Goal: Task Accomplishment & Management: Manage account settings

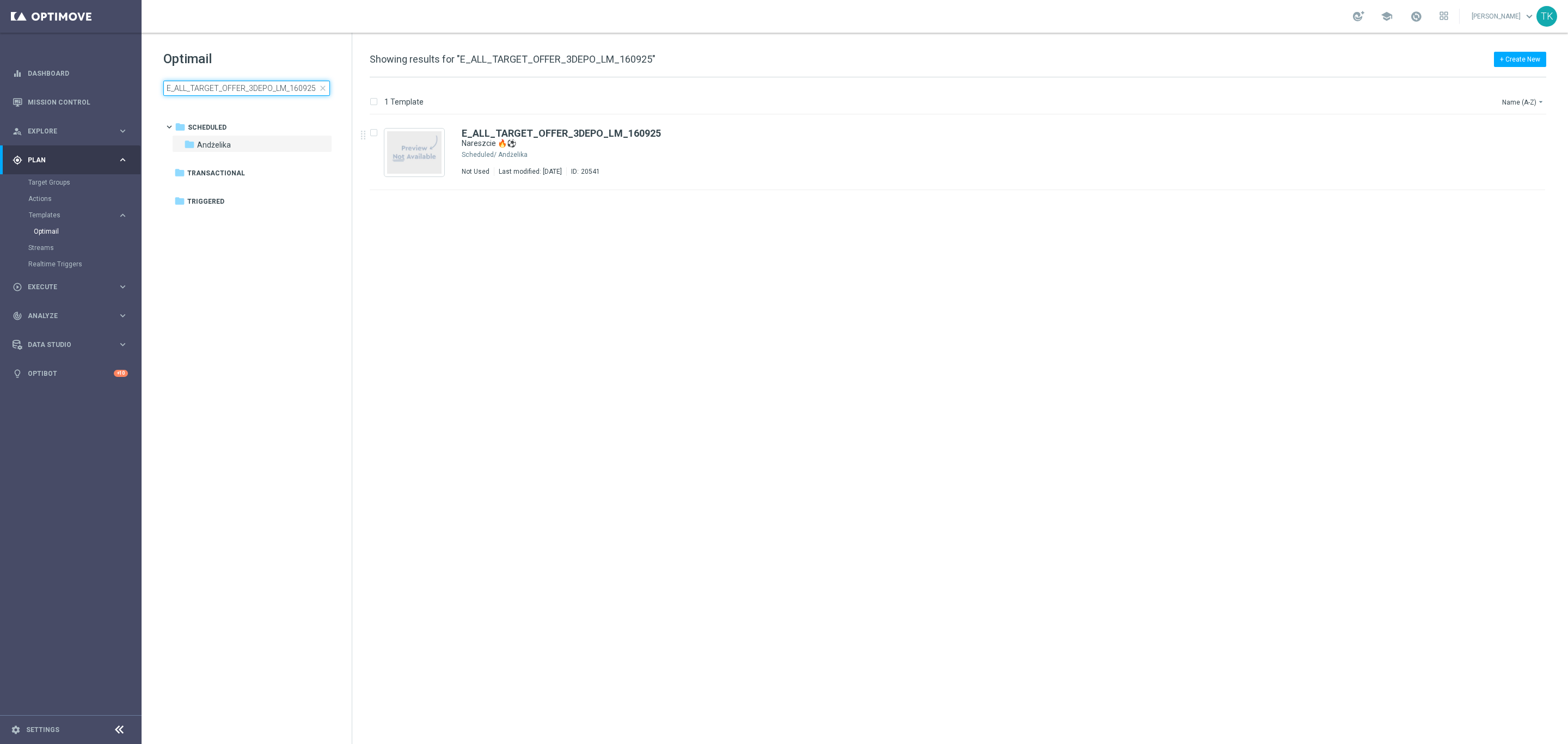
click at [191, 92] on input "E_ALL_TARGET_OFFER_3DEPO_LM_160925" at bounding box center [247, 88] width 167 height 15
type input "E_ALL_TARGET_BET_1DEPO DO 200PLN_160925"
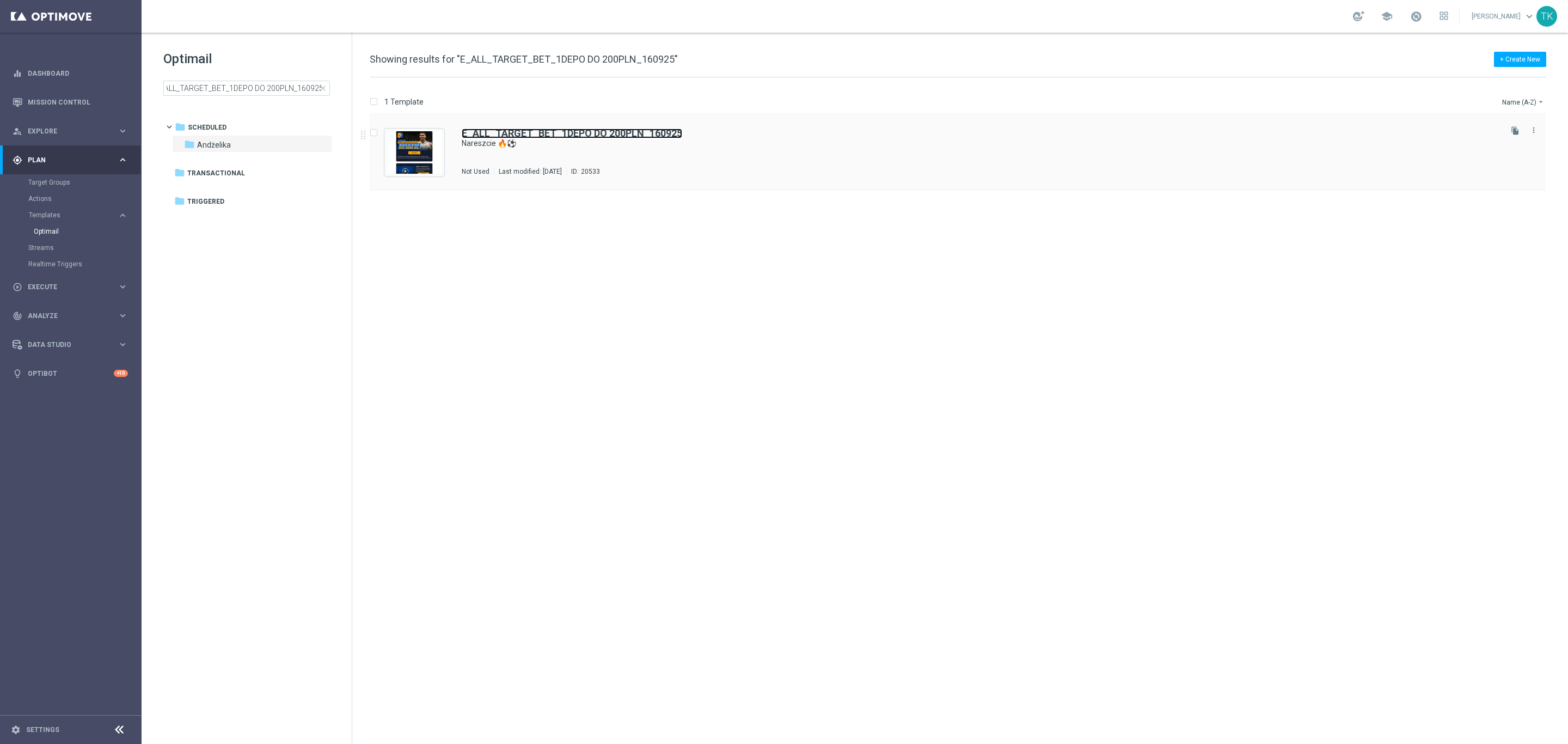
click at [624, 132] on b "E_ALL_TARGET_BET_1DEPO DO 200PLN_160925" at bounding box center [572, 133] width 220 height 12
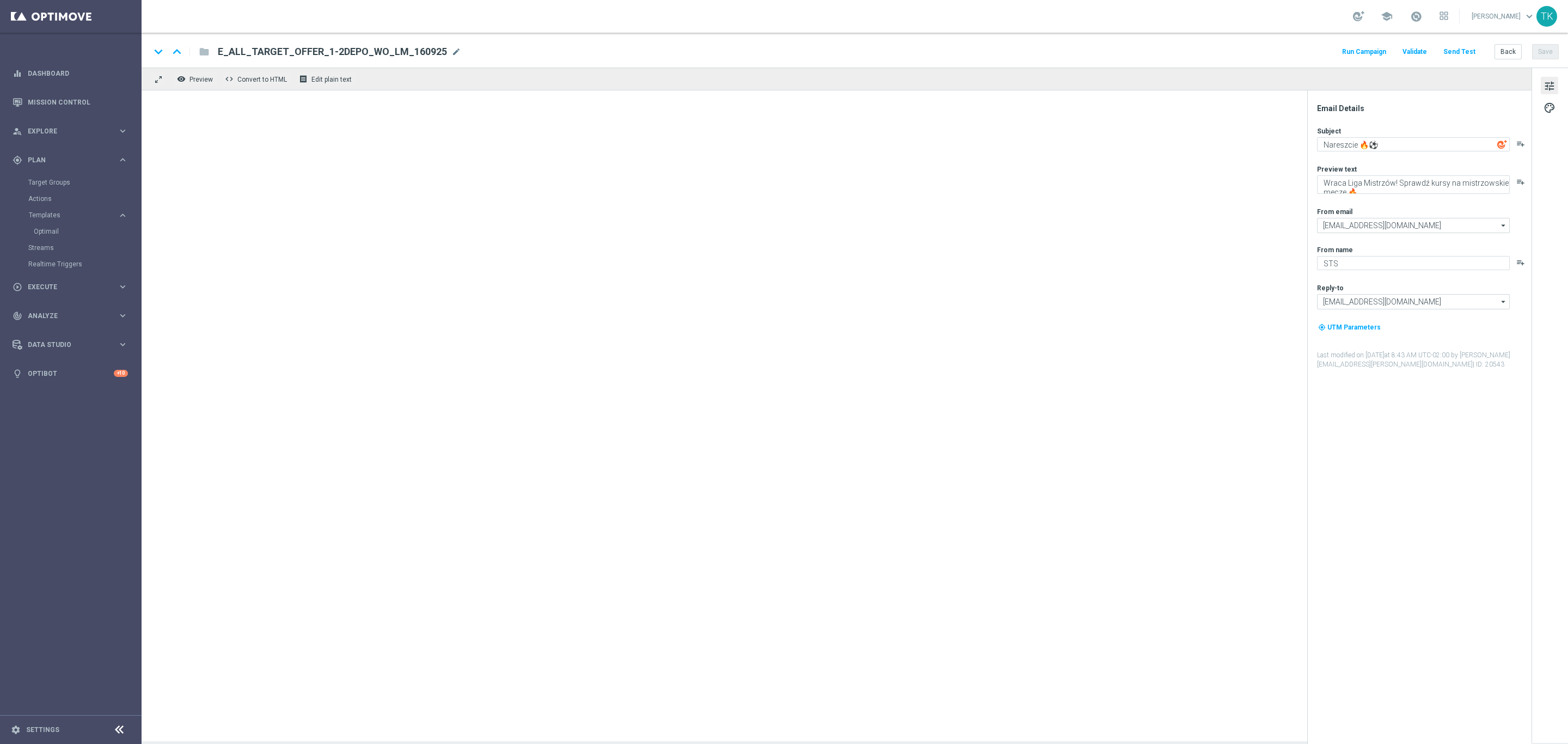
type textarea "Wraca Liga Mistrzów! Zgarnij bonus za kupon do 200 zł 💸"
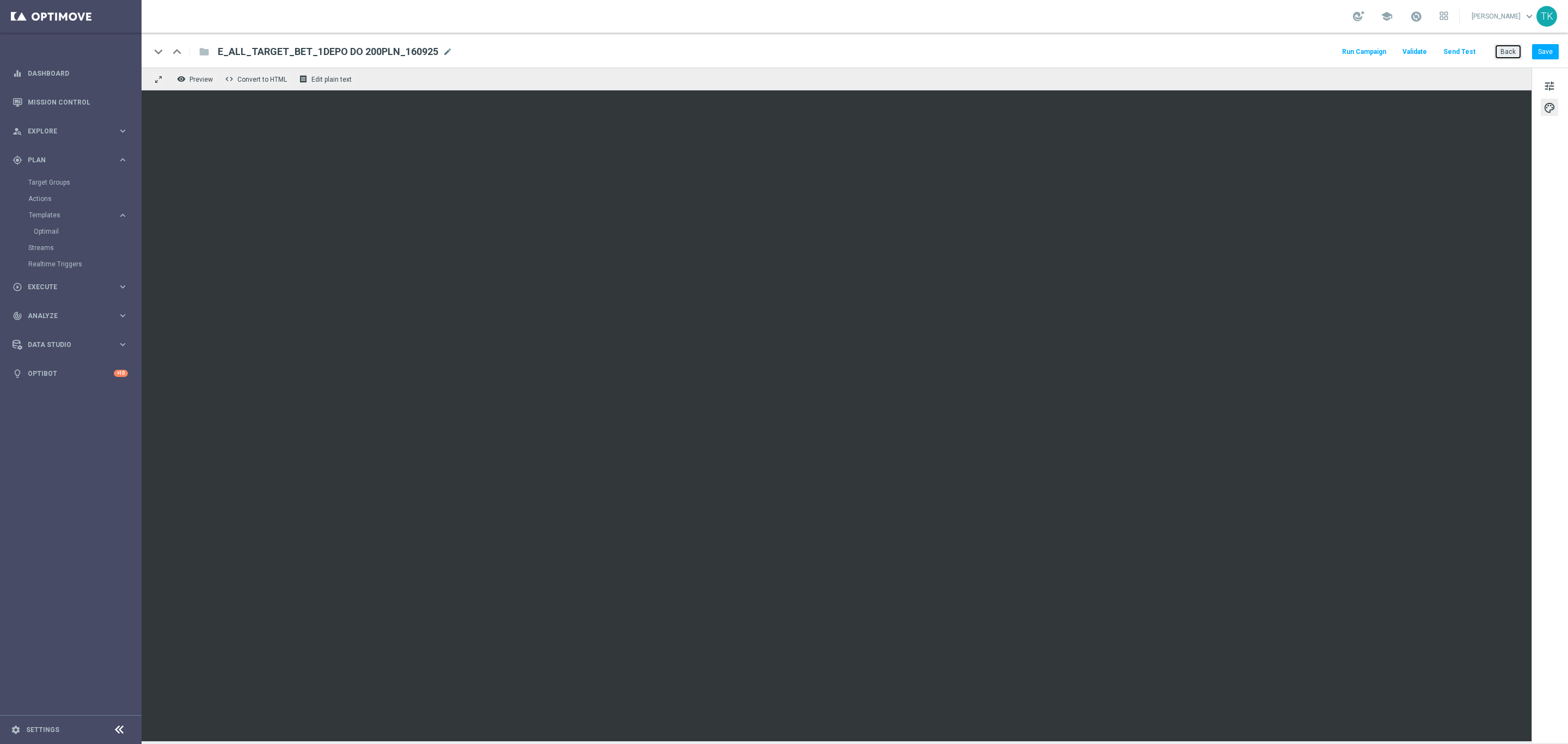
click at [1508, 51] on button "Back" at bounding box center [1508, 51] width 27 height 15
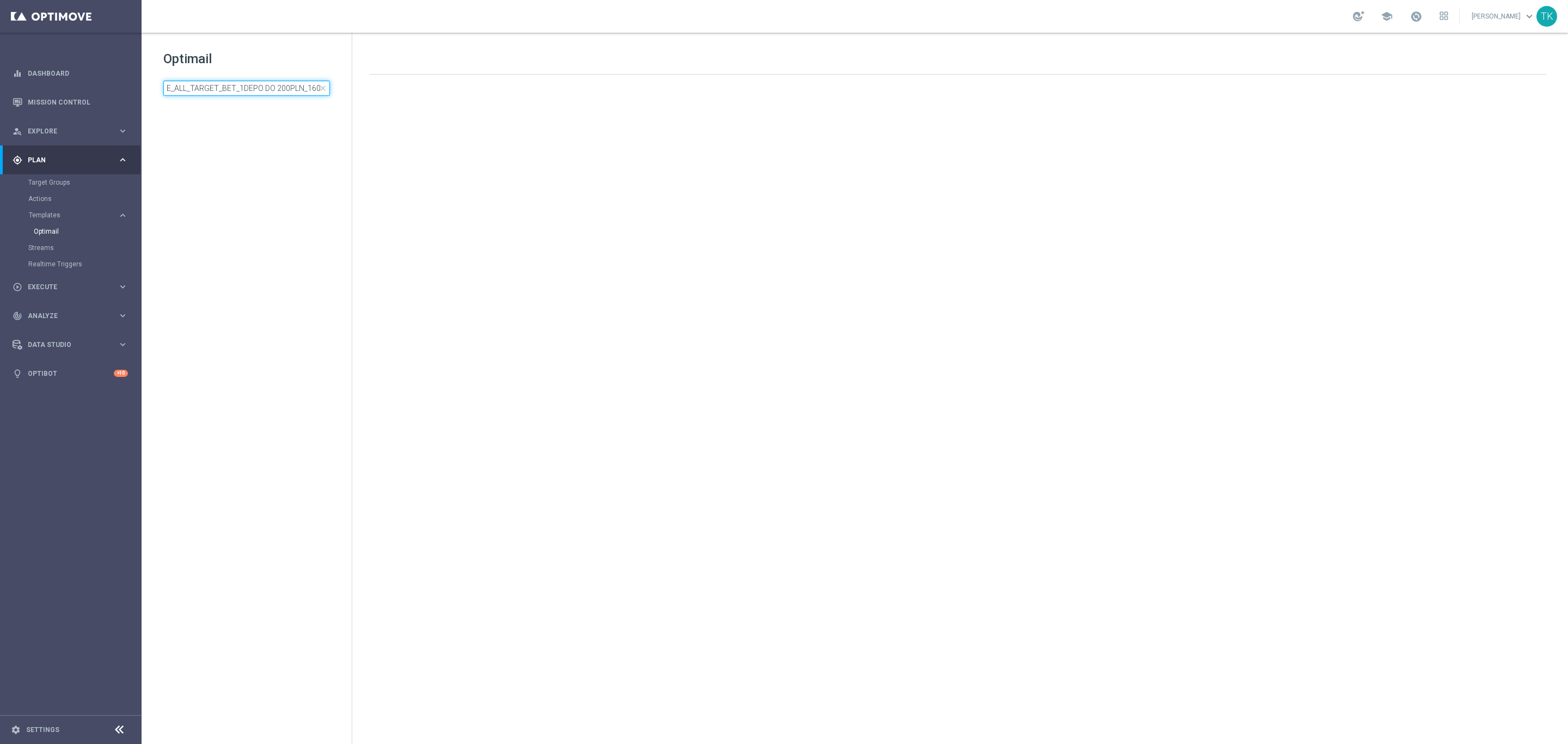
click at [219, 85] on input "E_ALL_TARGET_BET_1DEPO DO 200PLN_160925" at bounding box center [247, 88] width 167 height 15
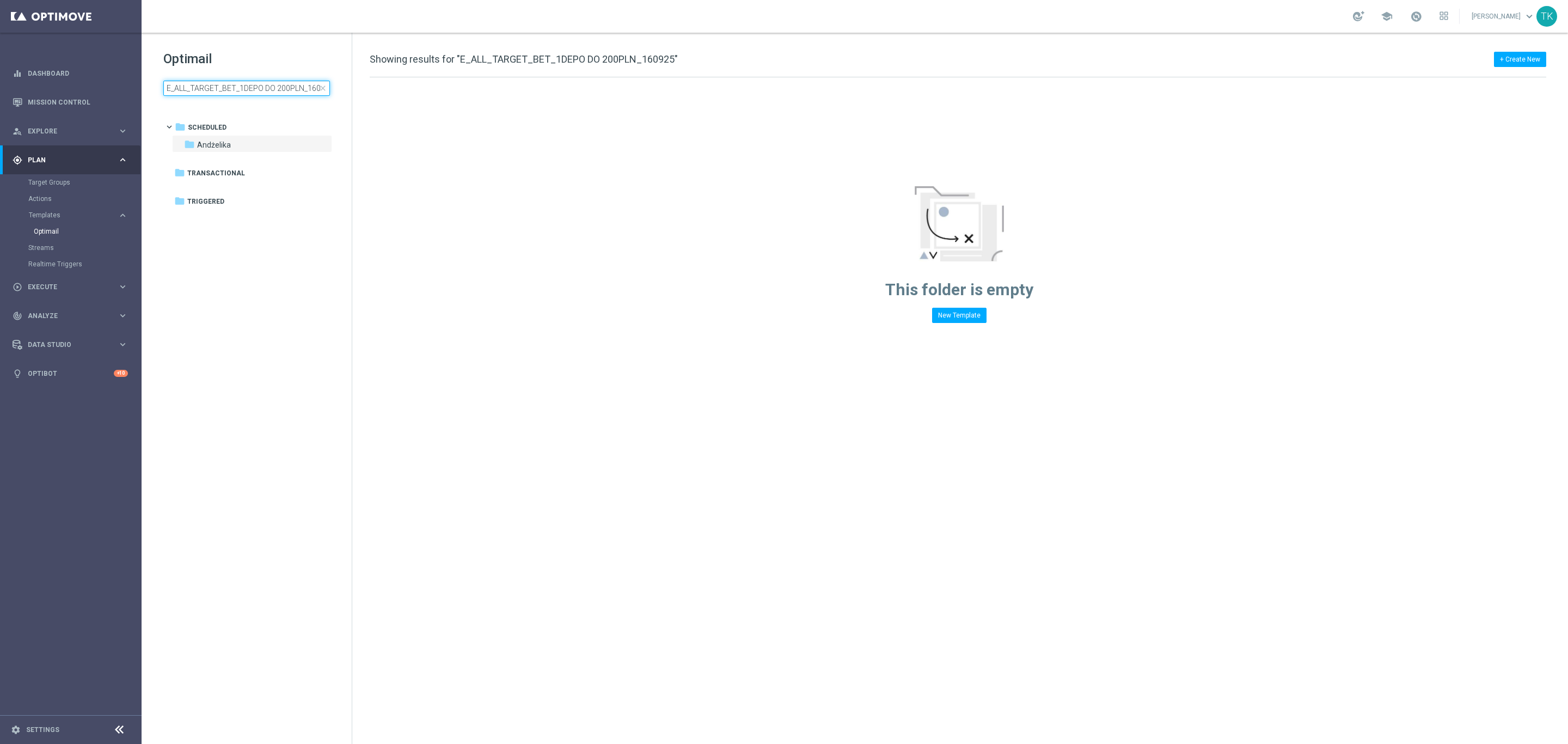
click at [219, 85] on input "E_ALL_TARGET_BET_1DEPO DO 200PLN_160925" at bounding box center [247, 88] width 167 height 15
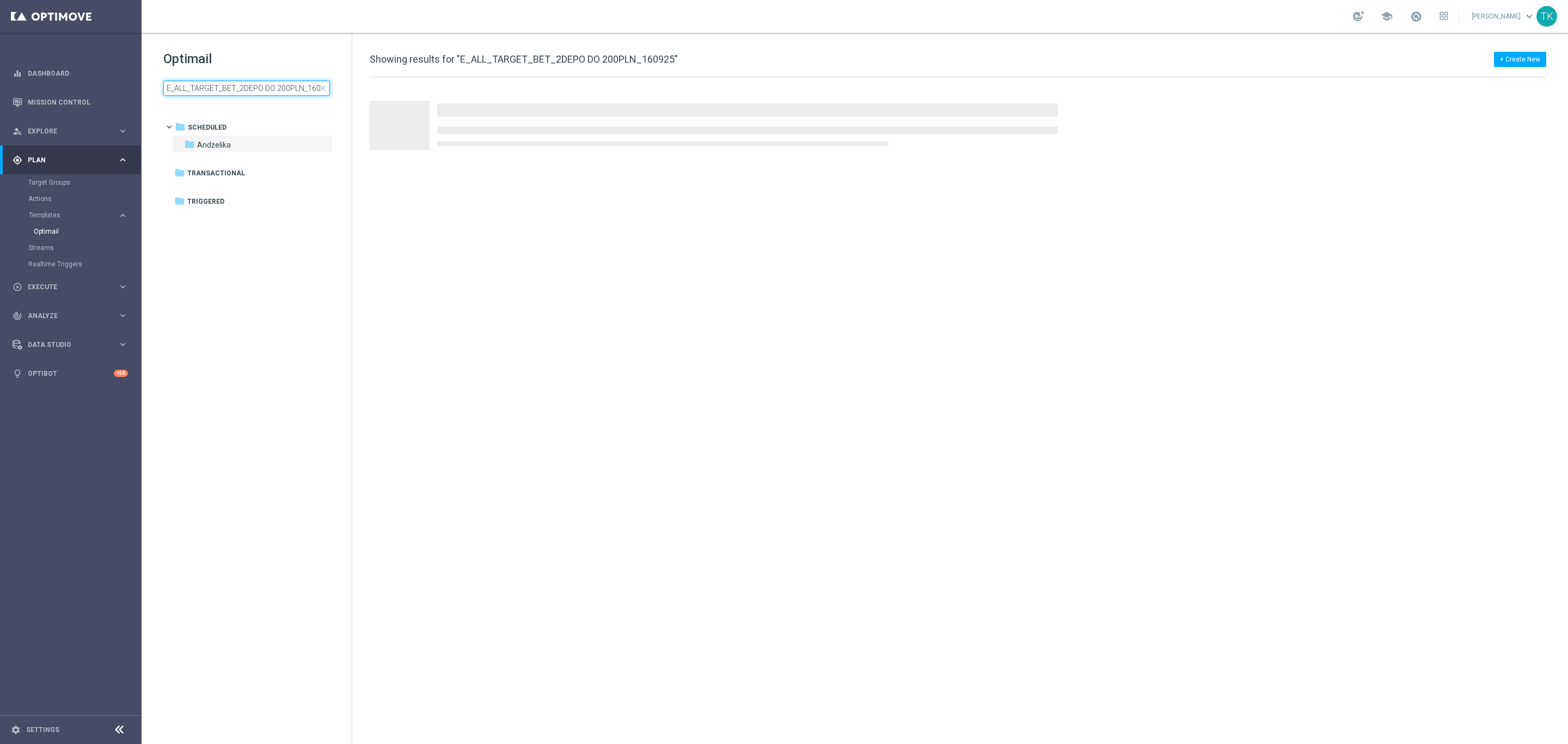
scroll to position [0, 10]
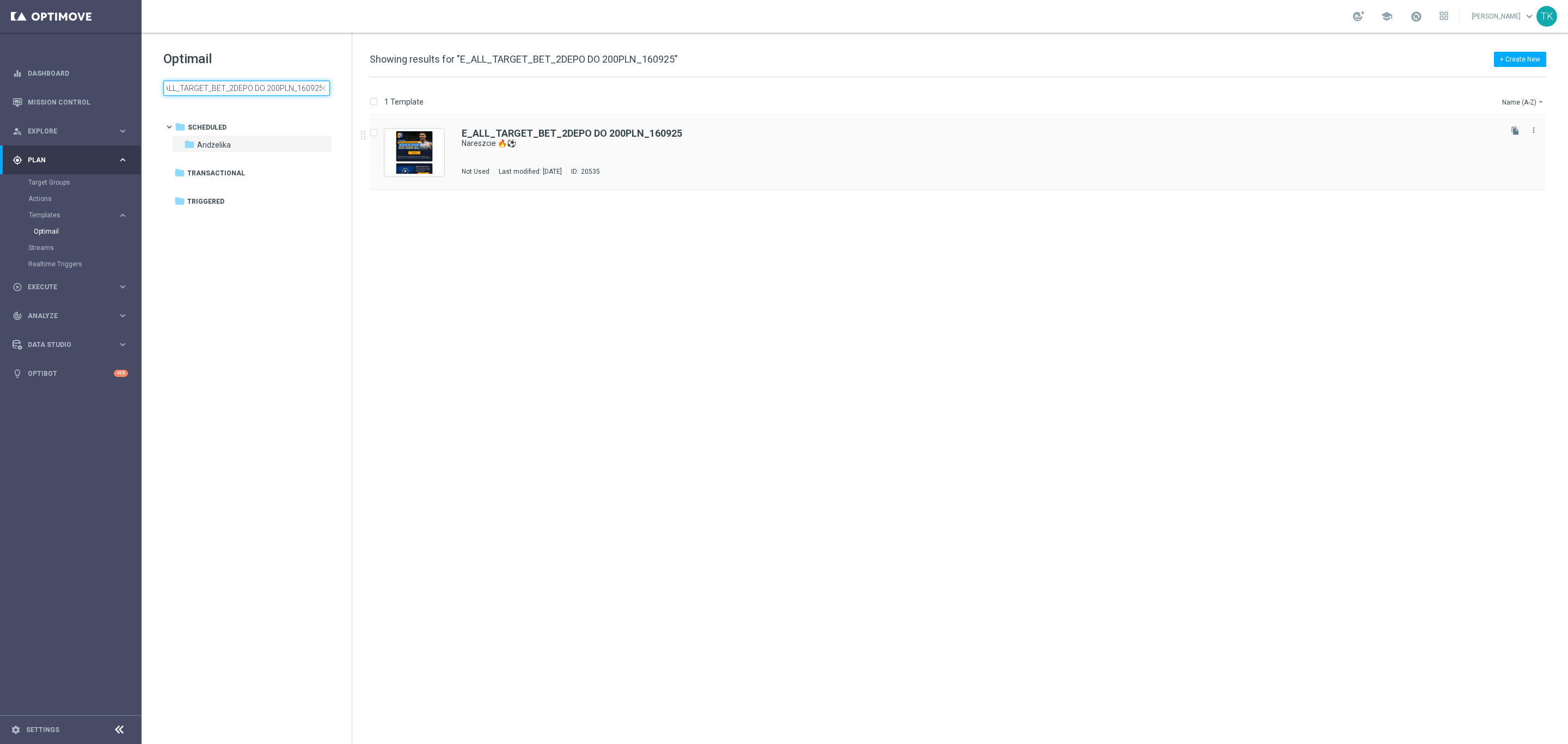
type input "E_ALL_TARGET_BET_2DEPO DO 200PLN_160925"
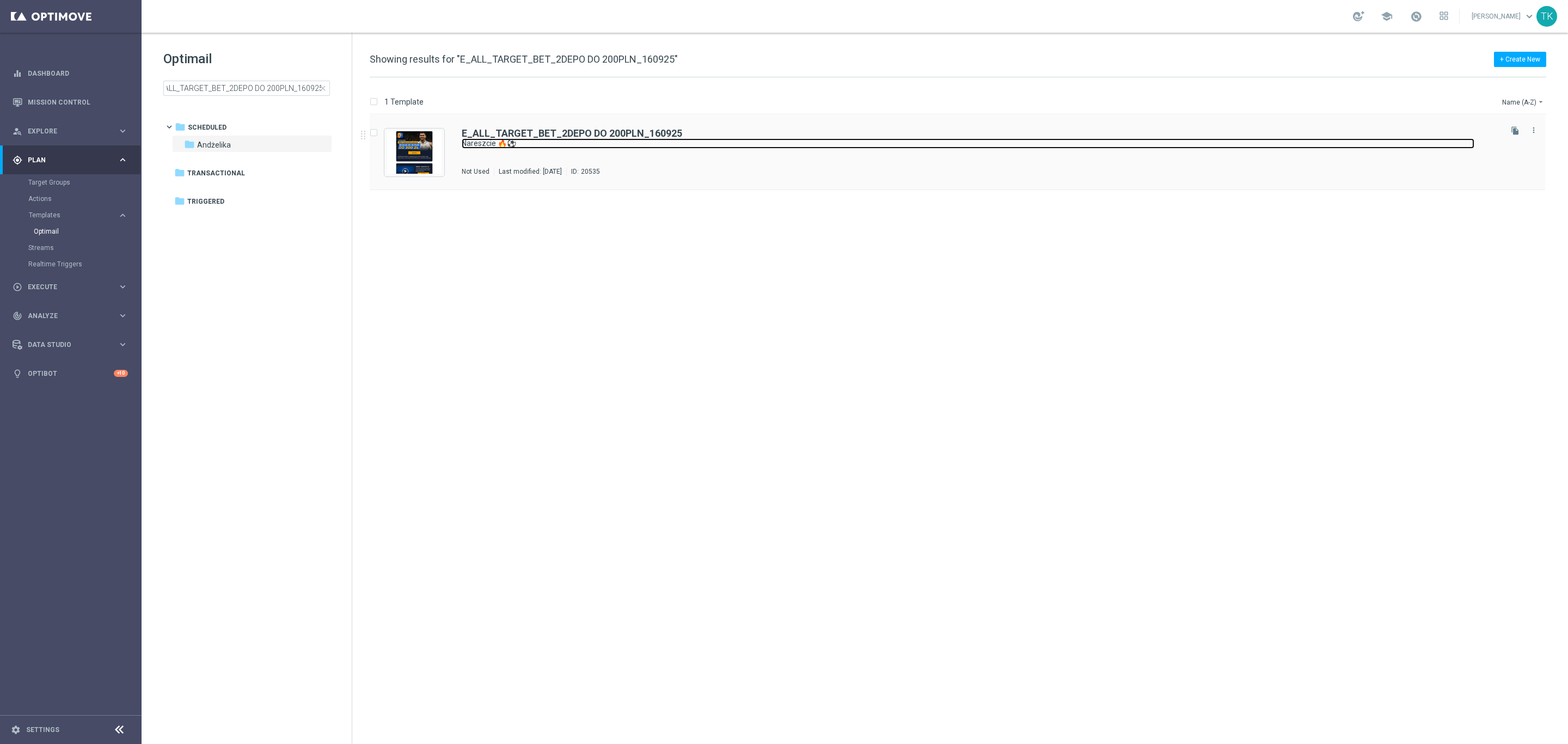
click at [676, 146] on link "Nareszcie 🔥⚽" at bounding box center [968, 143] width 1013 height 10
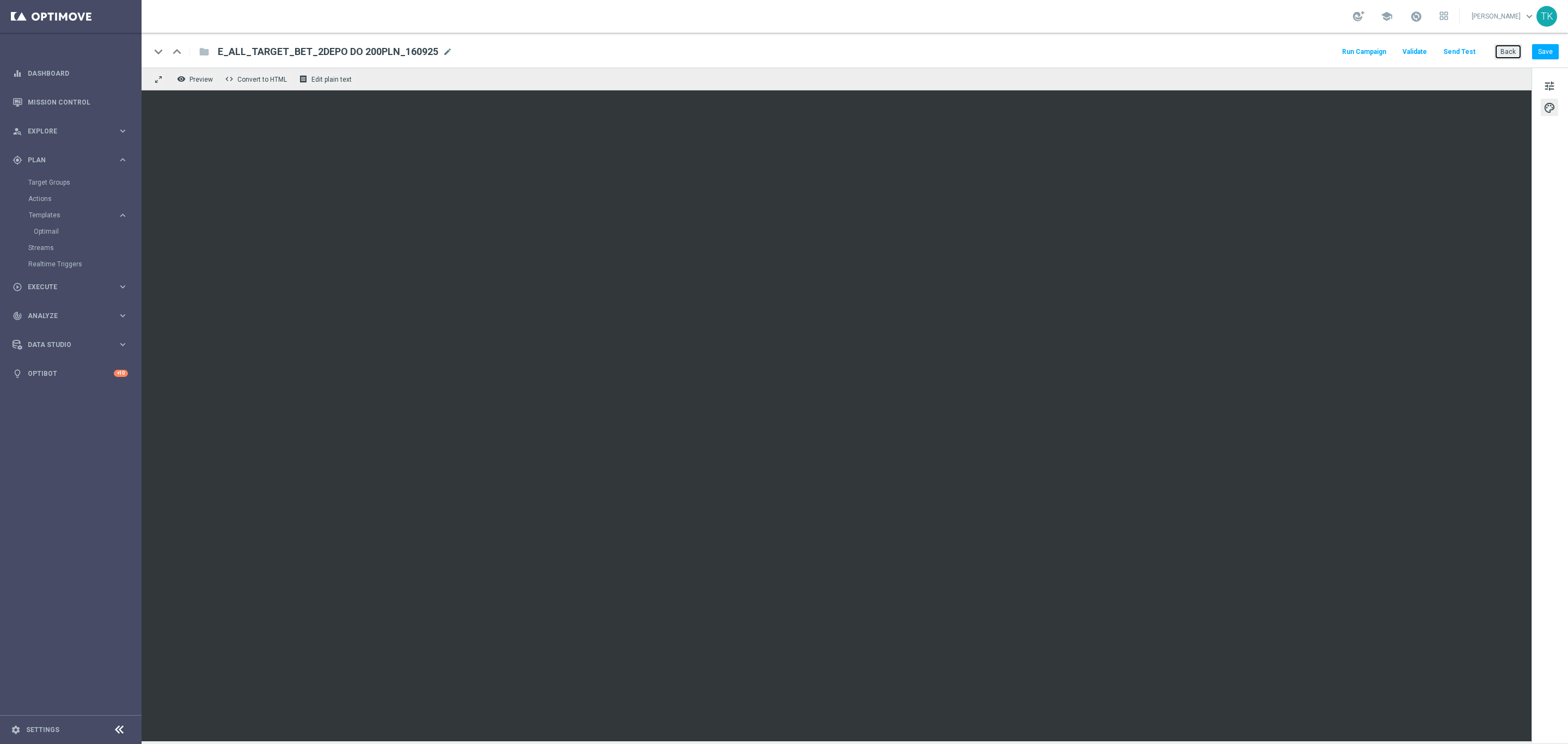
click at [1514, 47] on button "Back" at bounding box center [1508, 51] width 27 height 15
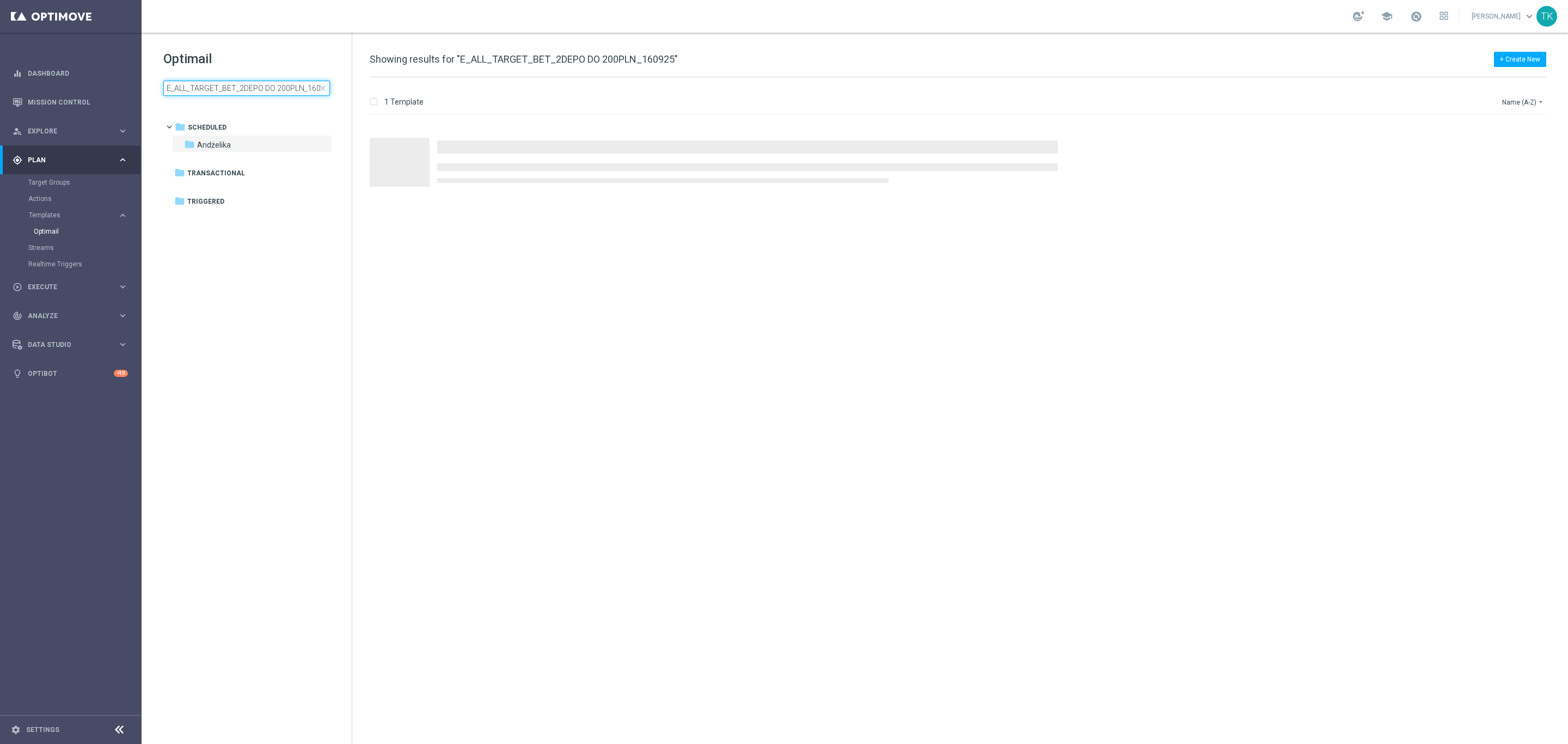
click at [194, 88] on input "E_ALL_TARGET_BET_2DEPO DO 200PLN_160925" at bounding box center [247, 88] width 167 height 15
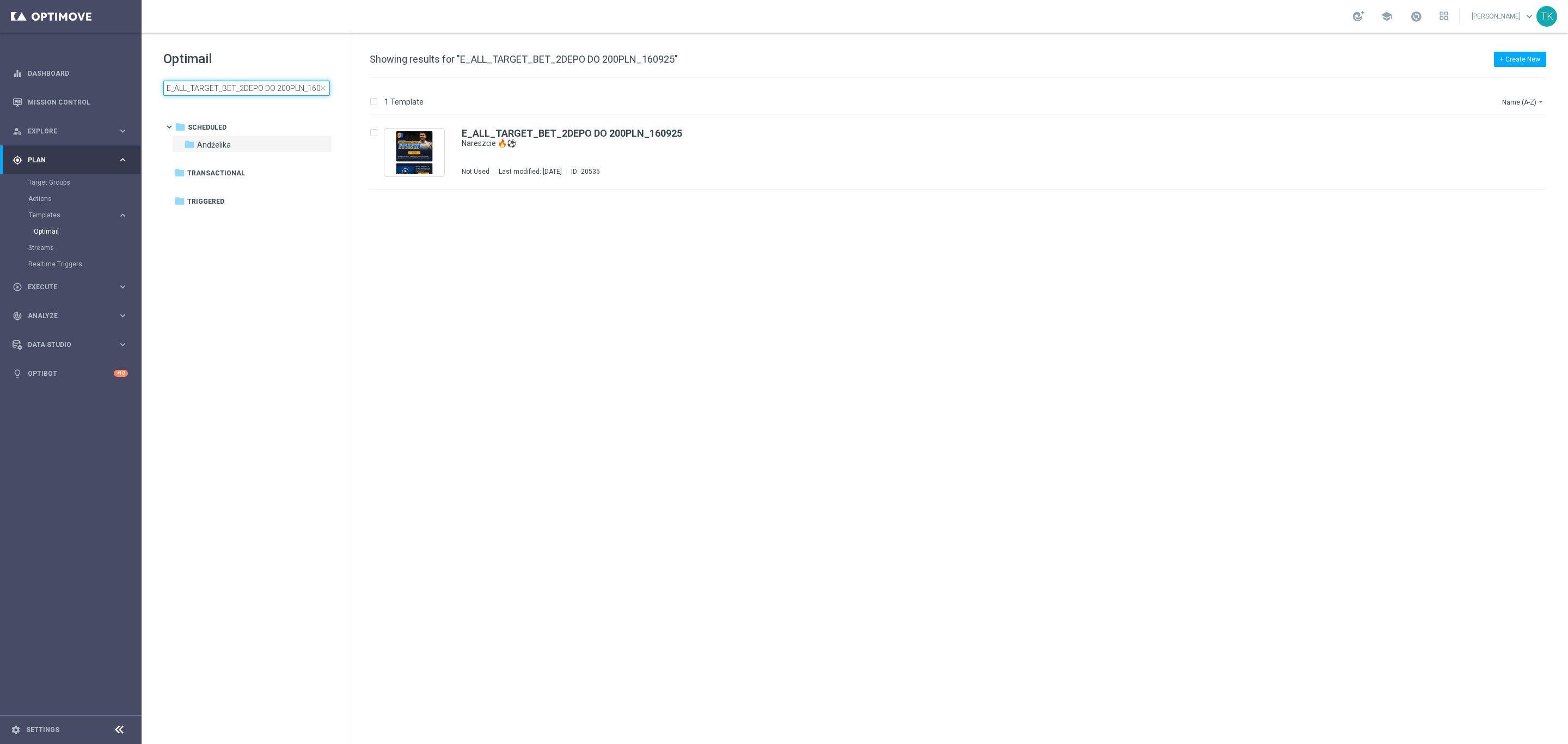
click at [194, 88] on input "E_ALL_TARGET_BET_2DEPO DO 200PLN_160925" at bounding box center [247, 88] width 167 height 15
type input "E_ALL_TARGET_BET_3DEPO DO 200PLN_160925"
click at [709, 137] on div "E_ALL_TARGET_BET_3DEPO DO 200PLN_160925" at bounding box center [980, 133] width 1038 height 10
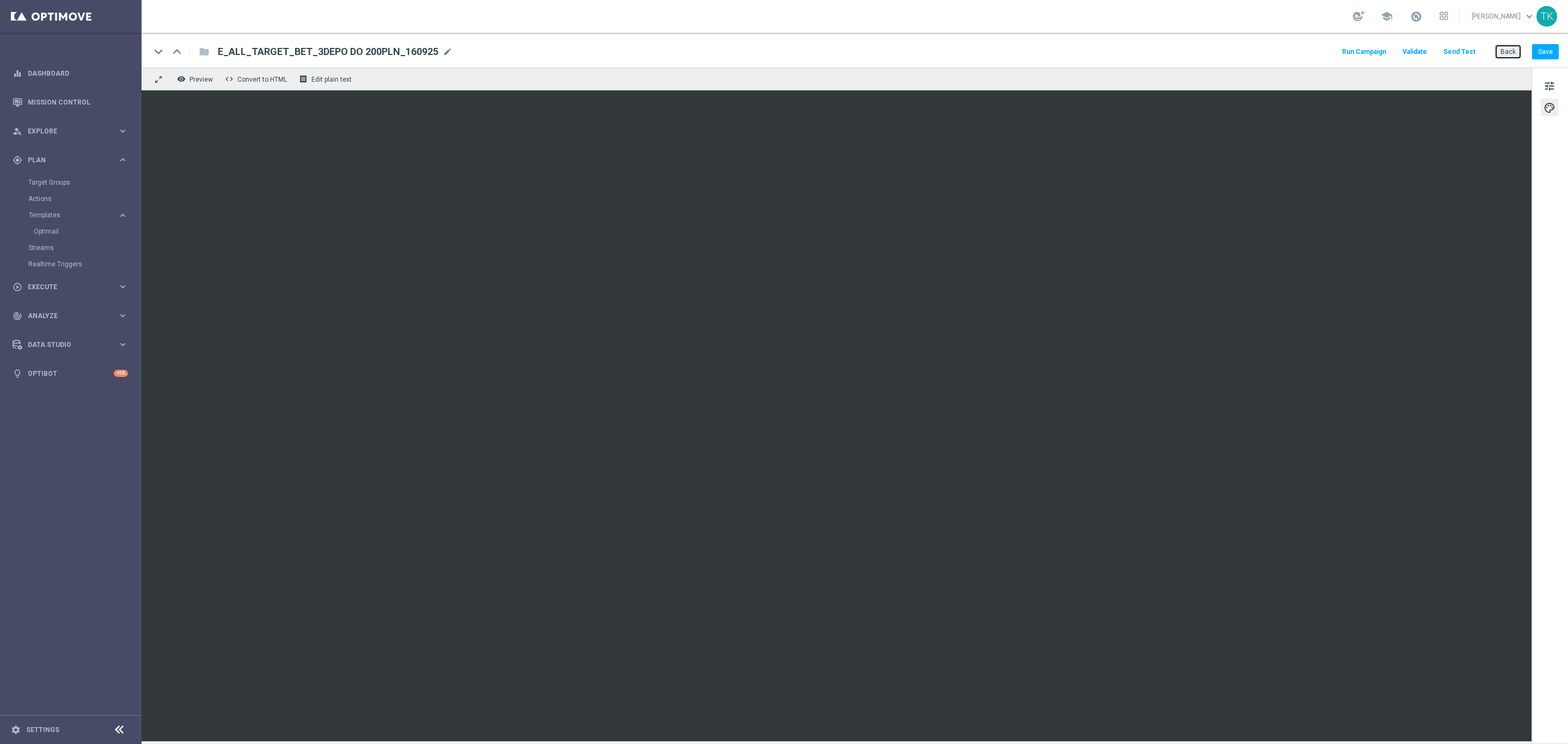
click at [1498, 53] on button "Back" at bounding box center [1508, 51] width 27 height 15
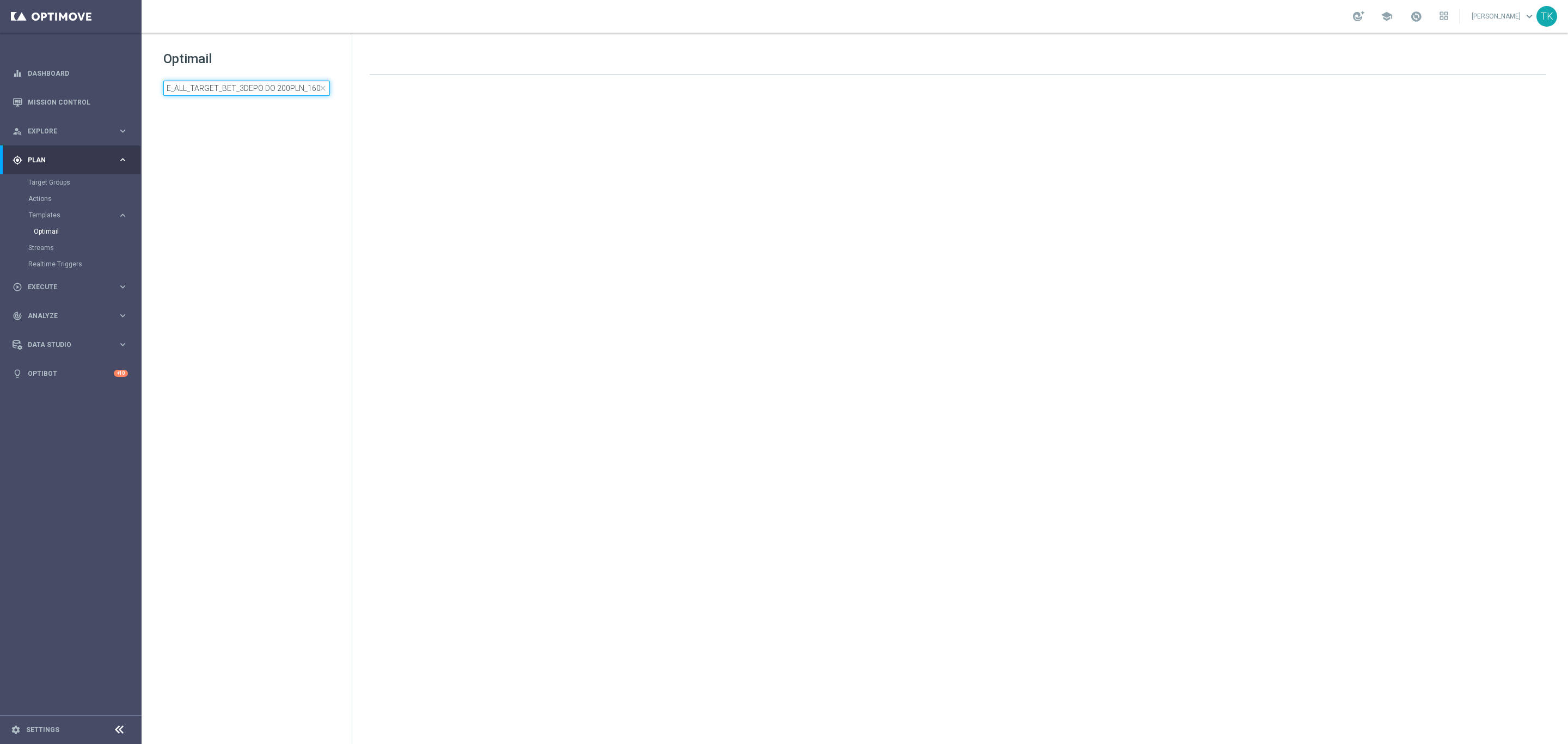
click at [209, 86] on input "E_ALL_TARGET_BET_3DEPO DO 200PLN_160925" at bounding box center [247, 88] width 167 height 15
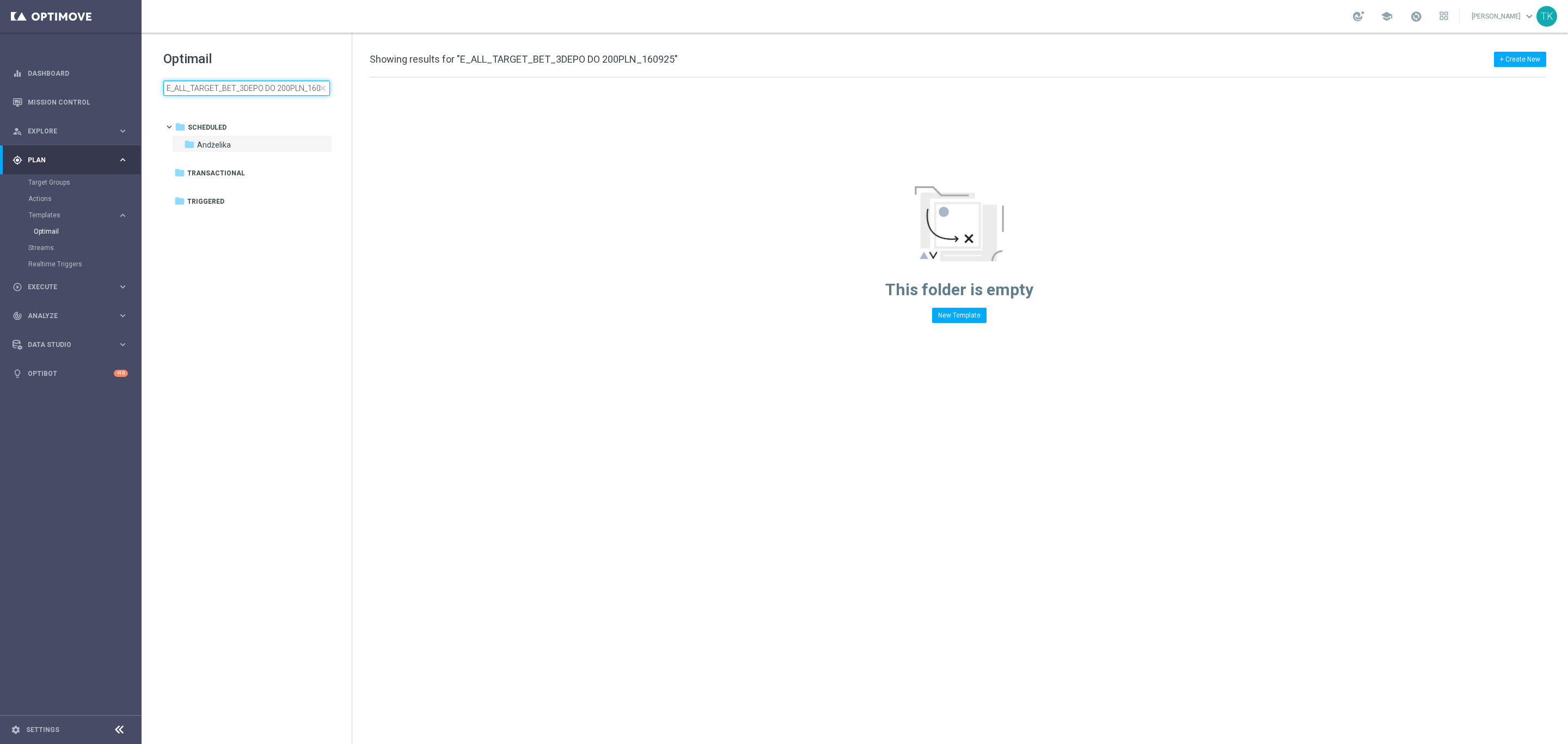
click at [209, 86] on input "E_ALL_TARGET_BET_3DEPO DO 200PLN_160925" at bounding box center [247, 88] width 167 height 15
click at [209, 85] on input "E_ALL_TARGET_BET_3DEPO DO 200PLN_160925" at bounding box center [247, 88] width 167 height 15
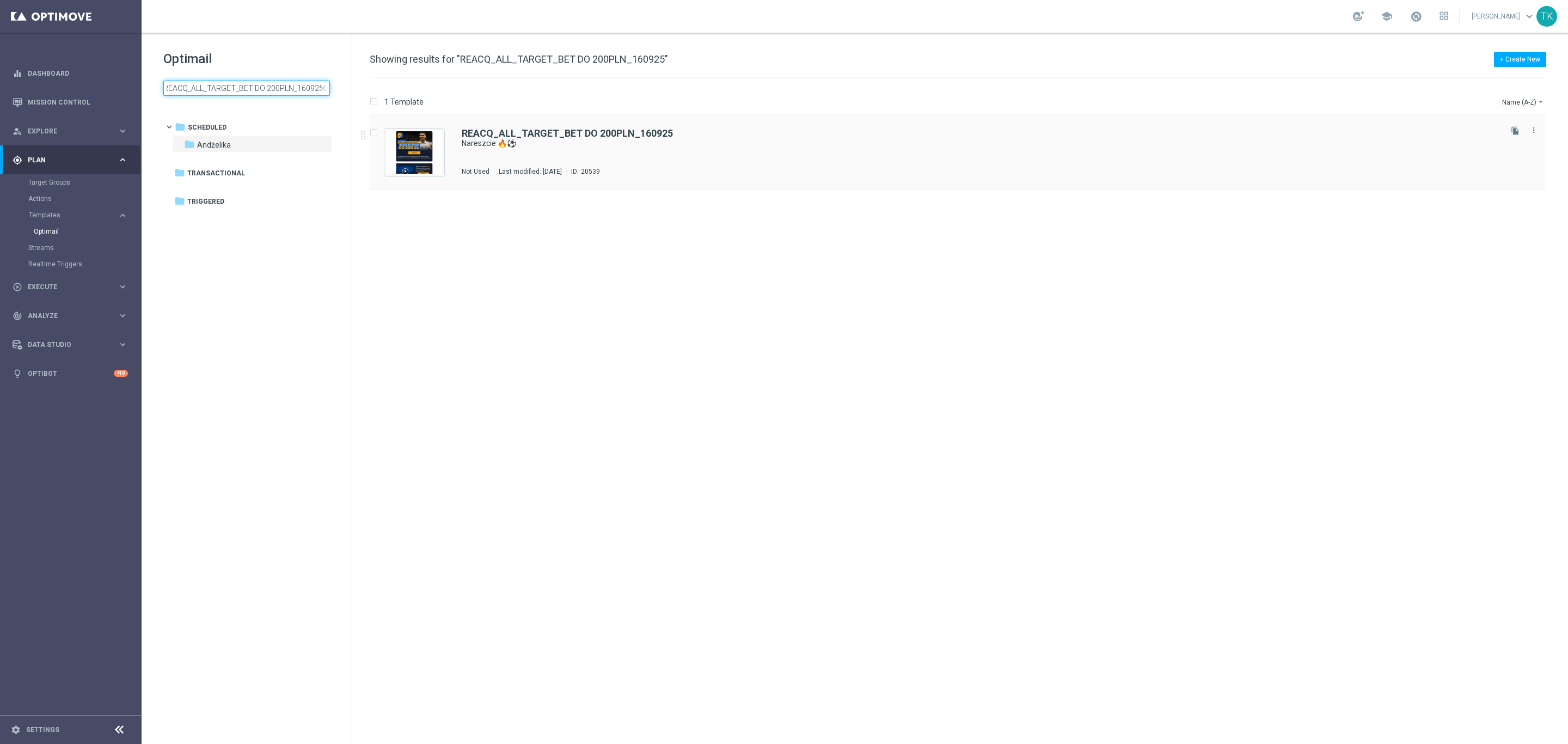
type input "REACQ_ALL_TARGET_BET DO 200PLN_160925"
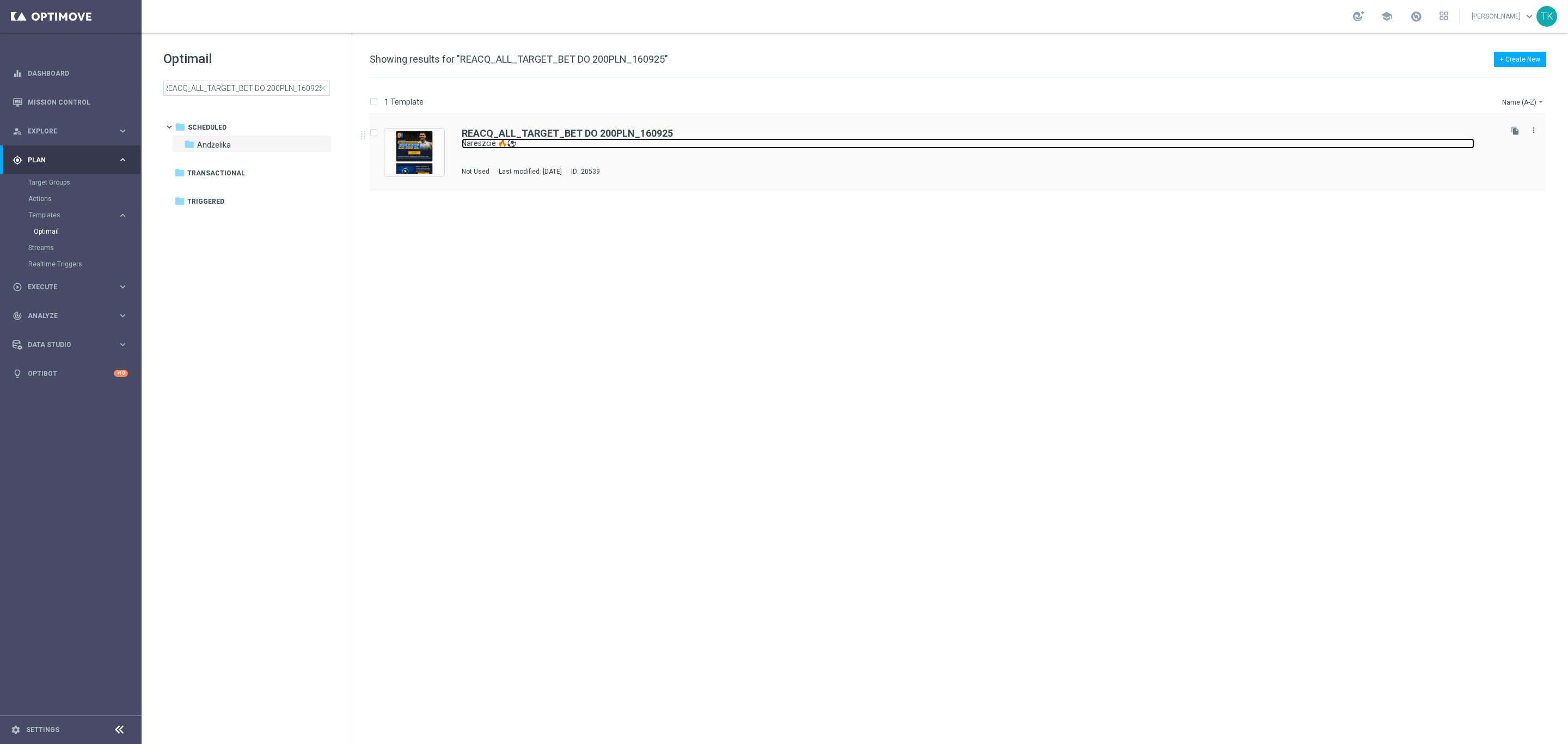
click at [694, 146] on link "Nareszcie 🔥⚽" at bounding box center [968, 143] width 1013 height 10
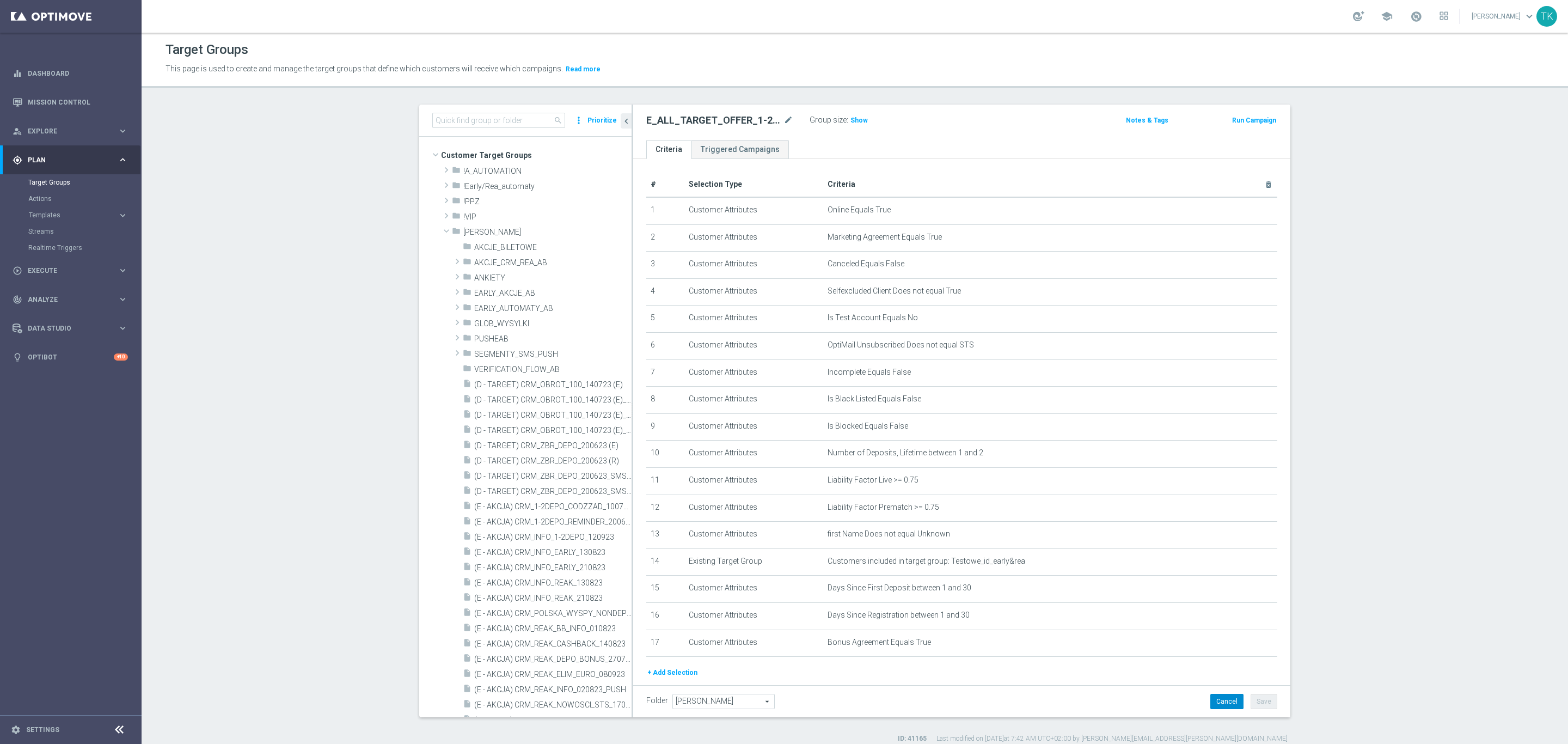
click at [1220, 697] on button "Cancel" at bounding box center [1227, 701] width 33 height 15
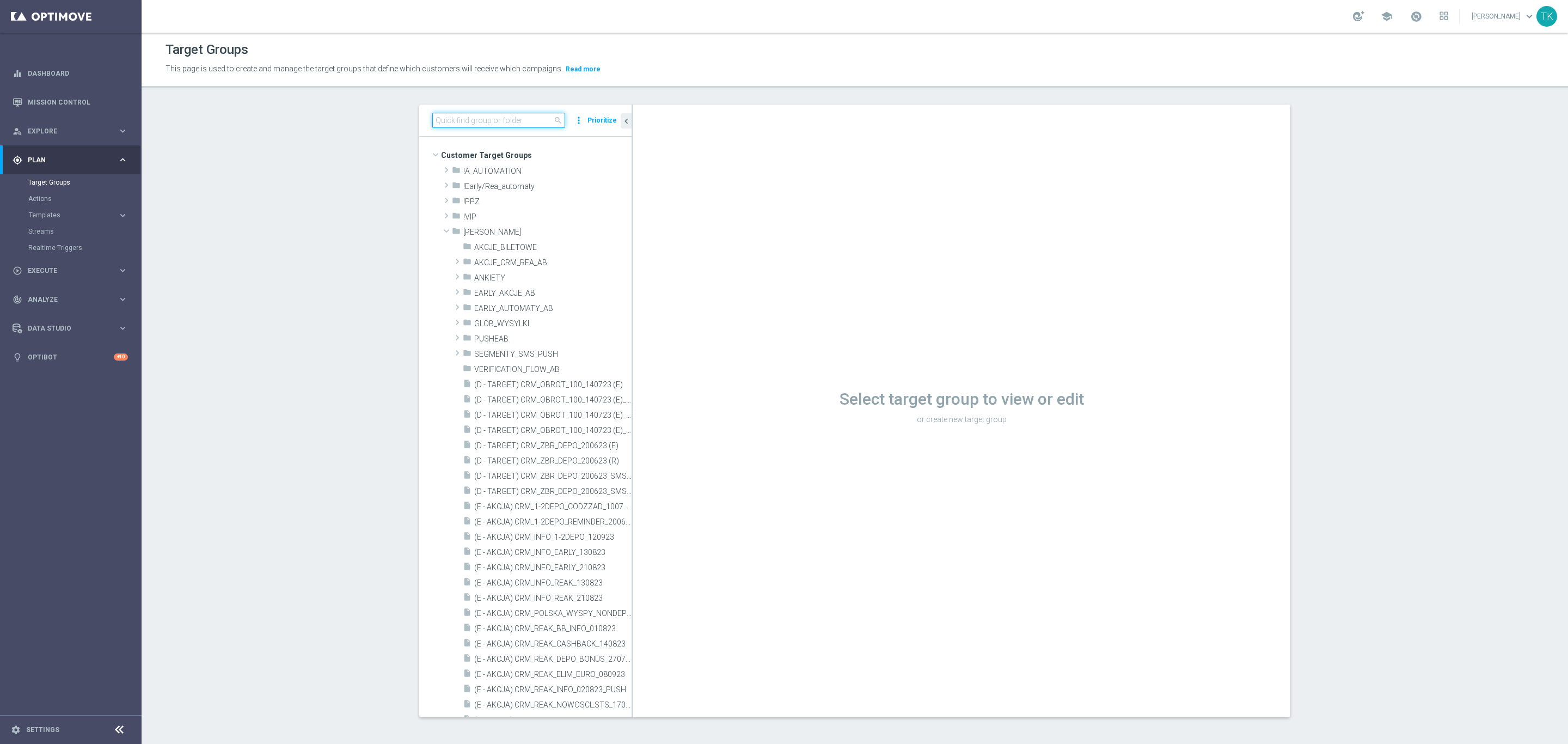
click at [448, 122] on input at bounding box center [499, 120] width 133 height 15
paste input "E_ALL_TARGET_BET_1DEPO DO 200PLN_160925"
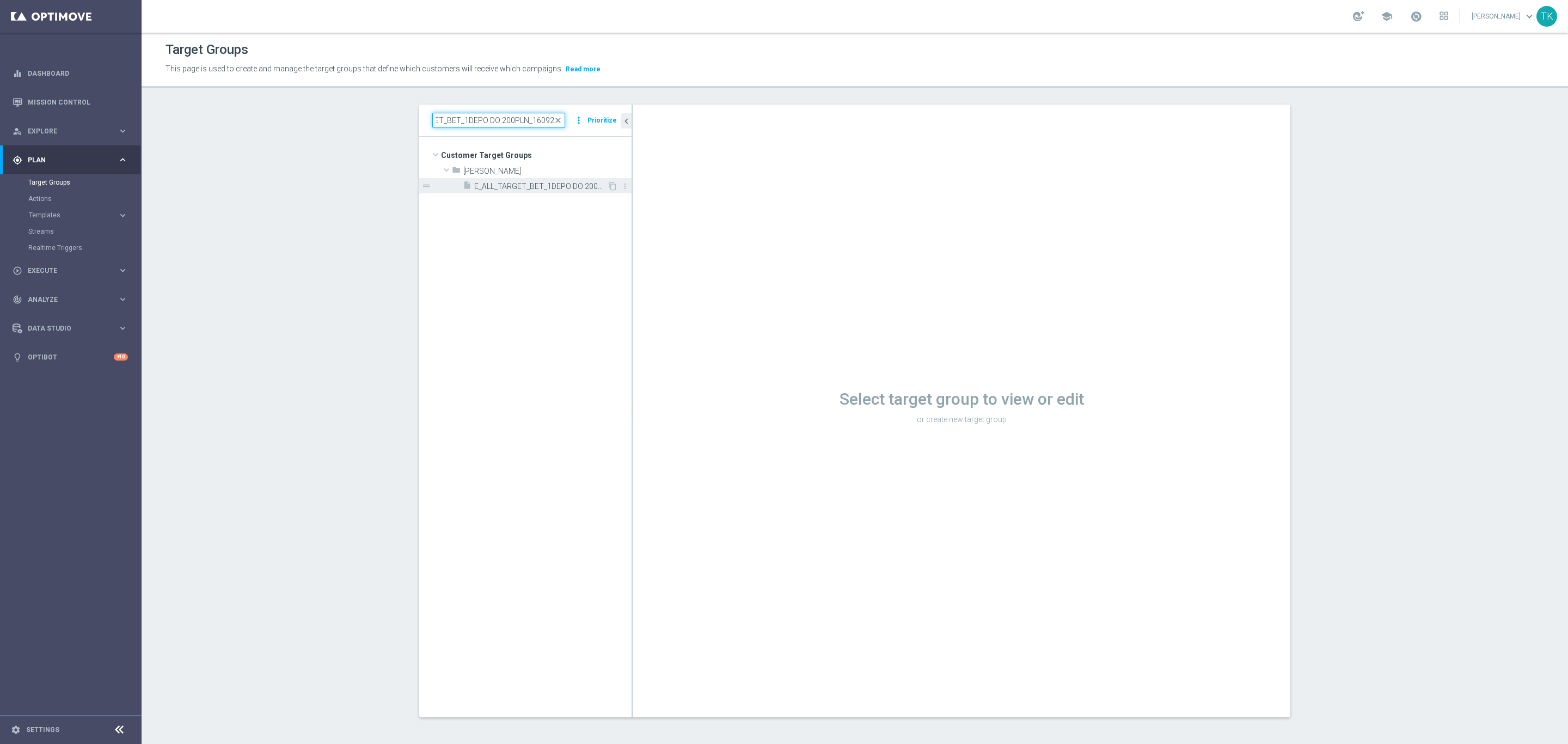
type input "E_ALL_TARGET_BET_1DEPO DO 200PLN_160925"
click at [499, 180] on div "insert_drive_file E_ALL_TARGET_BET_1DEPO DO 200PLN_160925" at bounding box center [534, 185] width 144 height 15
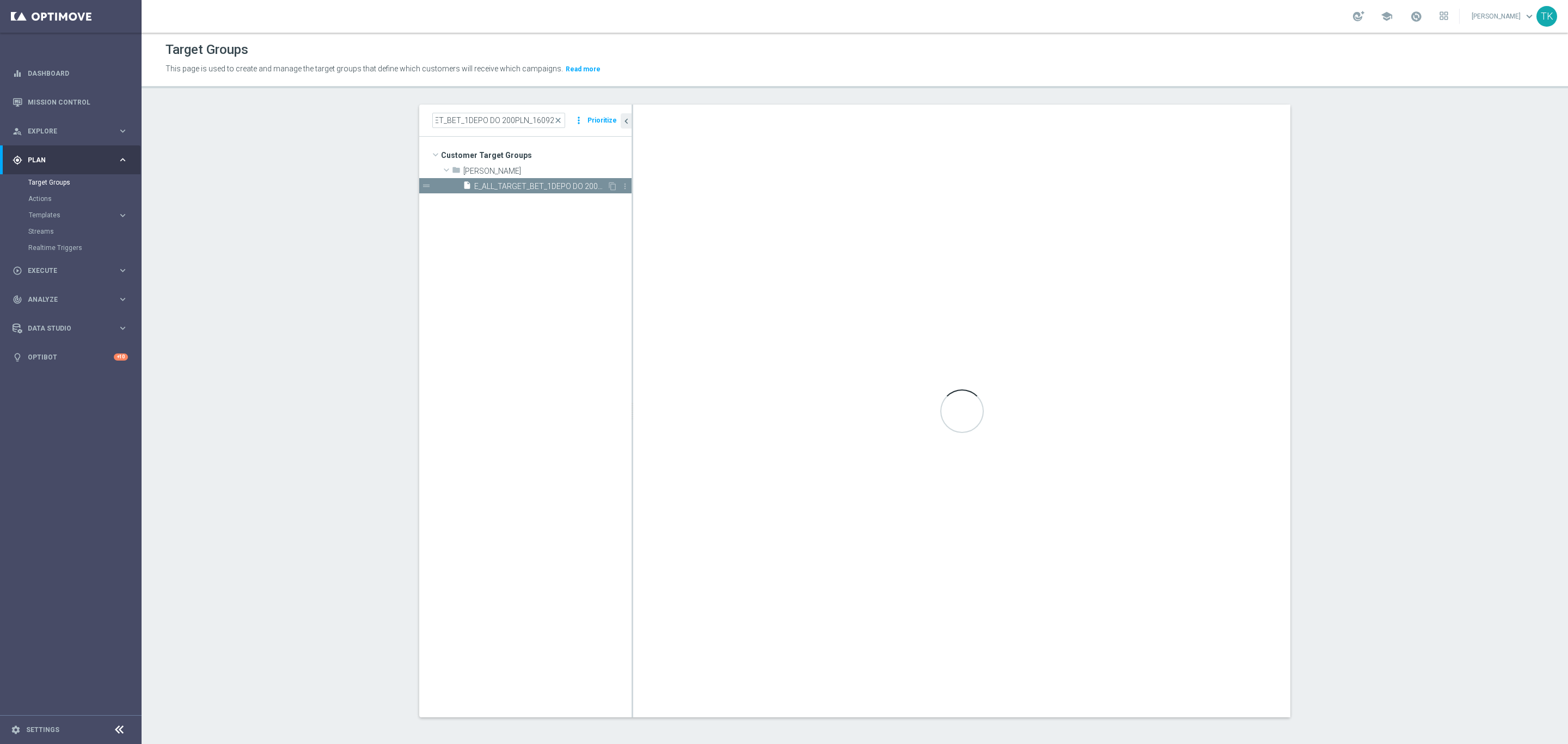
scroll to position [0, 0]
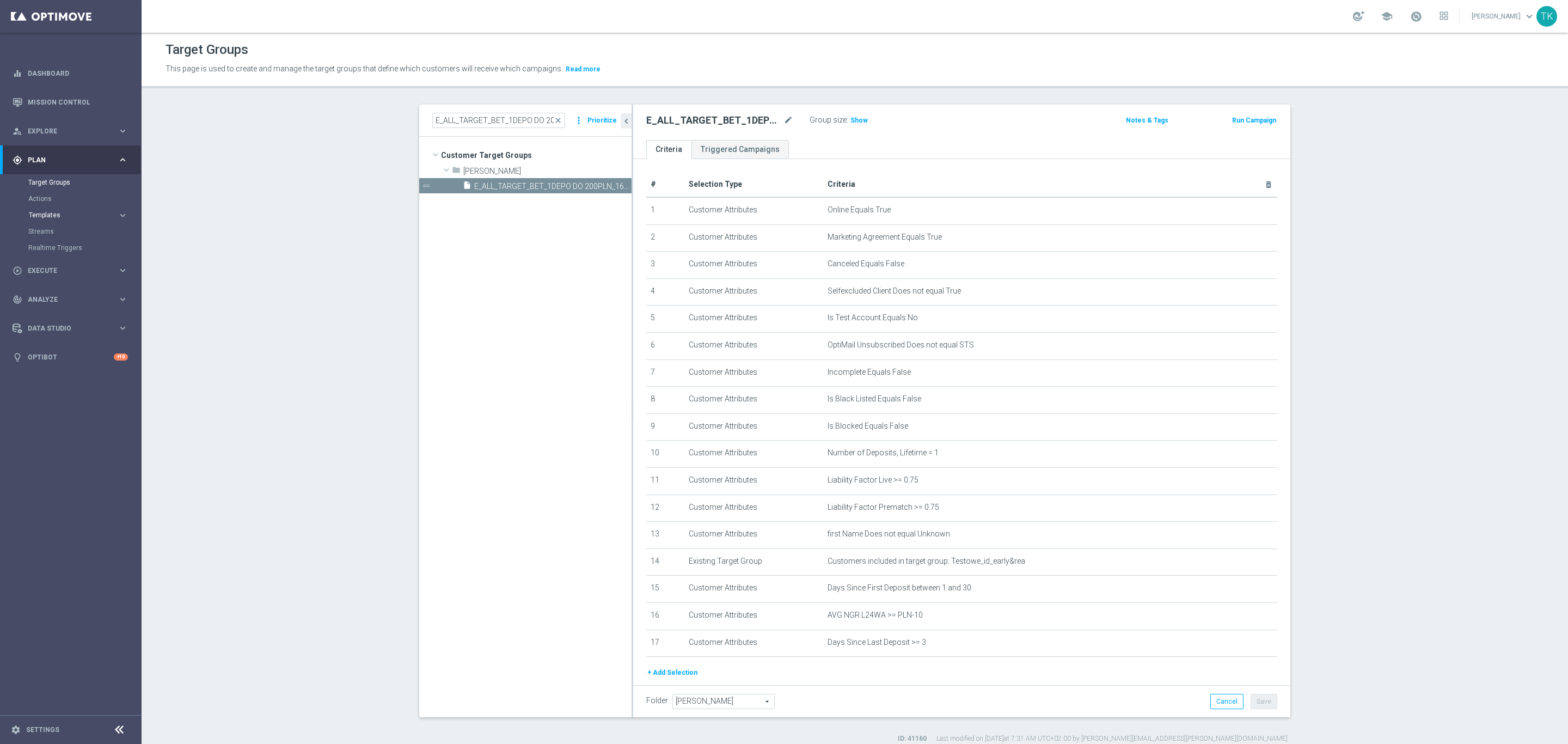
click at [38, 214] on span "Templates" at bounding box center [68, 215] width 78 height 7
click at [43, 227] on link "Optimail" at bounding box center [73, 231] width 80 height 9
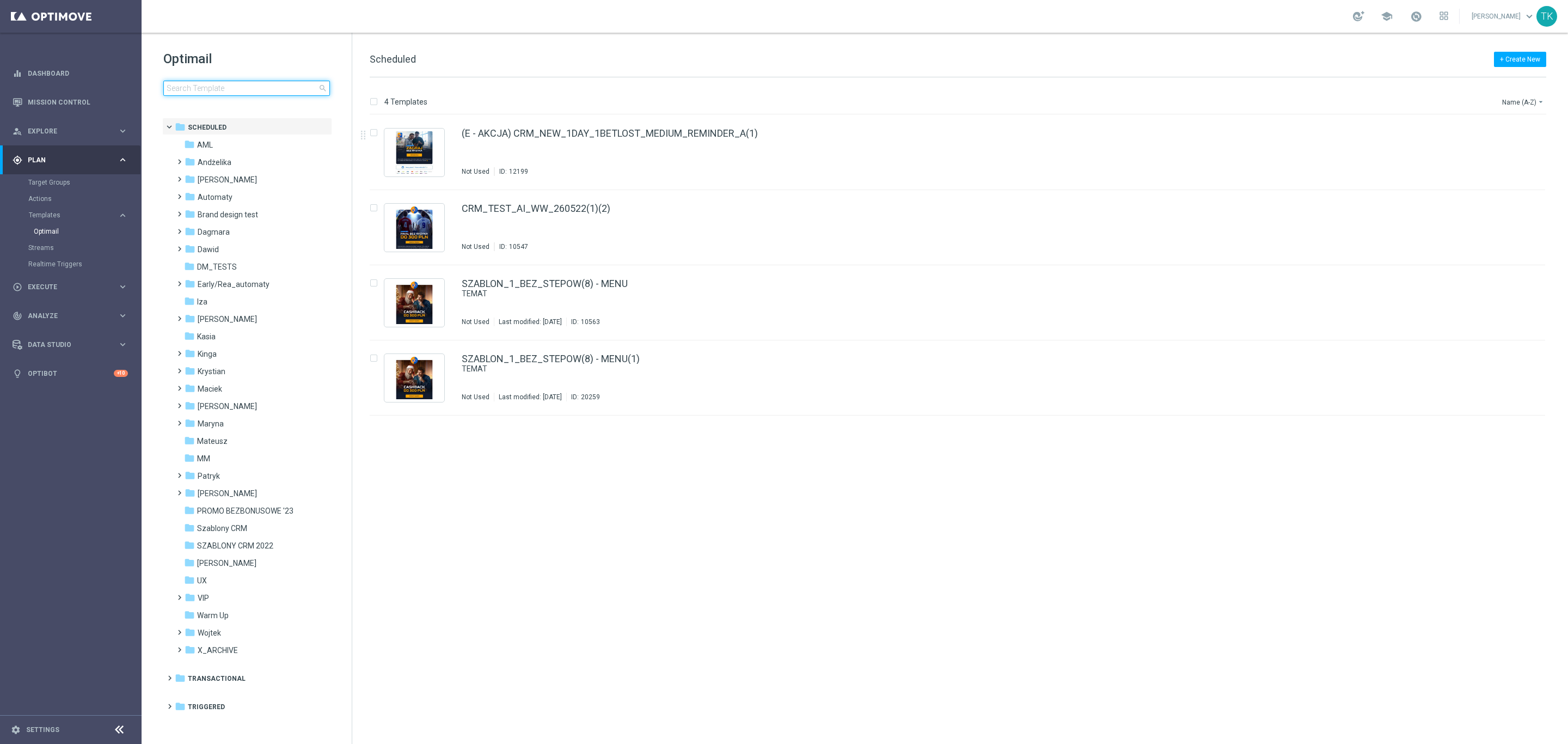
click at [229, 80] on input at bounding box center [247, 88] width 167 height 15
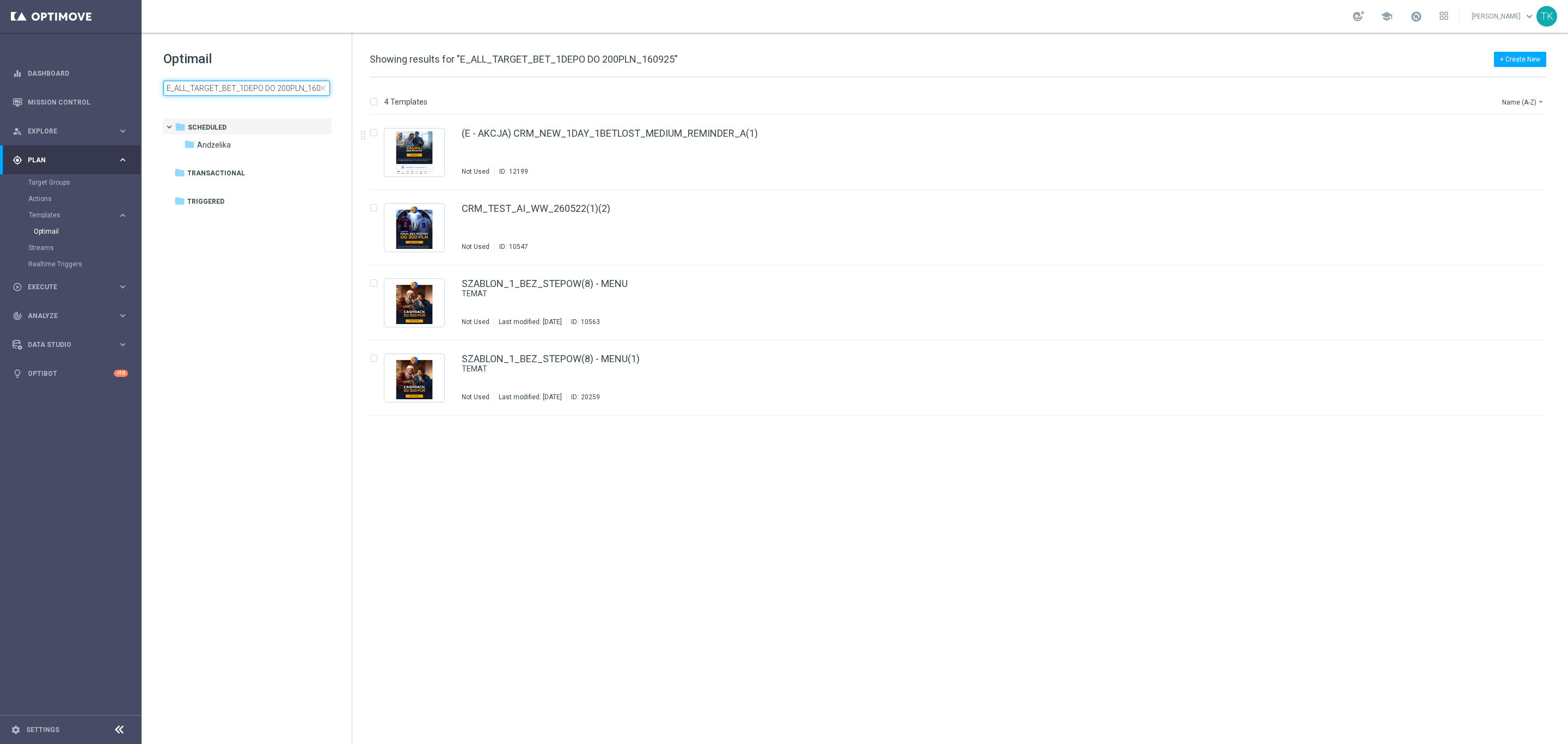
scroll to position [0, 10]
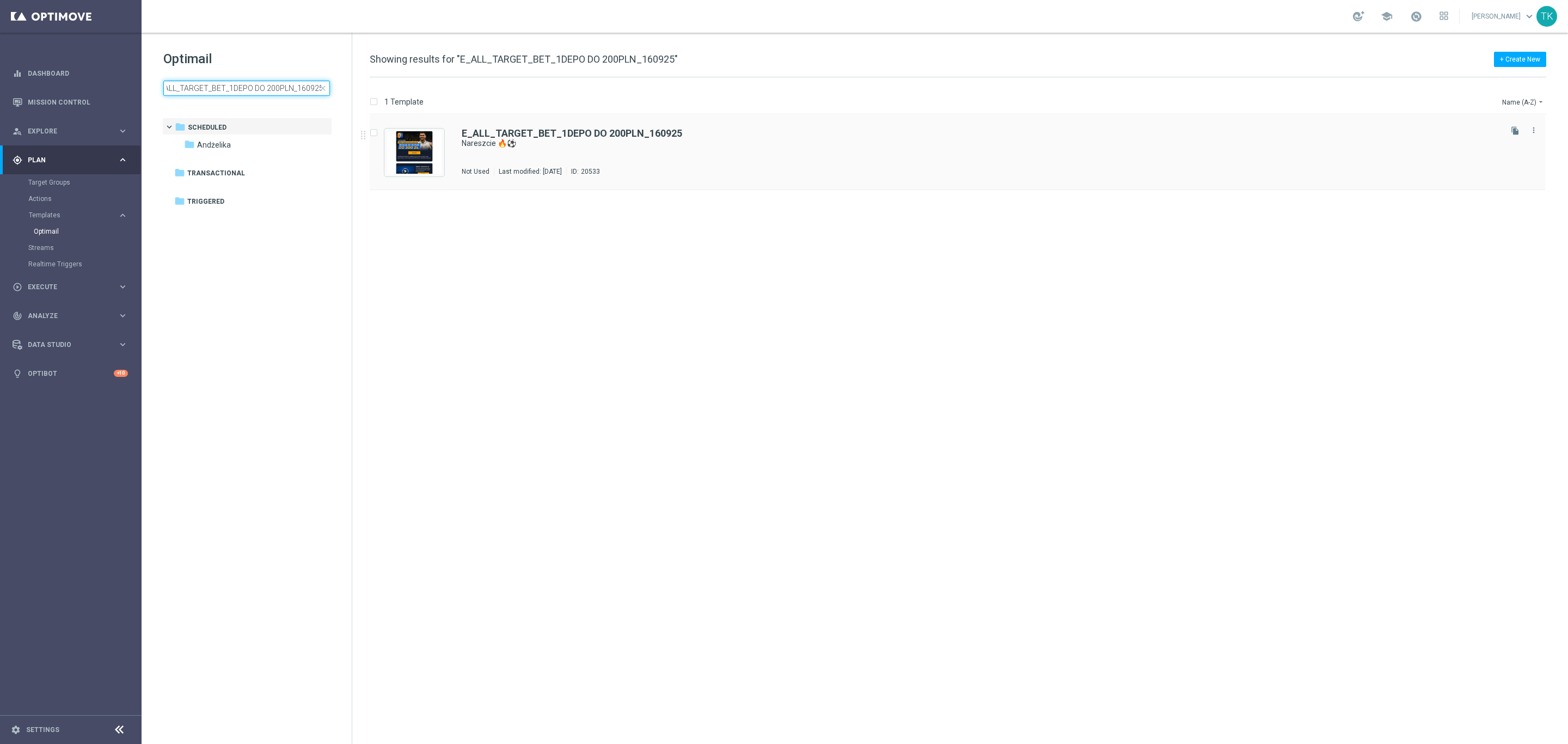
type input "E_ALL_TARGET_BET_1DEPO DO 200PLN_160925"
click at [587, 153] on div "E_ALL_TARGET_BET_1DEPO DO 200PLN_160925 Nareszcie 🔥⚽ Not Used Last modified: Tu…" at bounding box center [980, 152] width 1038 height 47
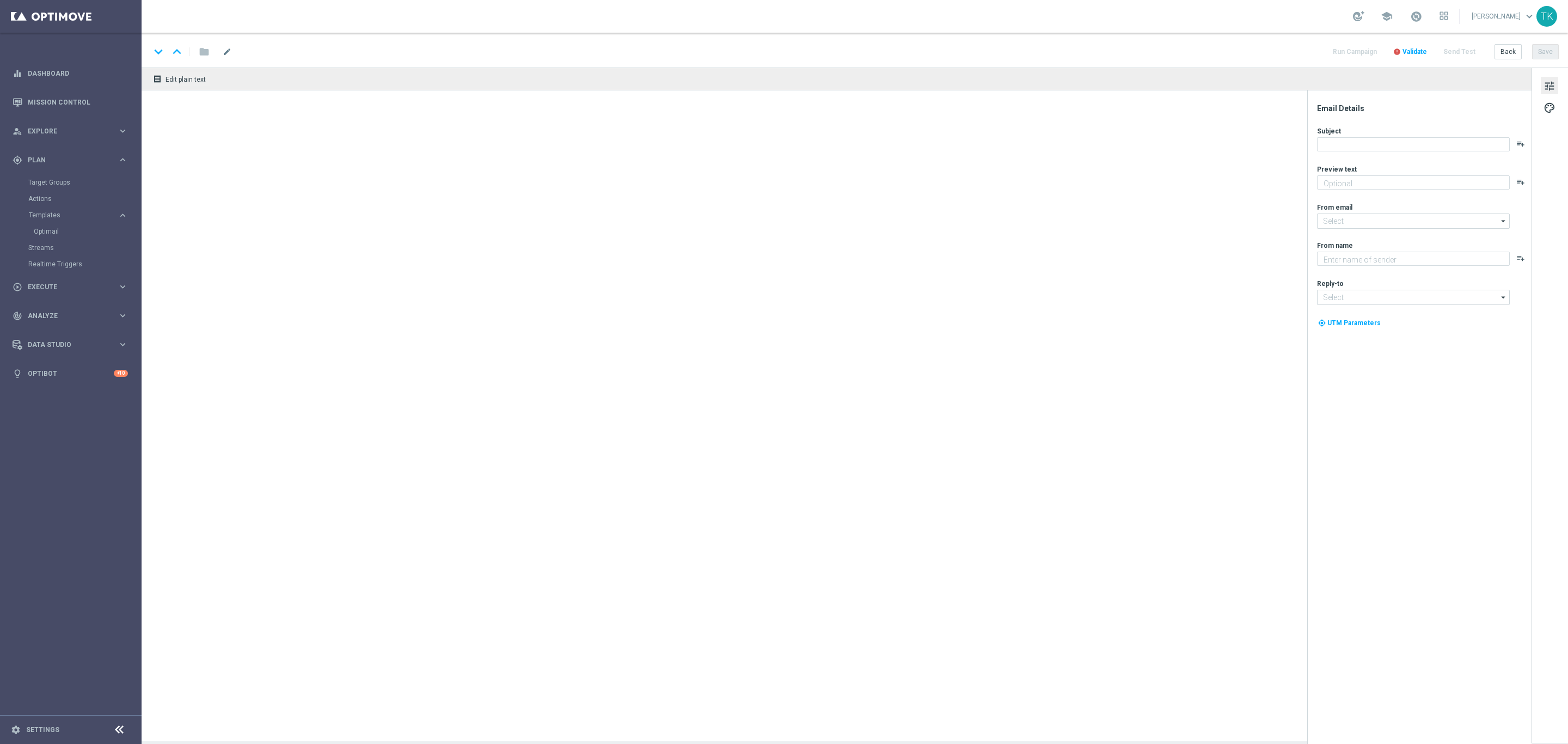
type textarea "Wraca Liga Mistrzów! Zgarnij bonus za kupon do 200 zł 💸"
type textarea "STS"
type input "[EMAIL_ADDRESS][DOMAIN_NAME]"
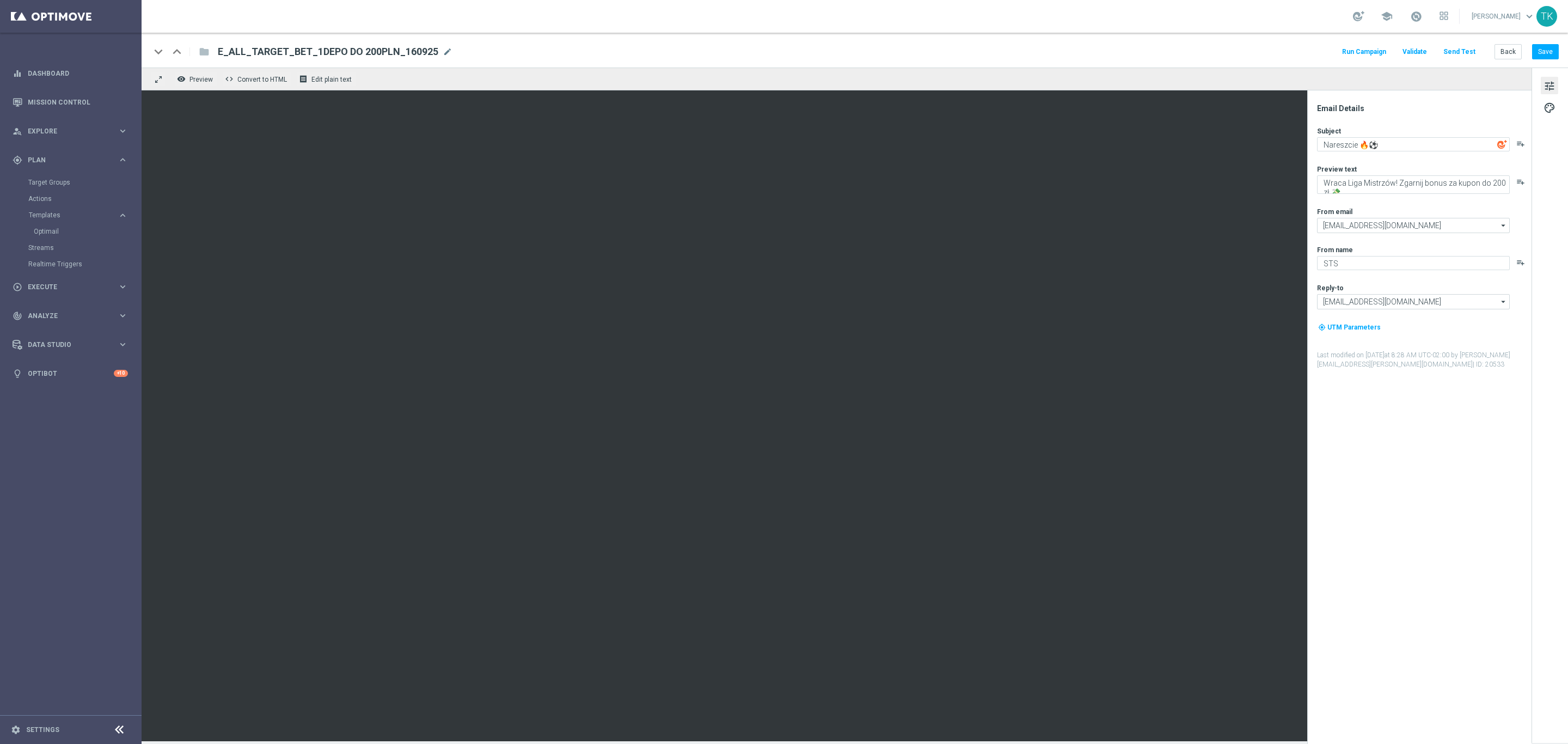
click at [1449, 52] on button "Send Test" at bounding box center [1459, 52] width 35 height 15
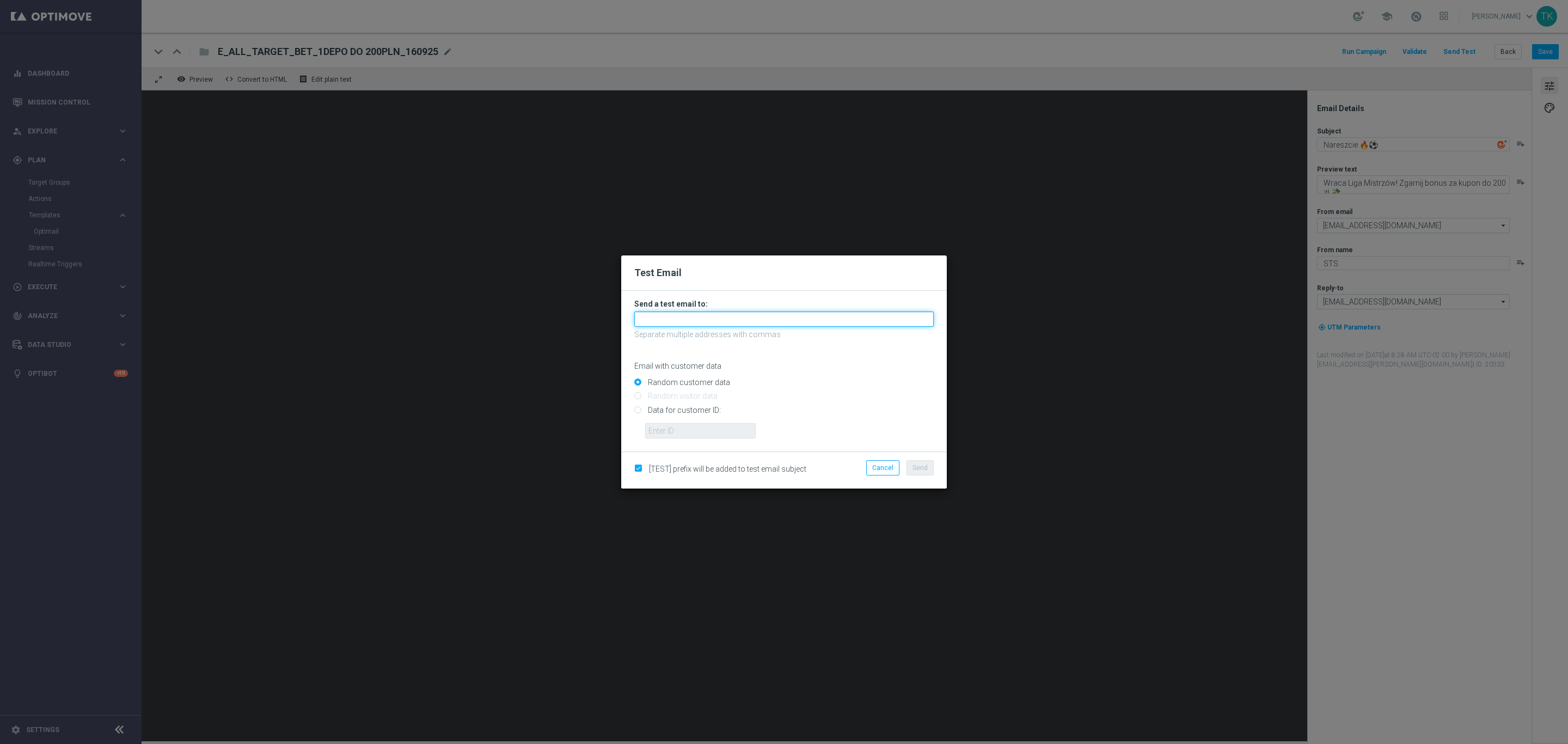
click at [645, 315] on input "text" at bounding box center [784, 319] width 299 height 15
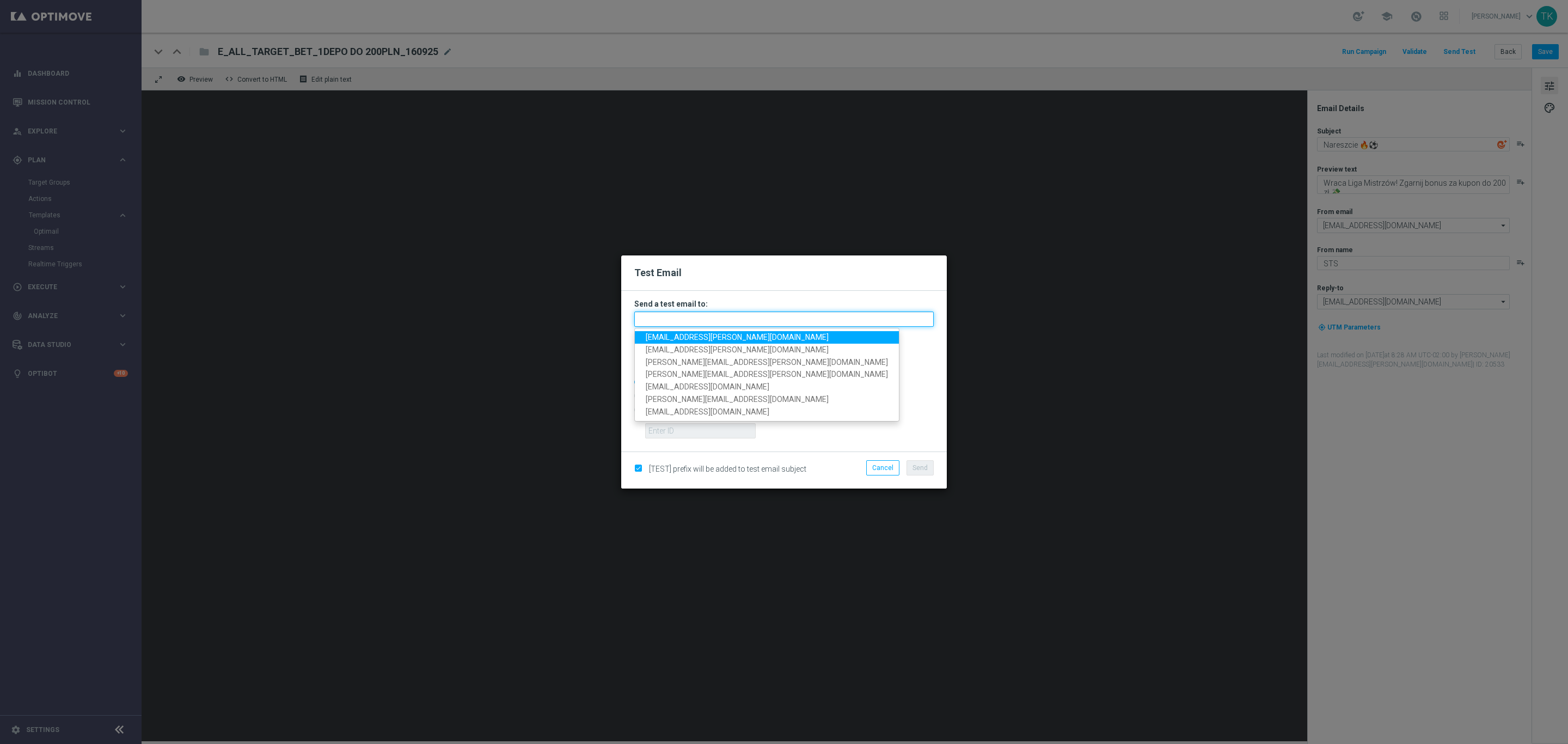
paste input "[PERSON_NAME][EMAIL_ADDRESS][PERSON_NAME][DOMAIN_NAME], [DOMAIN_NAME][EMAIL_ADD…"
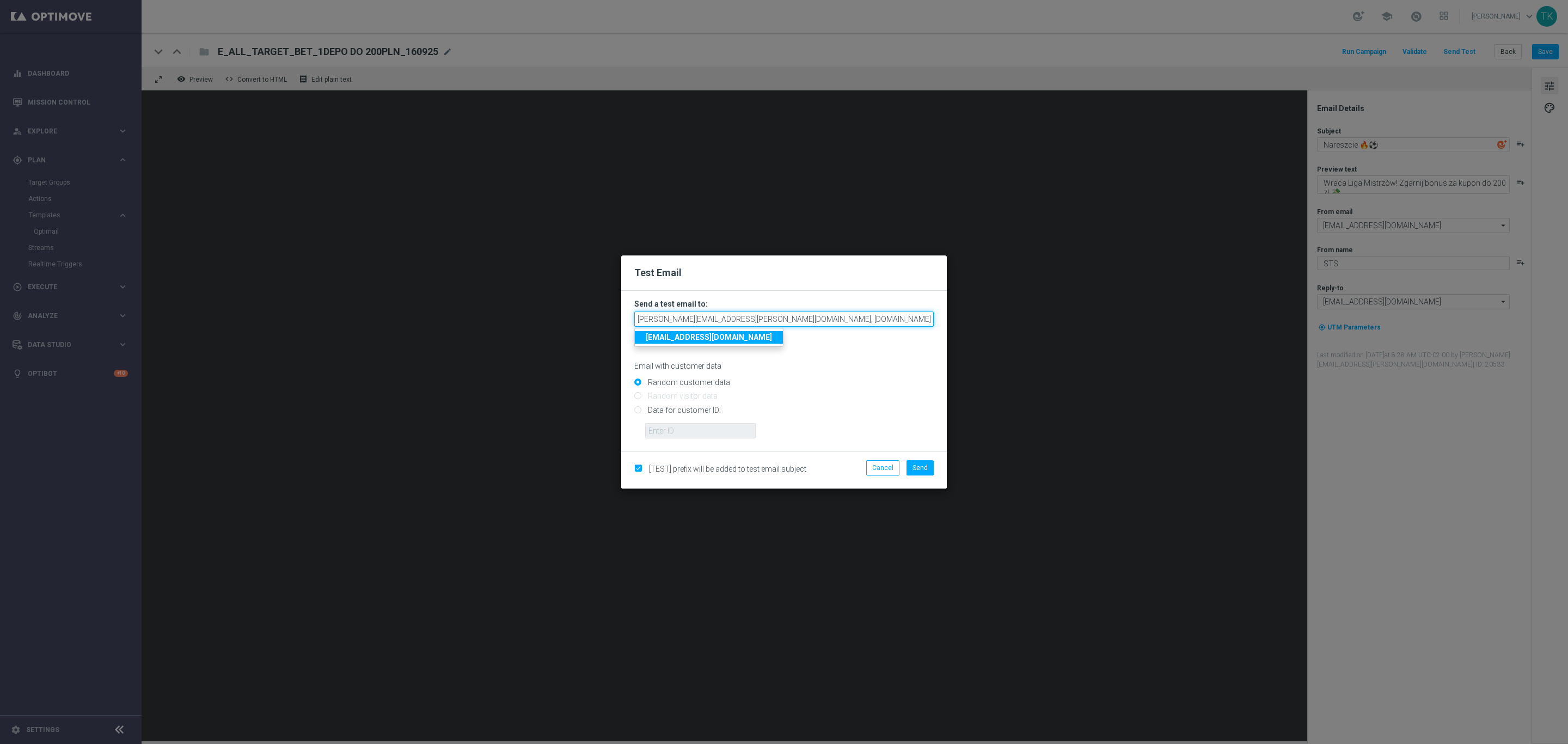
scroll to position [0, 343]
click at [850, 361] on p "Email with customer data" at bounding box center [784, 366] width 299 height 10
click at [918, 468] on span "Send" at bounding box center [920, 468] width 15 height 8
type input "[PERSON_NAME][EMAIL_ADDRESS][PERSON_NAME][DOMAIN_NAME],[DOMAIN_NAME][EMAIL_ADDR…"
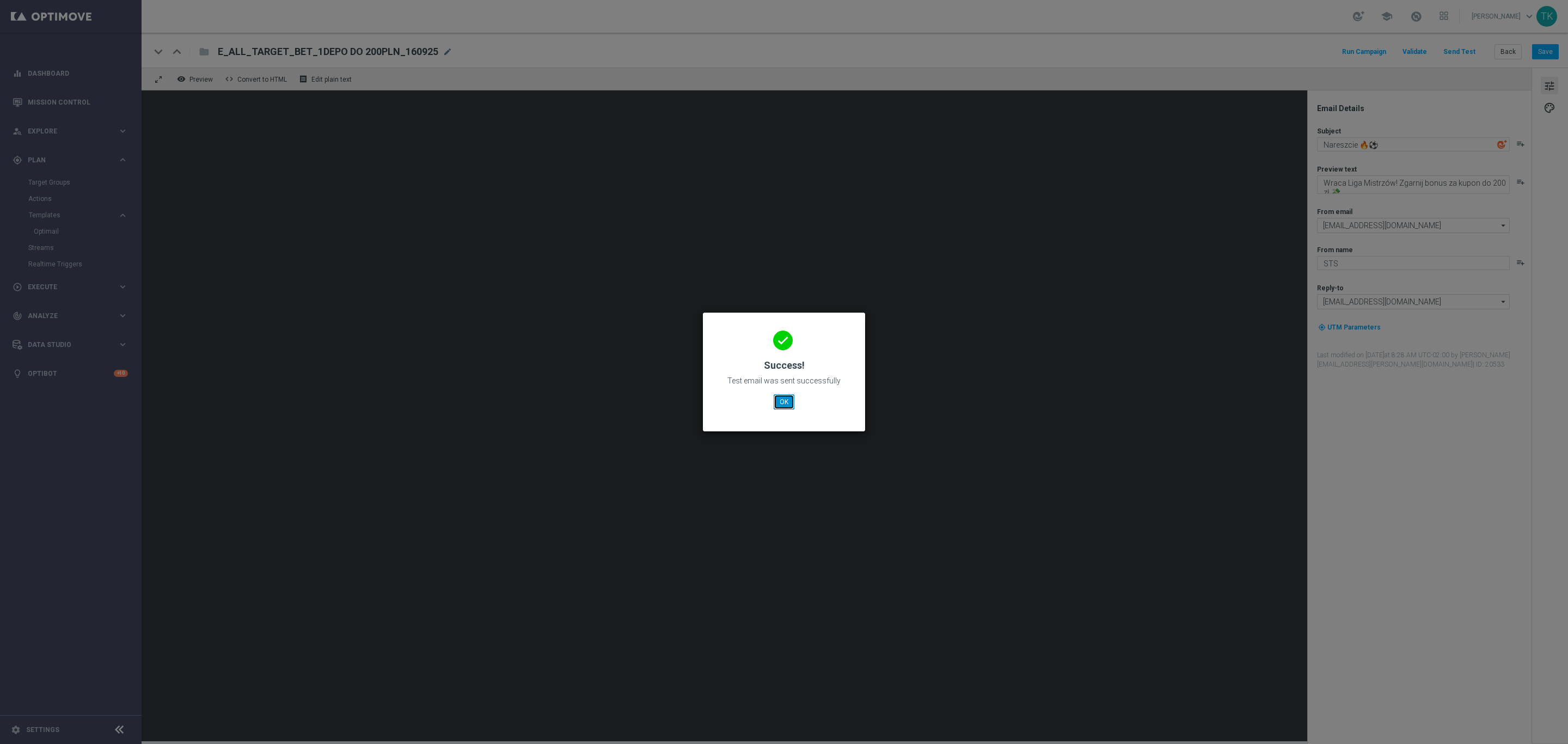
click at [791, 397] on button "OK" at bounding box center [784, 402] width 21 height 15
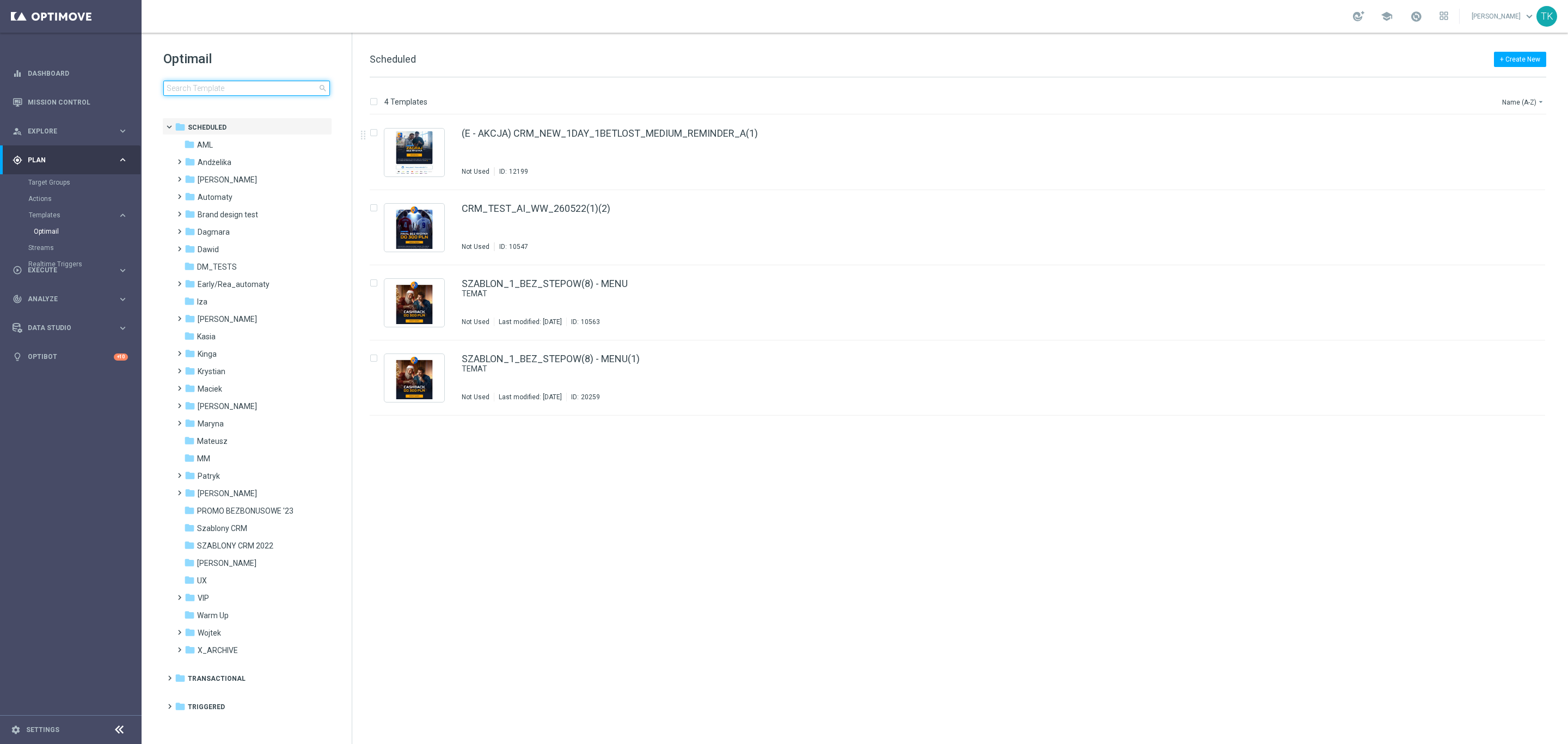
click at [203, 88] on input at bounding box center [247, 88] width 167 height 15
type input "E_ALL_TARGET_BET_2DEPO DO 200PLN_160925"
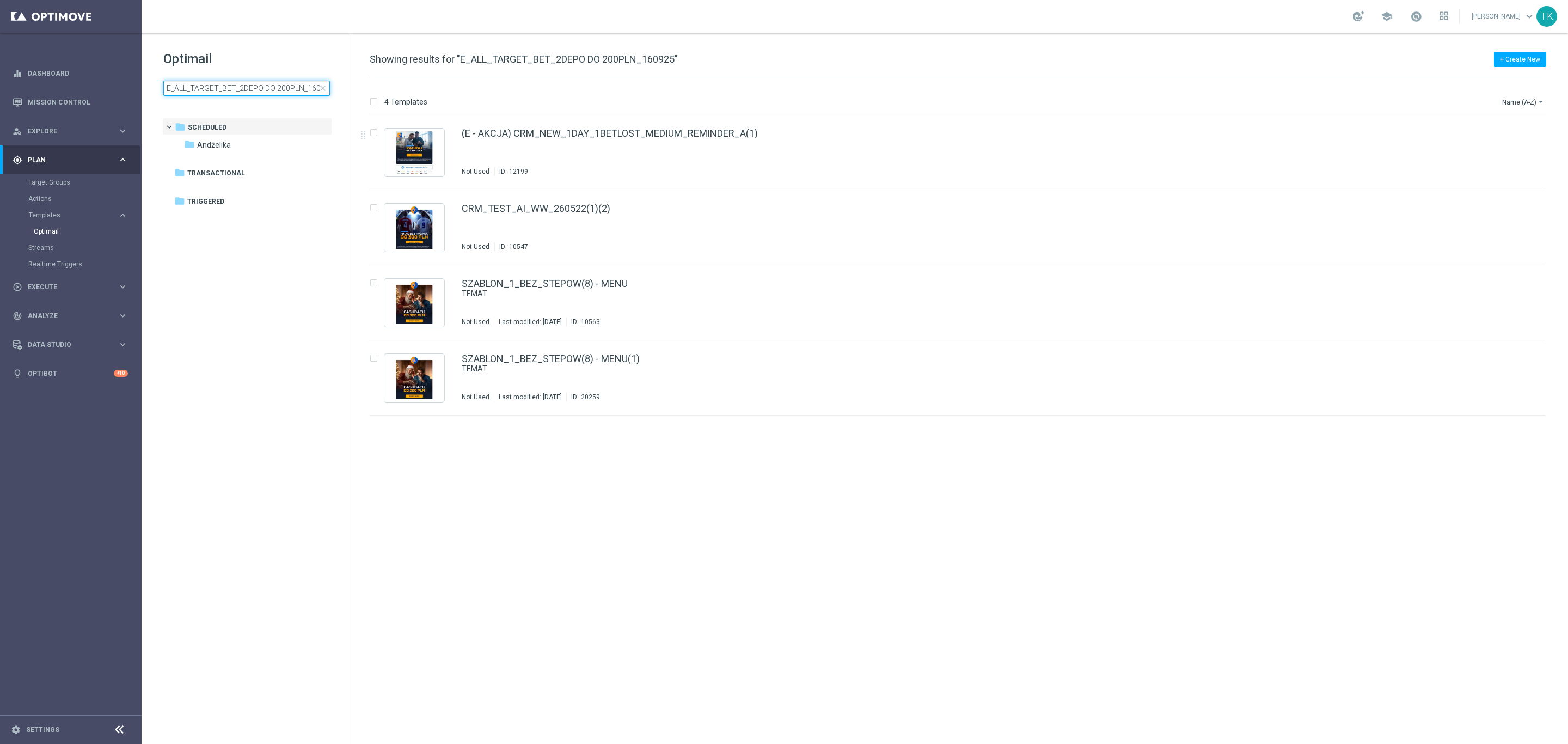
scroll to position [0, 10]
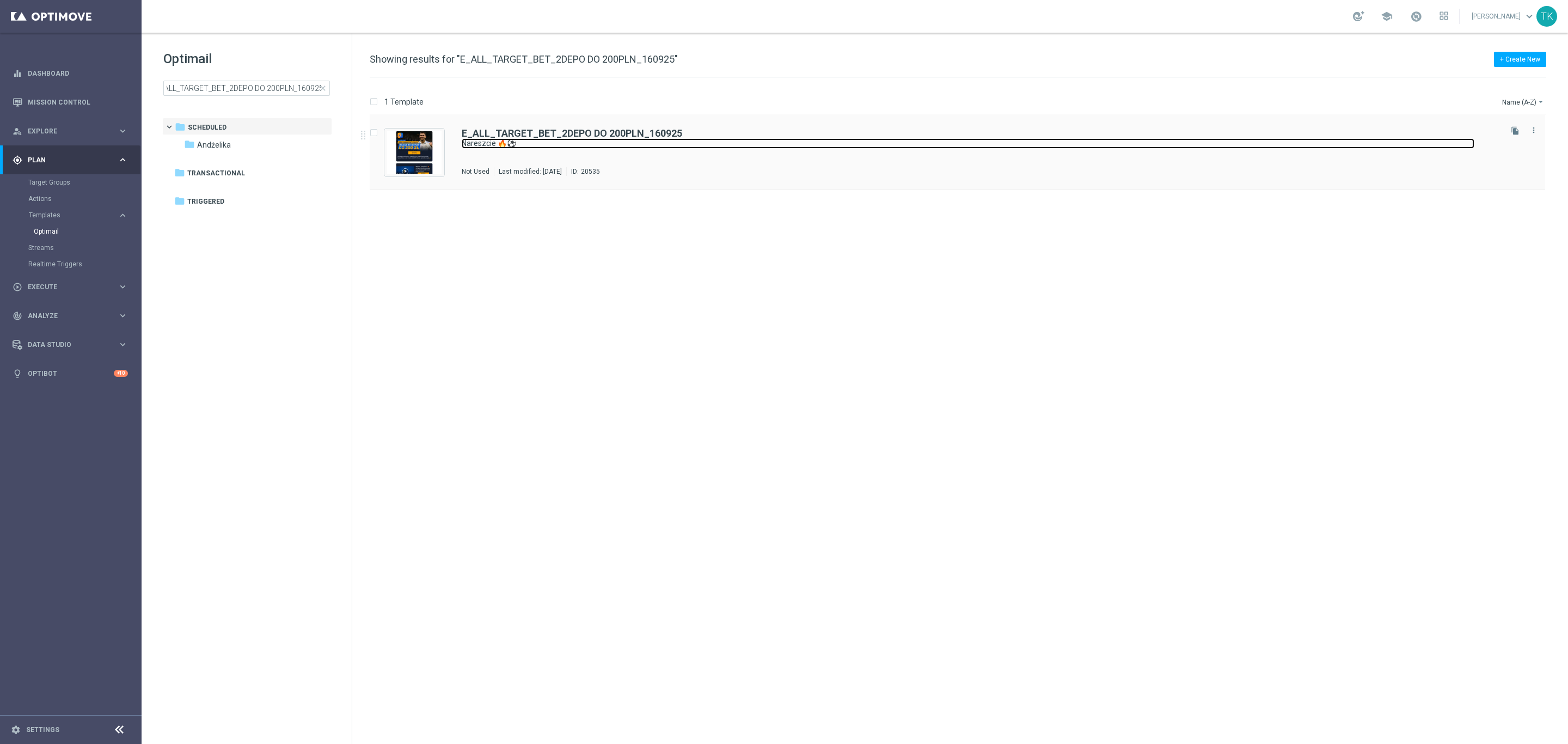
click at [551, 141] on link "Nareszcie 🔥⚽" at bounding box center [968, 143] width 1013 height 10
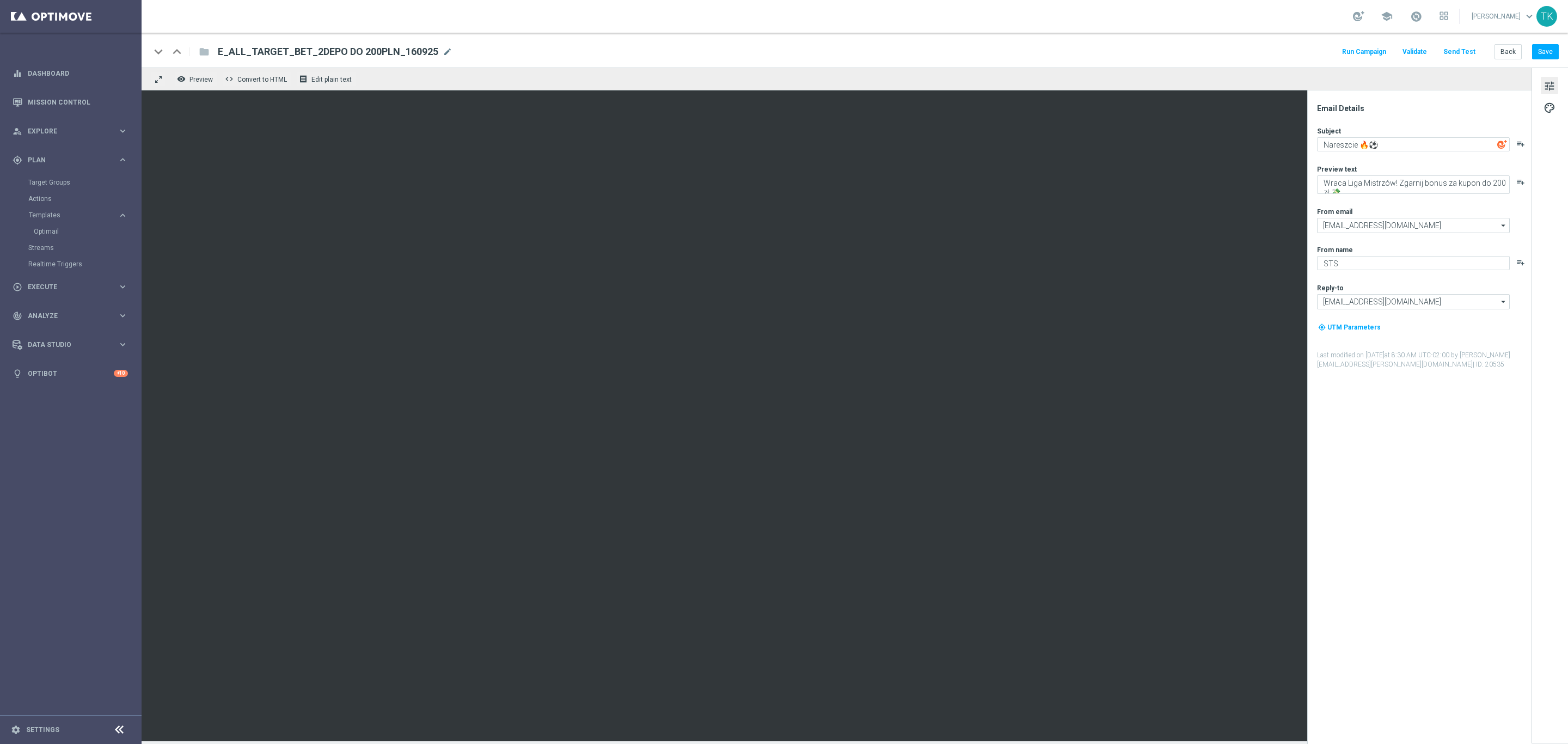
click at [1461, 51] on button "Send Test" at bounding box center [1459, 52] width 35 height 15
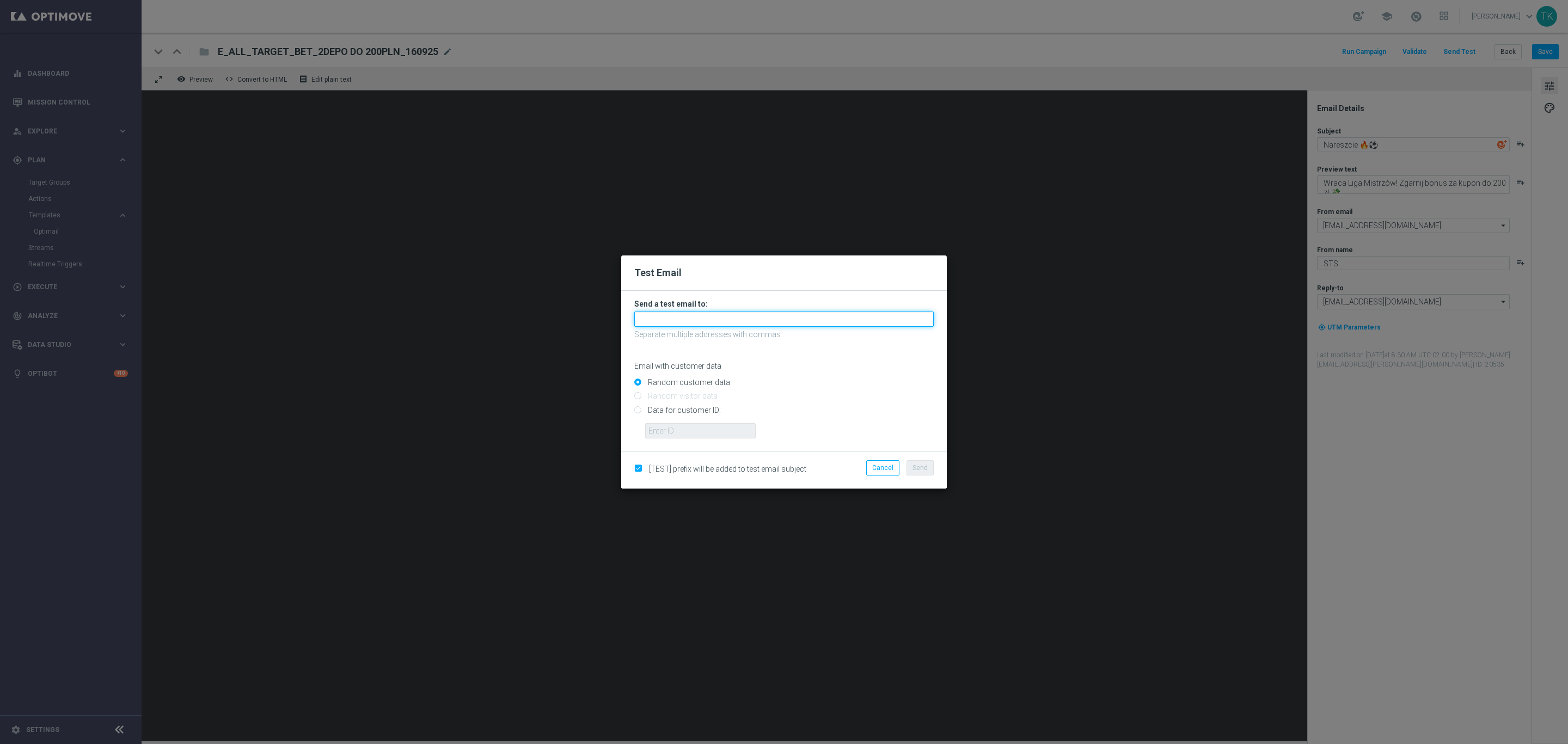
click at [670, 315] on input "text" at bounding box center [784, 319] width 299 height 15
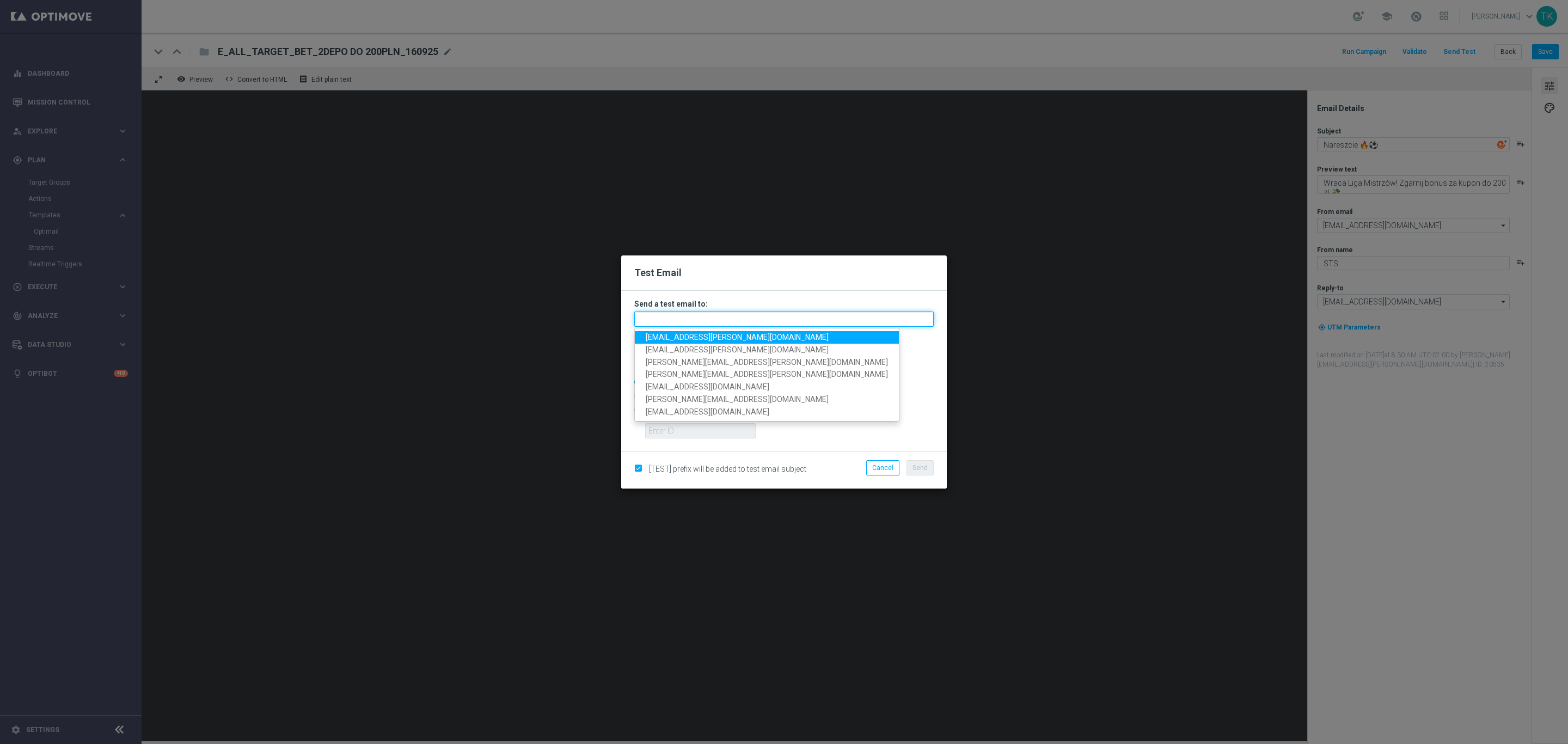
paste input "[PERSON_NAME][EMAIL_ADDRESS][PERSON_NAME][DOMAIN_NAME], [DOMAIN_NAME][EMAIL_ADD…"
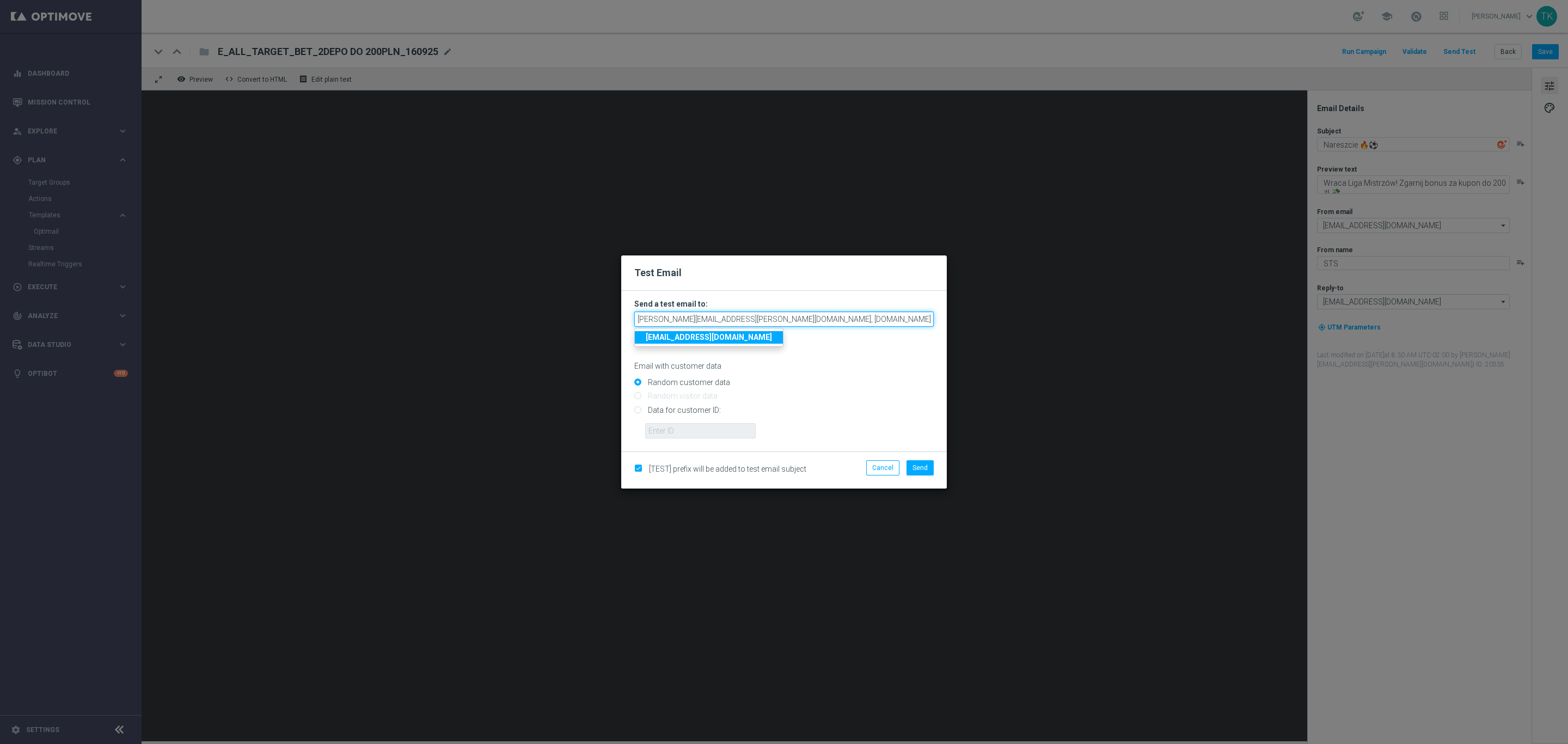
scroll to position [0, 343]
click at [825, 369] on p "Email with customer data" at bounding box center [784, 366] width 299 height 10
click at [921, 465] on span "Send" at bounding box center [920, 468] width 15 height 8
type input "[PERSON_NAME][EMAIL_ADDRESS][PERSON_NAME][DOMAIN_NAME],[DOMAIN_NAME][EMAIL_ADDR…"
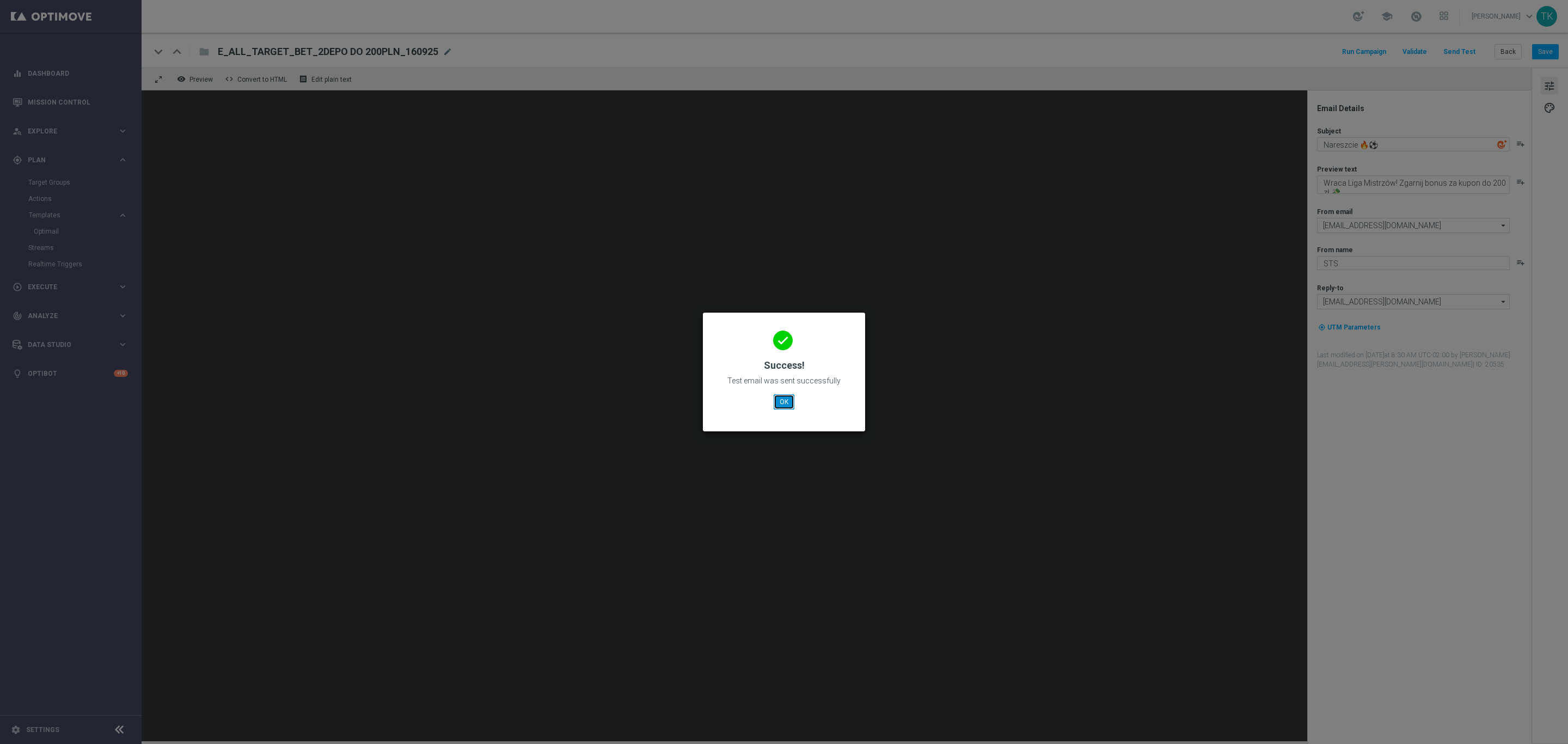
click at [782, 399] on button "OK" at bounding box center [784, 402] width 21 height 15
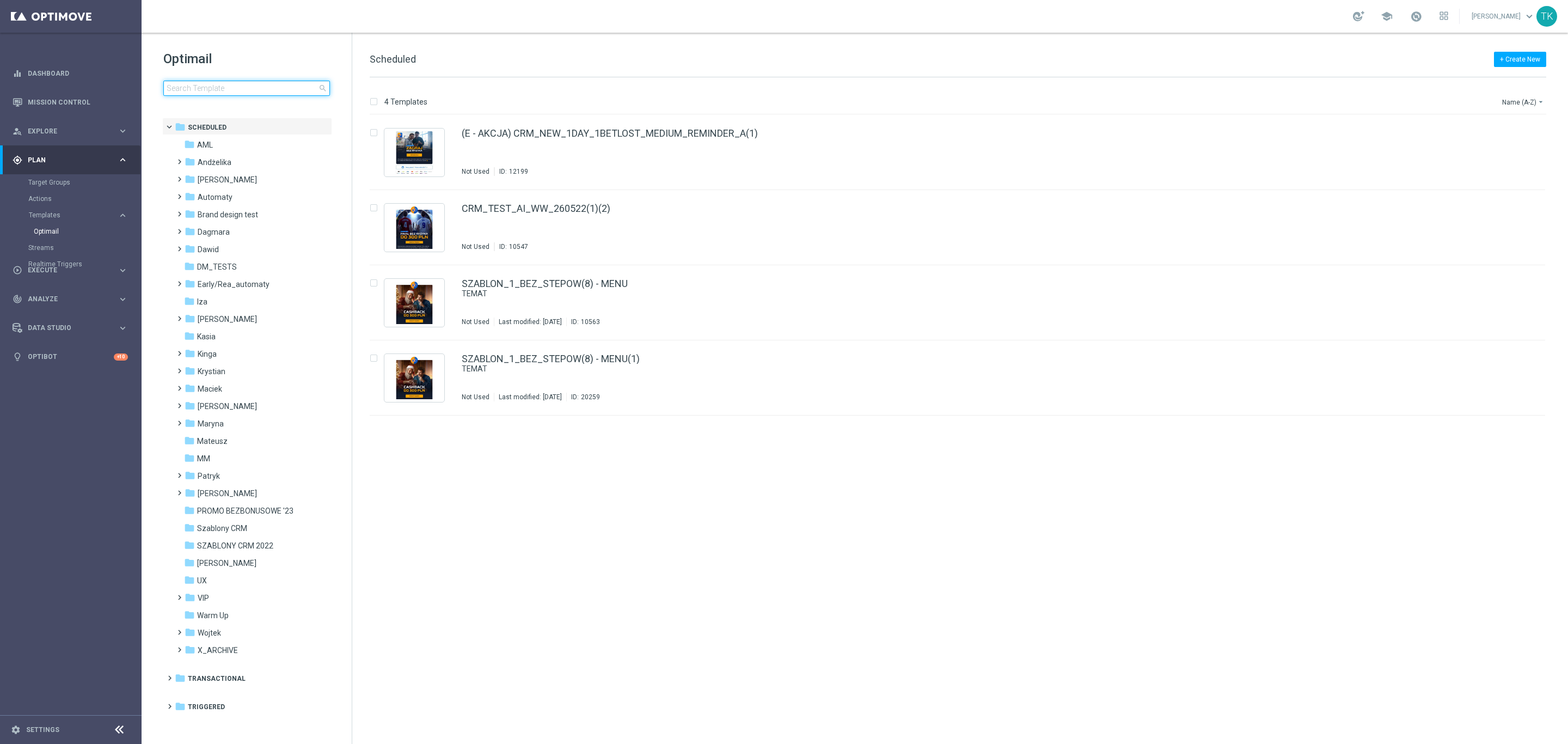
click at [185, 85] on input at bounding box center [247, 88] width 167 height 15
type input "E_ALL_TARGET_BET_3DEPO DO 200PLN_160925"
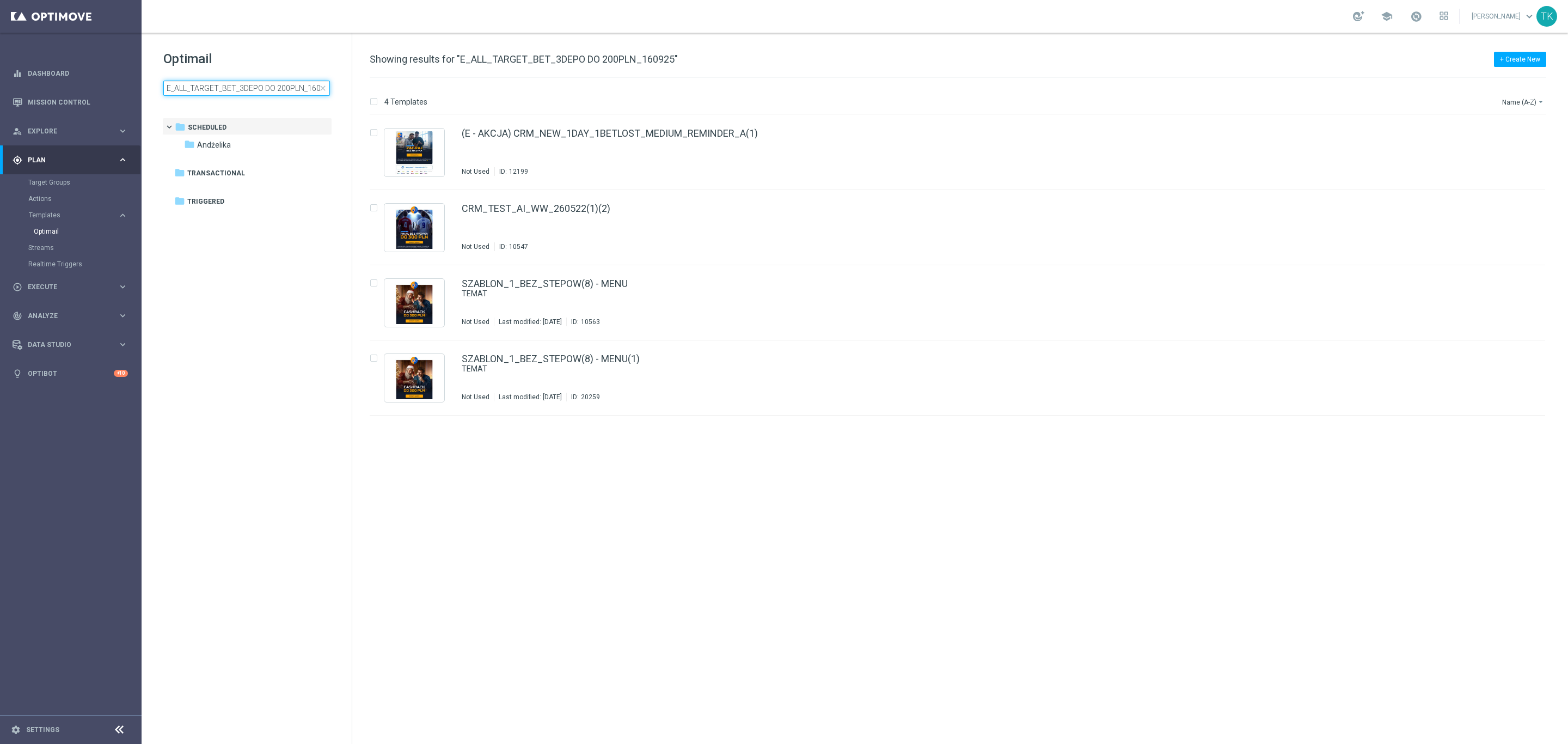
scroll to position [0, 10]
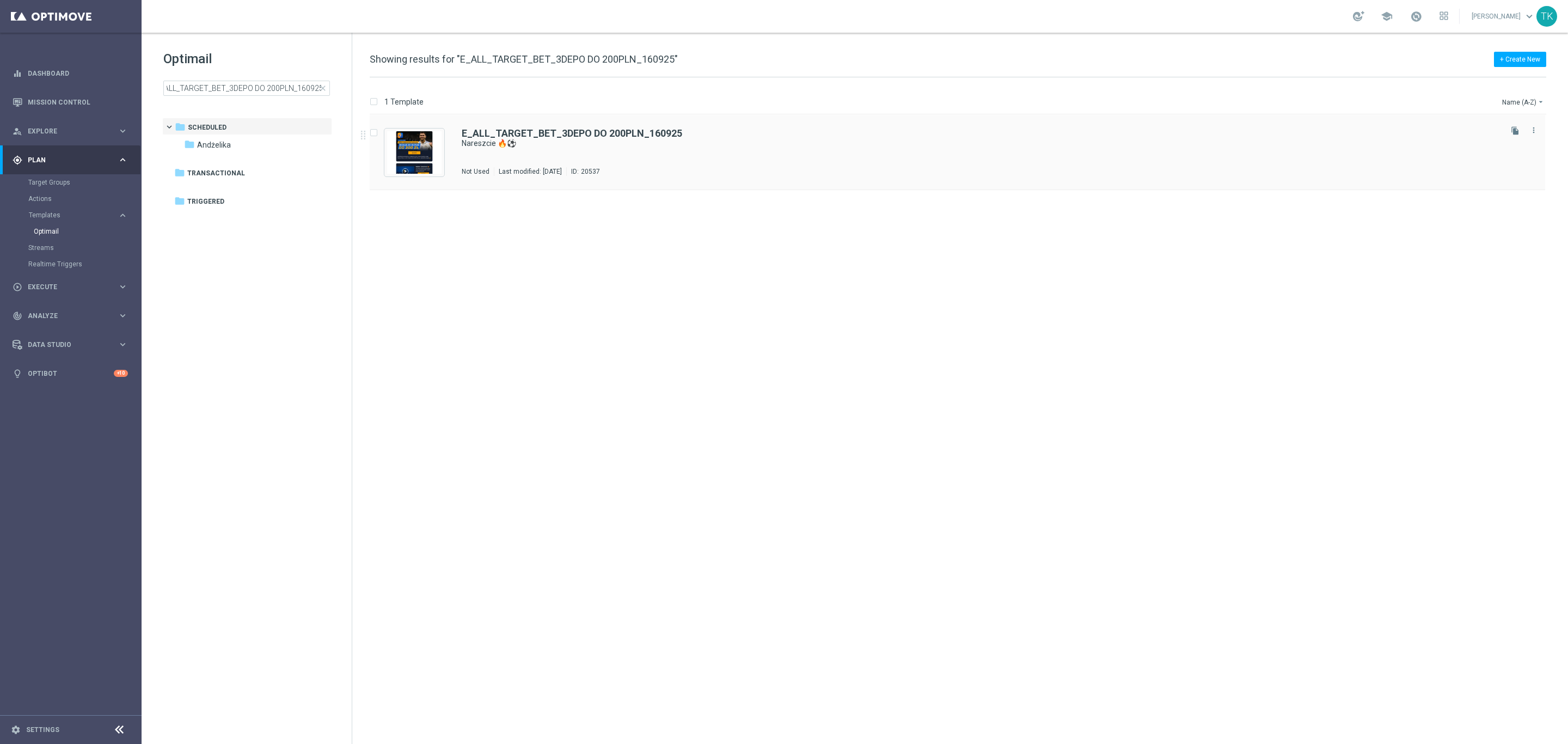
click at [623, 159] on div "E_ALL_TARGET_BET_3DEPO DO 200PLN_160925 Nareszcie 🔥⚽ Not Used Last modified: Tu…" at bounding box center [980, 152] width 1038 height 47
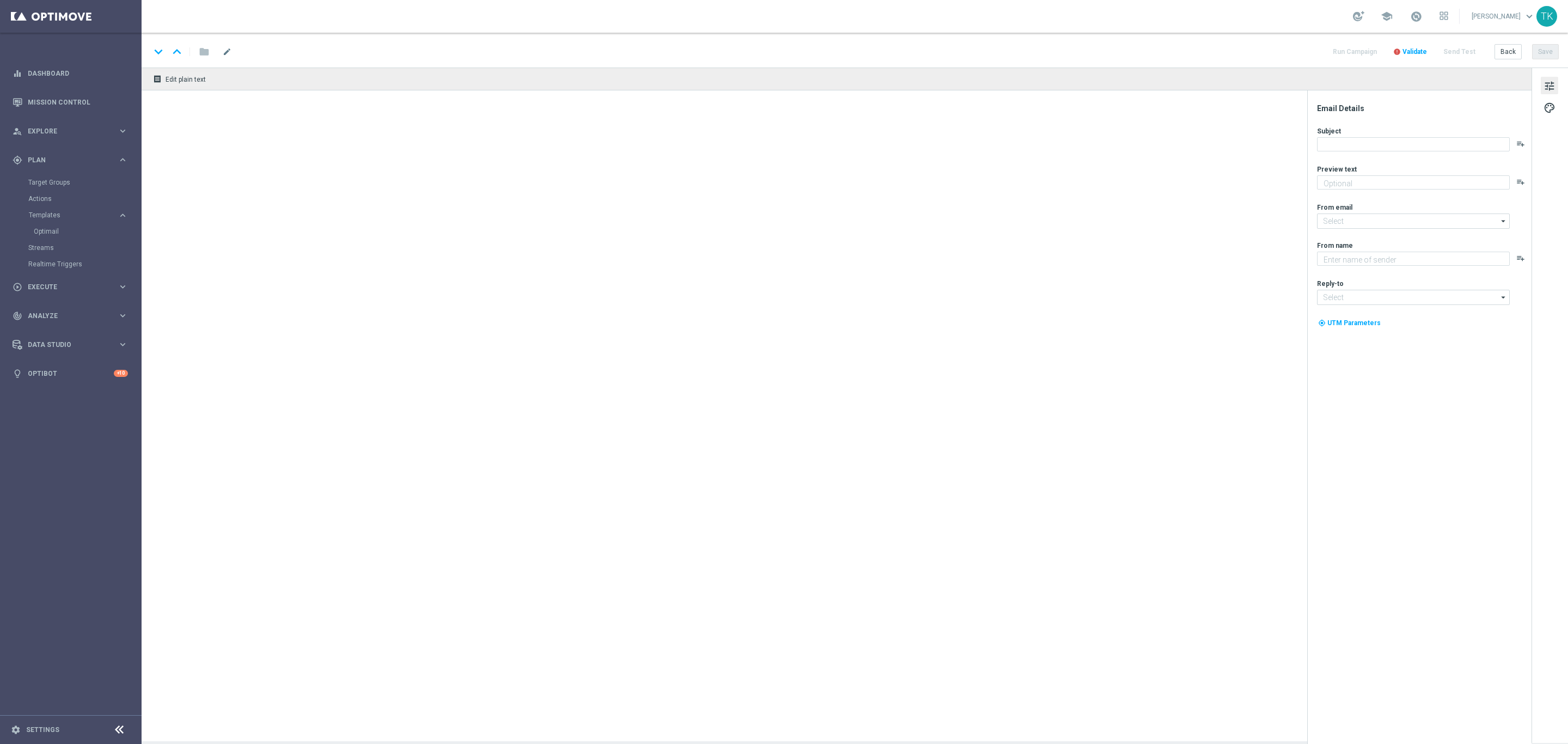
type textarea "Wraca Liga Mistrzów! Zgarnij bonus za kupon do 200 zł 💸"
type input "[EMAIL_ADDRESS][DOMAIN_NAME]"
type textarea "STS"
type input "[EMAIL_ADDRESS][DOMAIN_NAME]"
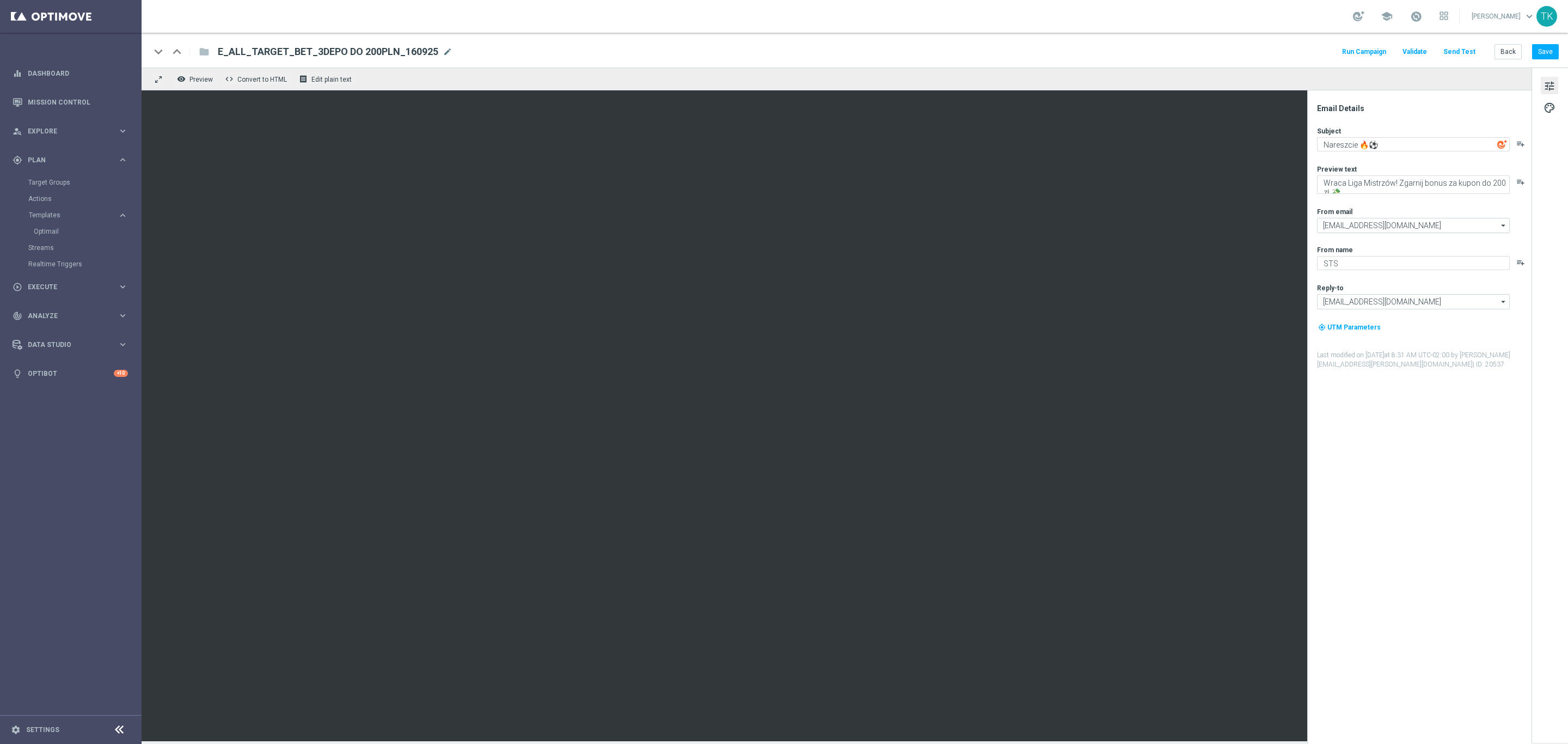
click at [1465, 54] on button "Send Test" at bounding box center [1459, 52] width 35 height 15
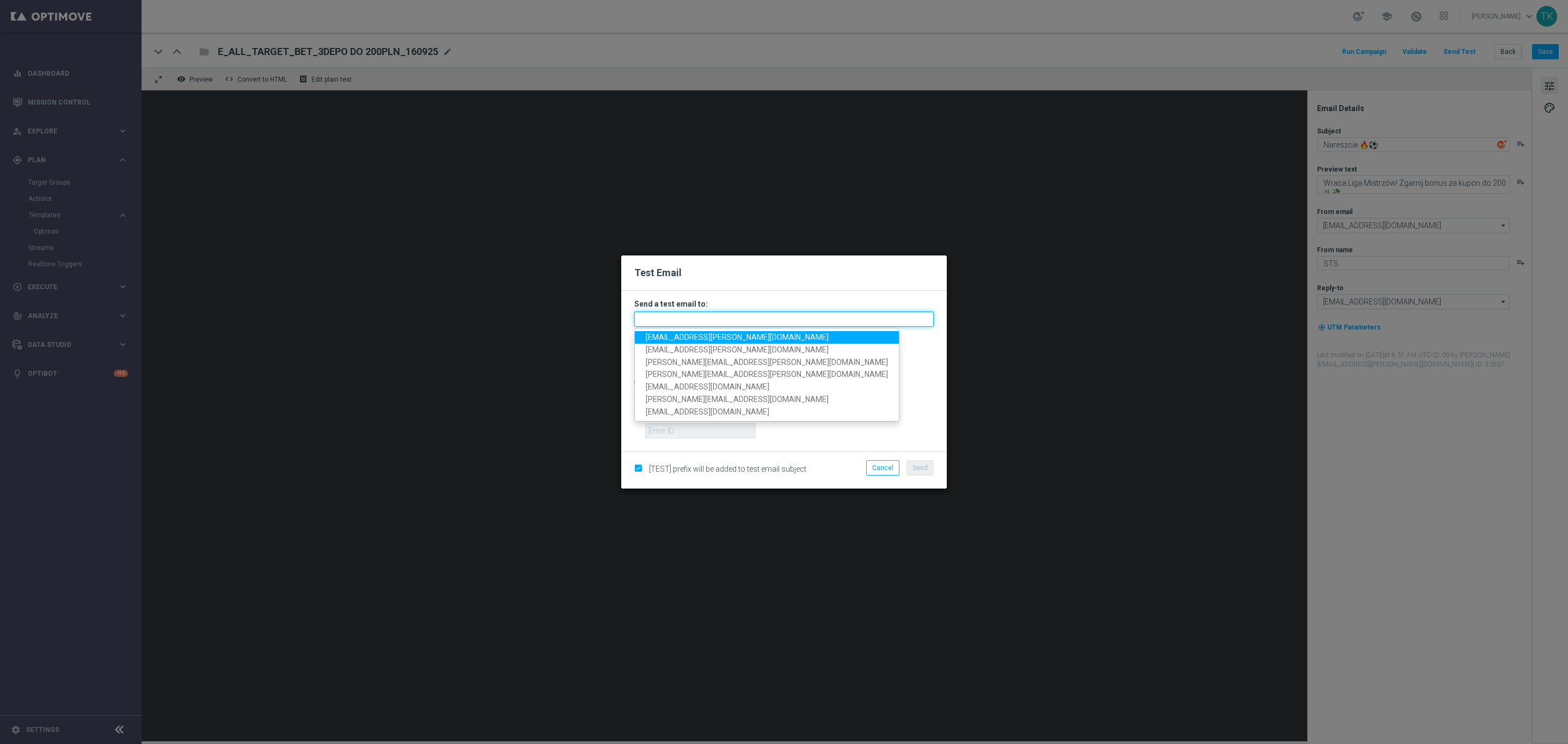
click at [691, 317] on input "text" at bounding box center [784, 319] width 299 height 15
paste input "[PERSON_NAME][EMAIL_ADDRESS][PERSON_NAME][DOMAIN_NAME], [DOMAIN_NAME][EMAIL_ADD…"
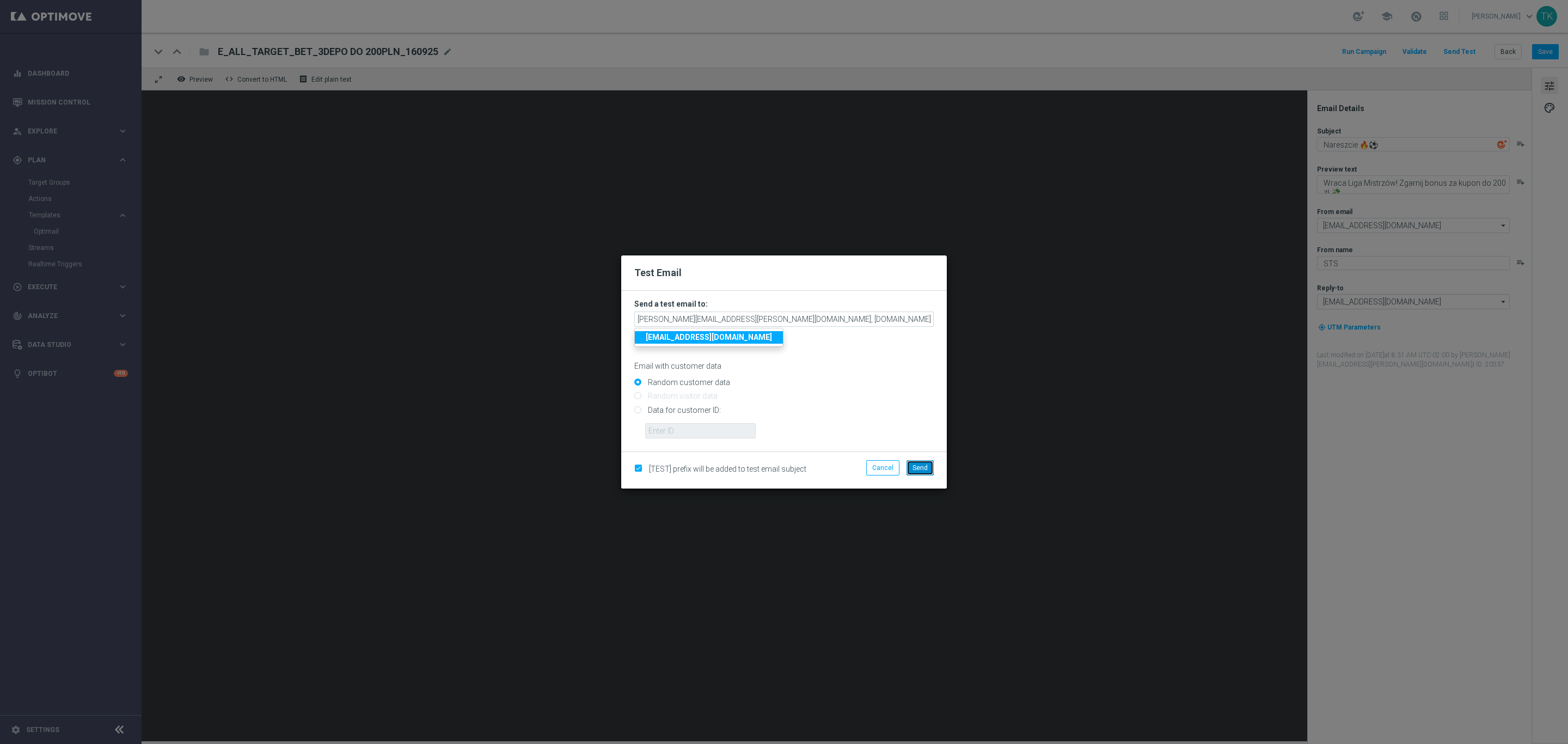
click at [921, 464] on span "Send" at bounding box center [920, 468] width 15 height 8
type input "[PERSON_NAME][EMAIL_ADDRESS][PERSON_NAME][DOMAIN_NAME],[DOMAIN_NAME][EMAIL_ADDR…"
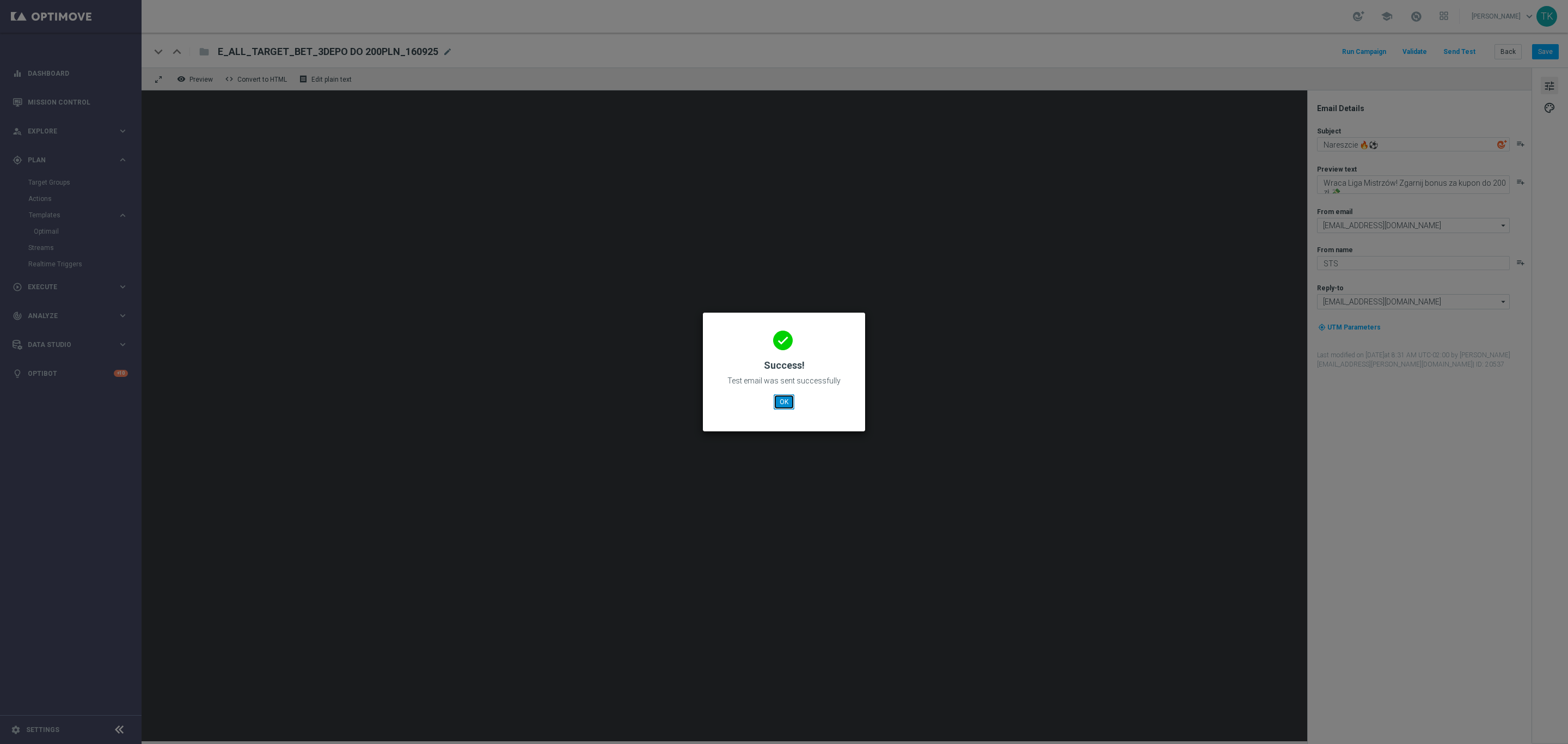
click at [777, 407] on button "OK" at bounding box center [784, 402] width 21 height 15
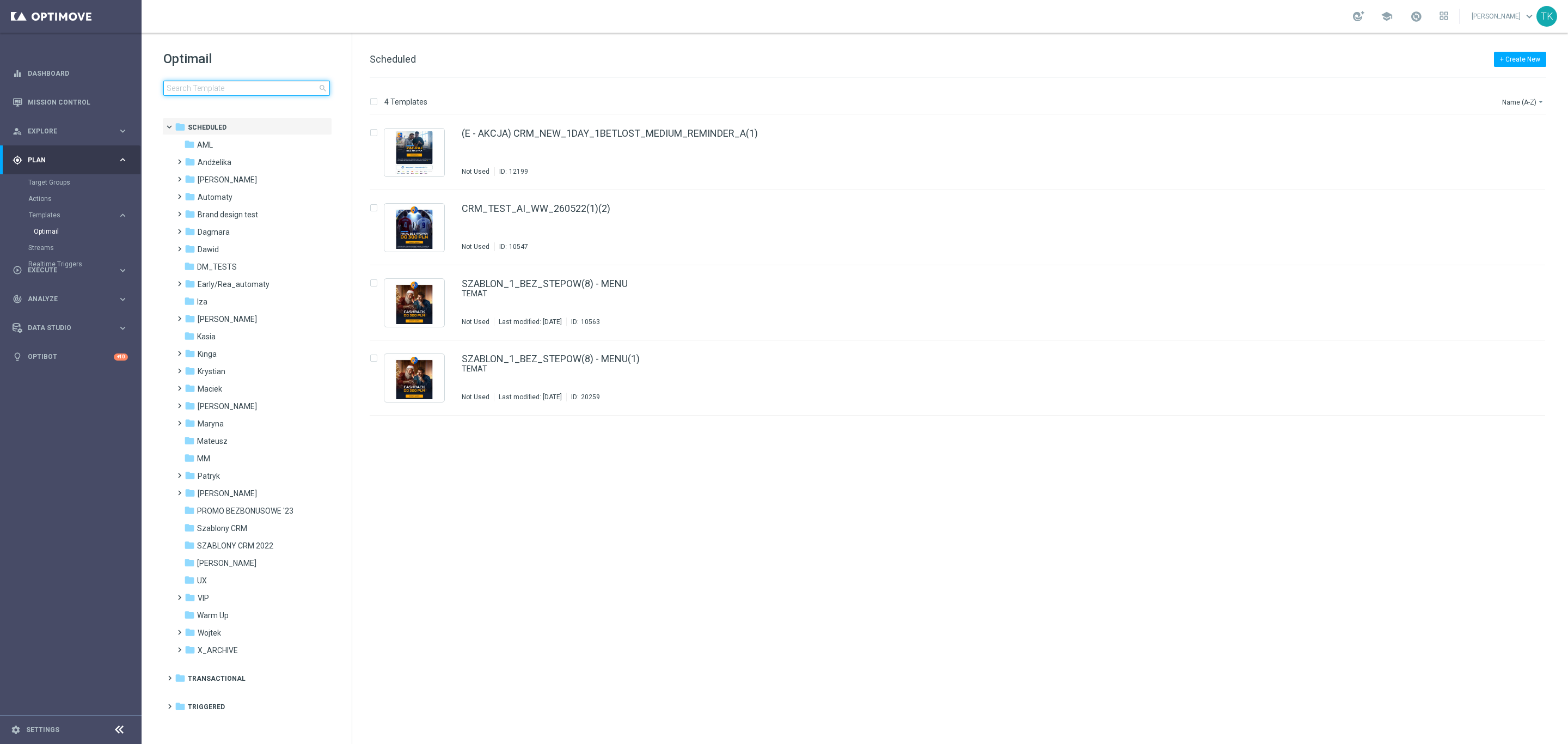
click at [211, 85] on input at bounding box center [247, 88] width 167 height 15
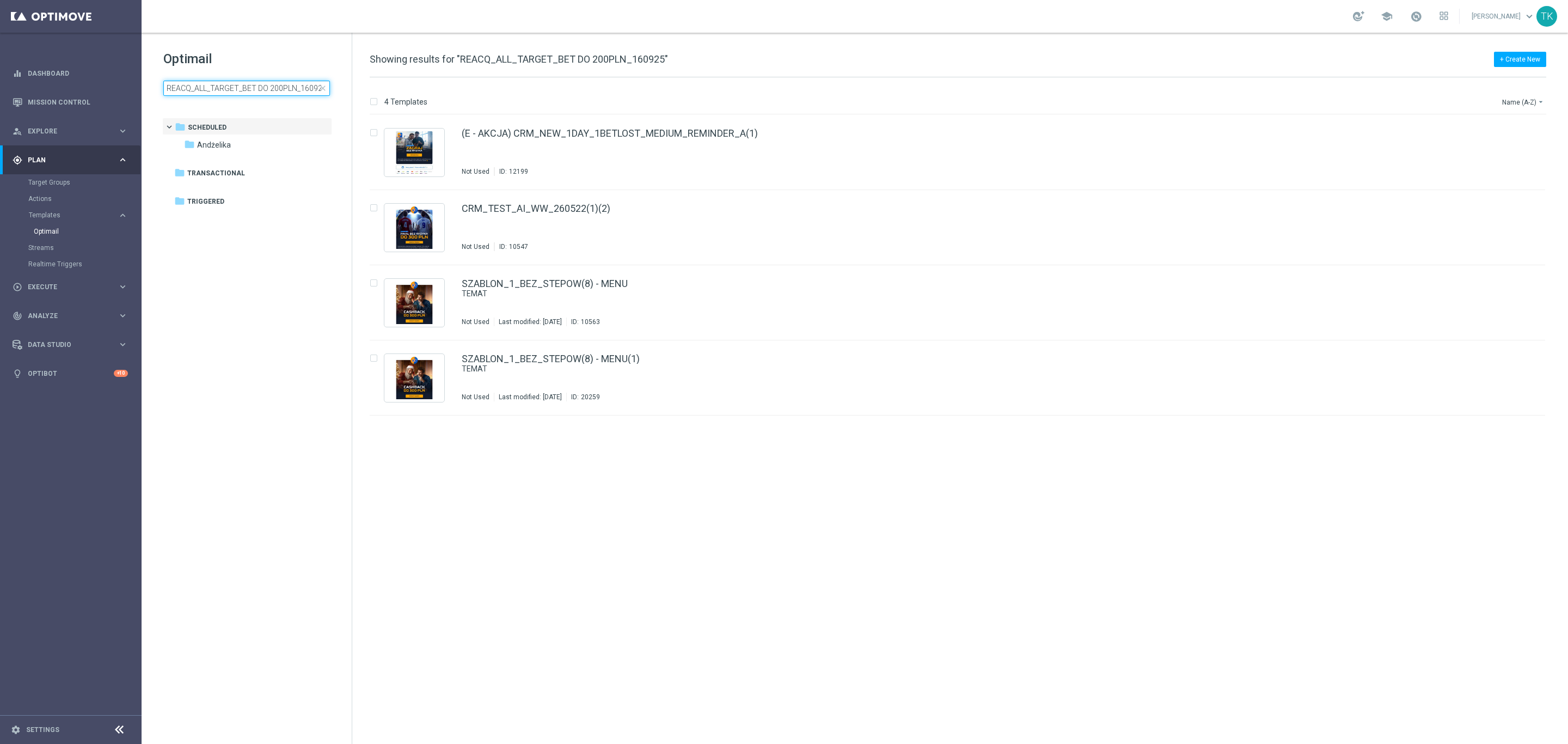
scroll to position [0, 3]
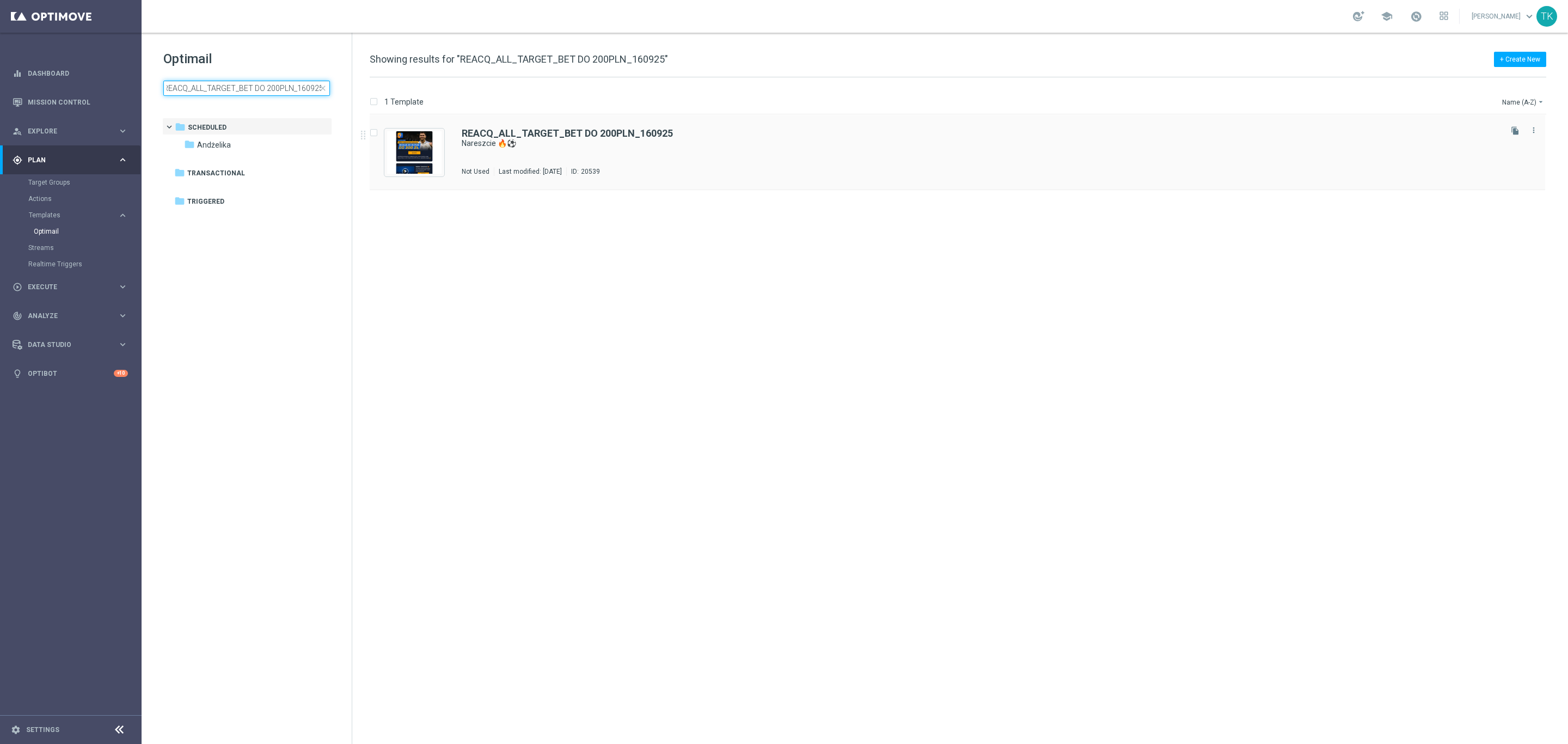
type input "REACQ_ALL_TARGET_BET DO 200PLN_160925"
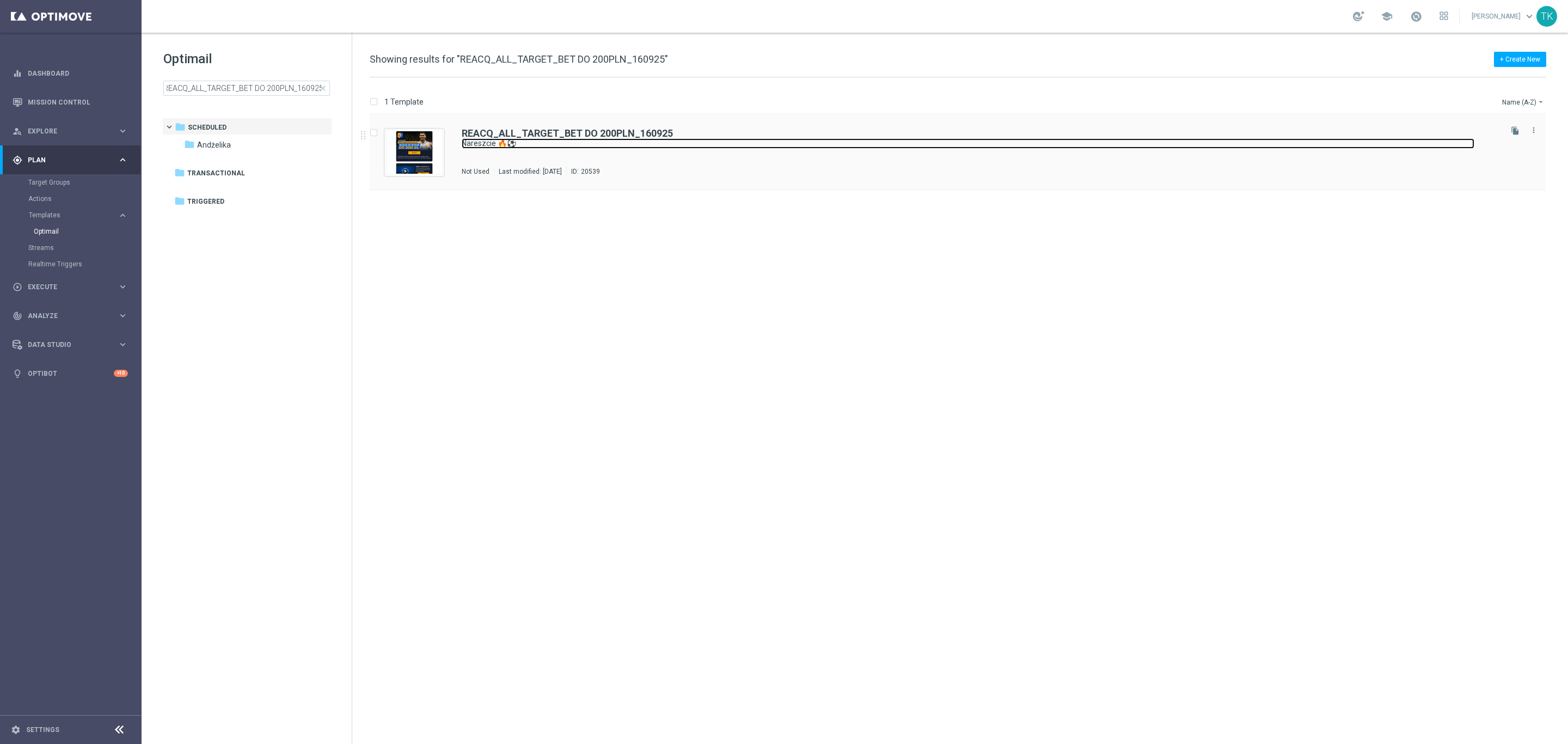
click at [554, 146] on link "Nareszcie 🔥⚽" at bounding box center [968, 143] width 1013 height 10
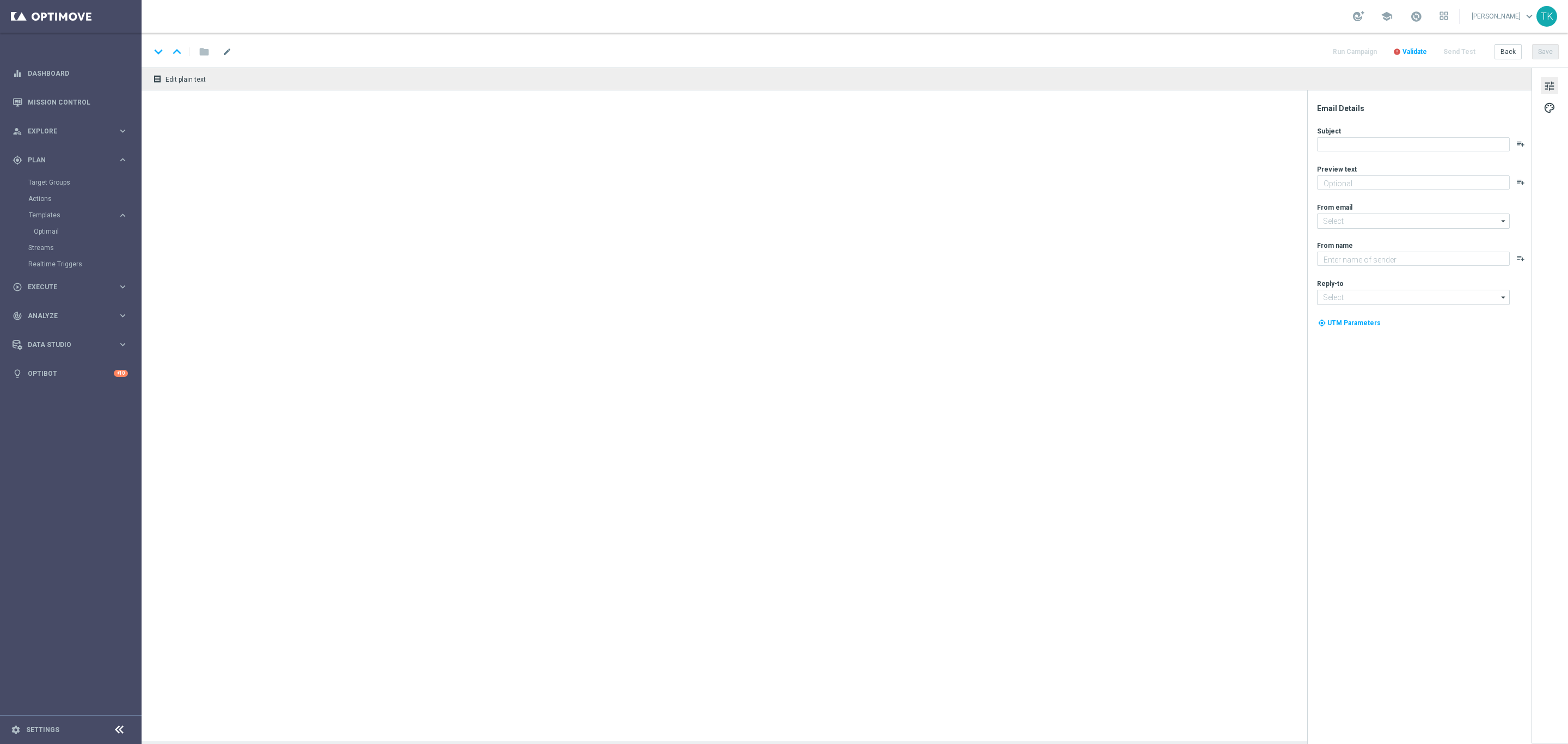
type textarea "Wraca Liga Mistrzów! Zgarnij bonus za kupon do 200 zł 💸"
type input "[EMAIL_ADDRESS][DOMAIN_NAME]"
type textarea "STS"
type input "[EMAIL_ADDRESS][DOMAIN_NAME]"
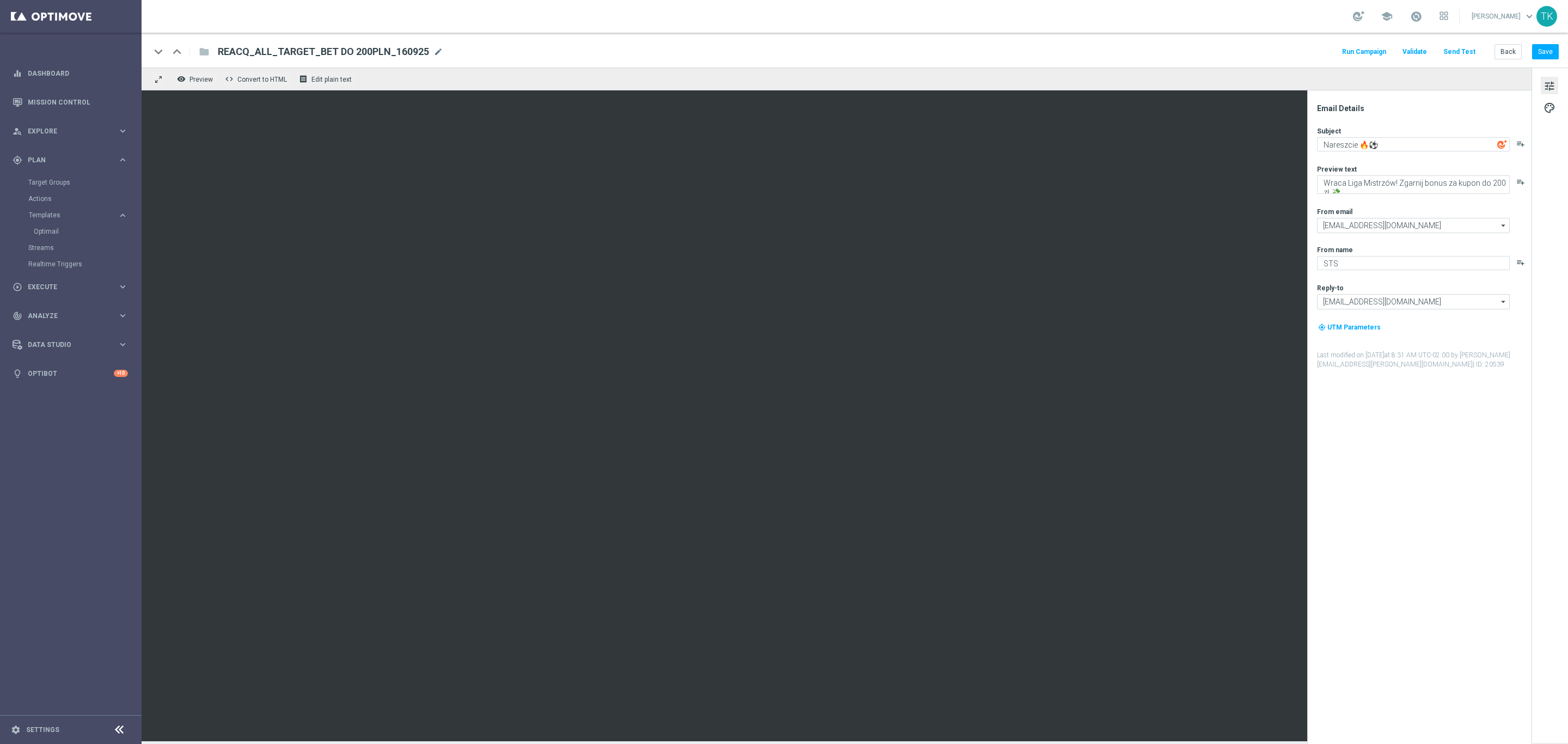
click at [1456, 49] on button "Send Test" at bounding box center [1459, 52] width 35 height 15
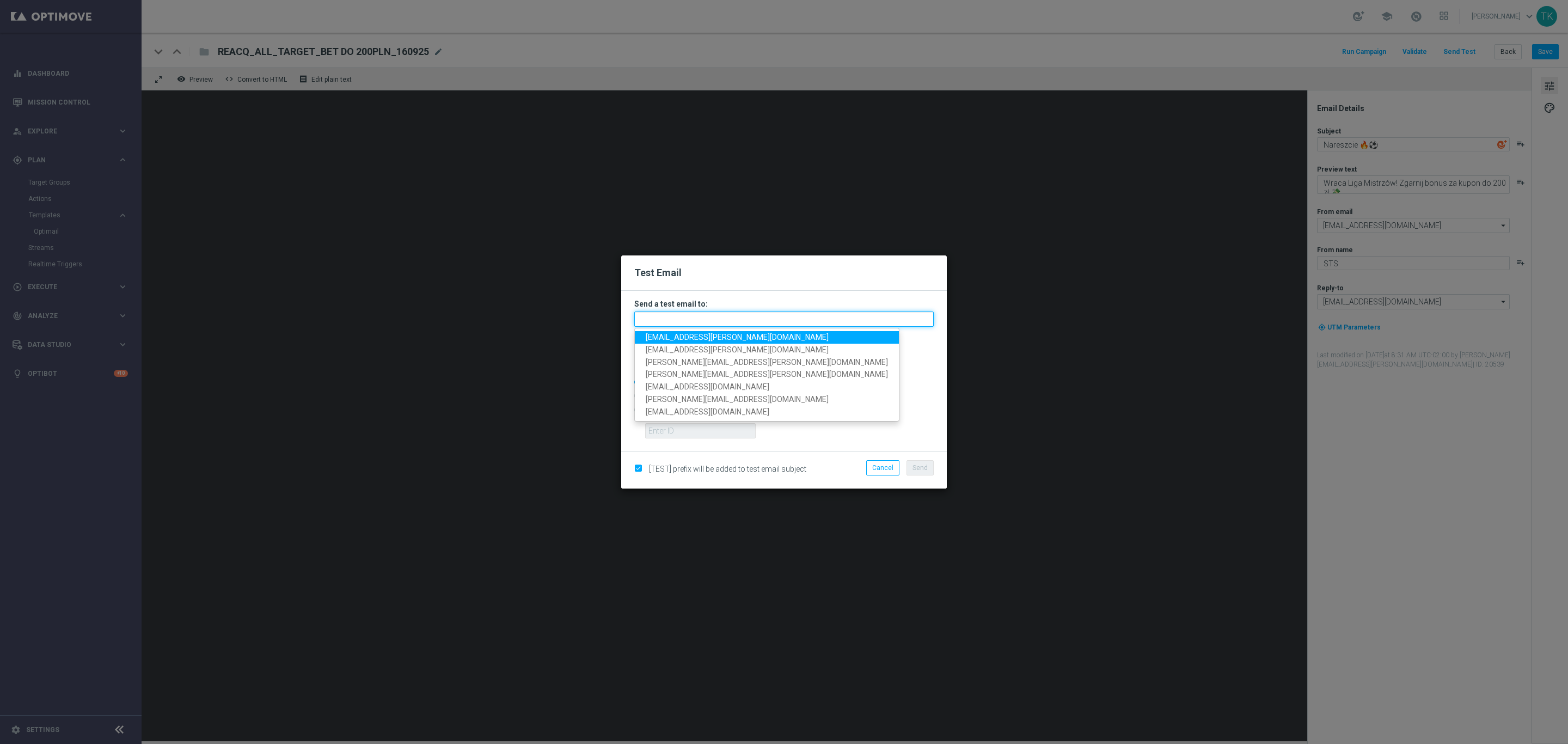
click at [657, 322] on input "text" at bounding box center [784, 319] width 299 height 15
paste input "[PERSON_NAME][EMAIL_ADDRESS][PERSON_NAME][DOMAIN_NAME], [DOMAIN_NAME][EMAIL_ADD…"
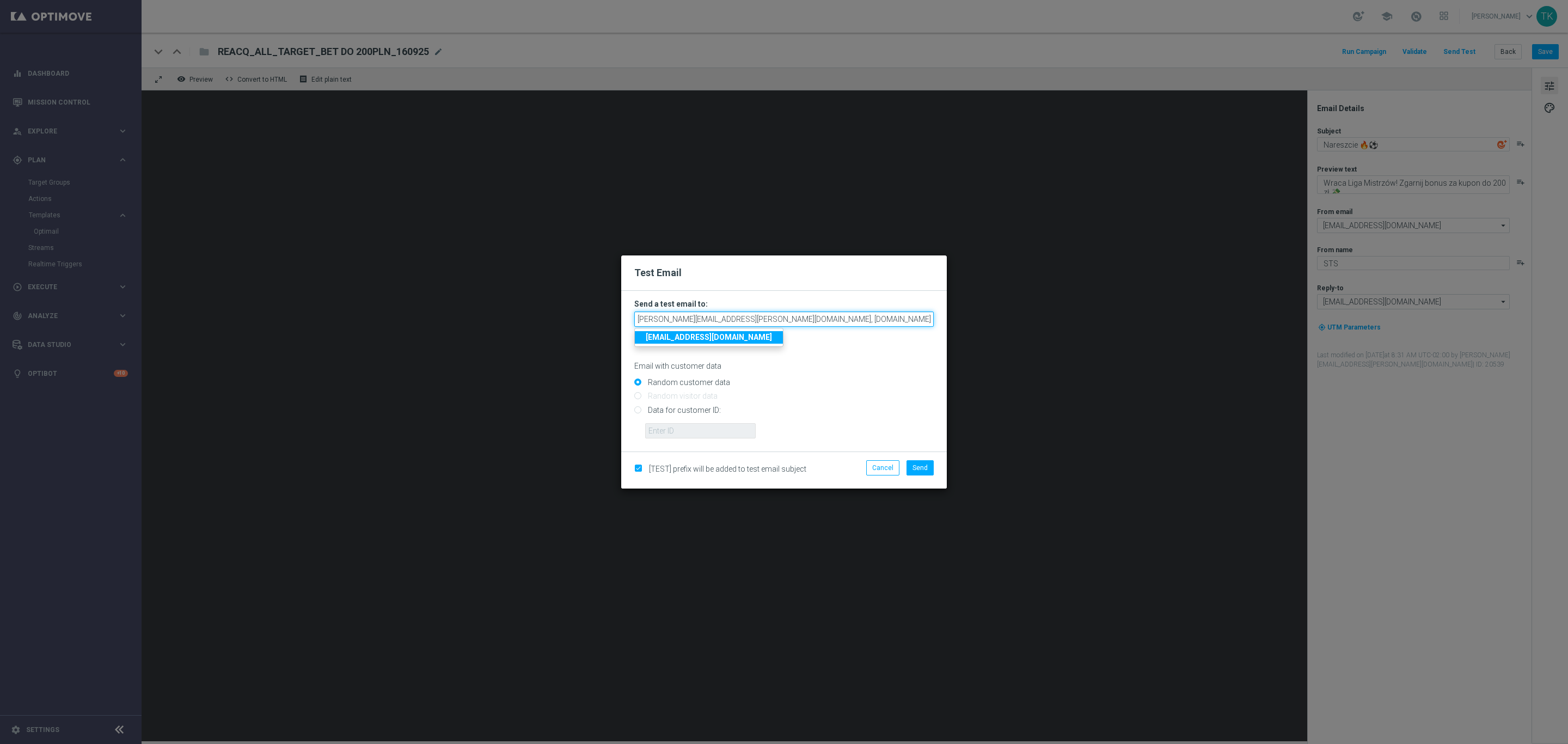
scroll to position [0, 343]
click at [827, 376] on div "Random customer data" at bounding box center [784, 381] width 299 height 13
click at [920, 467] on span "Send" at bounding box center [920, 468] width 15 height 8
type input "[PERSON_NAME][EMAIL_ADDRESS][PERSON_NAME][DOMAIN_NAME],[DOMAIN_NAME][EMAIL_ADDR…"
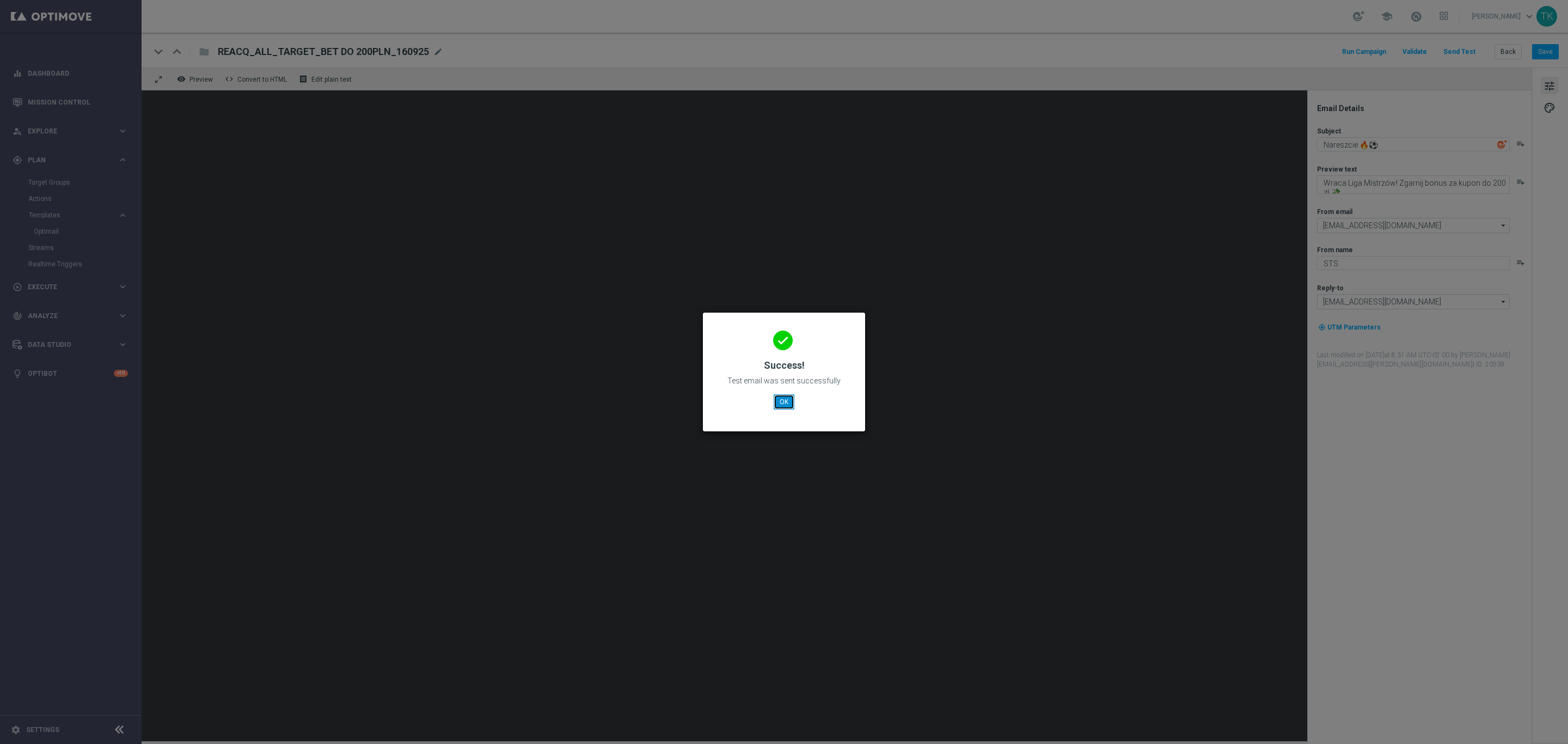
click at [782, 404] on button "OK" at bounding box center [784, 402] width 21 height 15
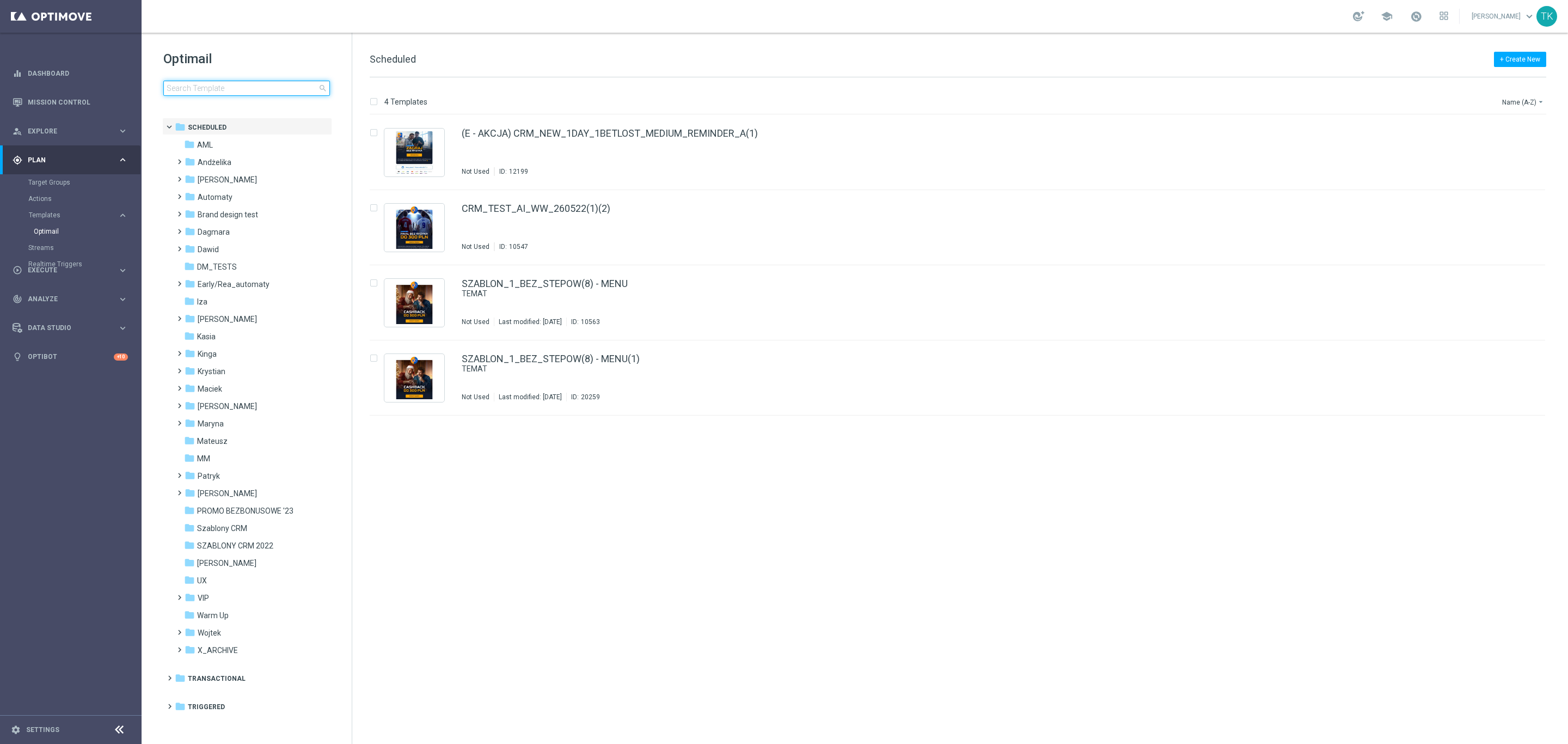
click at [213, 88] on input at bounding box center [247, 88] width 167 height 15
type input "E_ALL_TARGET_OFFER_3DEPO_LM_160925"
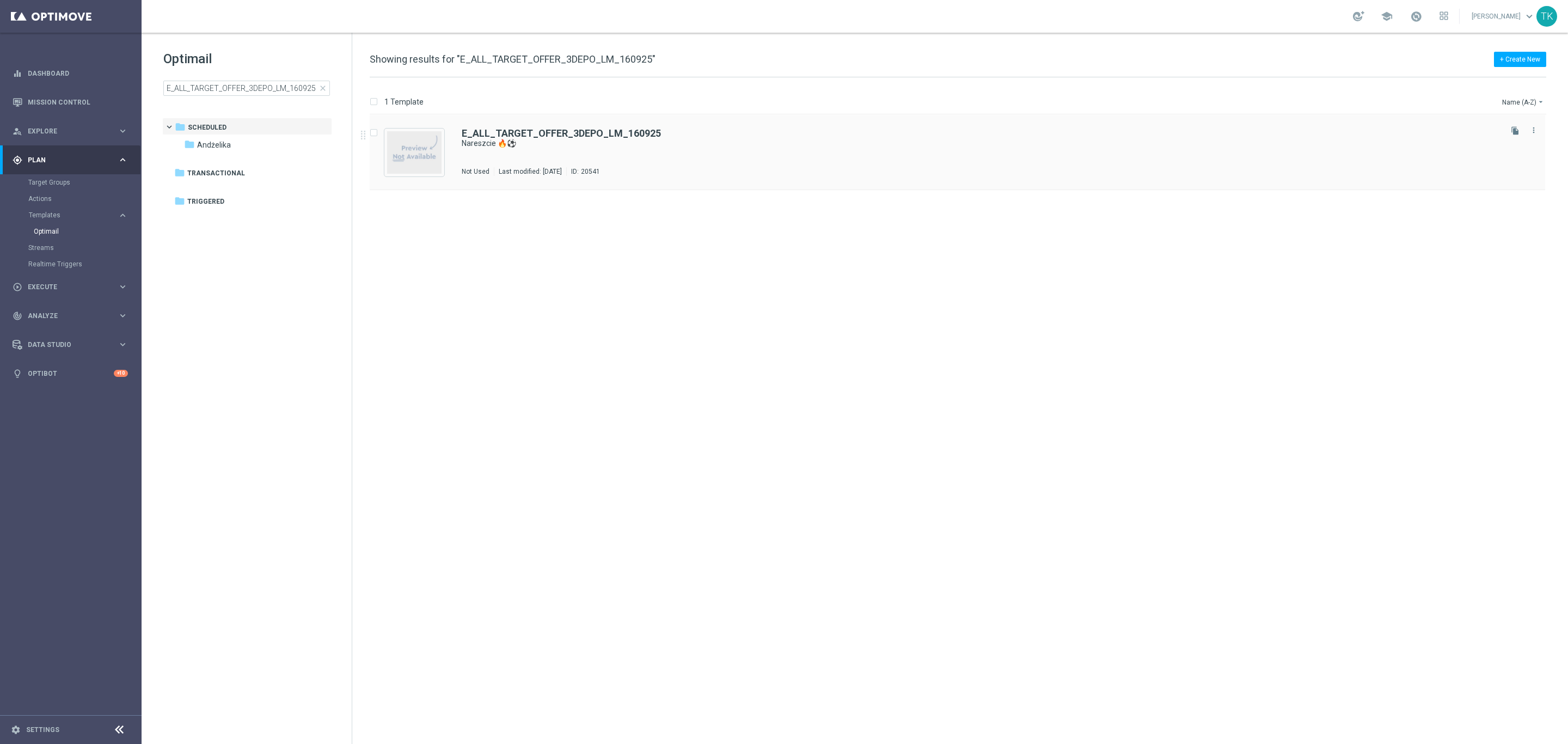
click at [562, 158] on div "E_ALL_TARGET_OFFER_3DEPO_LM_160925 Nareszcie 🔥⚽ Not Used Last modified: Tuesday…" at bounding box center [980, 152] width 1038 height 47
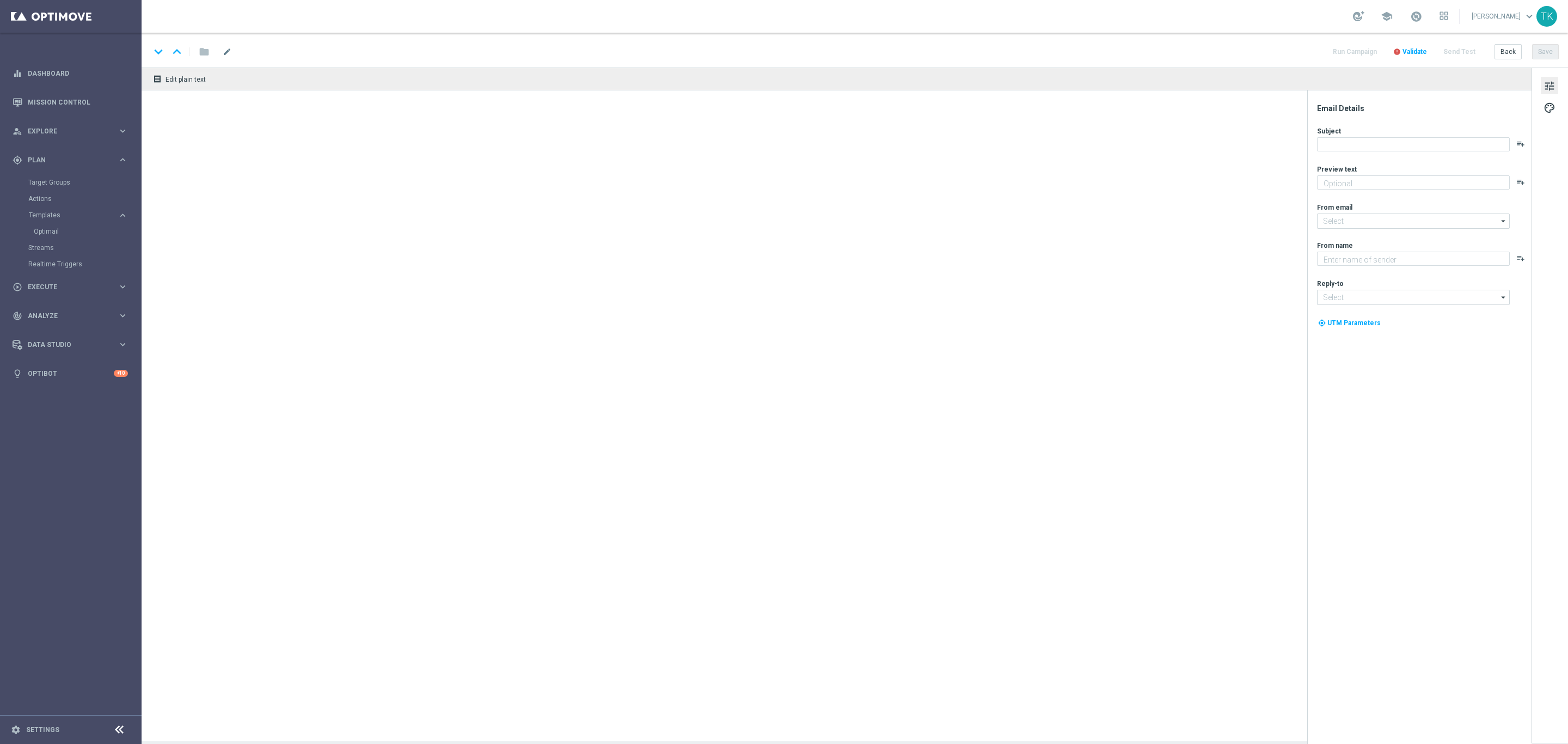
type textarea "Wraca Liga Mistrzów! Sprawdź kursy na mistrzowskie mecze 🔥"
type input "[EMAIL_ADDRESS][DOMAIN_NAME]"
type textarea "STS"
type input "kontakt@sts.pl"
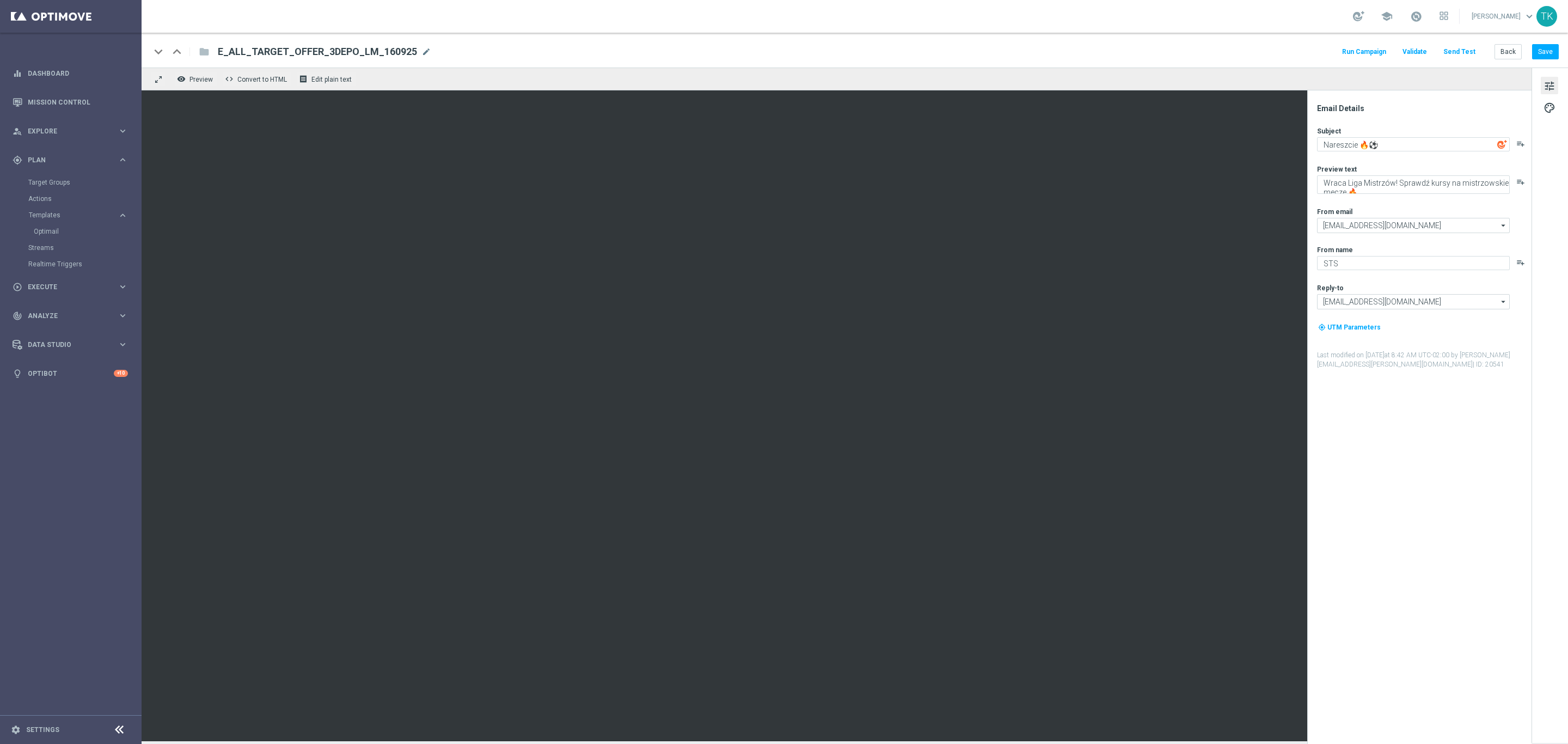
click at [1460, 54] on button "Send Test" at bounding box center [1459, 52] width 35 height 15
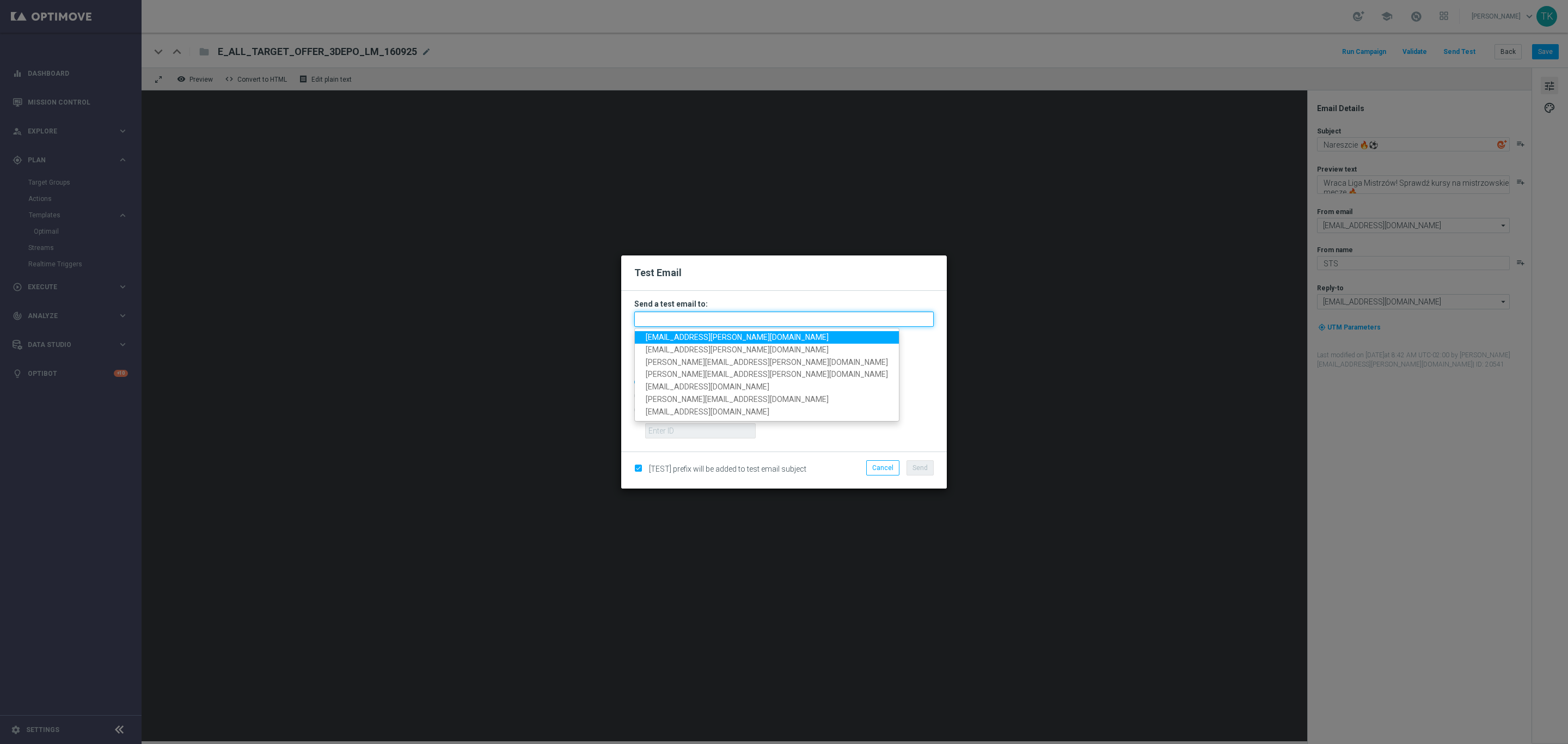
click at [665, 317] on input "text" at bounding box center [784, 319] width 299 height 15
paste input "katarzyna.kaminska@sts.pl, andzelika.binek@sts.pl, krystian.potoczny@sts.pl, pa…"
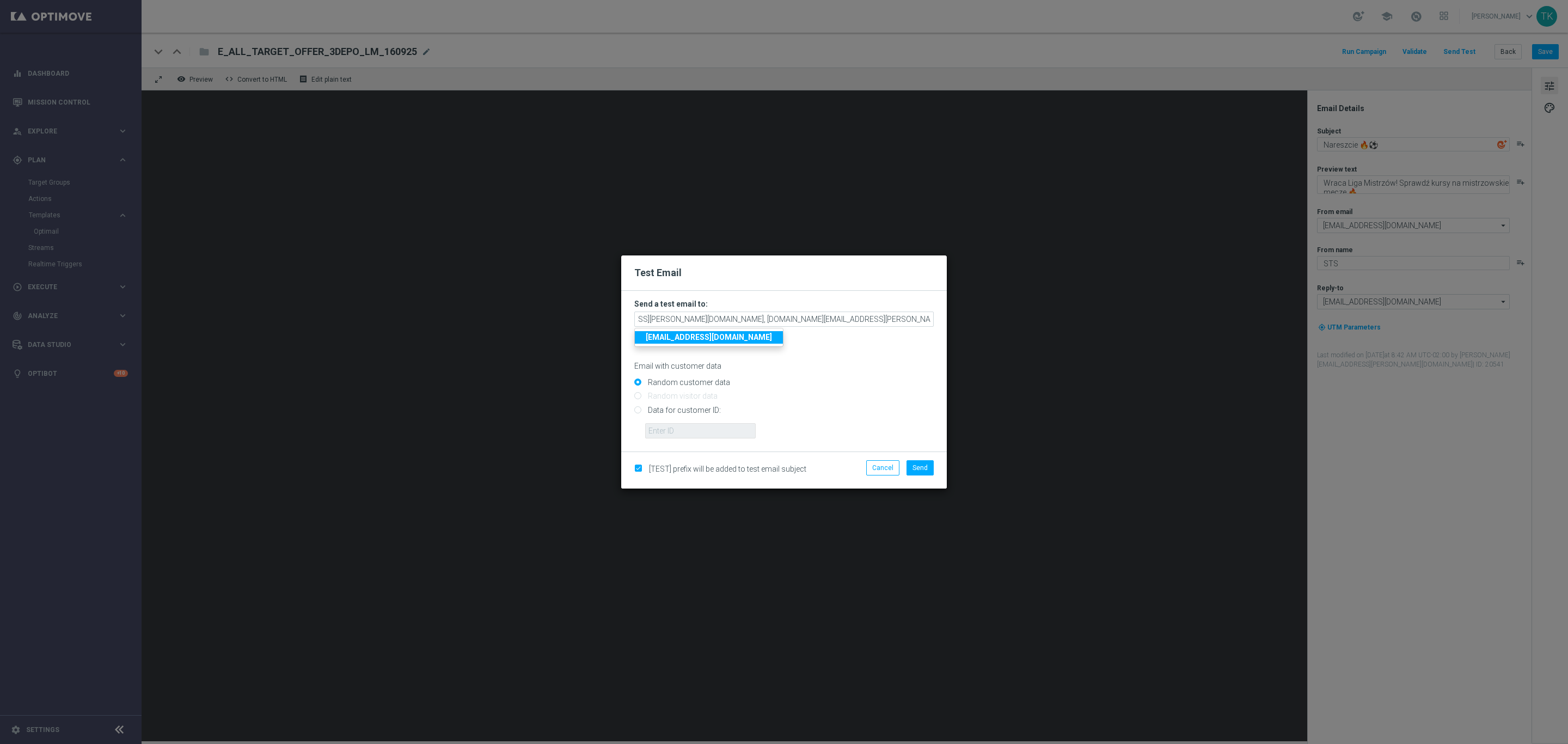
click at [849, 363] on p "Email with customer data" at bounding box center [784, 366] width 299 height 10
click at [917, 468] on span "Send" at bounding box center [920, 468] width 15 height 8
type input "katarzyna.kaminska@sts.pl,andzelika.binek@sts.pl,krystian.potoczny@sts.pl,patry…"
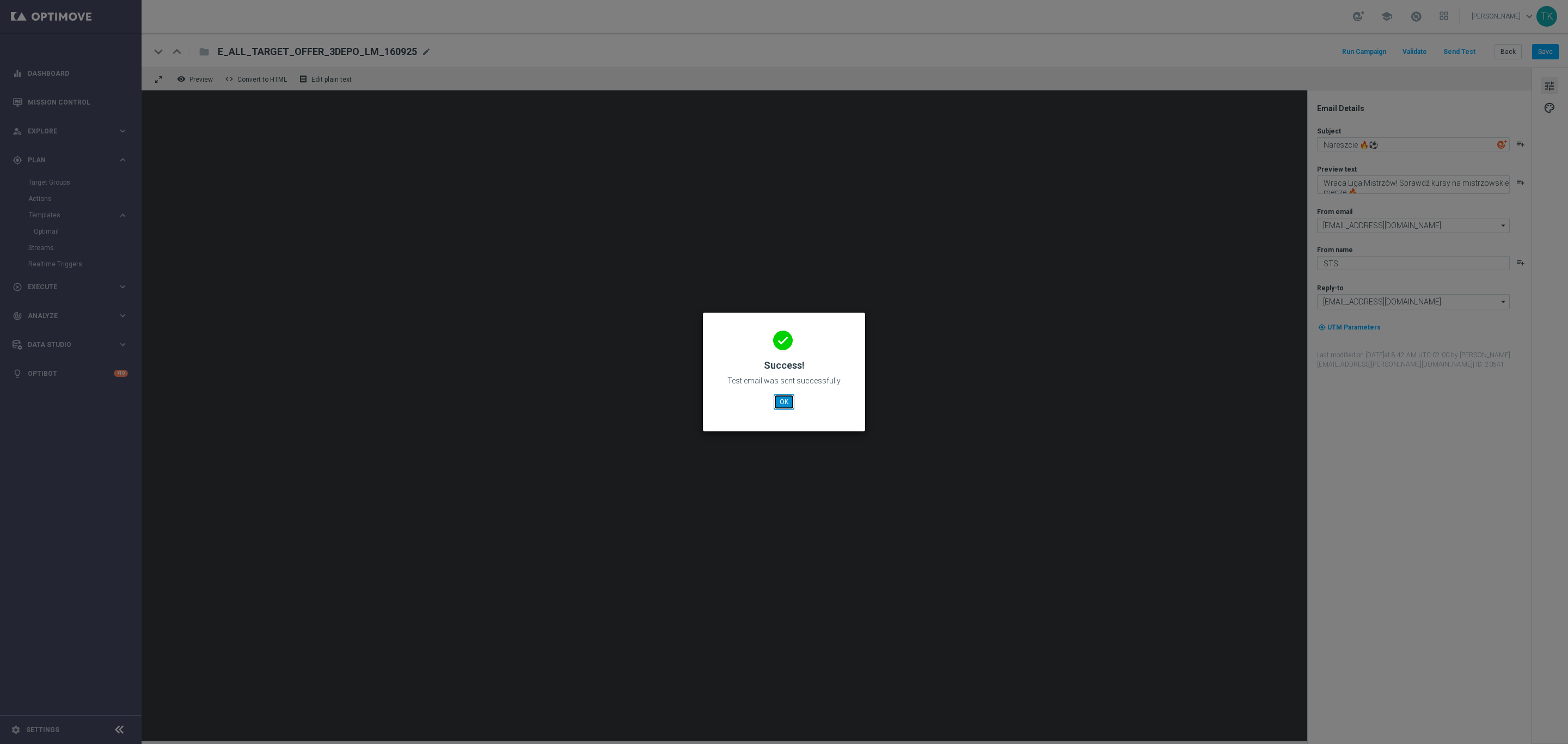
click at [779, 399] on button "OK" at bounding box center [784, 402] width 21 height 15
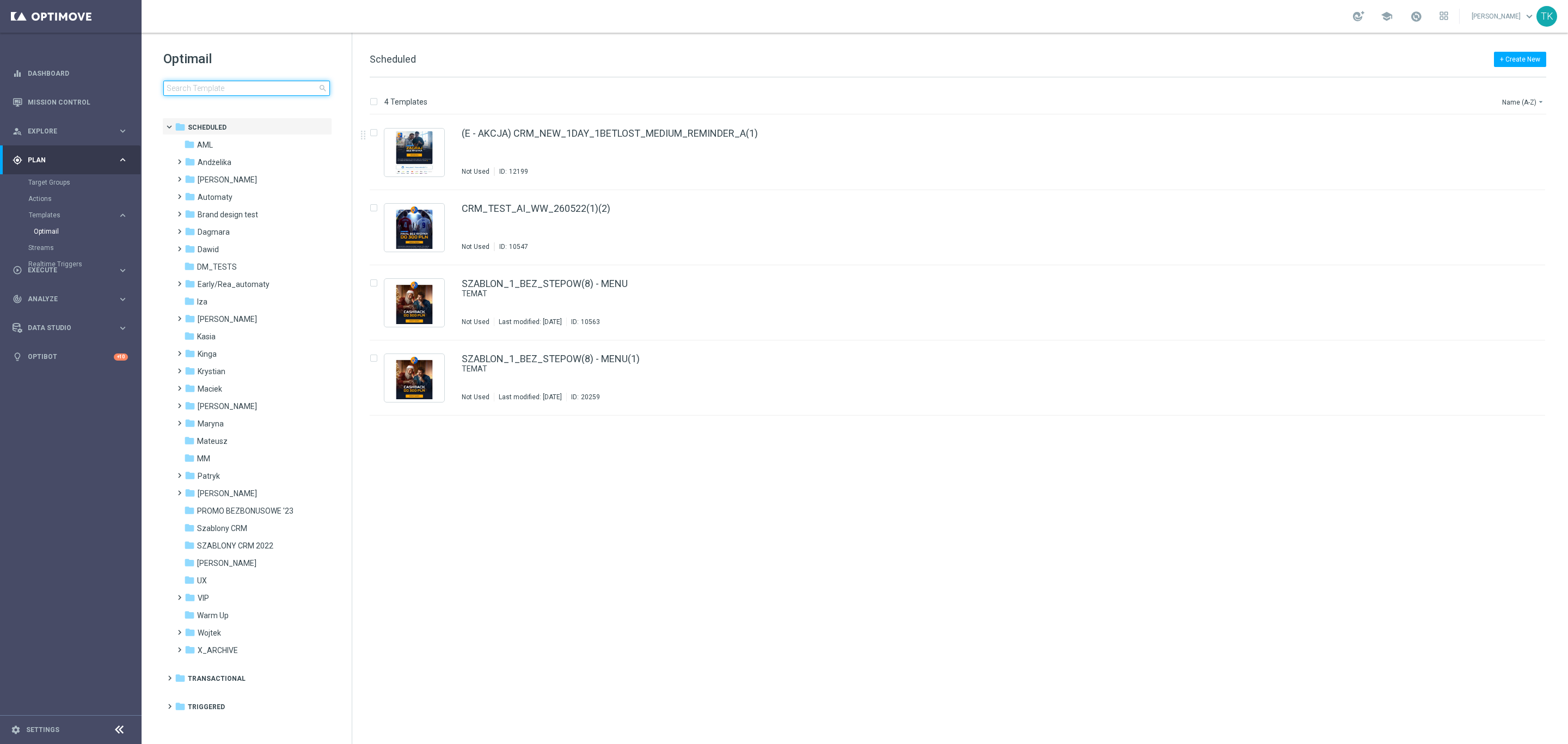
click at [182, 90] on input at bounding box center [247, 88] width 167 height 15
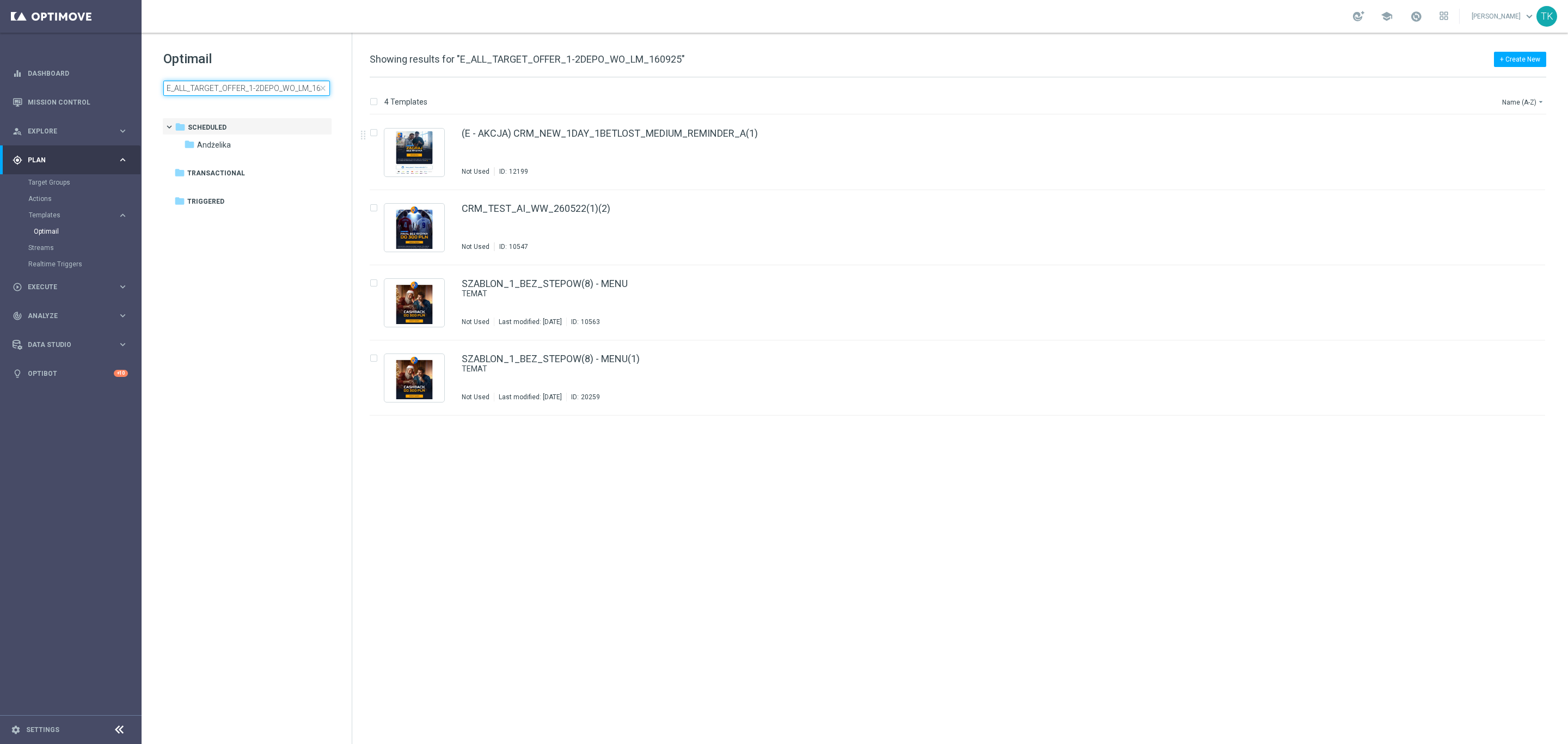
scroll to position [0, 15]
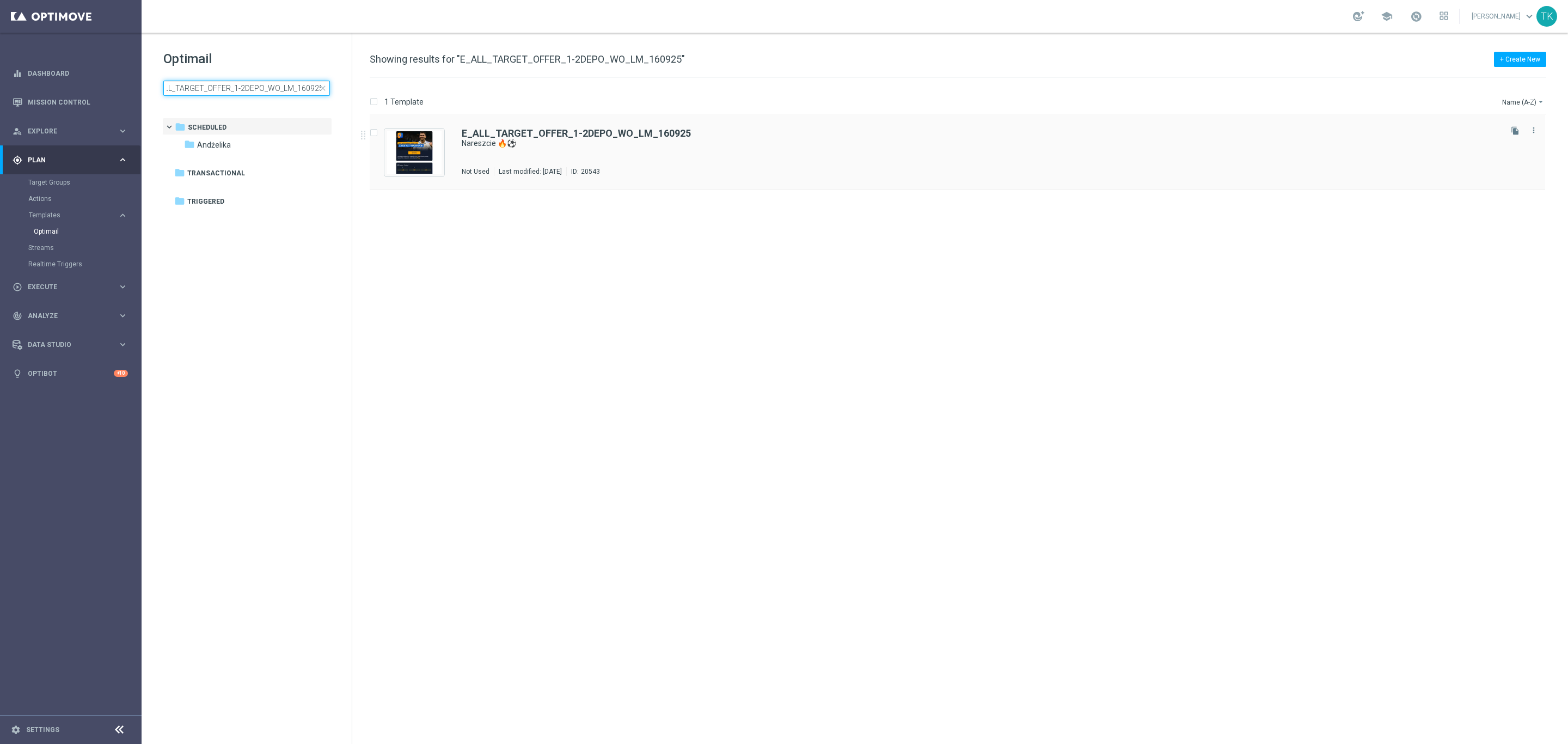
type input "E_ALL_TARGET_OFFER_1-2DEPO_WO_LM_160925"
click at [600, 151] on div "E_ALL_TARGET_OFFER_1-2DEPO_WO_LM_160925 Nareszcie 🔥⚽ Not Used Last modified: [D…" at bounding box center [980, 152] width 1038 height 47
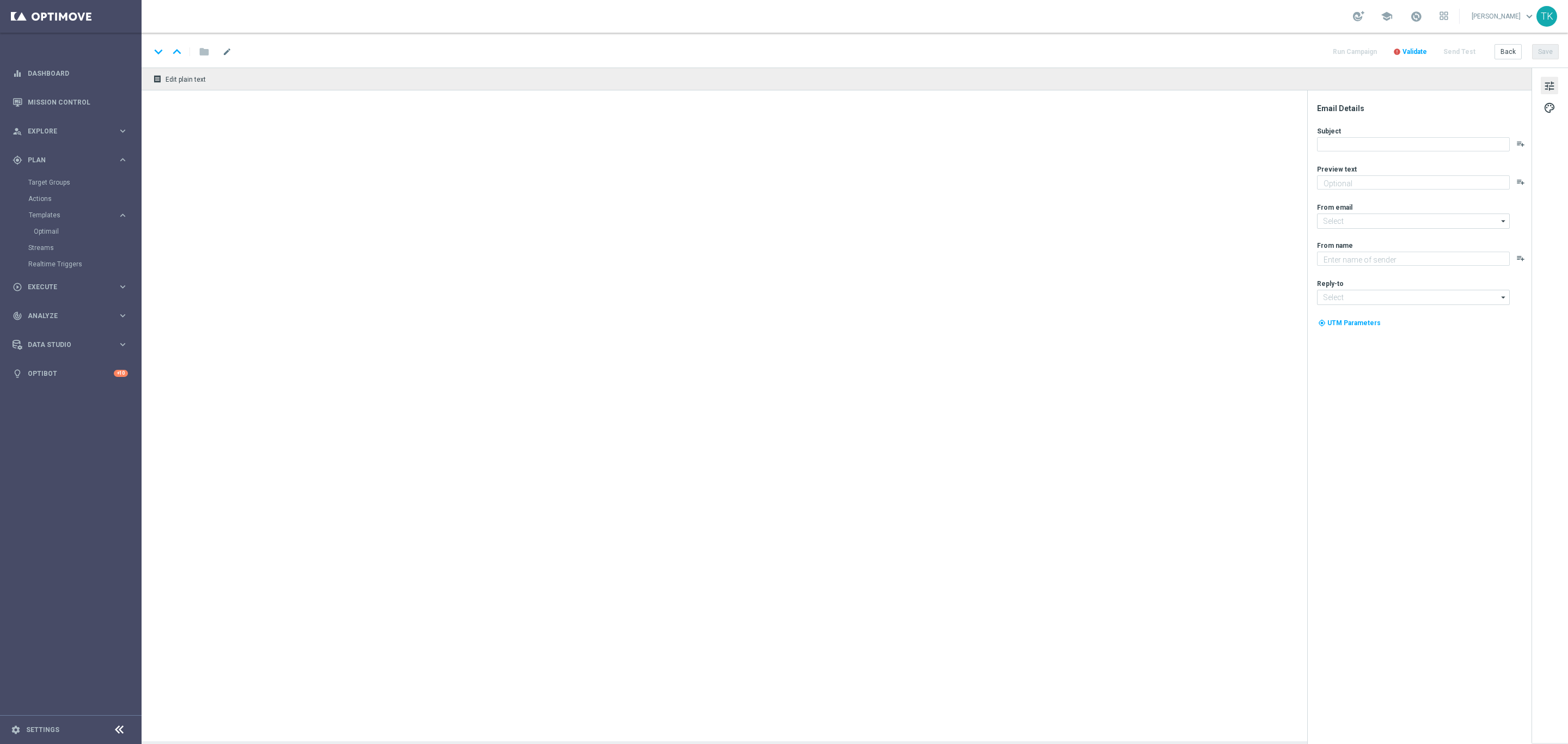
type textarea "Wraca Liga Mistrzów! Sprawdź kursy na mistrzowskie mecze 🔥"
type input "[EMAIL_ADDRESS][DOMAIN_NAME]"
type textarea "STS"
type input "[EMAIL_ADDRESS][DOMAIN_NAME]"
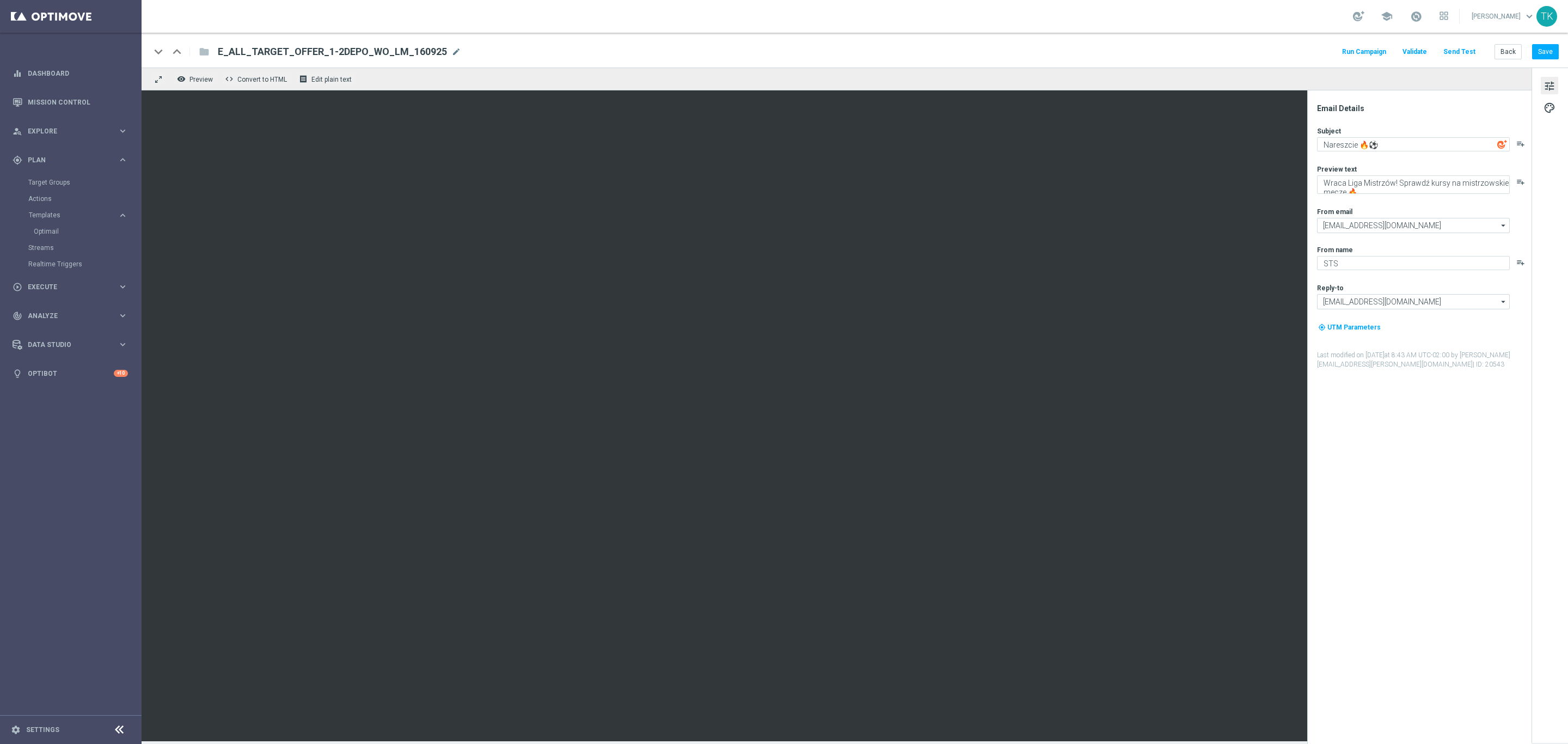
click at [1462, 55] on button "Send Test" at bounding box center [1459, 52] width 35 height 15
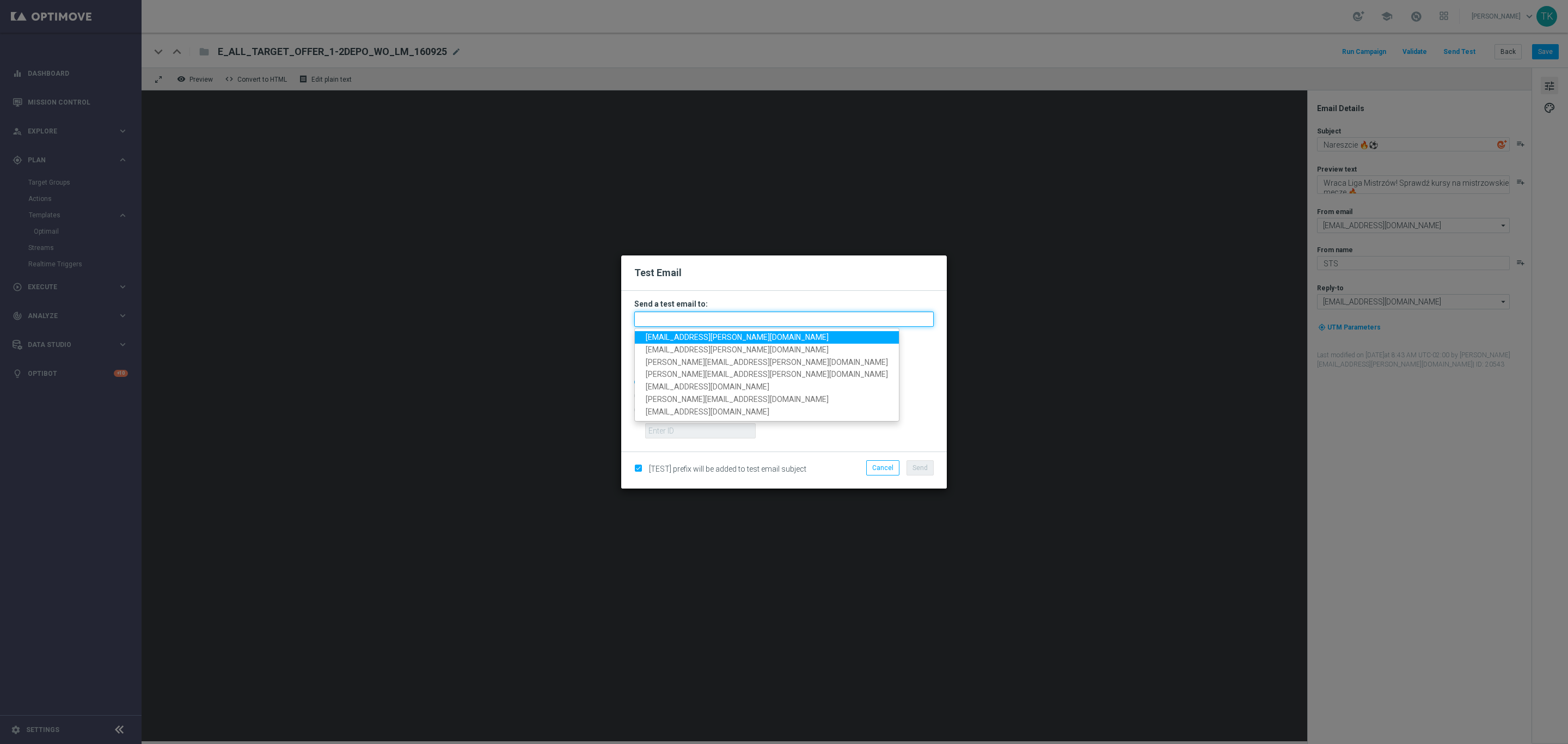
click at [653, 317] on input "text" at bounding box center [784, 319] width 299 height 15
paste input "[PERSON_NAME][EMAIL_ADDRESS][PERSON_NAME][DOMAIN_NAME], [DOMAIN_NAME][EMAIL_ADD…"
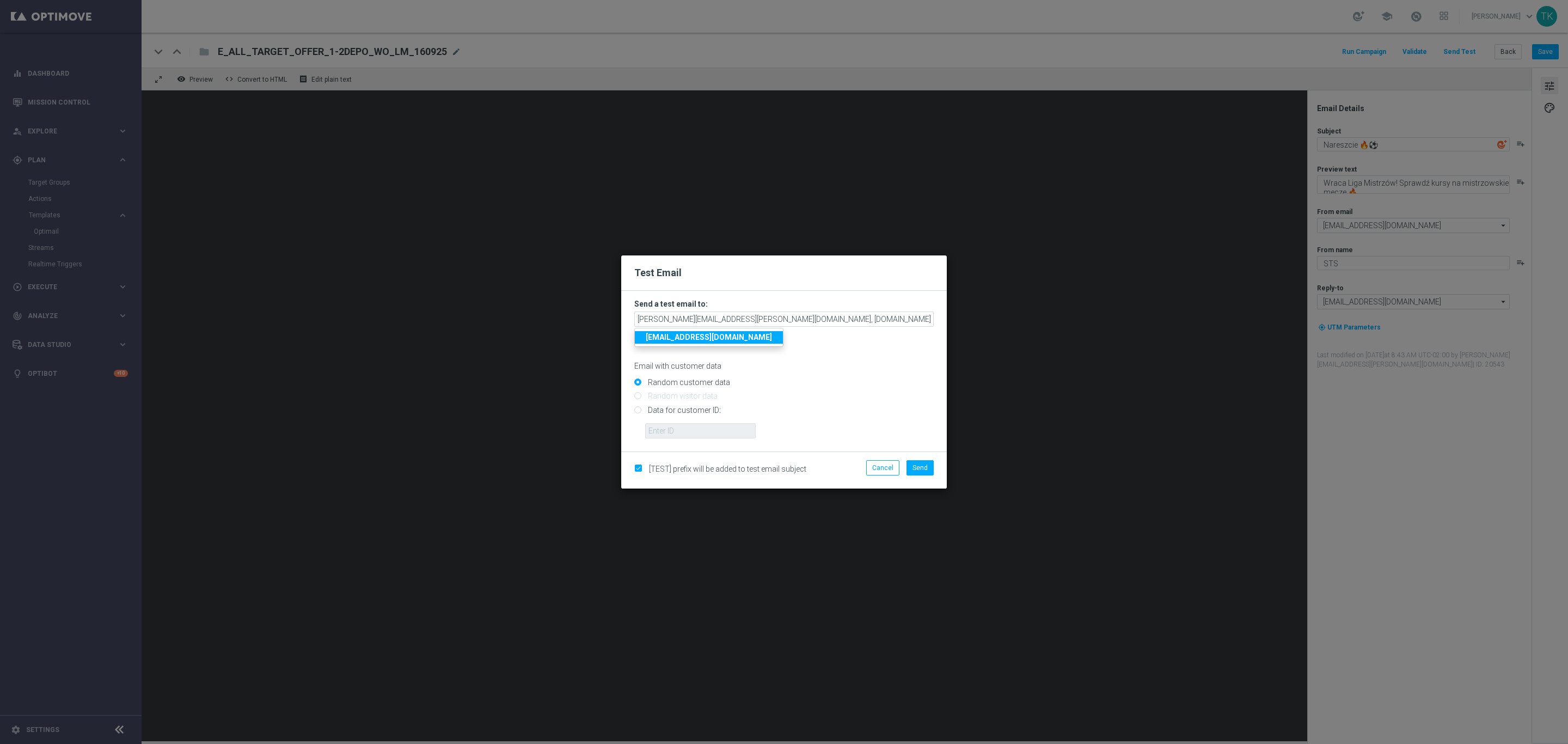
click at [861, 381] on input "Random customer data" at bounding box center [784, 387] width 299 height 15
click at [919, 472] on button "Send" at bounding box center [920, 468] width 27 height 15
type input "katarzyna.kaminska@sts.pl,andzelika.binek@sts.pl,krystian.potoczny@sts.pl,patry…"
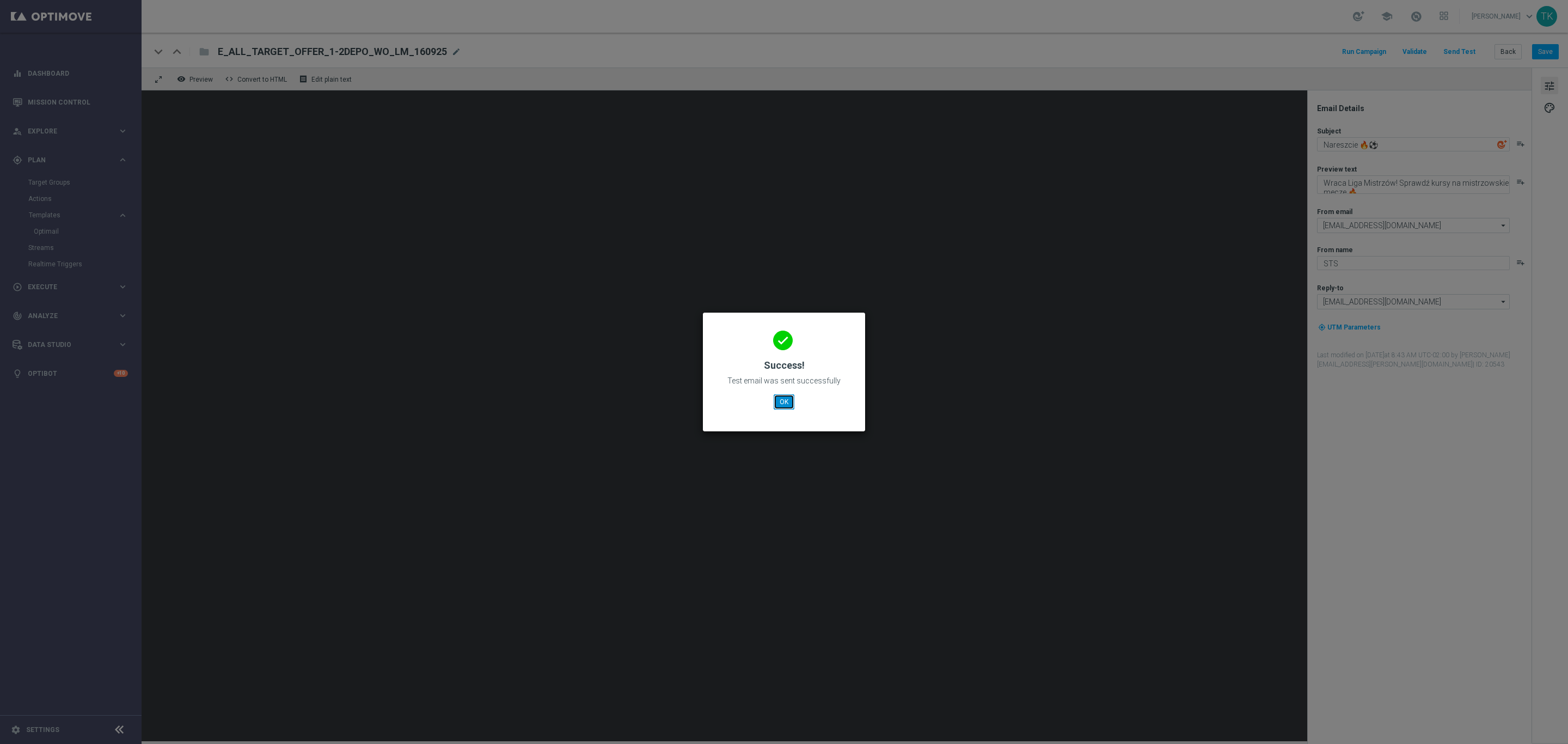
click at [777, 405] on button "OK" at bounding box center [784, 402] width 21 height 15
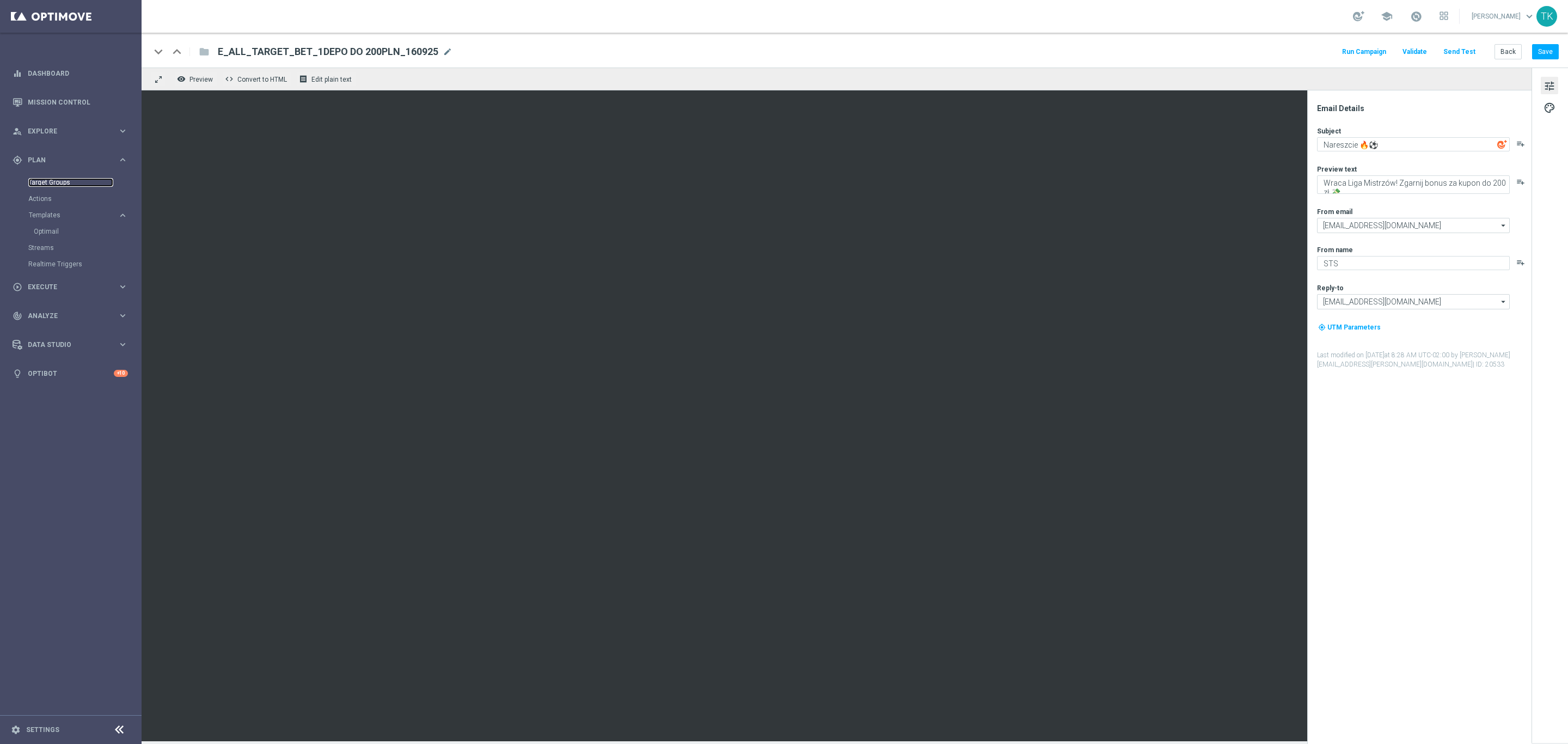
click at [43, 178] on link "Target Groups" at bounding box center [71, 182] width 85 height 9
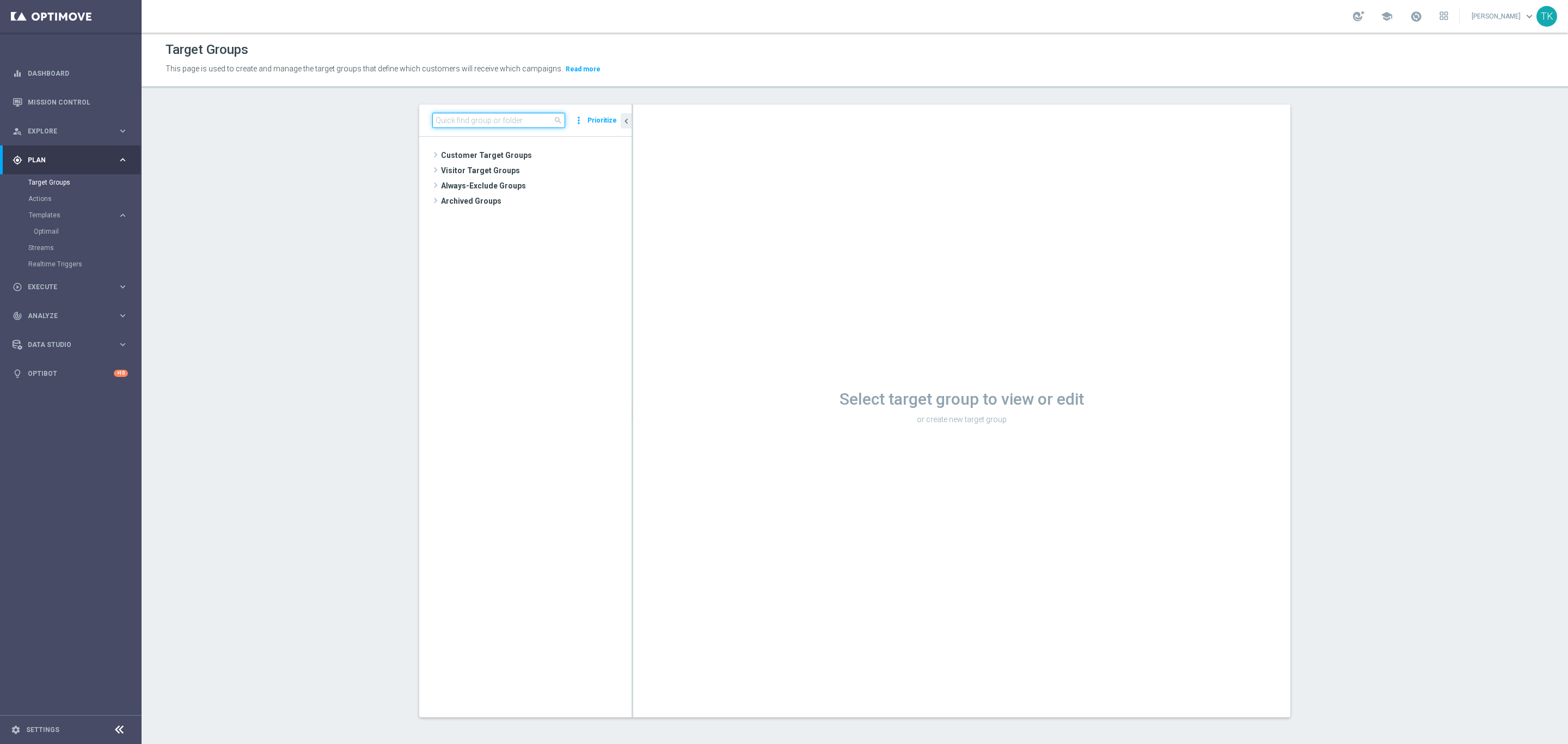
click at [471, 116] on input at bounding box center [499, 120] width 133 height 15
paste input "E_ALL_TARGET_OFFER_3DEPO_LM_160925"
click at [461, 121] on input "E_ALL_TARGET_OFFER_3DEPO_LM_160925" at bounding box center [499, 120] width 133 height 15
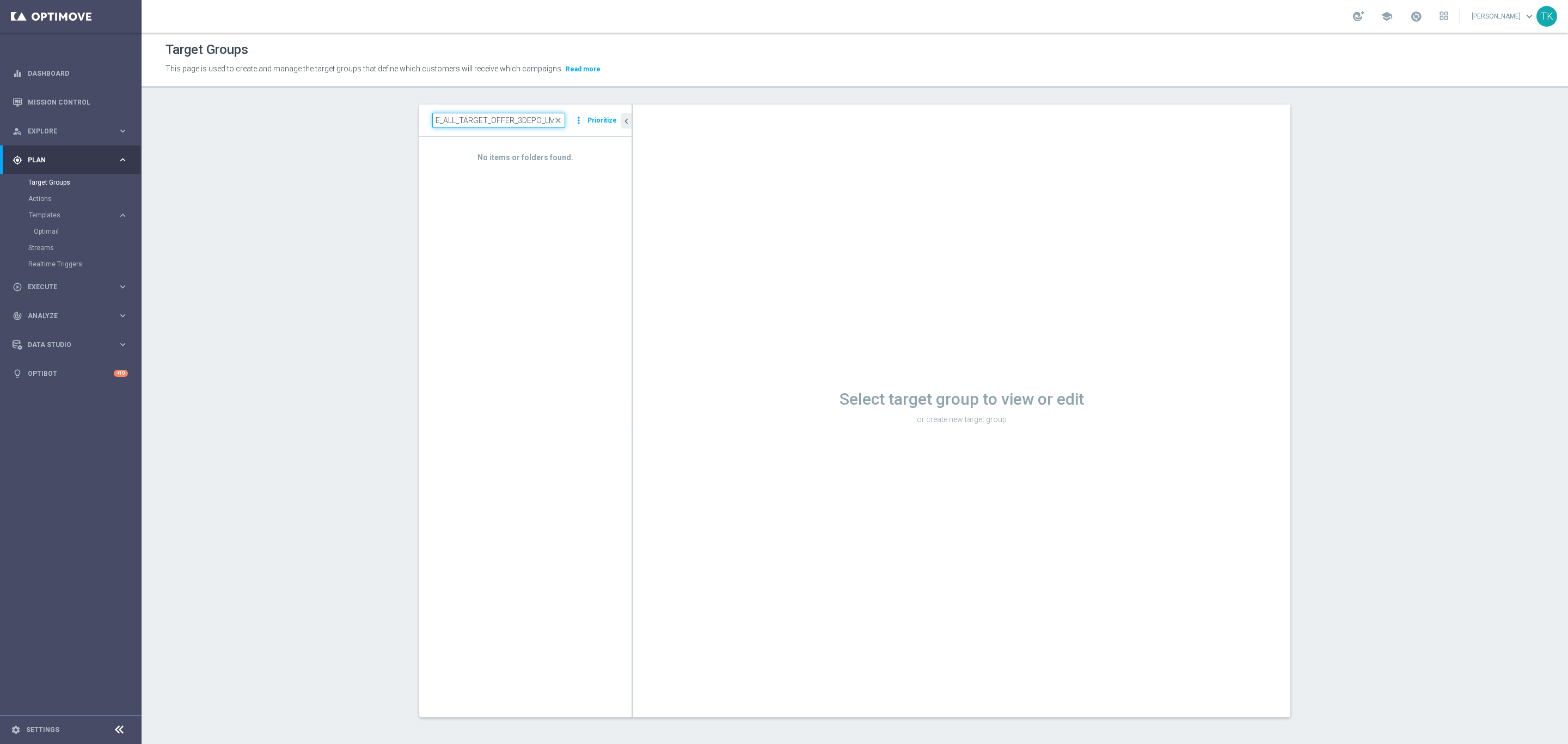
paste input "1-2DEPO_W"
click at [530, 183] on span "E_ALL_TARGET_OFFER_1-2DEPO_WO_LM_160925" at bounding box center [541, 186] width 133 height 9
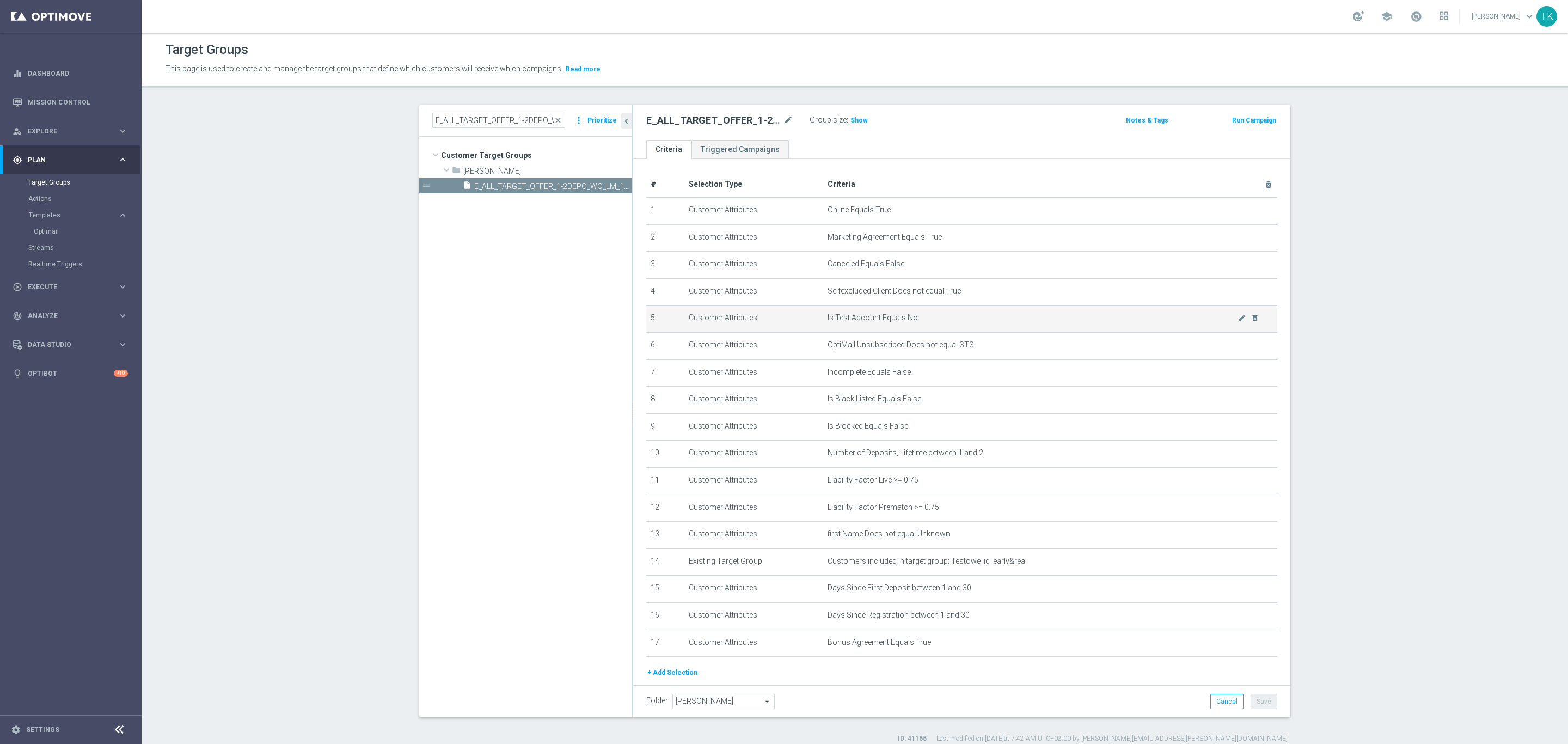
scroll to position [36, 0]
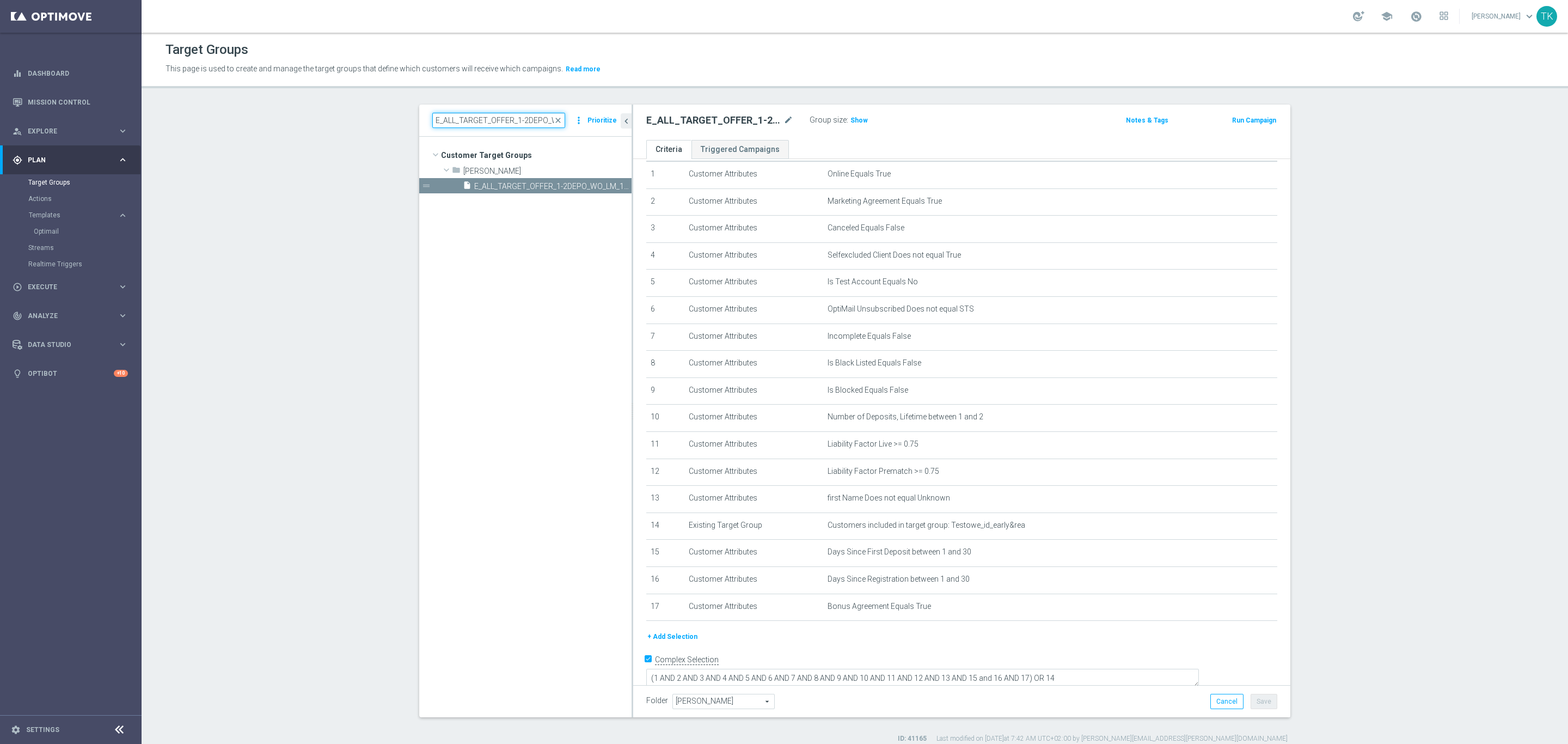
click at [489, 120] on input "E_ALL_TARGET_OFFER_1-2DEPO_WO_LM_160925" at bounding box center [499, 120] width 133 height 15
paste input "WO POLKAT_15"
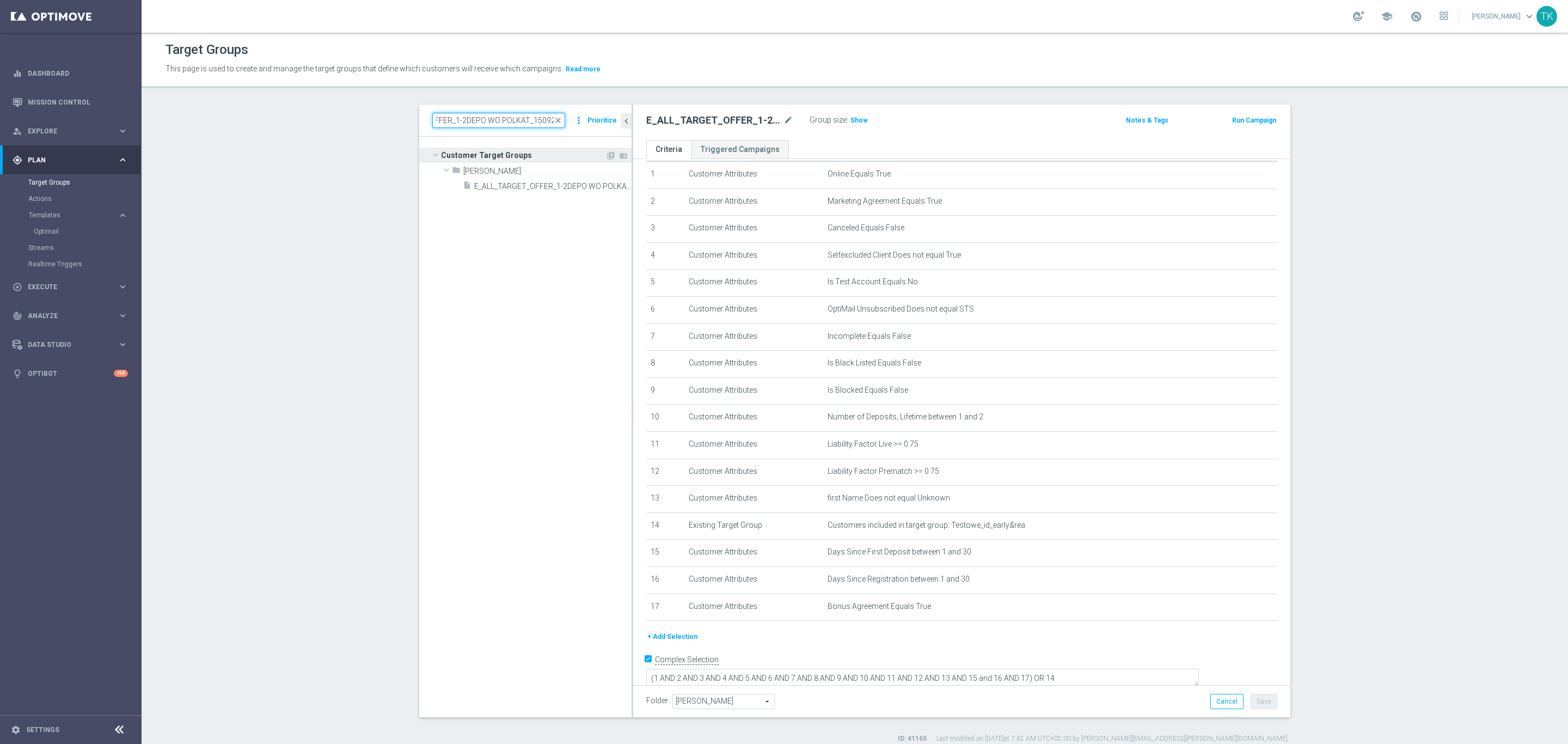
drag, startPoint x: 511, startPoint y: 122, endPoint x: 578, endPoint y: 151, distance: 73.0
click at [578, 151] on div "E_ALL_TARGET_OFFER_1-2DEPO WO POLKAT_150925 close more_vert Prioritize Customer…" at bounding box center [525, 410] width 212 height 612
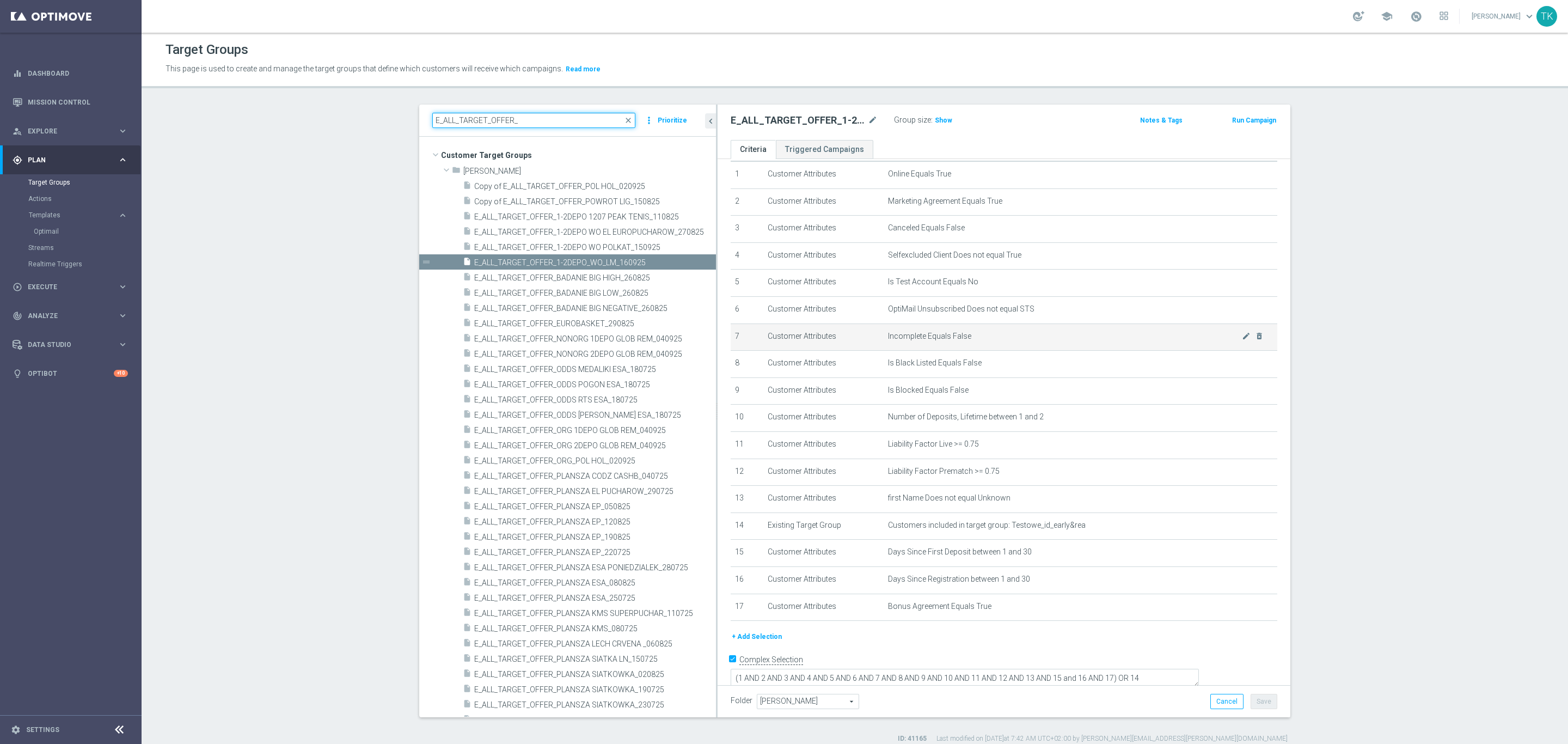
drag, startPoint x: 626, startPoint y: 345, endPoint x: 739, endPoint y: 348, distance: 113.0
click at [739, 348] on as-split "E_ALL_TARGET_OFFER_ close more_vert Prioritize Customer Target Groups library_a…" at bounding box center [855, 411] width 871 height 612
type input "E_ALL_TARGET_OFFER_"
click at [581, 183] on span "Copy of E_ALL_TARGET_OFFER_POL HOL_020925" at bounding box center [582, 186] width 215 height 9
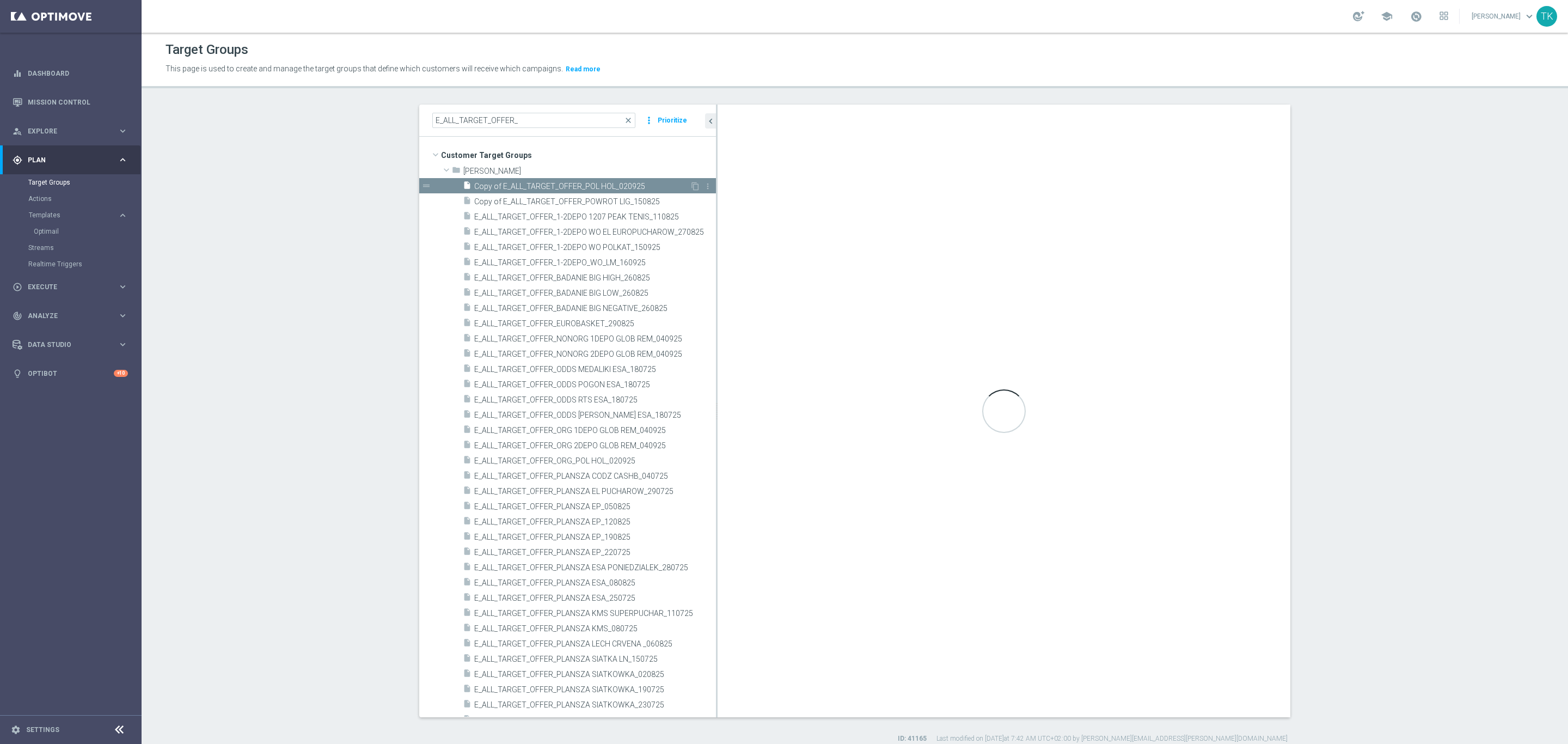
type textarea "(1 AND 2 AND 3 AND 4 AND 5 AND 6 AND 7 AND 8 AND 9 AND 10 AND 11 AND 12 AND 13 …"
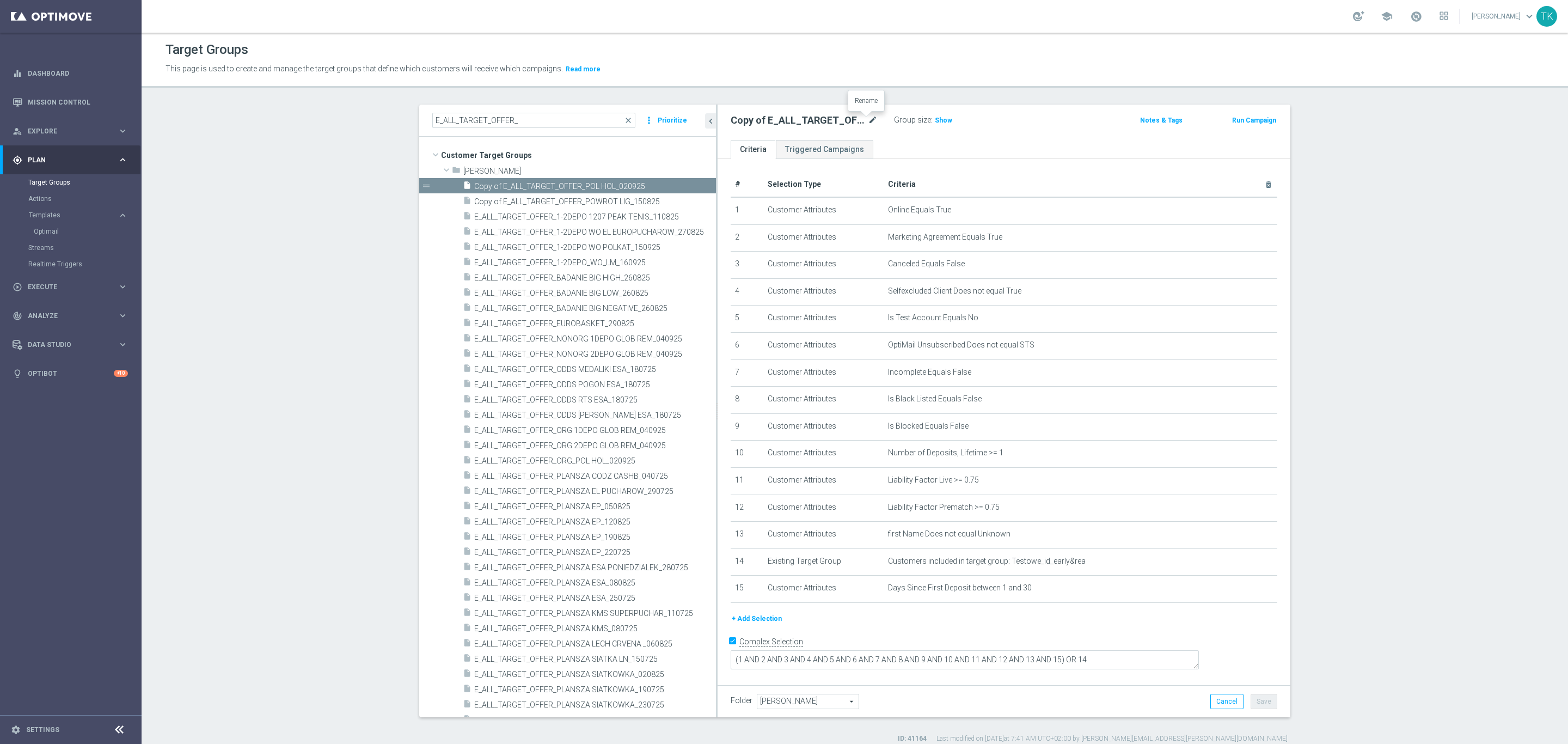
click at [868, 121] on icon "mode_edit" at bounding box center [873, 120] width 10 height 13
type input "E_ALL_TARGET_OFFER_3DEPO_LM_160925"
click at [1000, 128] on div "E_ALL_TARGET_OFFER_3DEPO_LM_160925 Group size : Show" at bounding box center [910, 121] width 375 height 16
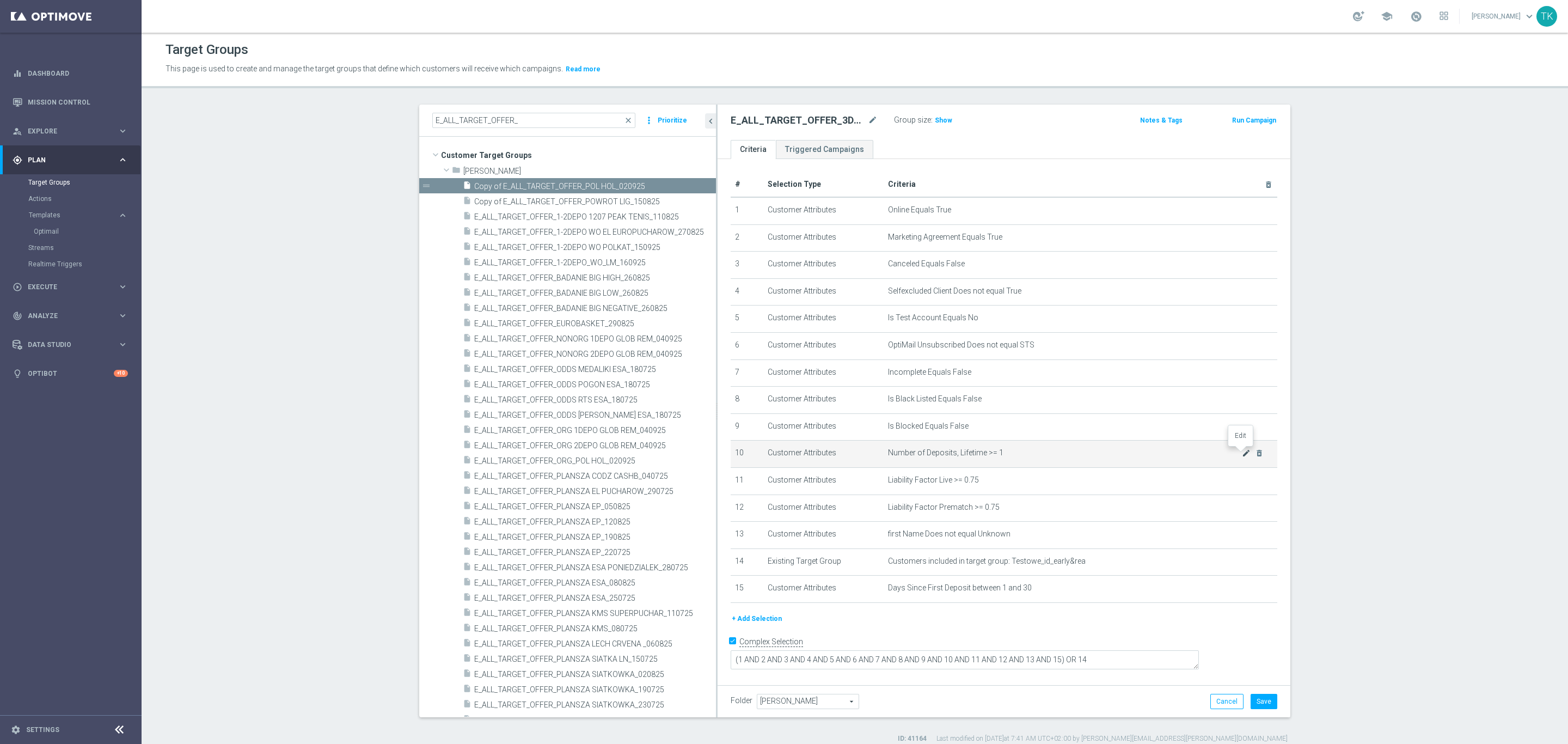
click at [1242, 454] on icon "mode_edit" at bounding box center [1246, 453] width 9 height 9
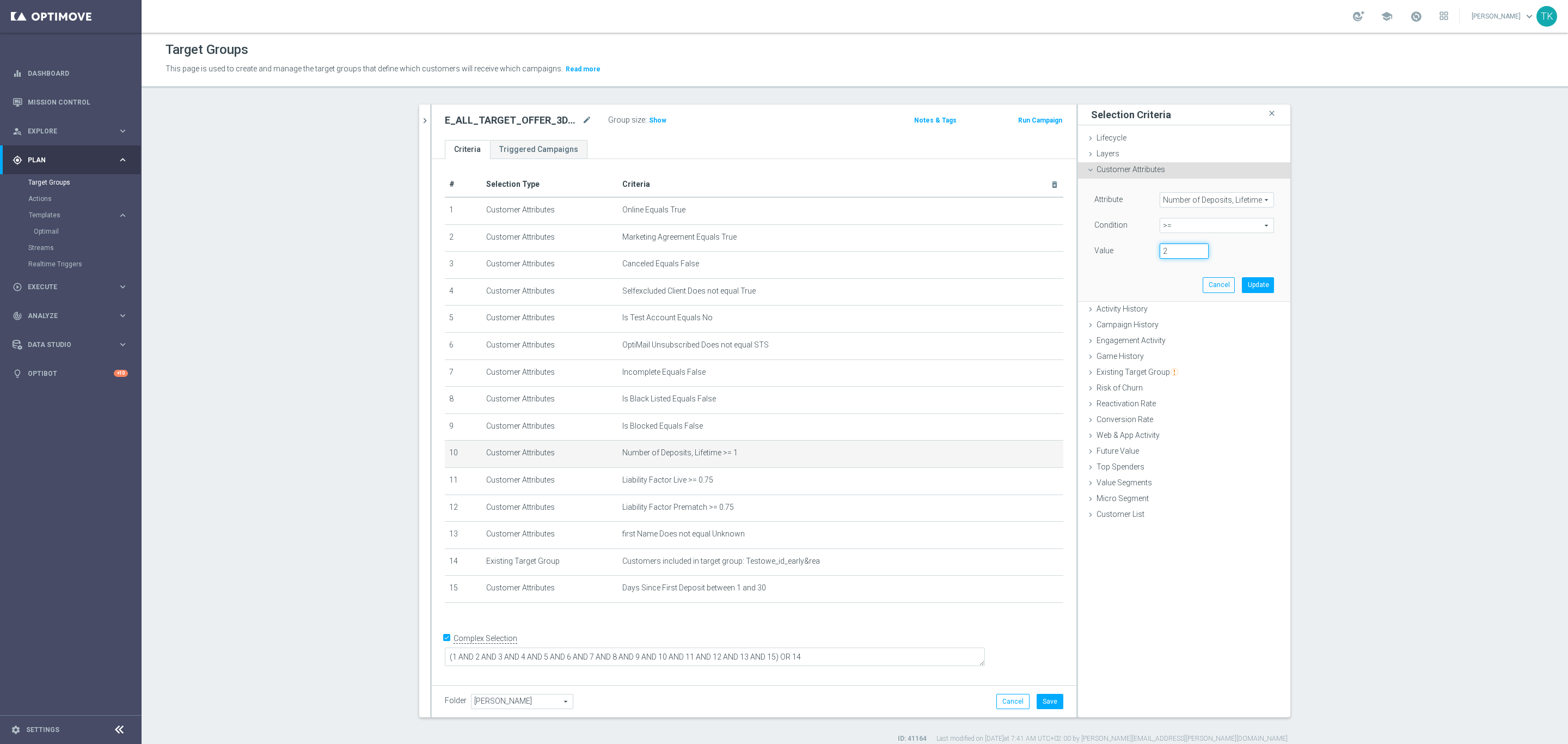
click at [1191, 248] on input "2" at bounding box center [1184, 251] width 49 height 15
type input "3"
click at [1191, 248] on input "3" at bounding box center [1184, 251] width 49 height 15
click at [1255, 283] on button "Update" at bounding box center [1258, 284] width 32 height 15
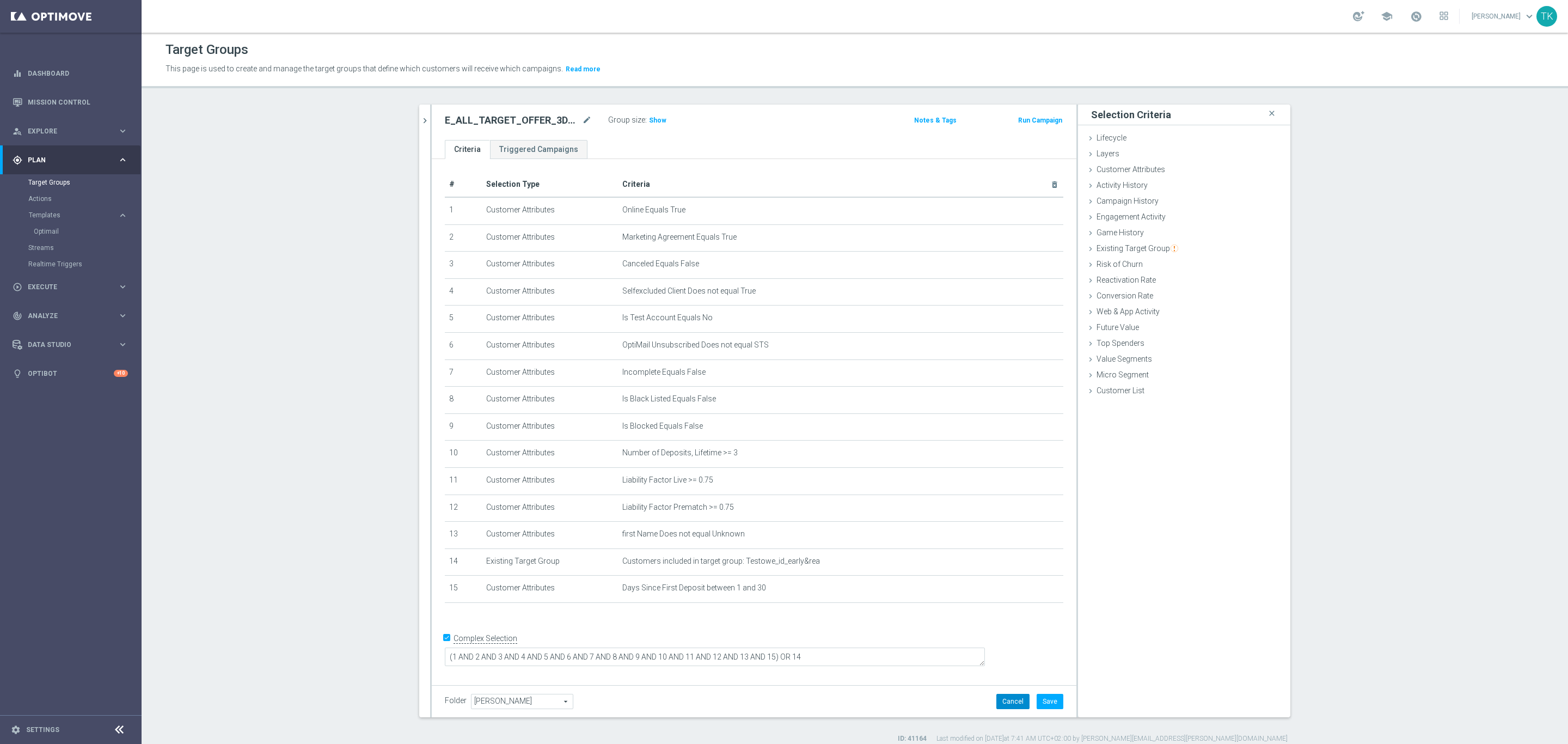
click at [999, 701] on button "Cancel" at bounding box center [1013, 701] width 33 height 15
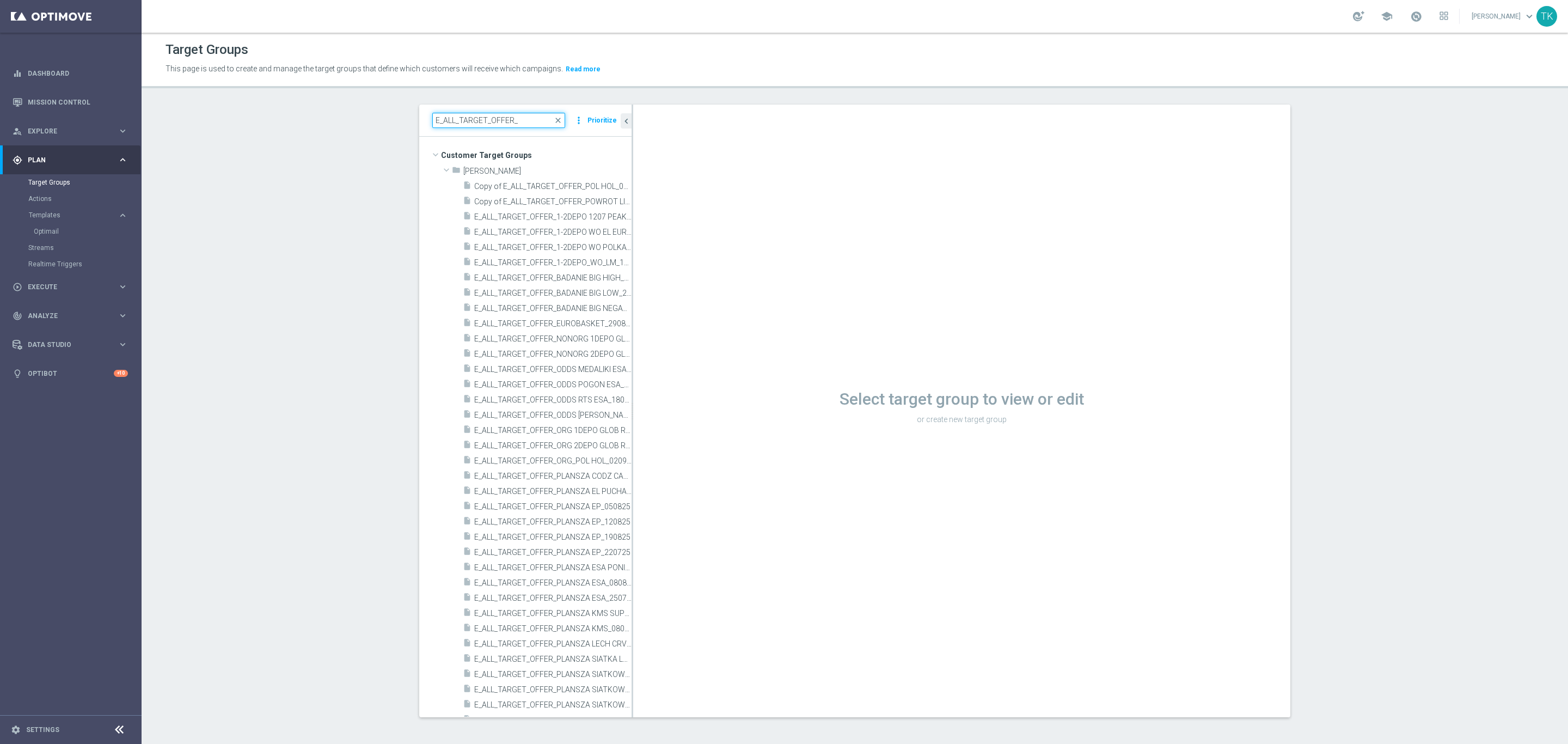
click at [457, 116] on input "E_ALL_TARGET_OFFER_" at bounding box center [499, 120] width 133 height 15
paste input "1-2DEPO_WO_LM_160925"
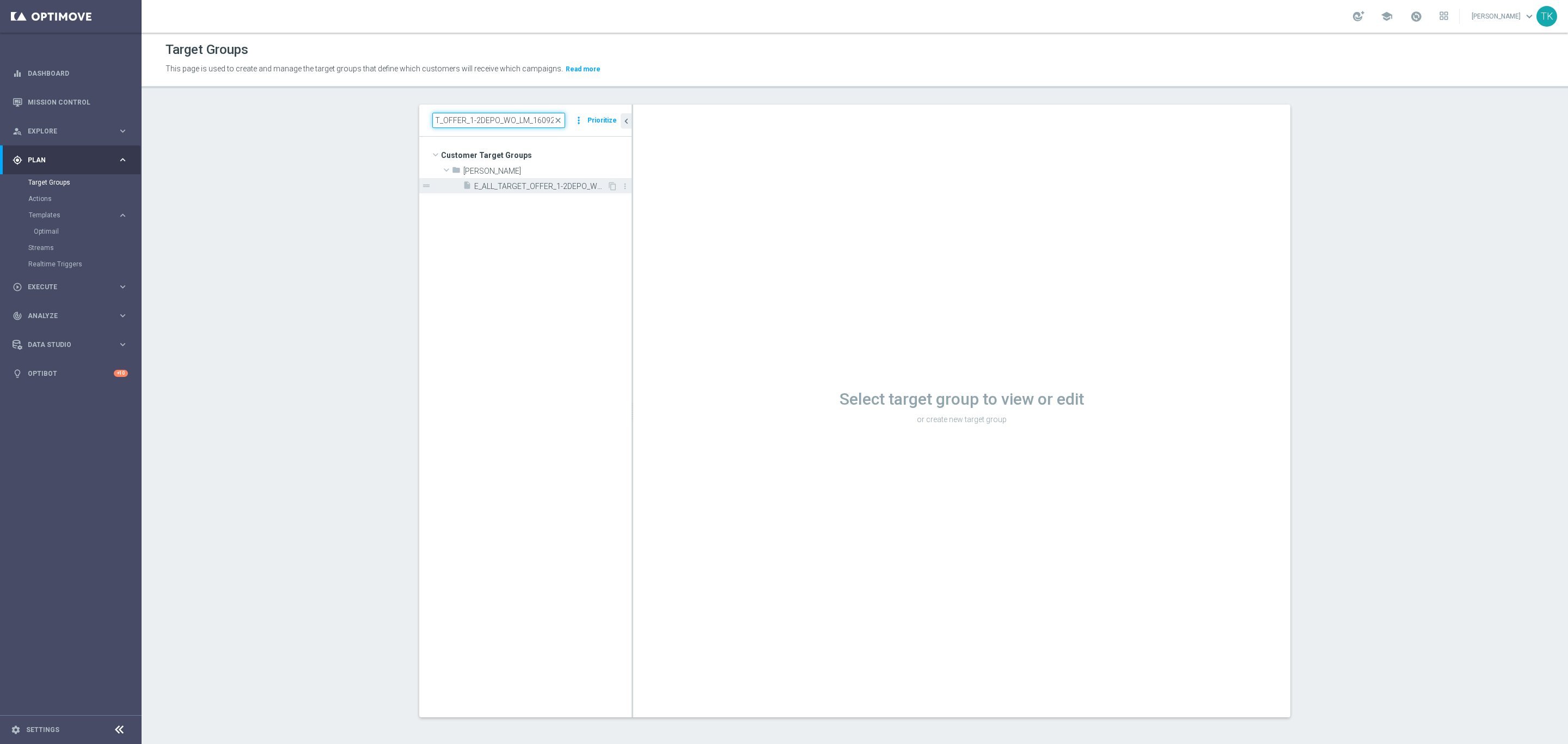
type input "E_ALL_TARGET_OFFER_1-2DEPO_WO_LM_160925"
click at [534, 185] on span "E_ALL_TARGET_OFFER_1-2DEPO_WO_LM_160925" at bounding box center [541, 186] width 133 height 9
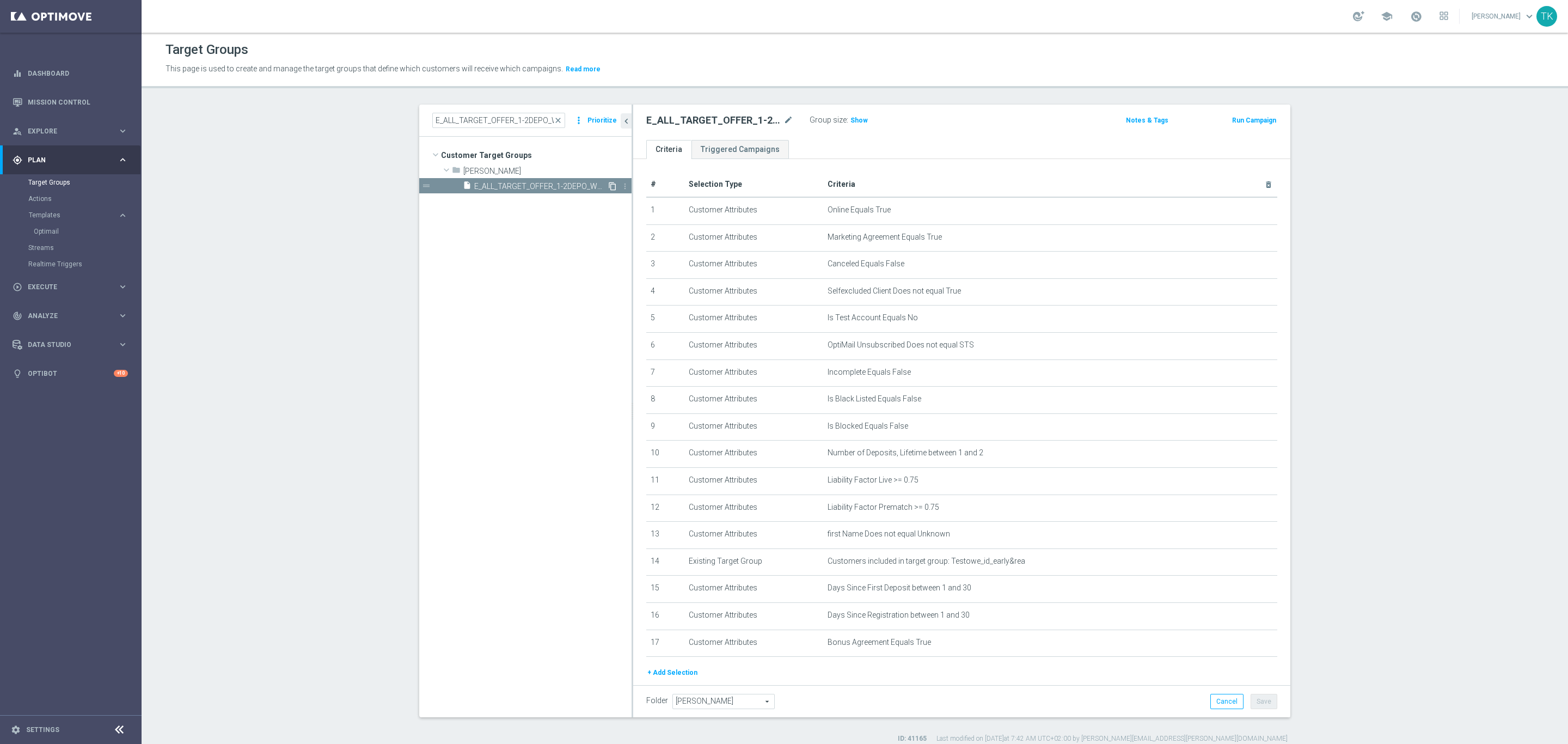
click at [608, 187] on icon "content_copy" at bounding box center [612, 186] width 9 height 9
click at [783, 119] on icon "mode_edit" at bounding box center [788, 120] width 10 height 13
type input "E_ALL_TARGET_OFFER_3DEPO_LM_160925"
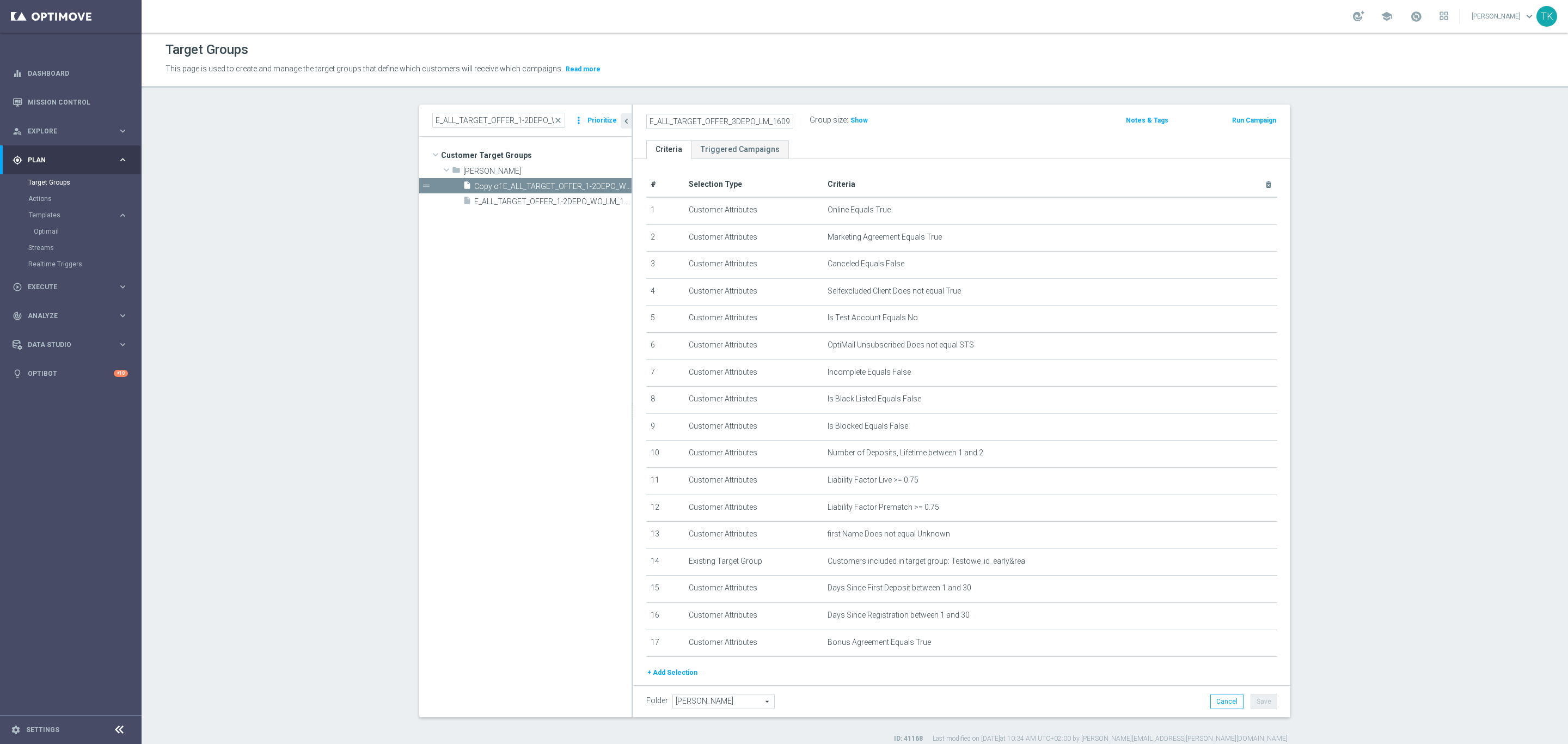
click at [967, 127] on div "E_ALL_TARGET_OFFER_3DEPO_LM_160925 Group size : Show" at bounding box center [853, 121] width 432 height 16
click at [1237, 454] on icon "mode_edit" at bounding box center [1242, 453] width 9 height 9
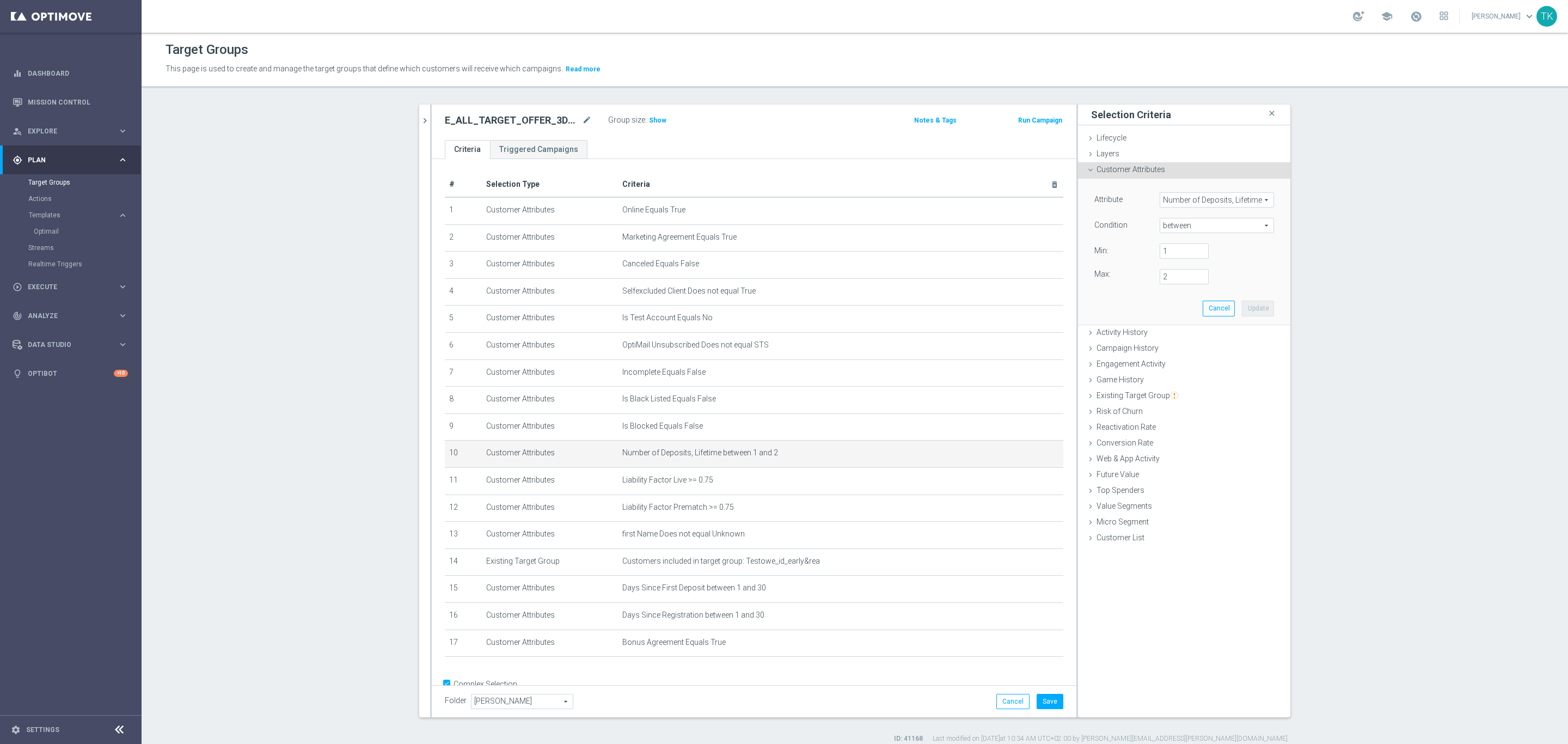
click at [1167, 225] on span "between" at bounding box center [1217, 225] width 113 height 14
click at [1183, 309] on span ">=" at bounding box center [1217, 312] width 103 height 9
type input ">="
click at [1192, 248] on input "number" at bounding box center [1184, 251] width 49 height 15
click at [1194, 248] on input "1" at bounding box center [1184, 251] width 49 height 15
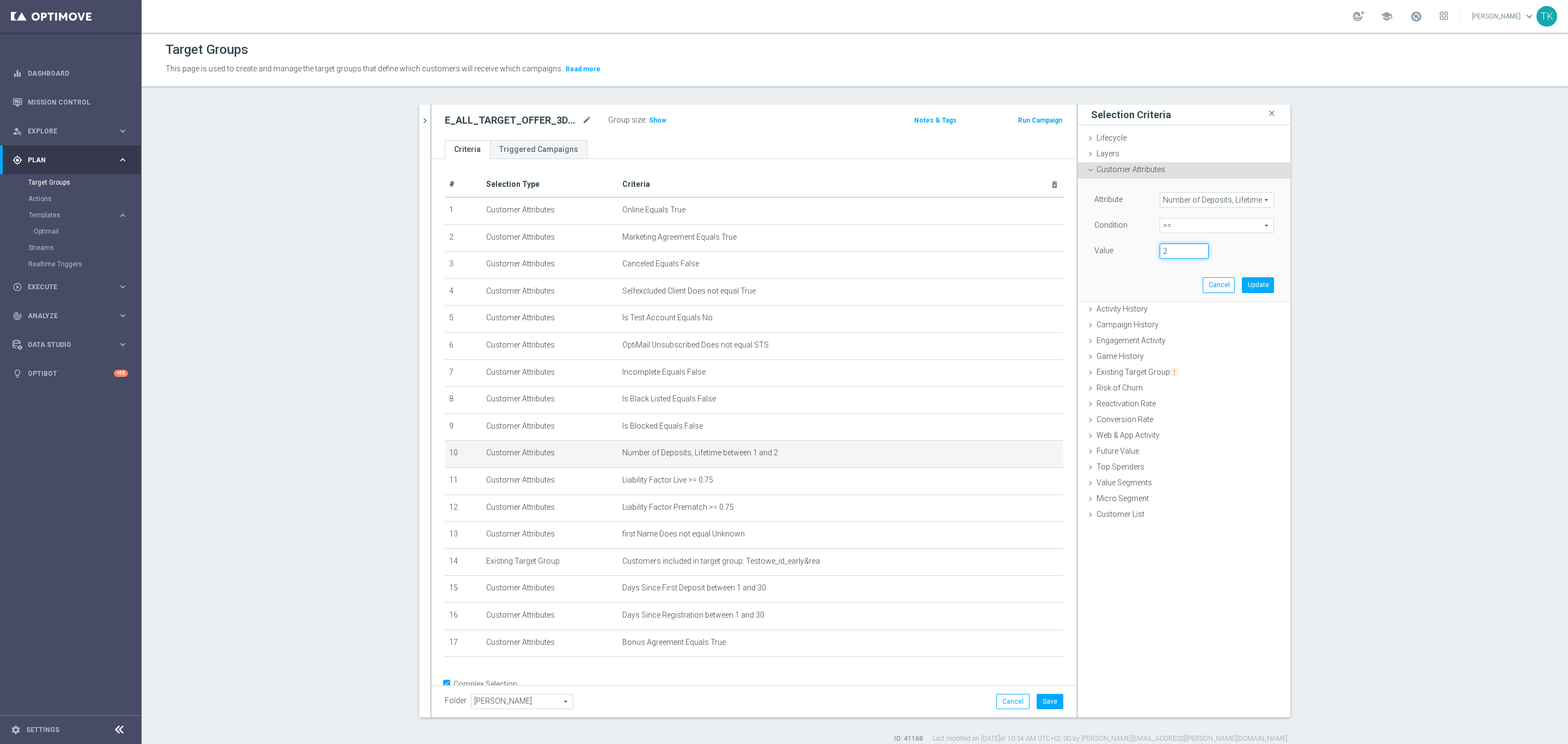
click at [1194, 248] on input "2" at bounding box center [1184, 251] width 49 height 15
type input "3"
click at [1194, 248] on input "3" at bounding box center [1184, 251] width 49 height 15
click at [1256, 283] on button "Update" at bounding box center [1258, 284] width 32 height 15
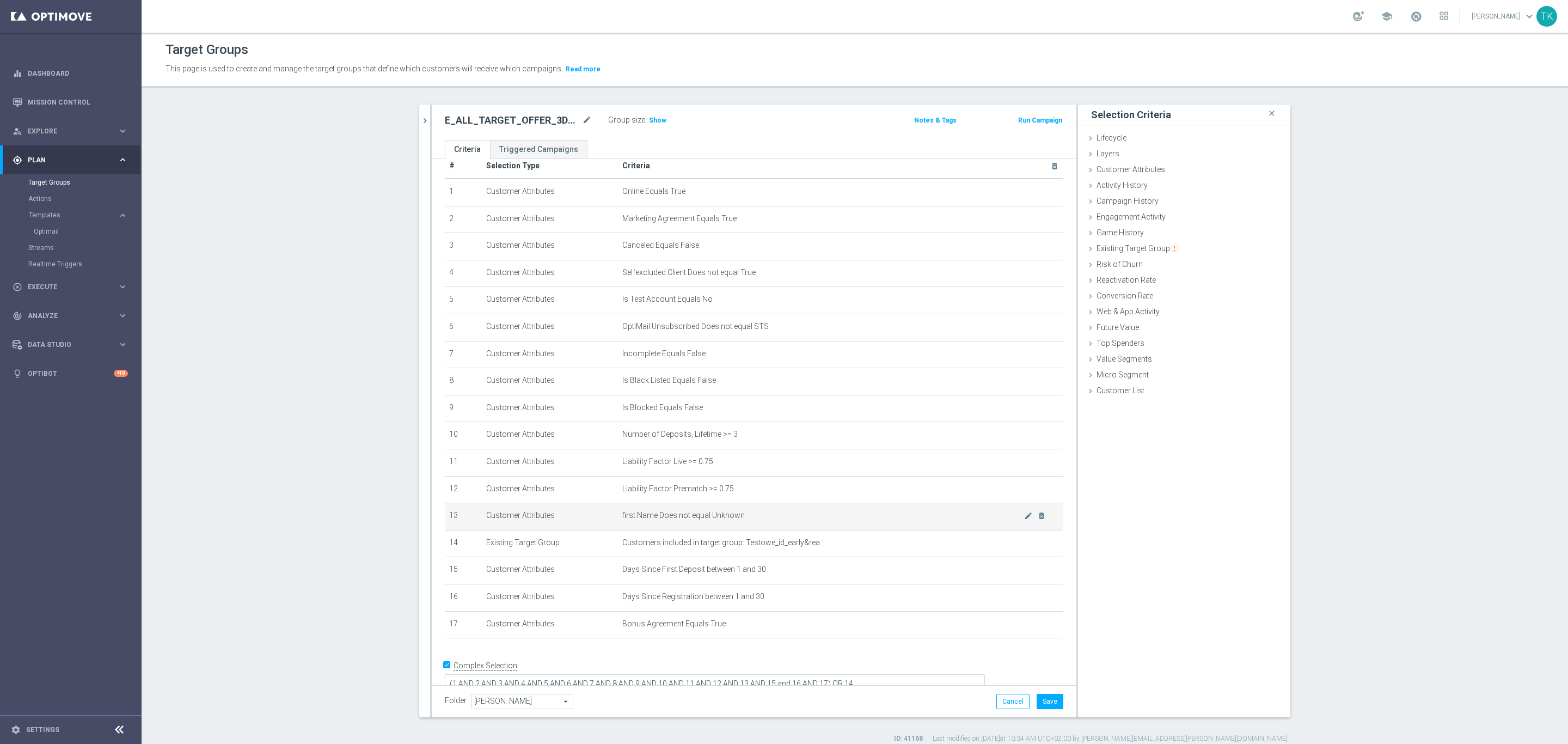
scroll to position [23, 0]
click at [1047, 701] on button "Save" at bounding box center [1050, 701] width 27 height 15
click at [402, 118] on div "E_ALL_TARGET_OFFER_1-2DEPO_WO_LM_160925 close more_vert Prioritize Customer Tar…" at bounding box center [855, 424] width 915 height 639
click at [420, 116] on icon "chevron_right" at bounding box center [425, 121] width 10 height 10
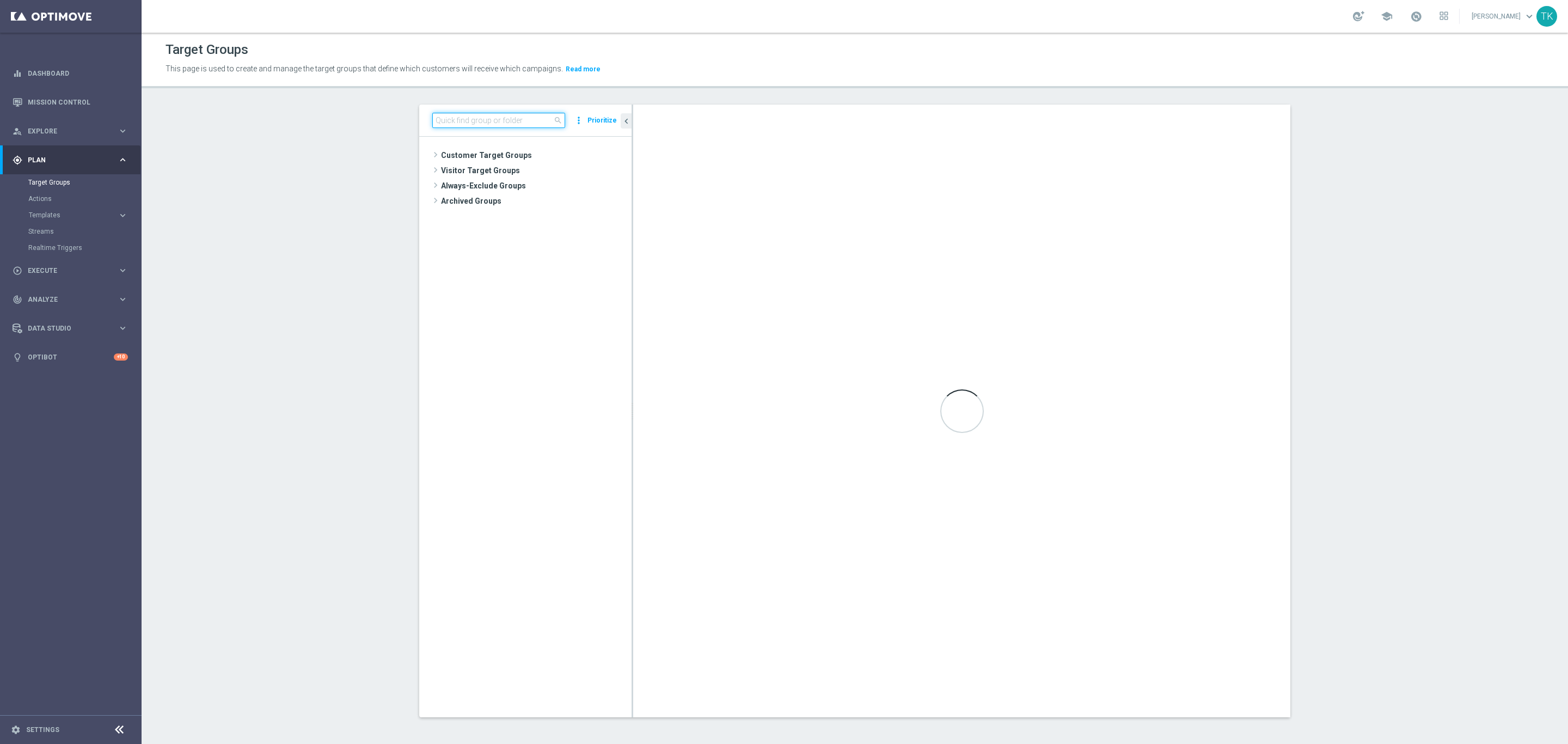
click at [471, 118] on input at bounding box center [499, 120] width 133 height 15
paste input "E_ALL_TARGET_OFFER_3DEPO_LM_160925"
type input "E_ALL_TARGET_OFFER_3DEPO_LM_160925"
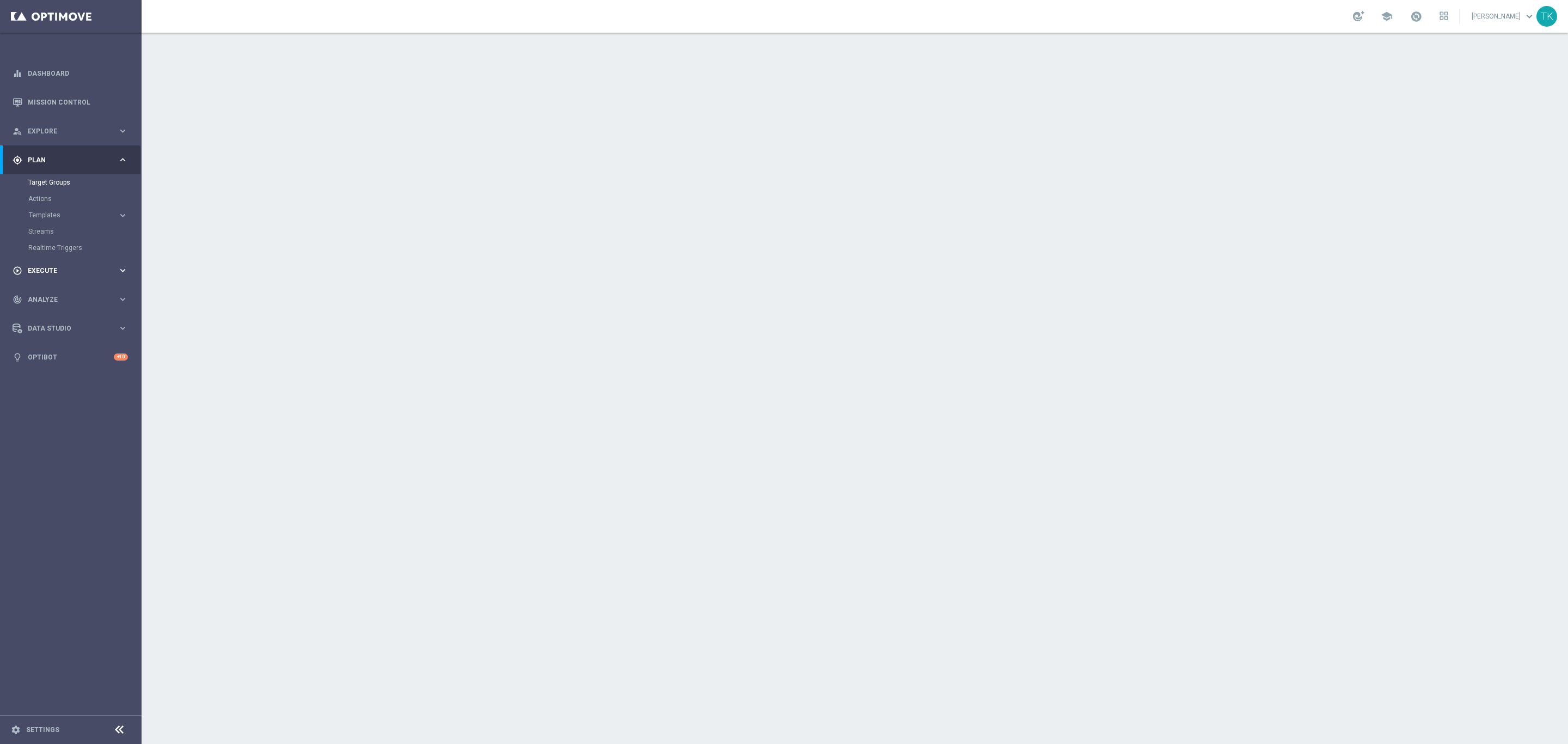
click at [38, 275] on div "play_circle_outline Execute" at bounding box center [65, 270] width 105 height 10
click at [51, 209] on link "Campaign Builder" at bounding box center [71, 211] width 85 height 9
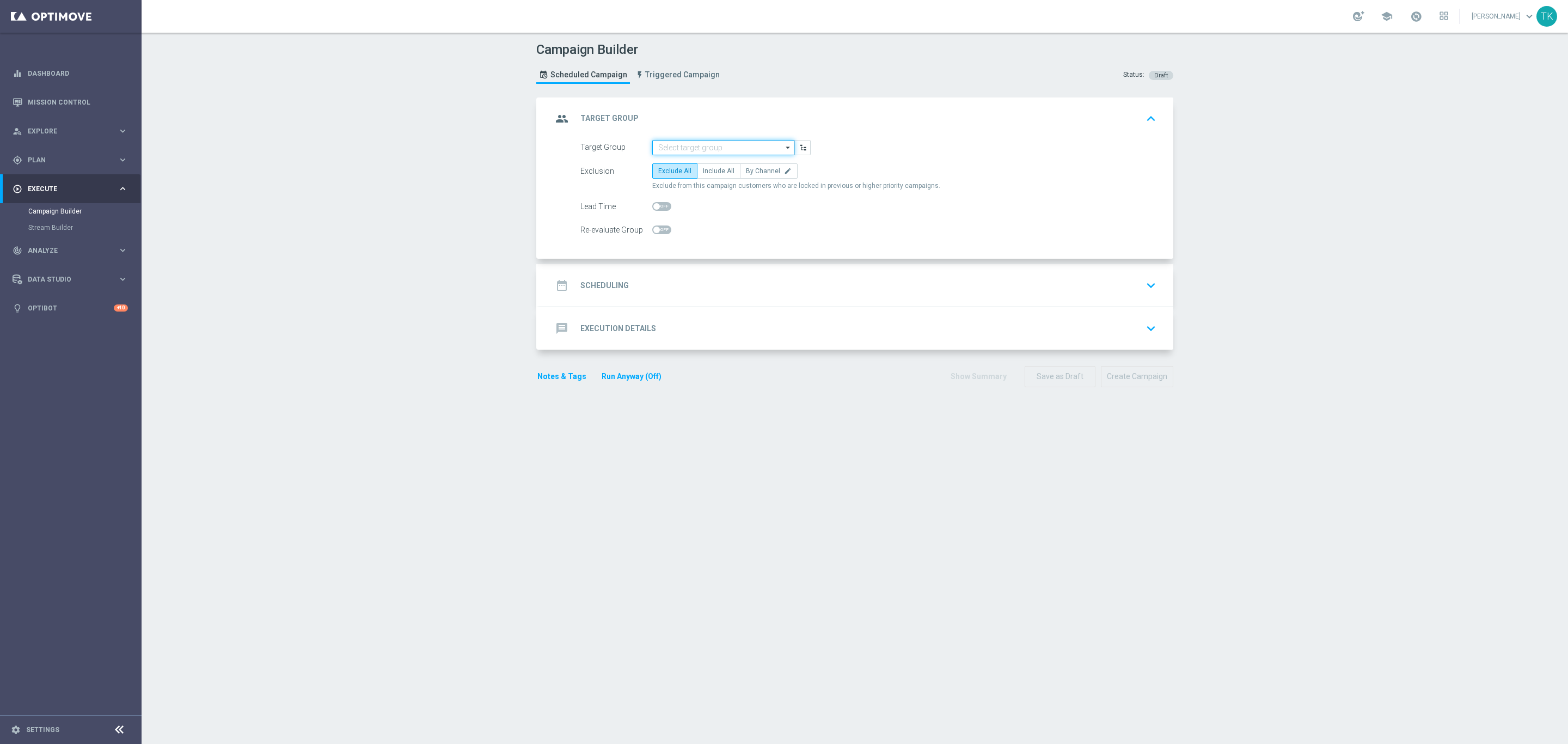
click at [663, 147] on input at bounding box center [723, 147] width 142 height 15
paste input "E_ALL_TARGET_BET_1DEPO DO 200PLN_160925"
click at [673, 170] on div "E_ALL_TARGET_BET_1DEPO DO 200PLN_160925" at bounding box center [723, 168] width 131 height 19
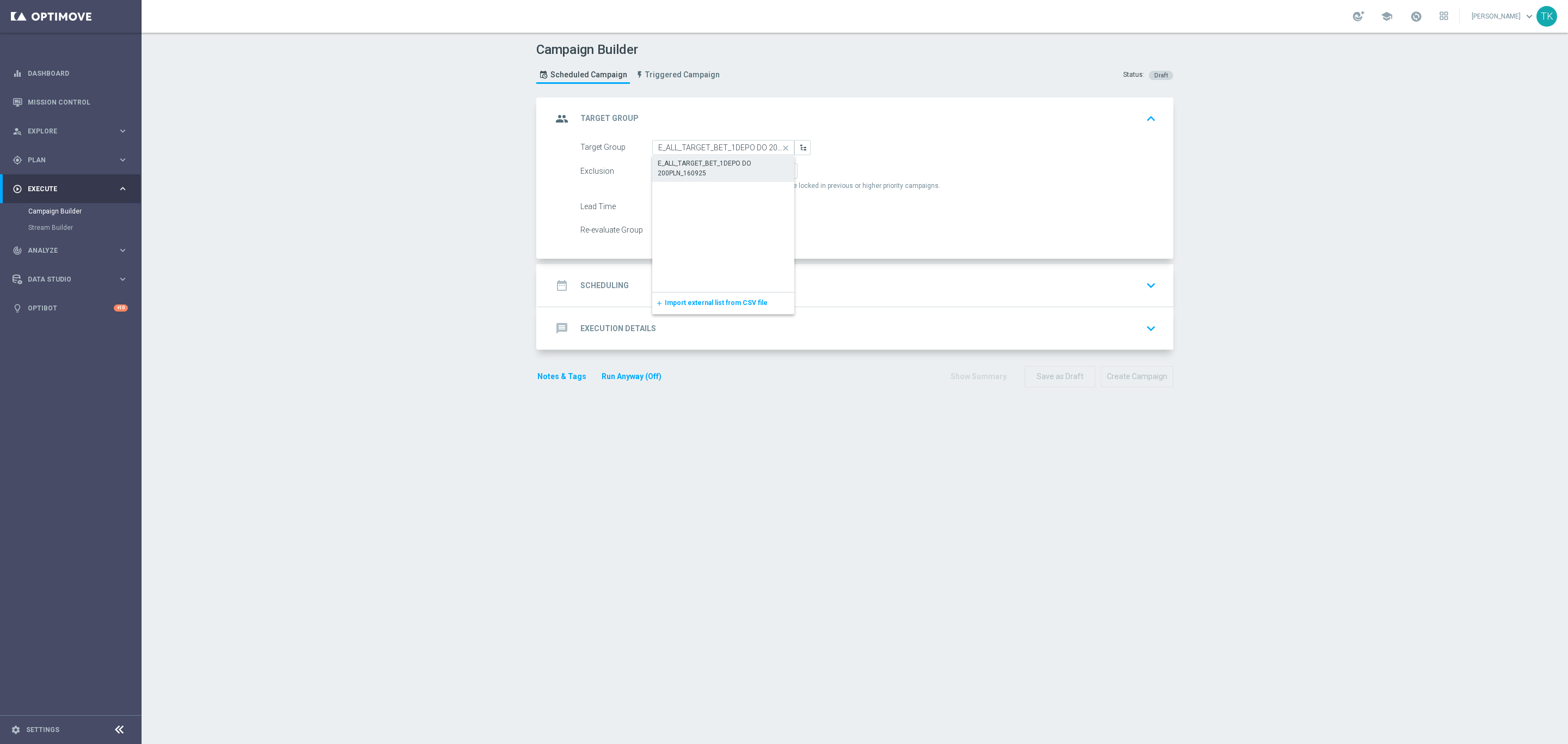
type input "E_ALL_TARGET_BET_1DEPO DO 200PLN_160925"
click at [751, 177] on label "By Channel edit" at bounding box center [769, 170] width 58 height 15
click at [751, 177] on input "By Channel edit" at bounding box center [749, 173] width 7 height 7
radio input "true"
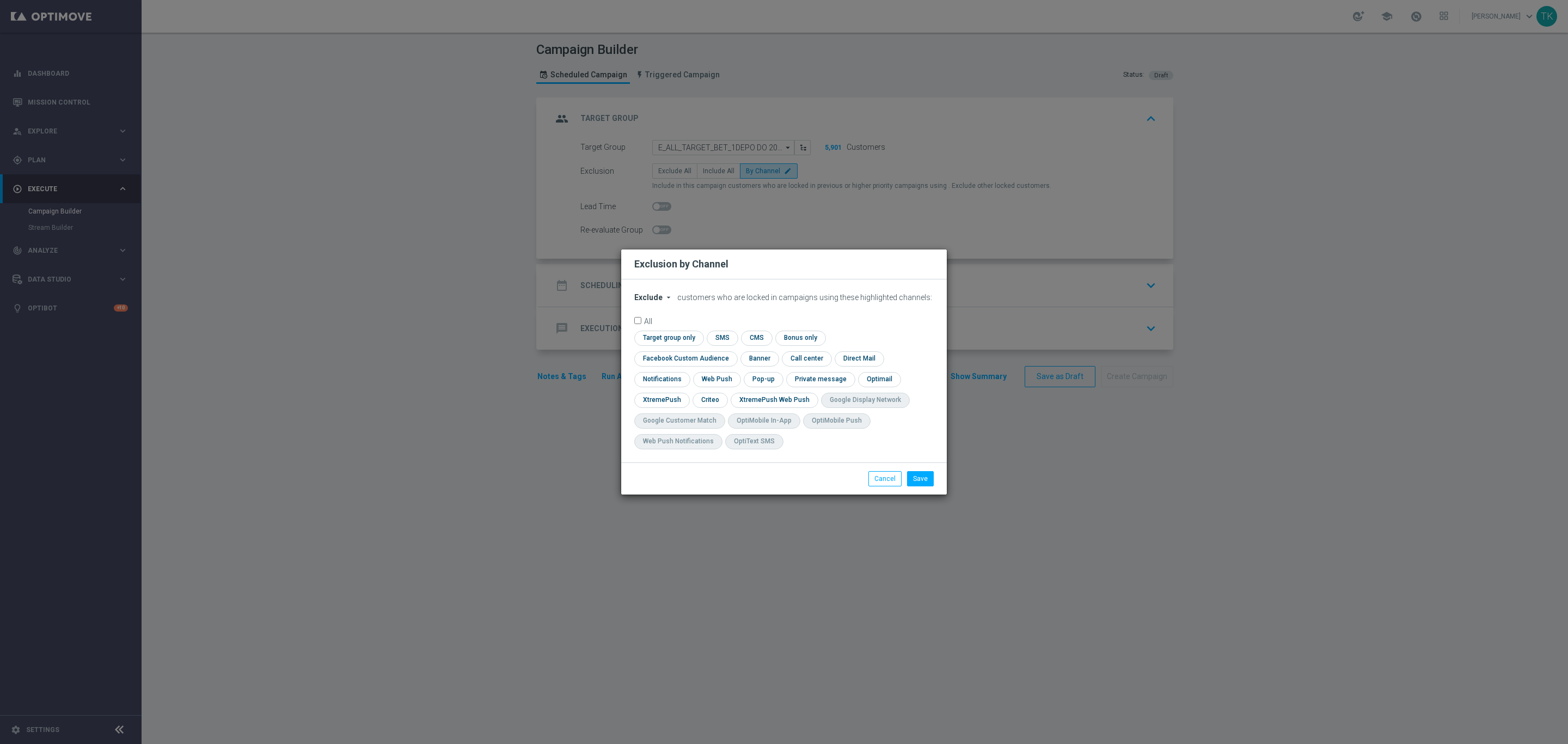
click at [647, 302] on span "Exclude" at bounding box center [648, 297] width 29 height 9
click at [0, 0] on span "Include" at bounding box center [0, 0] width 0 height 0
click at [733, 351] on input "checkbox" at bounding box center [684, 359] width 99 height 15
checkbox input "true"
click at [699, 397] on input "checkbox" at bounding box center [709, 400] width 33 height 15
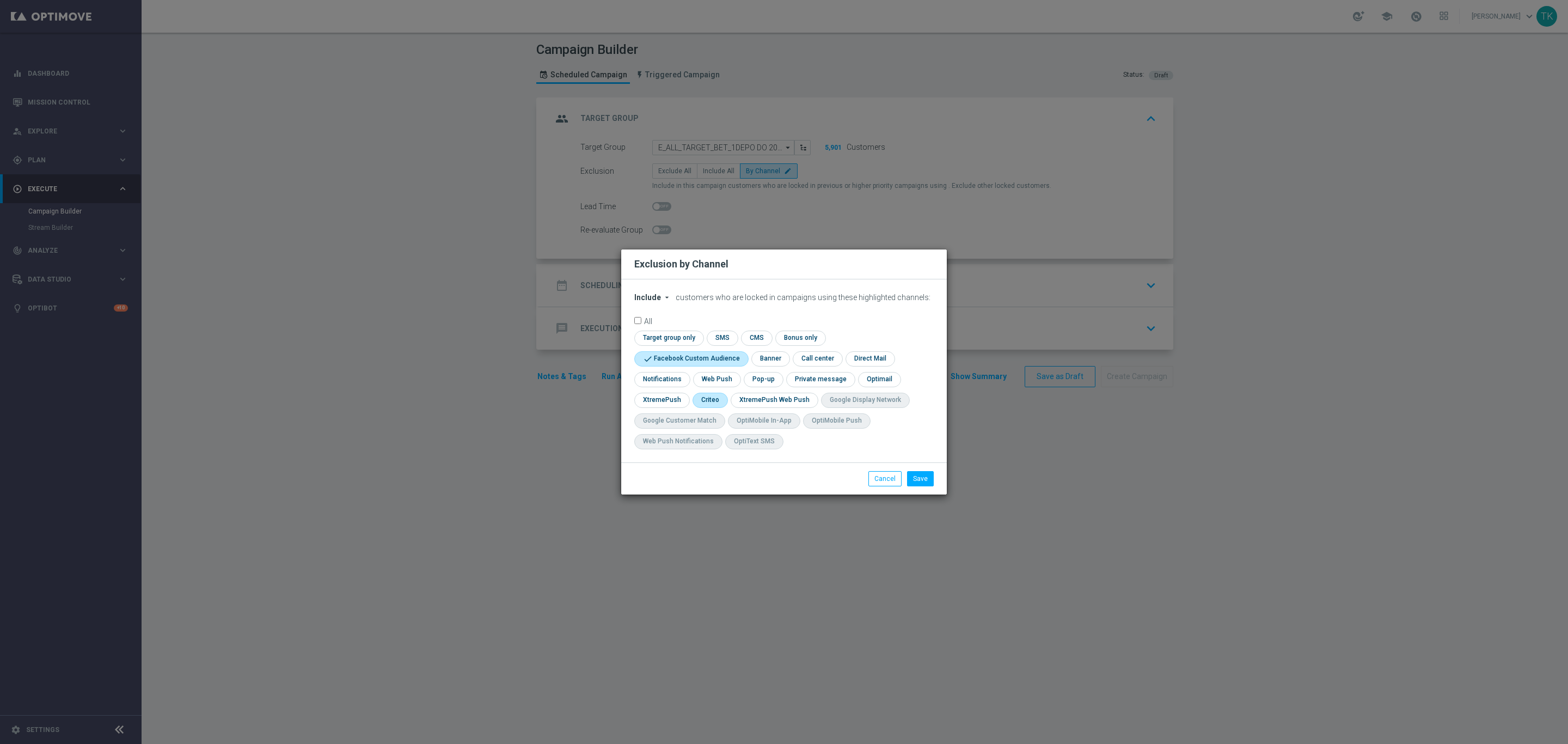
checkbox input "true"
click at [765, 377] on input "checkbox" at bounding box center [763, 379] width 38 height 15
checkbox input "true"
click at [929, 480] on button "Save" at bounding box center [920, 479] width 27 height 15
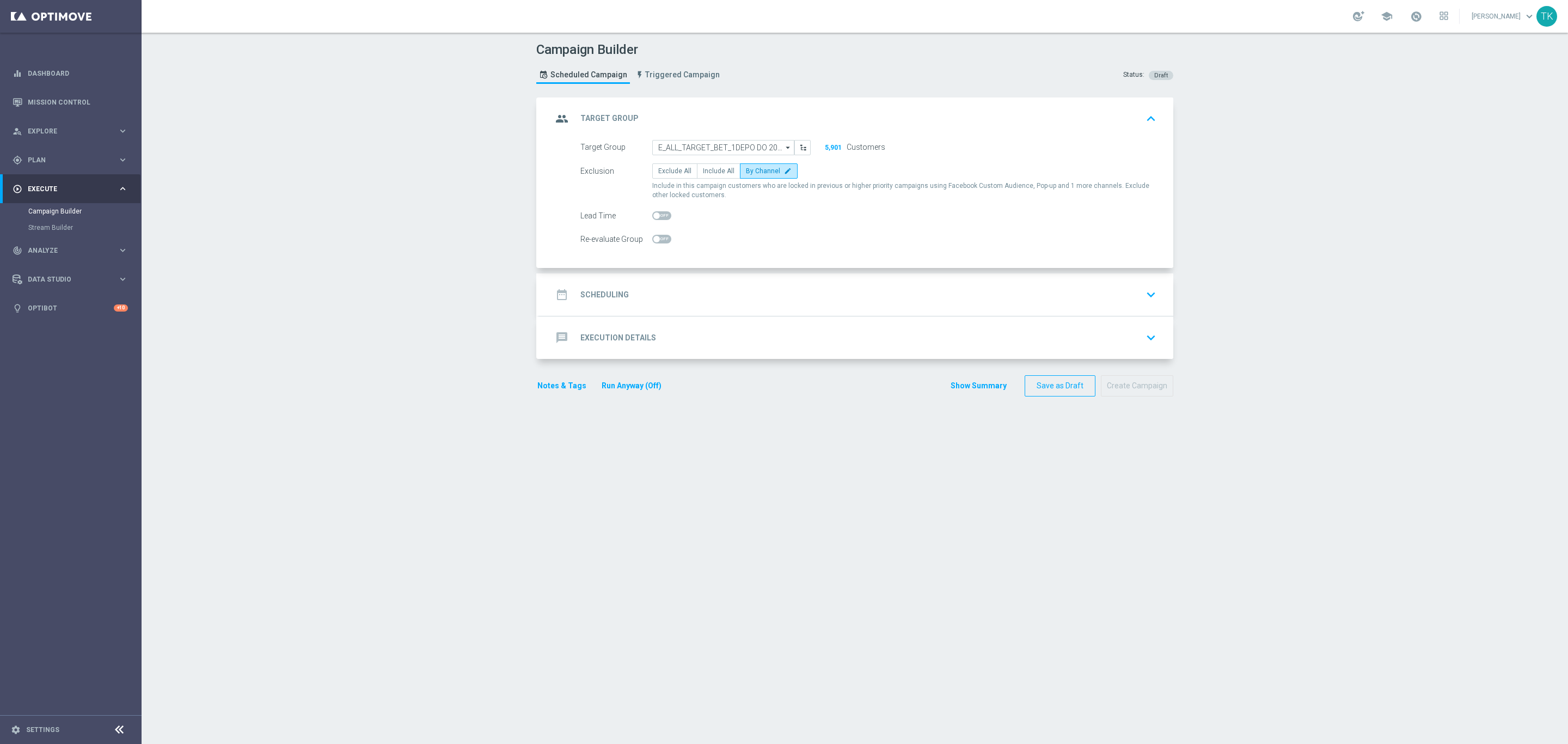
click at [663, 290] on div "date_range Scheduling keyboard_arrow_down" at bounding box center [856, 295] width 608 height 21
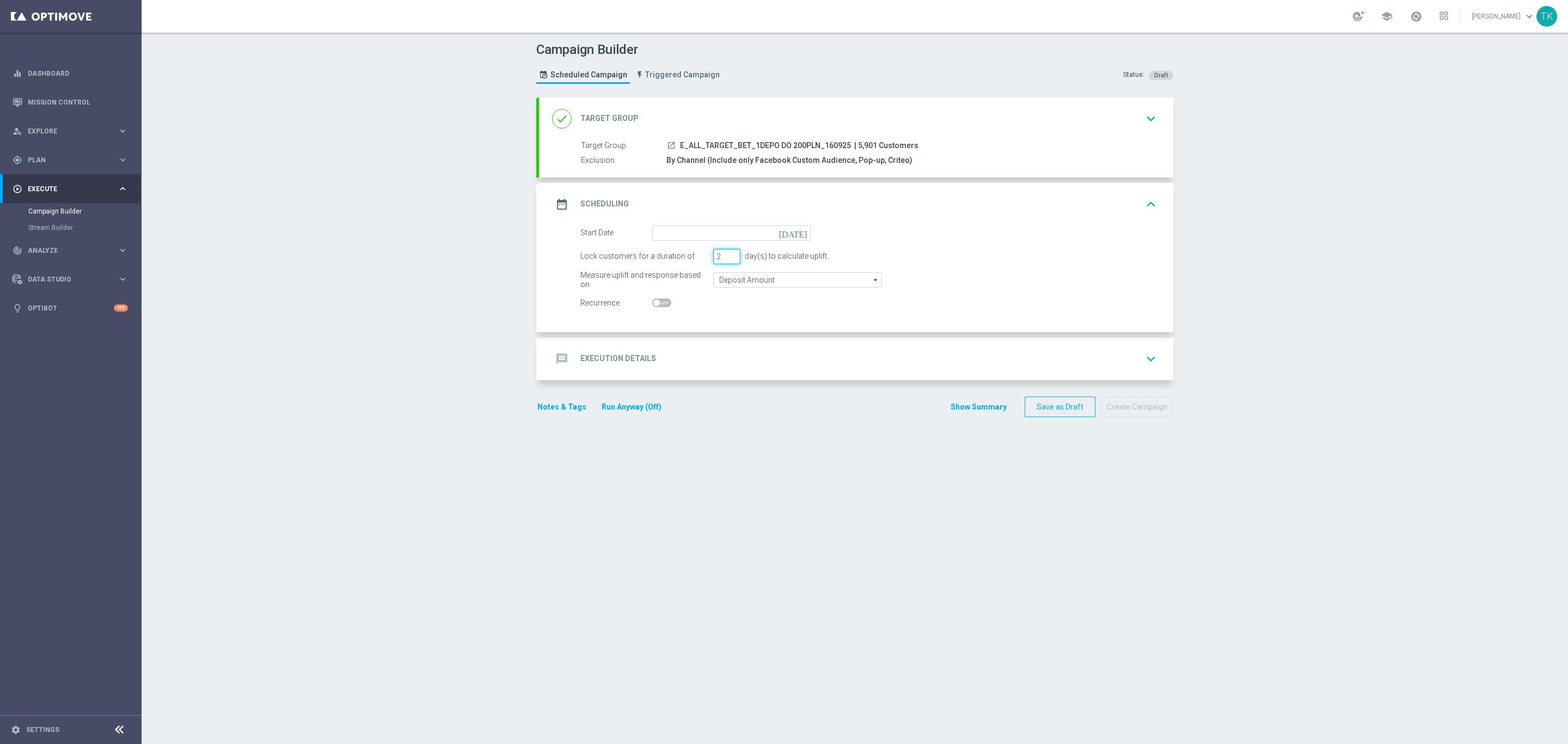
click at [726, 260] on input "2" at bounding box center [727, 256] width 27 height 15
type input "1"
click at [726, 260] on input "1" at bounding box center [727, 256] width 27 height 15
click at [679, 234] on input at bounding box center [732, 233] width 158 height 15
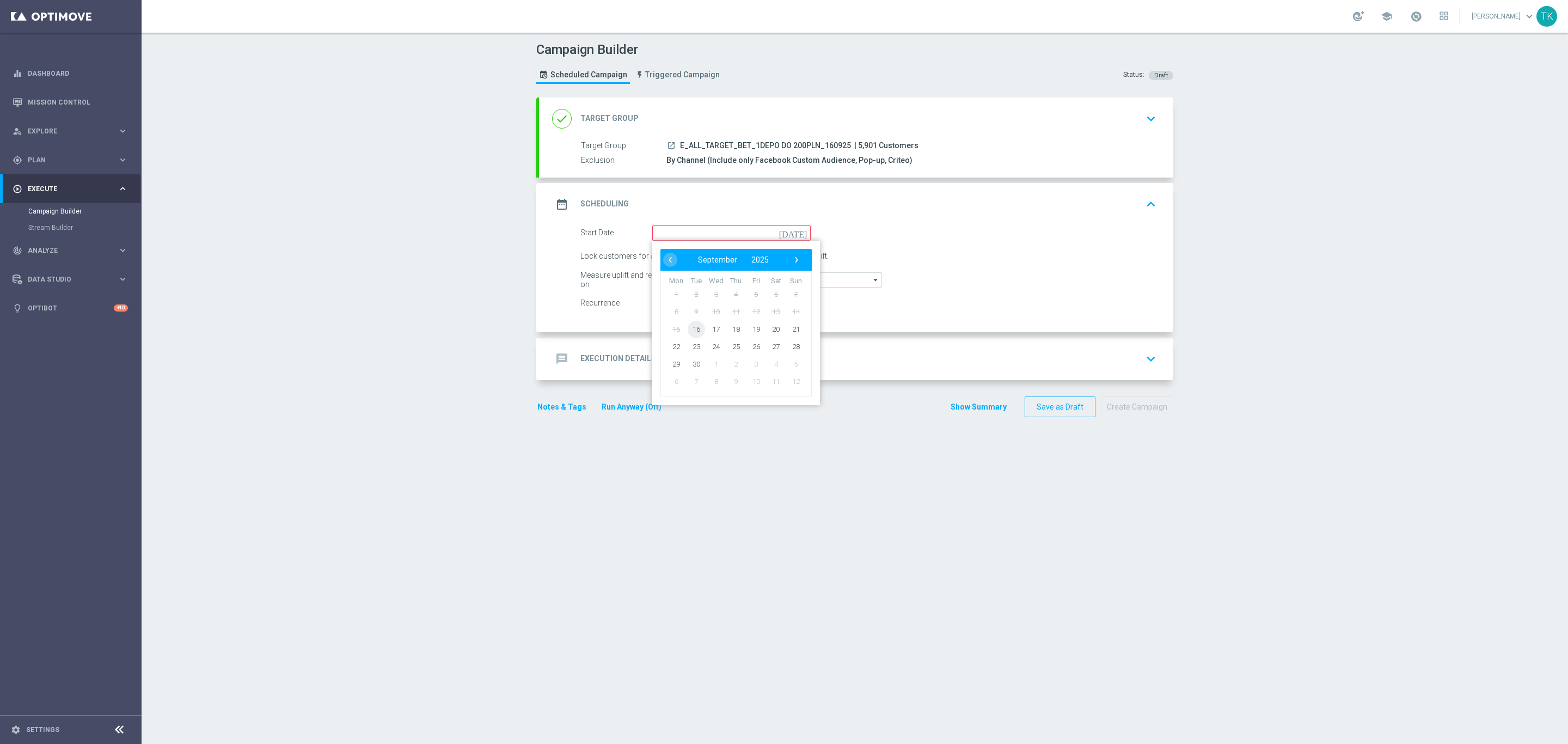
click at [691, 332] on span "16" at bounding box center [696, 329] width 18 height 18
type input "16 Sep 2025"
click at [745, 146] on span "E_ALL_TARGET_BET_1DEPO DO 200PLN_160925" at bounding box center [765, 146] width 171 height 10
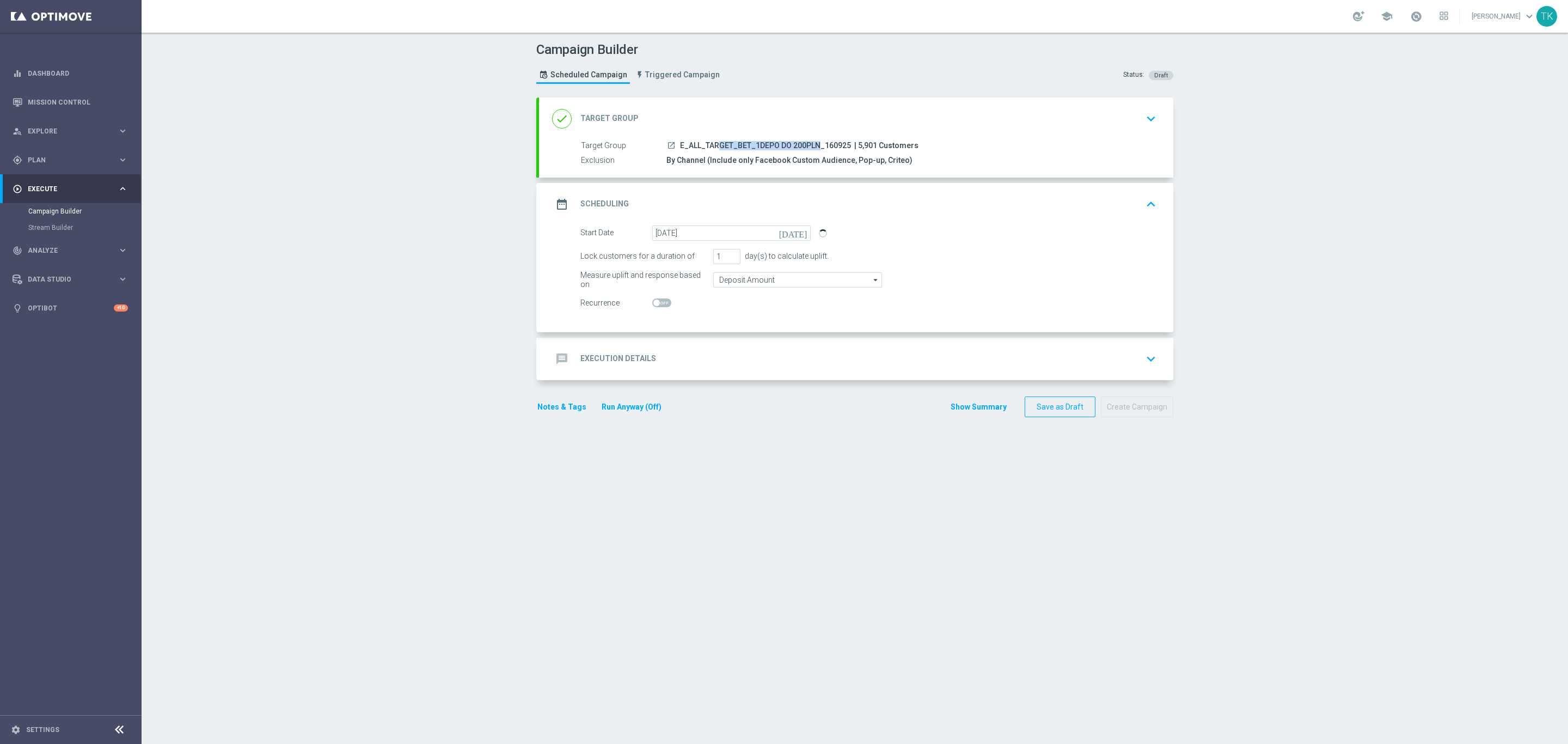
click at [745, 146] on span "E_ALL_TARGET_BET_1DEPO DO 200PLN_160925" at bounding box center [765, 146] width 171 height 10
copy div "E_ALL_TARGET_BET_1DEPO DO 200PLN_160925"
click at [671, 358] on div "message Execution Details keyboard_arrow_down" at bounding box center [856, 359] width 608 height 21
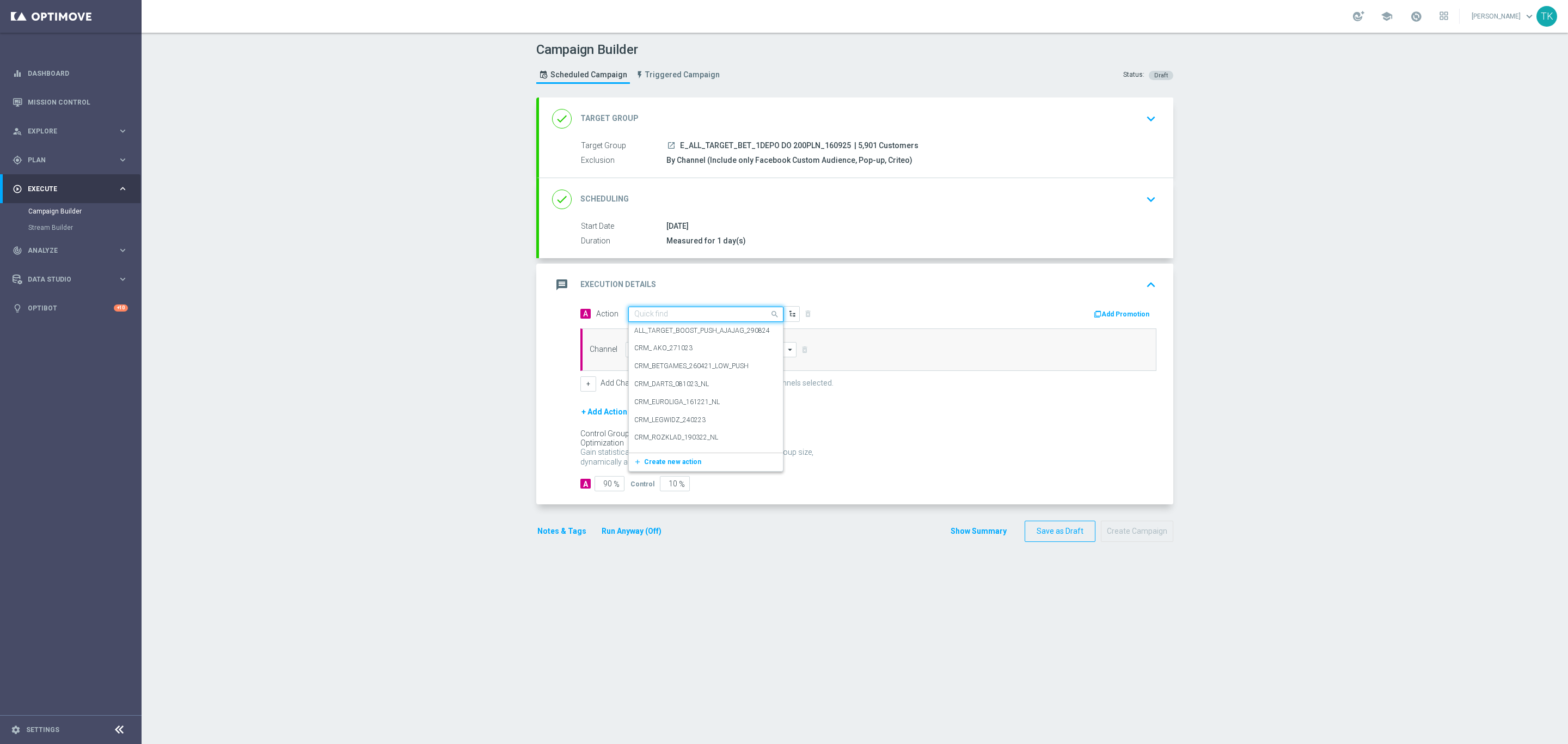
click at [646, 314] on input "text" at bounding box center [695, 314] width 121 height 9
paste input "E_ALL_TARGET_BET_1DEPO DO 200PLN_160925"
type input "E_ALL_TARGET_BET_1DEPO DO 200PLN_160925"
click at [646, 349] on span "Create new action" at bounding box center [673, 348] width 57 height 8
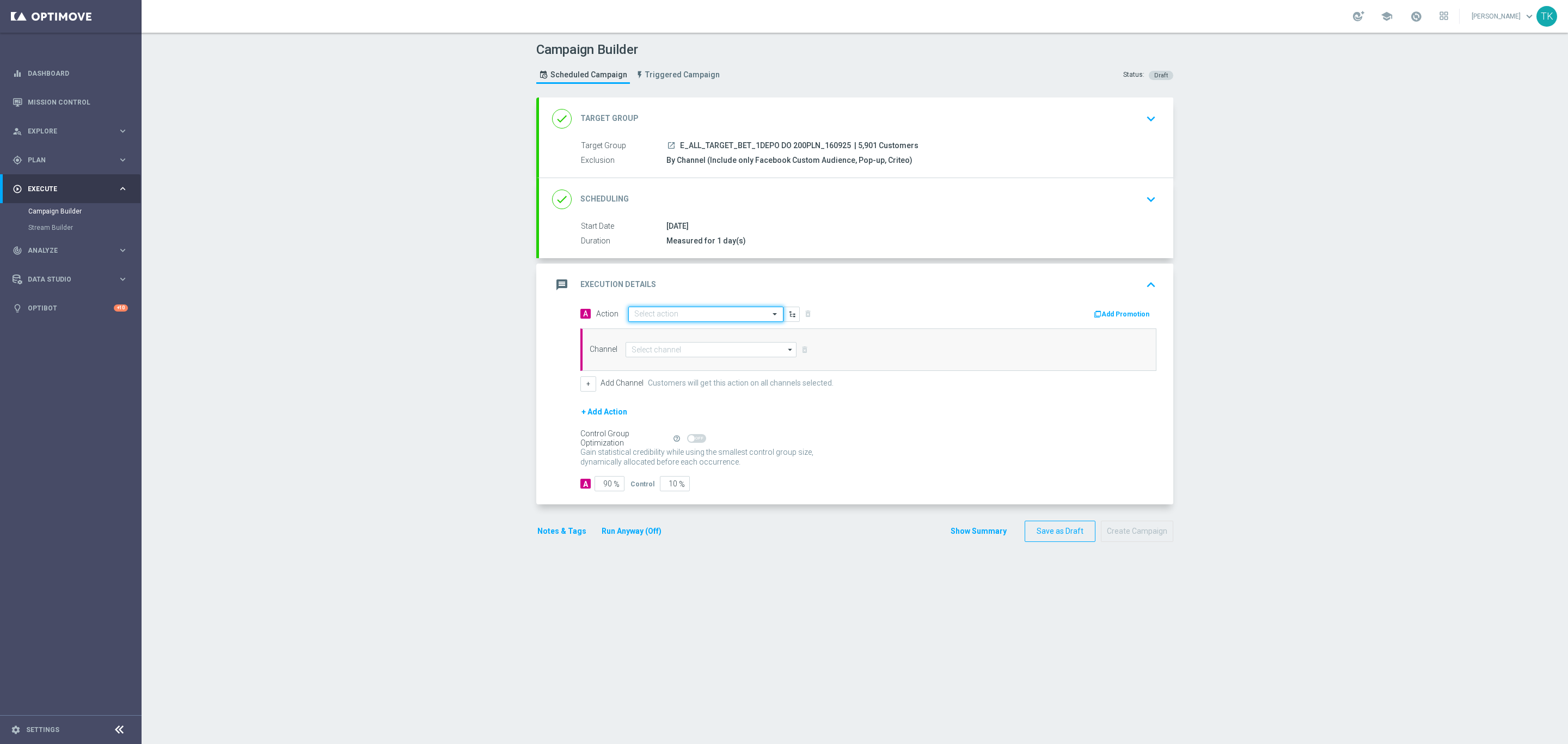
scroll to position [0, 0]
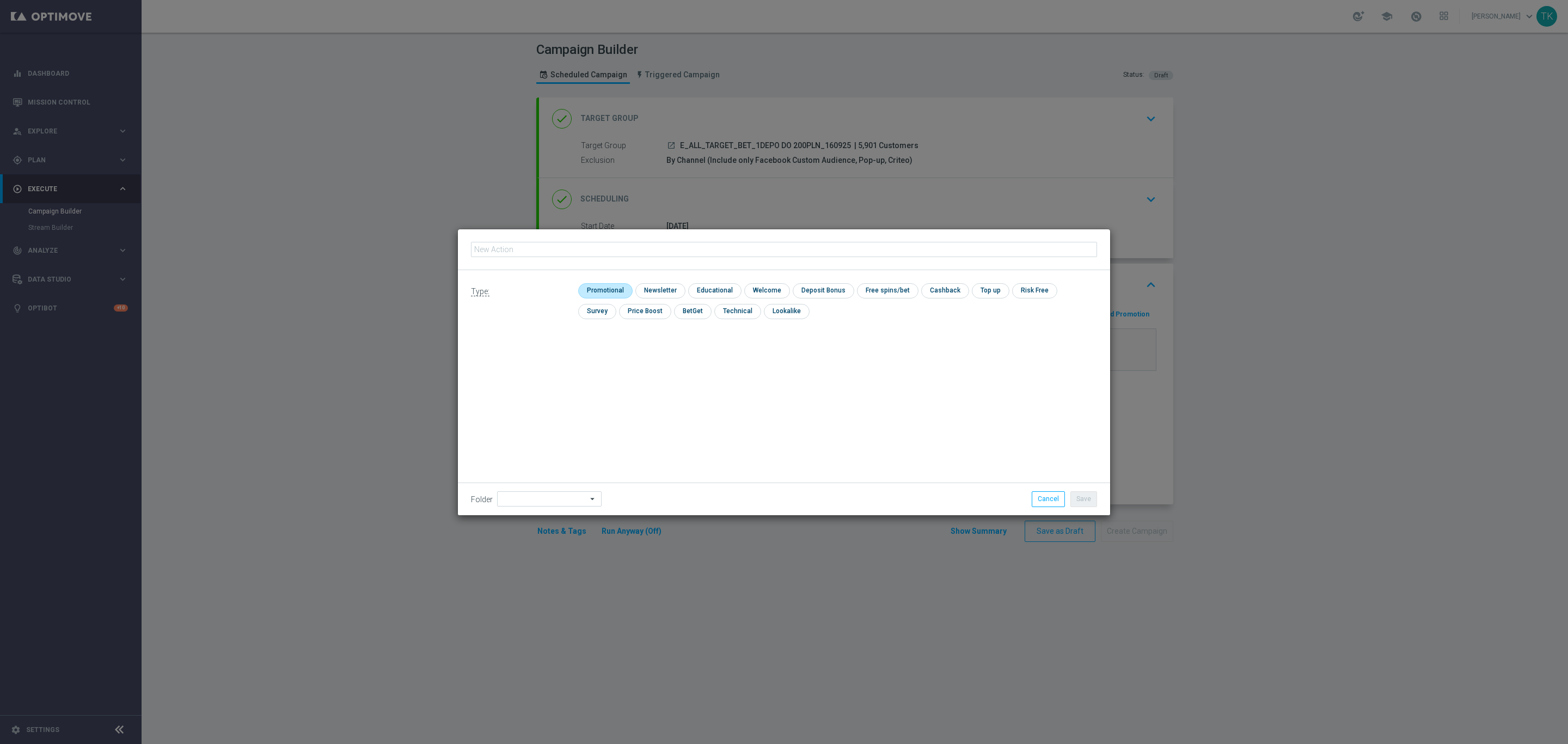
click at [609, 294] on input "checkbox" at bounding box center [604, 290] width 52 height 15
checkbox input "true"
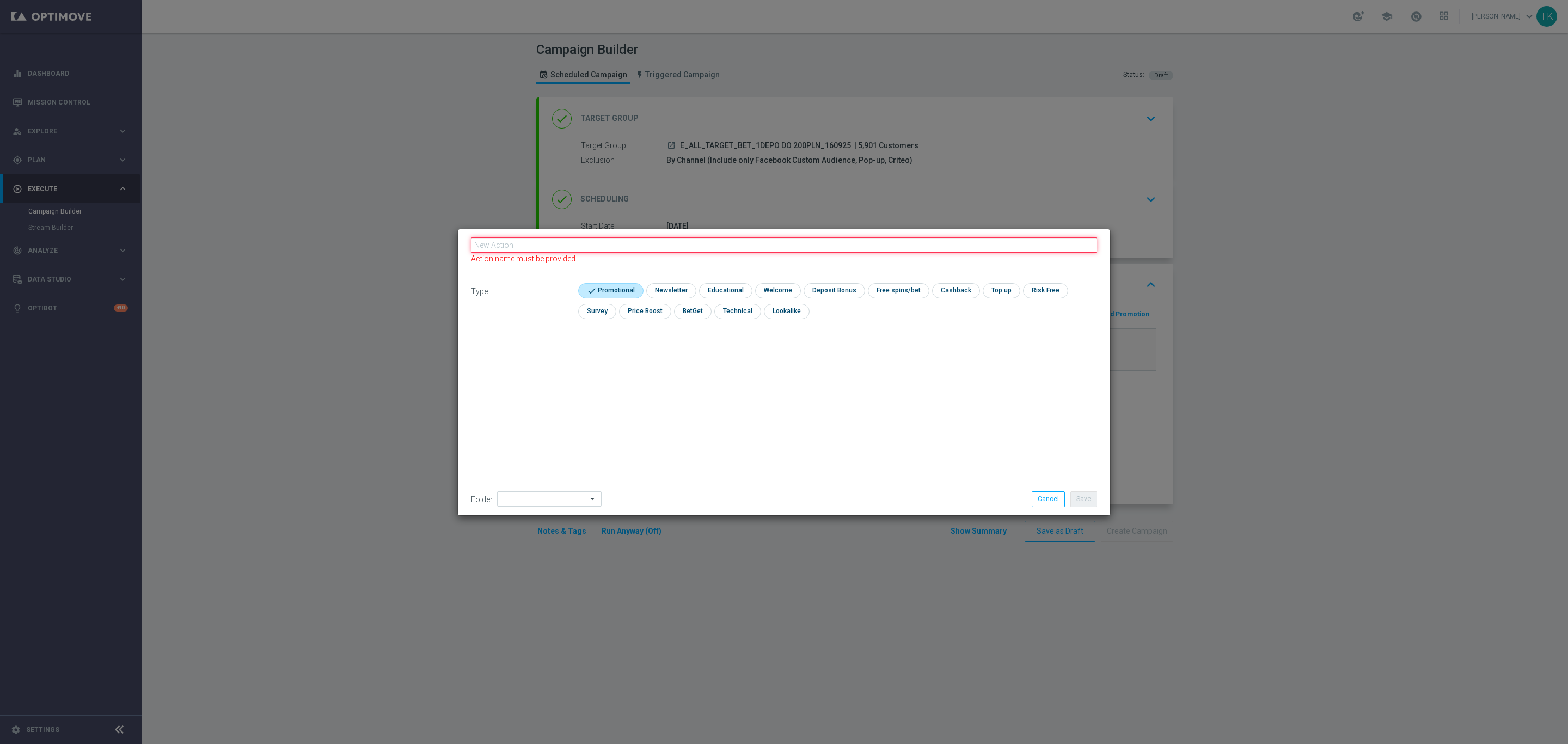
click at [554, 244] on input "text" at bounding box center [784, 245] width 626 height 15
paste input "E_ALL_TARGET_BET_1DEPO DO 200PLN_160925"
type input "E_ALL_TARGET_BET_1DEPO DO 200PLN_160925"
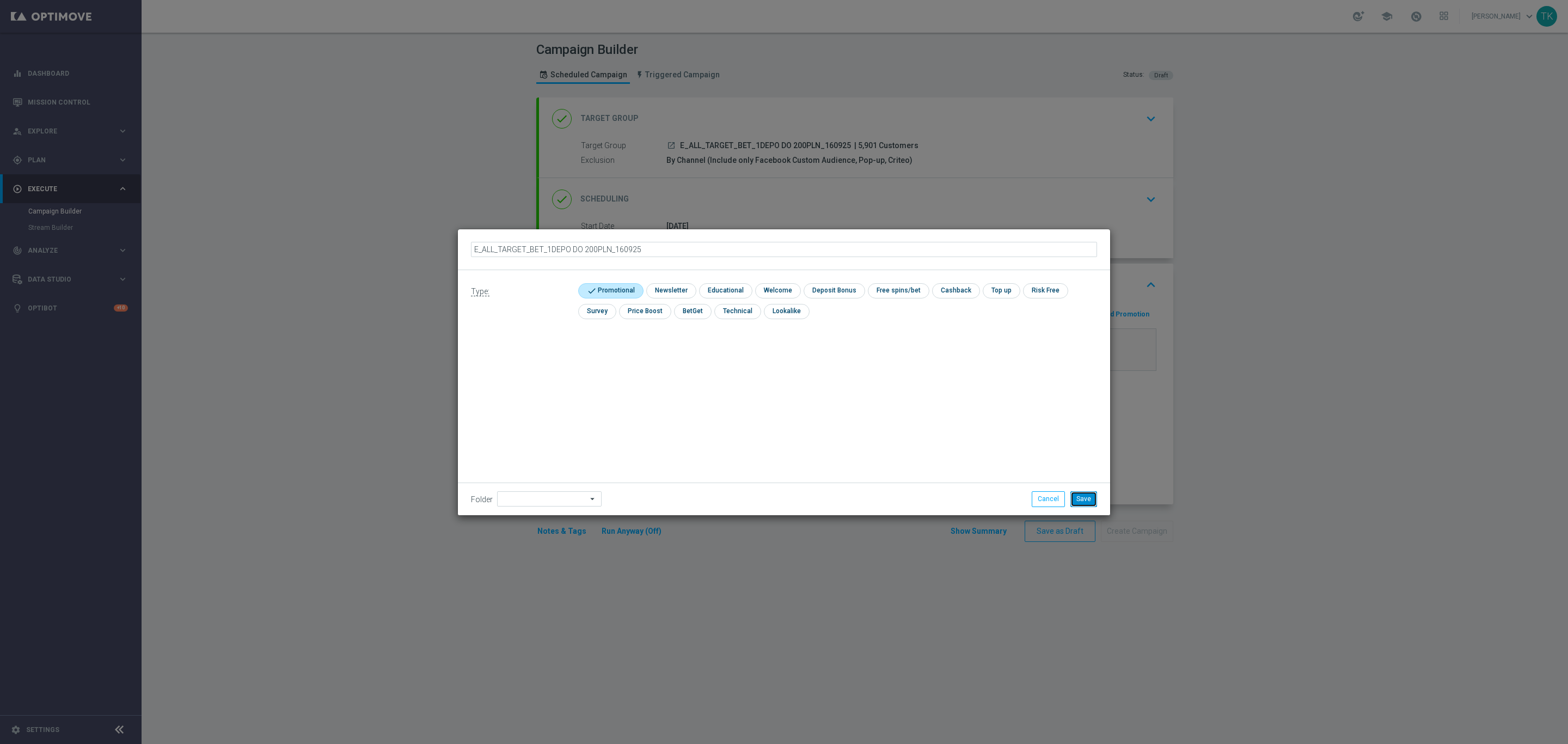
click at [1091, 500] on button "Save" at bounding box center [1083, 499] width 27 height 15
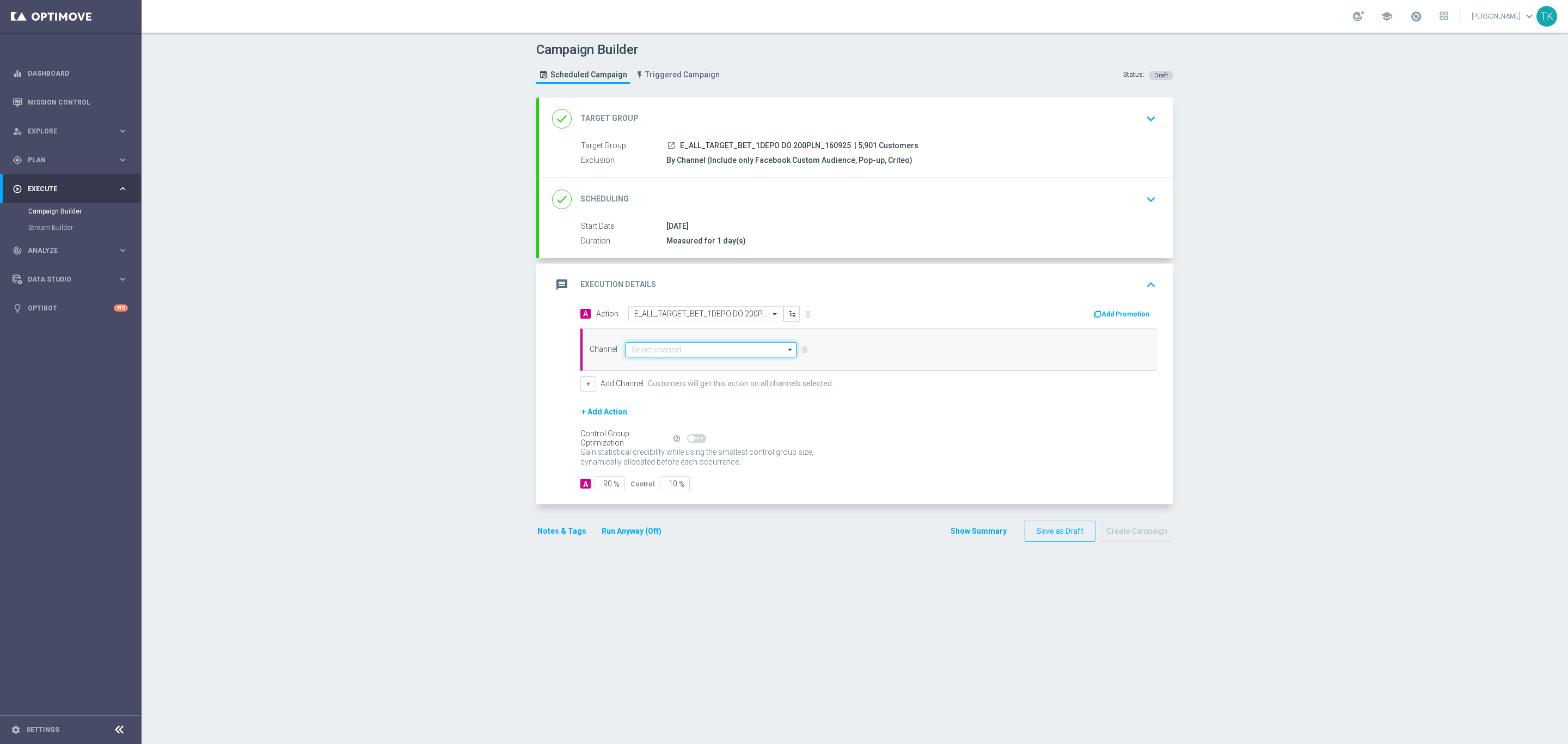
click at [639, 348] on input at bounding box center [711, 349] width 171 height 15
click at [641, 367] on div "Private message" at bounding box center [657, 365] width 51 height 10
type input "Private message"
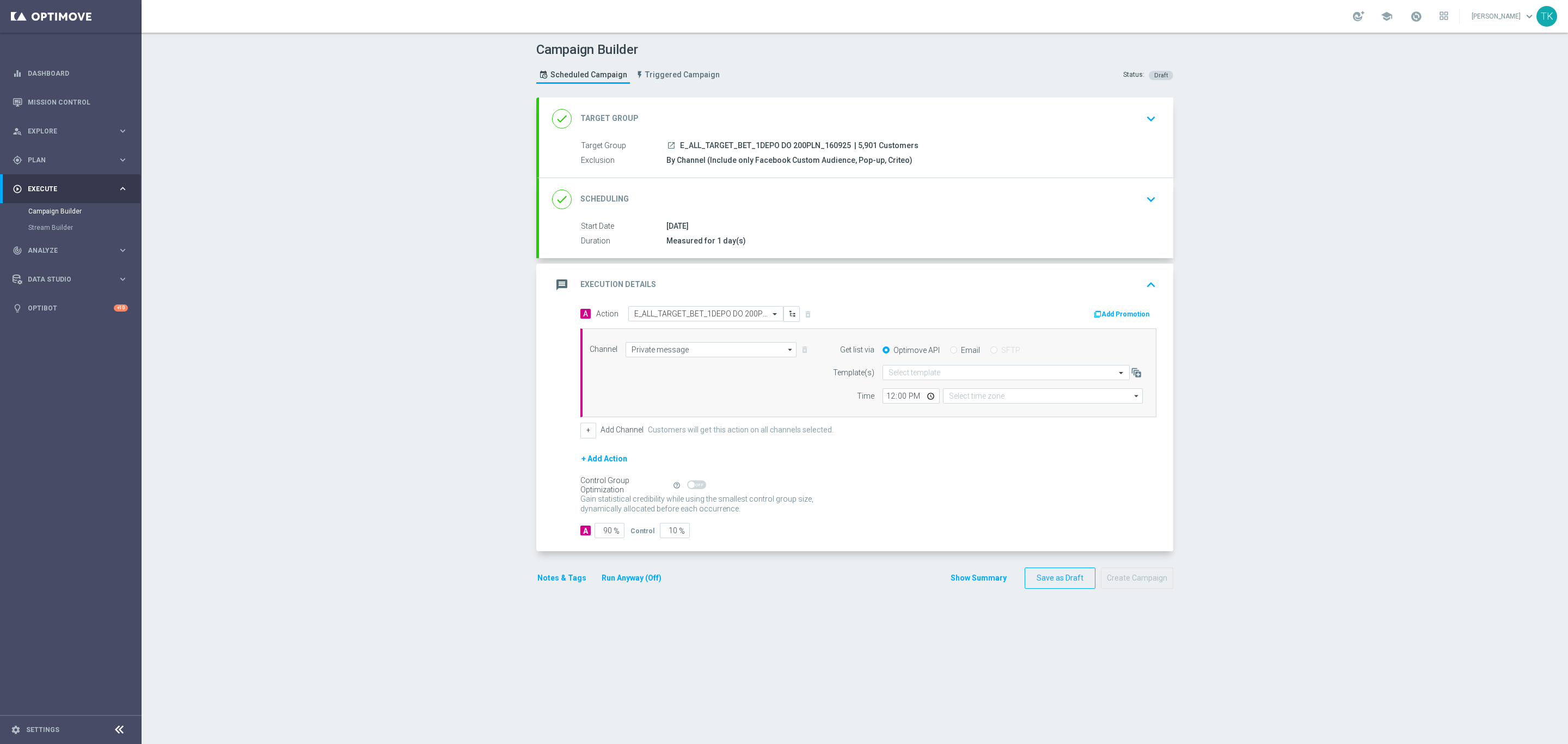
type input "Coordinated Universal Time (UTC 00:00)"
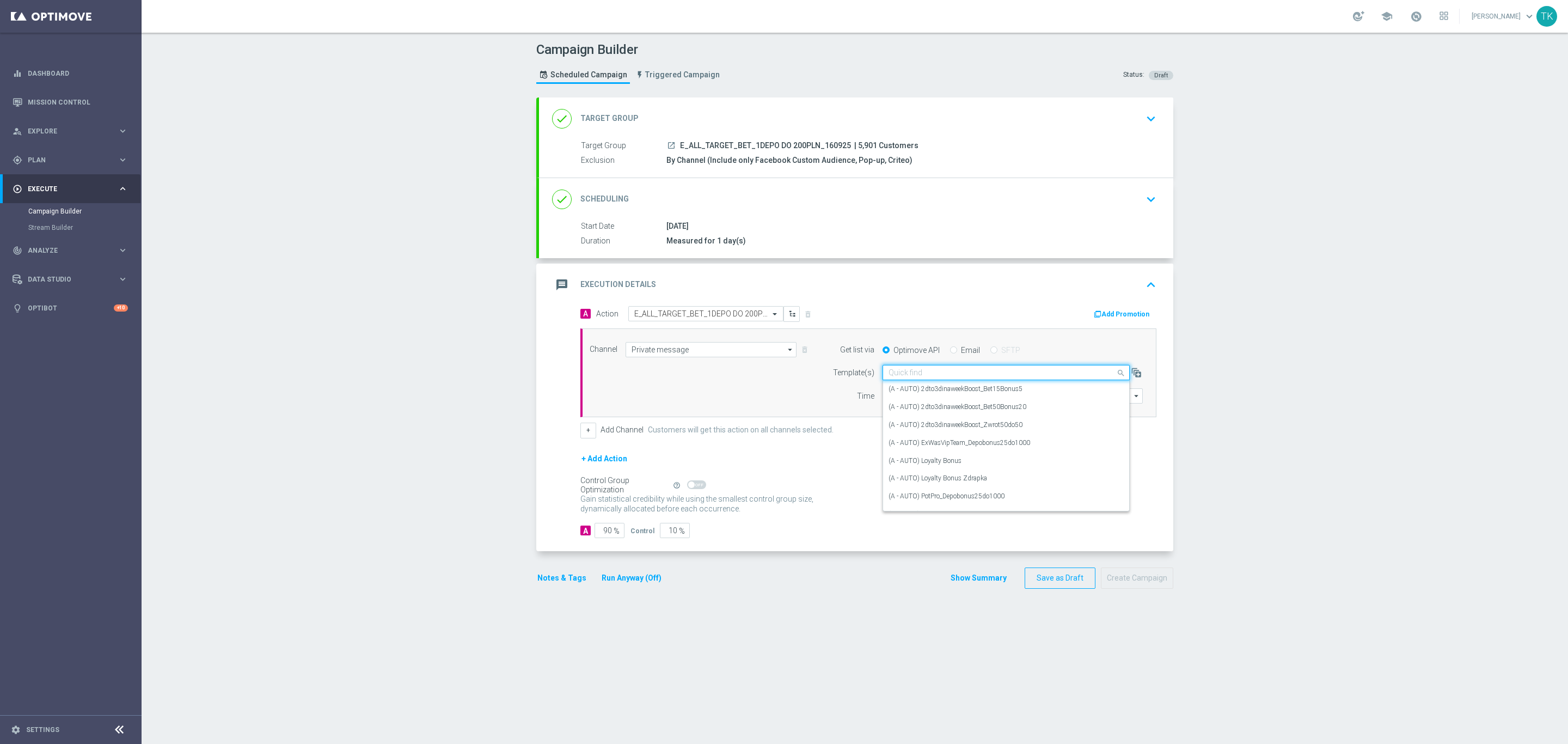
click at [897, 376] on input "text" at bounding box center [995, 373] width 214 height 9
paste input "E_ALL_TARGET_BET_1DEPO DO 200PLN_160925"
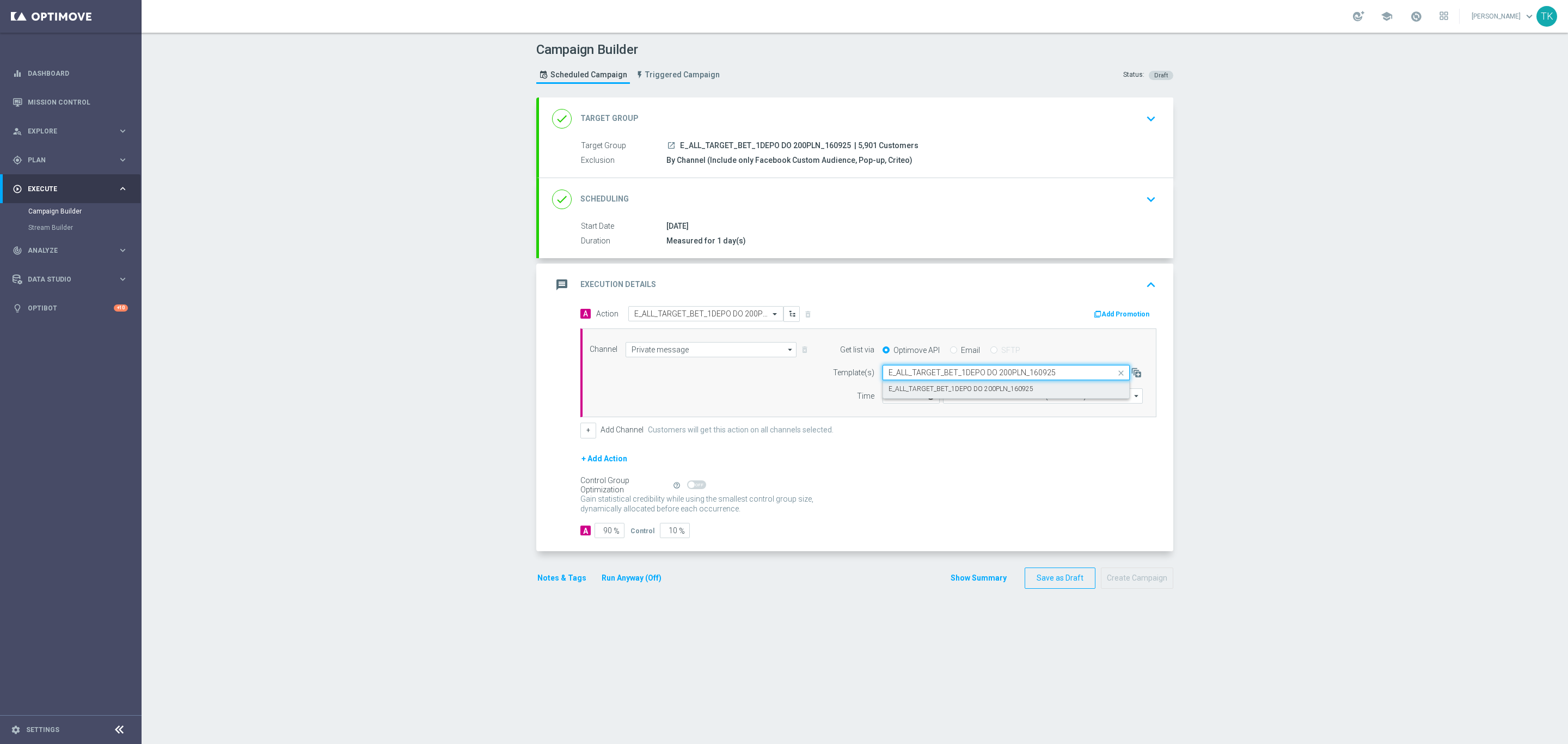
click at [901, 385] on div "E_ALL_TARGET_BET_1DEPO DO 200PLN_160925" at bounding box center [1006, 389] width 235 height 18
type input "E_ALL_TARGET_BET_1DEPO DO 200PLN_160925"
click at [883, 399] on input "12:00" at bounding box center [911, 396] width 57 height 15
type input "16:02"
click at [967, 398] on input "Coordinated Universal Time (UTC 00:00)" at bounding box center [1043, 396] width 200 height 15
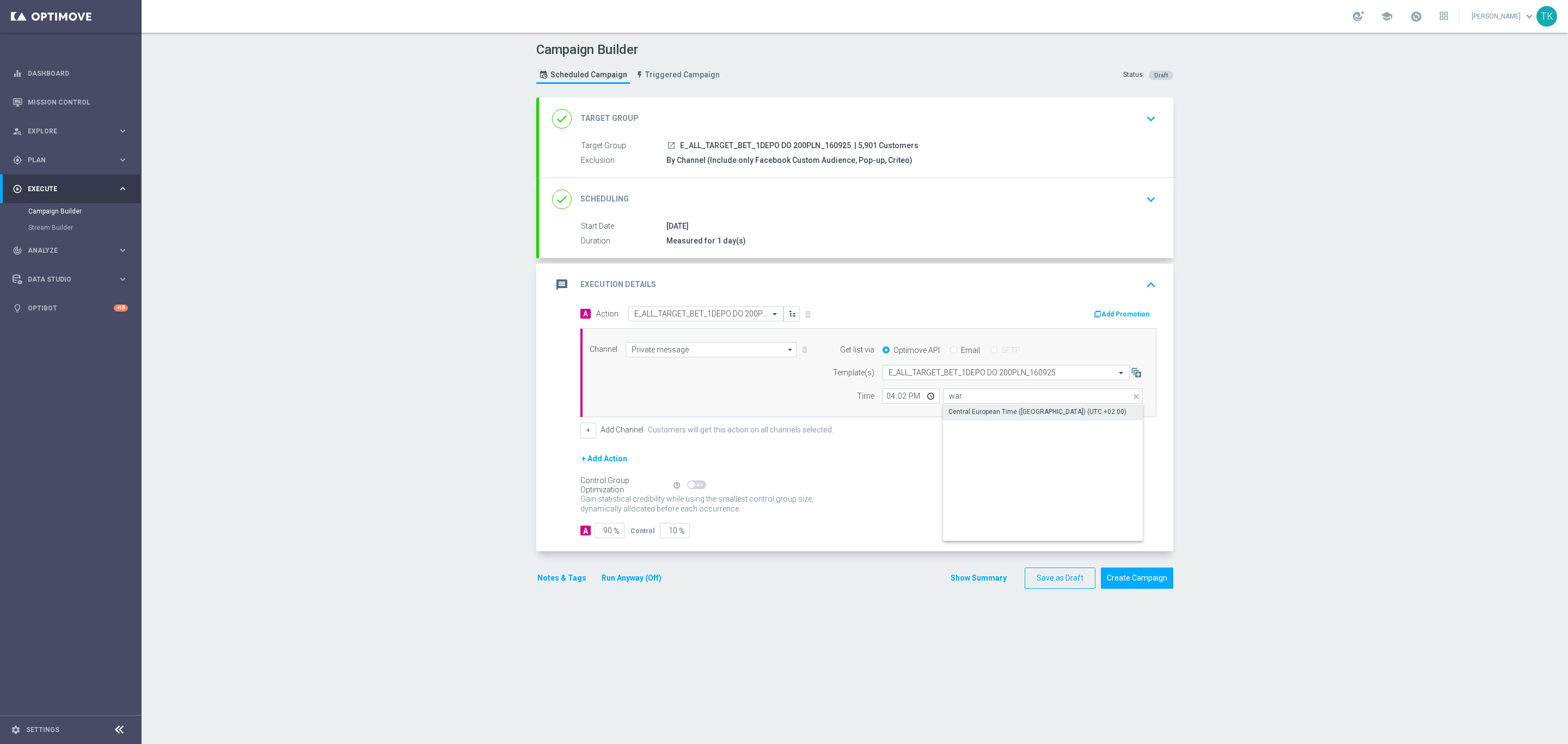
click at [966, 410] on div "Central European Time (Warsaw) (UTC +02:00)" at bounding box center [1037, 412] width 178 height 10
type input "Central European Time (Warsaw) (UTC +02:00)"
click at [582, 431] on button "+" at bounding box center [588, 430] width 16 height 15
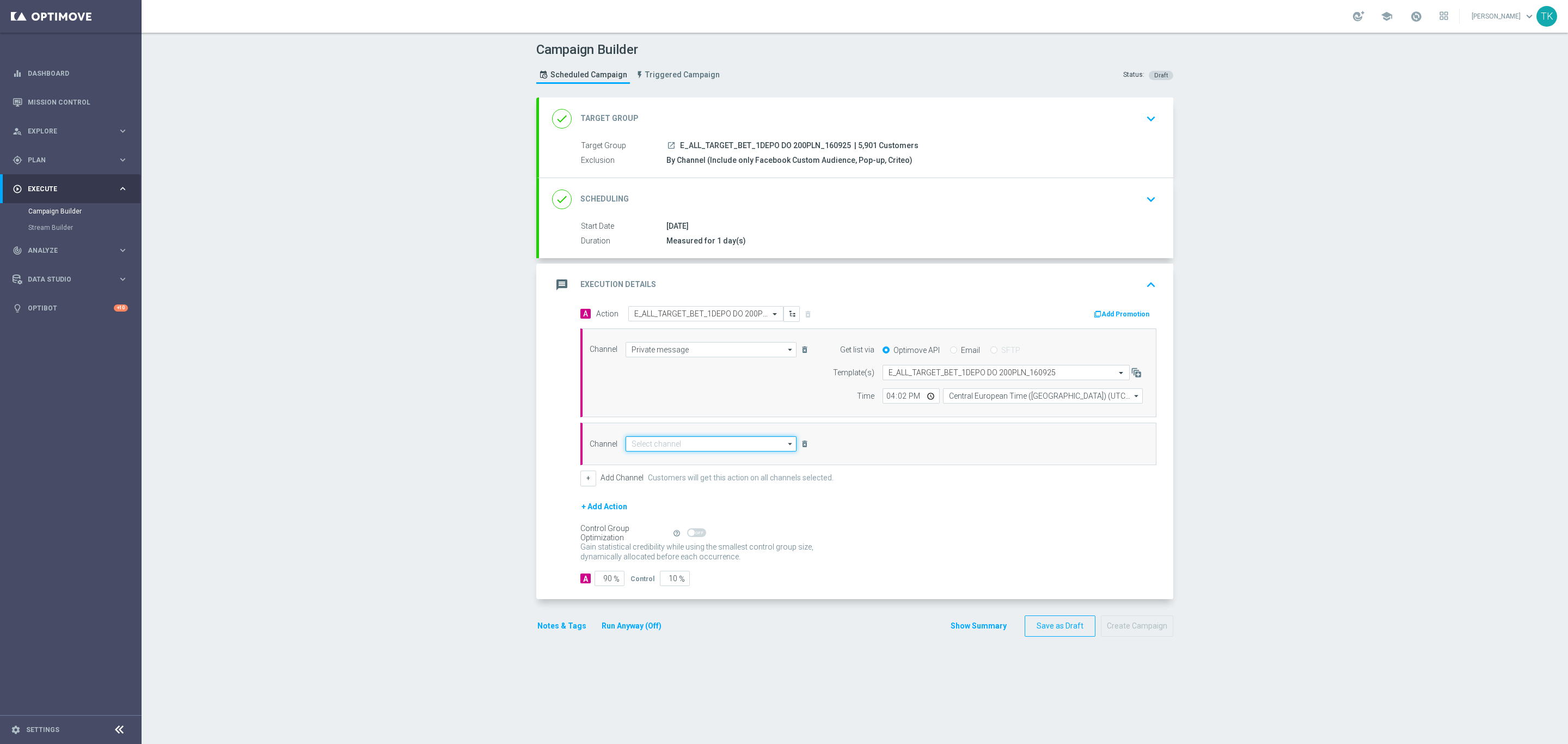
click at [631, 448] on input at bounding box center [711, 443] width 171 height 15
click at [648, 463] on div "Optimail" at bounding box center [711, 459] width 171 height 15
type input "Optimail"
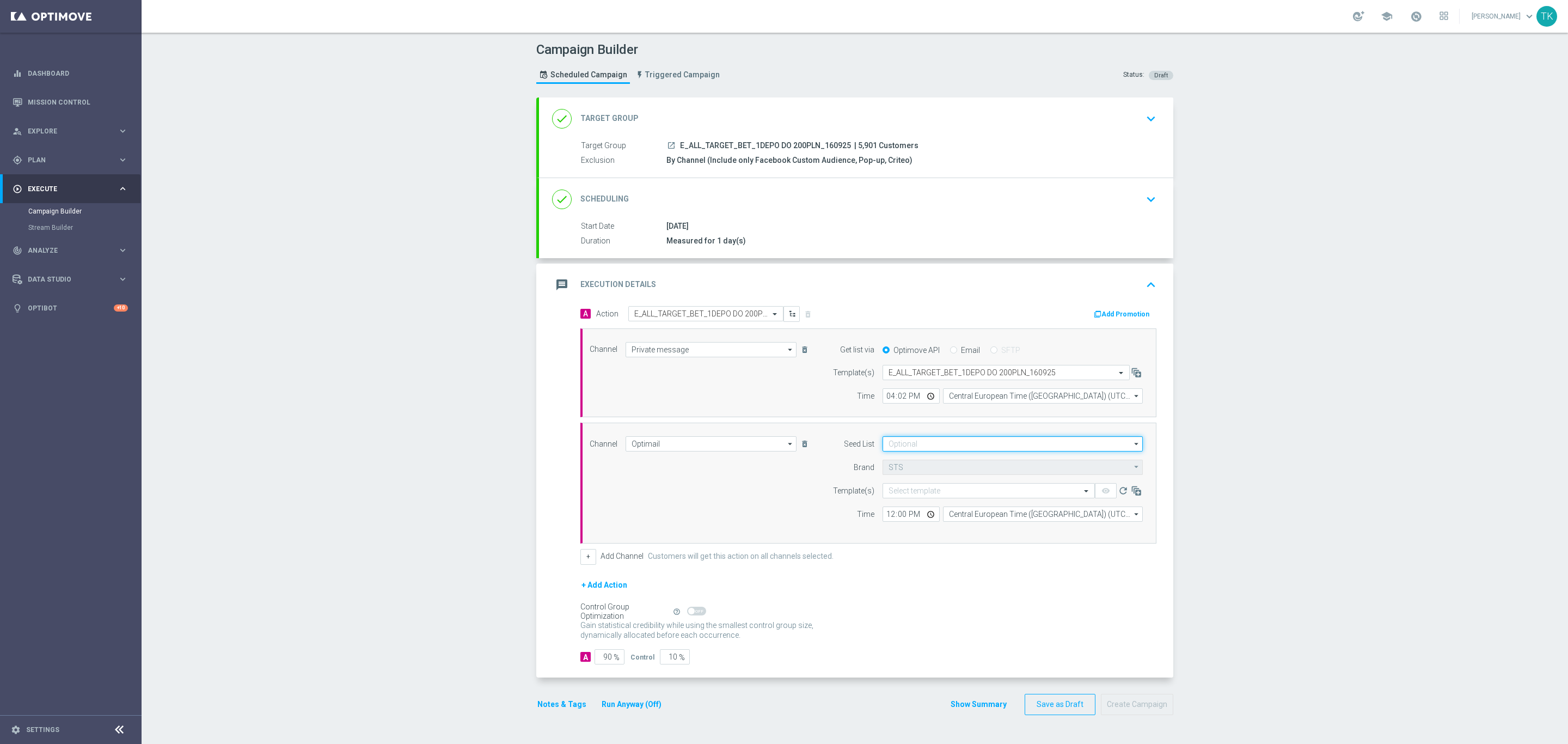
click at [894, 445] on input at bounding box center [1013, 443] width 261 height 15
click at [909, 498] on div "Brand design" at bounding box center [1013, 500] width 261 height 15
click at [889, 446] on input "br" at bounding box center [1013, 443] width 261 height 15
click at [905, 500] on div "Reactivation" at bounding box center [919, 501] width 38 height 10
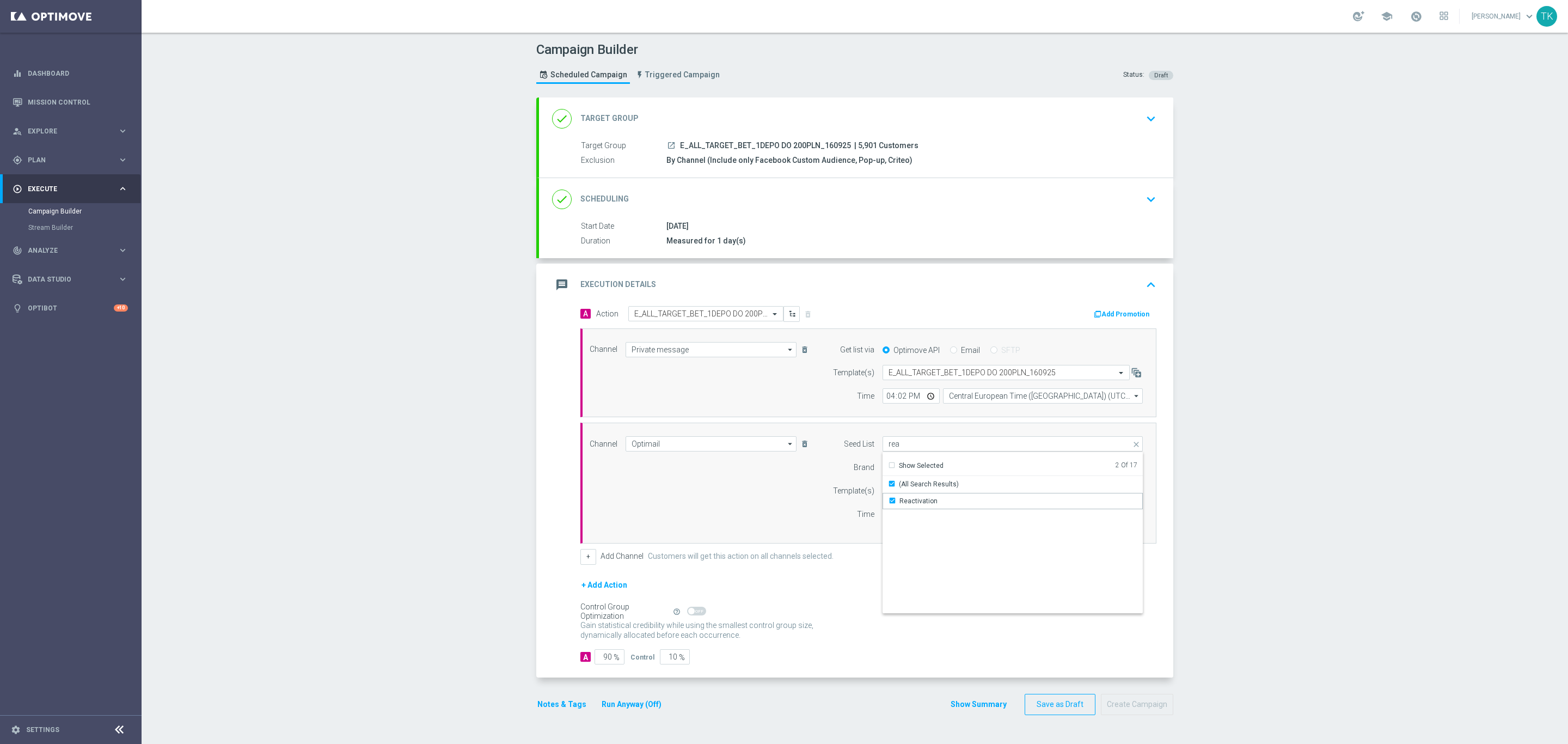
click at [778, 508] on div "Channel Optimail Optimail arrow_drop_down Show Selected 1 of 22 Target group on…" at bounding box center [866, 483] width 570 height 94
type input "Selected 2 of 17"
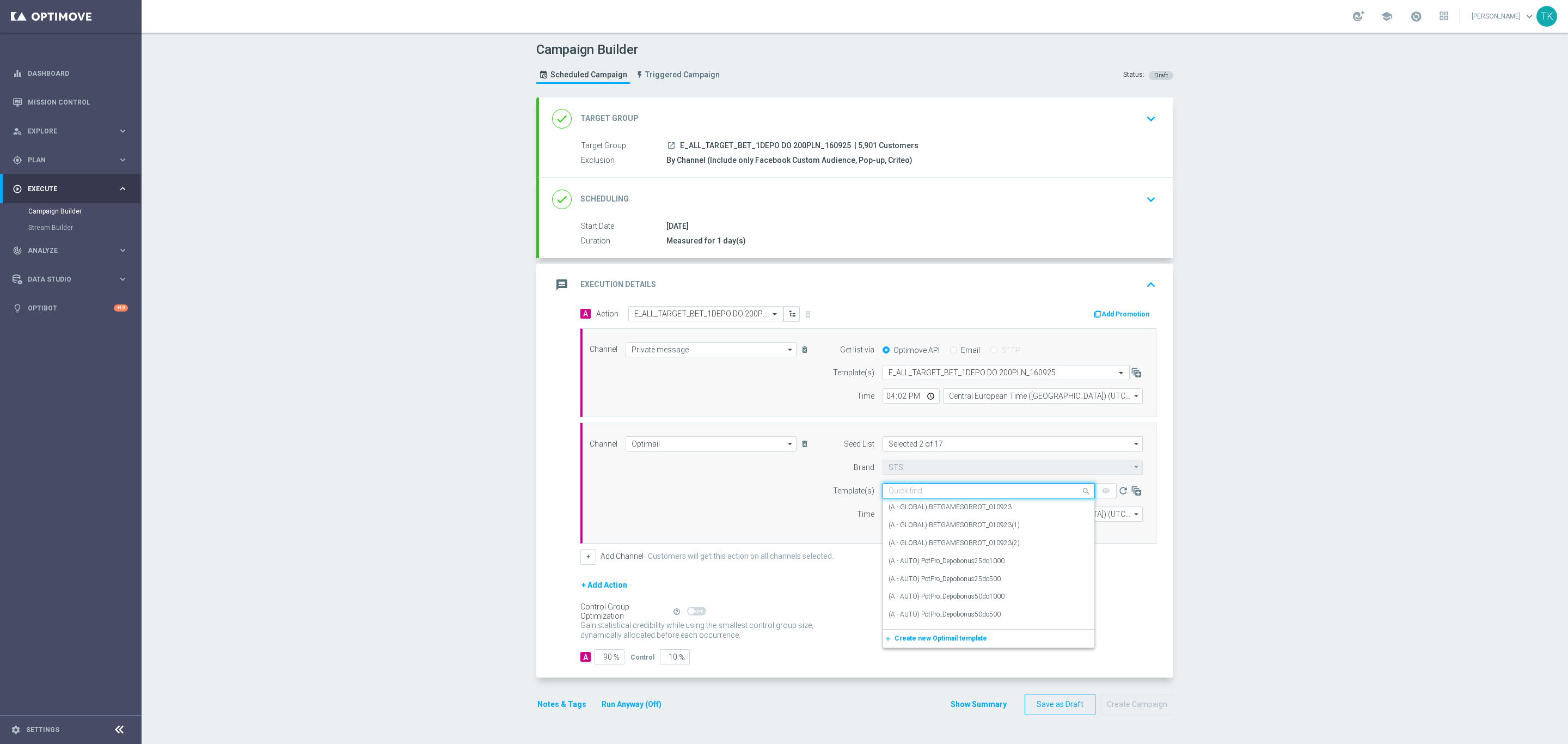
click at [889, 496] on input "text" at bounding box center [978, 491] width 178 height 9
paste input "E_ALL_TARGET_BET_1DEPO DO 200PLN_160925"
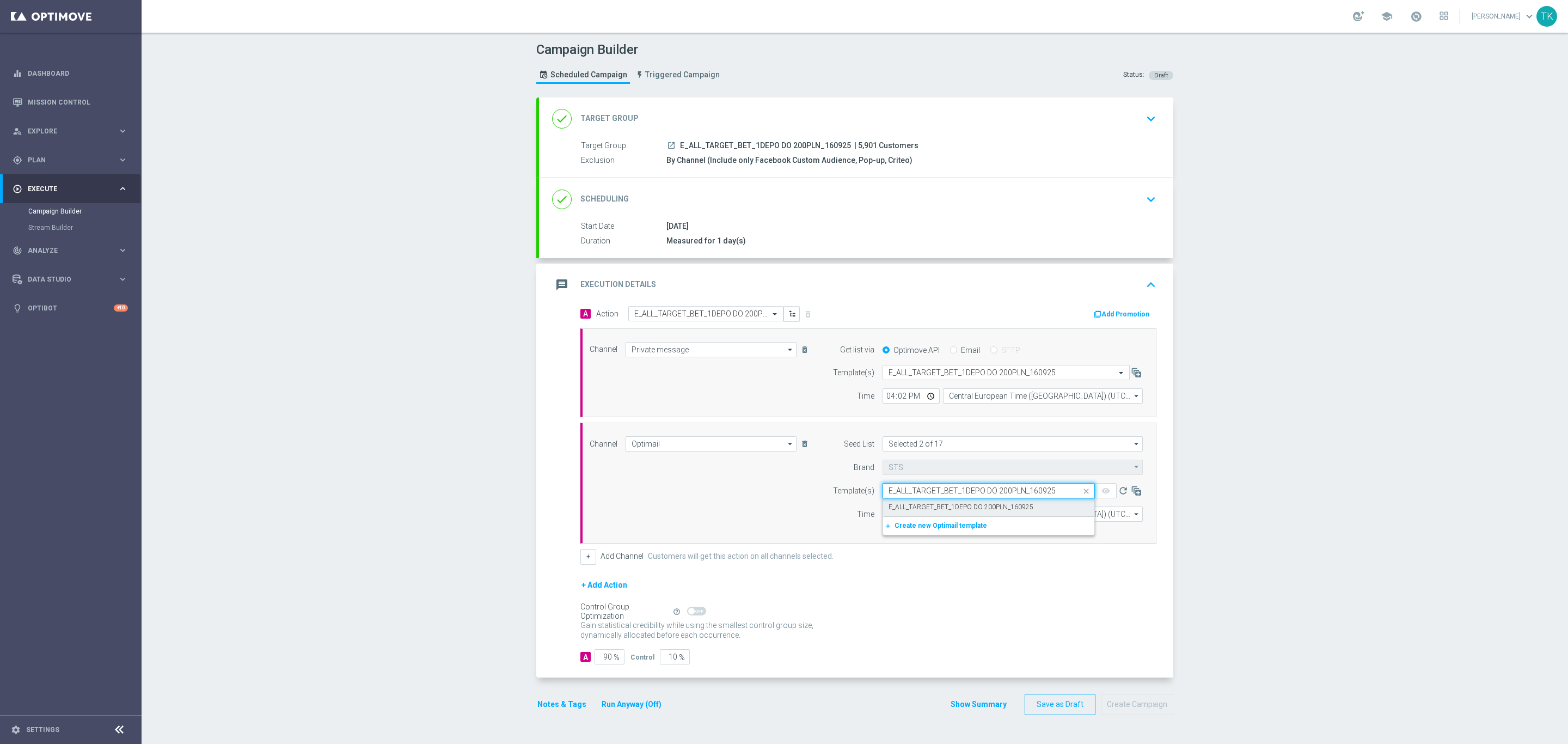
click at [902, 507] on label "E_ALL_TARGET_BET_1DEPO DO 200PLN_160925" at bounding box center [961, 507] width 145 height 9
type input "E_ALL_TARGET_BET_1DEPO DO 200PLN_160925"
click at [883, 519] on input "12:00" at bounding box center [911, 514] width 57 height 15
type input "16:02"
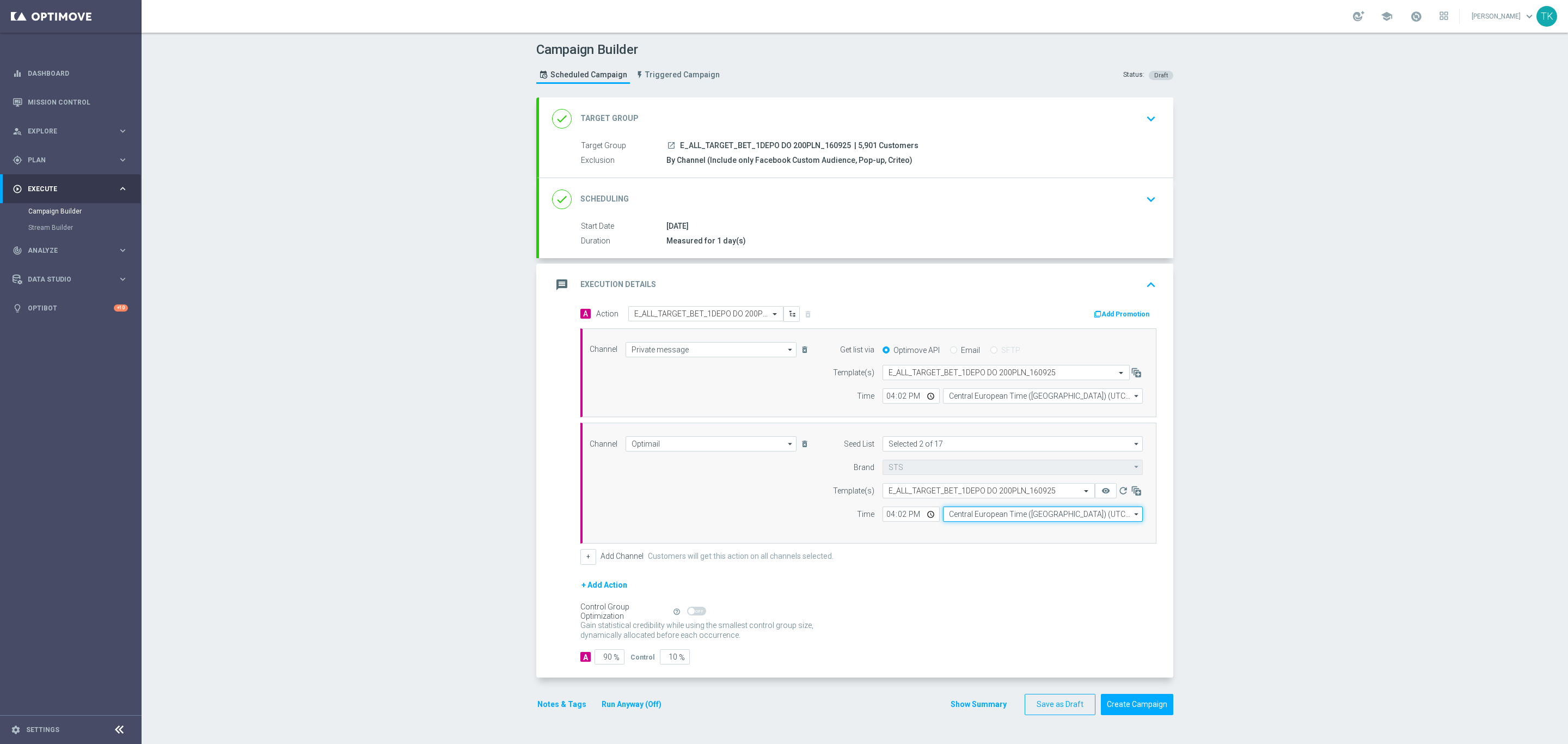
click at [954, 517] on input "Central European Time (Warsaw) (UTC +02:00)" at bounding box center [1043, 514] width 200 height 15
click at [972, 528] on div "Central European Time (Warsaw) (UTC +02:00)" at bounding box center [1043, 530] width 200 height 16
type input "Central European Time (Warsaw) (UTC +02:00)"
click at [956, 711] on button "Show Summary" at bounding box center [979, 704] width 57 height 13
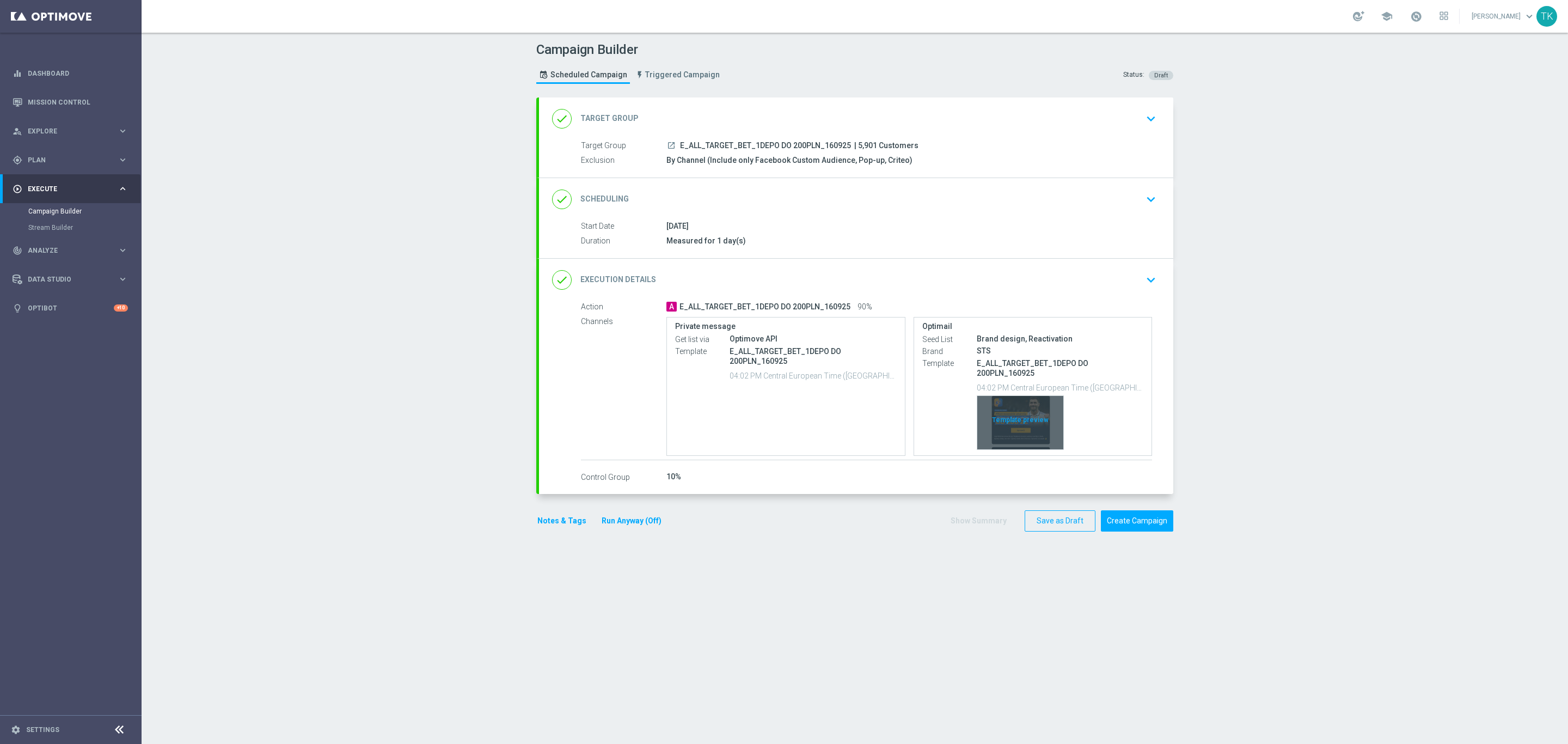
click at [1008, 405] on div "Template preview" at bounding box center [1020, 423] width 86 height 54
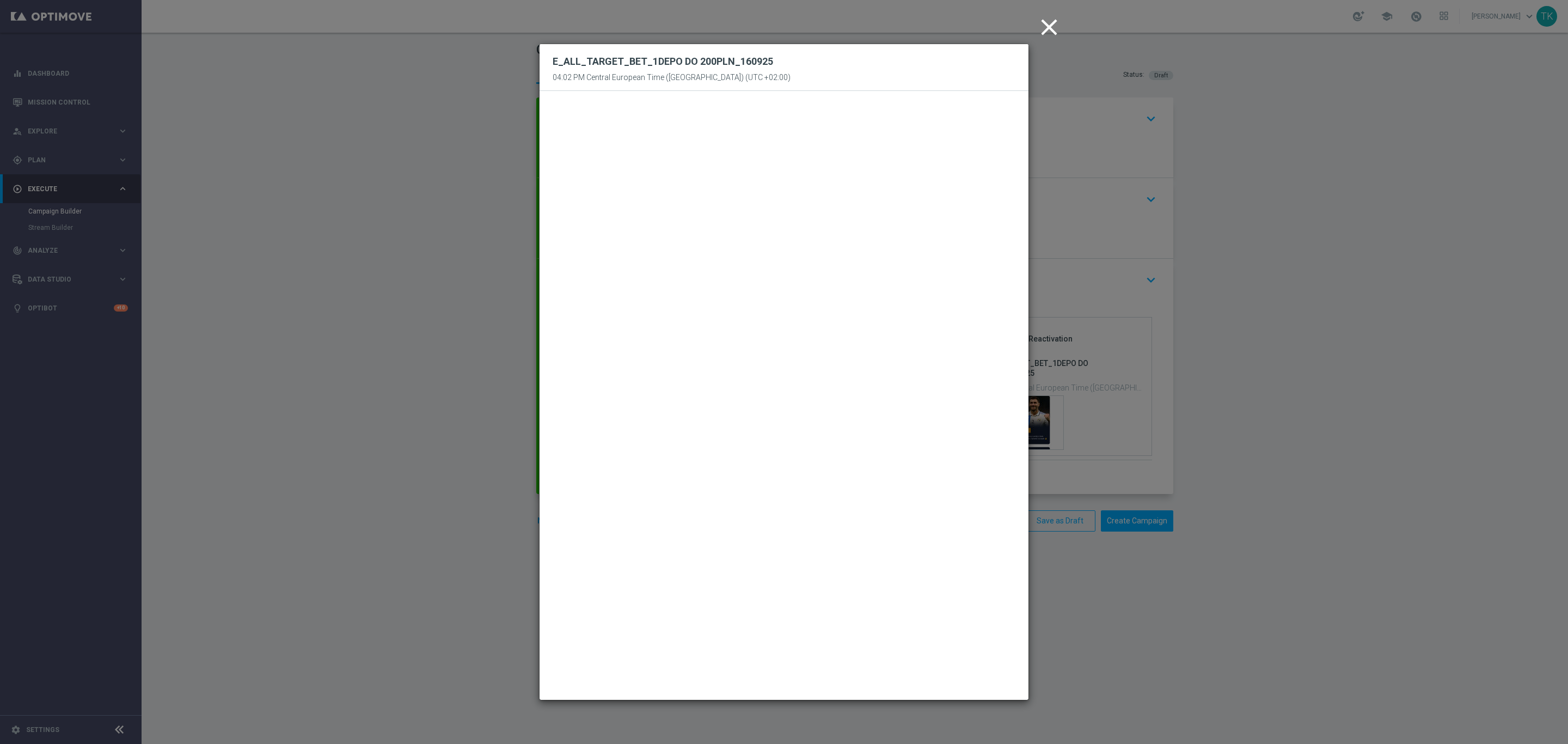
click at [1044, 30] on icon "close" at bounding box center [1049, 27] width 27 height 27
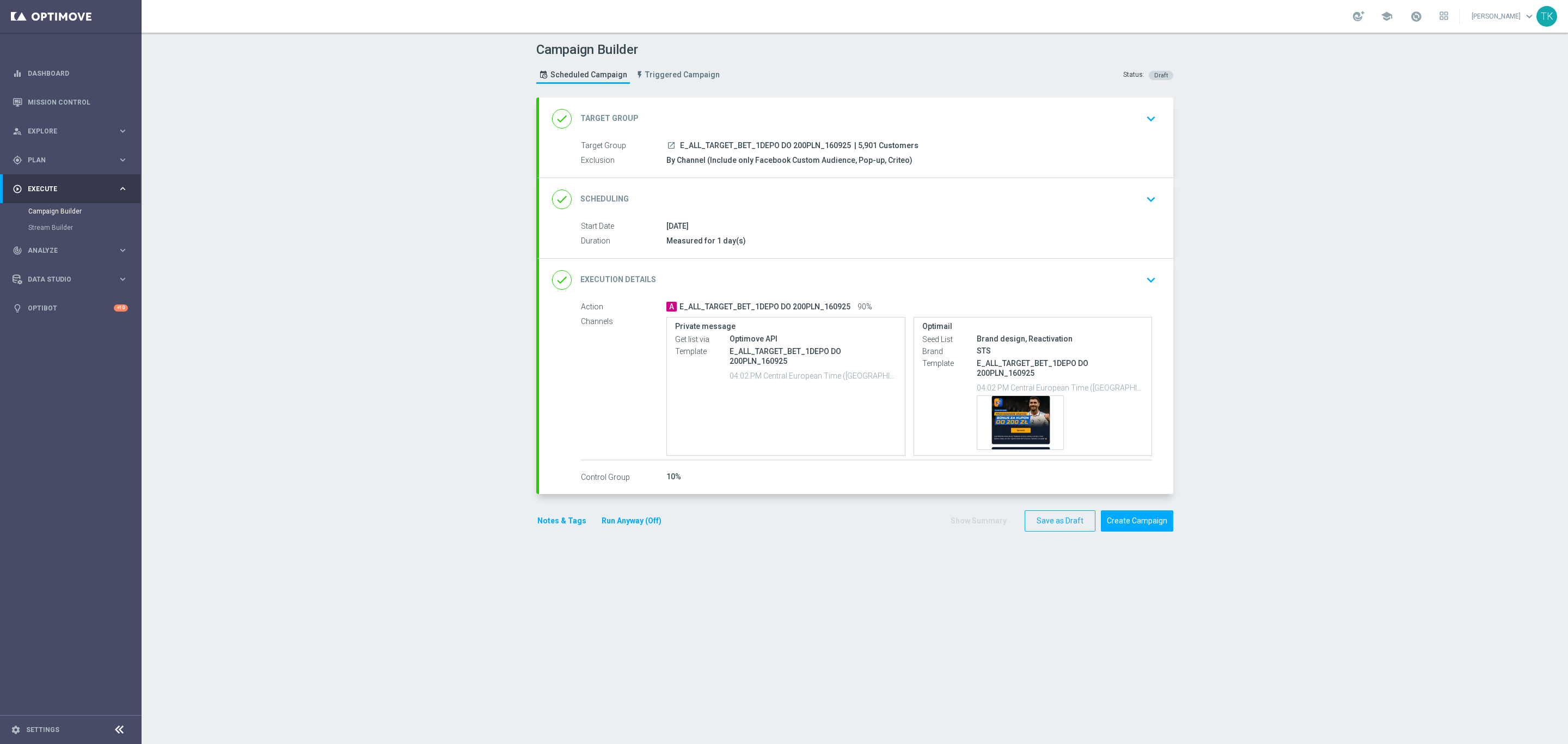
click at [547, 524] on button "Notes & Tags" at bounding box center [562, 521] width 51 height 13
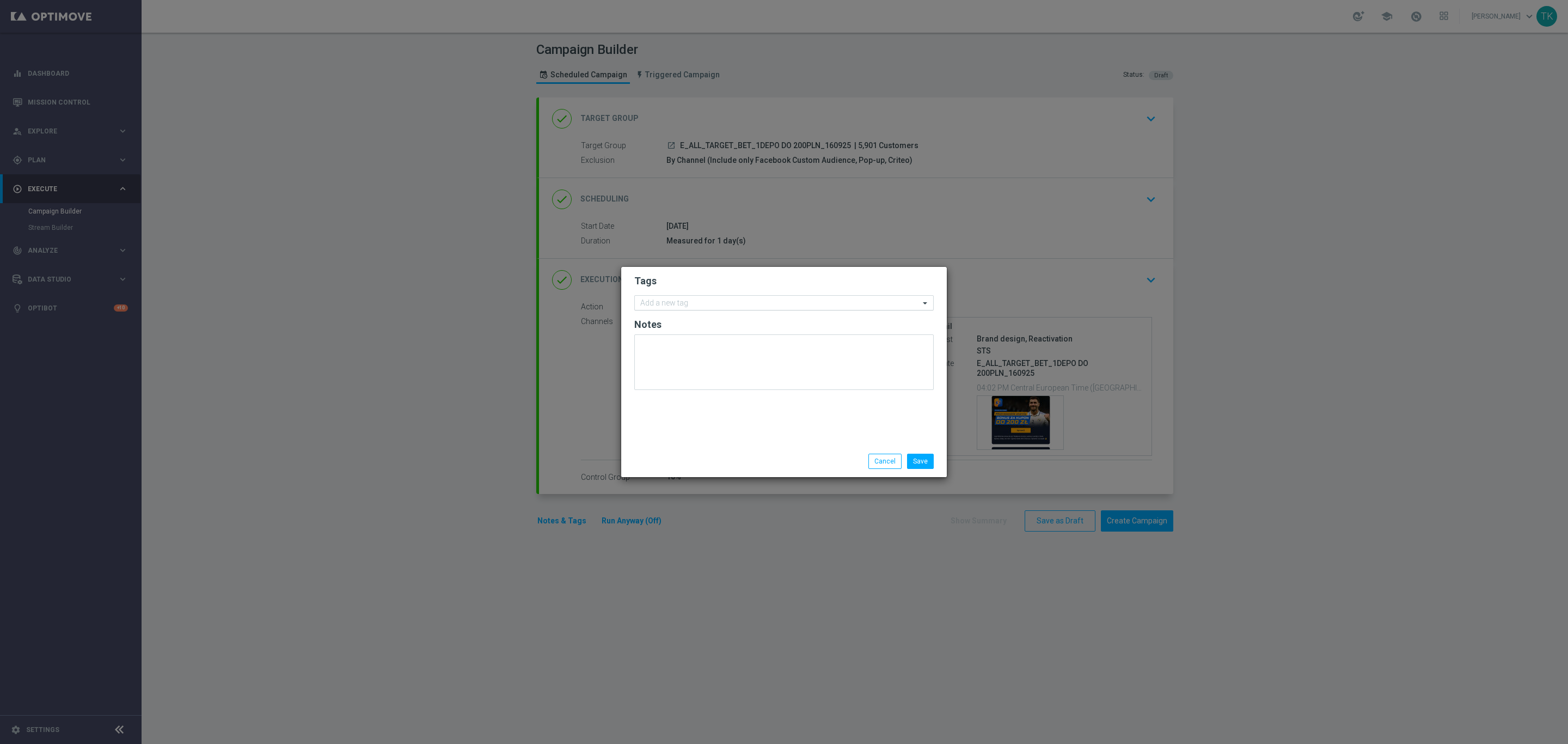
click at [684, 297] on div "Add a new tag" at bounding box center [777, 303] width 285 height 13
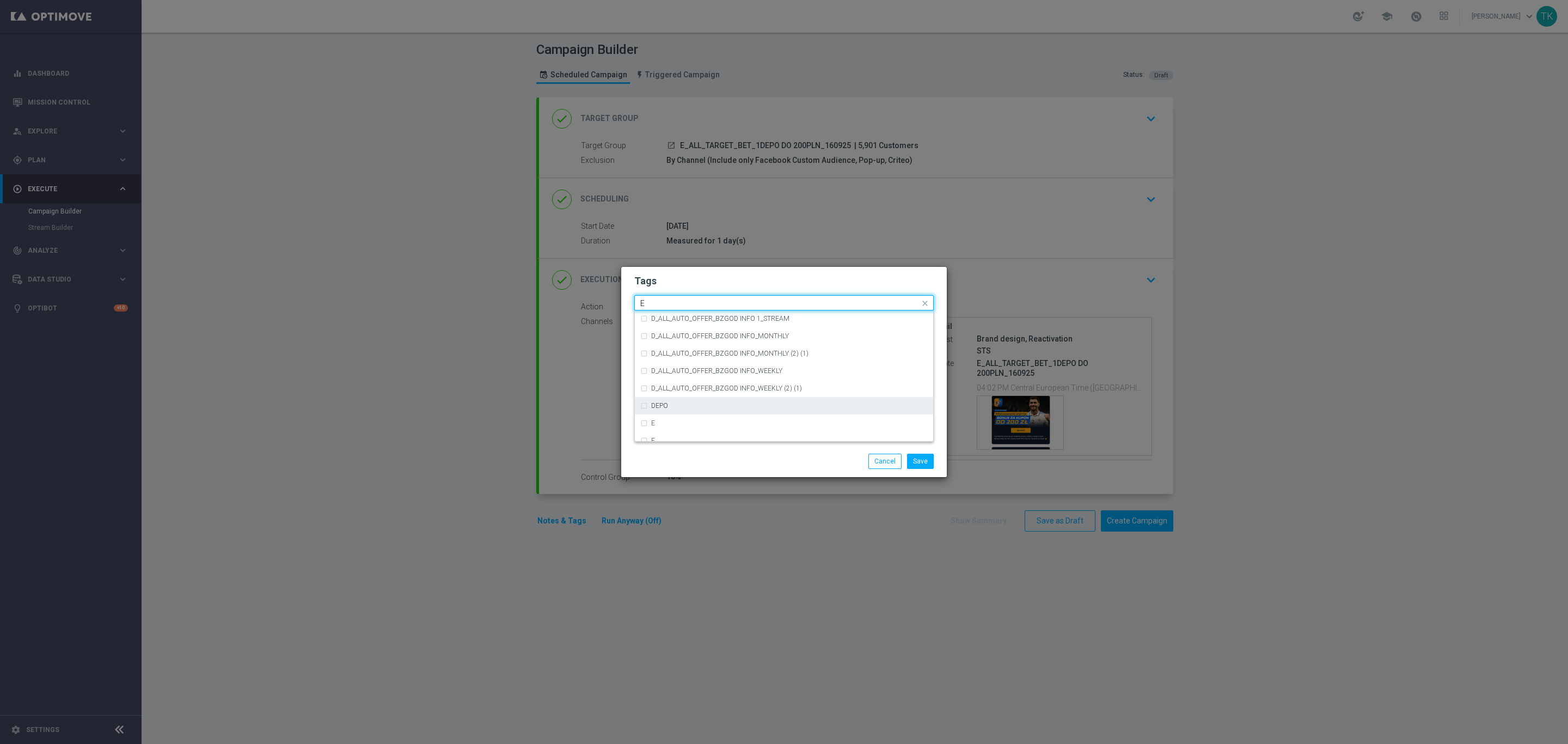
scroll to position [1552, 0]
click at [667, 349] on div "E" at bounding box center [789, 353] width 276 height 7
click at [653, 297] on div "Quick find × E E" at bounding box center [777, 303] width 285 height 13
click at [649, 301] on input "E" at bounding box center [780, 303] width 279 height 9
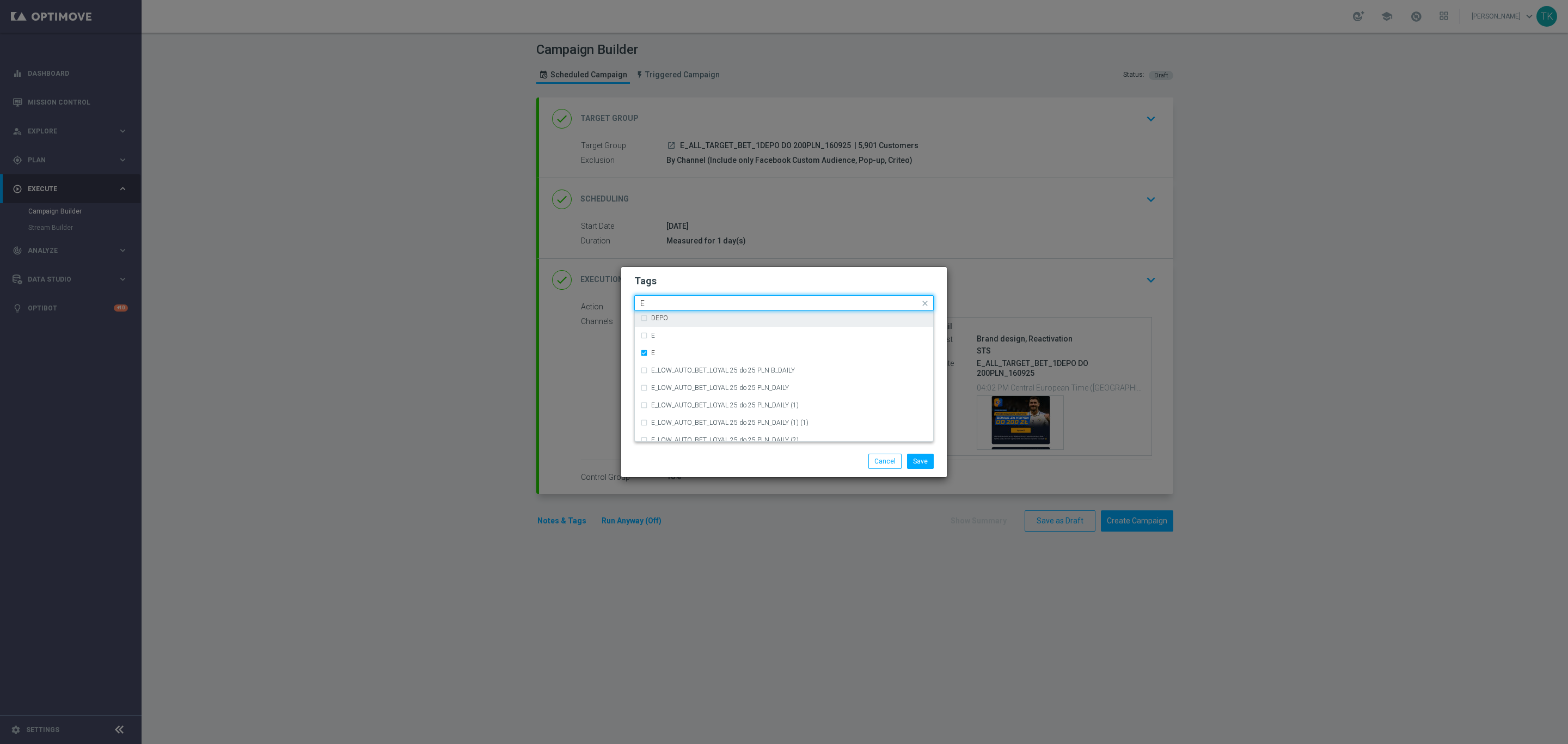
click at [649, 301] on input "E" at bounding box center [780, 303] width 279 height 9
click at [662, 320] on label "ALL" at bounding box center [657, 319] width 11 height 7
click at [665, 304] on input "ALL" at bounding box center [780, 303] width 279 height 9
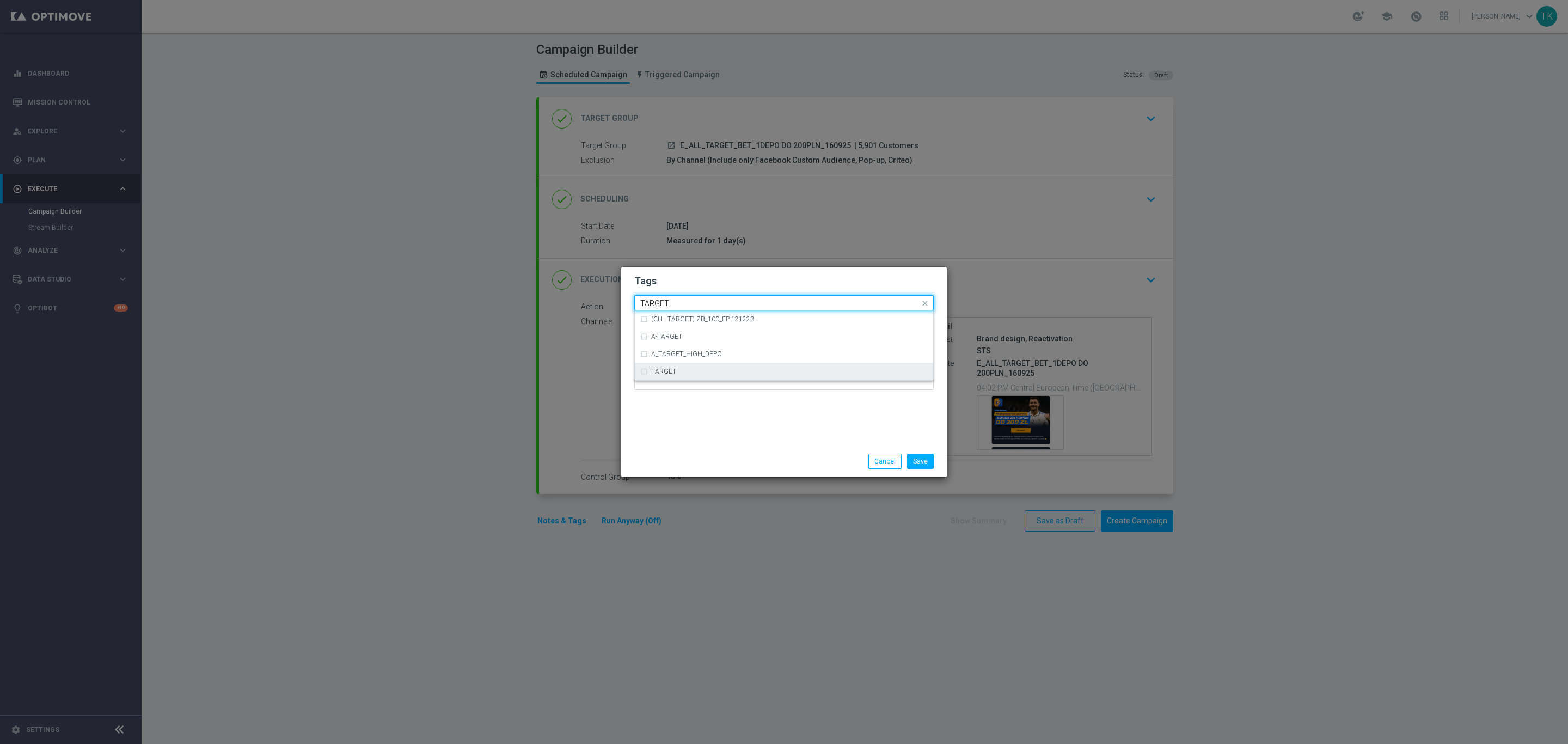
click at [673, 371] on label "TARGET" at bounding box center [663, 371] width 25 height 7
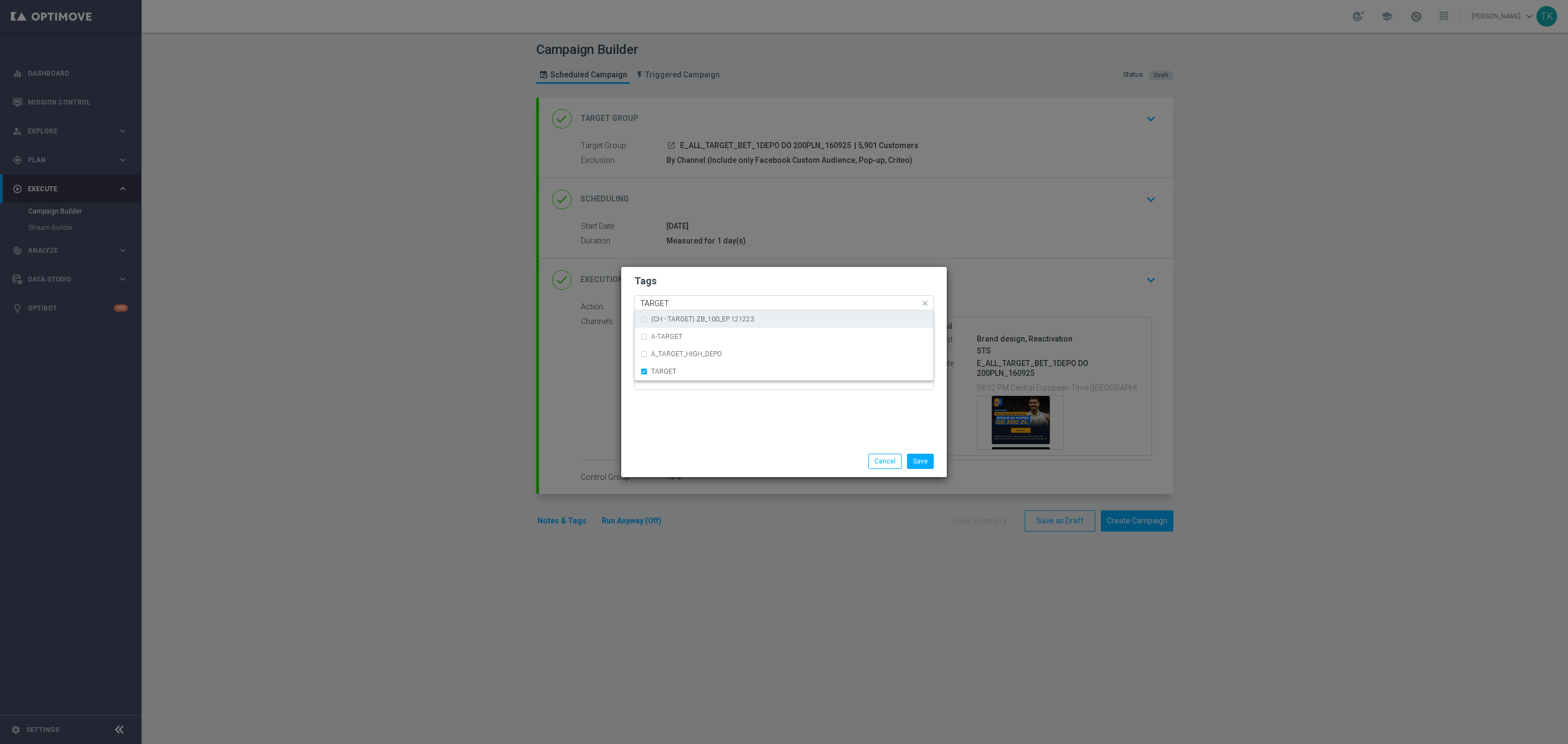
click at [667, 306] on input "TARGET" at bounding box center [780, 303] width 279 height 9
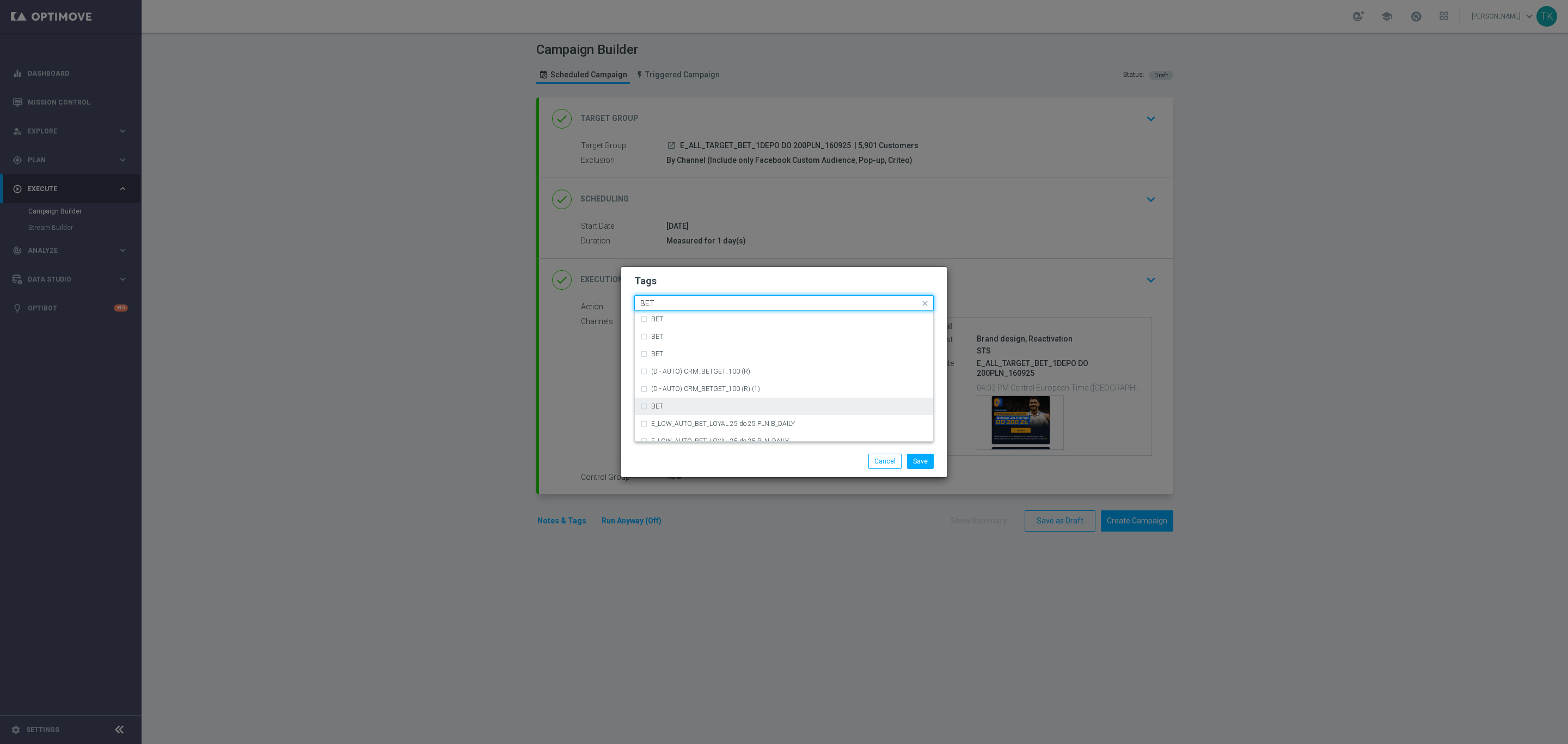
click at [667, 409] on div "BET" at bounding box center [784, 406] width 287 height 18
click at [665, 301] on input "BET" at bounding box center [780, 303] width 279 height 9
type input "1"
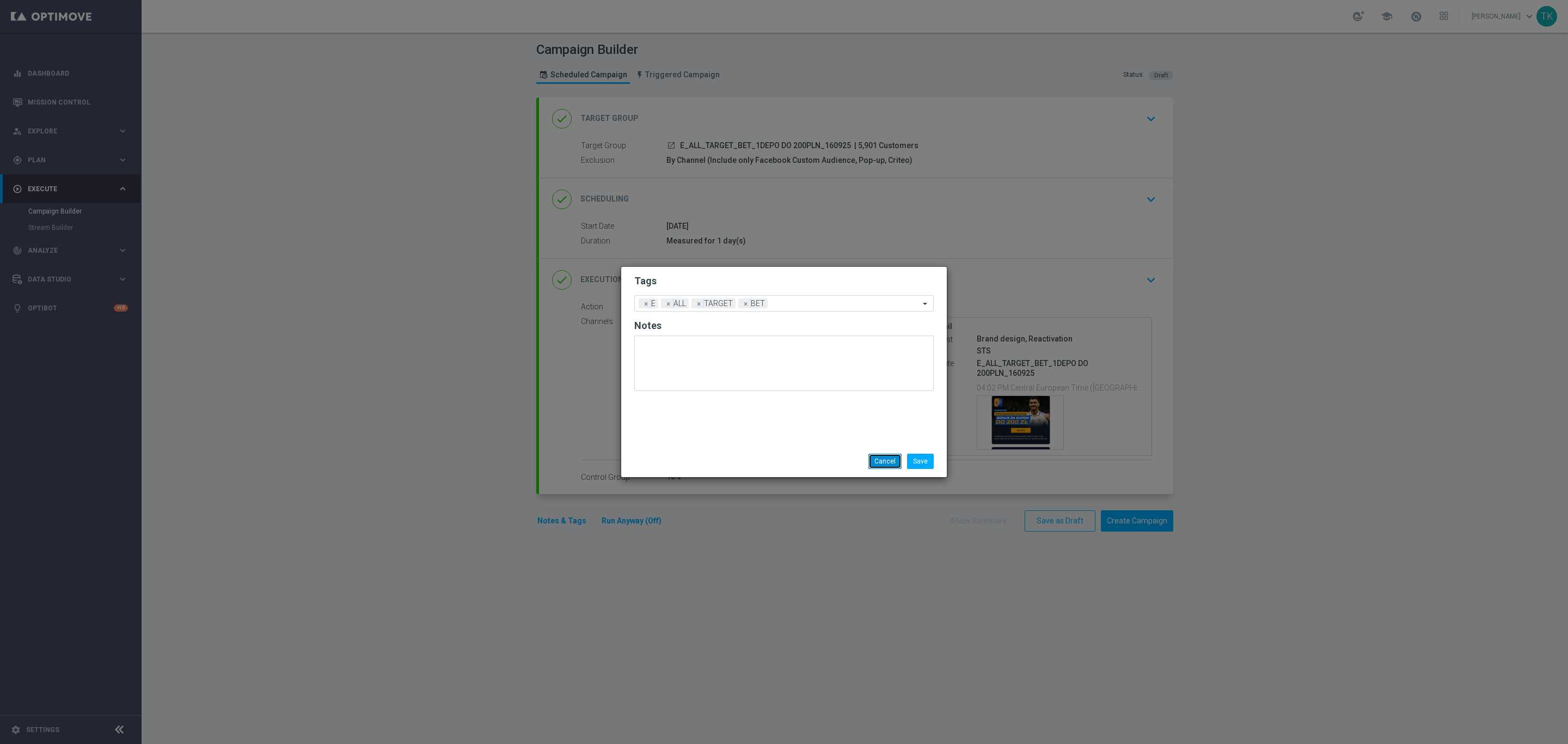
click at [892, 464] on button "Cancel" at bounding box center [885, 461] width 33 height 15
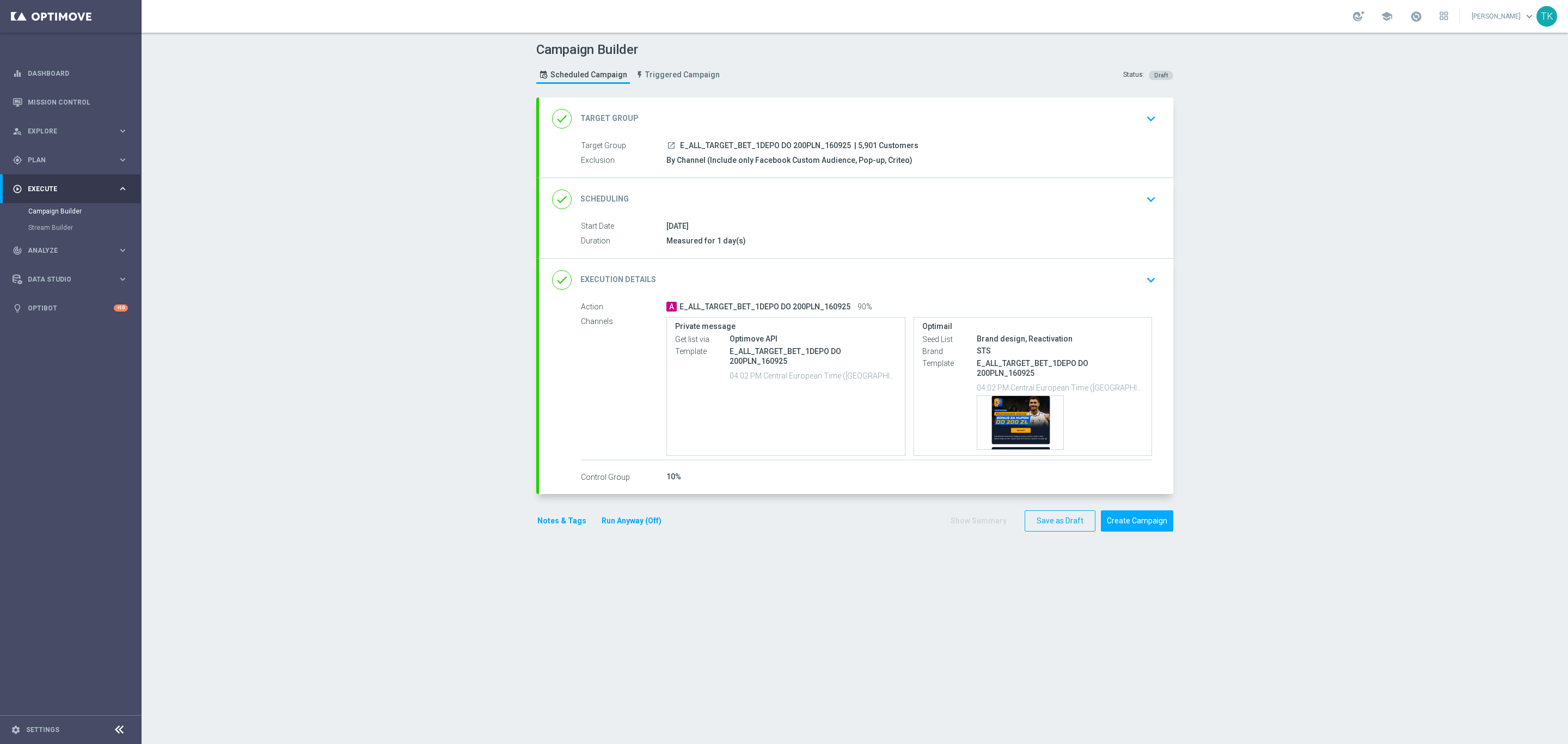
click at [560, 519] on button "Notes & Tags" at bounding box center [562, 521] width 51 height 13
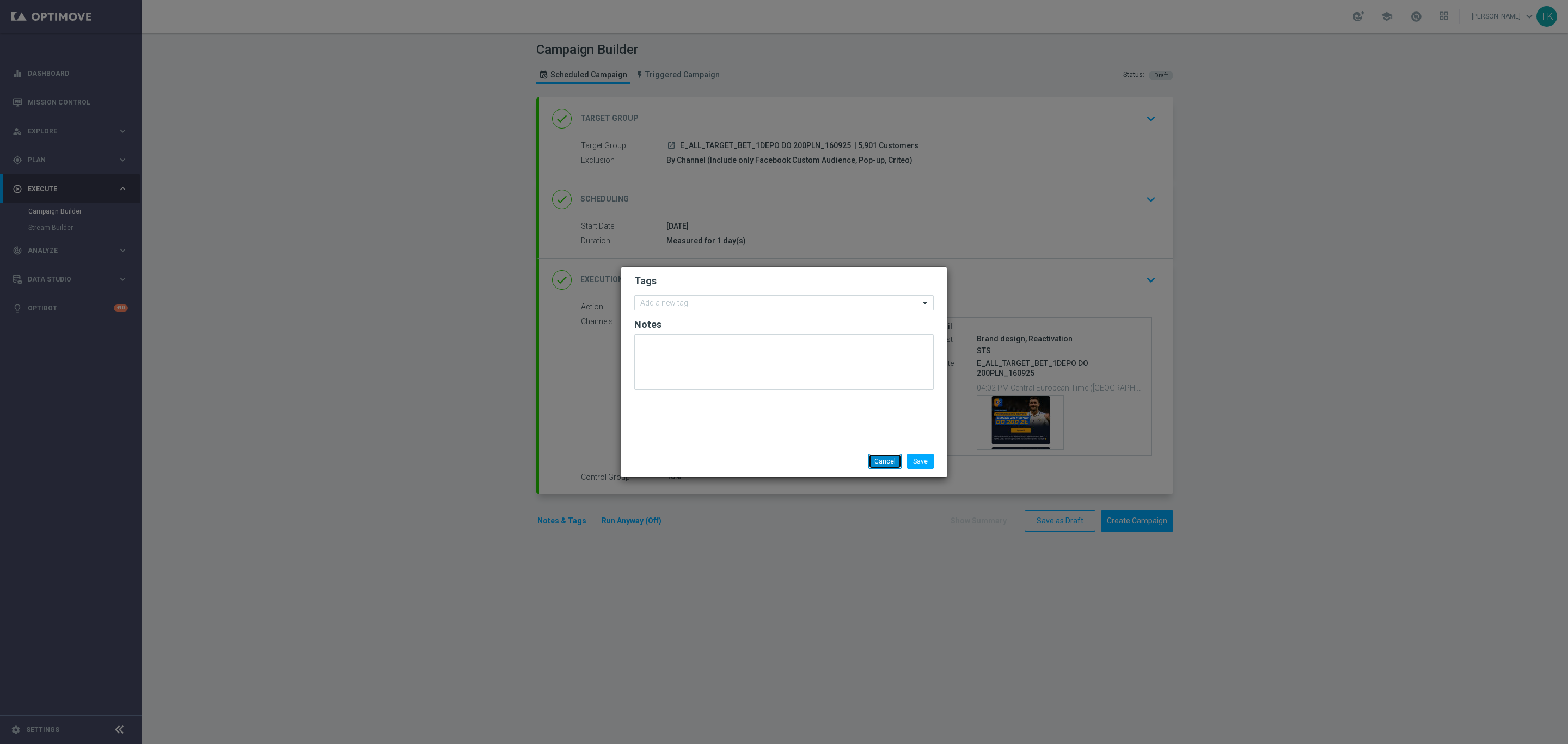
click at [889, 461] on button "Cancel" at bounding box center [885, 461] width 33 height 15
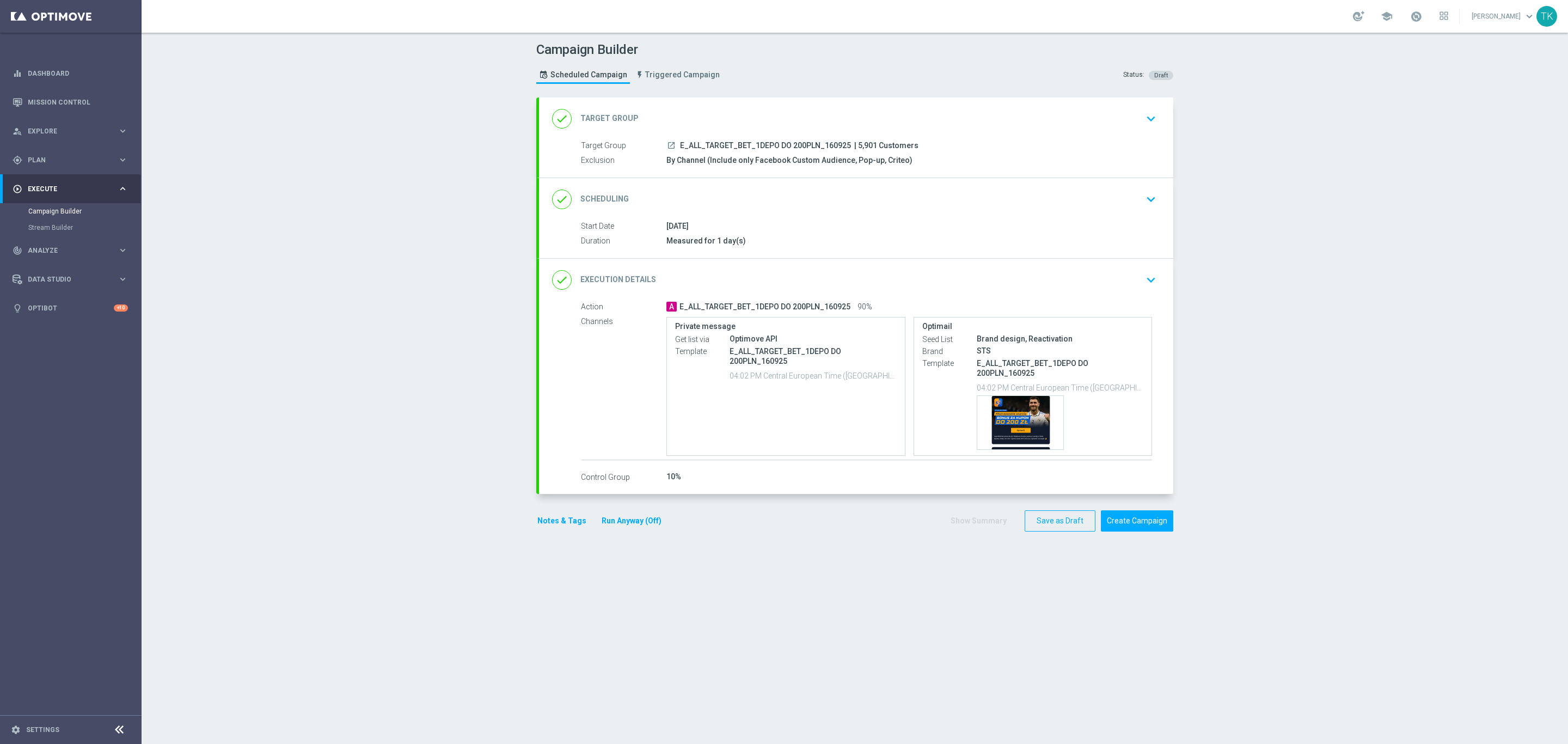
click at [562, 528] on button "Notes & Tags" at bounding box center [562, 521] width 51 height 13
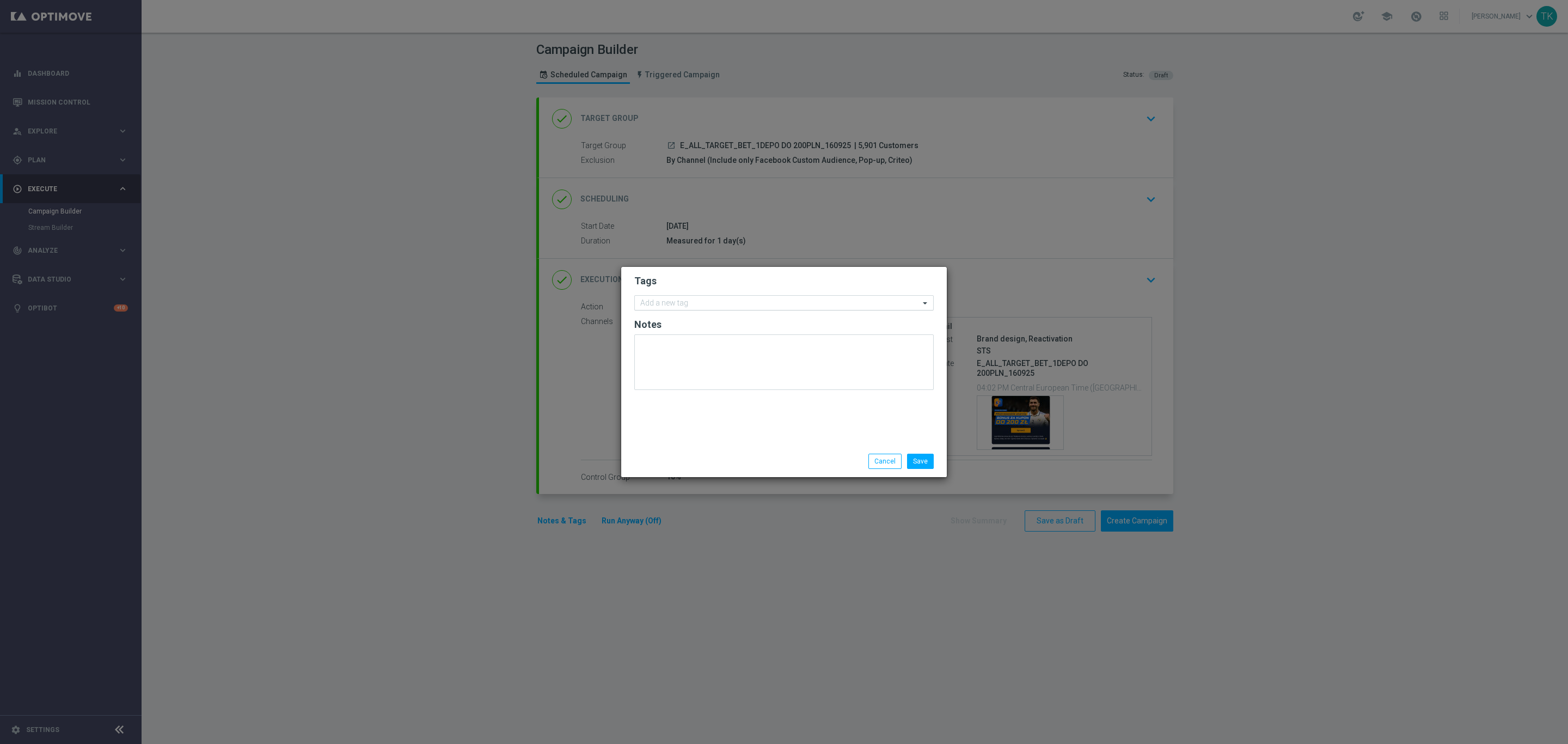
click at [673, 306] on input "text" at bounding box center [780, 303] width 279 height 9
click at [674, 302] on input "text" at bounding box center [780, 303] width 279 height 9
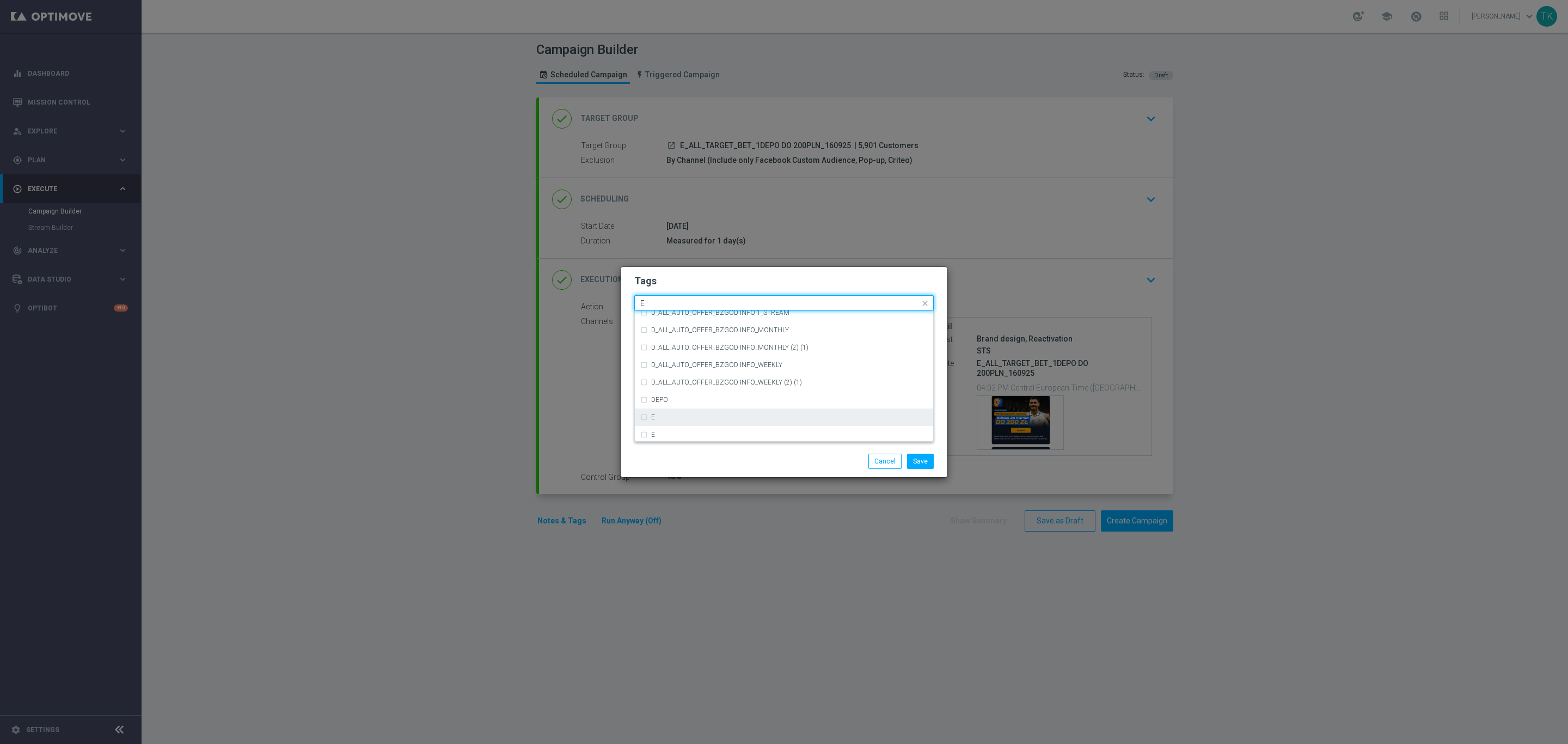
click at [665, 415] on div "E" at bounding box center [789, 417] width 276 height 7
click at [653, 306] on input "E" at bounding box center [780, 303] width 279 height 9
click at [665, 320] on div "ALL" at bounding box center [789, 319] width 276 height 7
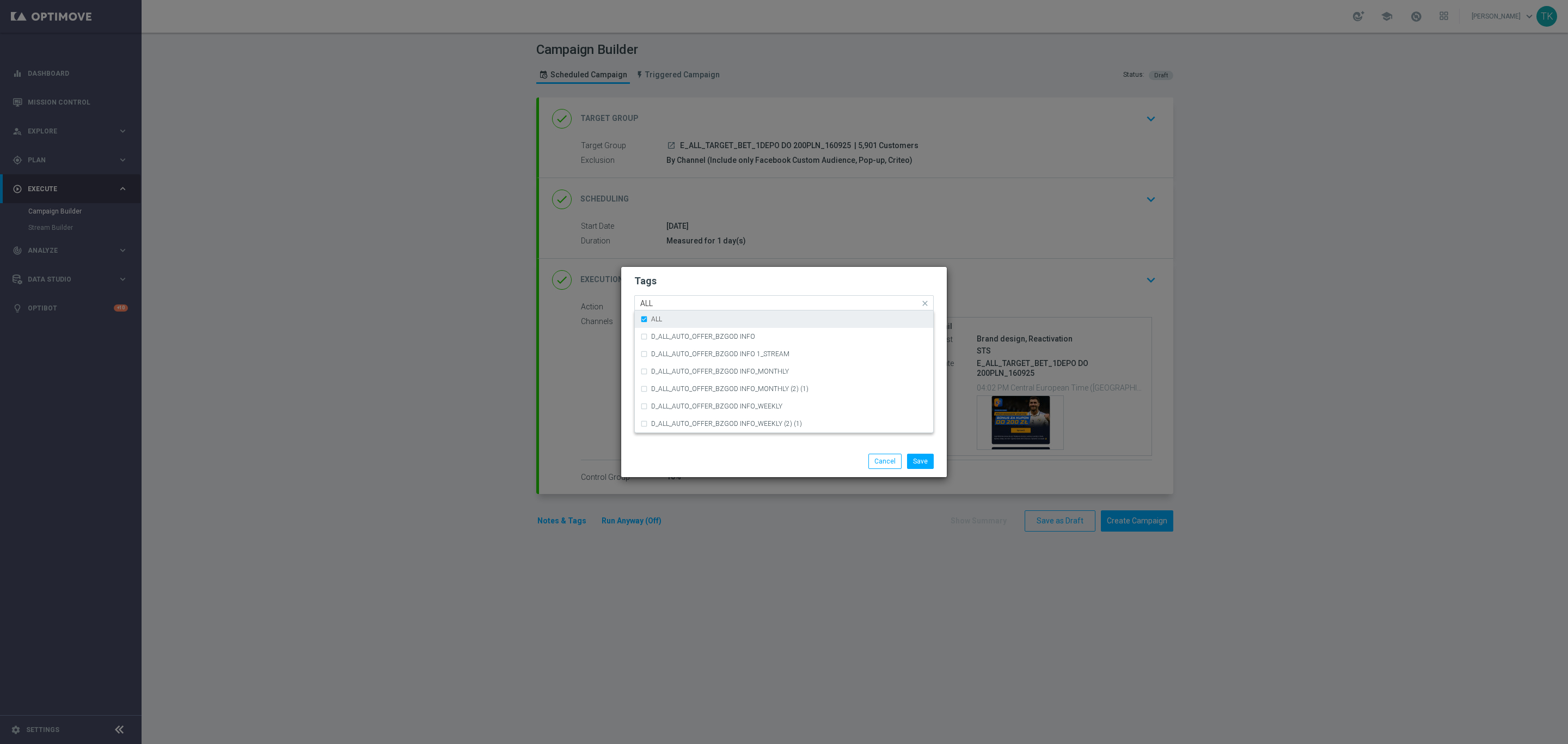
click at [662, 311] on div "ALL" at bounding box center [784, 319] width 287 height 18
click at [663, 300] on input "ALL" at bounding box center [780, 303] width 279 height 9
click at [651, 312] on div "ALL" at bounding box center [784, 319] width 287 height 18
click at [662, 304] on input "ALL" at bounding box center [780, 303] width 279 height 9
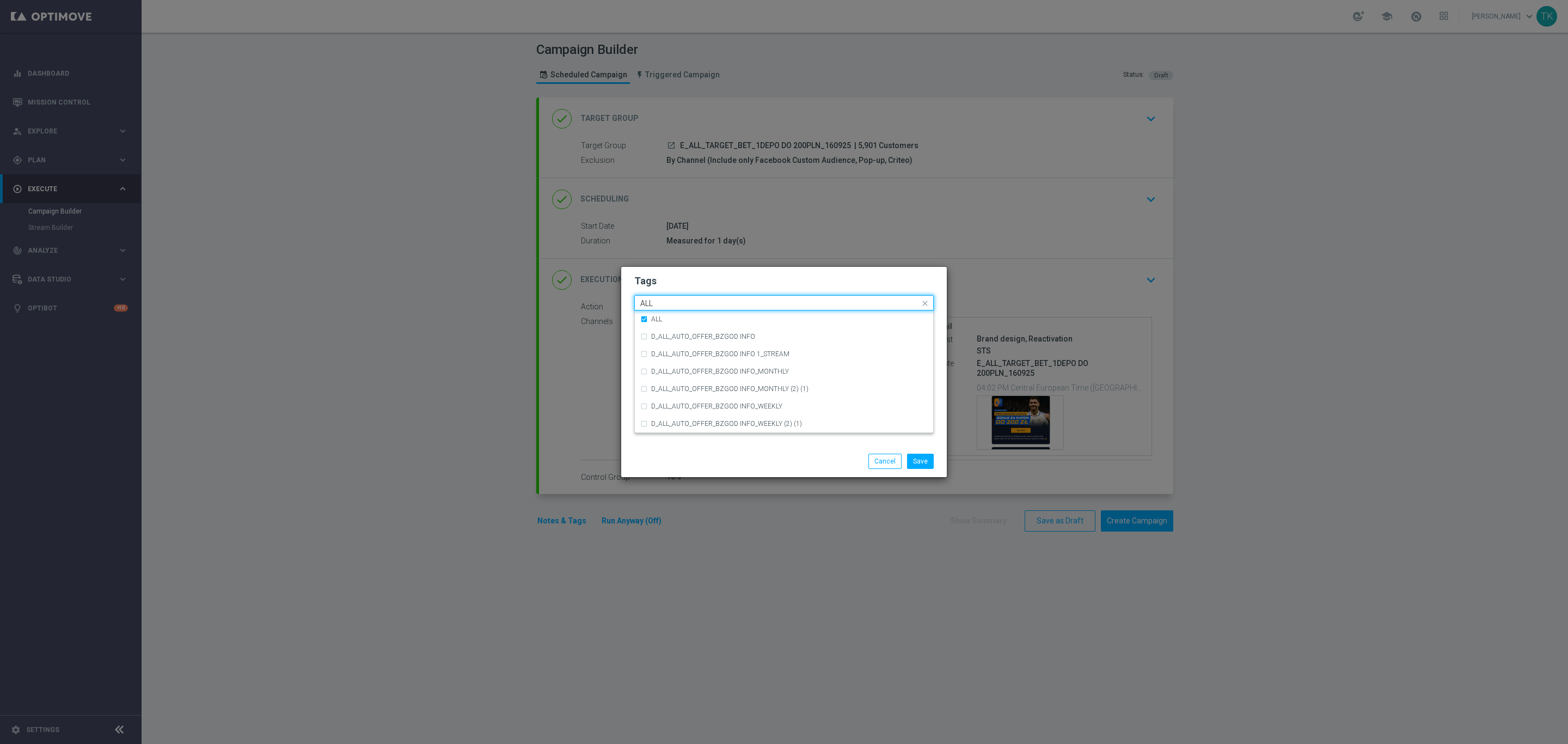
click at [662, 304] on input "ALL" at bounding box center [780, 303] width 279 height 9
click at [663, 363] on div "TARGET" at bounding box center [784, 371] width 287 height 18
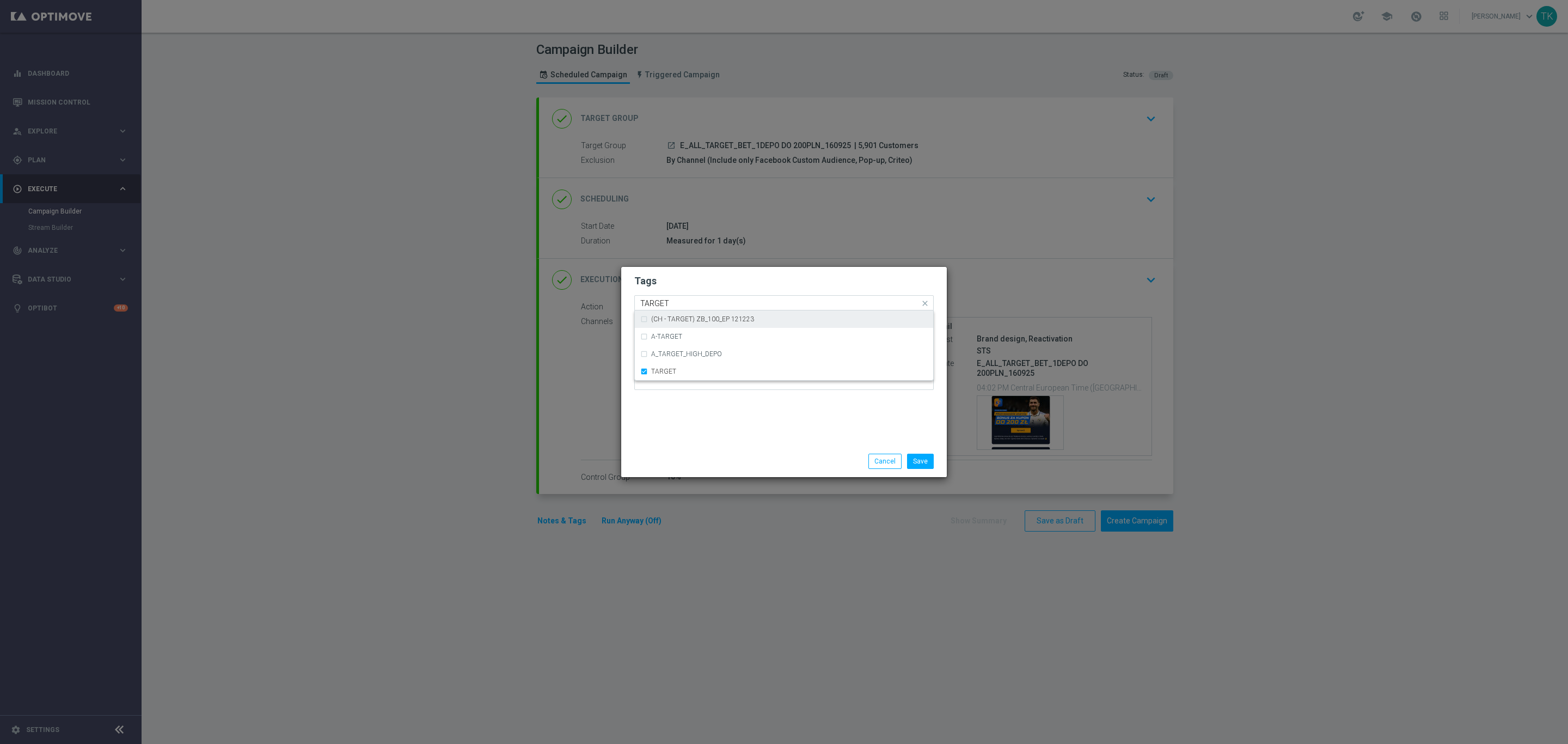
click at [660, 302] on input "TARGET" at bounding box center [780, 303] width 279 height 9
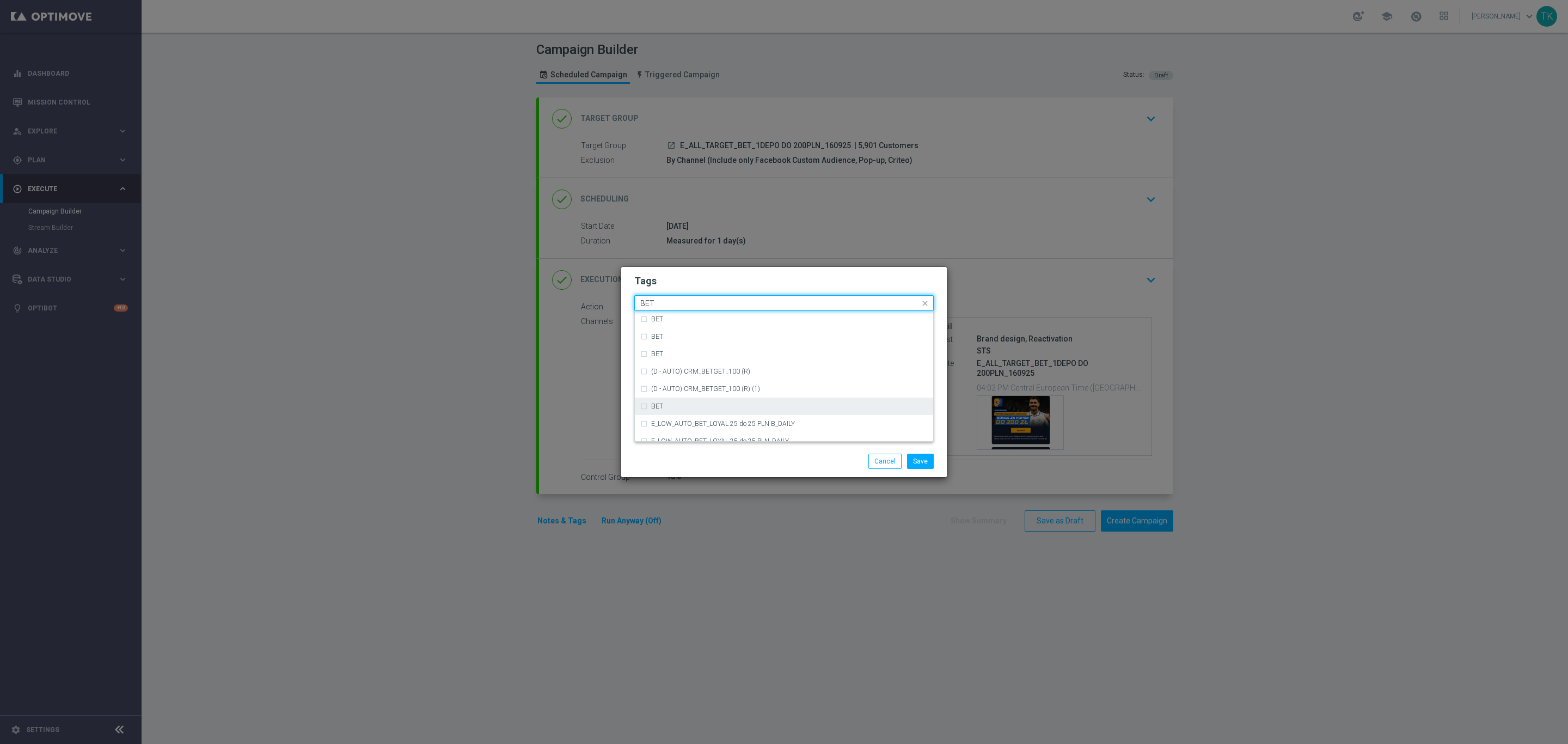
click at [685, 409] on div "BET" at bounding box center [789, 406] width 276 height 7
type input "BET"
click at [923, 464] on button "Save" at bounding box center [920, 461] width 27 height 15
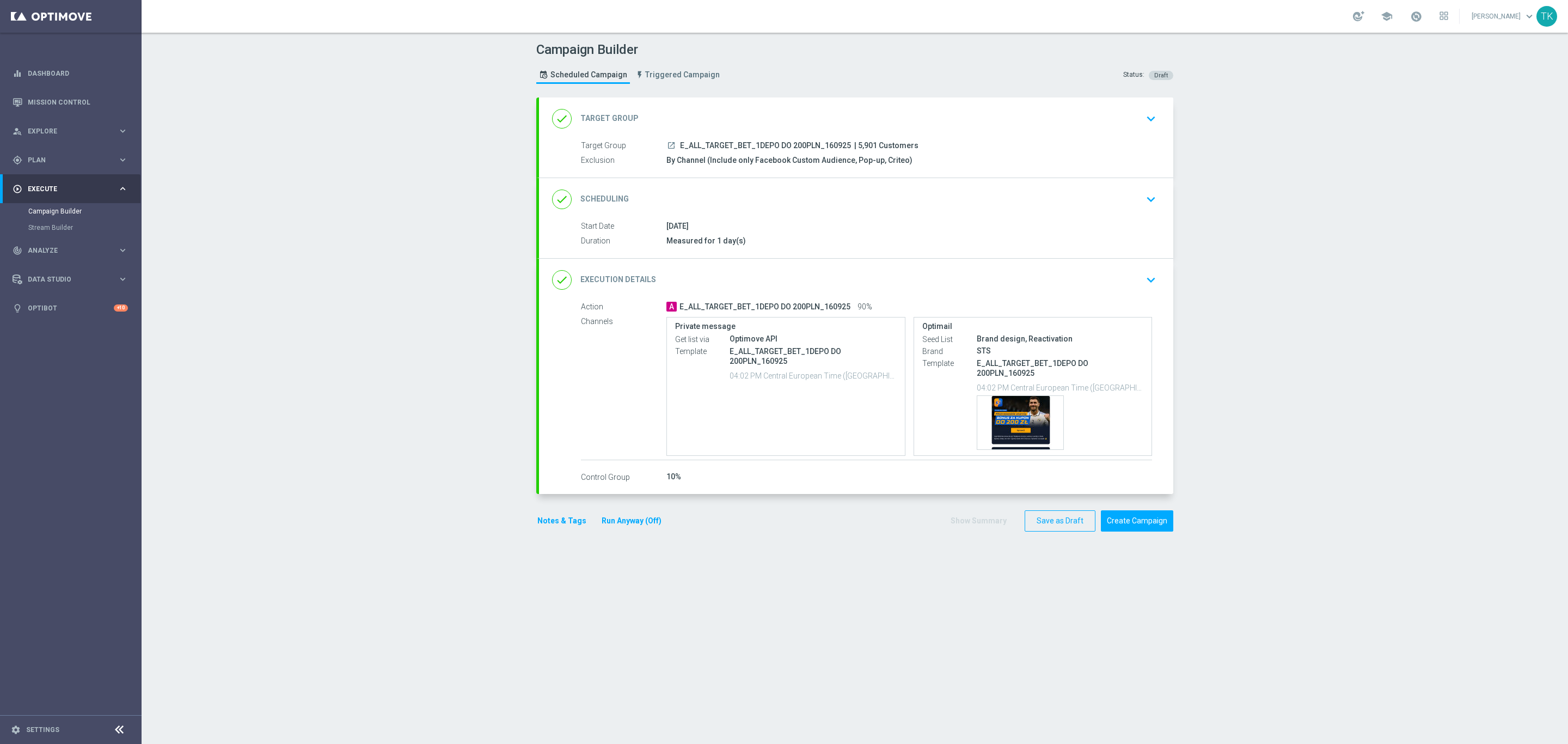
click at [549, 524] on button "Notes & Tags" at bounding box center [562, 521] width 51 height 13
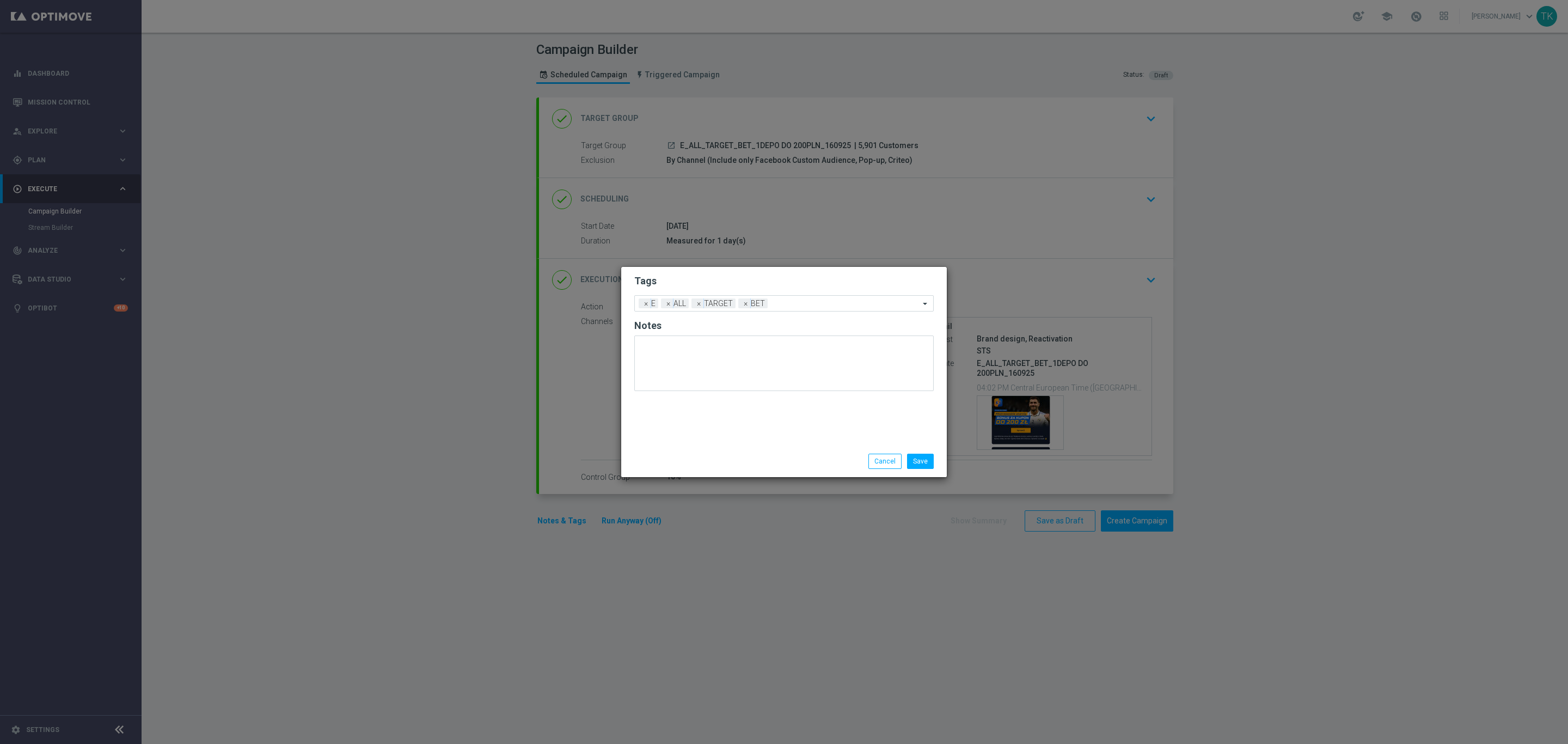
click at [911, 469] on div "Save Cancel" at bounding box center [784, 461] width 326 height 32
click at [914, 466] on button "Save" at bounding box center [920, 461] width 27 height 15
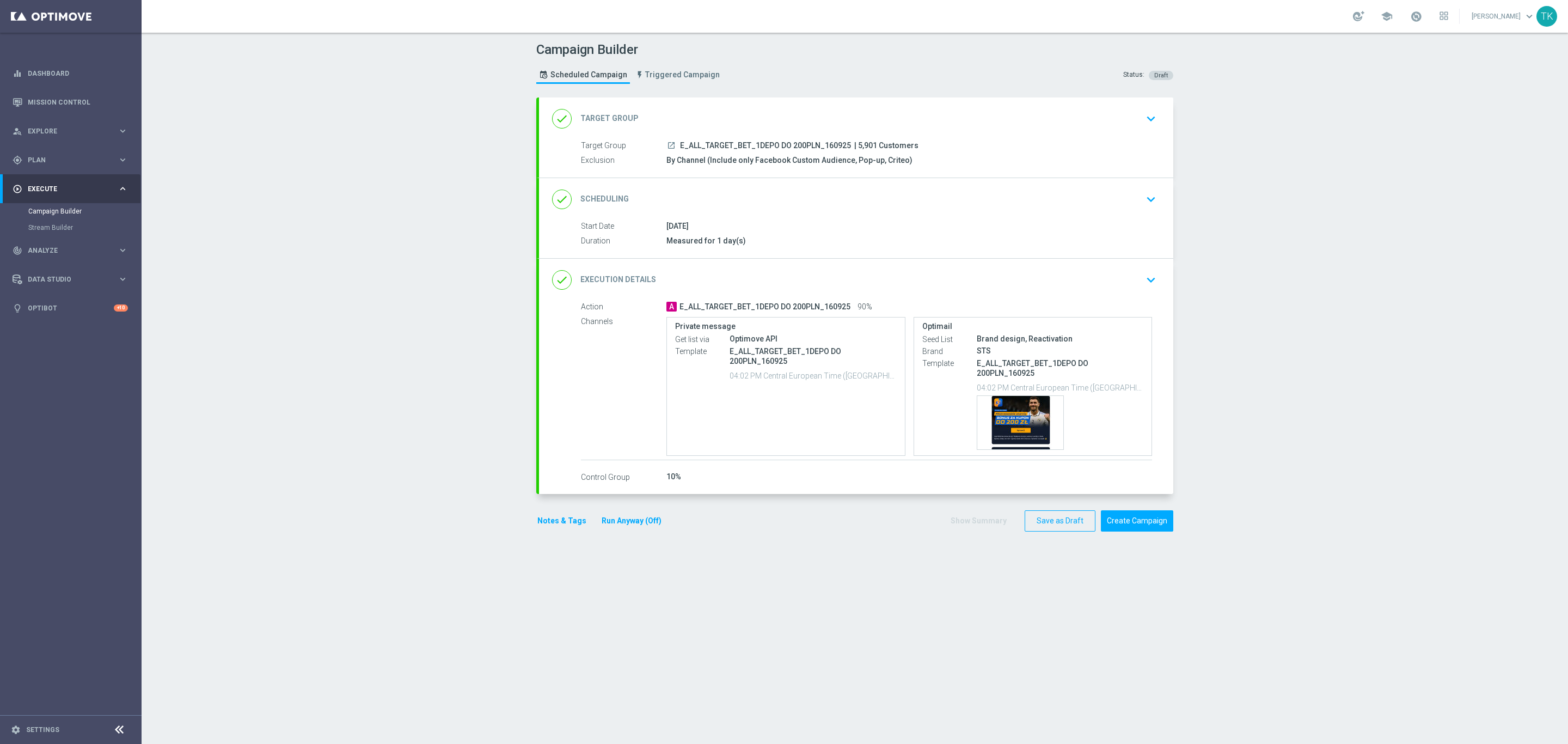
click at [782, 147] on span "E_ALL_TARGET_BET_1DEPO DO 200PLN_160925" at bounding box center [765, 146] width 171 height 10
copy div "E_ALL_TARGET_BET_1DEPO DO 200PLN_160925"
click at [794, 65] on div "Campaign Builder Scheduled Campaign Triggered Campaign Status: Draft" at bounding box center [855, 64] width 653 height 50
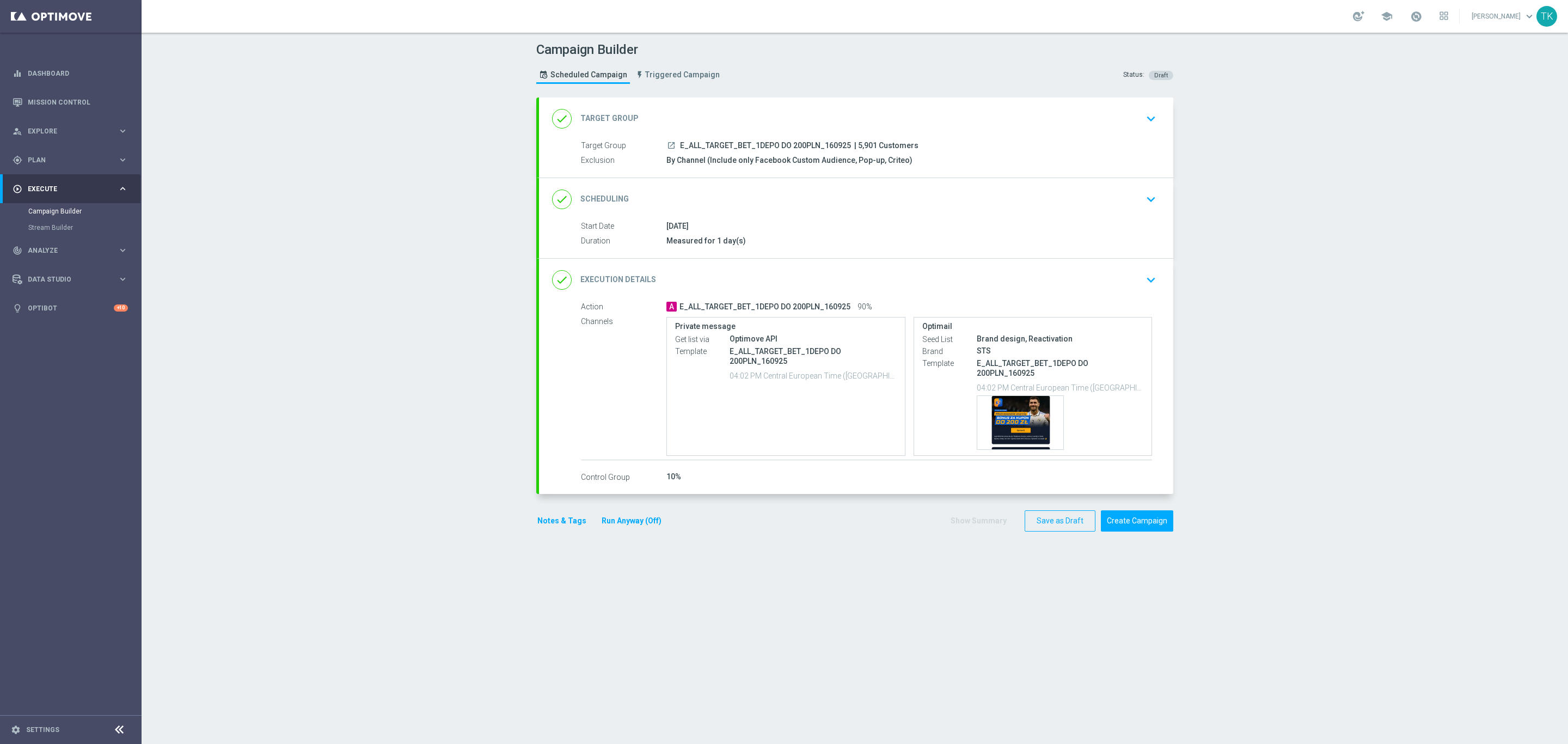
click at [892, 201] on div "done Scheduling keyboard_arrow_down" at bounding box center [856, 199] width 608 height 21
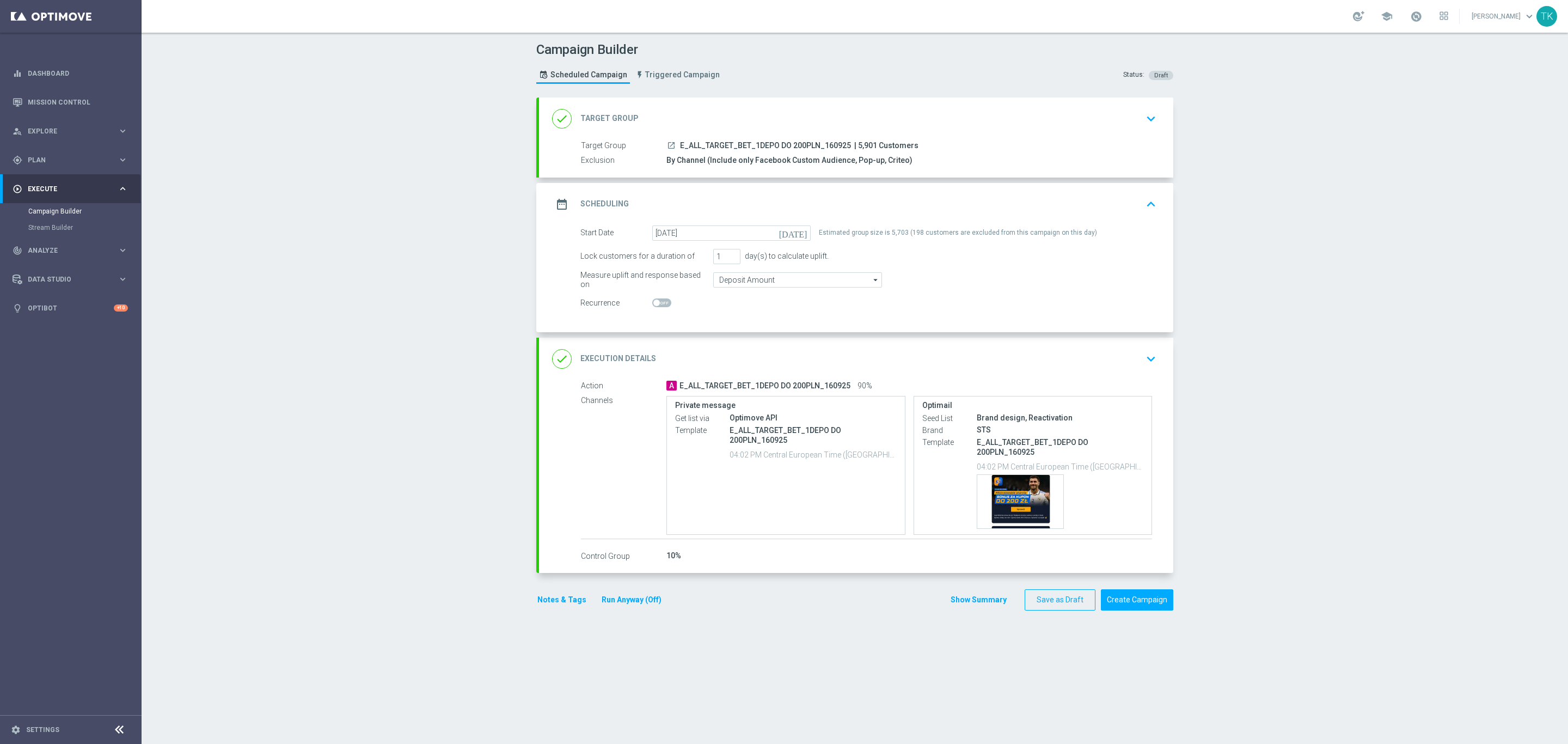
click at [880, 201] on div "date_range Scheduling keyboard_arrow_up" at bounding box center [856, 204] width 608 height 21
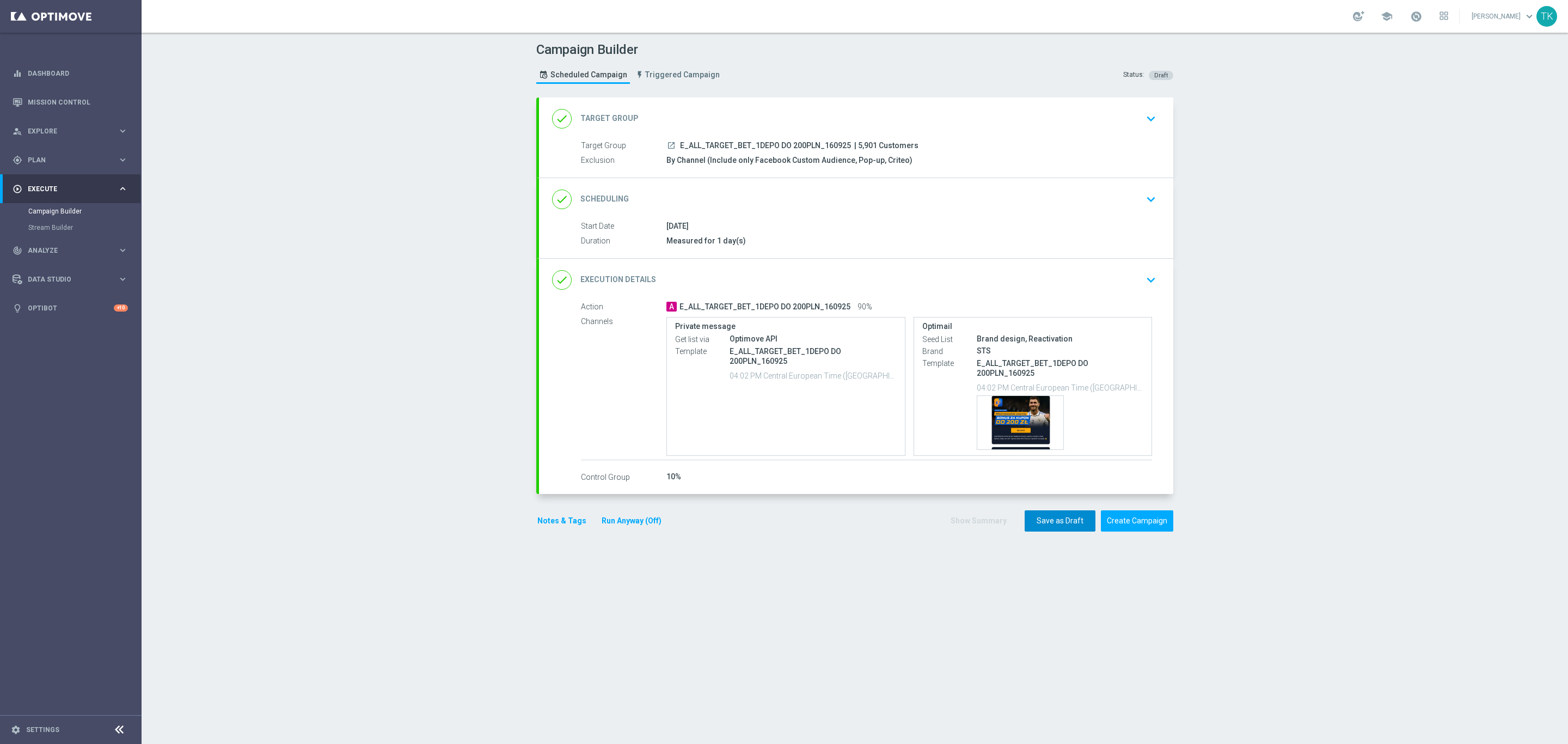
click at [1054, 523] on button "Save as Draft" at bounding box center [1060, 521] width 71 height 21
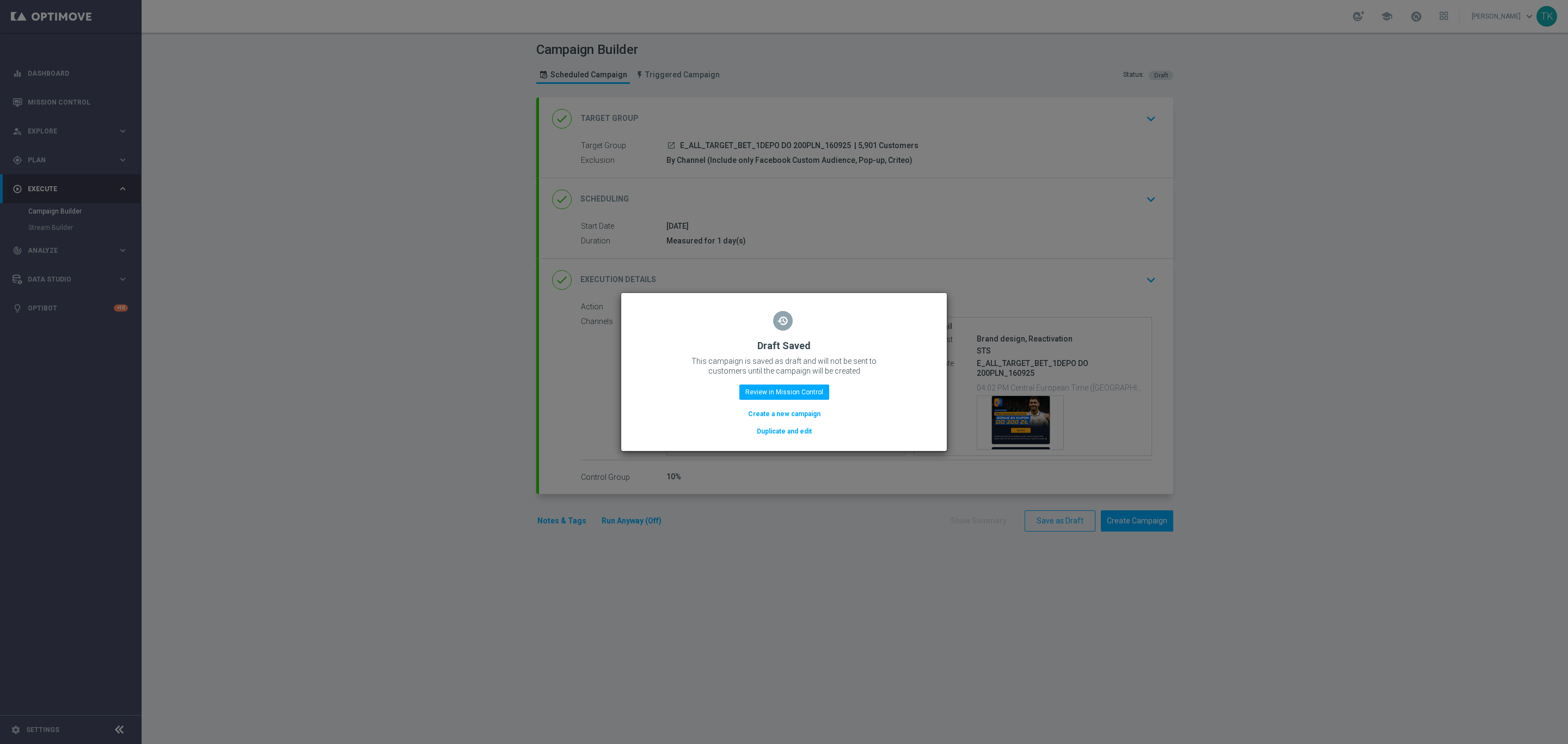
click at [788, 381] on div "restore Draft Saved This campaign is saved as draft and will not be sent to cus…" at bounding box center [784, 370] width 299 height 134
click at [788, 392] on button "Review in Mission Control" at bounding box center [785, 391] width 90 height 15
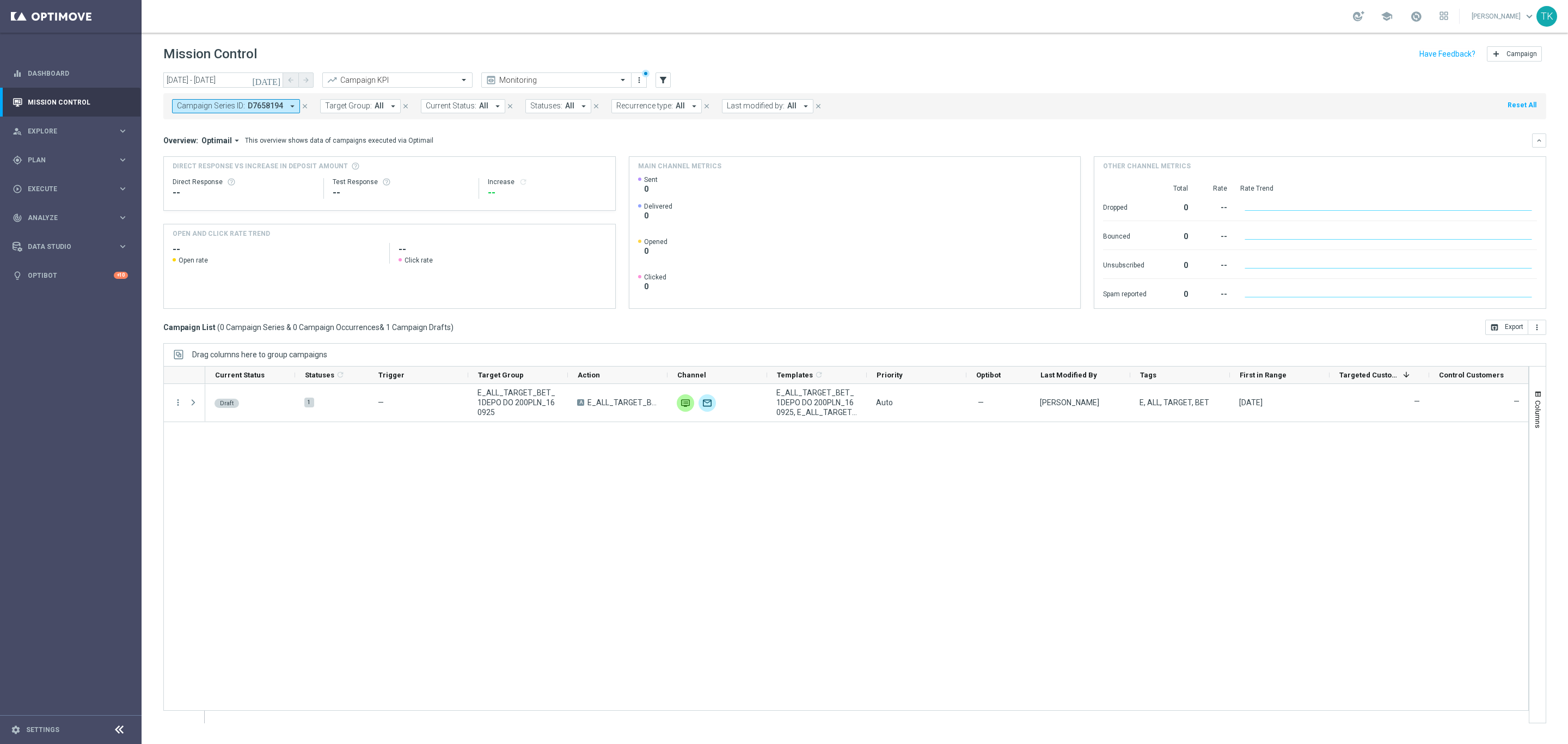
click at [250, 106] on span "D7658194" at bounding box center [265, 105] width 35 height 9
click at [0, 0] on div "Clear" at bounding box center [0, 0] width 0 height 0
click at [304, 107] on icon "close" at bounding box center [305, 106] width 8 height 8
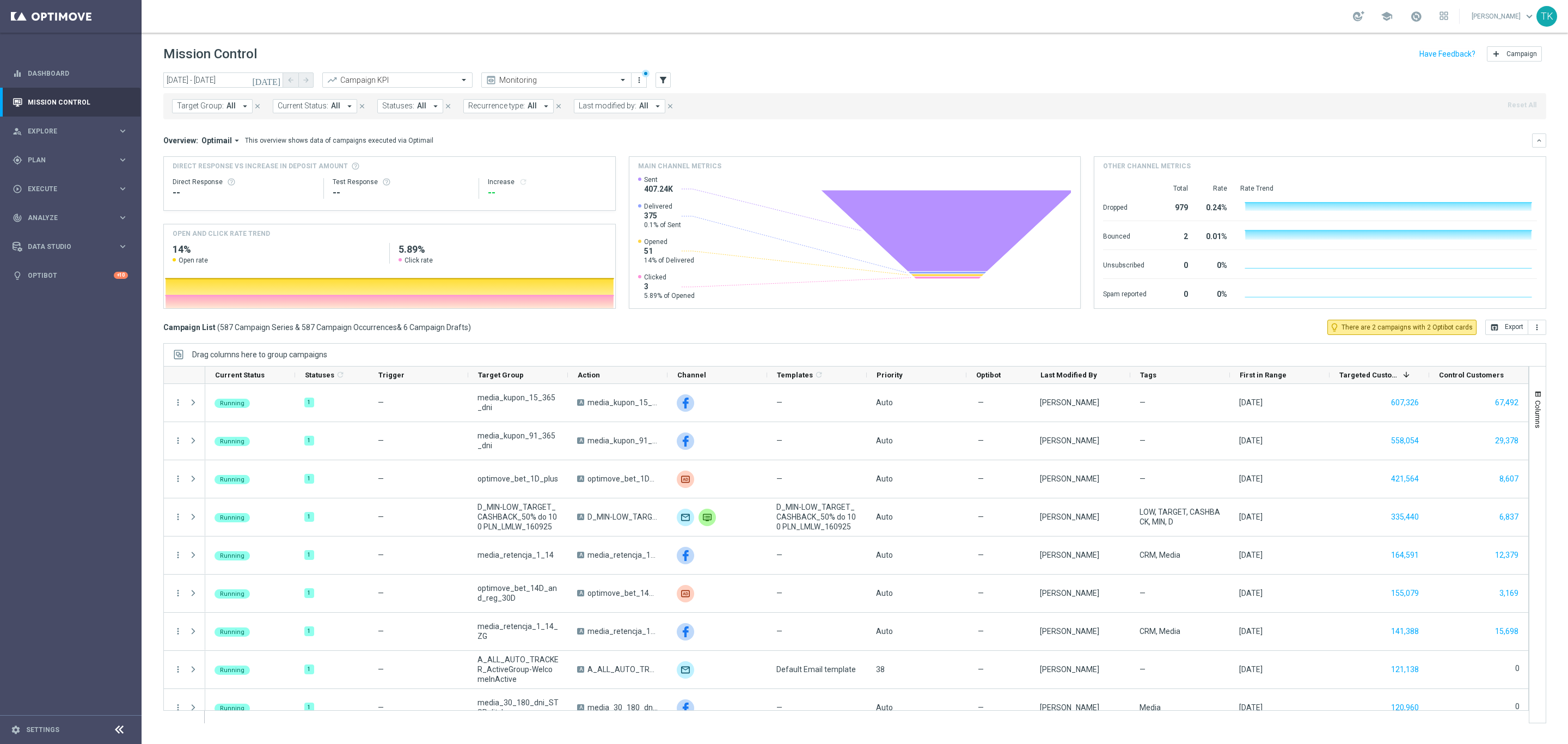
click at [206, 110] on span "Target Group:" at bounding box center [200, 105] width 47 height 9
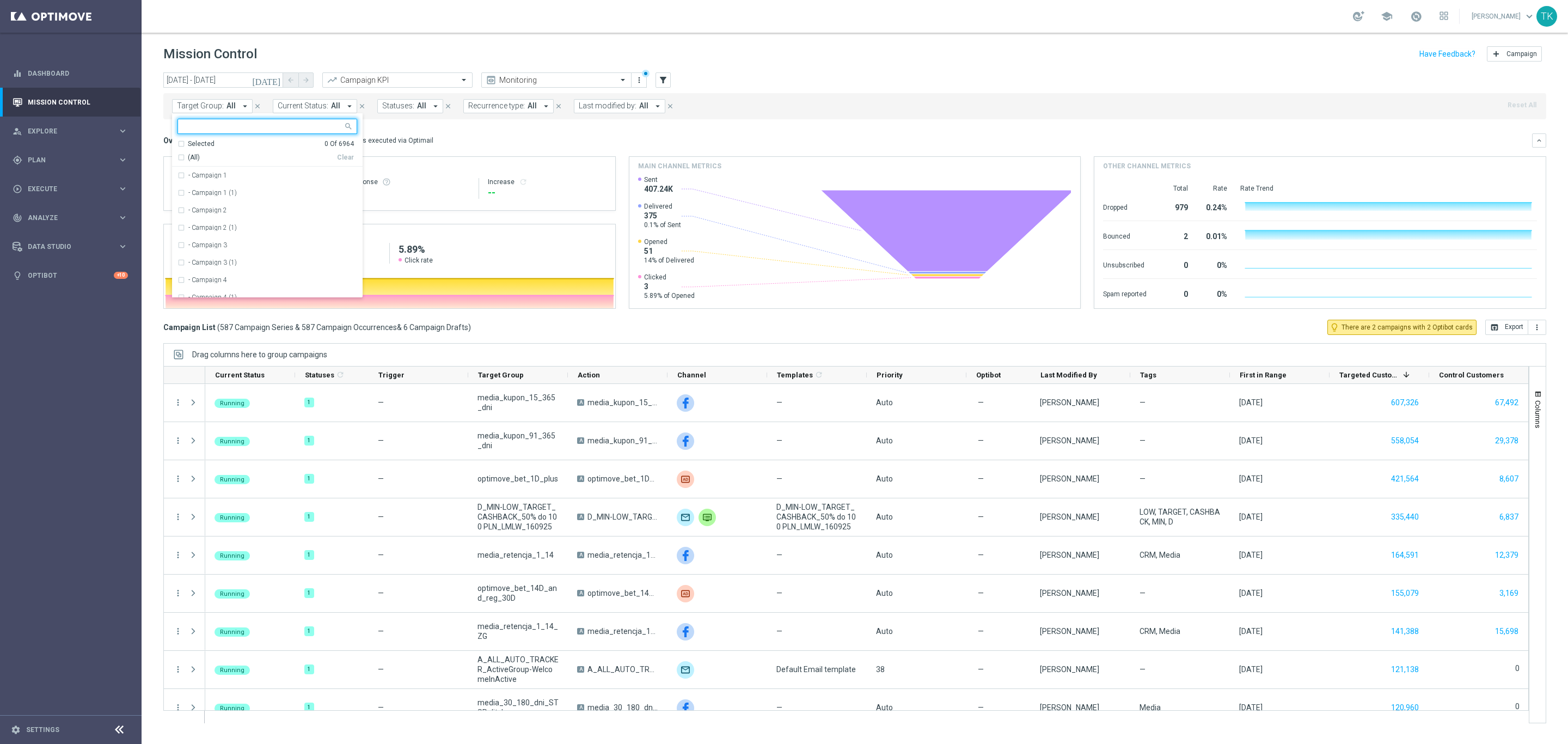
click at [198, 119] on div at bounding box center [267, 126] width 180 height 15
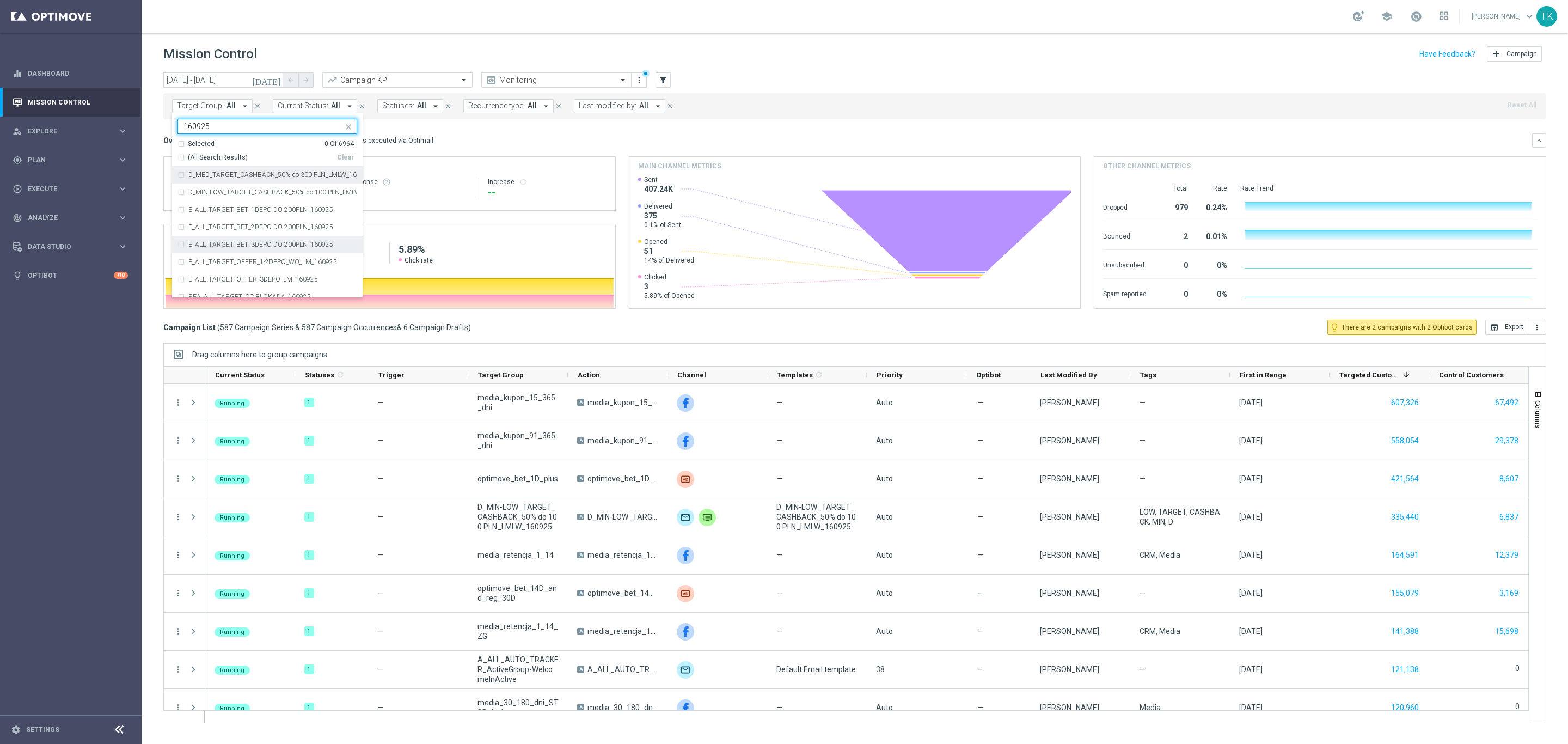
scroll to position [56, 0]
click at [214, 201] on div "E_ALL_TARGET_BET_1DEPO DO 200PLN_160925" at bounding box center [267, 206] width 180 height 18
type input "160925"
click at [211, 219] on div "E_ALL_TARGET_BET_2DEPO DO 200PLN_160925" at bounding box center [267, 223] width 180 height 18
click at [209, 245] on label "E_ALL_TARGET_BET_3DEPO DO 200PLN_160925" at bounding box center [261, 241] width 145 height 7
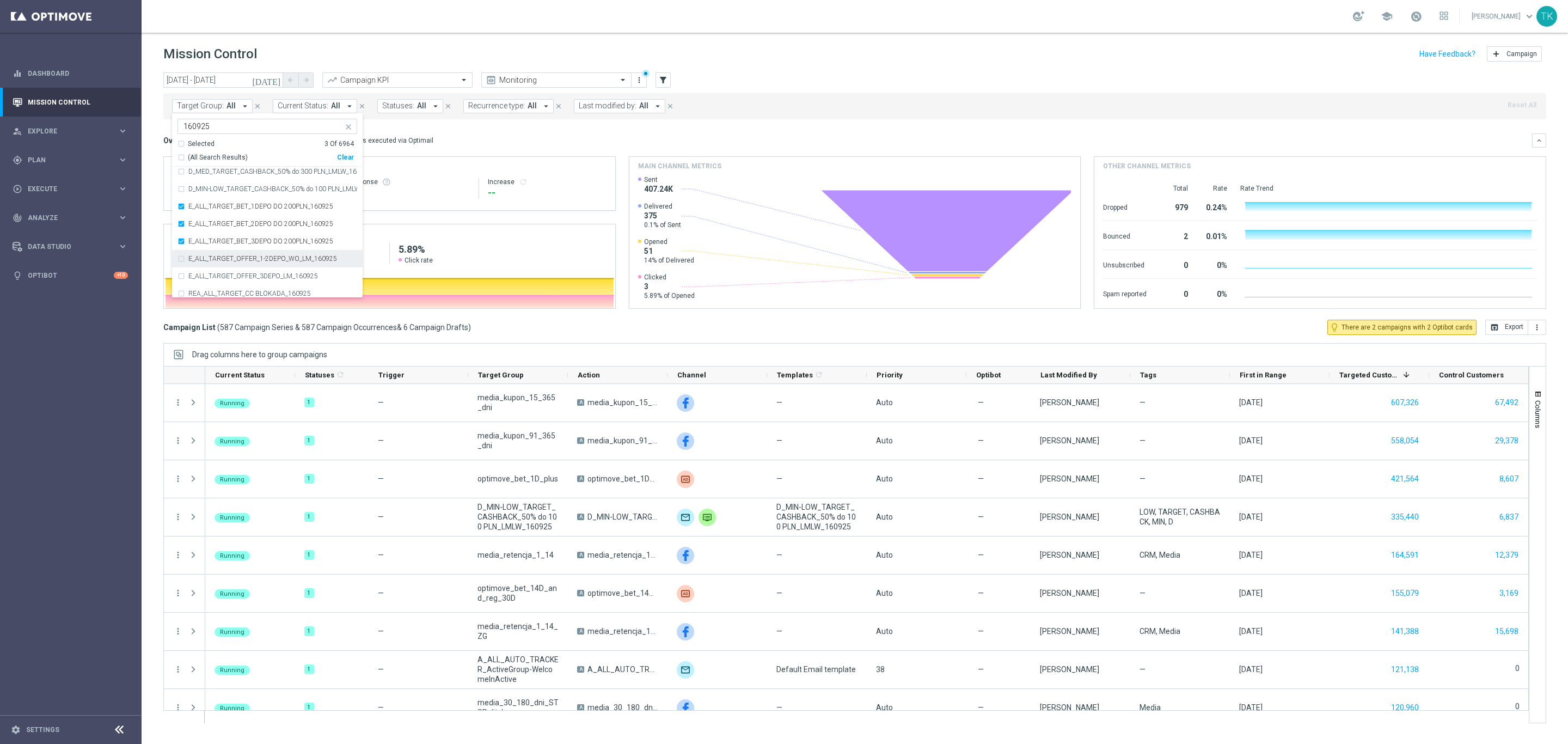
click at [209, 259] on label "E_ALL_TARGET_OFFER_1-2DEPO_WO_LM_160925" at bounding box center [262, 258] width 149 height 7
click at [209, 275] on label "E_ALL_TARGET_OFFER_3DEPO_LM_160925" at bounding box center [253, 276] width 130 height 7
click at [220, 284] on div "REACQ_ALL_TARGET_BET DO 200PLN_160925" at bounding box center [267, 289] width 180 height 18
click at [144, 166] on div "today 16 Sep 2025 - 16 Sep 2025 arrow_back arrow_forward Campaign KPI trending_…" at bounding box center [855, 403] width 1426 height 662
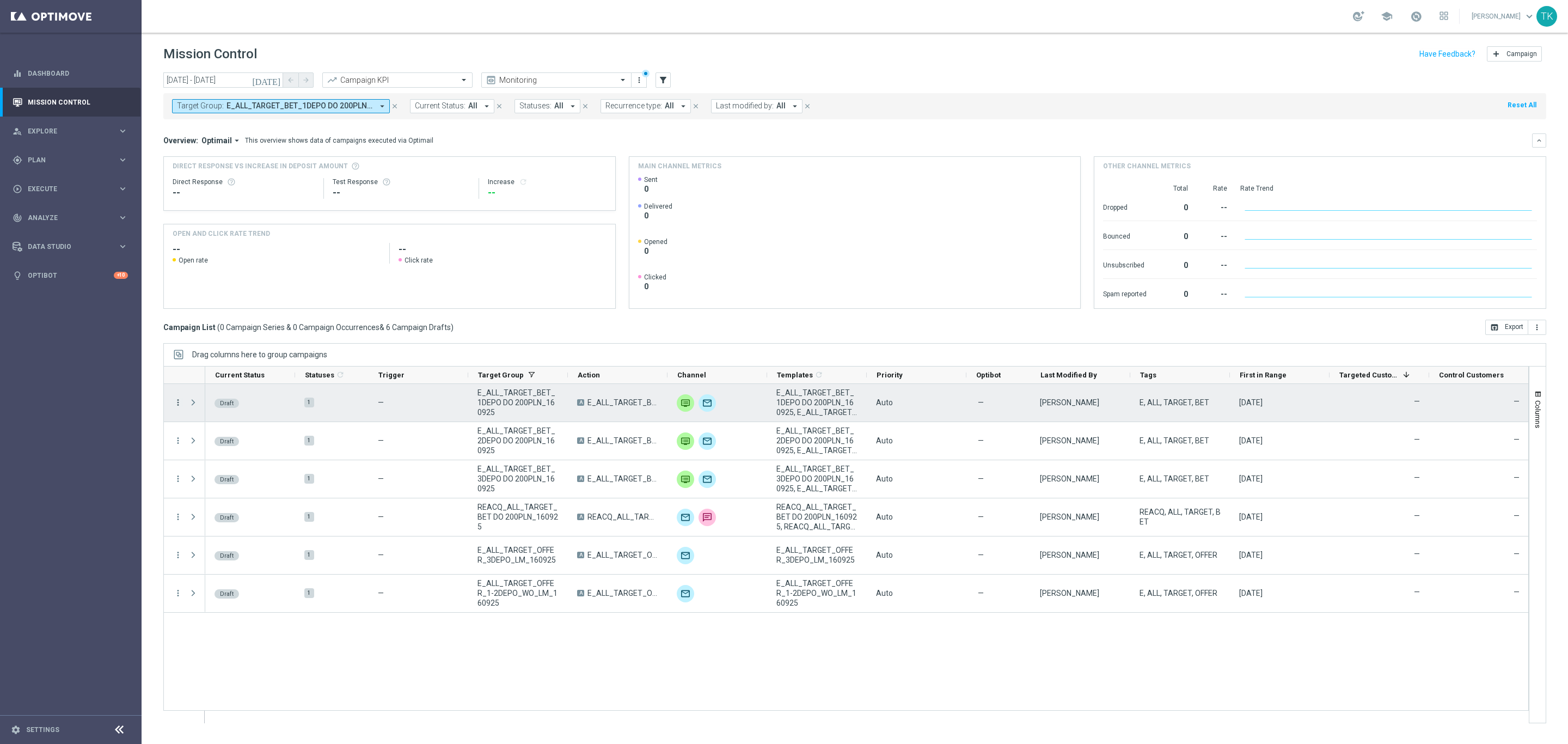
click at [175, 402] on icon "more_vert" at bounding box center [178, 402] width 10 height 10
click at [224, 440] on div "edit Edit" at bounding box center [244, 446] width 122 height 15
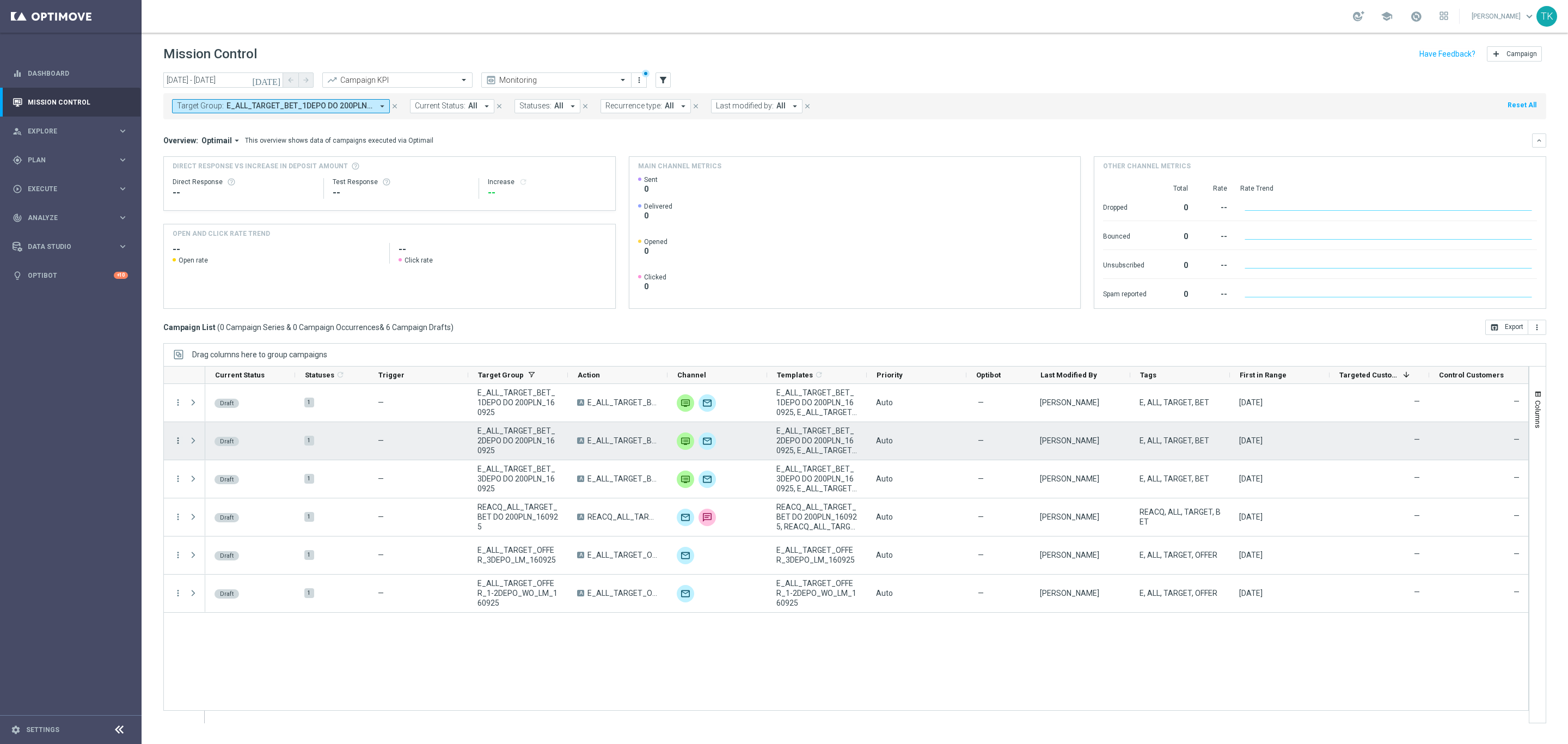
click at [180, 441] on icon "more_vert" at bounding box center [178, 441] width 10 height 10
click at [206, 482] on span "Edit" at bounding box center [206, 483] width 12 height 8
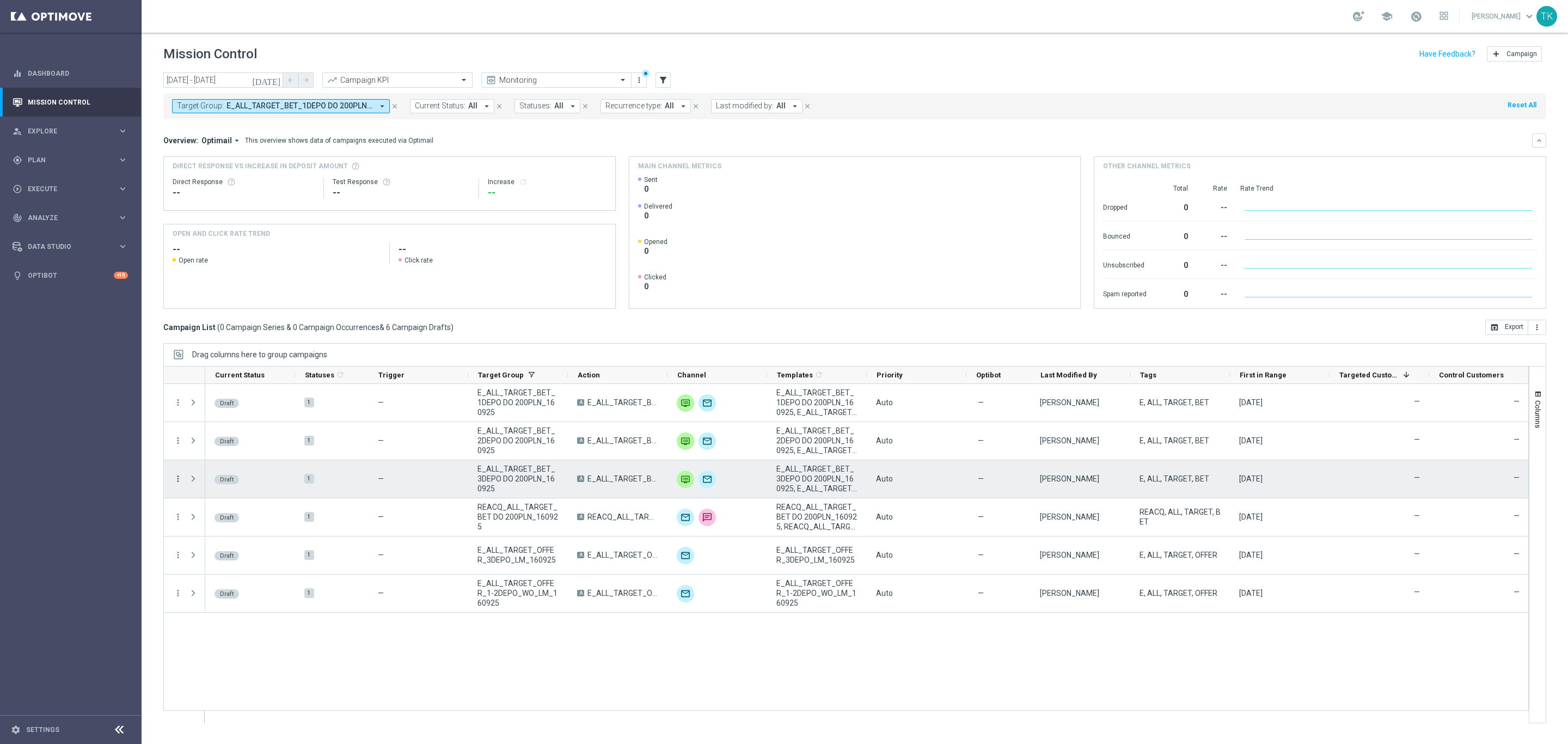
click at [178, 482] on icon "more_vert" at bounding box center [178, 479] width 10 height 10
click at [211, 524] on div "Edit" at bounding box center [250, 522] width 101 height 8
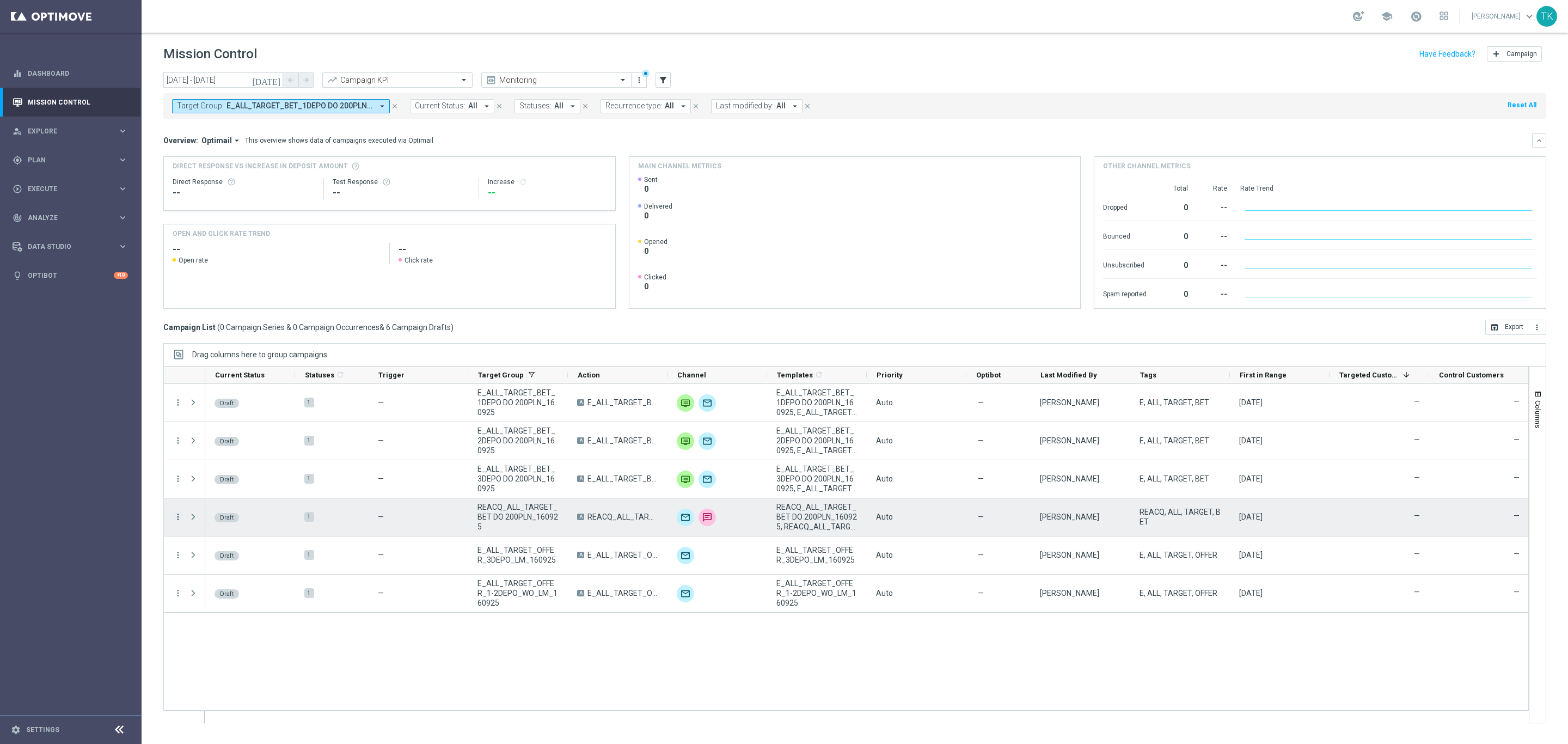
click at [177, 518] on icon "more_vert" at bounding box center [178, 517] width 10 height 10
click at [219, 560] on div "Edit" at bounding box center [250, 560] width 101 height 8
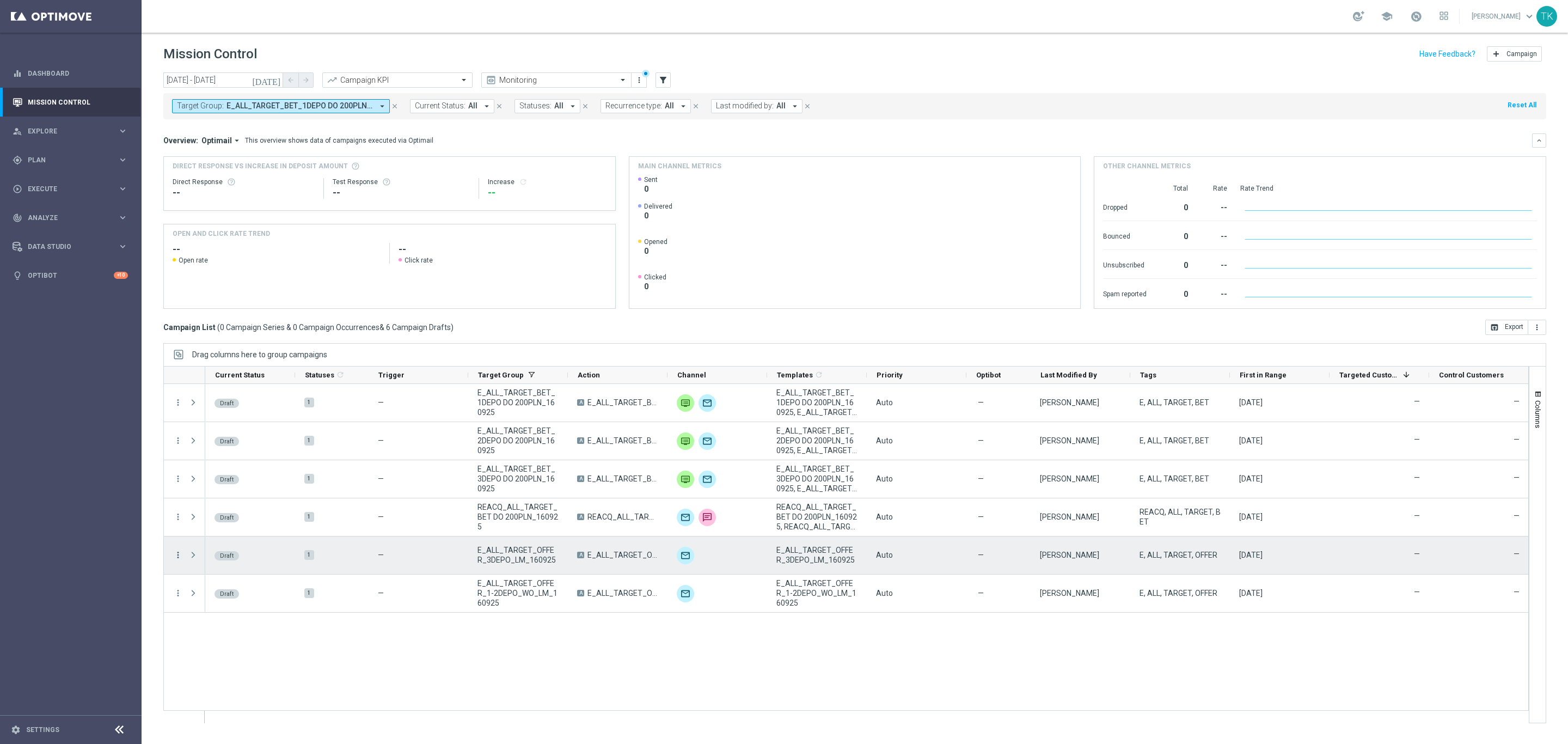
click at [177, 557] on icon "more_vert" at bounding box center [178, 555] width 10 height 10
click at [213, 596] on div "Edit" at bounding box center [250, 598] width 101 height 8
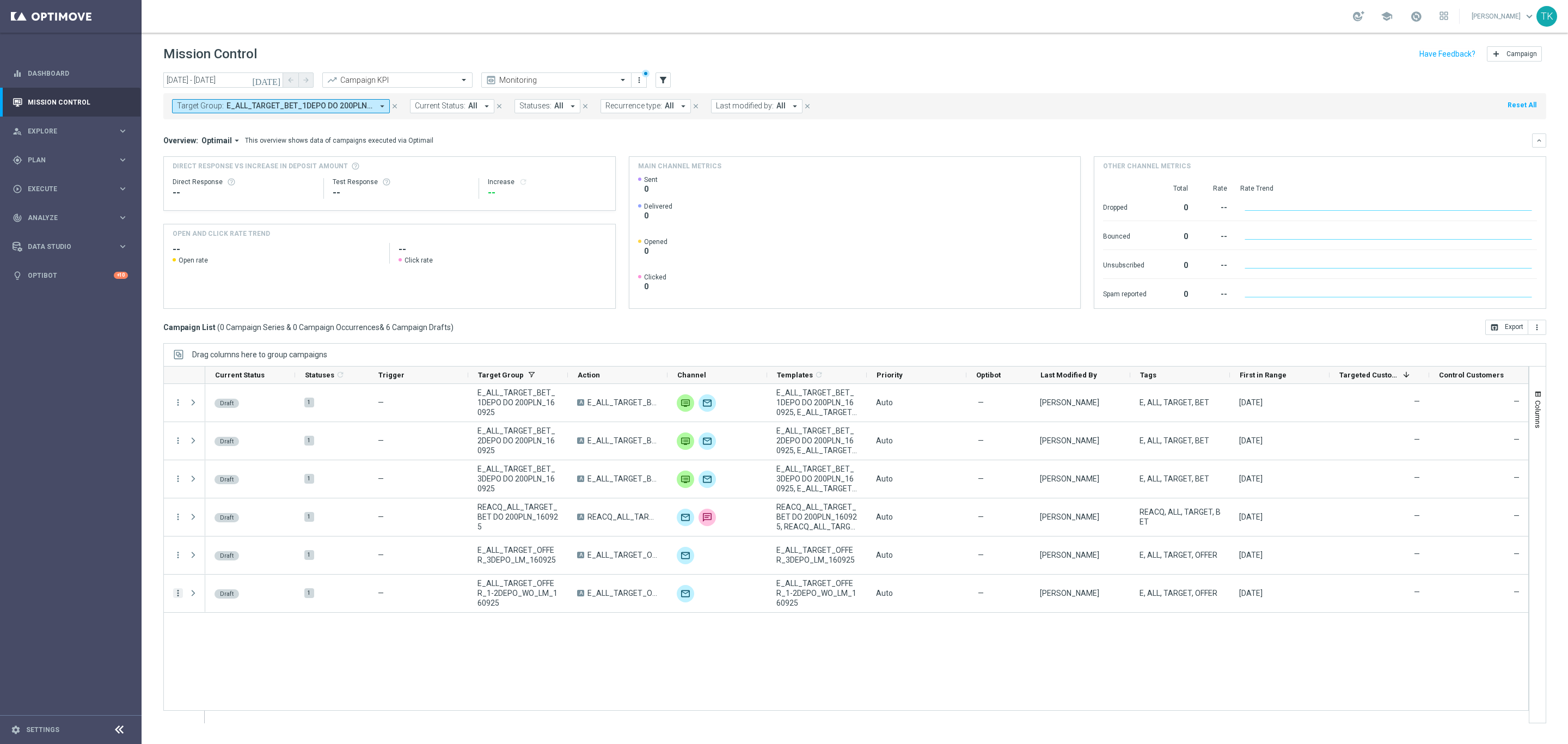
click at [177, 593] on icon "more_vert" at bounding box center [178, 593] width 10 height 10
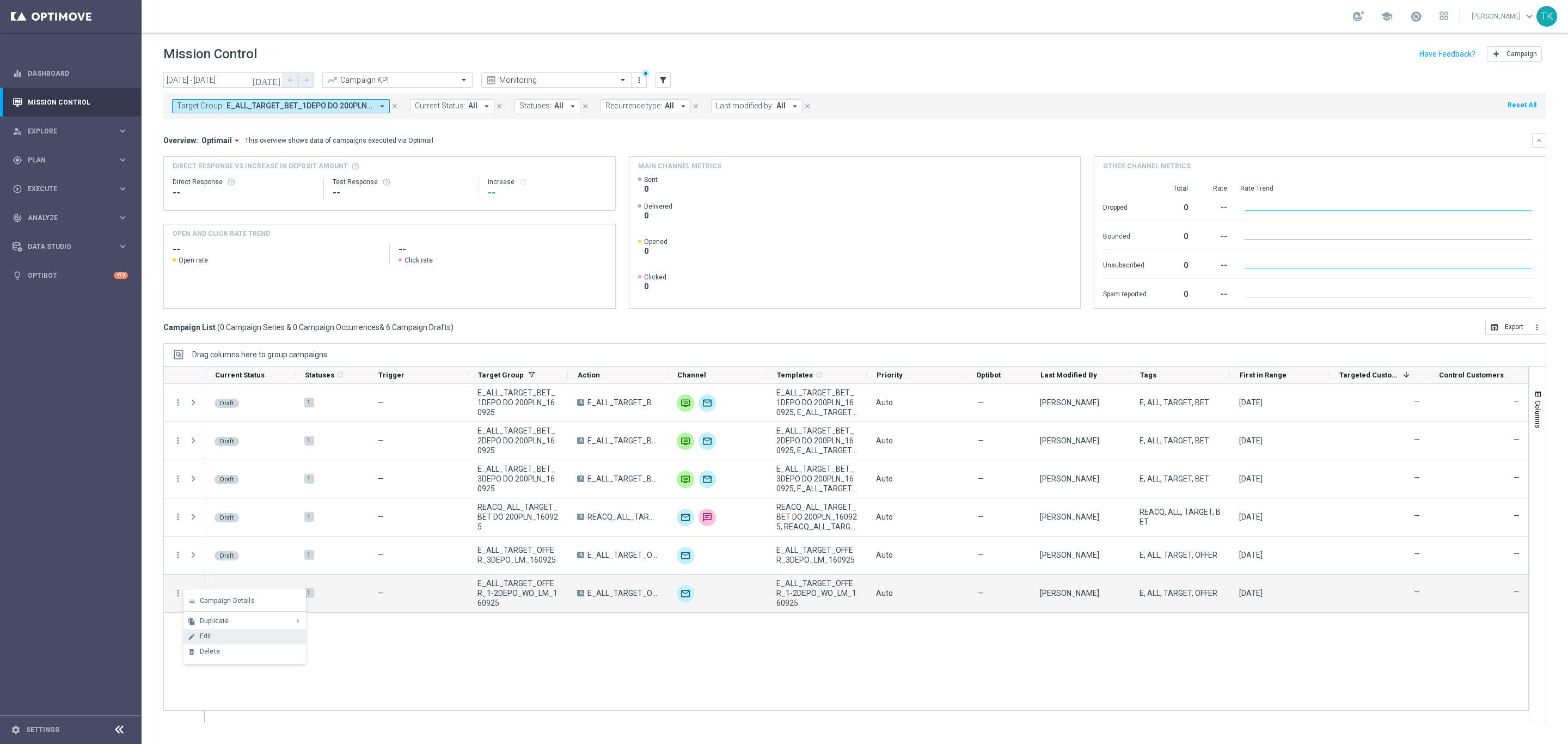
click at [204, 636] on span "Edit" at bounding box center [206, 636] width 12 height 8
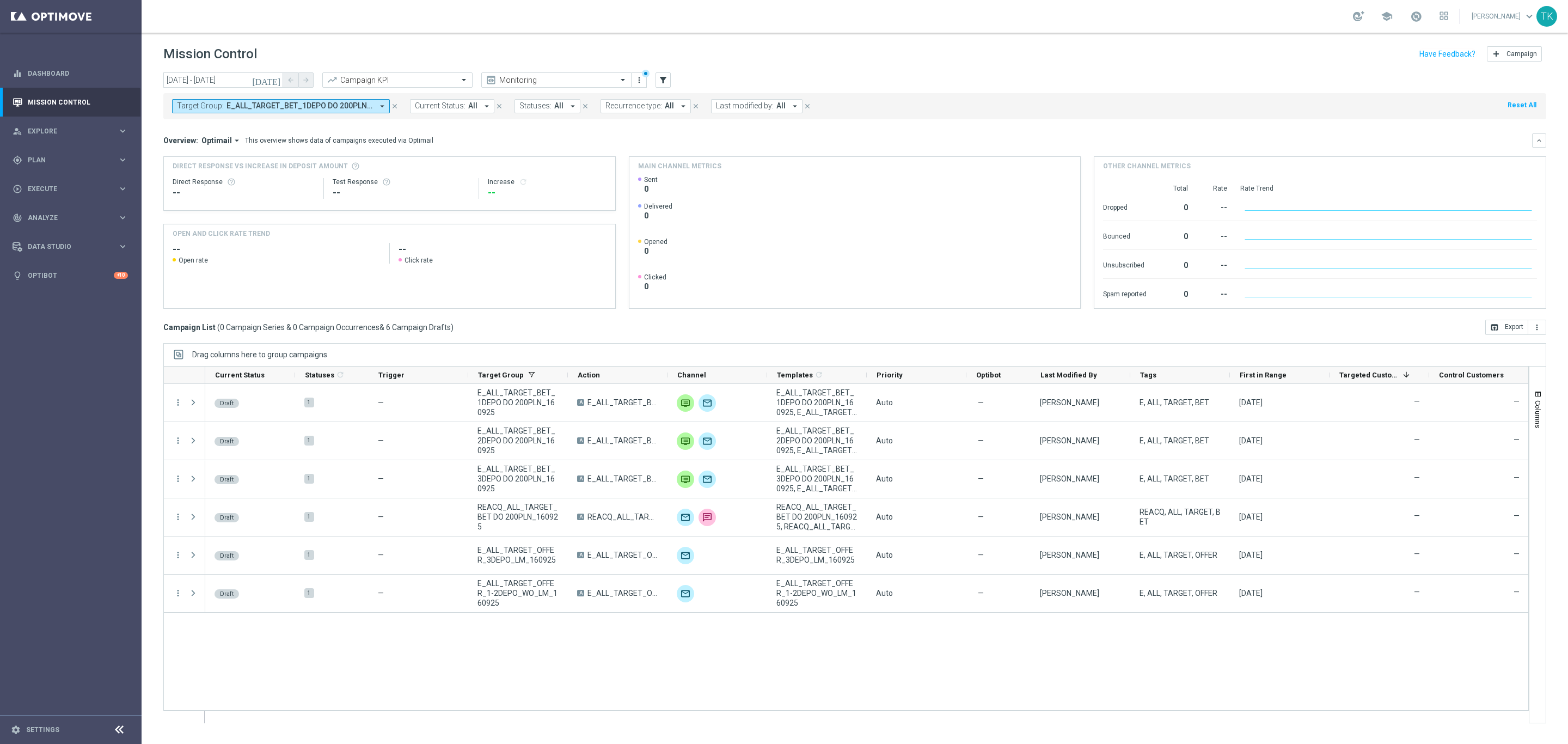
click at [396, 108] on icon "close" at bounding box center [394, 106] width 8 height 8
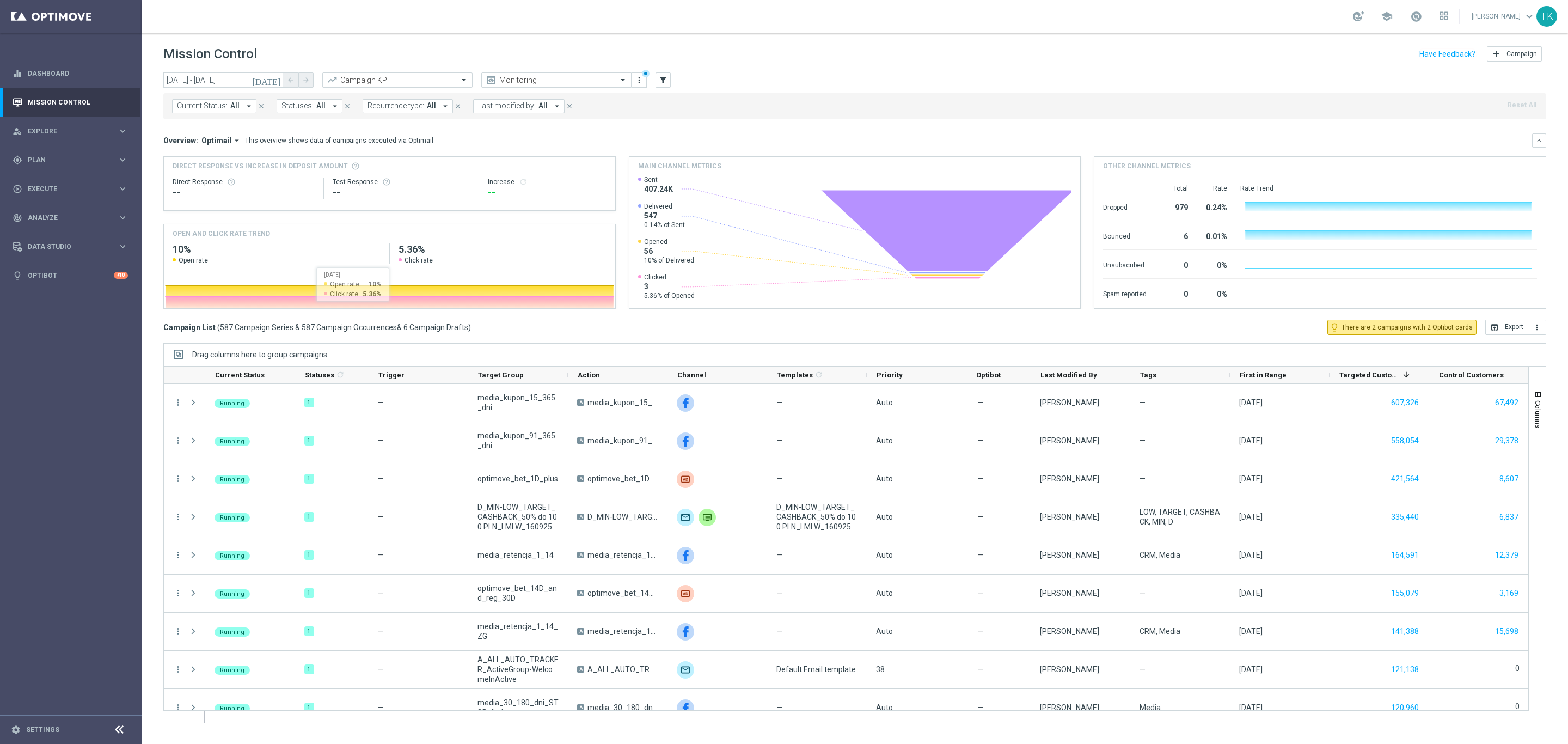
click at [215, 102] on span "Current Status:" at bounding box center [202, 105] width 51 height 9
click at [195, 127] on input "text" at bounding box center [226, 126] width 86 height 9
type input "160925"
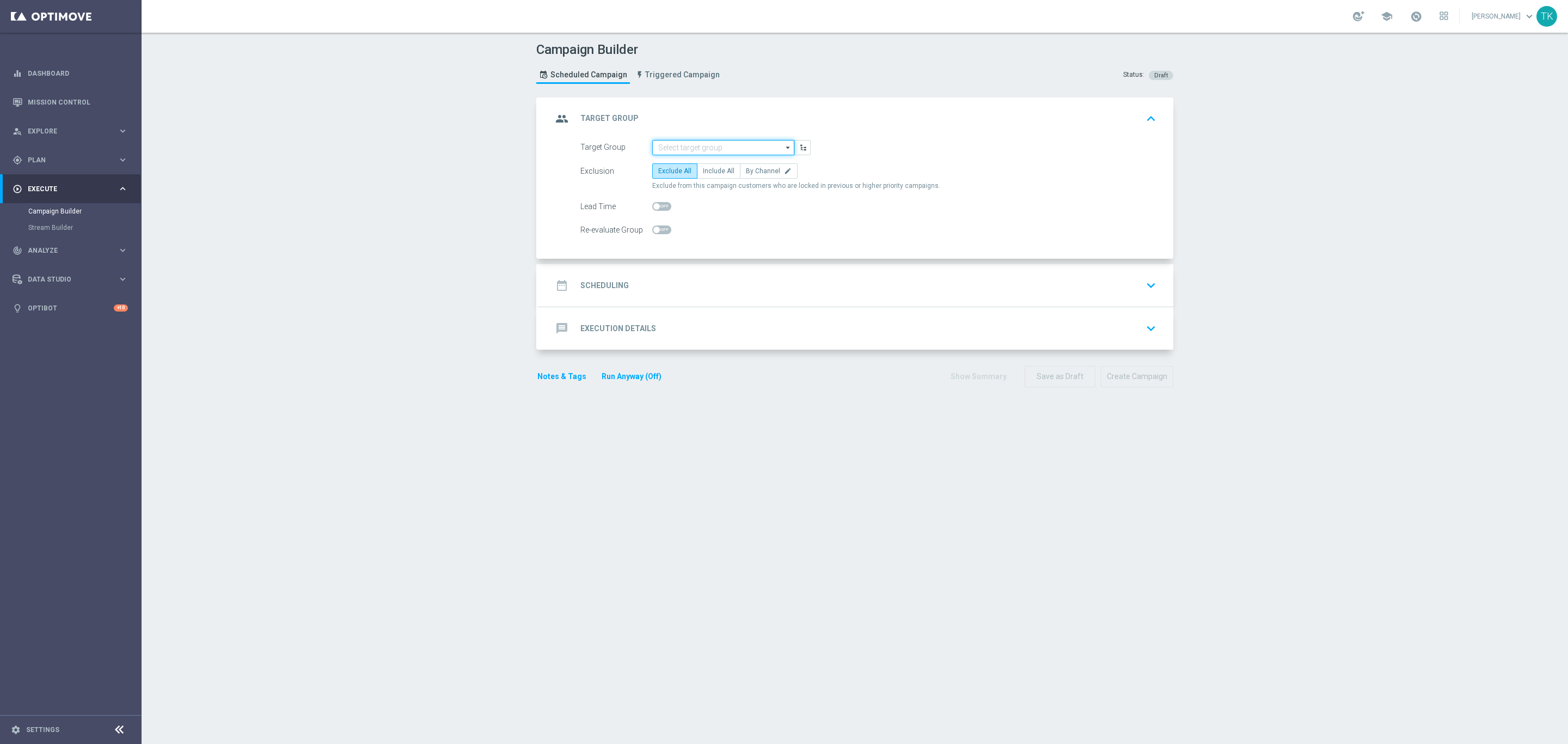
click at [663, 150] on input at bounding box center [723, 147] width 142 height 15
paste input "E_ALL_TARGET_BET_2DEPO DO 200PLN_160925"
click at [671, 172] on div "E_ALL_TARGET_BET_2DEPO DO 200PLN_160925" at bounding box center [723, 168] width 131 height 19
type input "E_ALL_TARGET_BET_2DEPO DO 200PLN_160925"
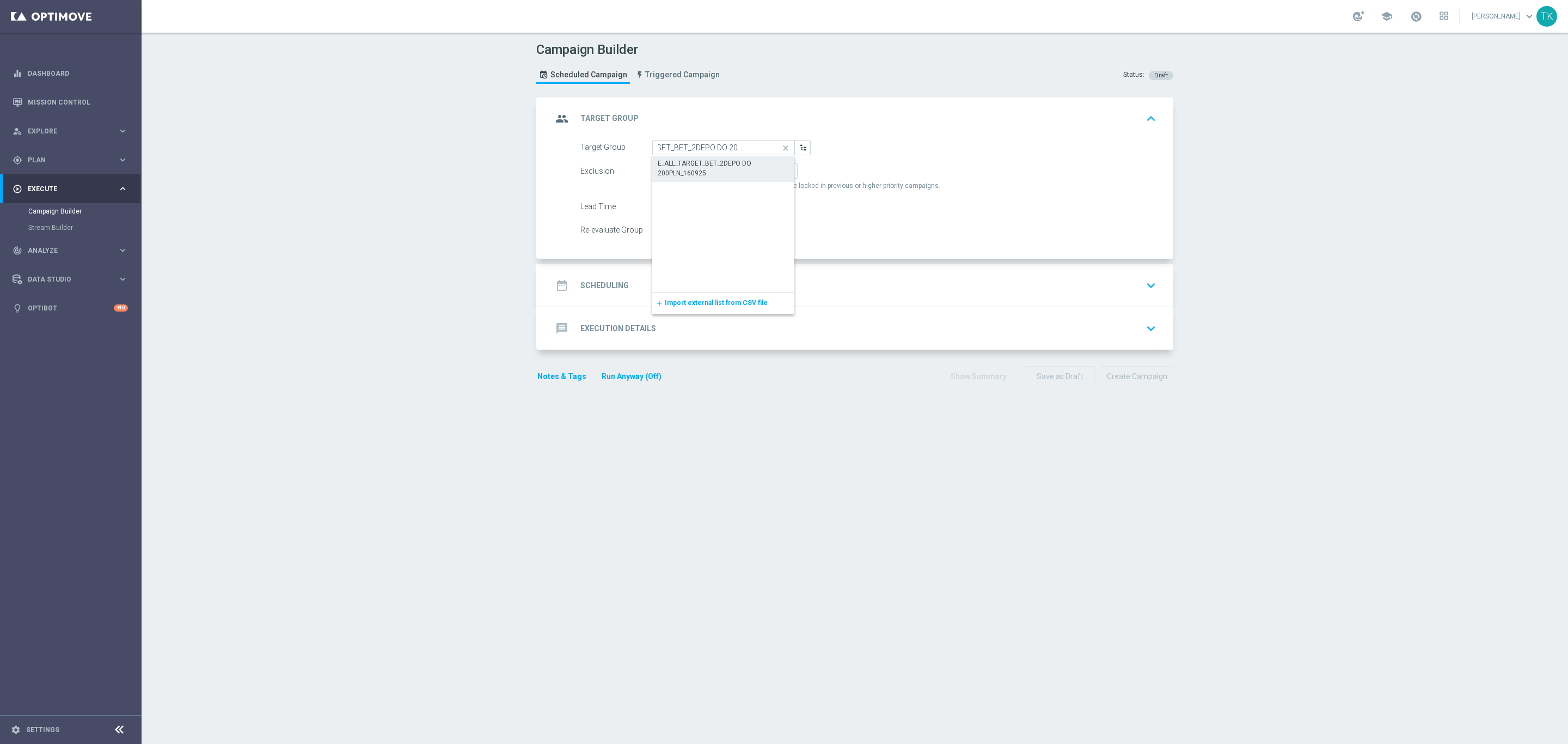
scroll to position [0, 0]
click at [771, 172] on label "By Channel edit" at bounding box center [769, 170] width 58 height 15
click at [753, 172] on input "By Channel edit" at bounding box center [749, 173] width 7 height 7
radio input "true"
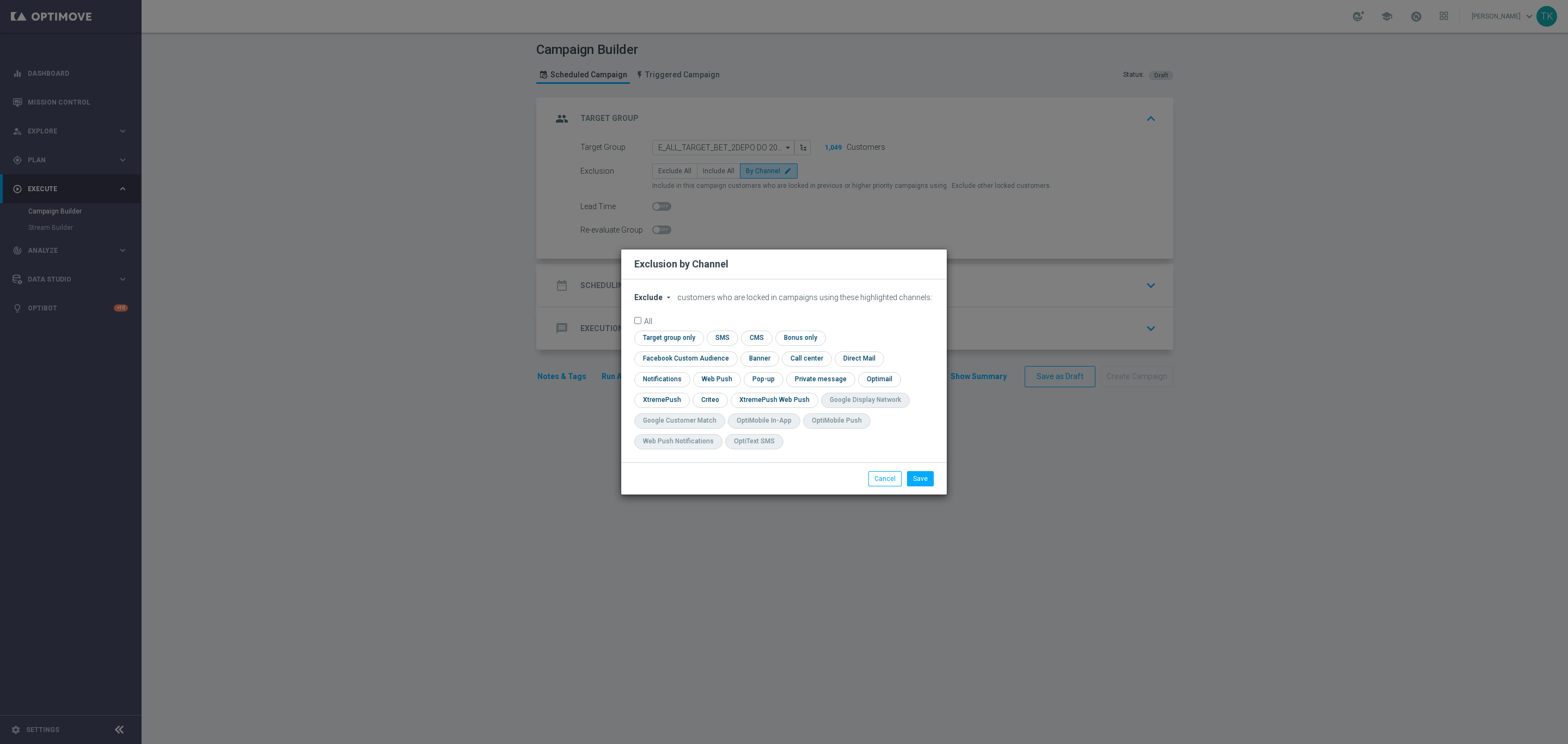
click at [650, 302] on span "Exclude" at bounding box center [648, 297] width 29 height 9
click at [0, 0] on span "Include" at bounding box center [0, 0] width 0 height 0
click at [733, 351] on input "checkbox" at bounding box center [684, 359] width 99 height 15
checkbox input "true"
click at [703, 395] on input "checkbox" at bounding box center [709, 400] width 33 height 15
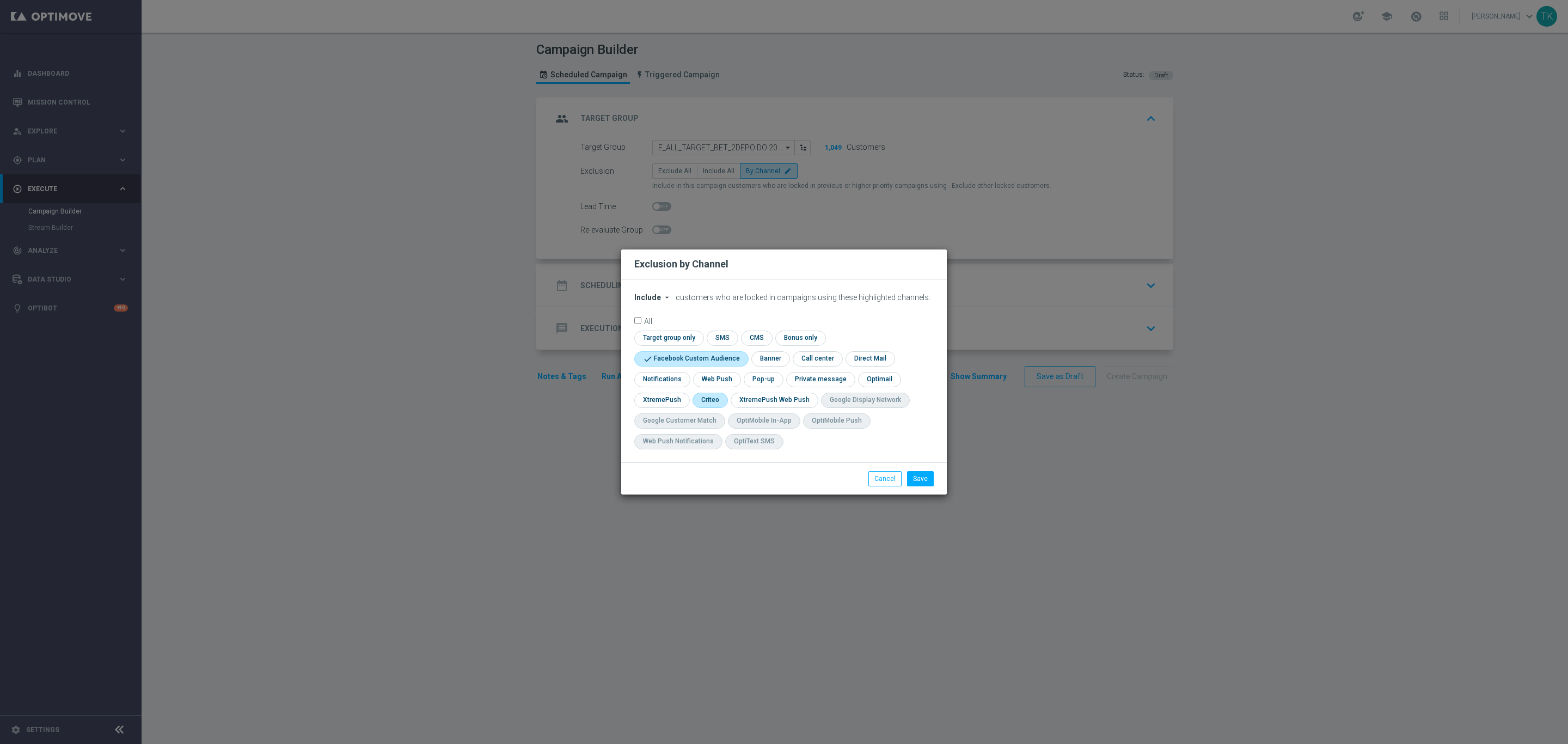
checkbox input "true"
click at [760, 383] on input "checkbox" at bounding box center [763, 379] width 38 height 15
checkbox input "true"
click at [917, 477] on button "Save" at bounding box center [920, 479] width 27 height 15
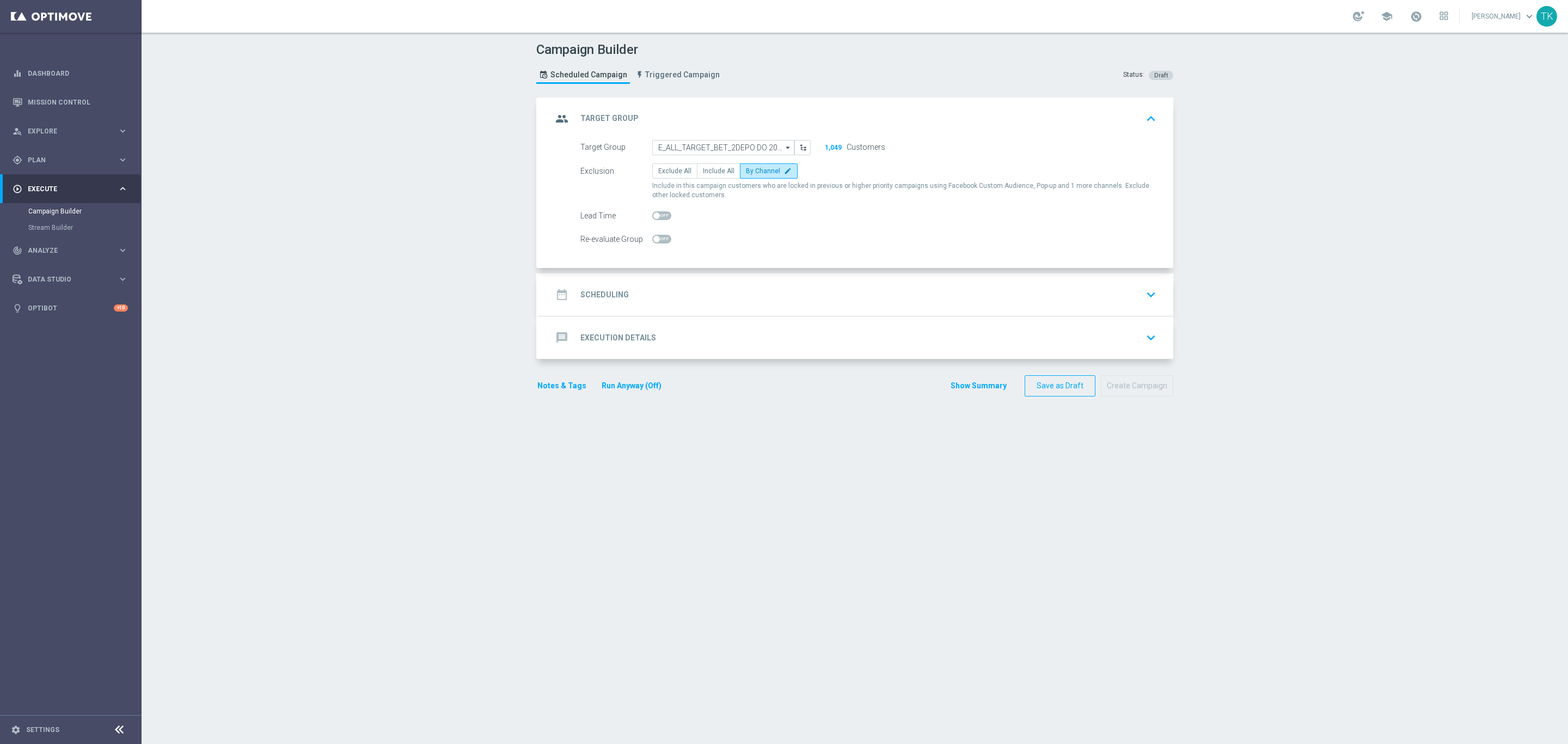
click at [807, 121] on div "group Target Group keyboard_arrow_up" at bounding box center [856, 119] width 608 height 21
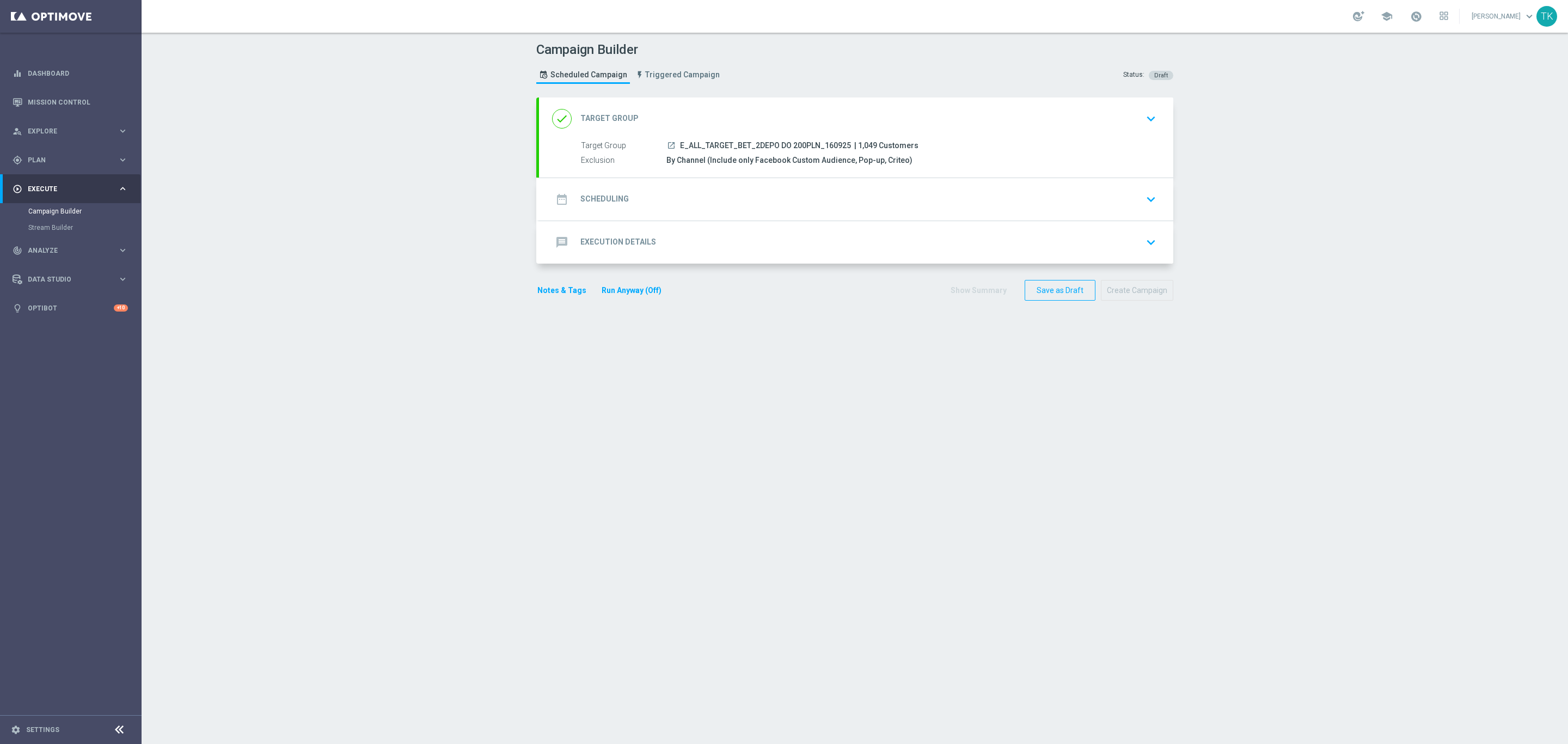
click at [751, 144] on span "E_ALL_TARGET_BET_2DEPO DO 200PLN_160925" at bounding box center [765, 146] width 171 height 10
copy div "E_ALL_TARGET_BET_2DEPO DO 200PLN_160925"
click at [691, 201] on div "date_range Scheduling keyboard_arrow_down" at bounding box center [856, 199] width 608 height 21
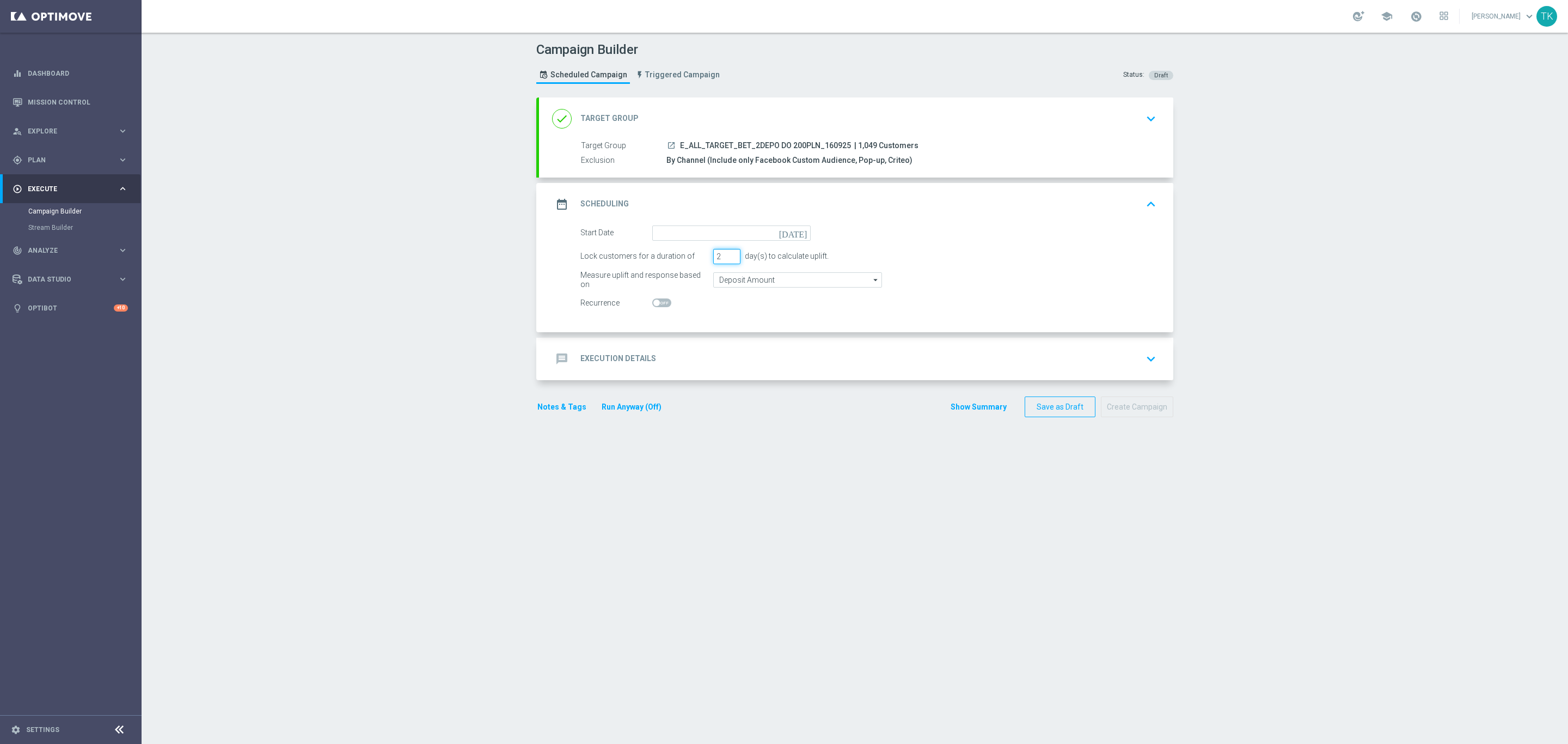
click at [724, 259] on input "2" at bounding box center [727, 256] width 27 height 15
type input "1"
click at [724, 259] on input "1" at bounding box center [727, 256] width 27 height 15
click at [693, 240] on input at bounding box center [732, 233] width 158 height 15
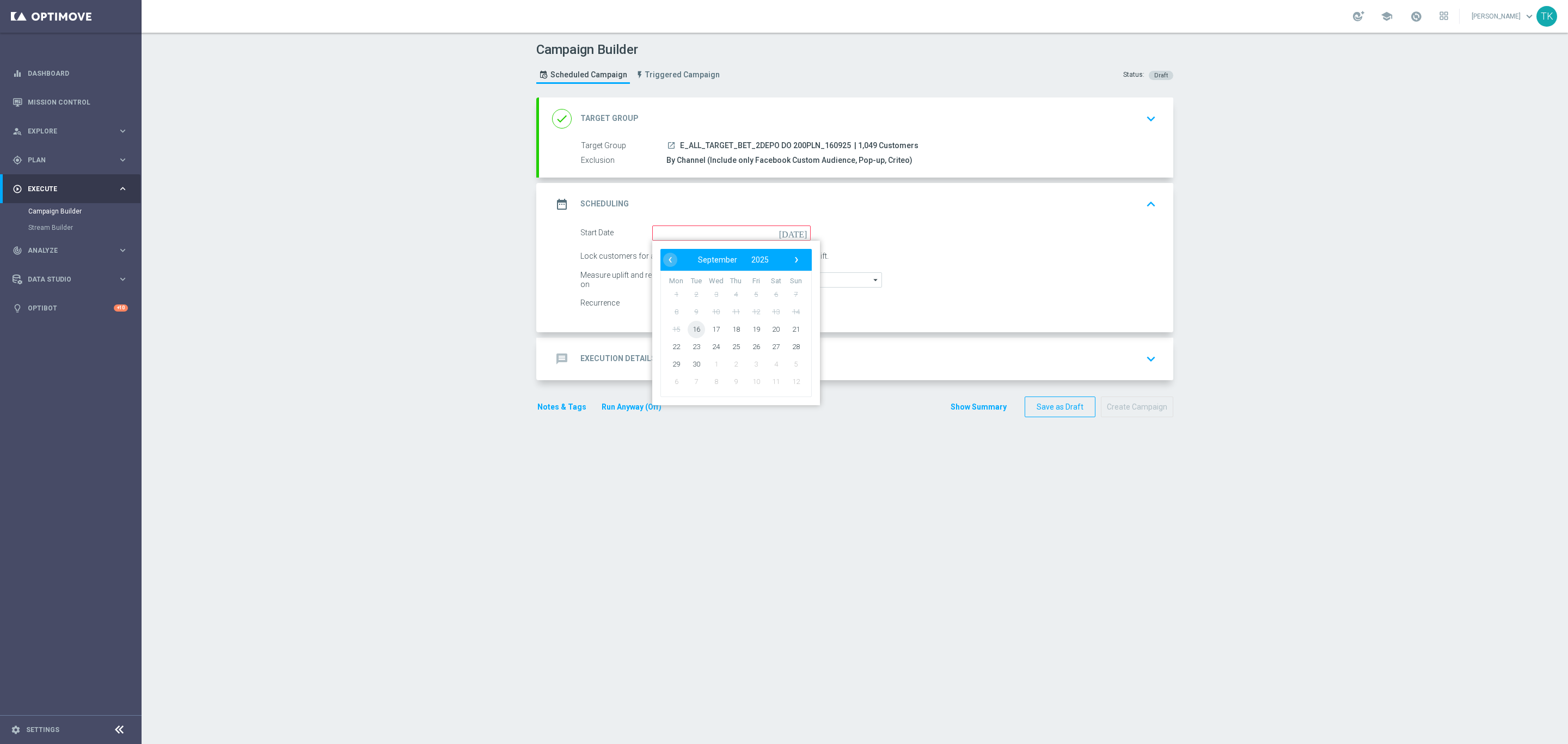
click at [691, 323] on span "16" at bounding box center [696, 329] width 18 height 18
type input "16 Sep 2025"
click at [647, 355] on div "message Execution Details keyboard_arrow_down" at bounding box center [856, 359] width 608 height 21
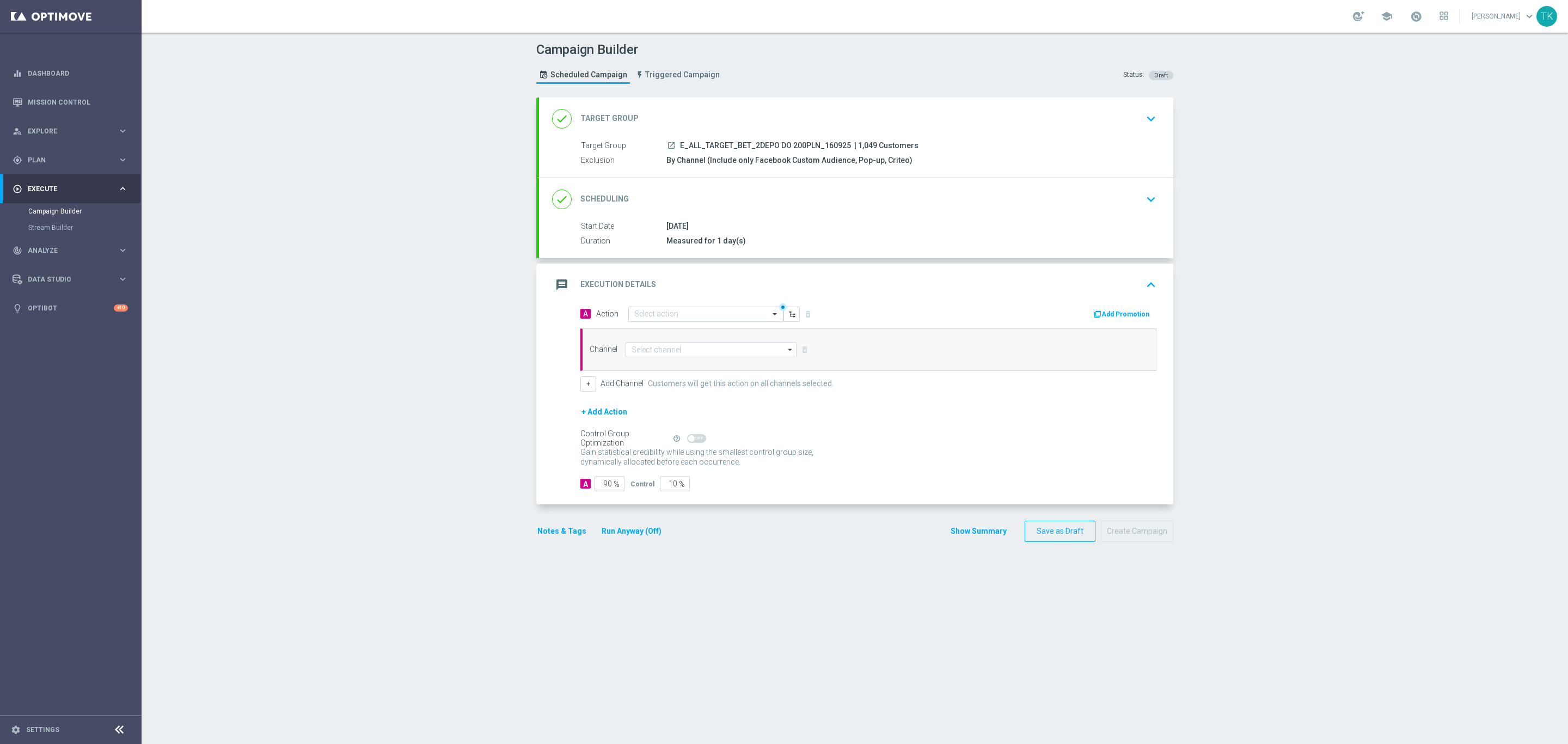
click at [634, 314] on input "text" at bounding box center [695, 314] width 121 height 9
paste input "E_ALL_TARGET_BET_2DEPO DO 200PLN_160925"
type input "E_ALL_TARGET_BET_2DEPO DO 200PLN_160925"
click at [646, 351] on span "Create new action" at bounding box center [673, 348] width 57 height 8
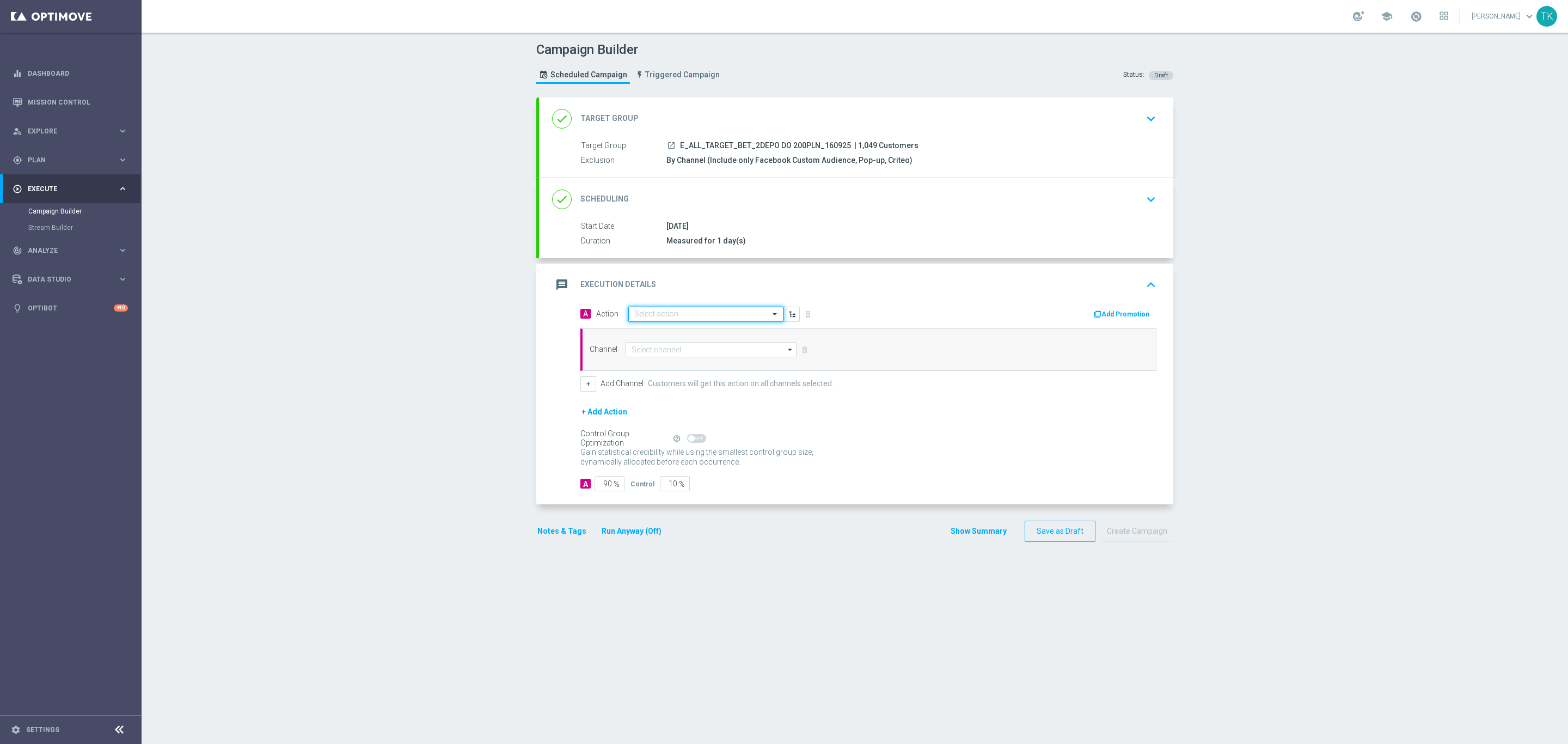
scroll to position [0, 0]
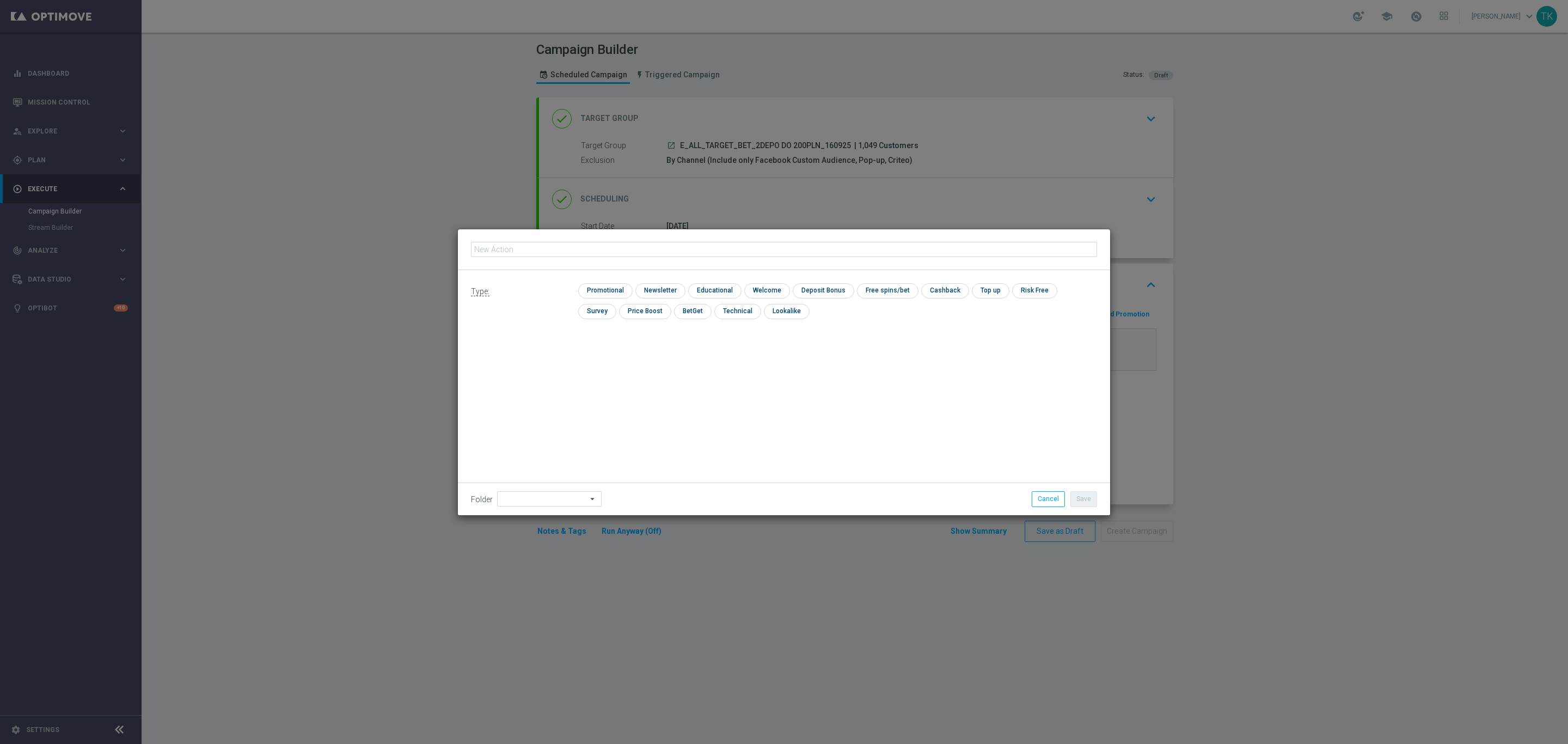
click at [508, 250] on input "text" at bounding box center [784, 249] width 626 height 15
type input "E_ALL_TARGET_BET_2DEPO DO 200PLN_160925"
click at [611, 285] on input "checkbox" at bounding box center [604, 290] width 52 height 15
checkbox input "true"
click at [1091, 493] on button "Save" at bounding box center [1083, 499] width 27 height 15
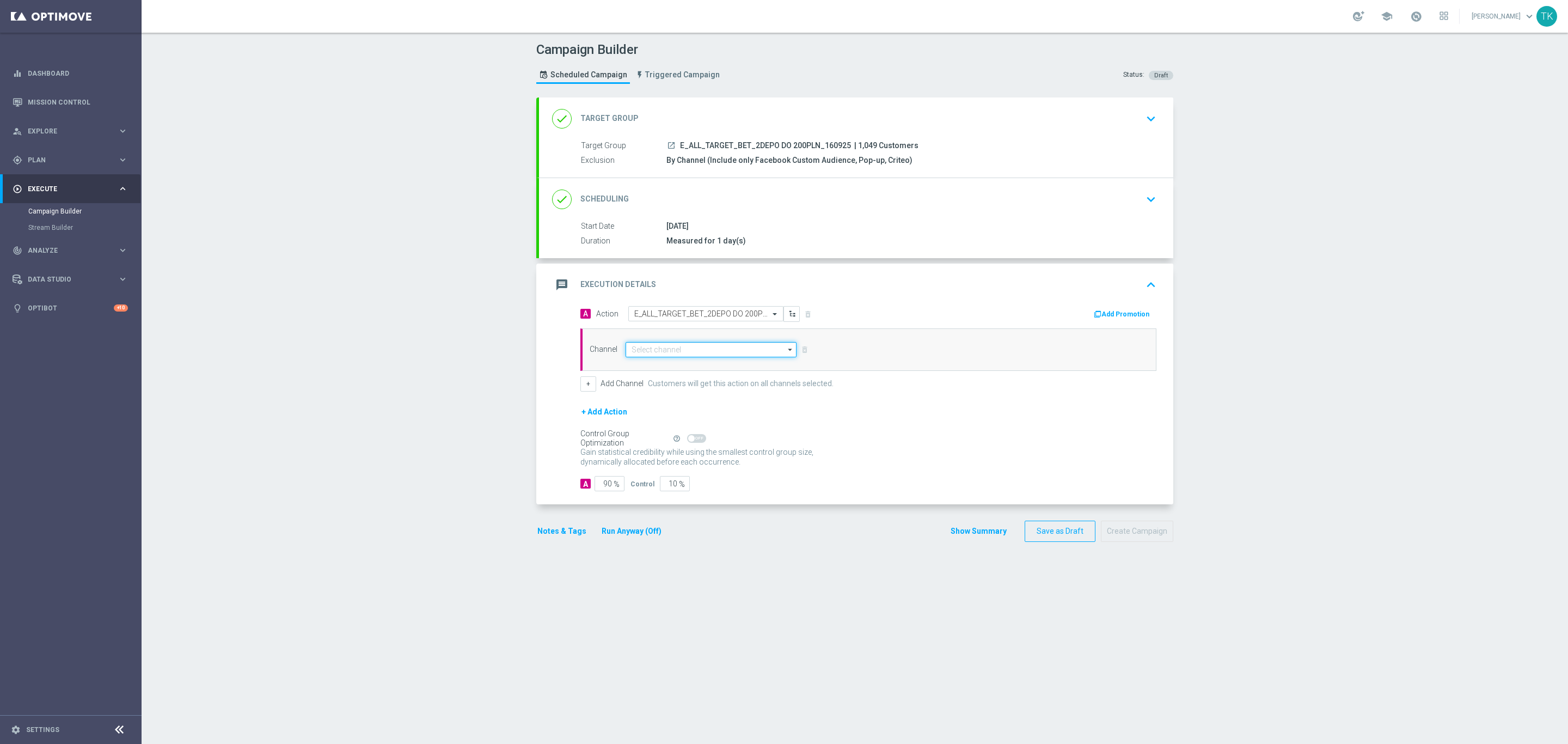
click at [654, 346] on input at bounding box center [711, 349] width 171 height 15
click at [667, 370] on div "Private message" at bounding box center [657, 365] width 51 height 10
type input "Private message"
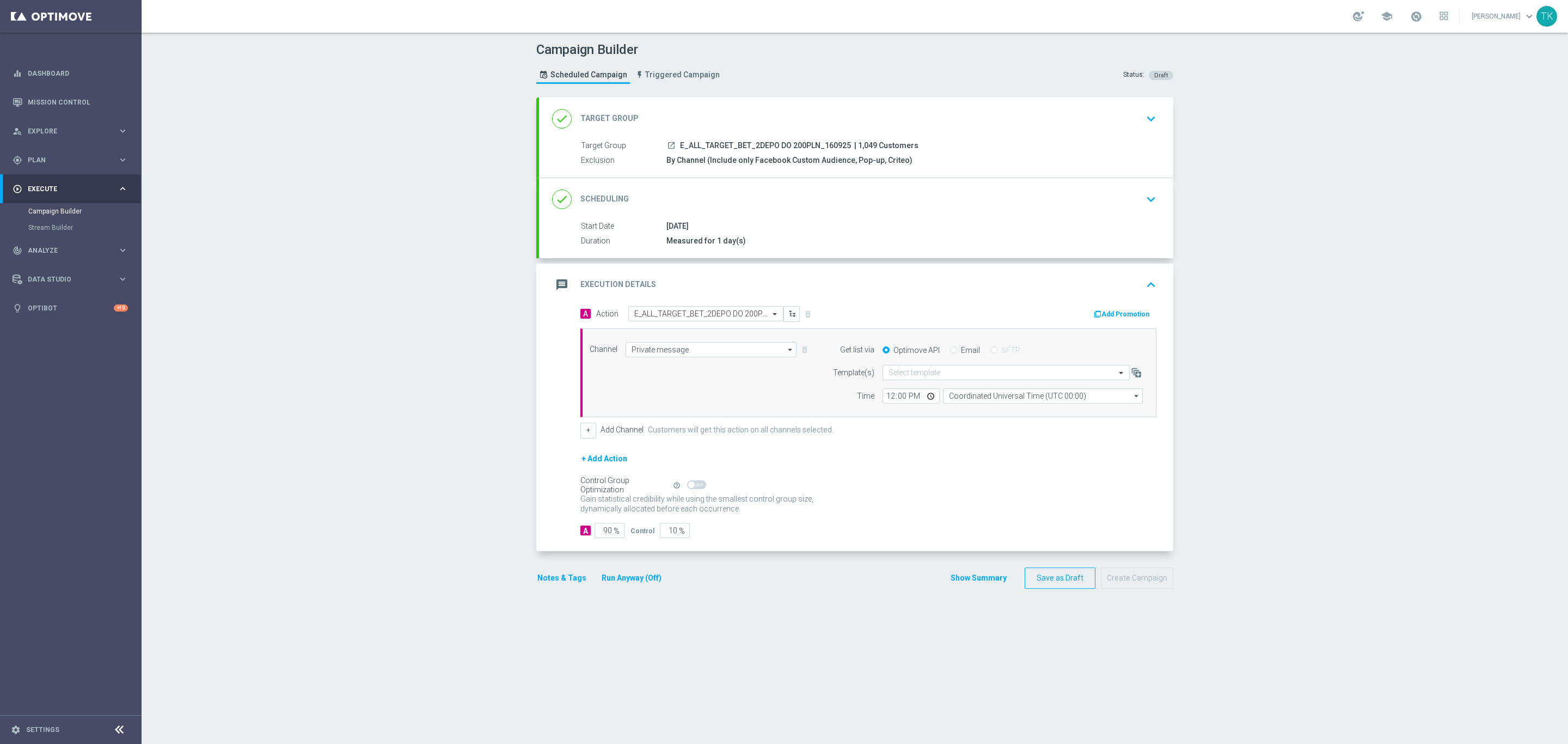
click at [765, 141] on span "E_ALL_TARGET_BET_2DEPO DO 200PLN_160925" at bounding box center [765, 146] width 171 height 10
copy div "E_ALL_TARGET_BET_2DEPO DO 200PLN_160925"
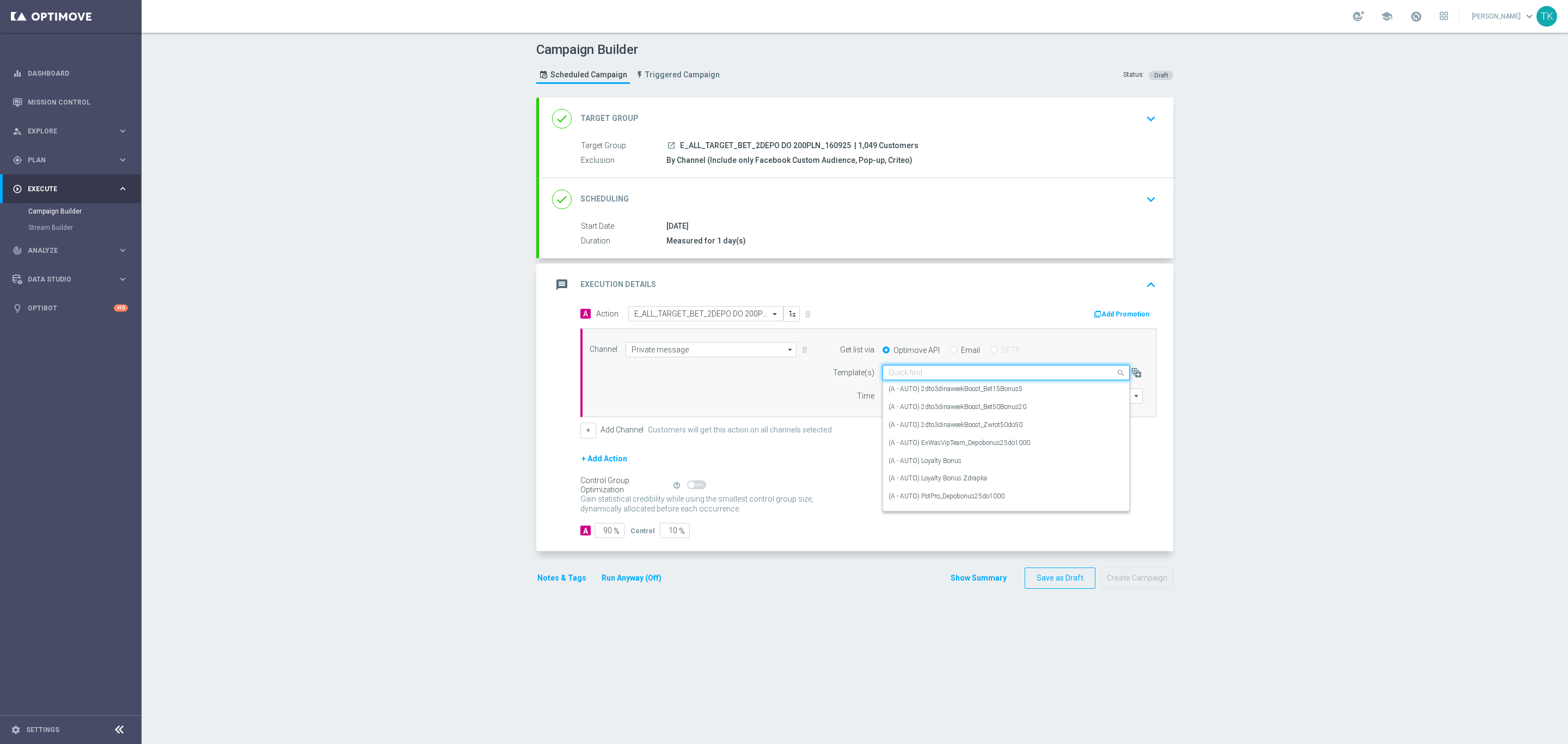
click at [890, 374] on input "text" at bounding box center [995, 373] width 214 height 9
paste input "E_ALL_TARGET_BET_2DEPO DO 200PLN_160925"
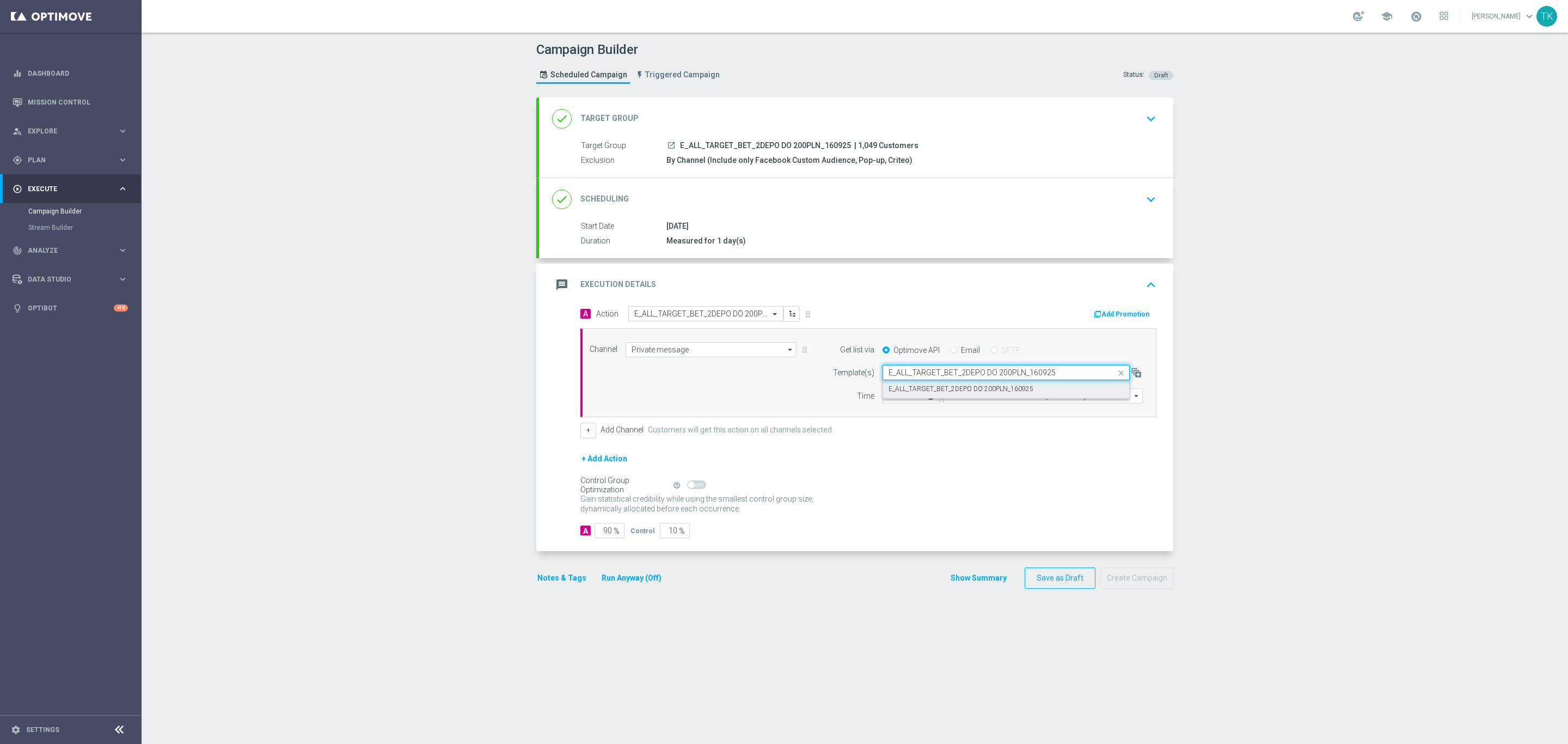
click at [894, 393] on label "E_ALL_TARGET_BET_2DEPO DO 200PLN_160925" at bounding box center [961, 388] width 145 height 9
type input "E_ALL_TARGET_BET_2DEPO DO 200PLN_160925"
click at [883, 400] on input "12:00" at bounding box center [911, 396] width 57 height 15
type input "14:02"
click at [947, 400] on input "Coordinated Universal Time (UTC 00:00)" at bounding box center [1043, 396] width 200 height 15
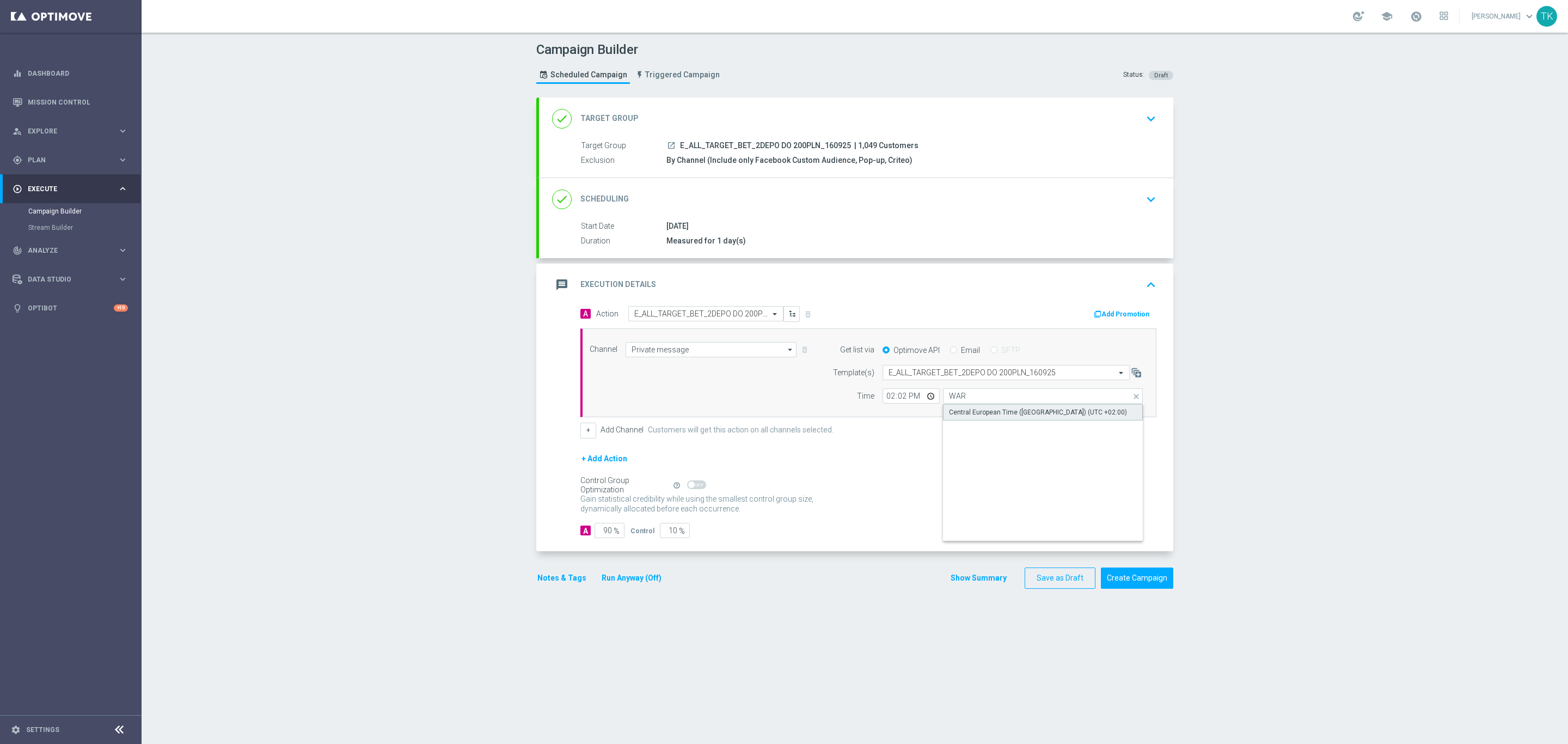
click at [959, 412] on div "Central European Time (Warsaw) (UTC +02:00)" at bounding box center [1038, 412] width 178 height 10
type input "Central European Time (Warsaw) (UTC +02:00)"
click at [580, 432] on button "+" at bounding box center [588, 430] width 16 height 15
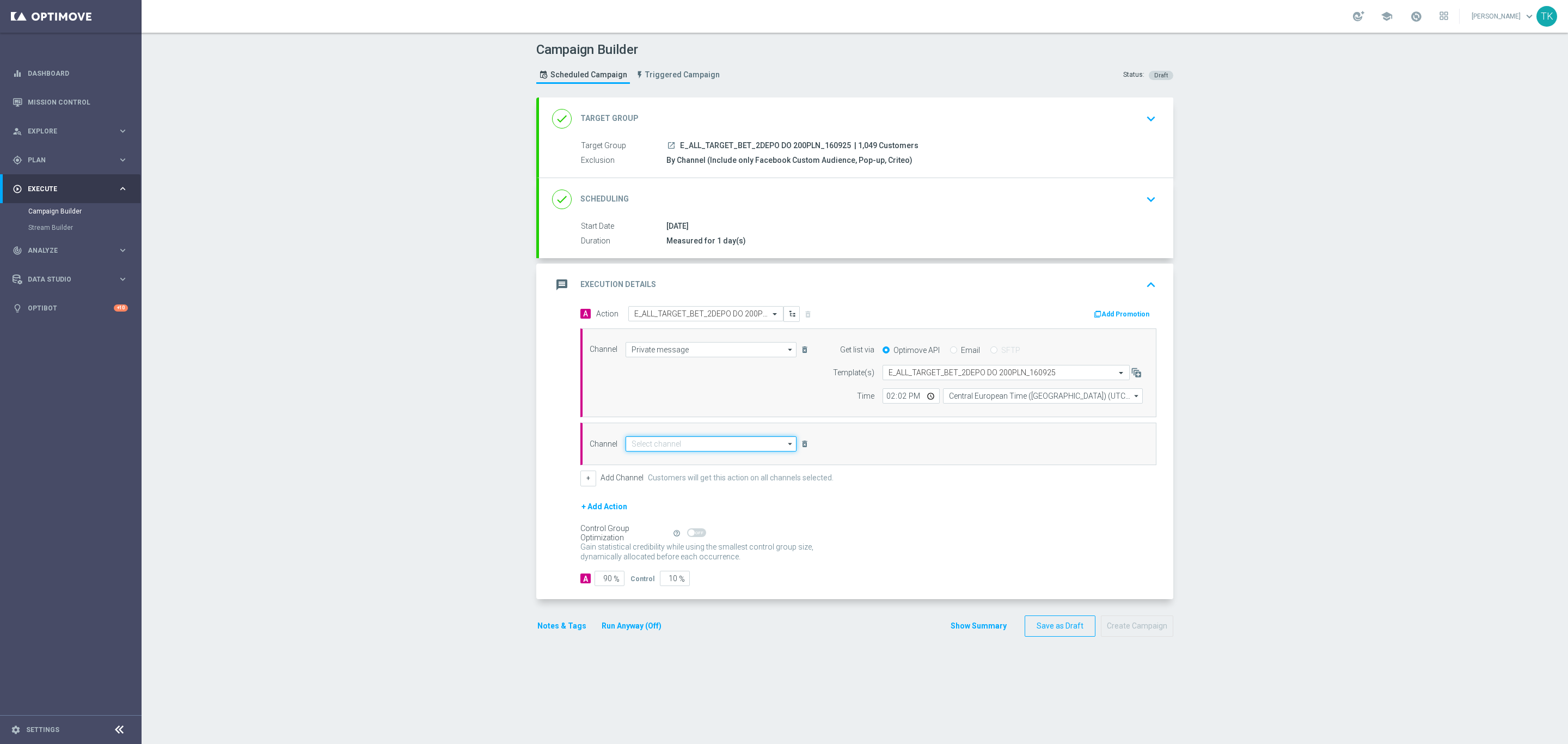
click at [642, 445] on input at bounding box center [711, 443] width 171 height 15
click at [665, 459] on div "Optimail" at bounding box center [711, 459] width 171 height 15
type input "Optimail"
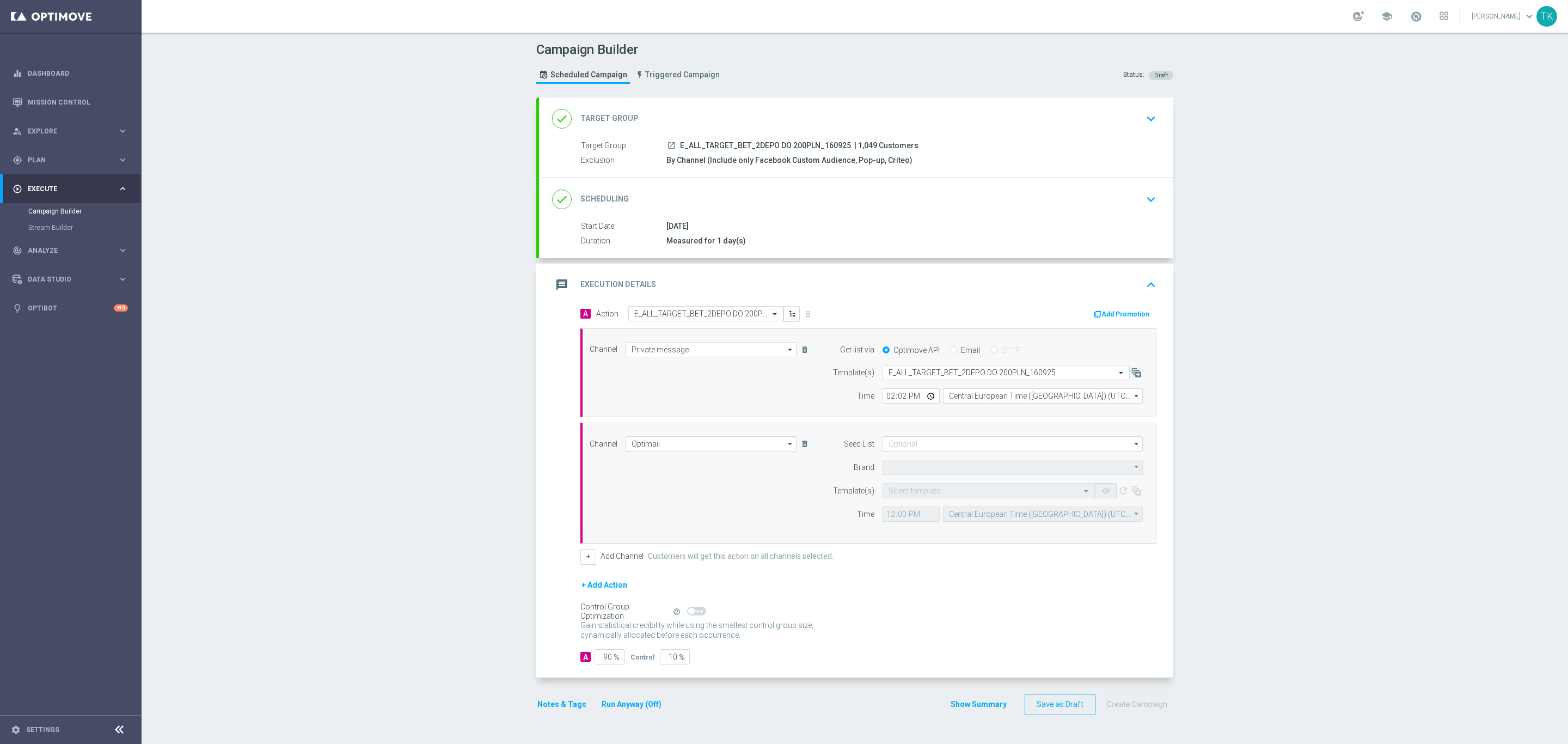
type input "STS"
click at [895, 447] on input at bounding box center [1013, 443] width 261 height 15
click at [915, 504] on div "Brand design" at bounding box center [920, 501] width 40 height 10
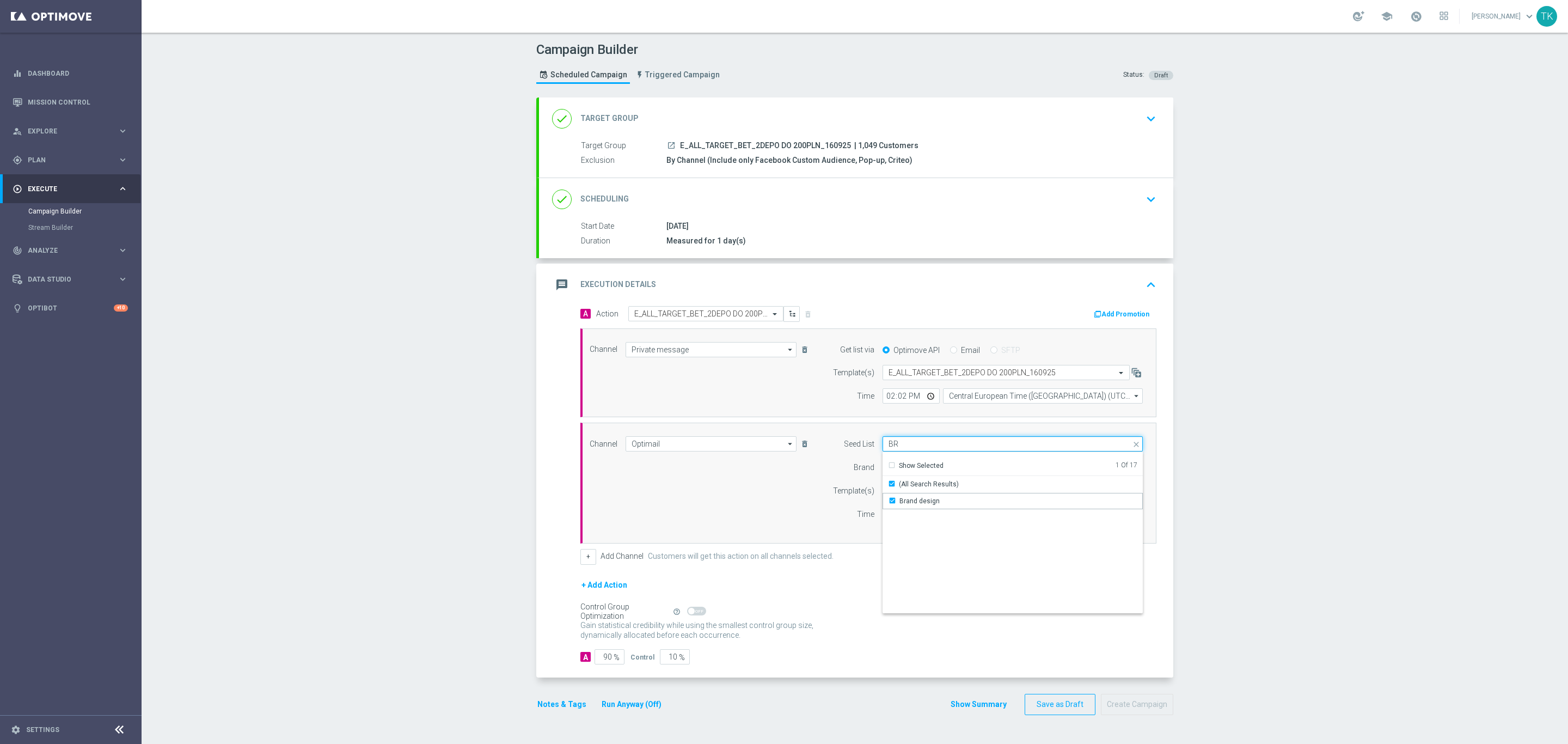
click at [887, 448] on input "BR" at bounding box center [1013, 443] width 261 height 15
click at [907, 499] on div "Reactivation" at bounding box center [919, 501] width 38 height 10
click at [772, 505] on div "Channel Optimail Optimail arrow_drop_down Show Selected 1 of 22 Target group on…" at bounding box center [866, 483] width 570 height 94
type input "Selected 2 of 17"
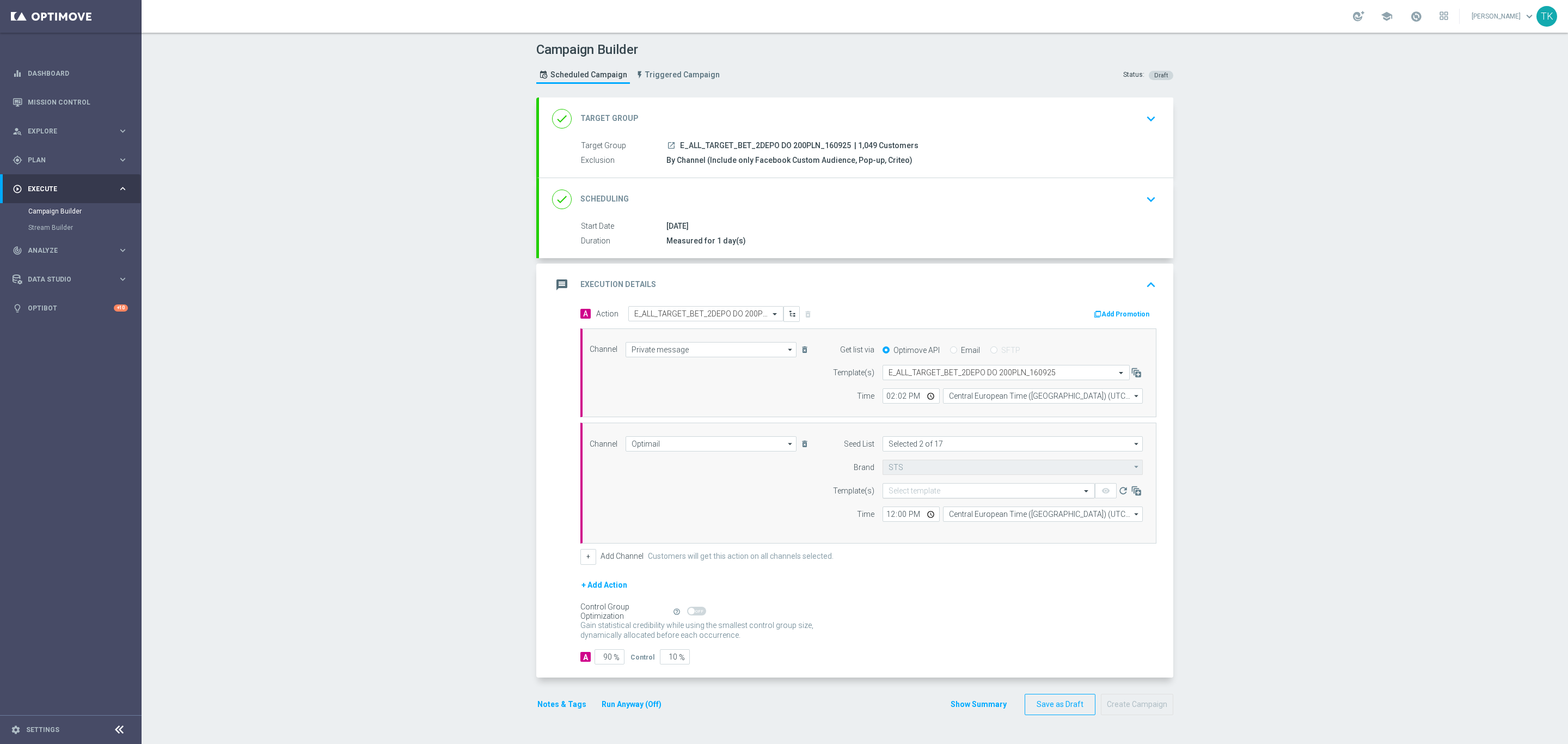
click at [897, 493] on input "text" at bounding box center [978, 491] width 178 height 9
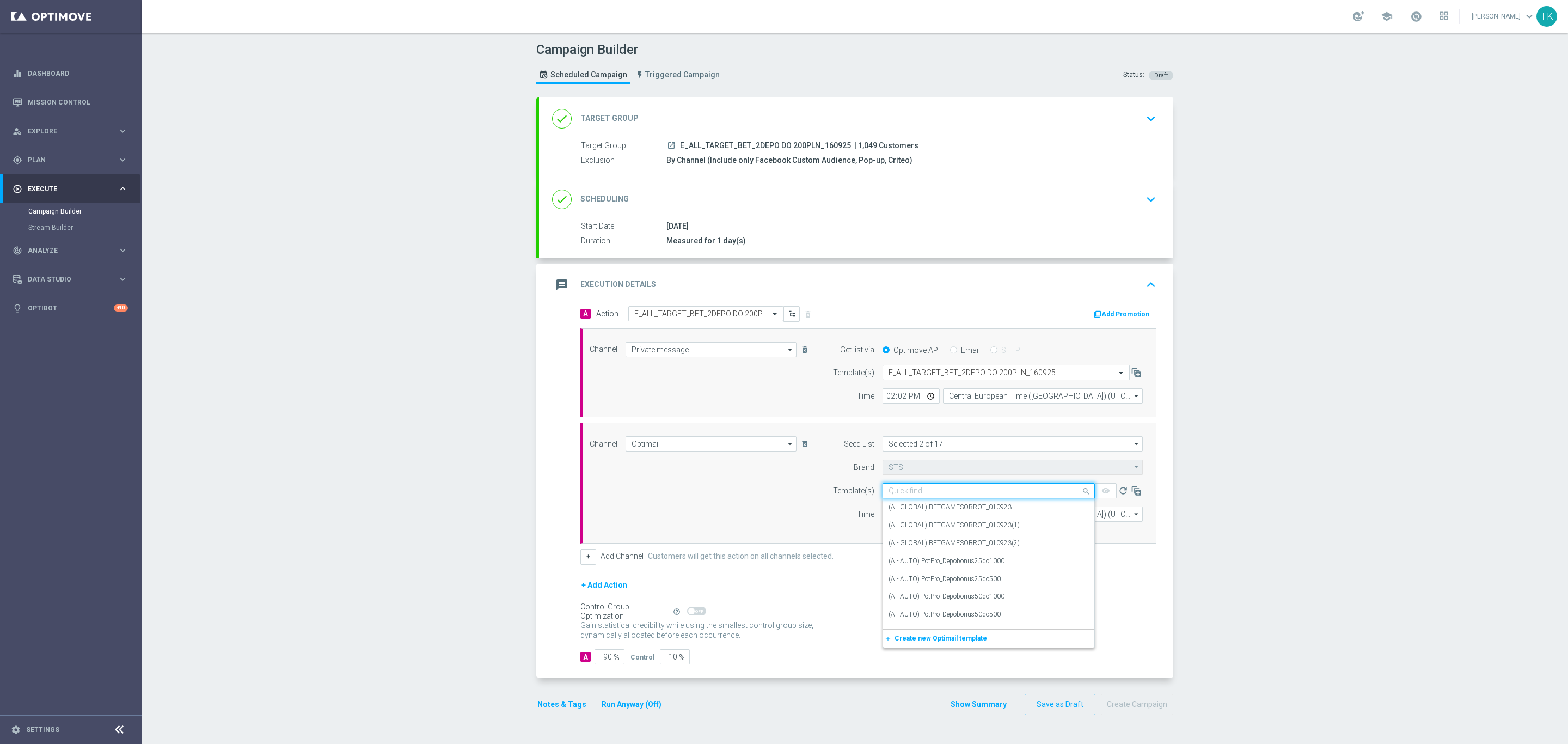
paste input "E_ALL_TARGET_BET_2DEPO DO 200PLN_160925"
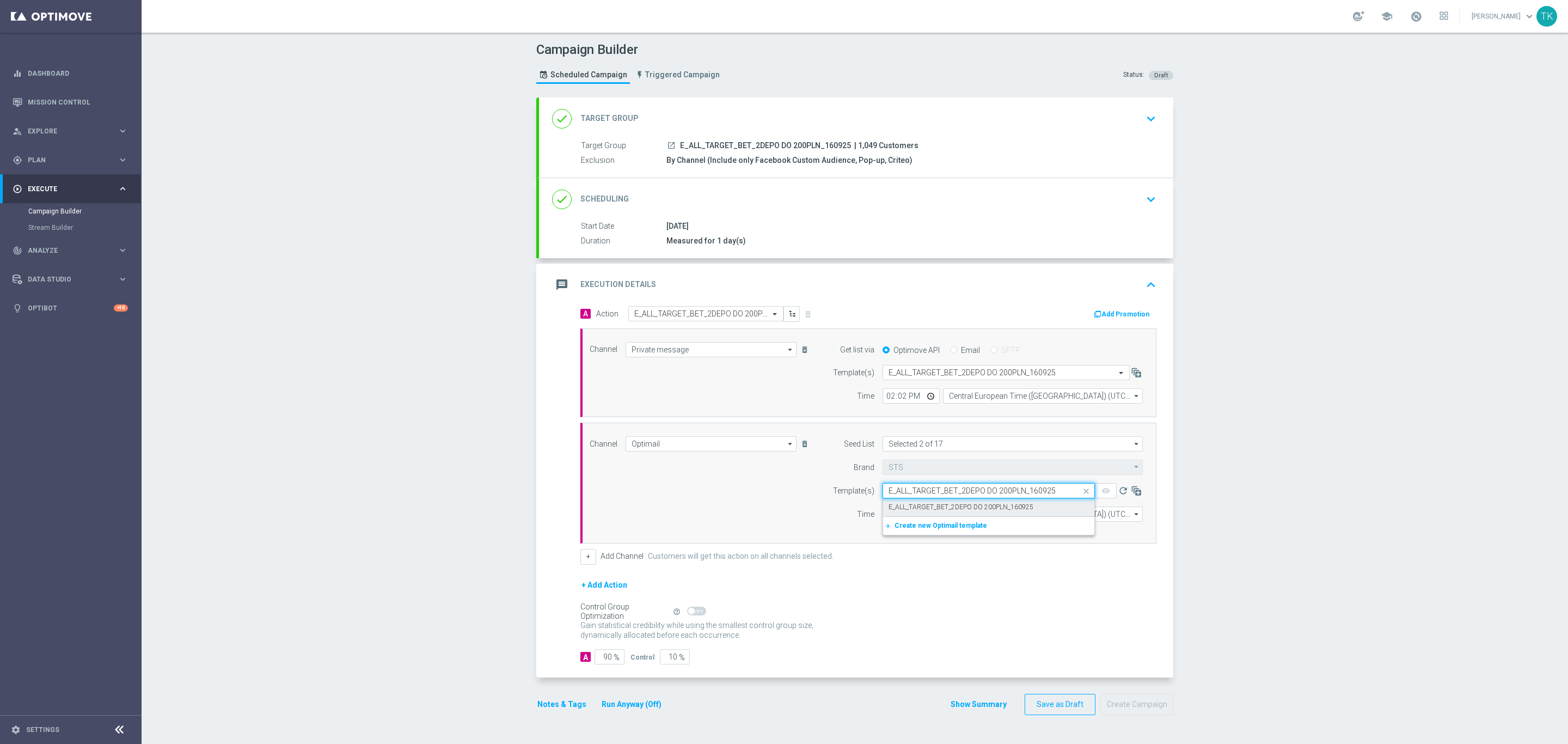
click at [900, 510] on label "E_ALL_TARGET_BET_2DEPO DO 200PLN_160925" at bounding box center [961, 507] width 145 height 9
type input "E_ALL_TARGET_BET_2DEPO DO 200PLN_160925"
click at [883, 516] on input "12:00" at bounding box center [911, 514] width 57 height 15
type input "14:02"
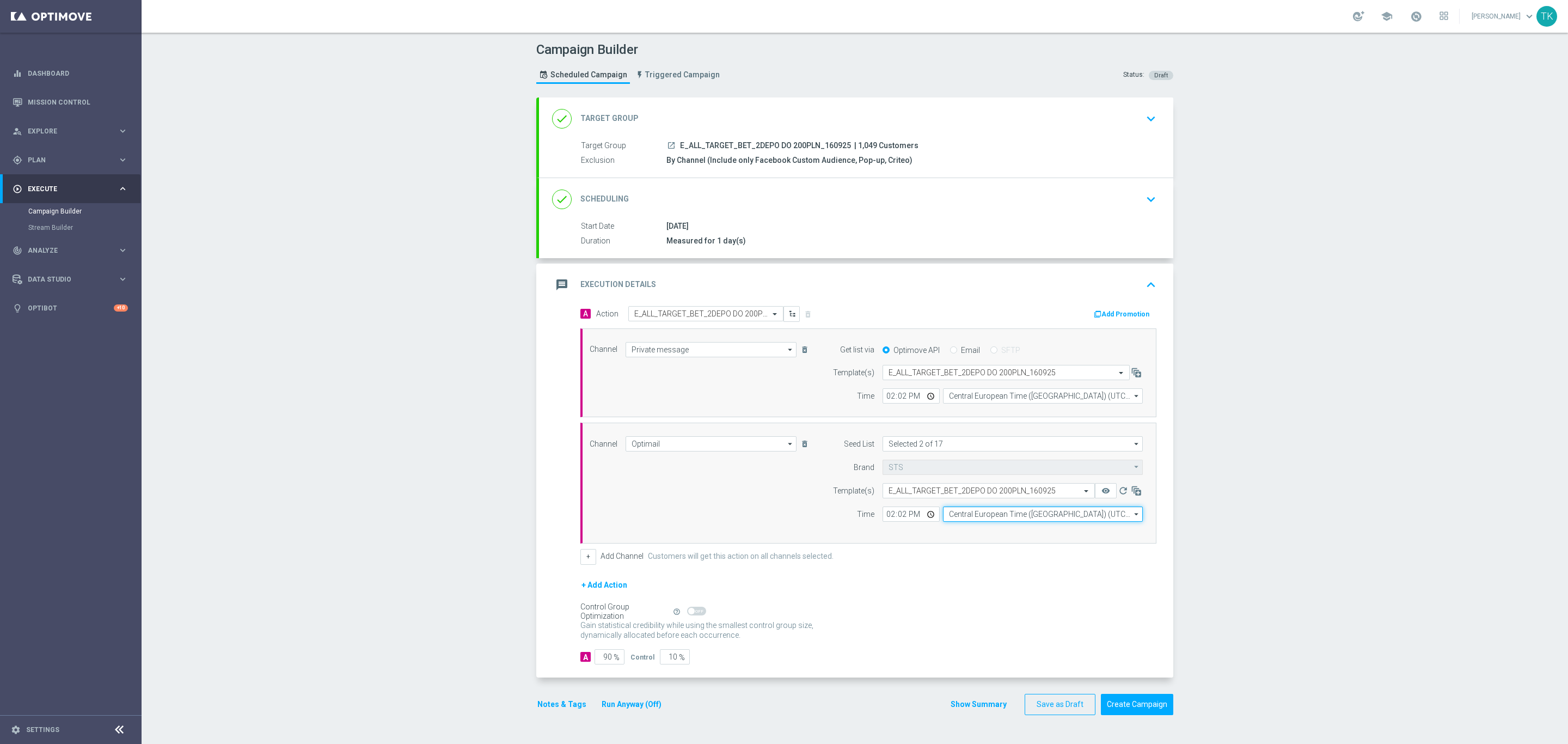
click at [943, 518] on input "Central European Time (Warsaw) (UTC +02:00)" at bounding box center [1043, 514] width 200 height 15
click at [964, 528] on div "Central European Time (Warsaw) (UTC +02:00)" at bounding box center [1043, 530] width 200 height 16
type input "Central European Time (Warsaw) (UTC +02:00)"
click at [957, 515] on input "Central European Time (Warsaw) (UTC +02:00)" at bounding box center [1043, 514] width 200 height 15
click at [992, 533] on div "Central European Time (Warsaw) (UTC +02:00)" at bounding box center [1038, 530] width 178 height 10
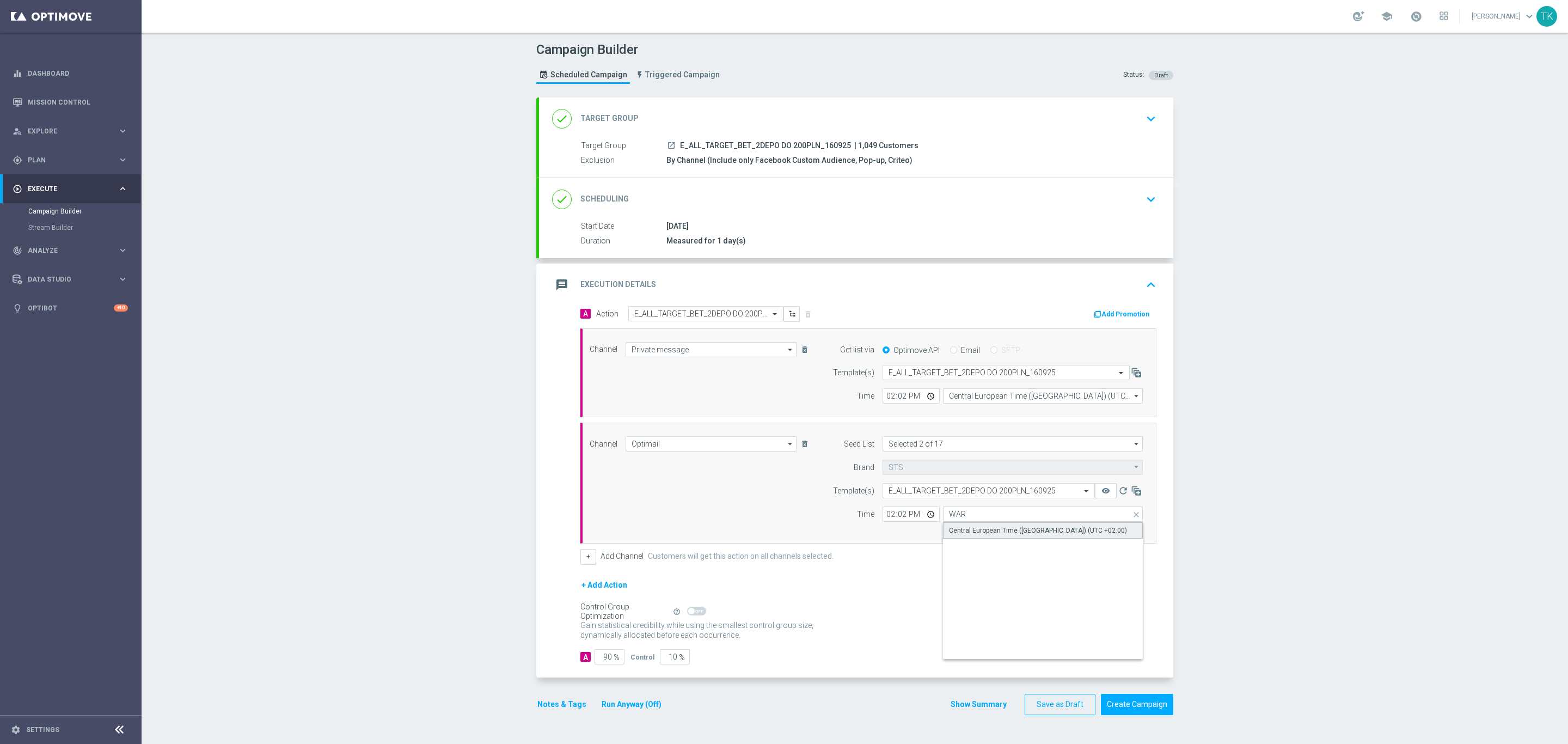
type input "Central European Time (Warsaw) (UTC +02:00)"
click at [979, 400] on input "Central European Time (Warsaw) (UTC +02:00)" at bounding box center [1043, 396] width 200 height 15
click at [806, 404] on div "Channel Private message Private message arrow_drop_down Show Selected 1 of 22 T…" at bounding box center [866, 373] width 570 height 62
type input "Central European Time (Warsaw) (UTC +02:00)"
click at [972, 711] on button "Show Summary" at bounding box center [979, 704] width 57 height 13
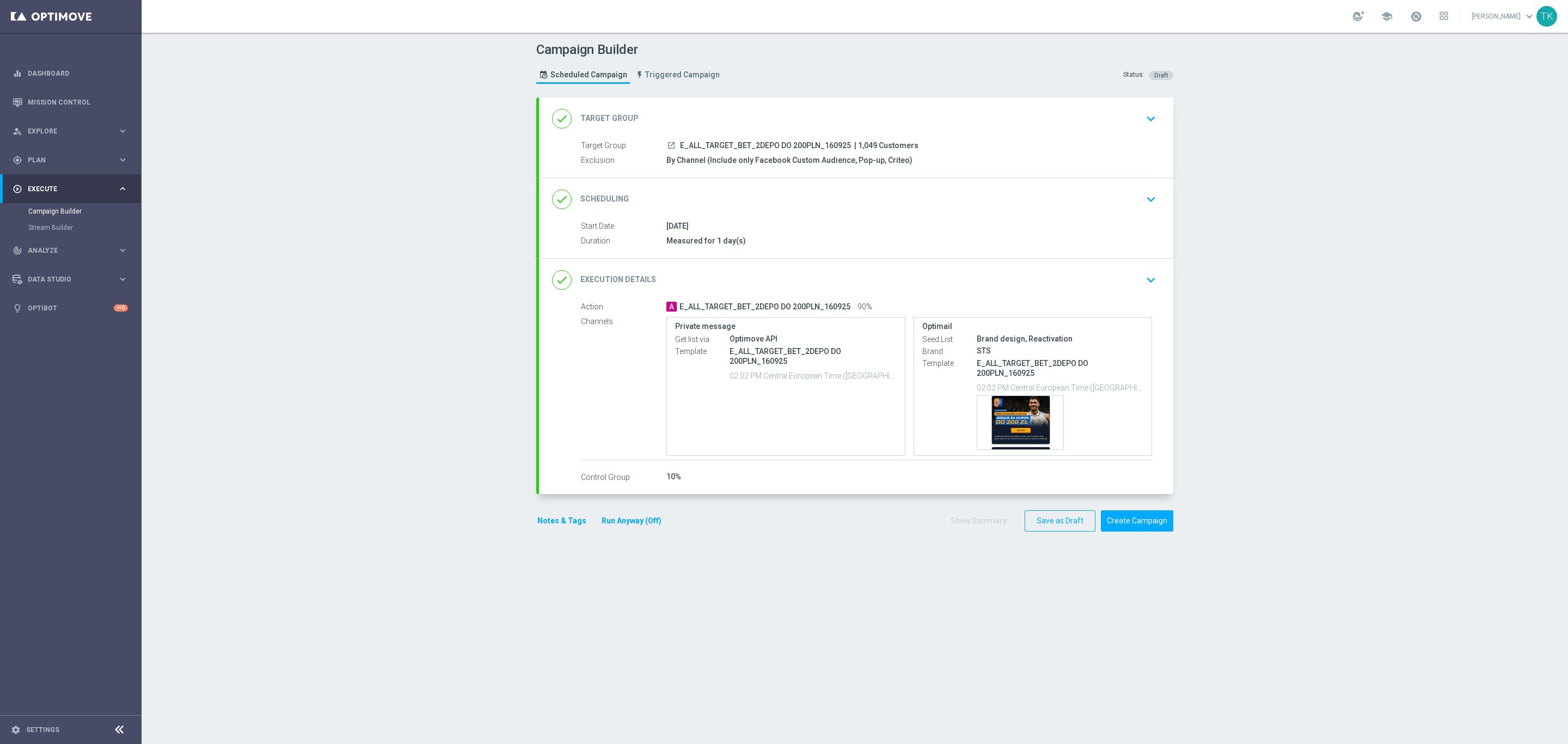
click at [553, 523] on button "Notes & Tags" at bounding box center [562, 521] width 51 height 13
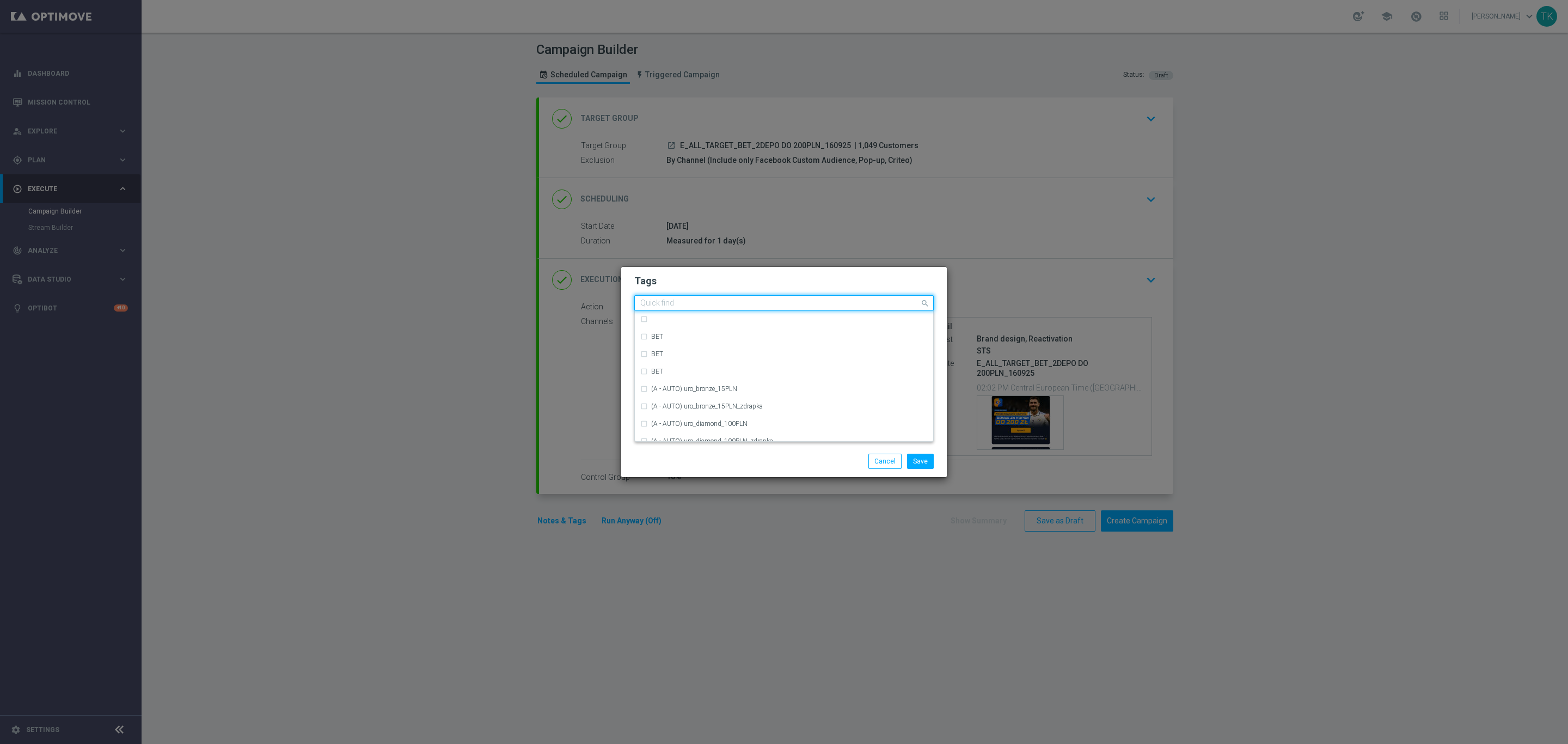
click at [655, 306] on input "text" at bounding box center [780, 303] width 279 height 9
click at [651, 335] on div "E" at bounding box center [784, 335] width 287 height 18
click at [653, 297] on div "Quick find × E E" at bounding box center [777, 303] width 285 height 13
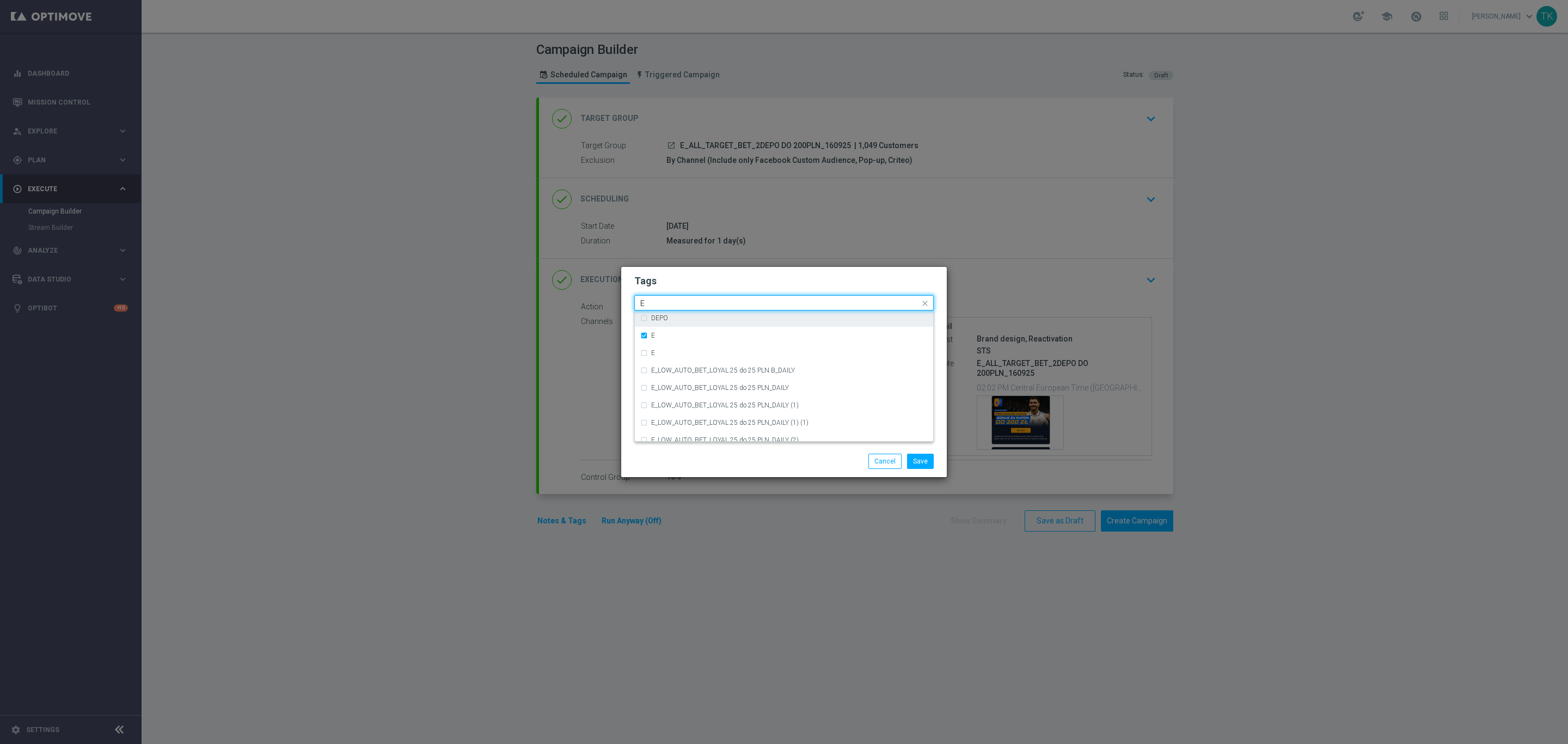
click at [653, 300] on input "E" at bounding box center [780, 303] width 279 height 9
click at [663, 321] on div "ALL" at bounding box center [789, 319] width 276 height 7
click at [663, 307] on input "ALL" at bounding box center [780, 303] width 279 height 9
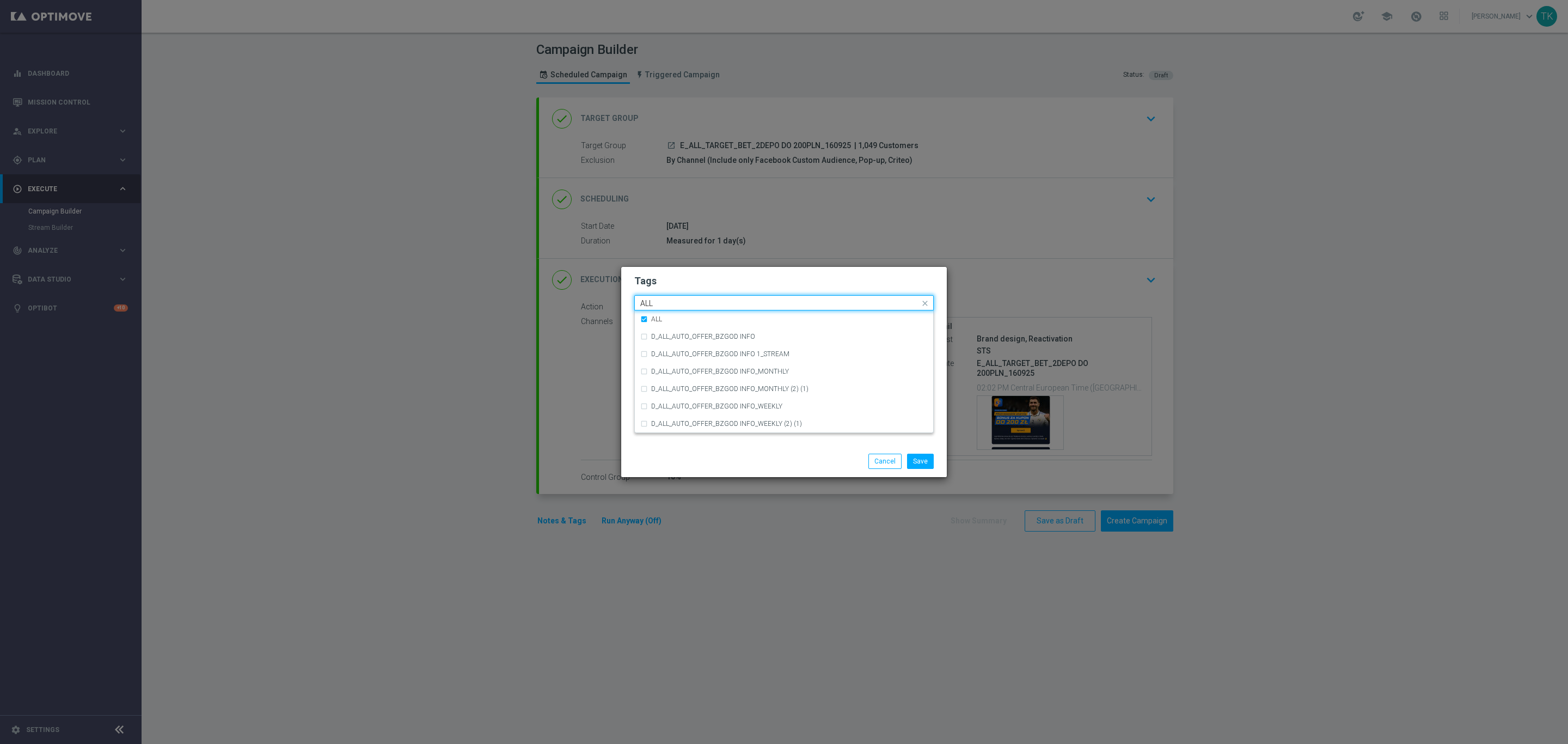
click at [663, 307] on input "ALL" at bounding box center [780, 303] width 279 height 9
click at [668, 364] on div "TARGET" at bounding box center [784, 371] width 287 height 18
click at [670, 306] on input "TARGET" at bounding box center [780, 303] width 279 height 9
click at [673, 403] on div "BET" at bounding box center [789, 406] width 276 height 7
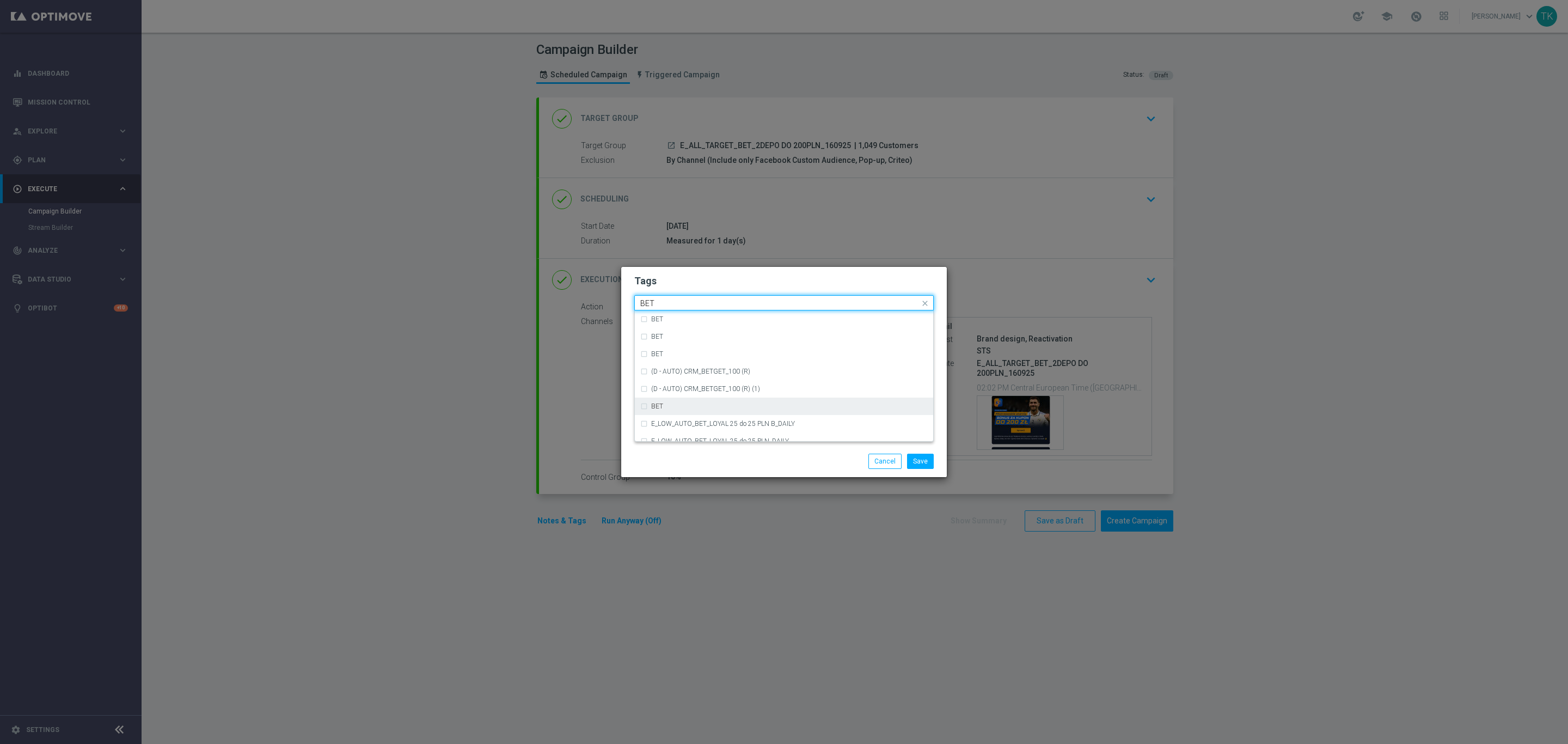
type input "BET"
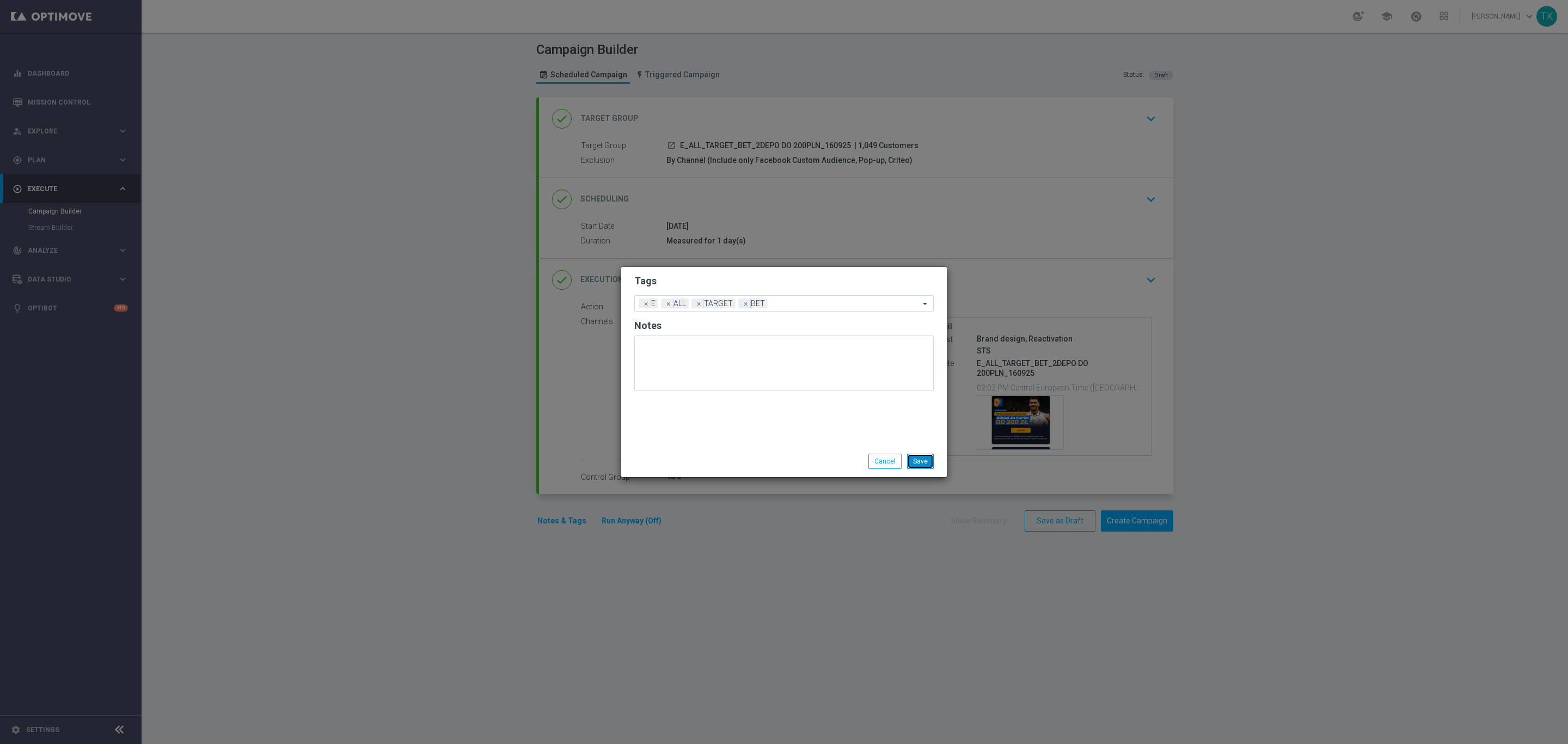
click at [926, 466] on button "Save" at bounding box center [920, 461] width 27 height 15
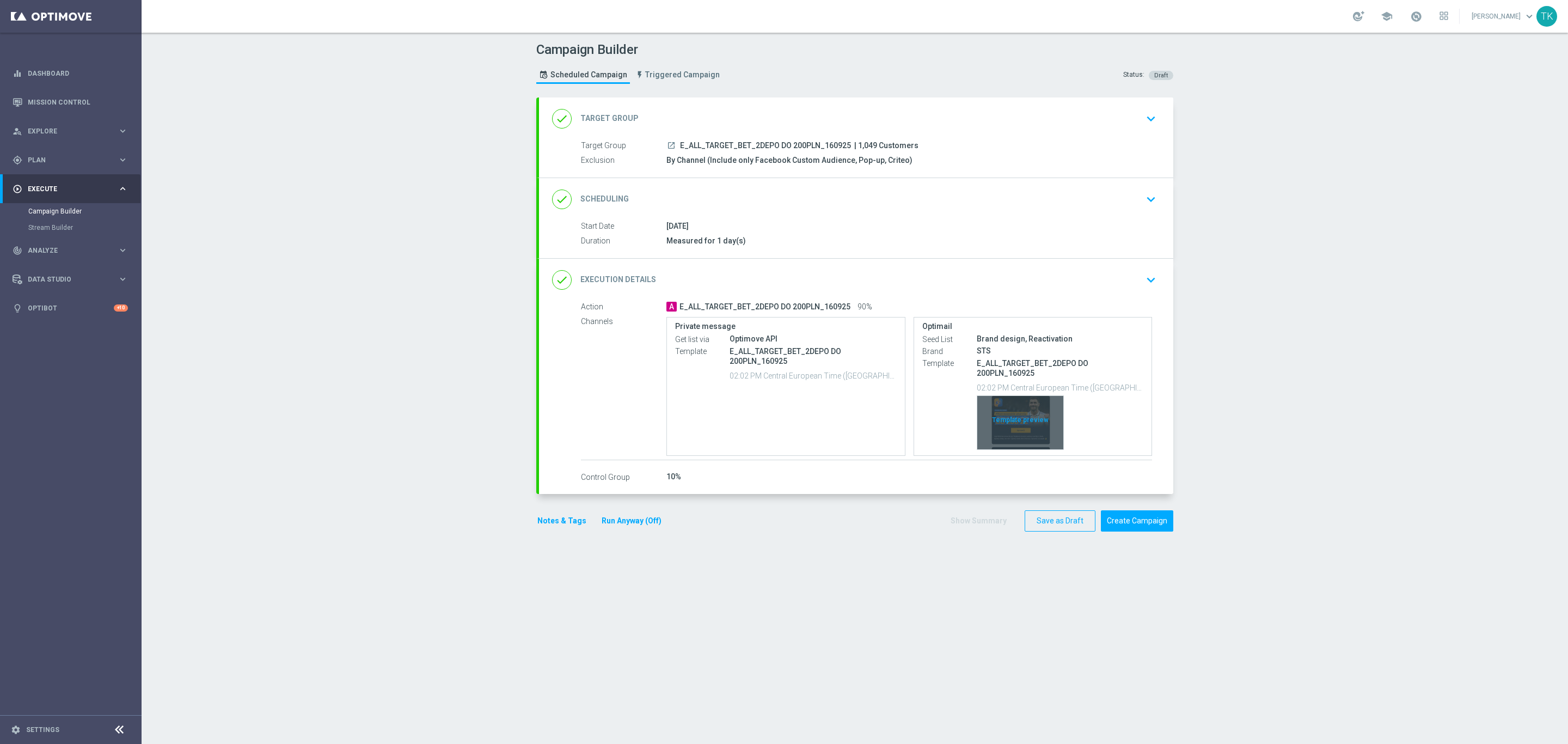
click at [1014, 401] on div "Template preview" at bounding box center [1020, 423] width 86 height 54
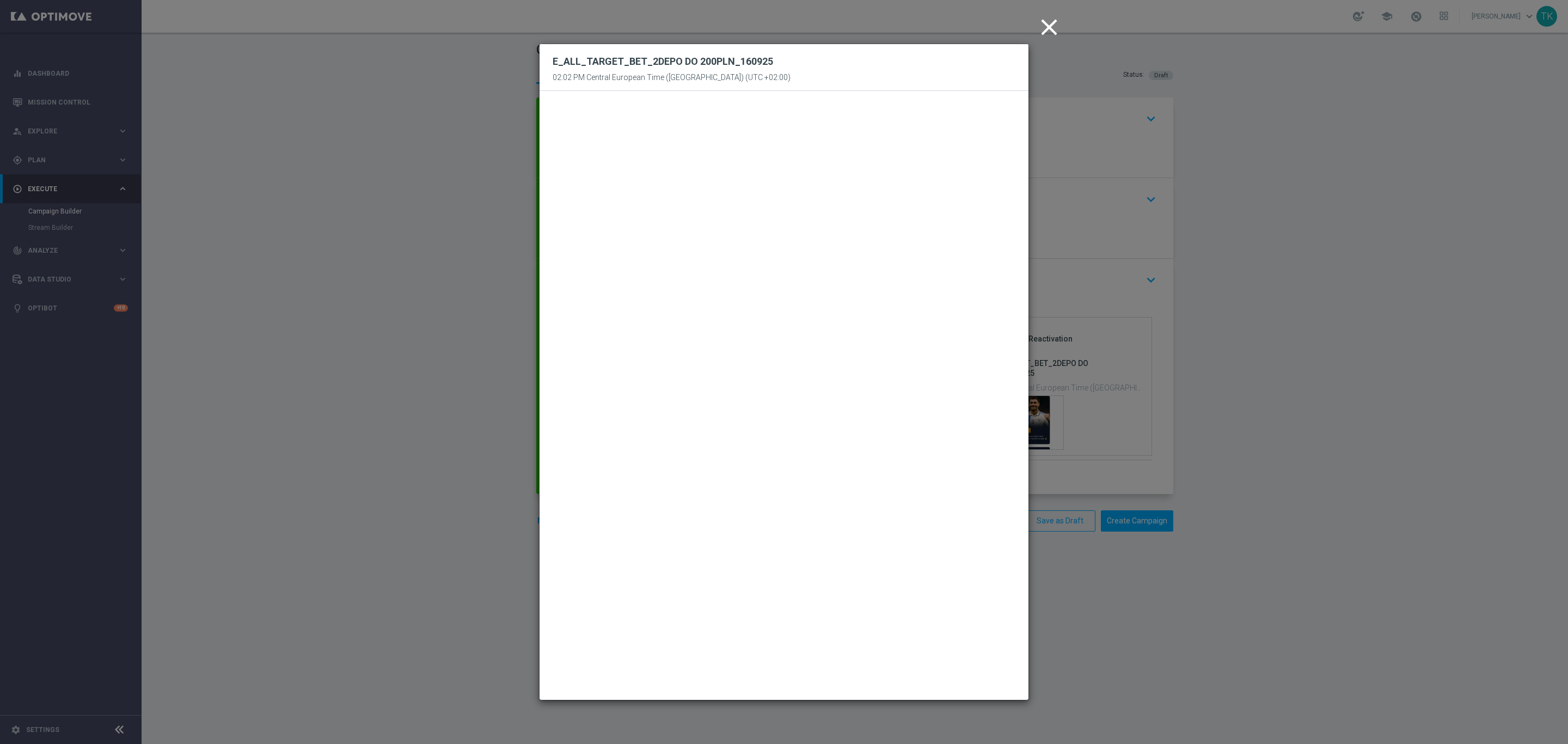
click at [1047, 24] on icon "close" at bounding box center [1049, 27] width 27 height 27
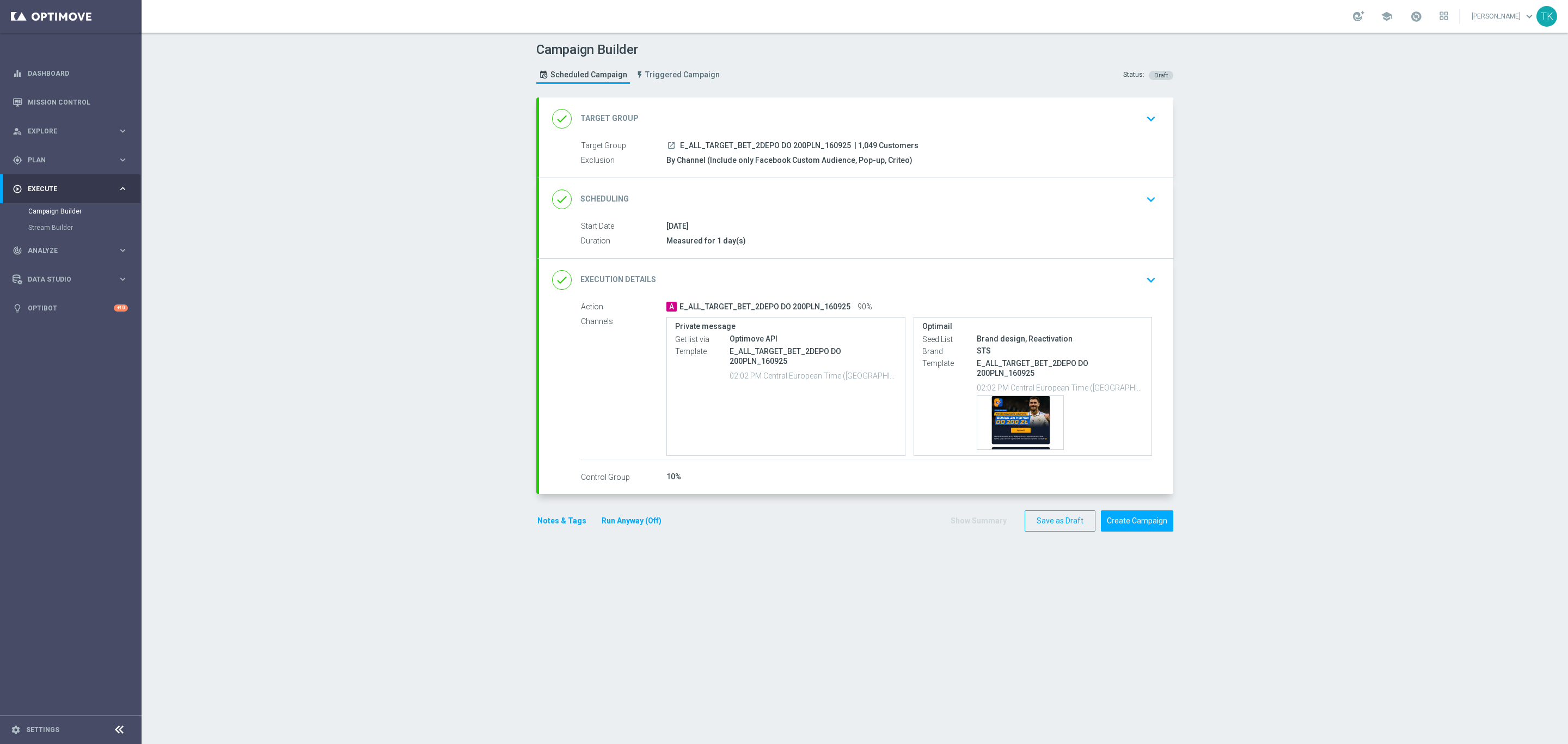
click at [547, 526] on button "Notes & Tags" at bounding box center [562, 521] width 51 height 13
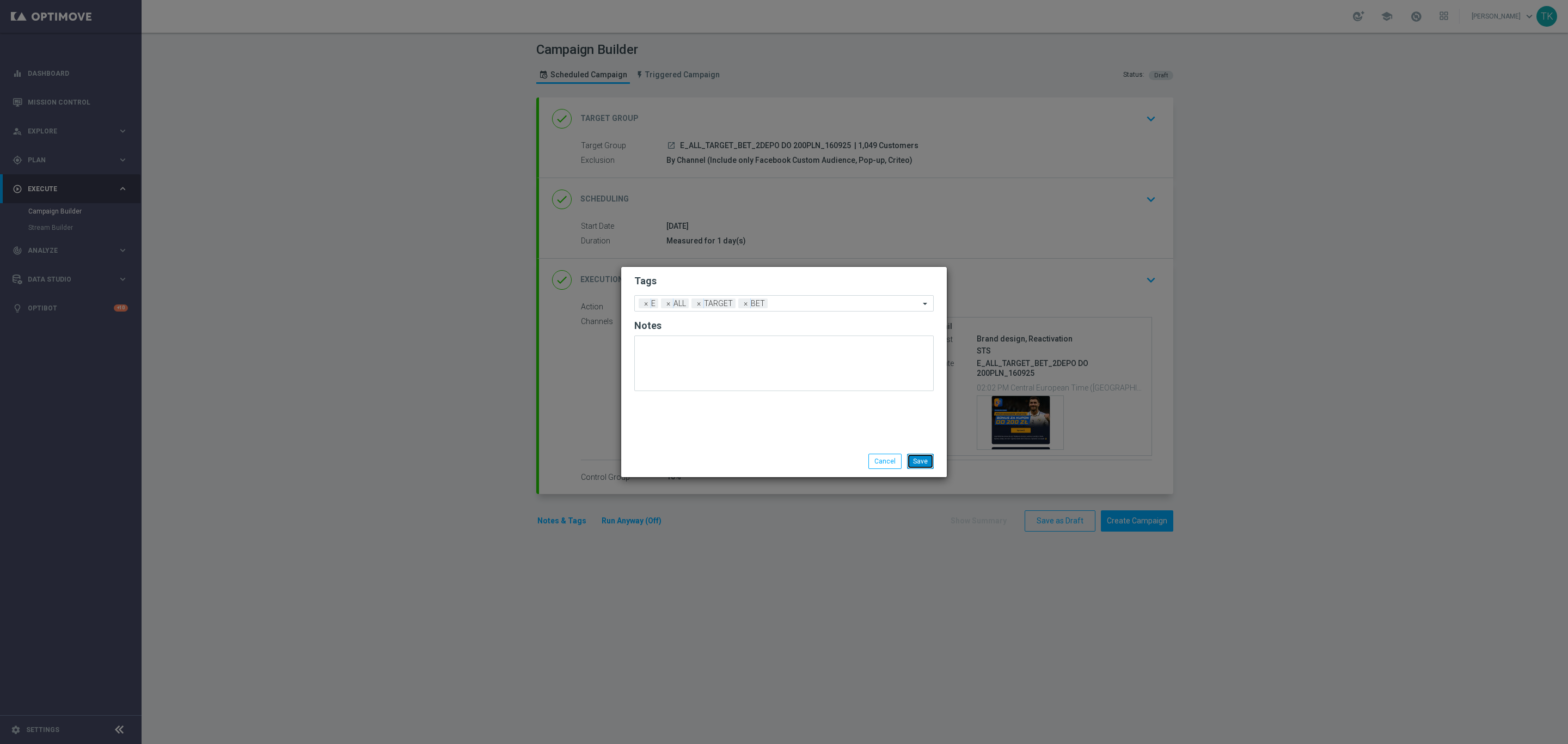
click at [923, 455] on button "Save" at bounding box center [920, 461] width 27 height 15
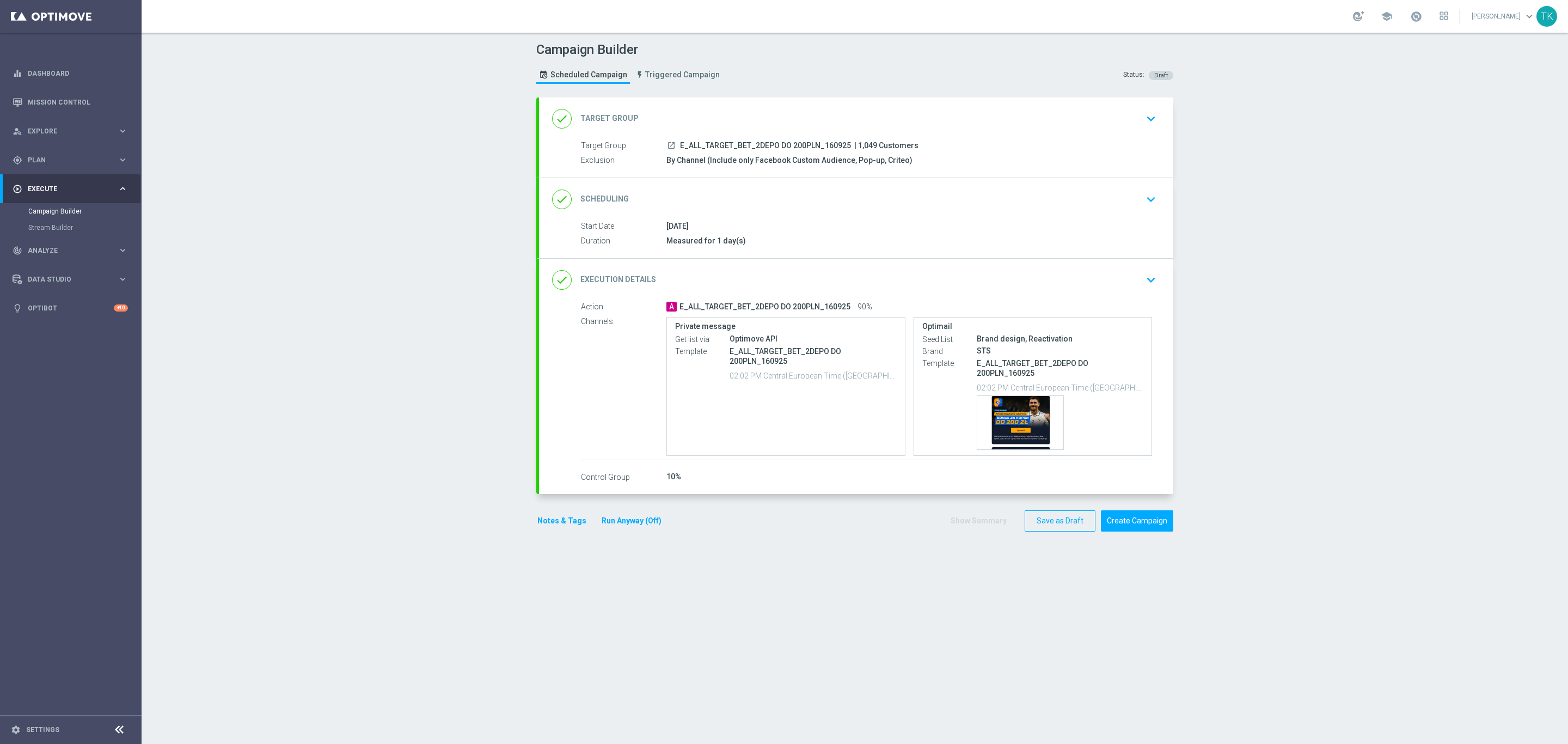
click at [755, 147] on span "E_ALL_TARGET_BET_2DEPO DO 200PLN_160925" at bounding box center [765, 146] width 171 height 10
copy div "E_ALL_TARGET_BET_2DEPO DO 200PLN_160925"
click at [788, 75] on div "Campaign Builder Scheduled Campaign Triggered Campaign Status: Draft" at bounding box center [855, 64] width 653 height 50
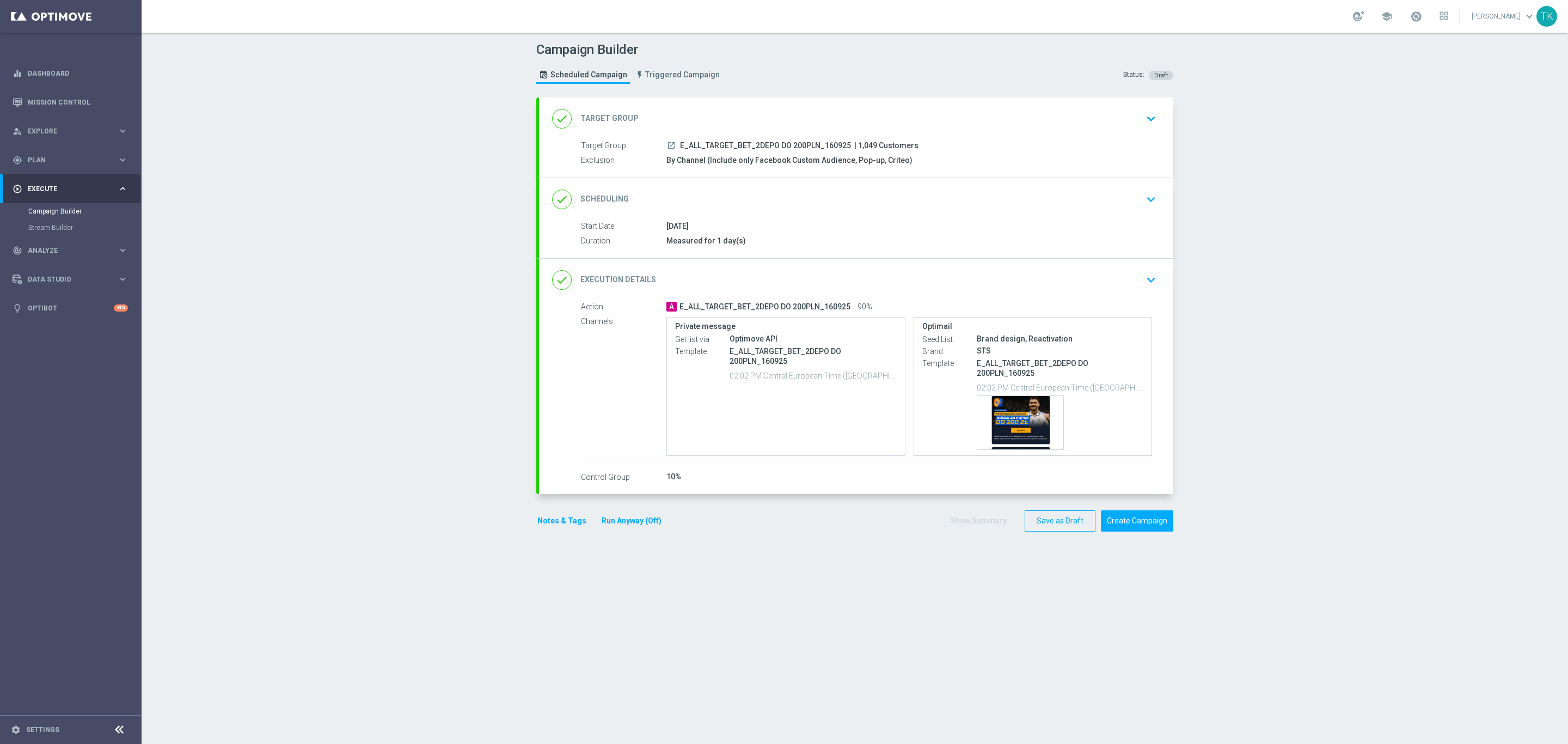
click at [931, 272] on div "done Execution Details keyboard_arrow_down" at bounding box center [856, 280] width 608 height 21
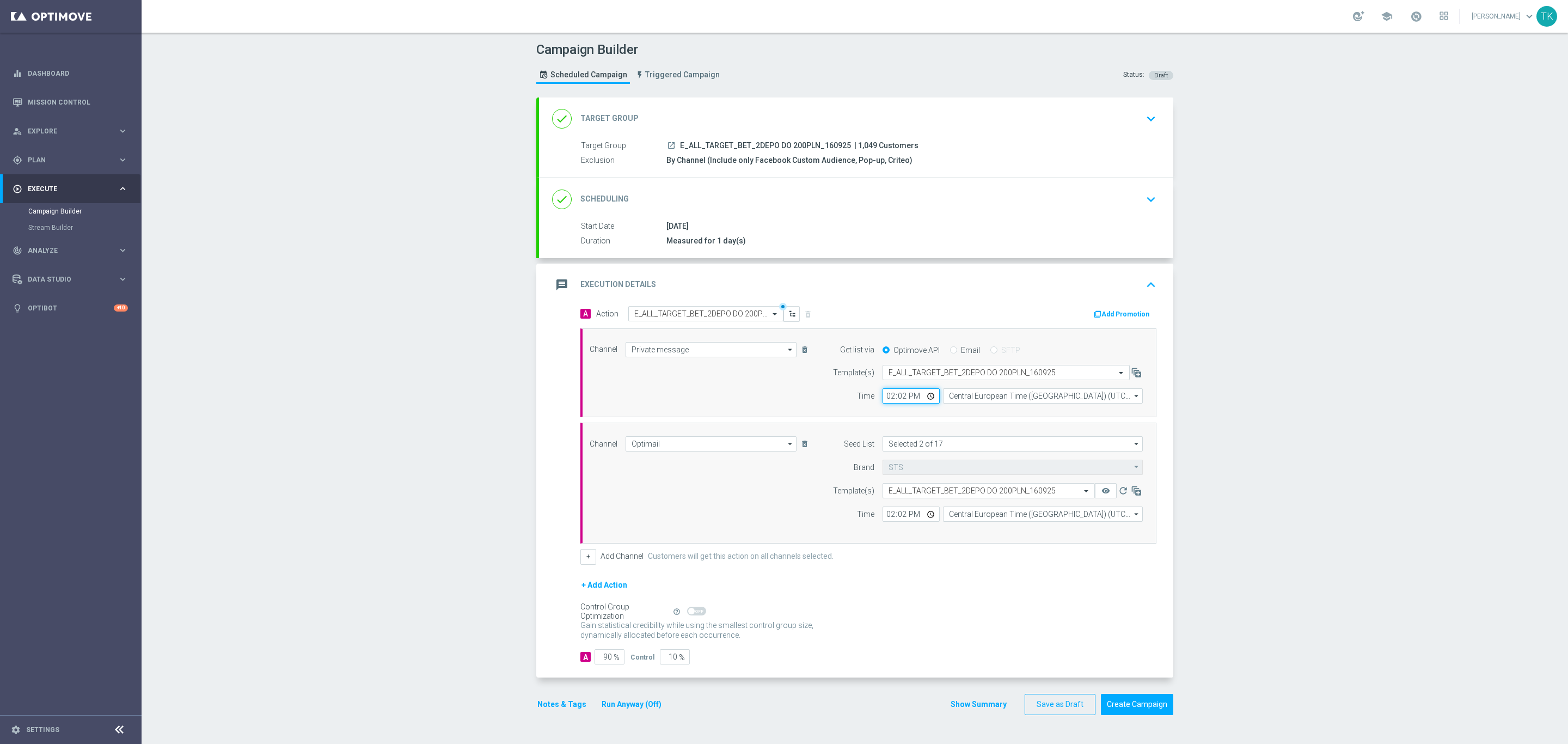
click at [883, 402] on input "14:02" at bounding box center [911, 396] width 57 height 15
type input "16:02"
click at [884, 514] on input "14:02" at bounding box center [911, 514] width 57 height 15
type input "16:02"
click at [978, 711] on button "Show Summary" at bounding box center [979, 704] width 57 height 13
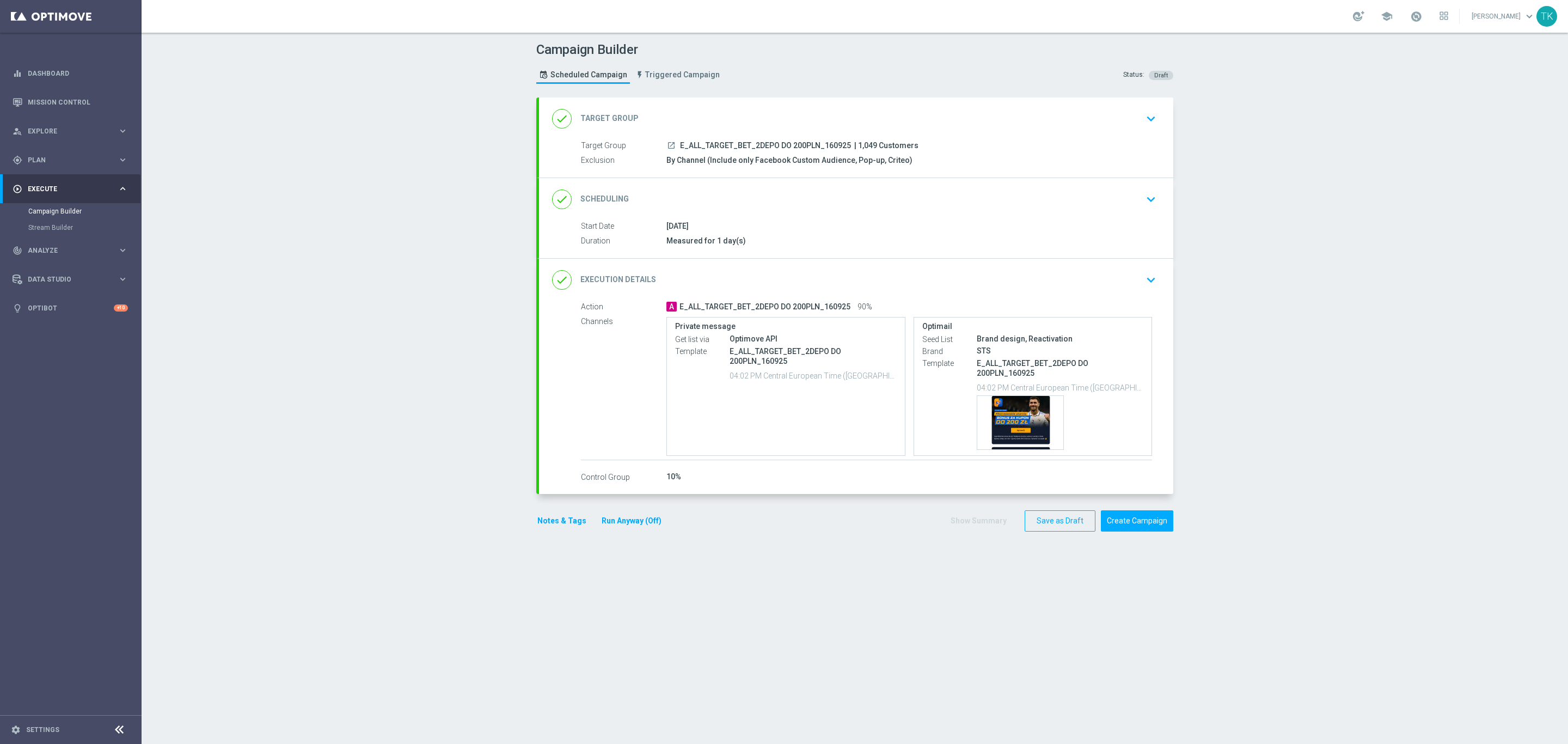
click at [889, 193] on div "done Scheduling keyboard_arrow_down" at bounding box center [856, 199] width 608 height 21
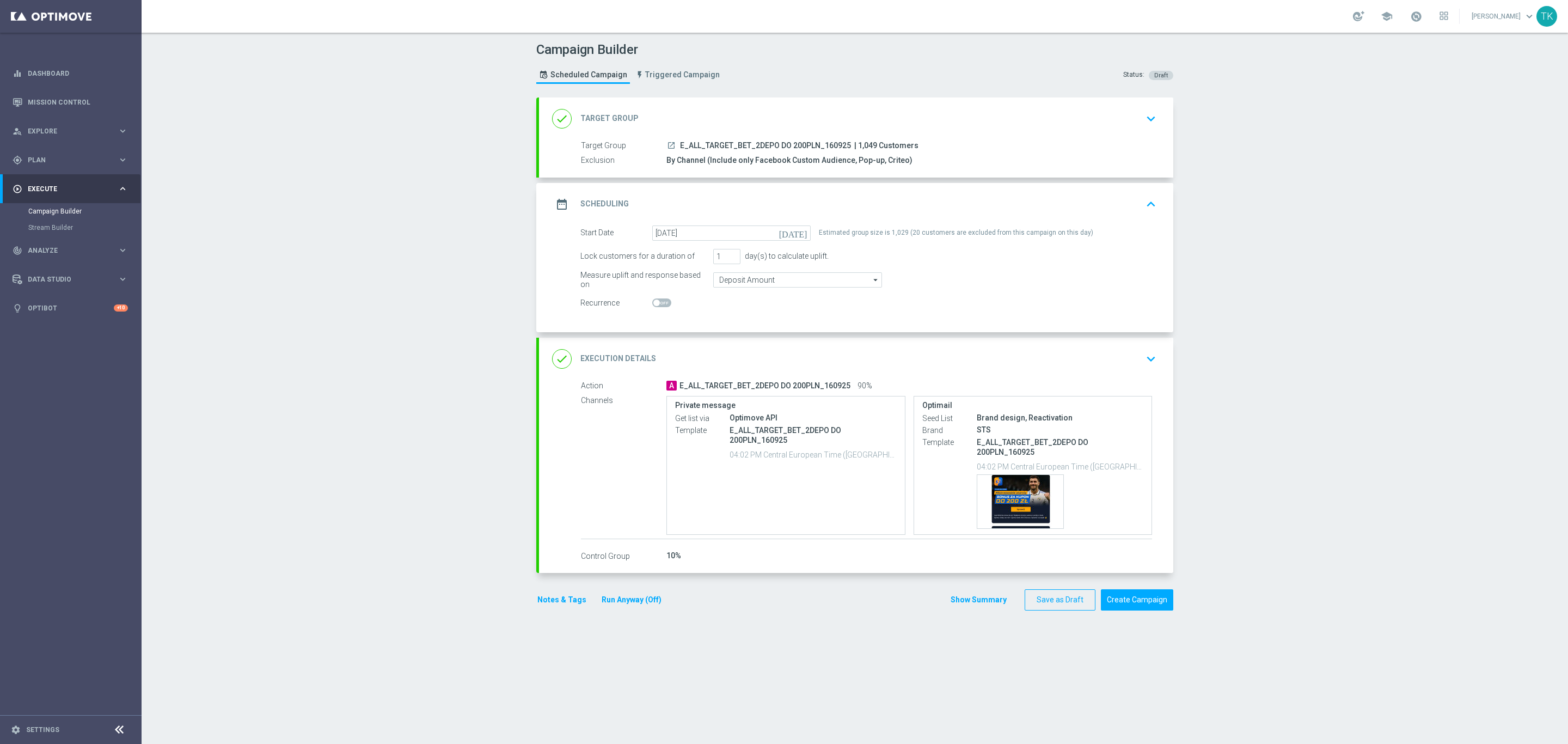
click at [887, 197] on div "date_range Scheduling keyboard_arrow_up" at bounding box center [856, 204] width 608 height 21
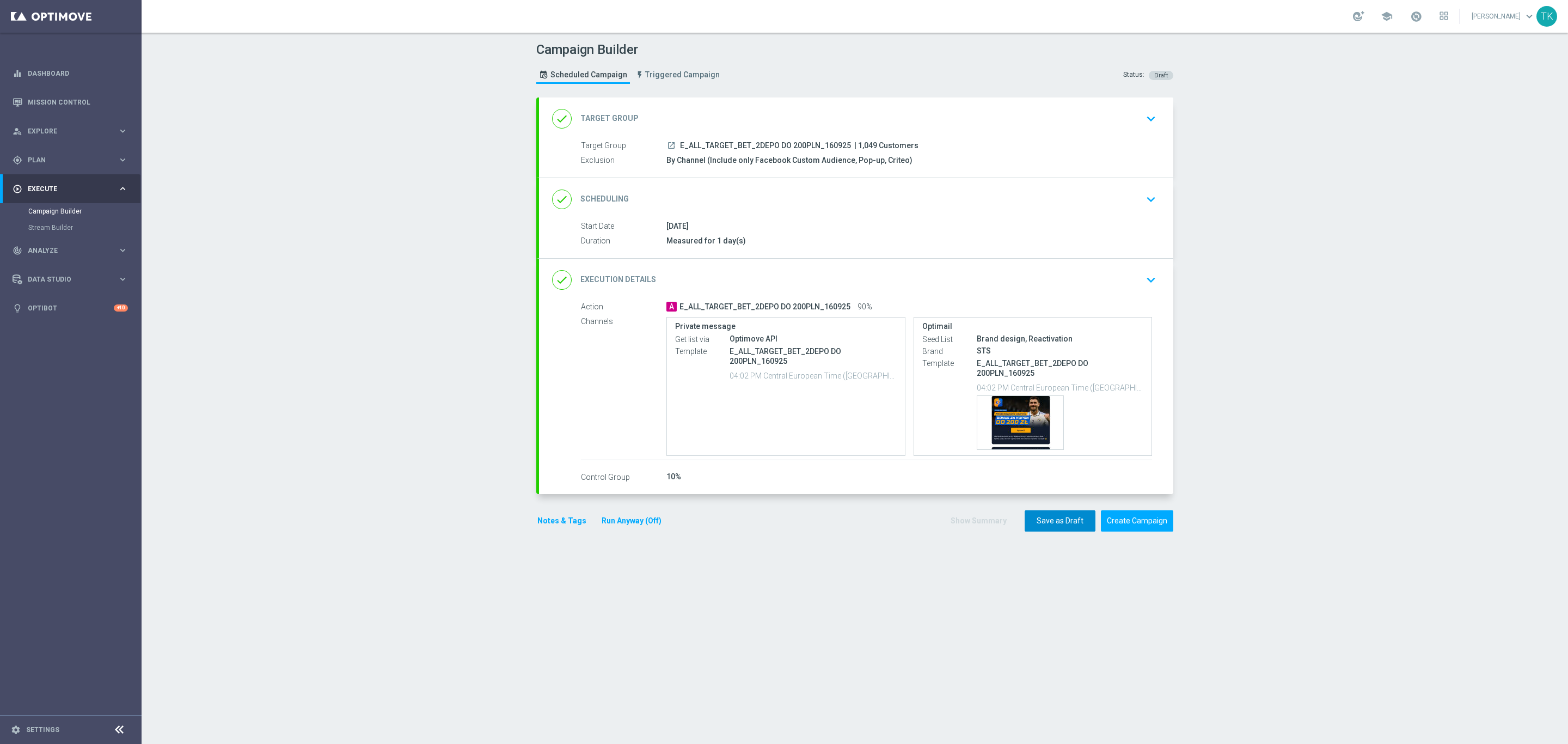
click at [1050, 528] on button "Save as Draft" at bounding box center [1060, 521] width 71 height 21
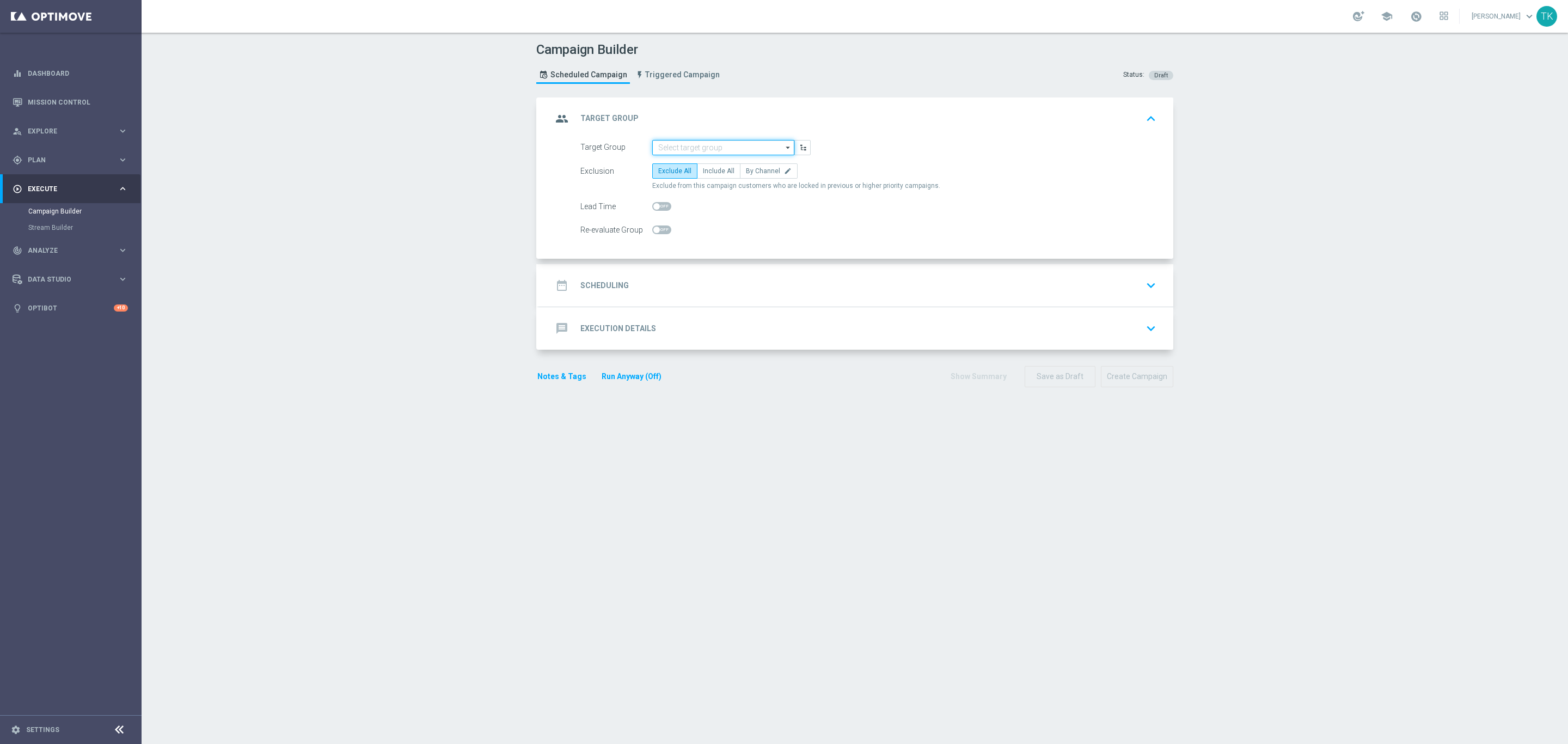
click at [665, 146] on input at bounding box center [723, 147] width 142 height 15
paste input "E_ALL_TARGET_BET_3DEPO DO 200PLN_160925"
click at [673, 167] on div "E_ALL_TARGET_BET_3DEPO DO 200PLN_160925" at bounding box center [723, 168] width 131 height 19
type input "E_ALL_TARGET_BET_3DEPO DO 200PLN_160925"
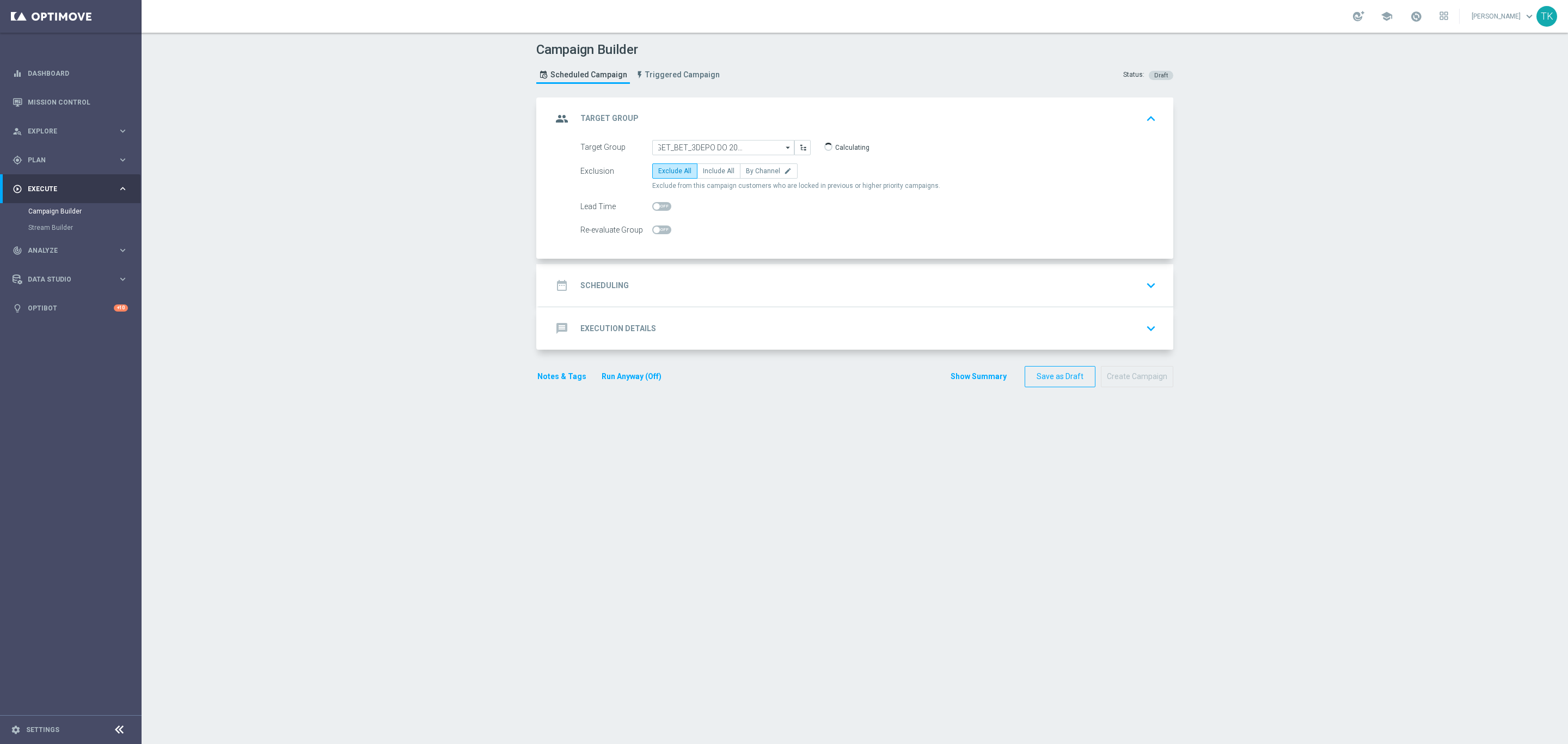
scroll to position [0, 0]
click at [771, 175] on label "By Channel edit" at bounding box center [769, 170] width 58 height 15
click at [753, 175] on input "By Channel edit" at bounding box center [749, 173] width 7 height 7
radio input "true"
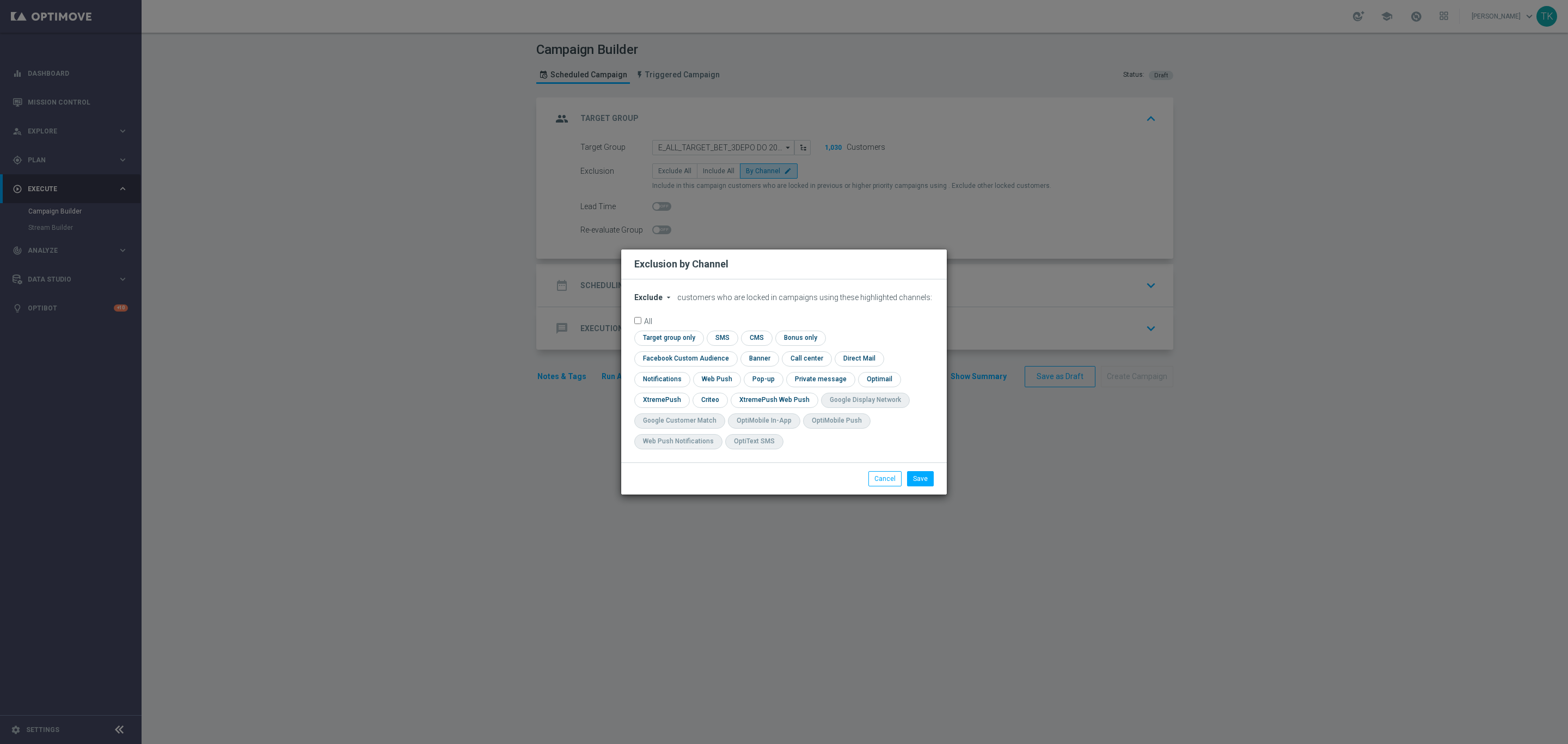
click at [652, 302] on span "Exclude" at bounding box center [648, 297] width 29 height 9
click at [0, 0] on span "Include" at bounding box center [0, 0] width 0 height 0
click at [733, 351] on input "checkbox" at bounding box center [684, 359] width 99 height 15
checkbox input "true"
click at [711, 397] on input "checkbox" at bounding box center [709, 400] width 33 height 15
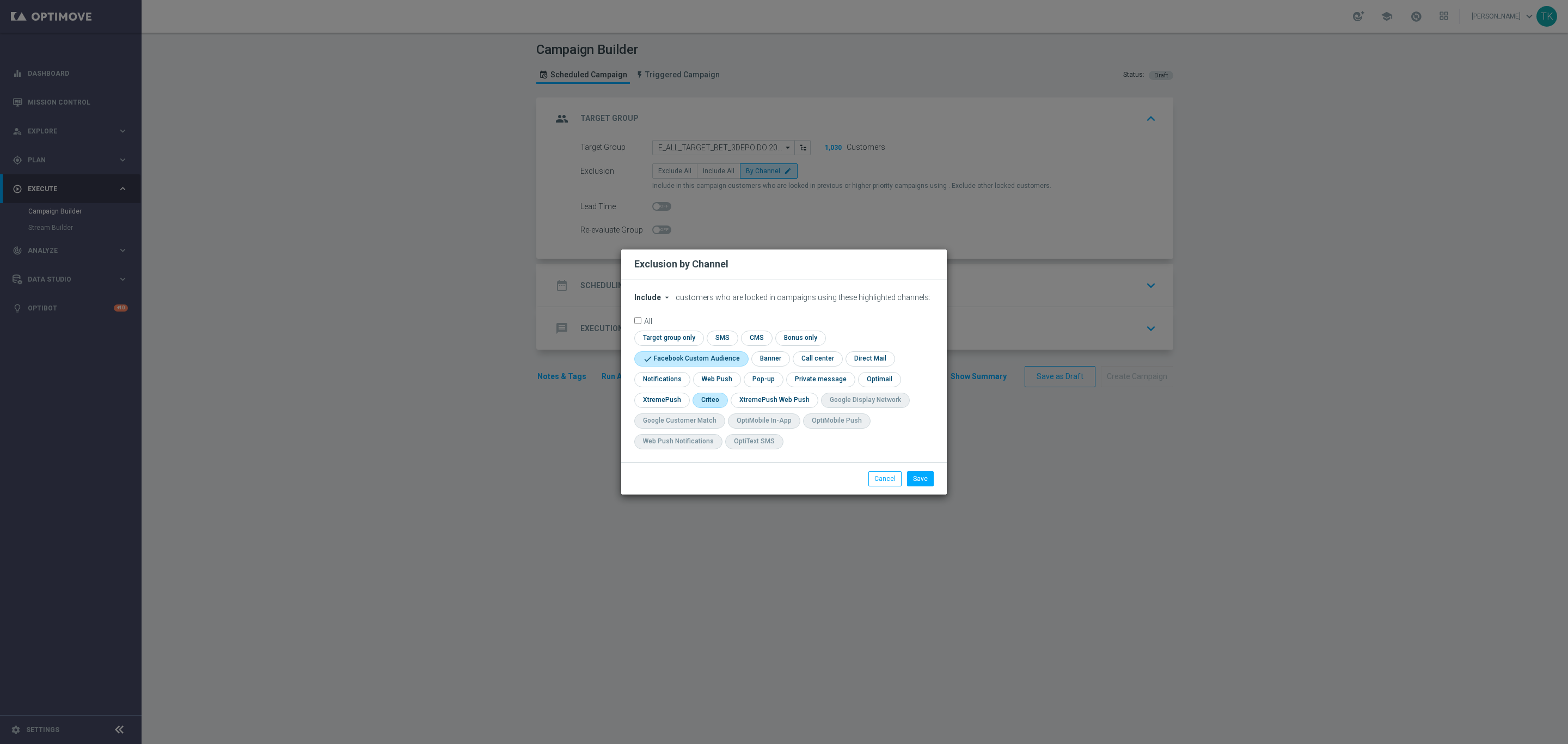
checkbox input "true"
click at [763, 384] on input "checkbox" at bounding box center [763, 379] width 38 height 15
checkbox input "true"
click at [913, 477] on button "Save" at bounding box center [920, 479] width 27 height 15
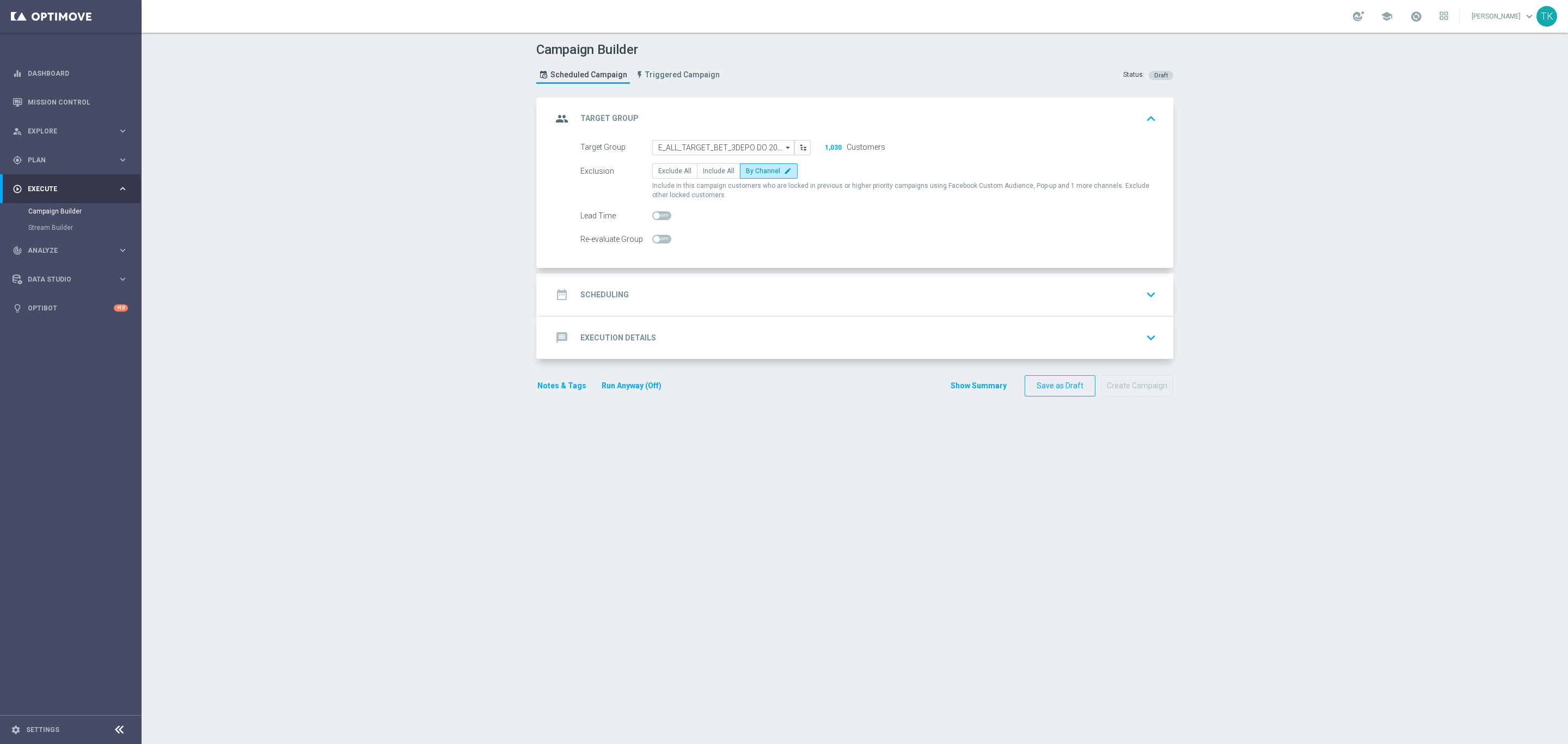
click at [712, 299] on div "date_range Scheduling keyboard_arrow_down" at bounding box center [856, 295] width 608 height 21
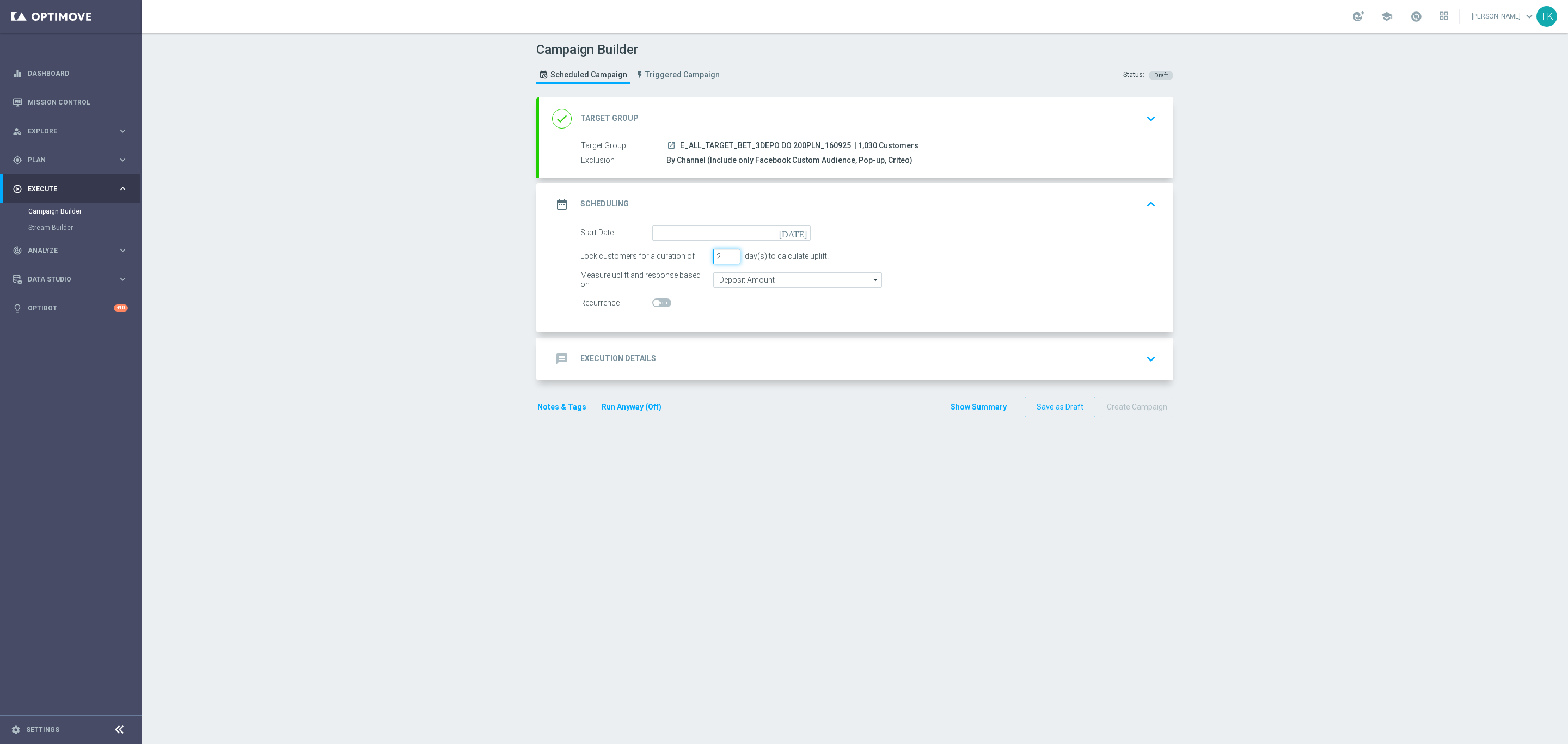
click at [726, 260] on input "2" at bounding box center [727, 256] width 27 height 15
type input "1"
click at [726, 260] on input "1" at bounding box center [727, 256] width 27 height 15
click at [689, 236] on input at bounding box center [732, 233] width 158 height 15
click at [691, 328] on span "16" at bounding box center [696, 329] width 18 height 18
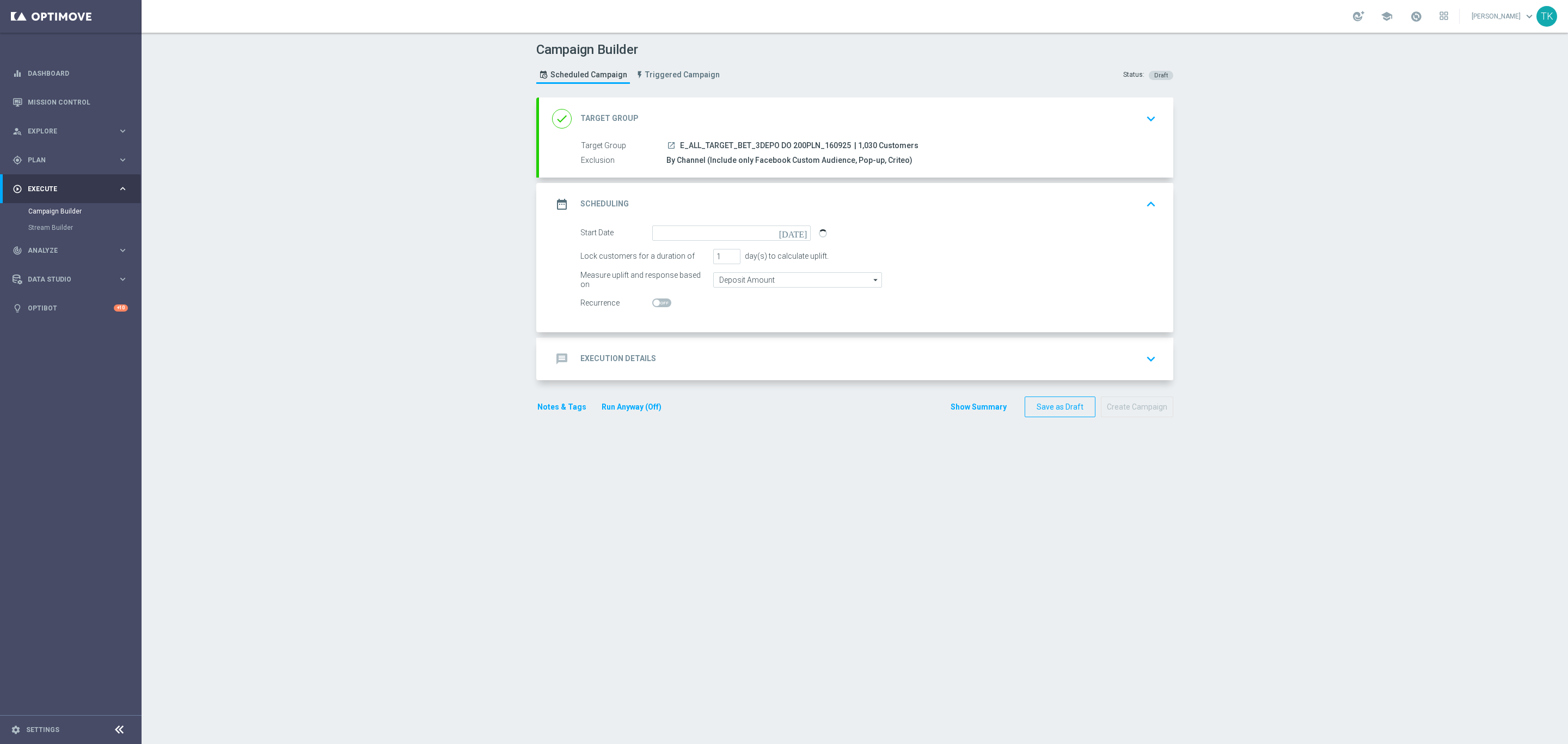
type input "[DATE]"
click at [665, 364] on div "message Execution Details keyboard_arrow_down" at bounding box center [856, 359] width 608 height 21
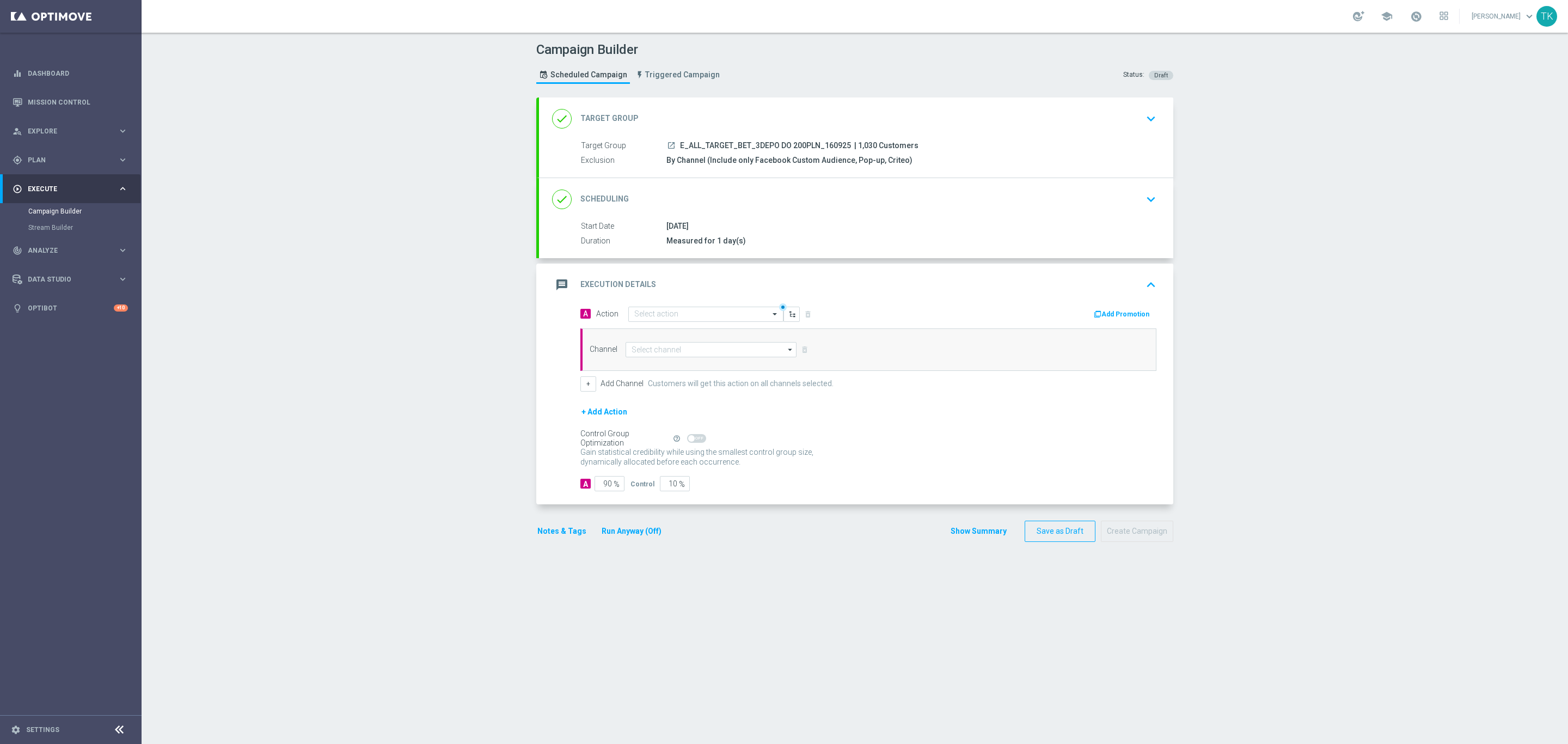
click at [704, 146] on span "E_ALL_TARGET_BET_3DEPO DO 200PLN_160925" at bounding box center [765, 146] width 171 height 10
copy div "E_ALL_TARGET_BET_3DEPO DO 200PLN_160925"
click at [647, 314] on input "text" at bounding box center [695, 314] width 121 height 9
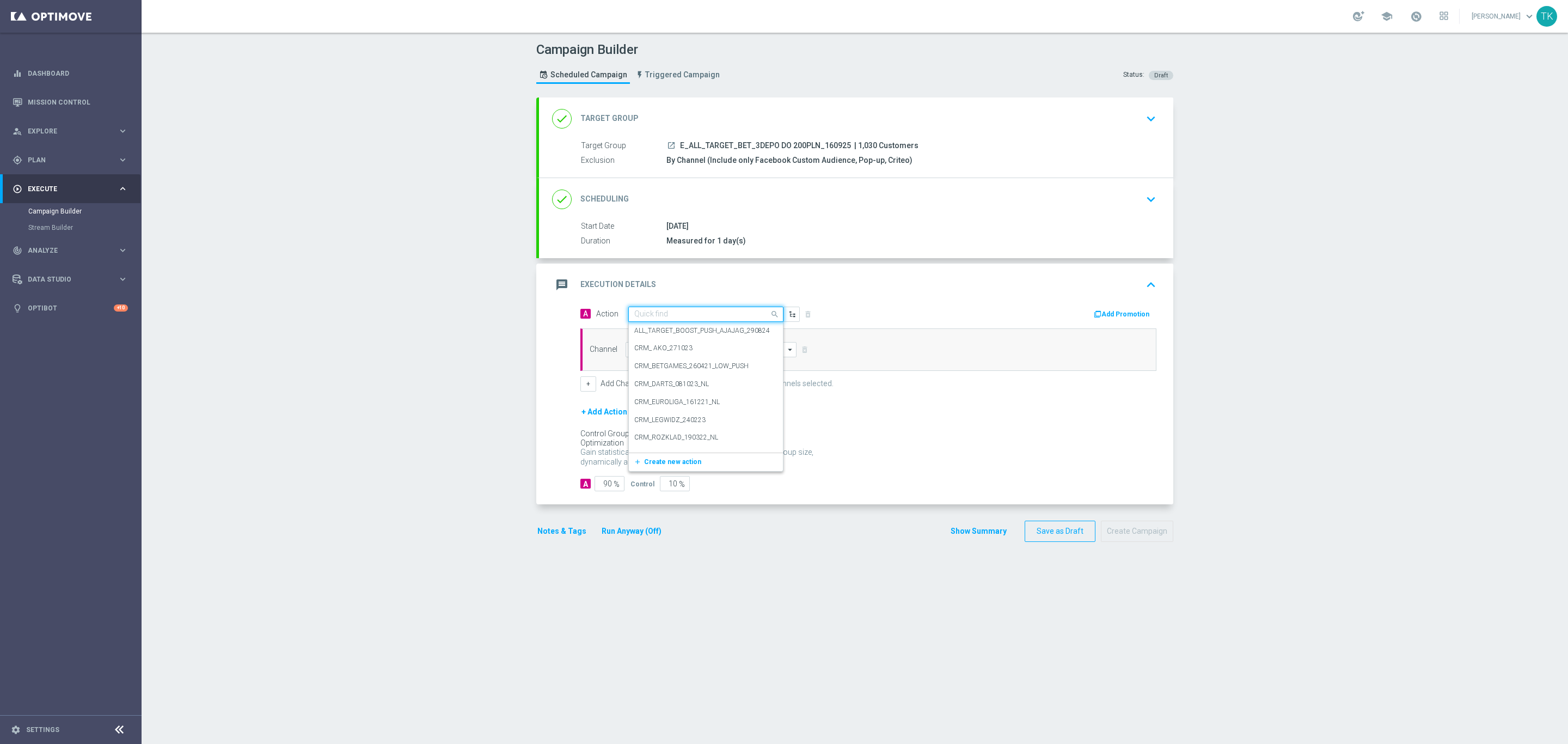
paste input "E_ALL_TARGET_BET_3DEPO DO 200PLN_160925"
type input "E_ALL_TARGET_BET_3DEPO DO 200PLN_160925"
click at [659, 354] on button "add_new Create new action" at bounding box center [704, 348] width 150 height 13
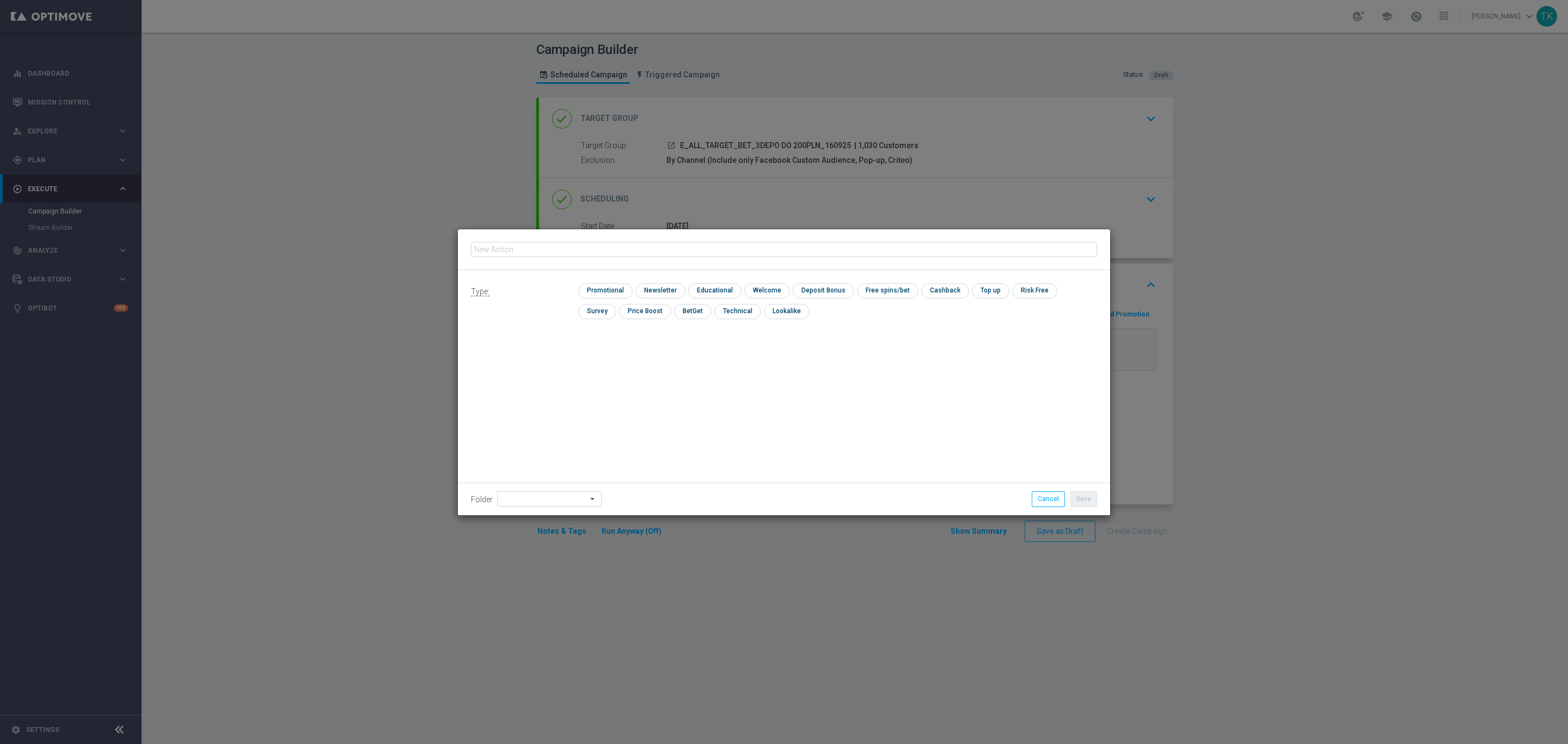
scroll to position [0, 0]
click at [598, 292] on input "checkbox" at bounding box center [604, 290] width 52 height 15
checkbox input "true"
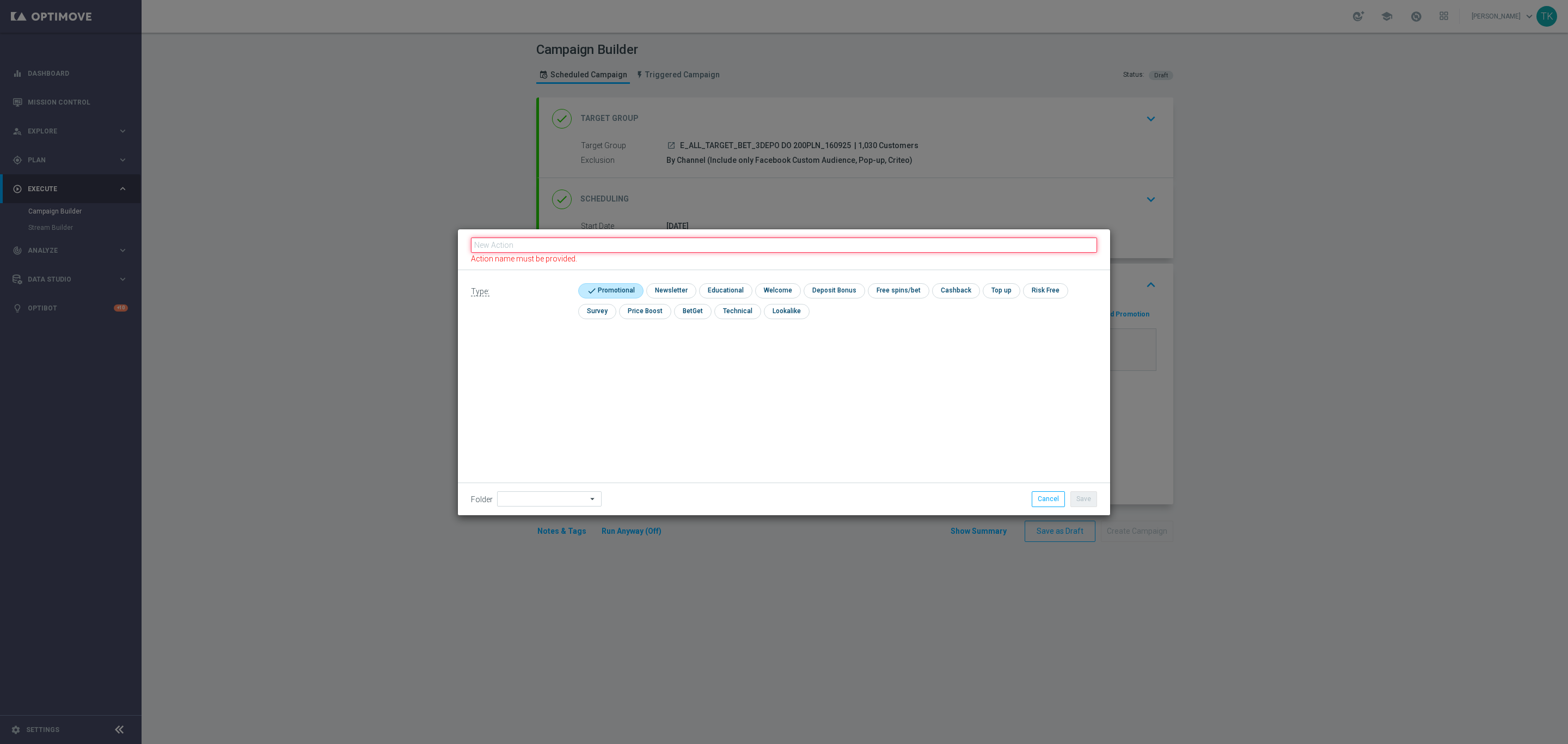
click at [572, 245] on input "text" at bounding box center [784, 245] width 626 height 15
paste input "E_ALL_TARGET_BET_3DEPO DO 200PLN_160925"
type input "E_ALL_TARGET_BET_3DEPO DO 200PLN_160925"
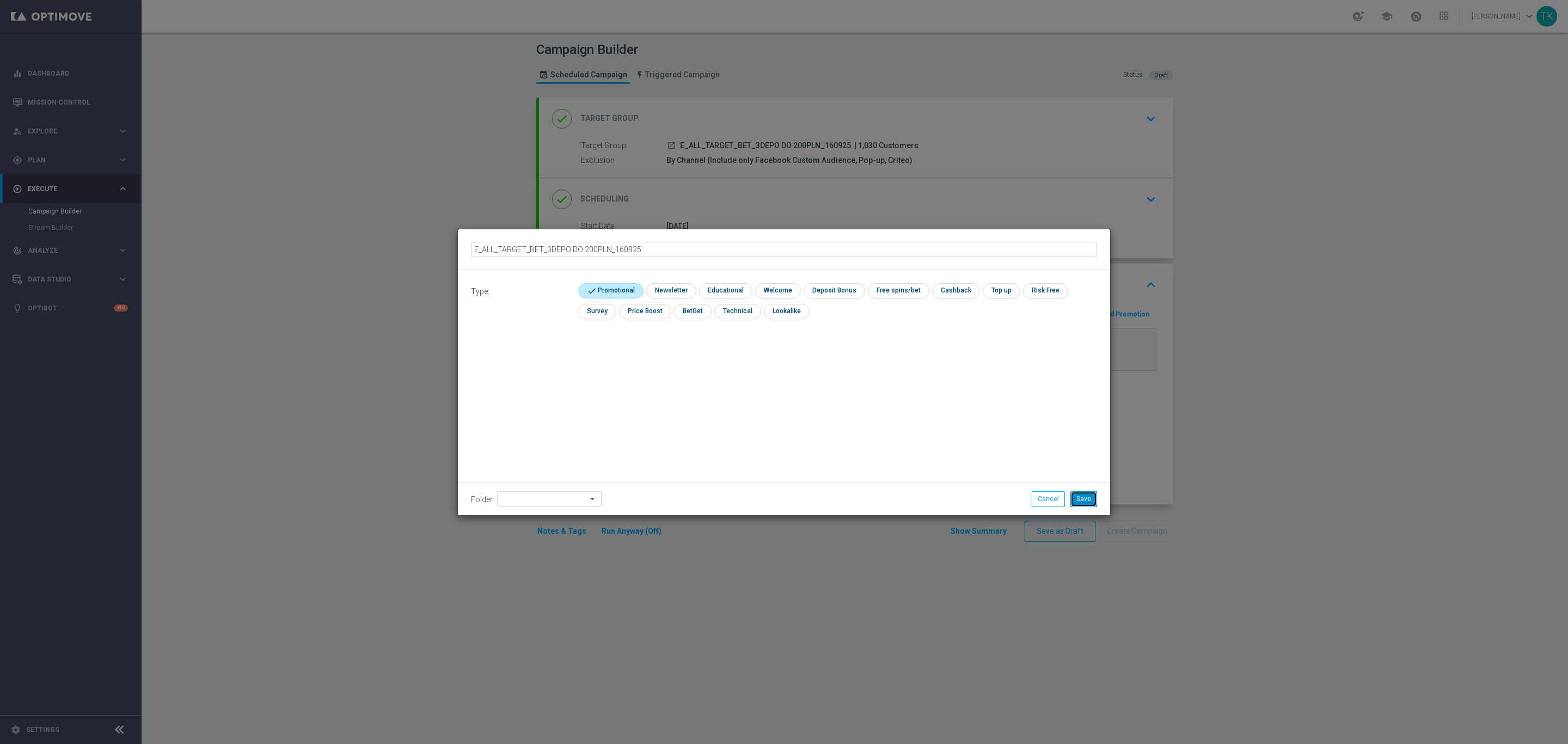
click at [1080, 493] on button "Save" at bounding box center [1083, 499] width 27 height 15
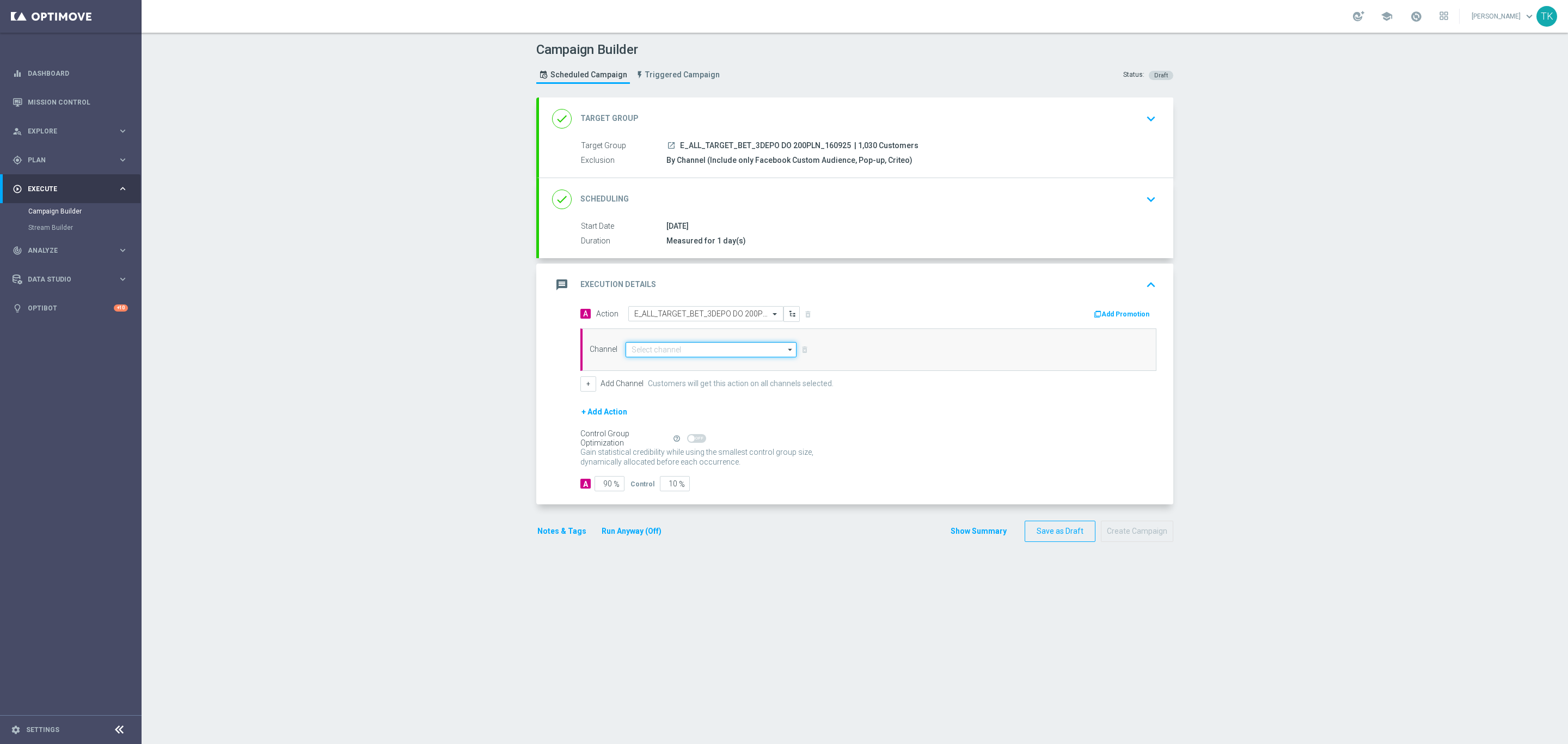
click at [682, 355] on input at bounding box center [711, 349] width 171 height 15
click at [684, 367] on div "Private message" at bounding box center [711, 365] width 171 height 15
type input "Private message"
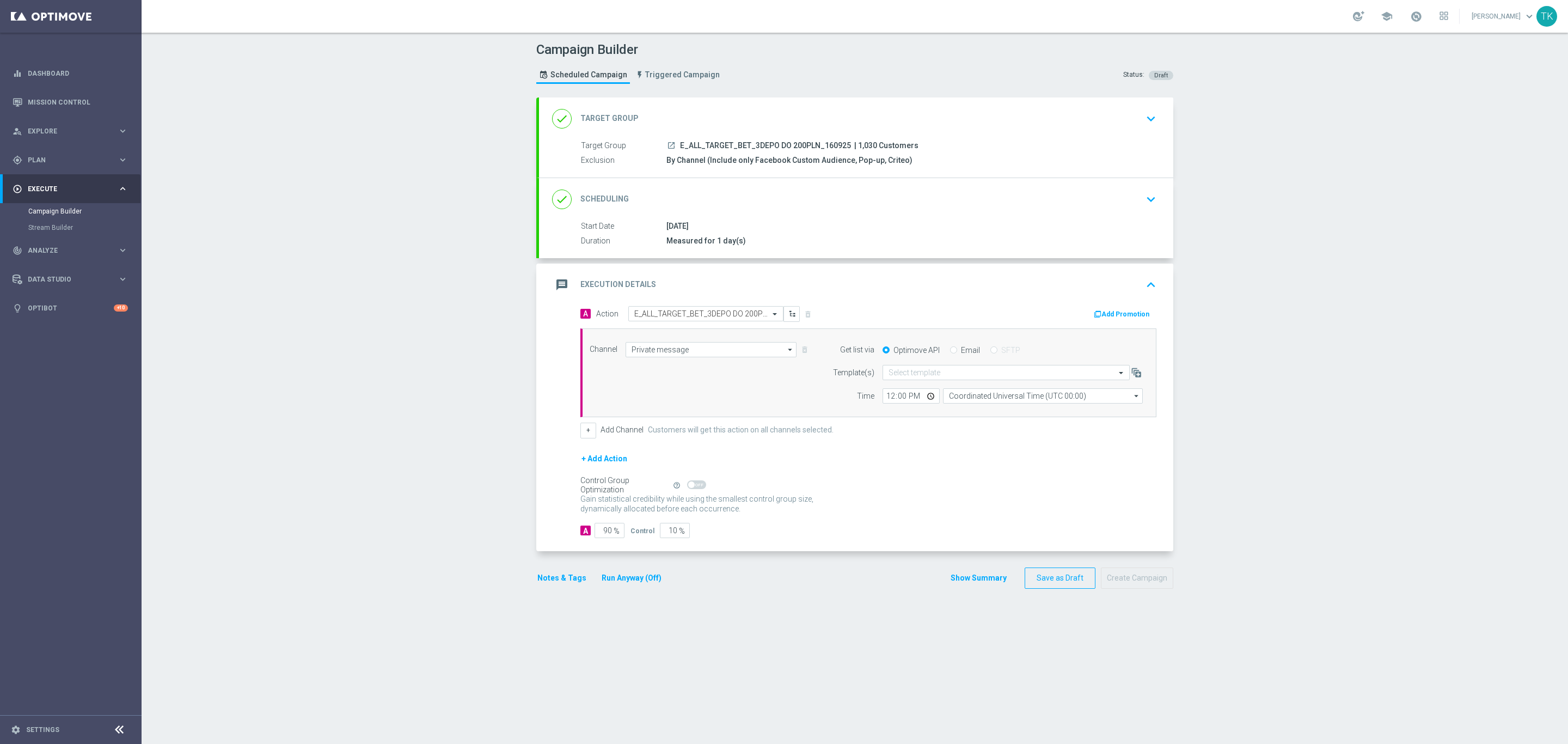
click at [758, 141] on span "E_ALL_TARGET_BET_3DEPO DO 200PLN_160925" at bounding box center [765, 146] width 171 height 10
copy div "E_ALL_TARGET_BET_3DEPO DO 200PLN_160925"
click at [905, 374] on input "text" at bounding box center [995, 373] width 214 height 9
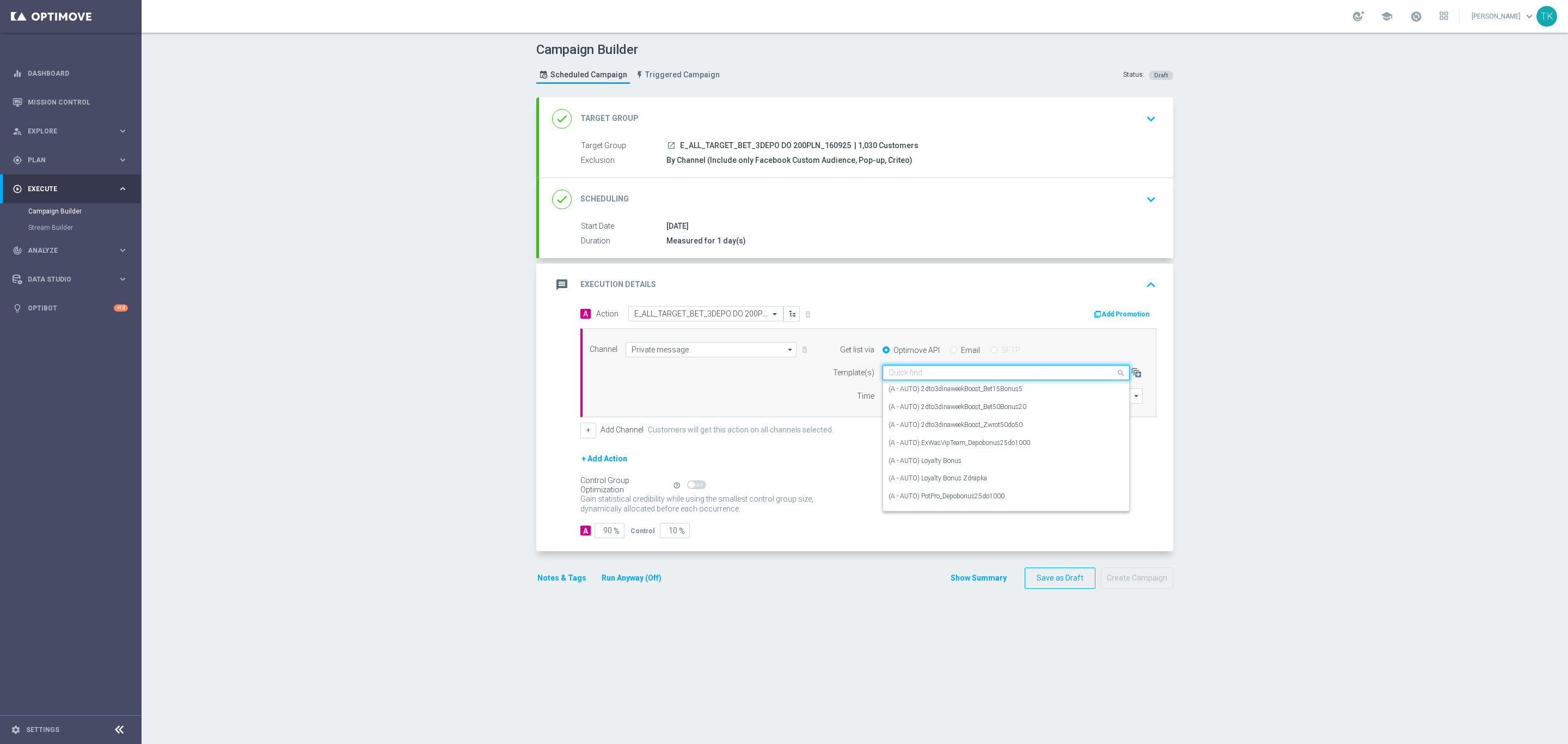
paste input "E_ALL_TARGET_BET_3DEPO DO 200PLN_160925"
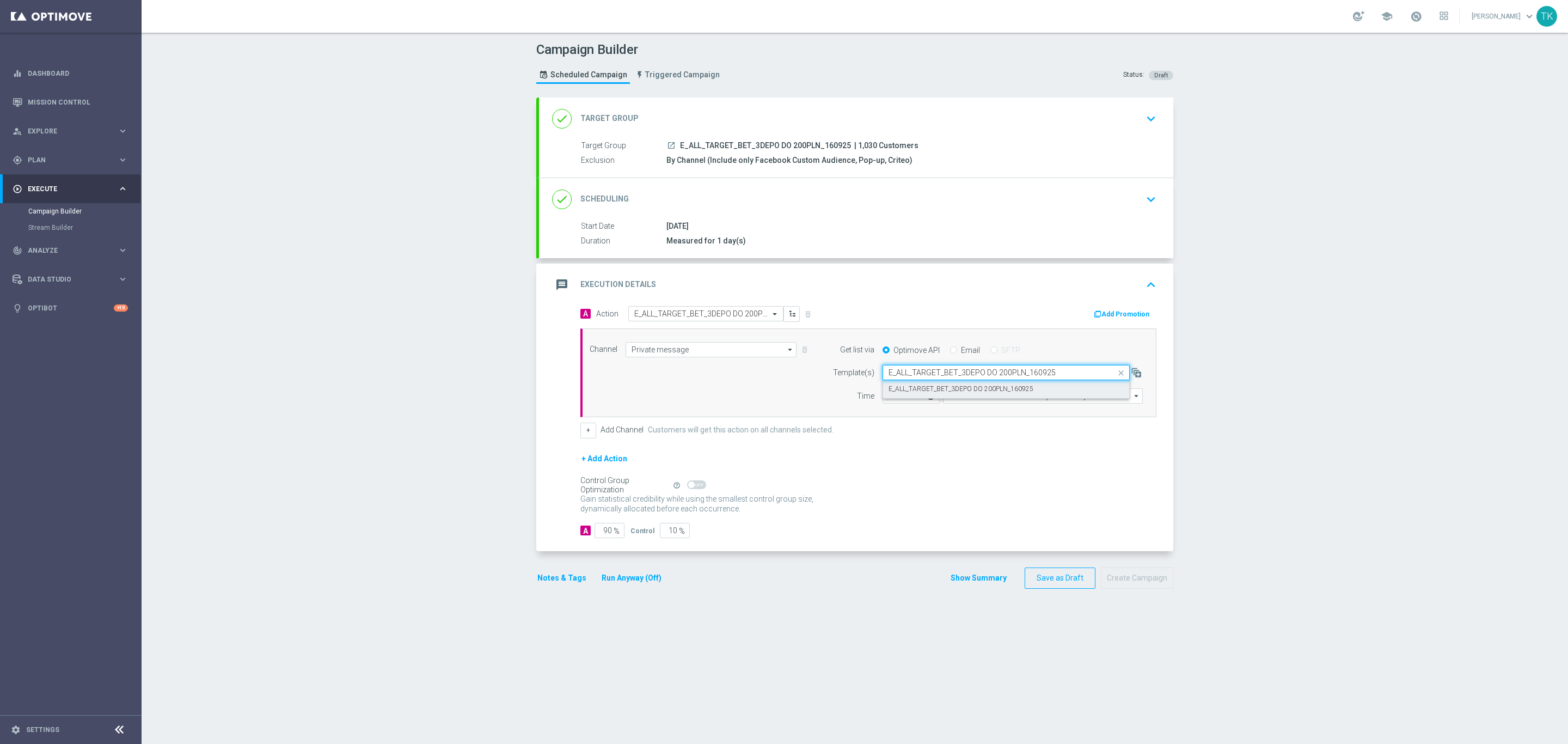
click at [902, 394] on label "E_ALL_TARGET_BET_3DEPO DO 200PLN_160925" at bounding box center [961, 388] width 145 height 9
type input "E_ALL_TARGET_BET_3DEPO DO 200PLN_160925"
click at [883, 400] on input "12:00" at bounding box center [911, 396] width 57 height 15
type input "16:02"
click at [962, 404] on input "Coordinated Universal Time (UTC 00:00)" at bounding box center [1043, 396] width 200 height 15
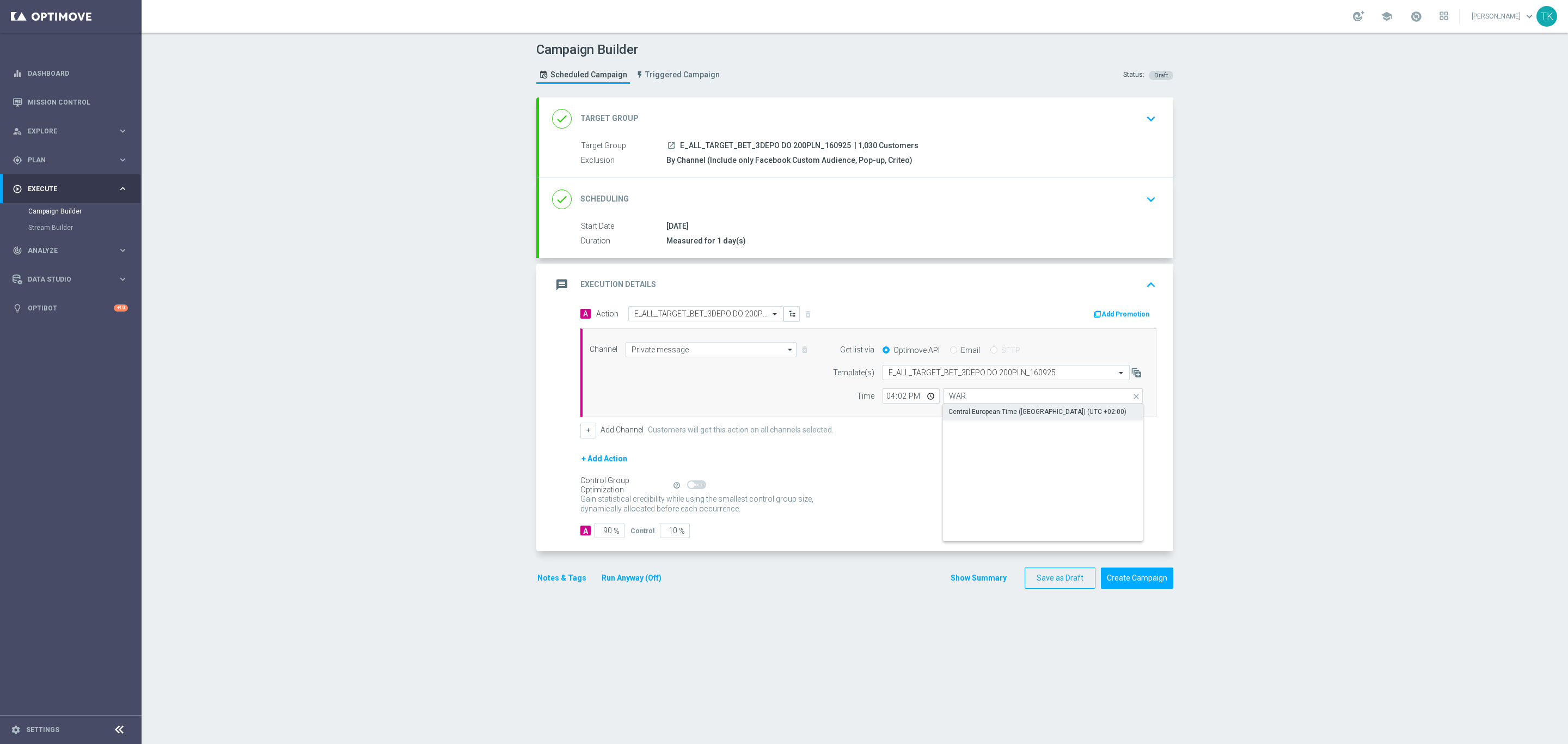
click at [967, 409] on div "Central European Time ([GEOGRAPHIC_DATA]) (UTC +02:00)" at bounding box center [1043, 412] width 200 height 15
type input "Central European Time ([GEOGRAPHIC_DATA]) (UTC +02:00)"
click at [581, 430] on button "+" at bounding box center [588, 430] width 16 height 15
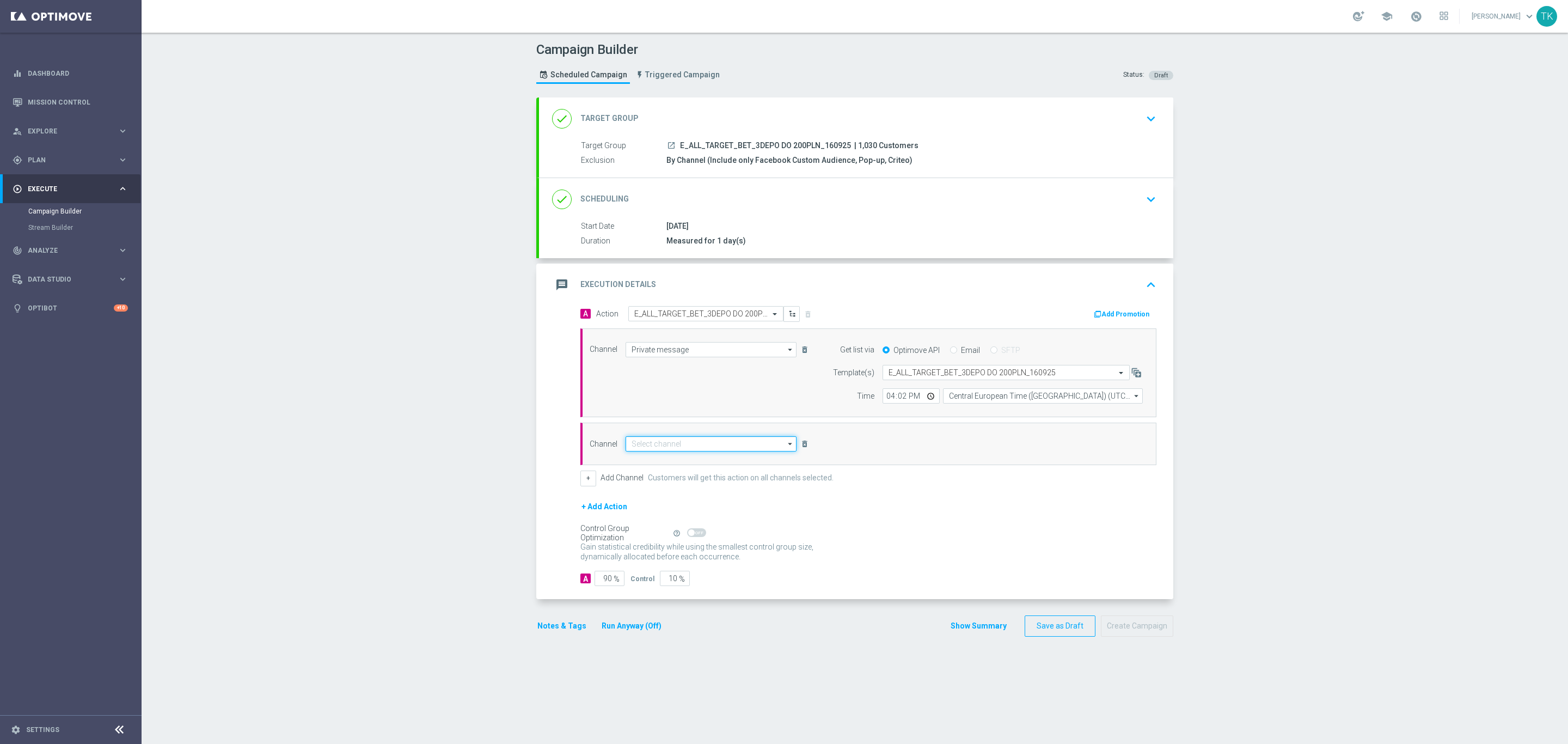
click at [699, 449] on input at bounding box center [711, 443] width 171 height 15
click at [685, 476] on div "Optimail" at bounding box center [711, 476] width 171 height 15
type input "Optimail"
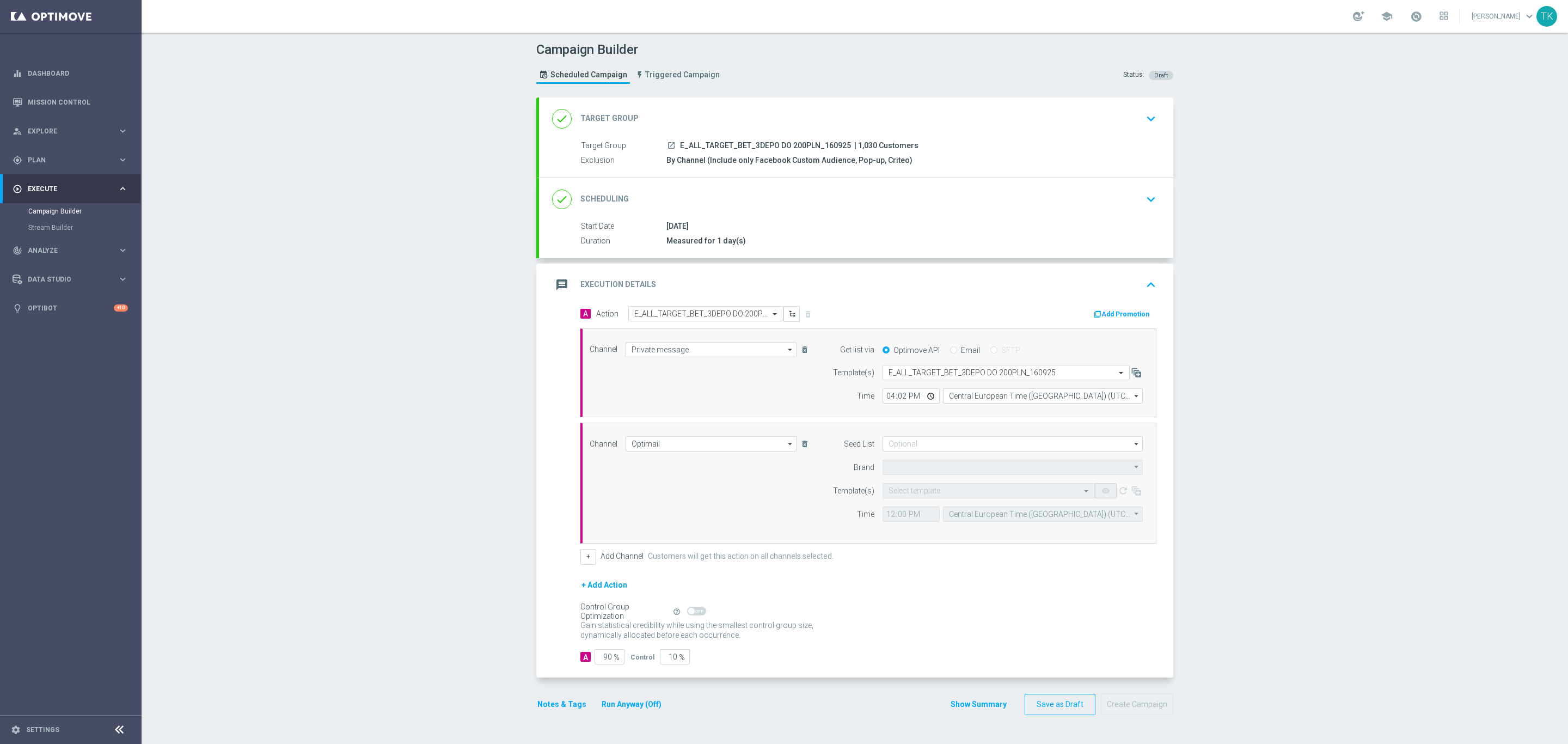
type input "STS"
click at [897, 447] on input at bounding box center [1013, 443] width 261 height 15
click at [922, 498] on div "Brand design" at bounding box center [1013, 500] width 261 height 16
click at [894, 454] on div "Show Selected 1 of 17" at bounding box center [1013, 463] width 261 height 24
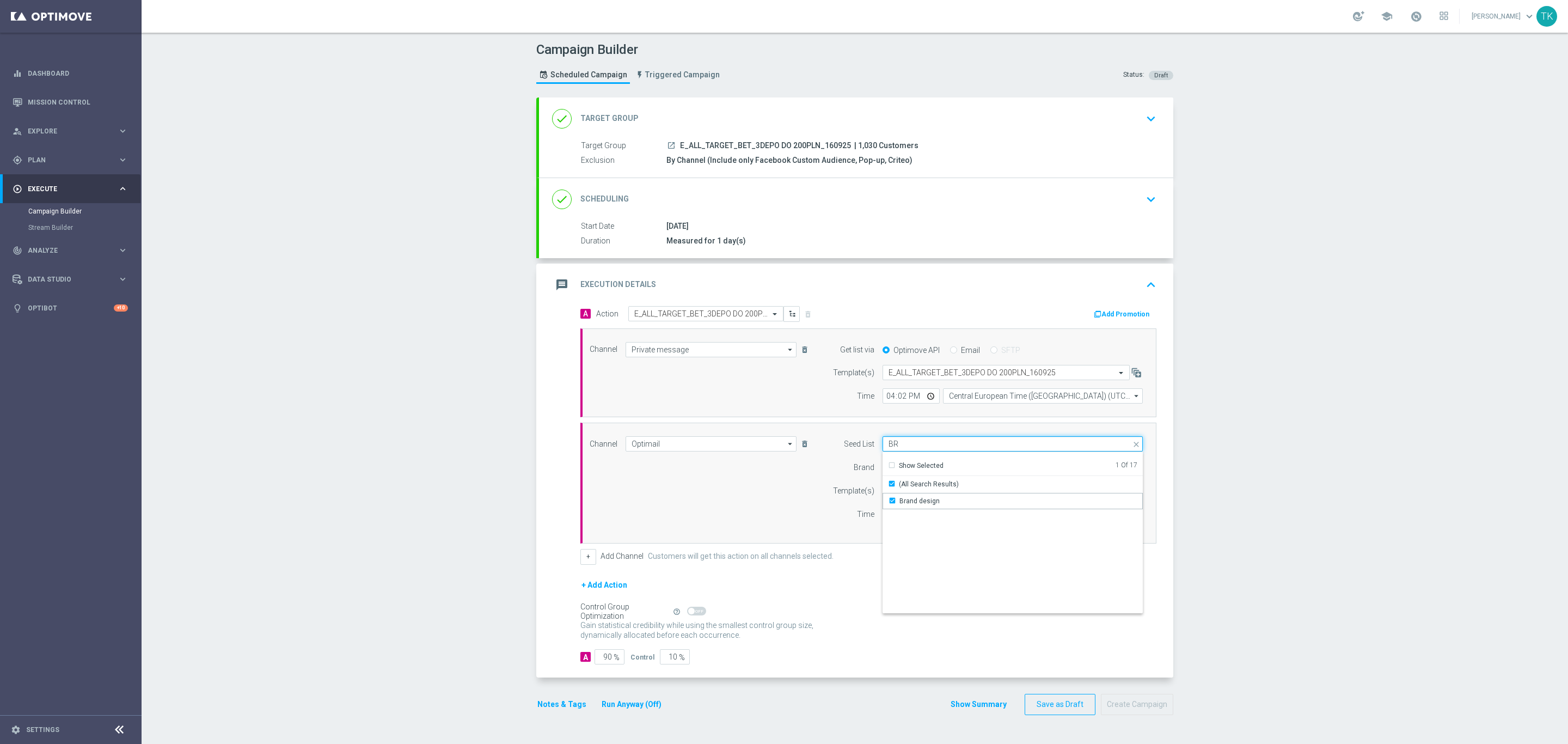
click at [894, 446] on input "BR" at bounding box center [1013, 443] width 261 height 15
click at [918, 499] on div "Reactivation" at bounding box center [919, 501] width 38 height 10
click at [741, 507] on div "Channel Optimail Optimail arrow_drop_down Show Selected 1 of 22 Target group on…" at bounding box center [866, 483] width 570 height 94
type input "Selected 2 of 17"
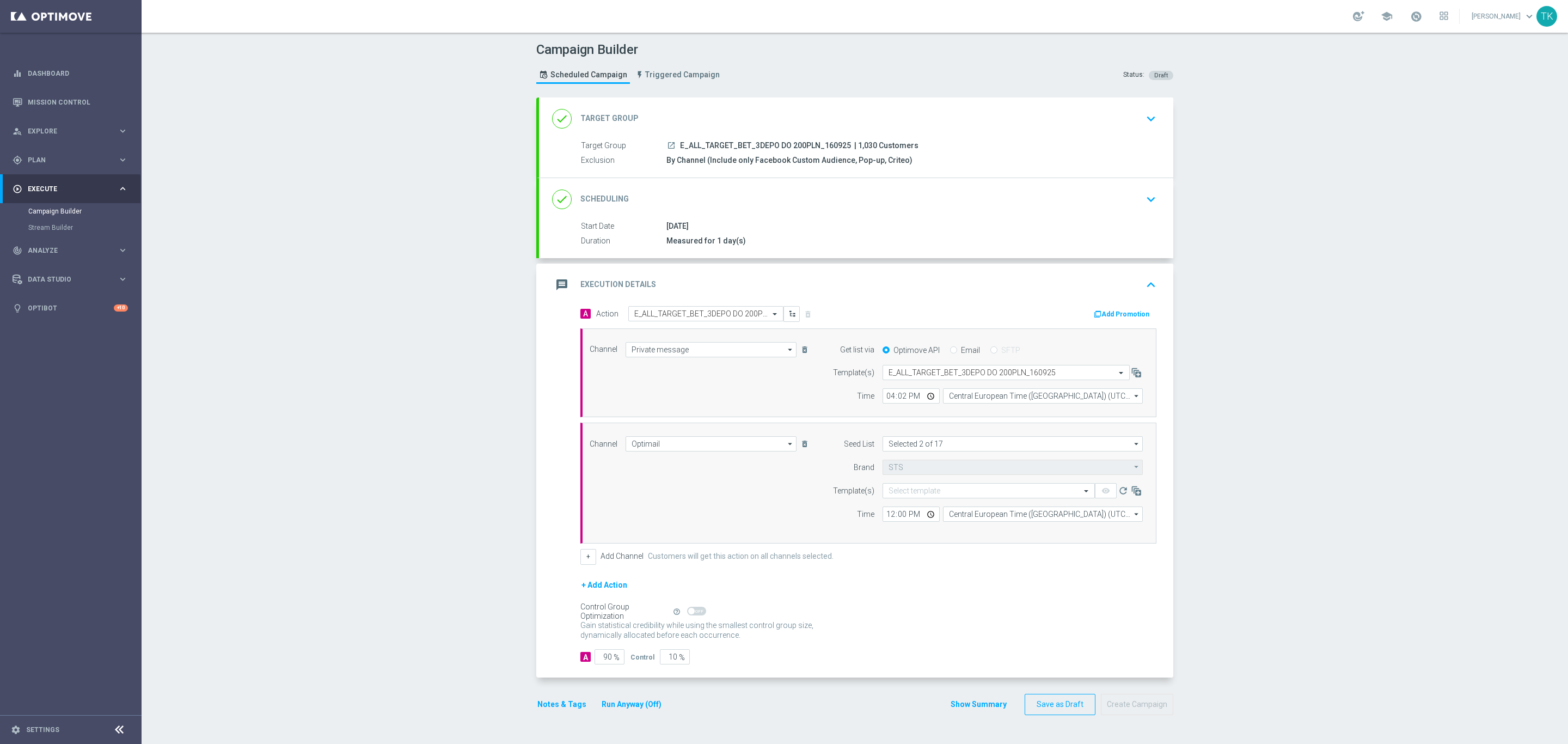
click at [771, 144] on span "E_ALL_TARGET_BET_3DEPO DO 200PLN_160925" at bounding box center [765, 146] width 171 height 10
copy div "E_ALL_TARGET_BET_3DEPO DO 200PLN_160925"
click at [891, 489] on input "text" at bounding box center [978, 491] width 178 height 9
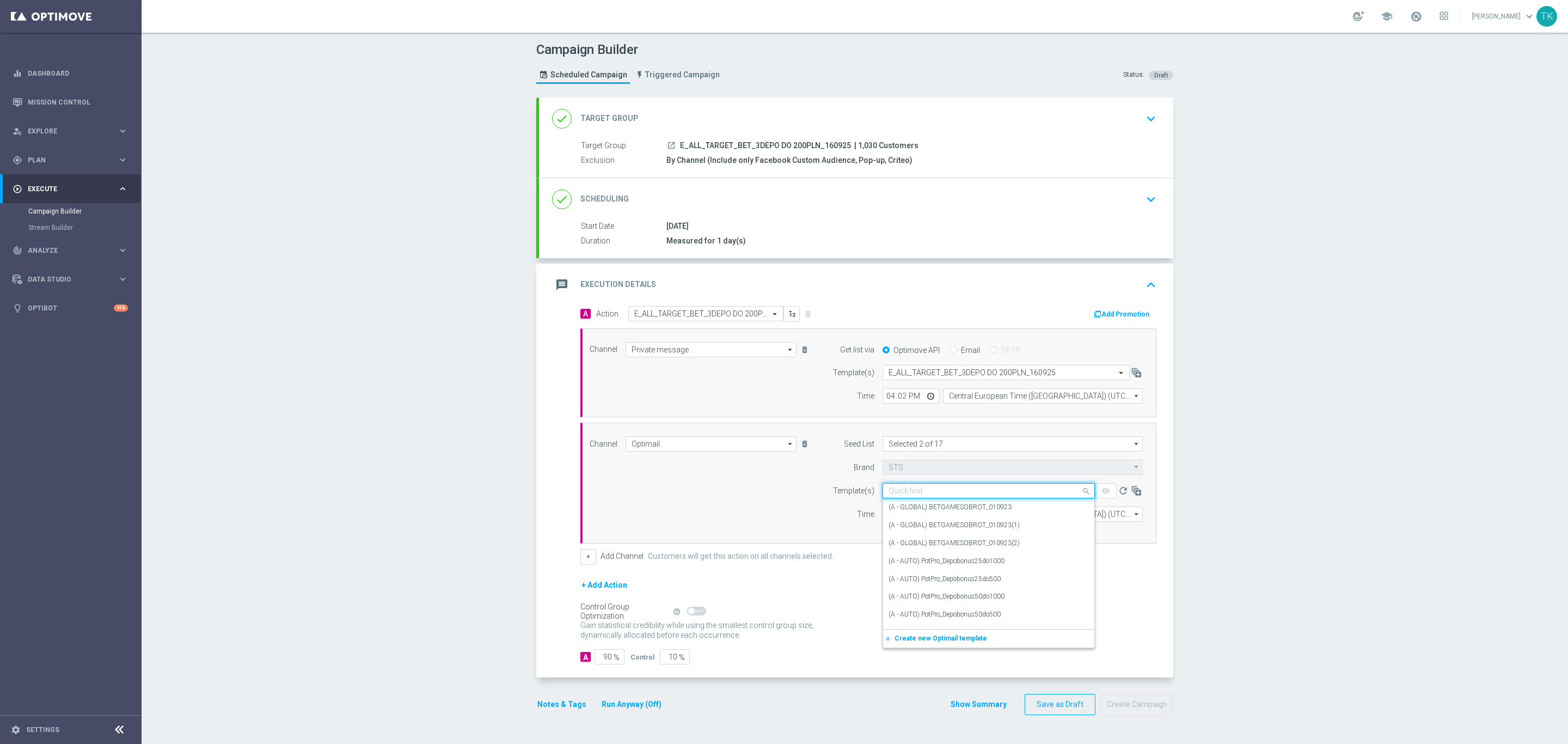
paste input "E_ALL_TARGET_BET_3DEPO DO 200PLN_160925"
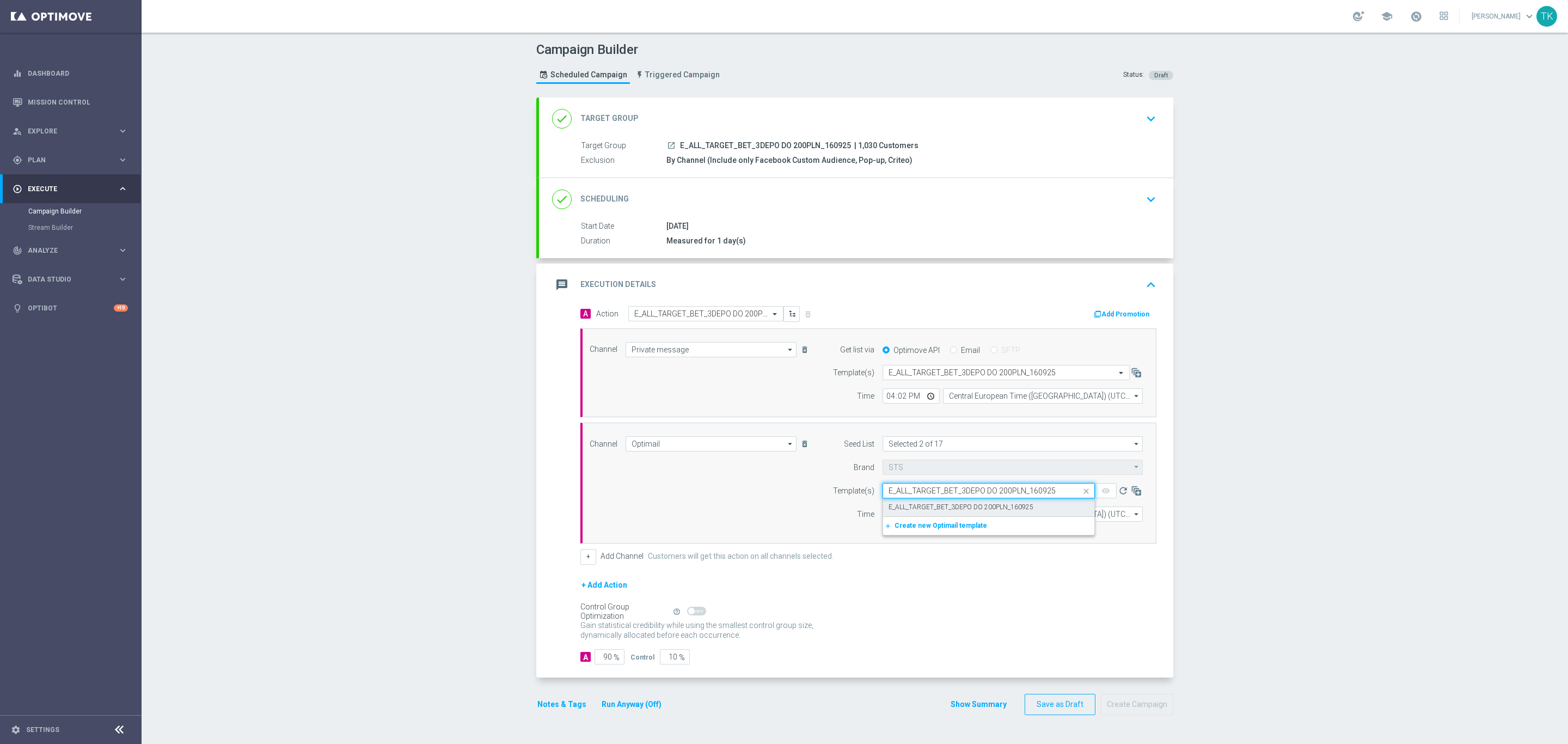
click at [903, 508] on label "E_ALL_TARGET_BET_3DEPO DO 200PLN_160925" at bounding box center [961, 507] width 145 height 9
type input "E_ALL_TARGET_BET_3DEPO DO 200PLN_160925"
click at [971, 706] on button "Show Summary" at bounding box center [979, 704] width 57 height 13
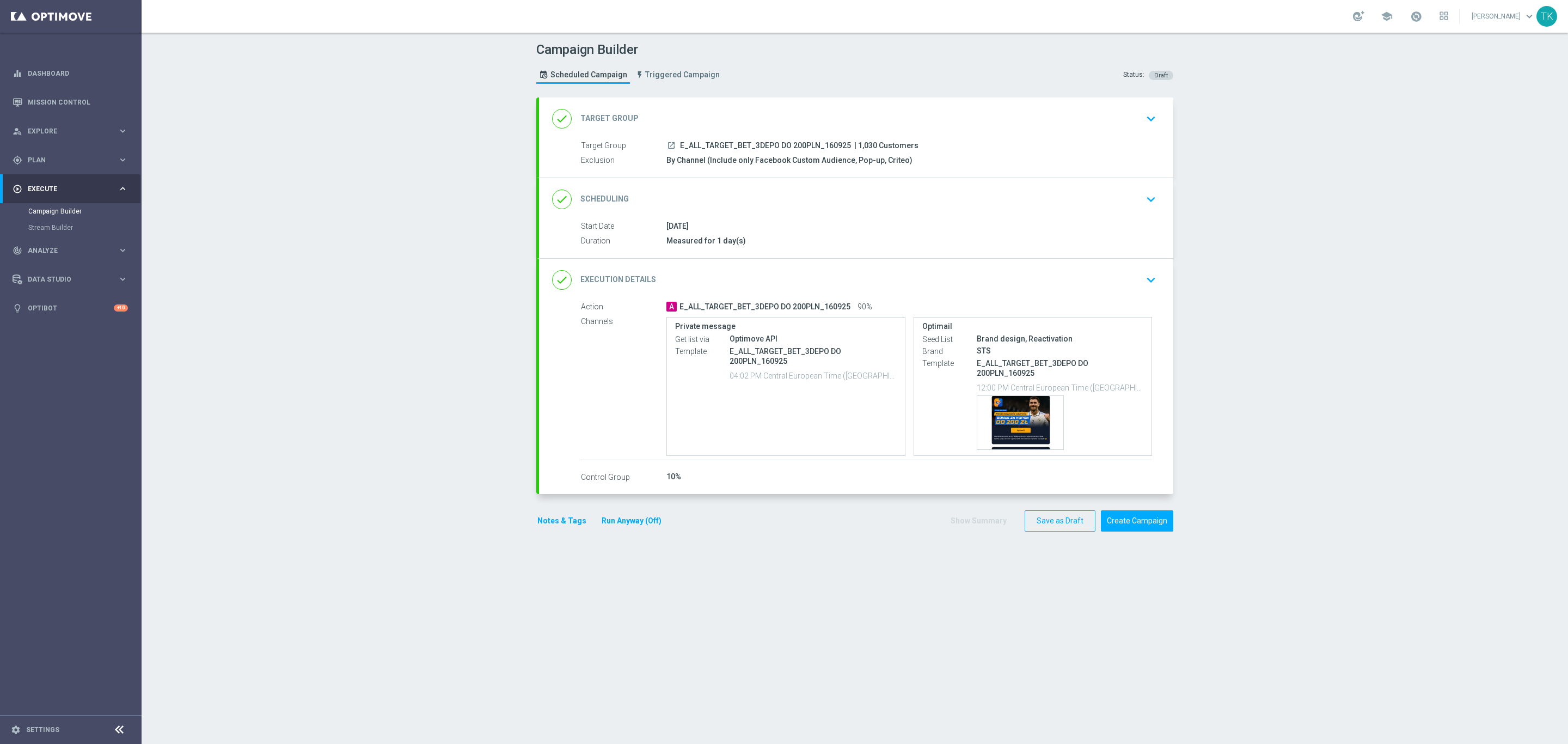
click at [751, 144] on span "E_ALL_TARGET_BET_3DEPO DO 200PLN_160925" at bounding box center [765, 146] width 171 height 10
copy div "E_ALL_TARGET_BET_3DEPO DO 200PLN_160925"
click at [782, 74] on div "Campaign Builder Scheduled Campaign Triggered Campaign Status: Draft" at bounding box center [855, 64] width 653 height 50
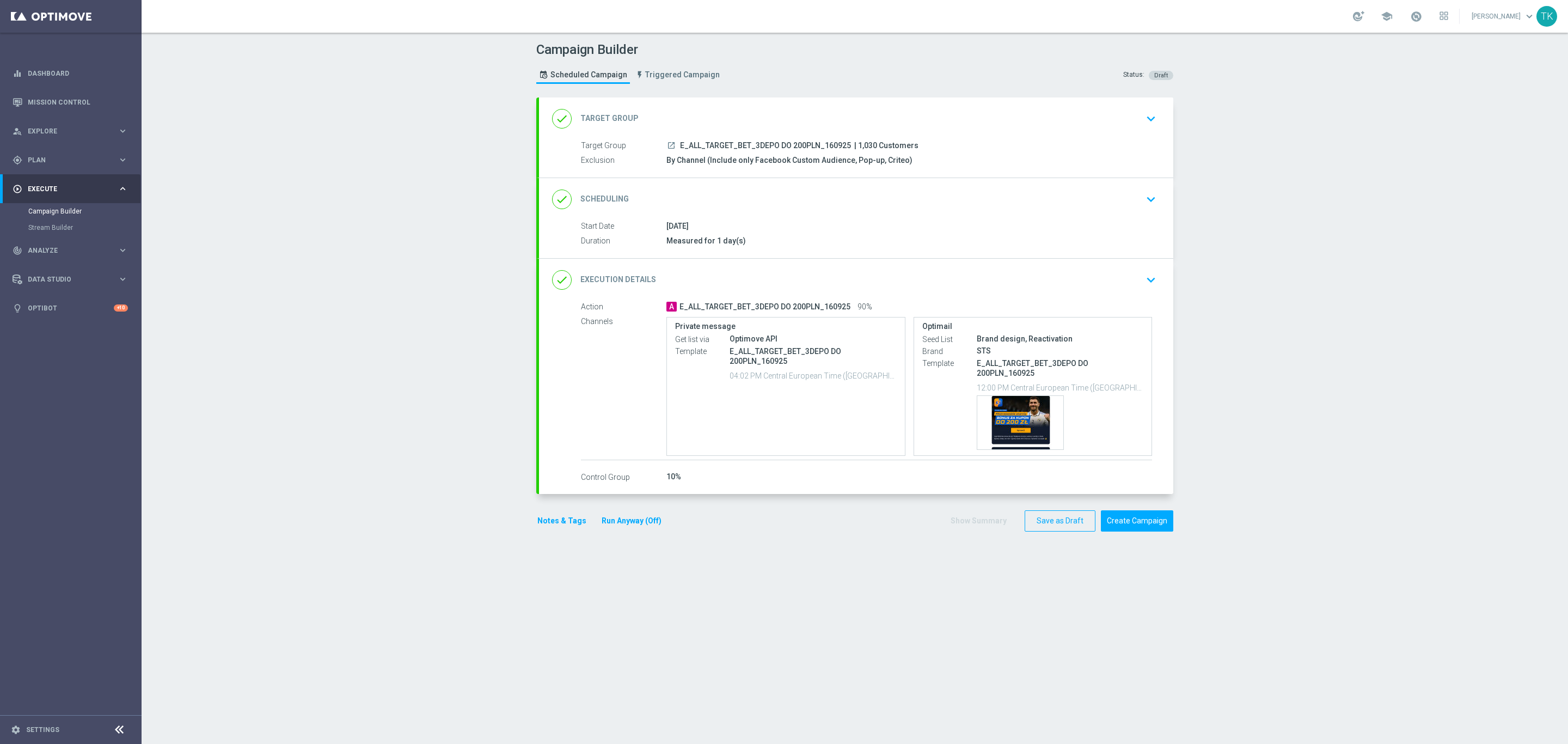
click at [1042, 283] on div "done Execution Details keyboard_arrow_down" at bounding box center [856, 280] width 608 height 21
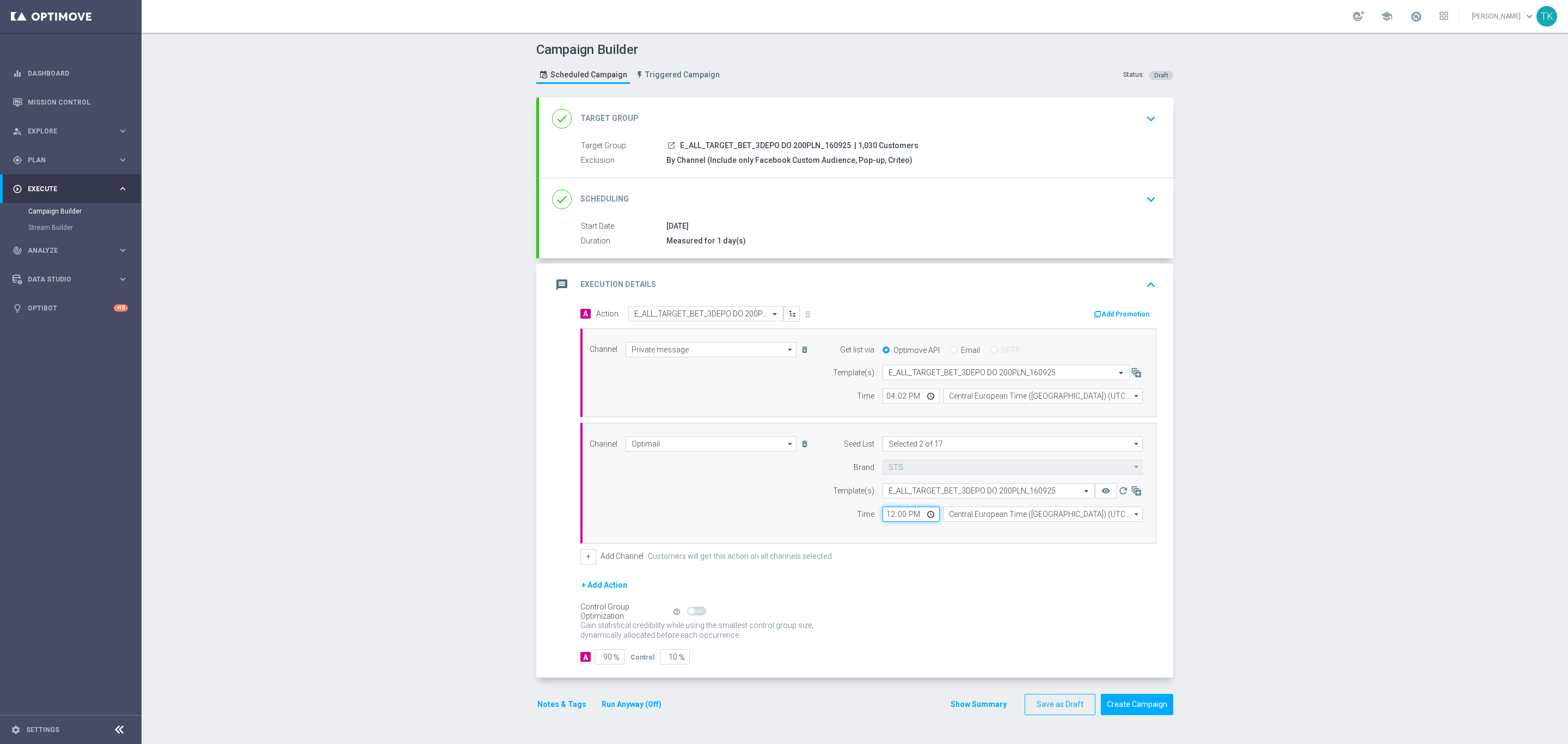
click at [883, 517] on input "12:00" at bounding box center [911, 514] width 57 height 15
click at [886, 517] on input "14:00" at bounding box center [911, 514] width 57 height 15
type input "16:02"
click at [961, 711] on button "Show Summary" at bounding box center [979, 704] width 57 height 13
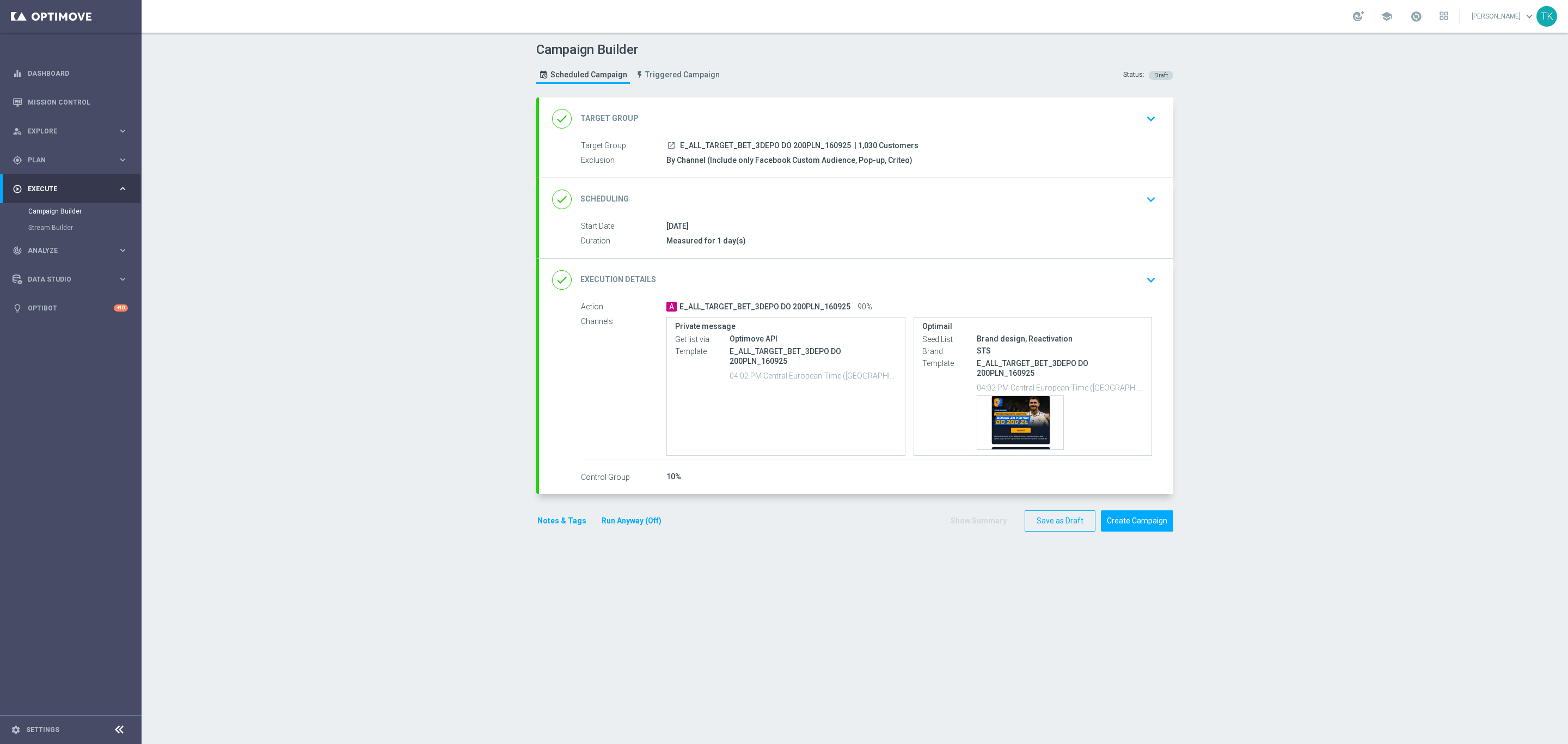
click at [549, 519] on button "Notes & Tags" at bounding box center [562, 521] width 51 height 13
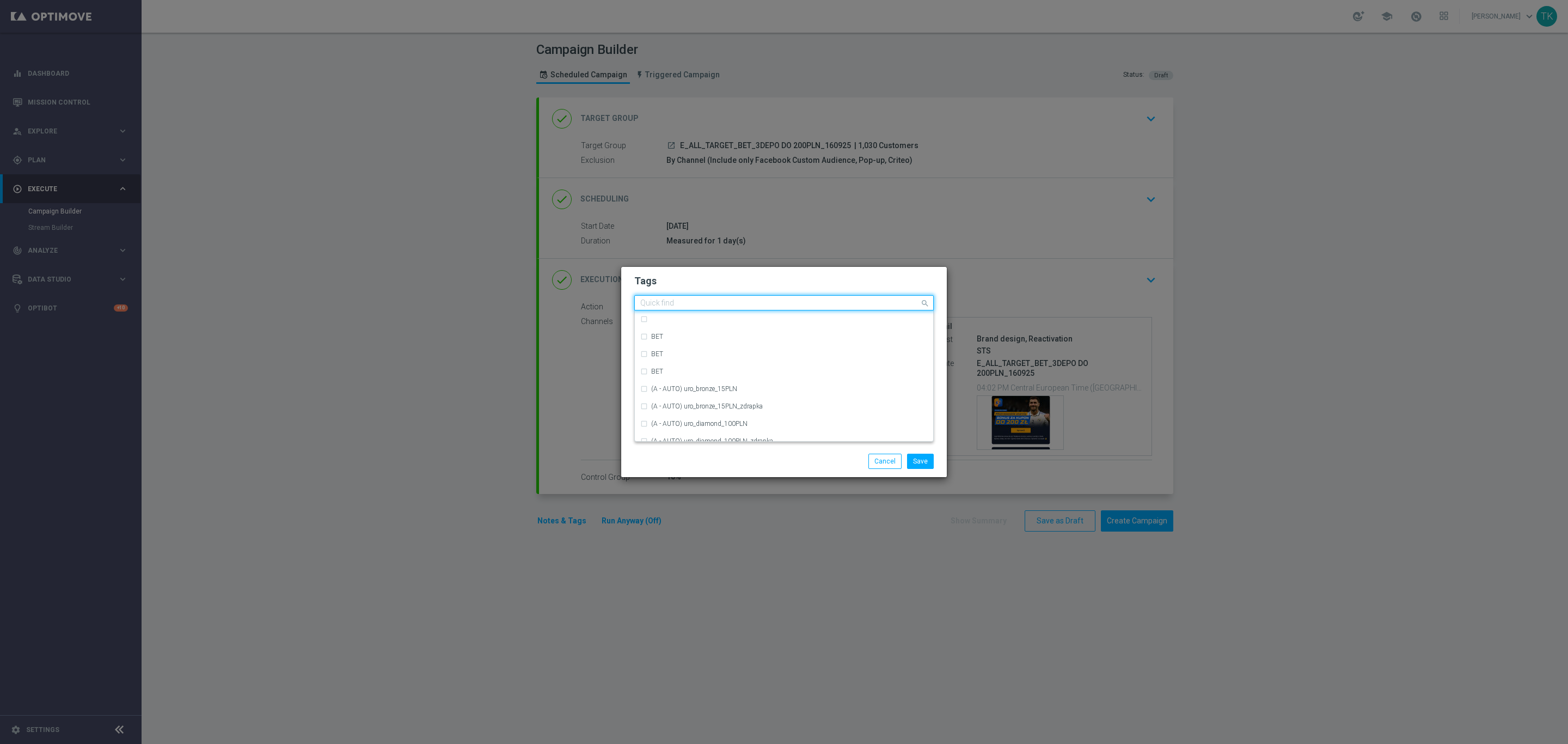
click at [659, 304] on input "text" at bounding box center [780, 303] width 279 height 9
click at [681, 330] on div "E" at bounding box center [784, 335] width 287 height 18
click at [668, 301] on input "E" at bounding box center [780, 303] width 279 height 9
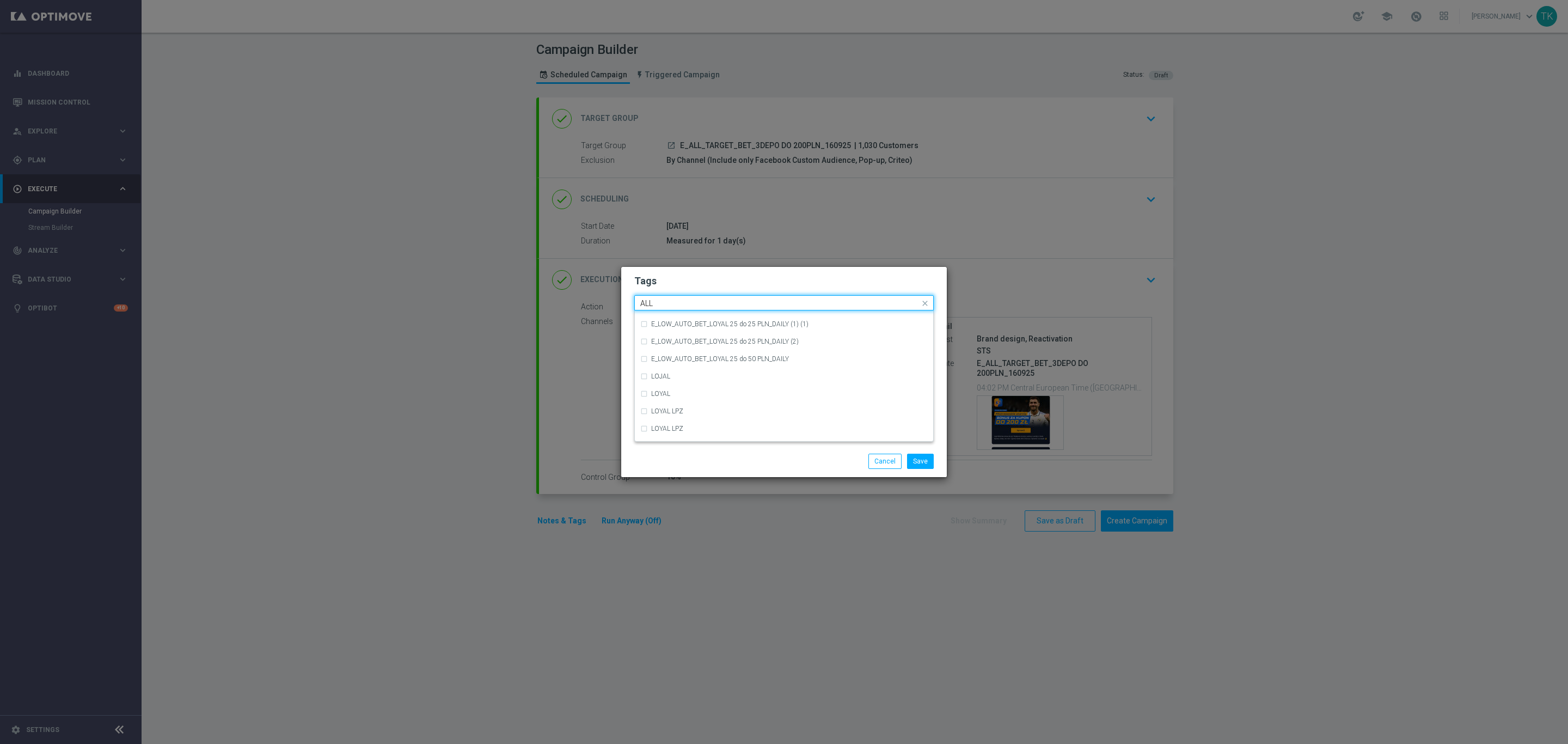
scroll to position [0, 0]
click at [668, 319] on div "ALL" at bounding box center [789, 319] width 276 height 7
click at [663, 304] on input "ALL" at bounding box center [780, 303] width 279 height 9
click at [684, 368] on div "TARGET" at bounding box center [789, 371] width 276 height 7
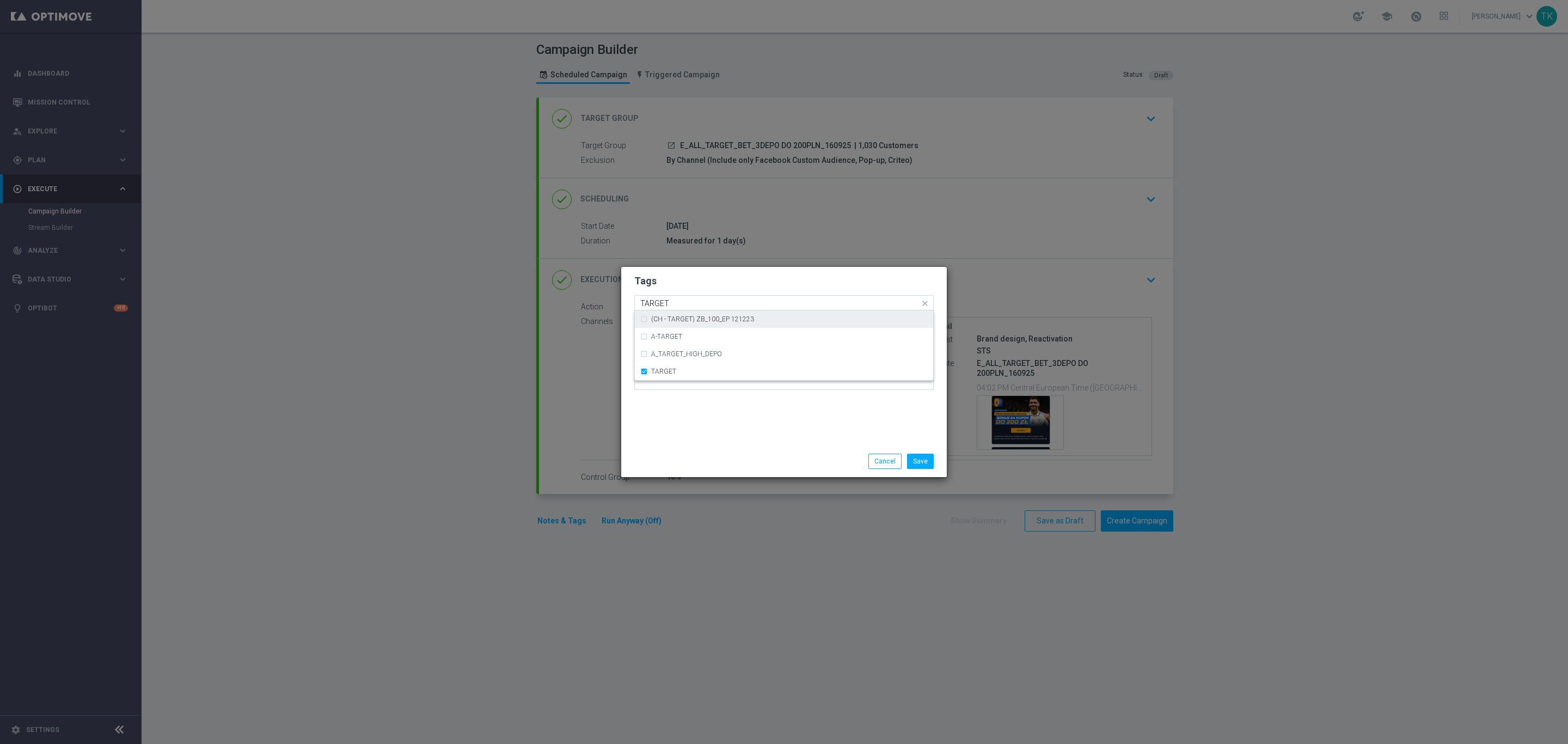
click at [670, 302] on input "TARGET" at bounding box center [780, 303] width 279 height 9
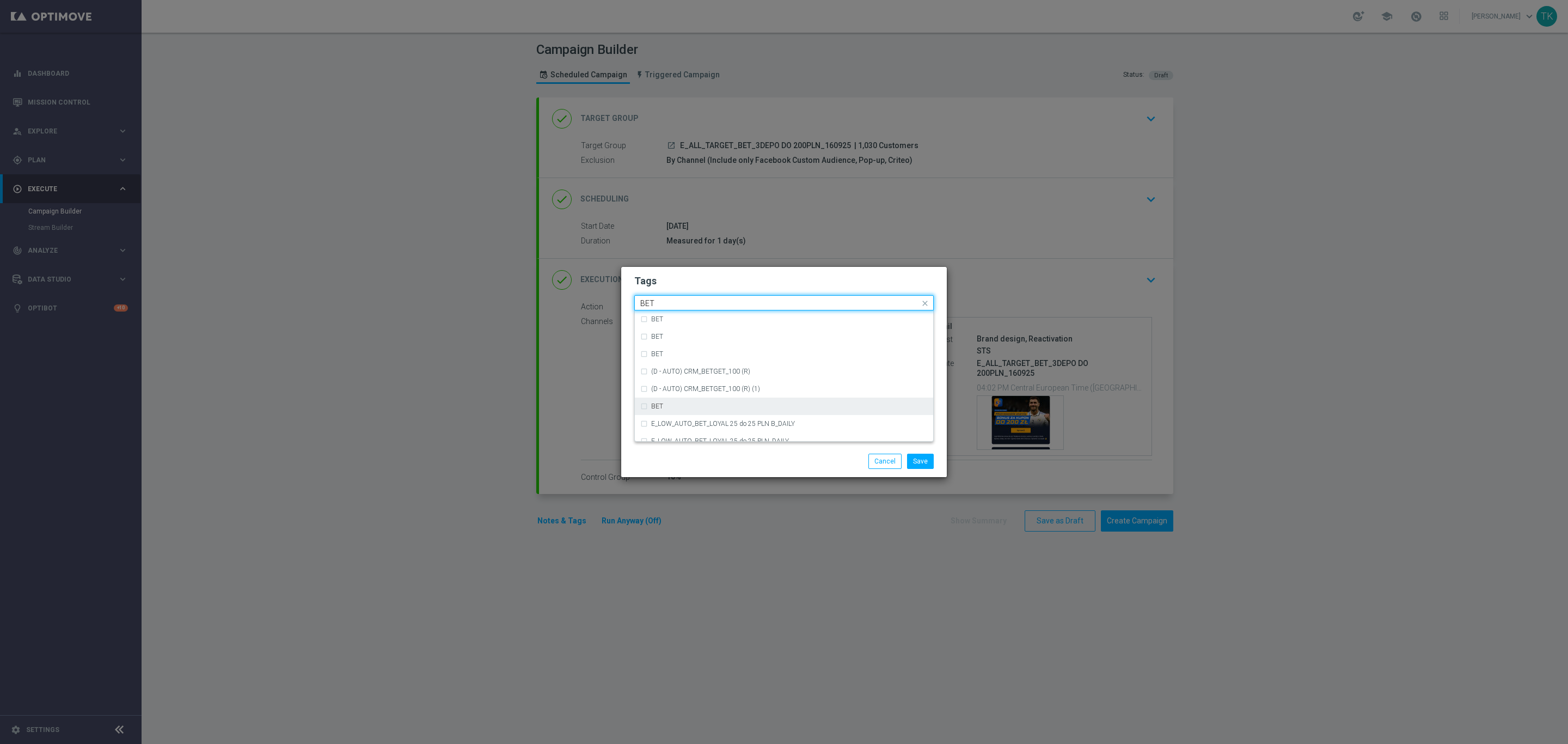
click at [677, 398] on div "BET" at bounding box center [784, 406] width 287 height 18
type input "BET"
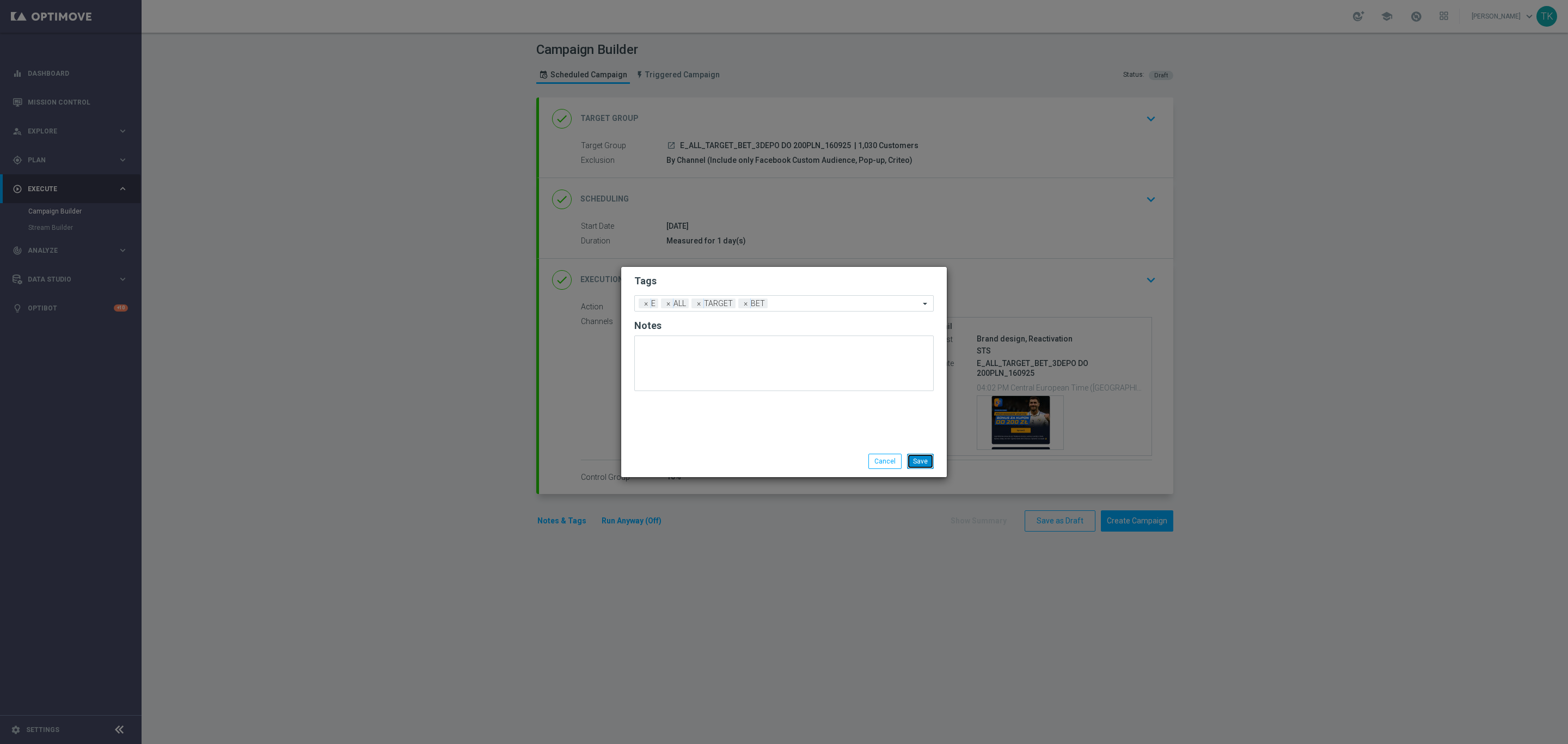
click at [923, 459] on button "Save" at bounding box center [920, 461] width 27 height 15
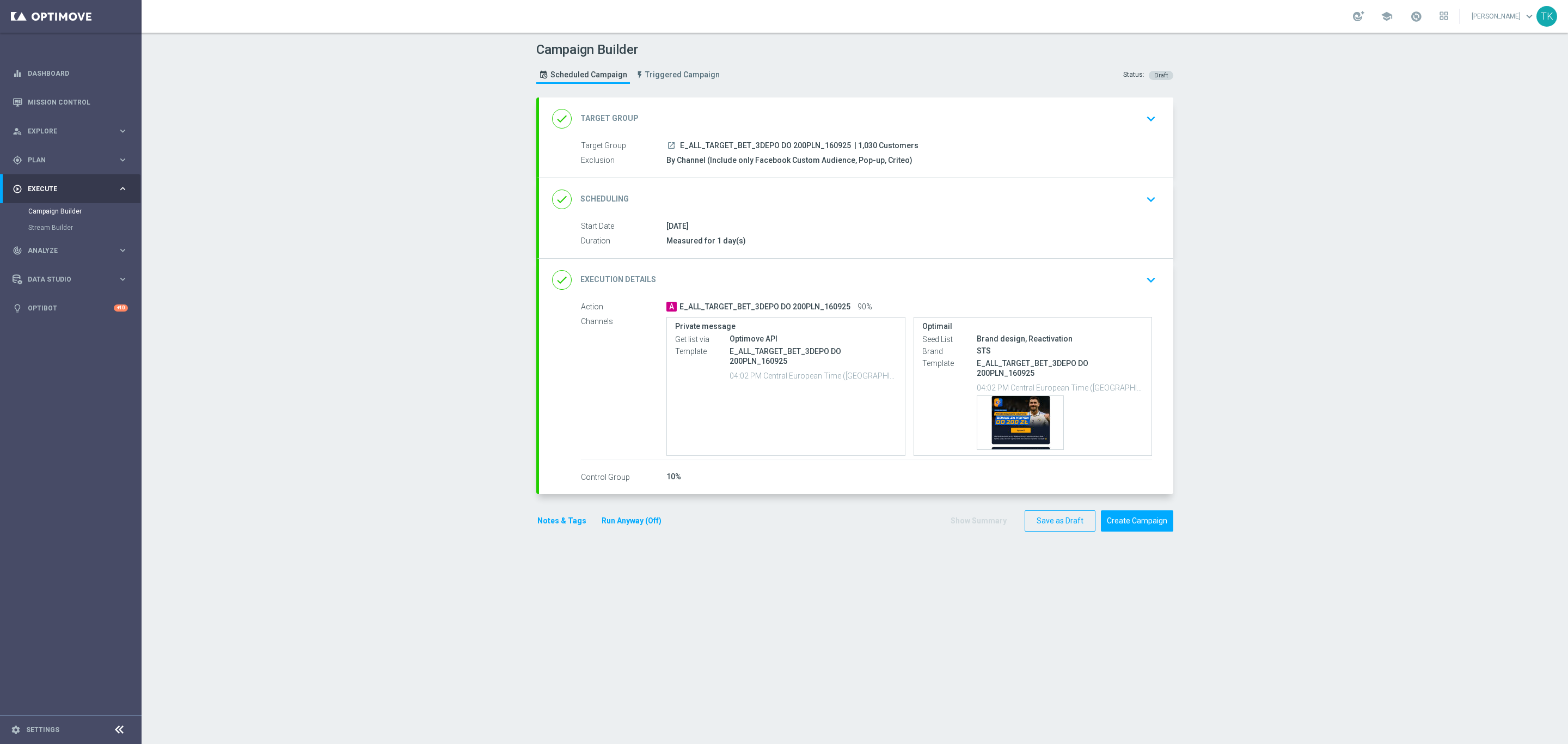
click at [555, 522] on button "Notes & Tags" at bounding box center [562, 521] width 51 height 13
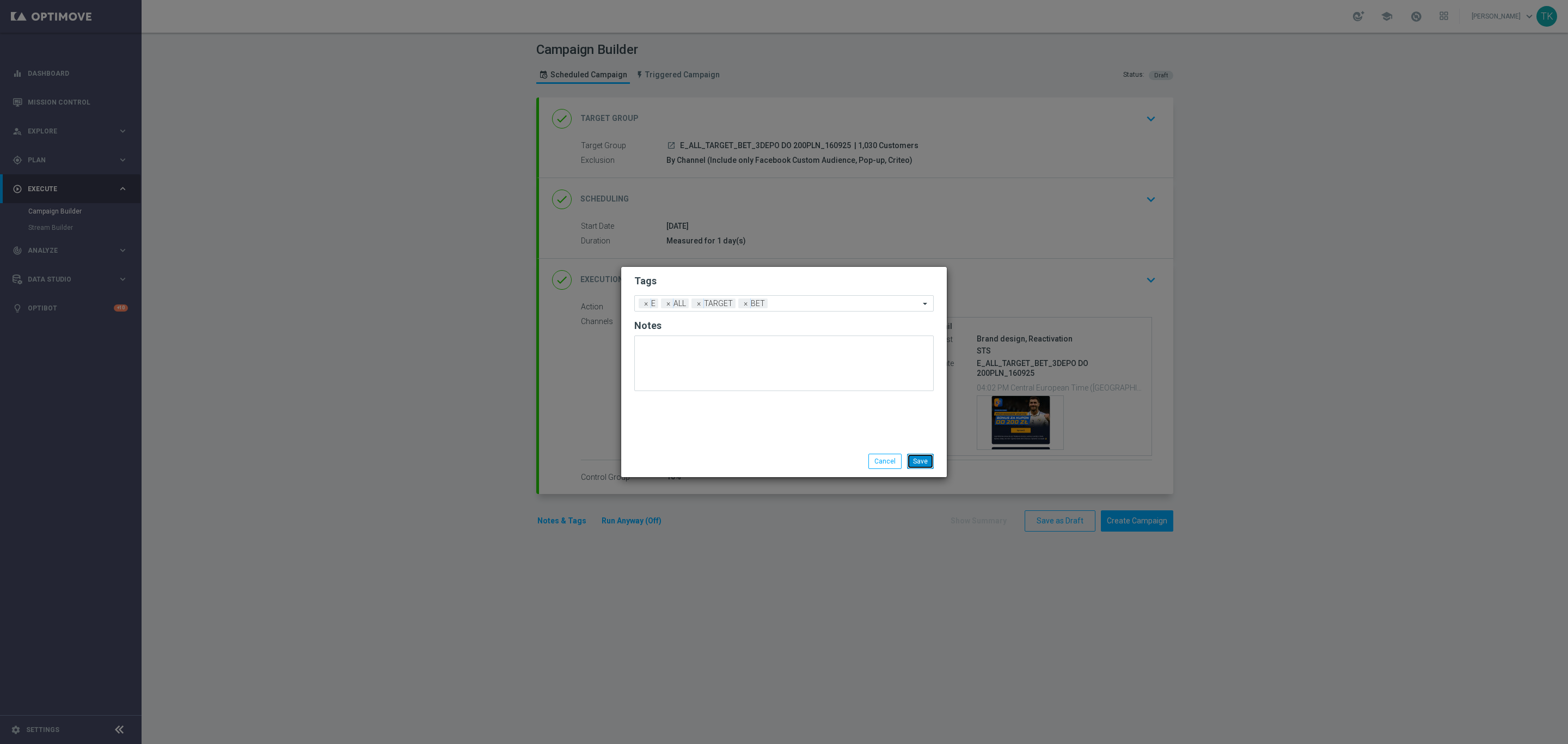
click at [911, 461] on button "Save" at bounding box center [920, 461] width 27 height 15
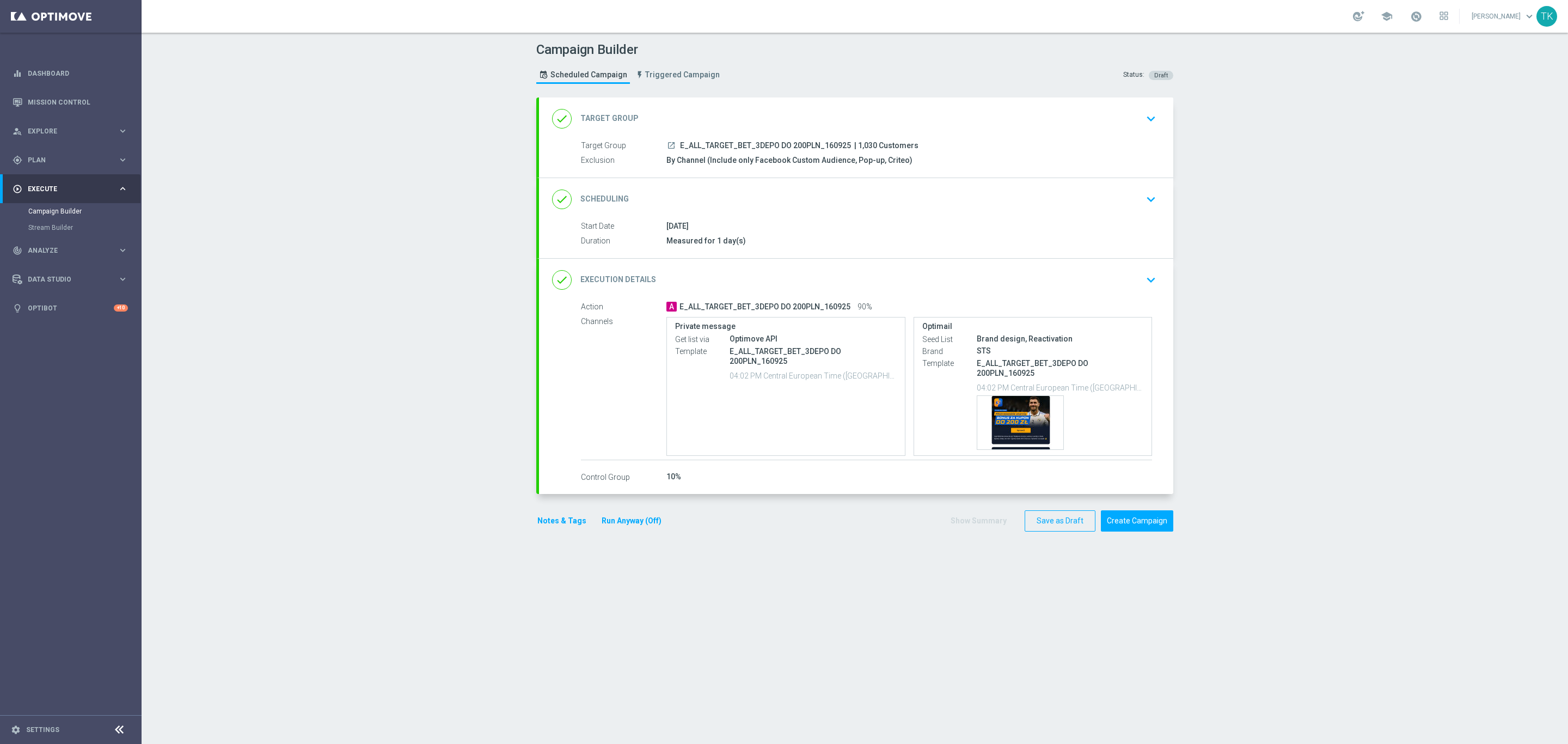
click at [887, 211] on div "done Scheduling keyboard_arrow_down" at bounding box center [856, 199] width 634 height 43
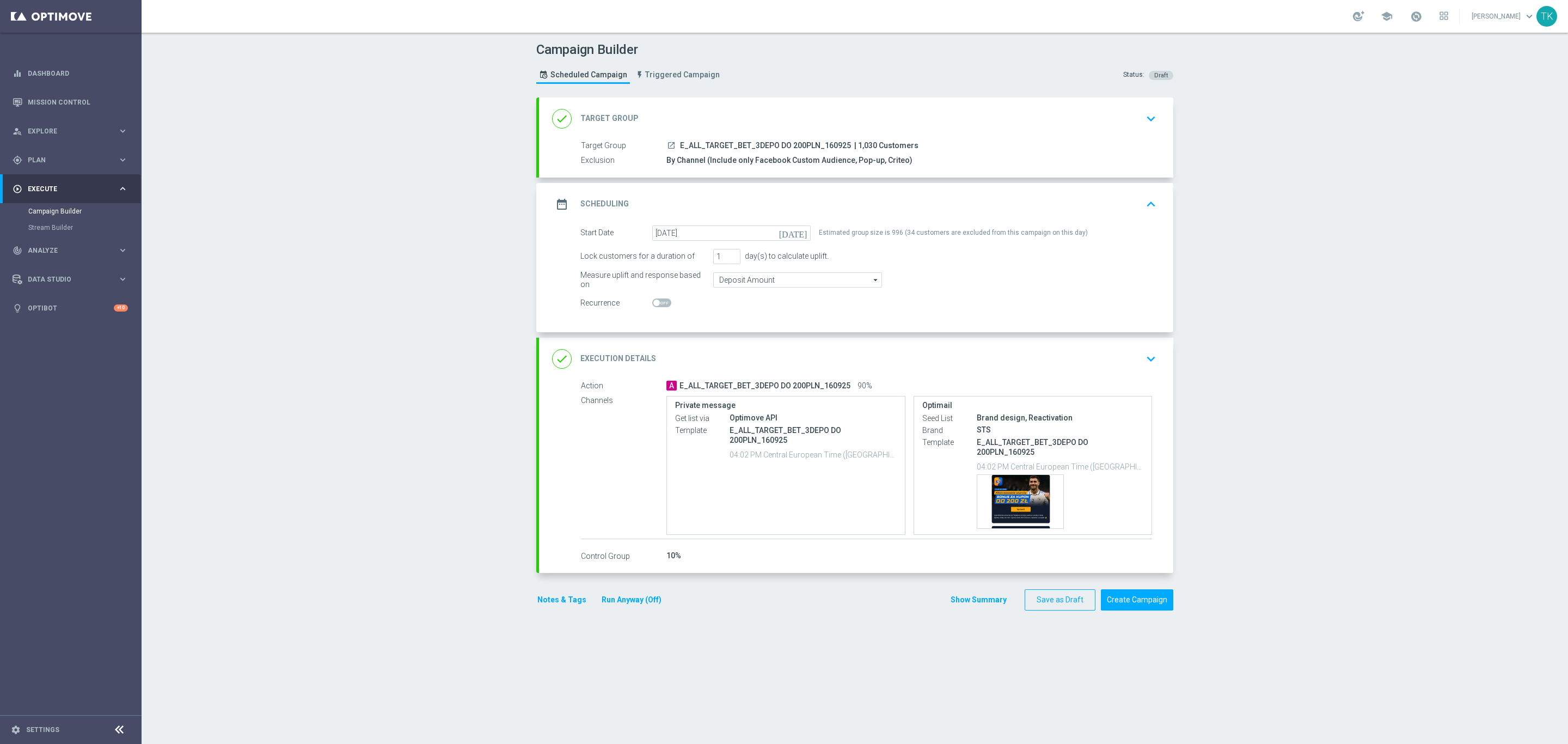
click at [887, 206] on div "date_range Scheduling keyboard_arrow_up" at bounding box center [856, 204] width 608 height 21
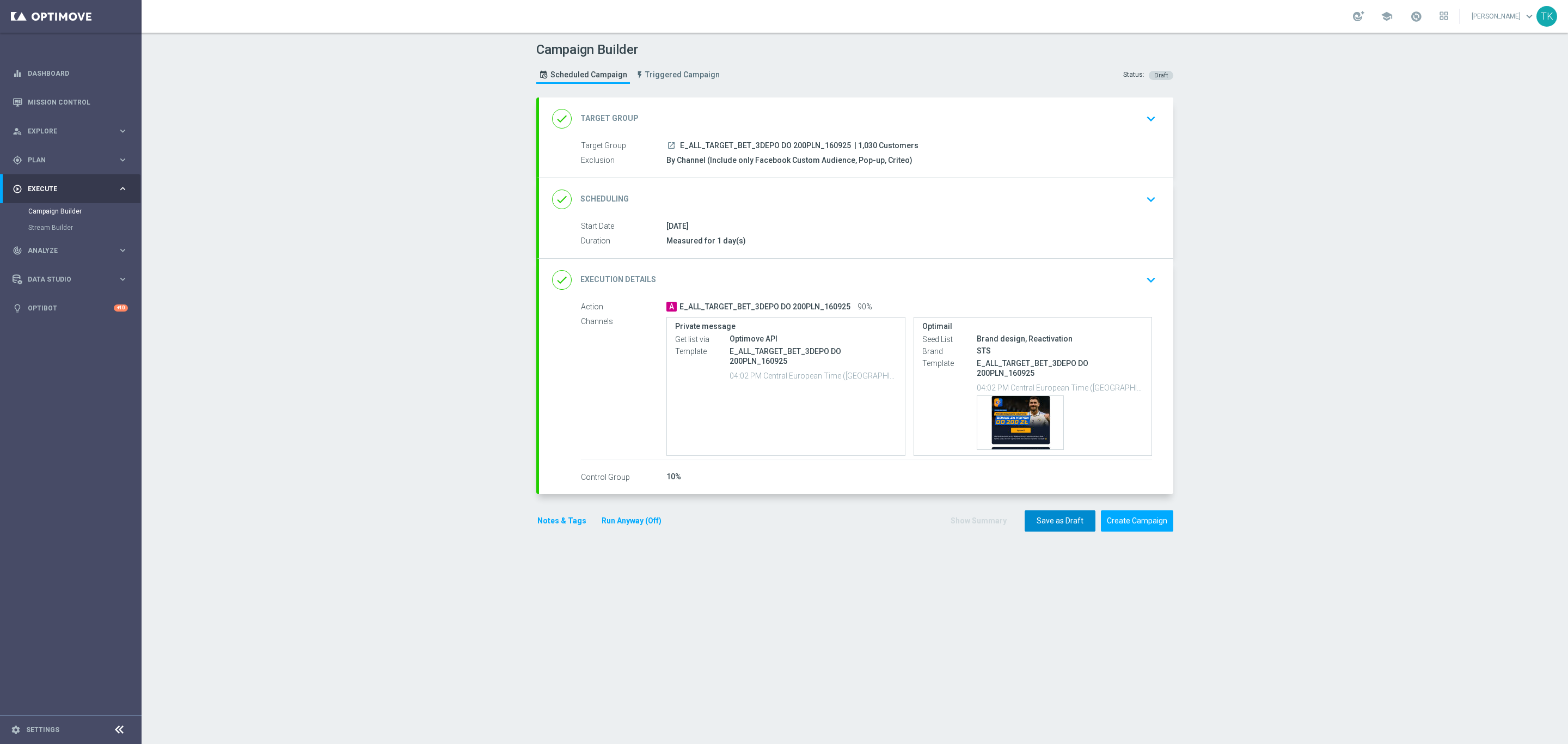
click at [1052, 532] on button "Save as Draft" at bounding box center [1060, 521] width 71 height 21
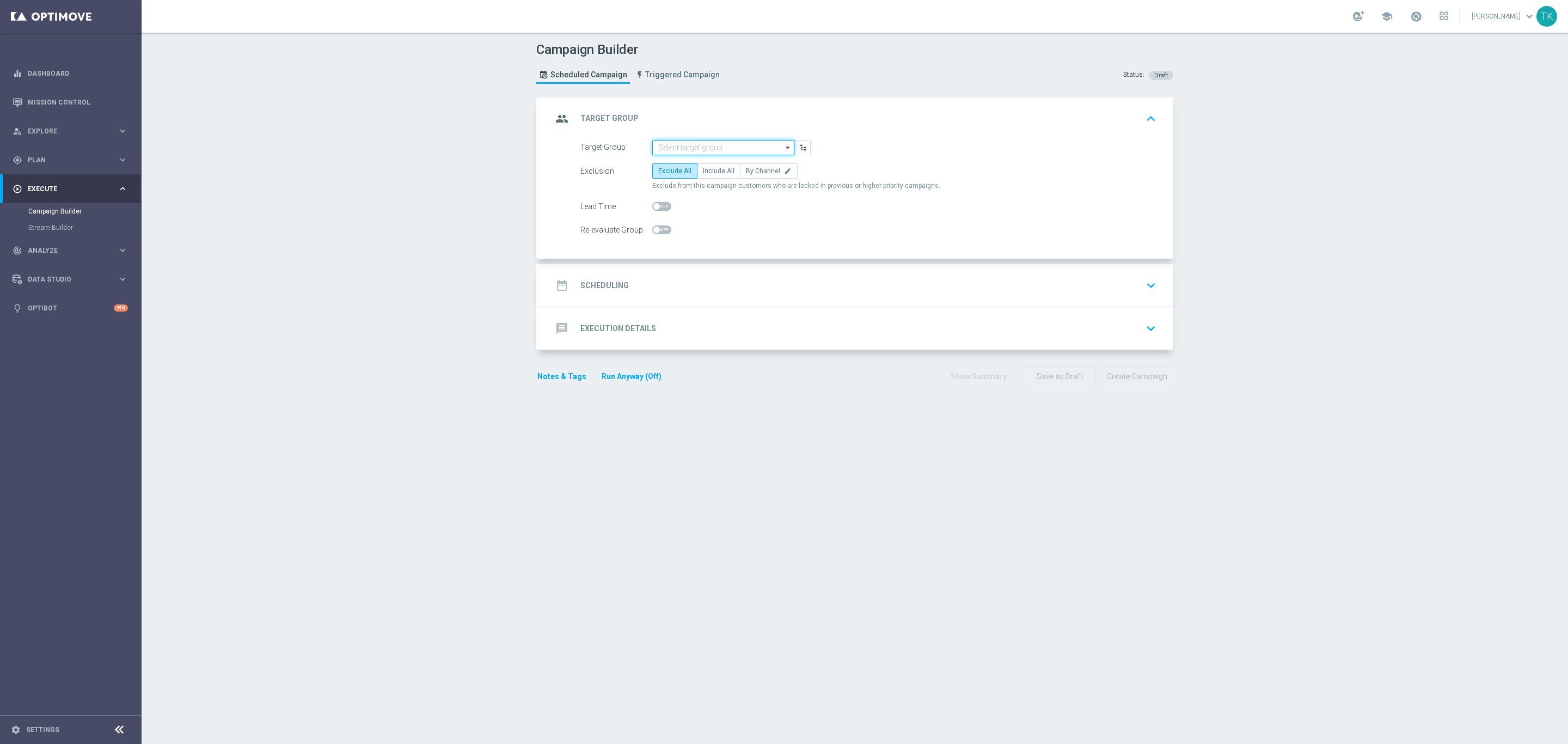
click at [665, 147] on input at bounding box center [723, 147] width 142 height 15
paste input "REACQ_ALL_TARGET_BET DO 200PLN_160925"
click at [673, 166] on div "REACQ_ALL_TARGET_BET DO 200PLN_160925" at bounding box center [723, 168] width 131 height 19
type input "REACQ_ALL_TARGET_BET DO 200PLN_160925"
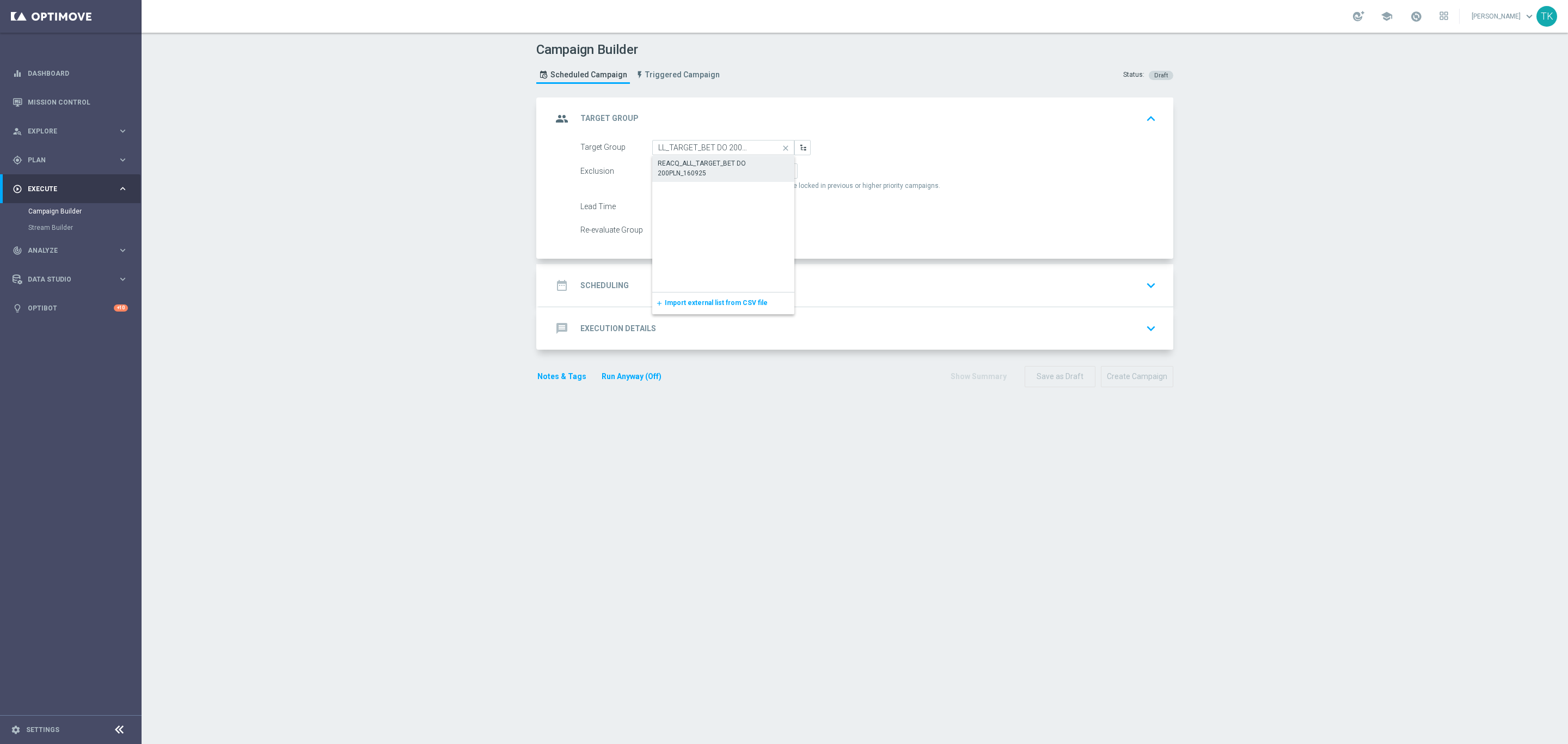
scroll to position [0, 0]
click at [905, 110] on div "group Target Group keyboard_arrow_up" at bounding box center [856, 119] width 608 height 21
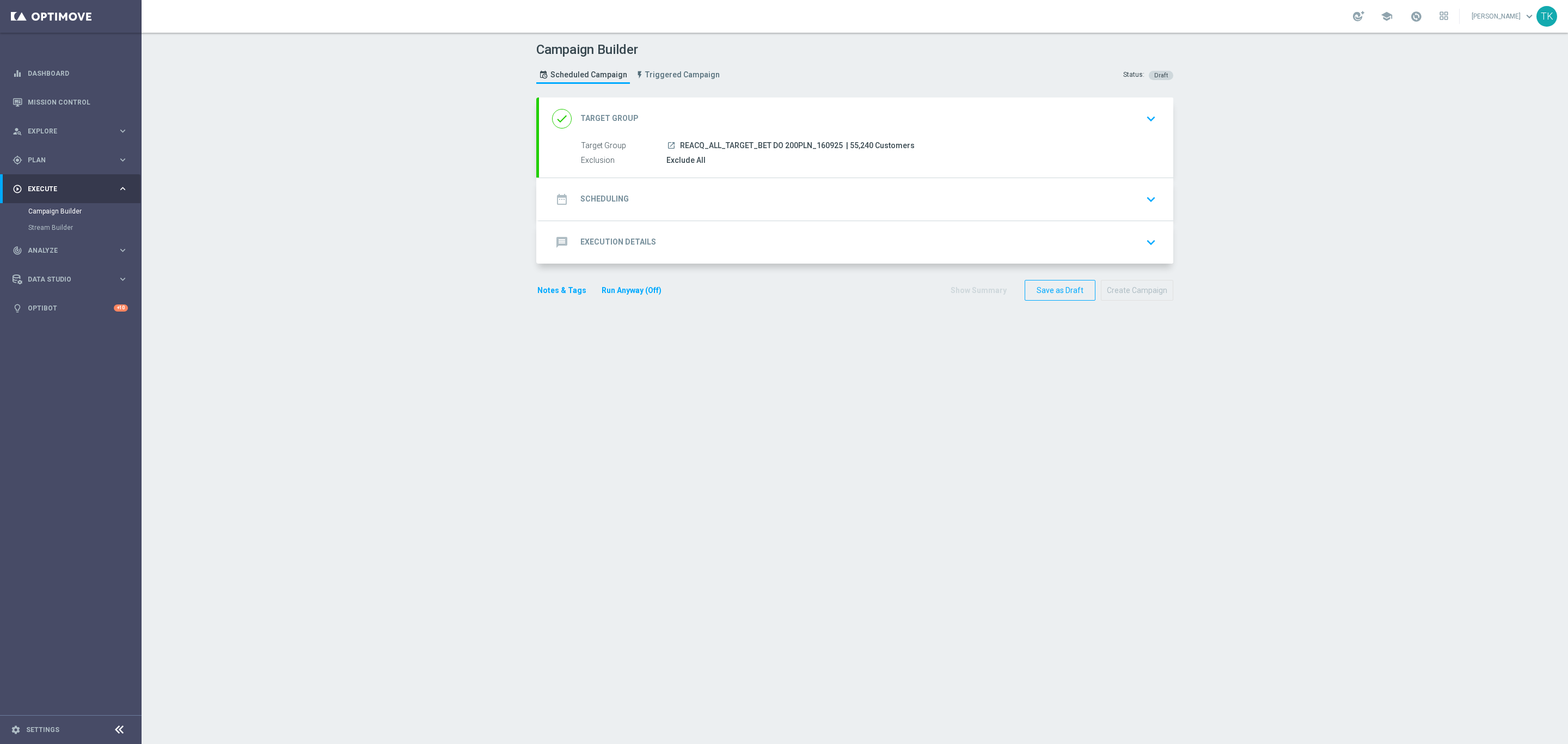
click at [735, 139] on div "done Target Group keyboard_arrow_down" at bounding box center [856, 119] width 634 height 43
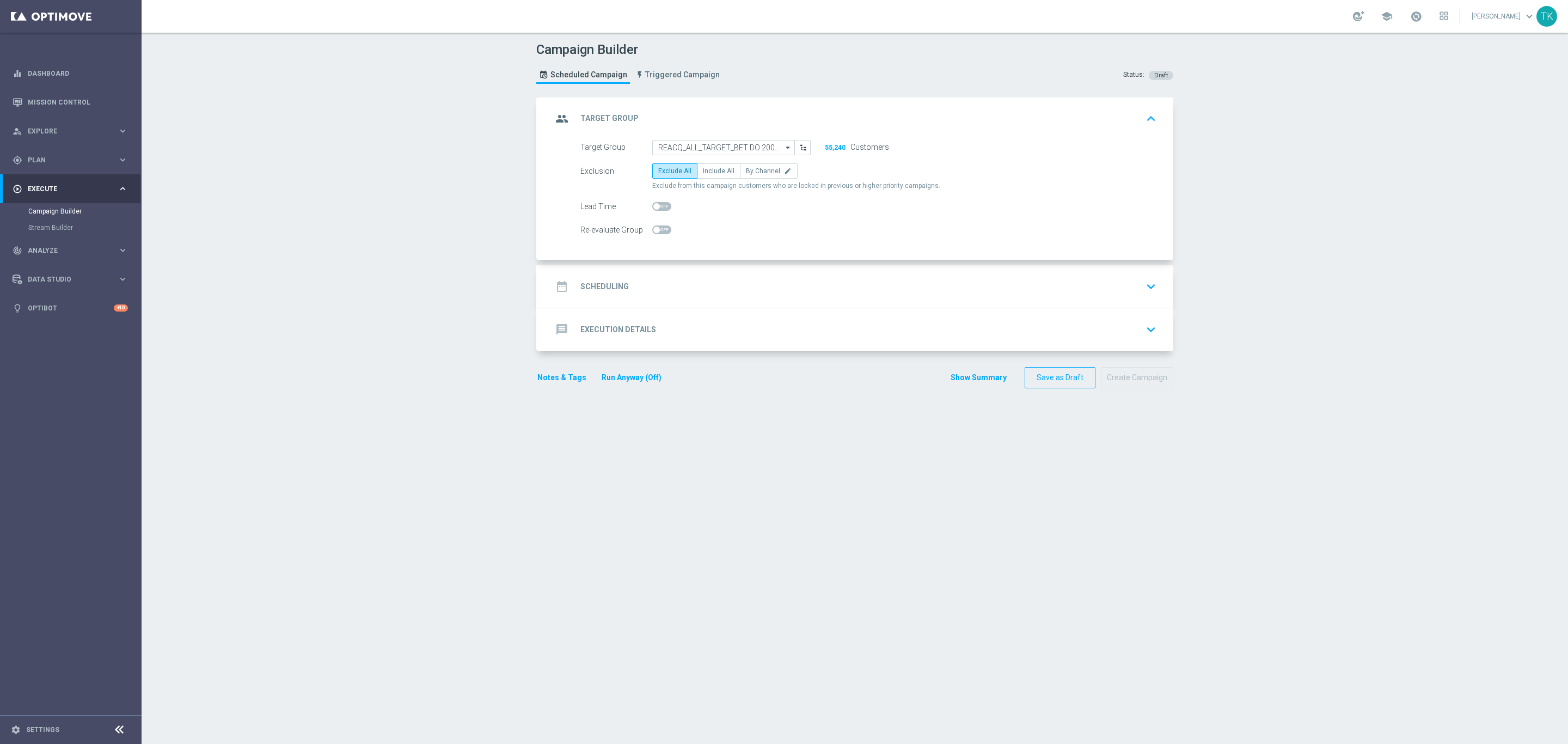
click at [740, 124] on div "group Target Group keyboard_arrow_up" at bounding box center [856, 119] width 608 height 21
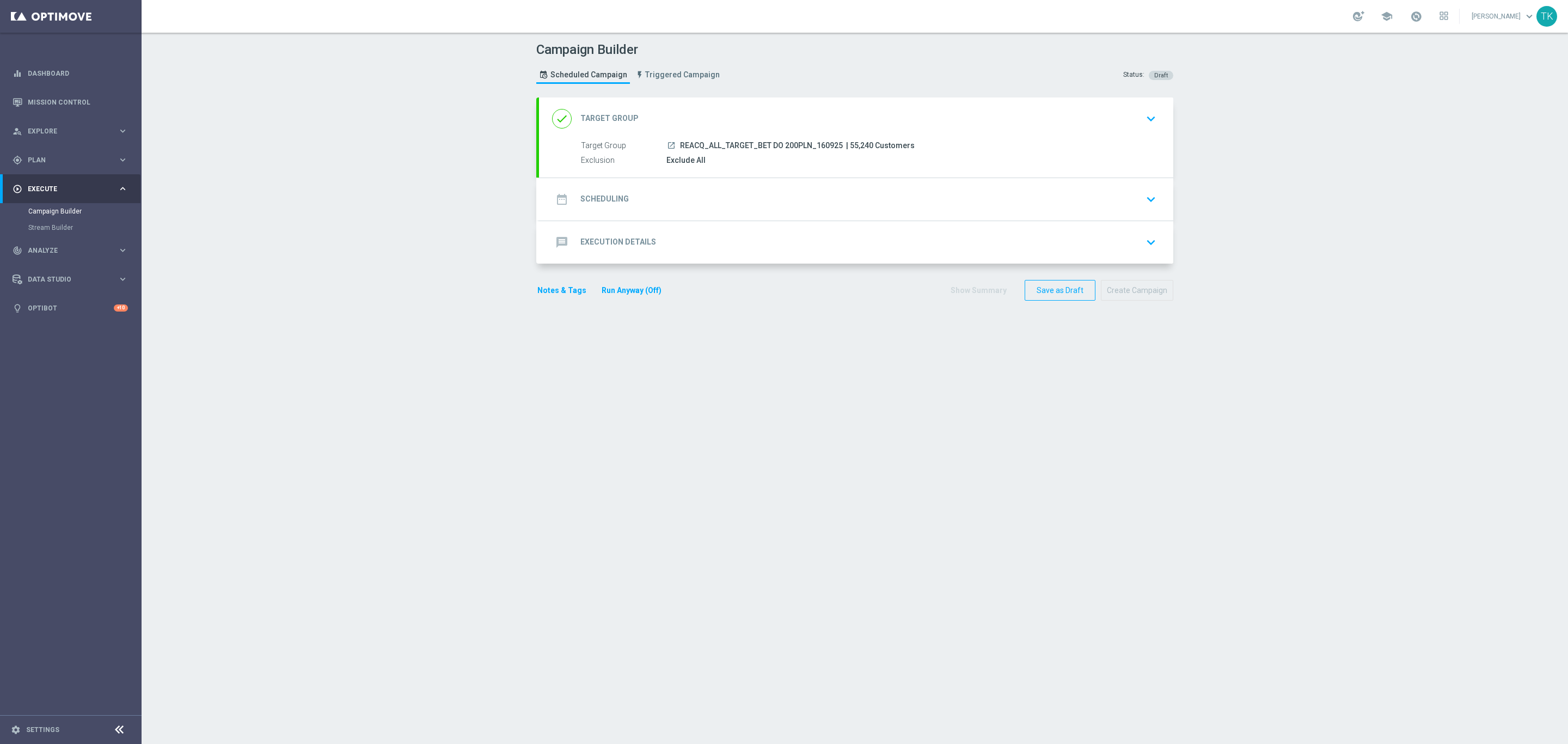
click at [714, 146] on span "REACQ_ALL_TARGET_BET DO 200PLN_160925" at bounding box center [761, 146] width 163 height 10
copy div "REACQ_ALL_TARGET_BET DO 200PLN_160925"
click at [908, 114] on div "done Target Group keyboard_arrow_down" at bounding box center [856, 119] width 608 height 21
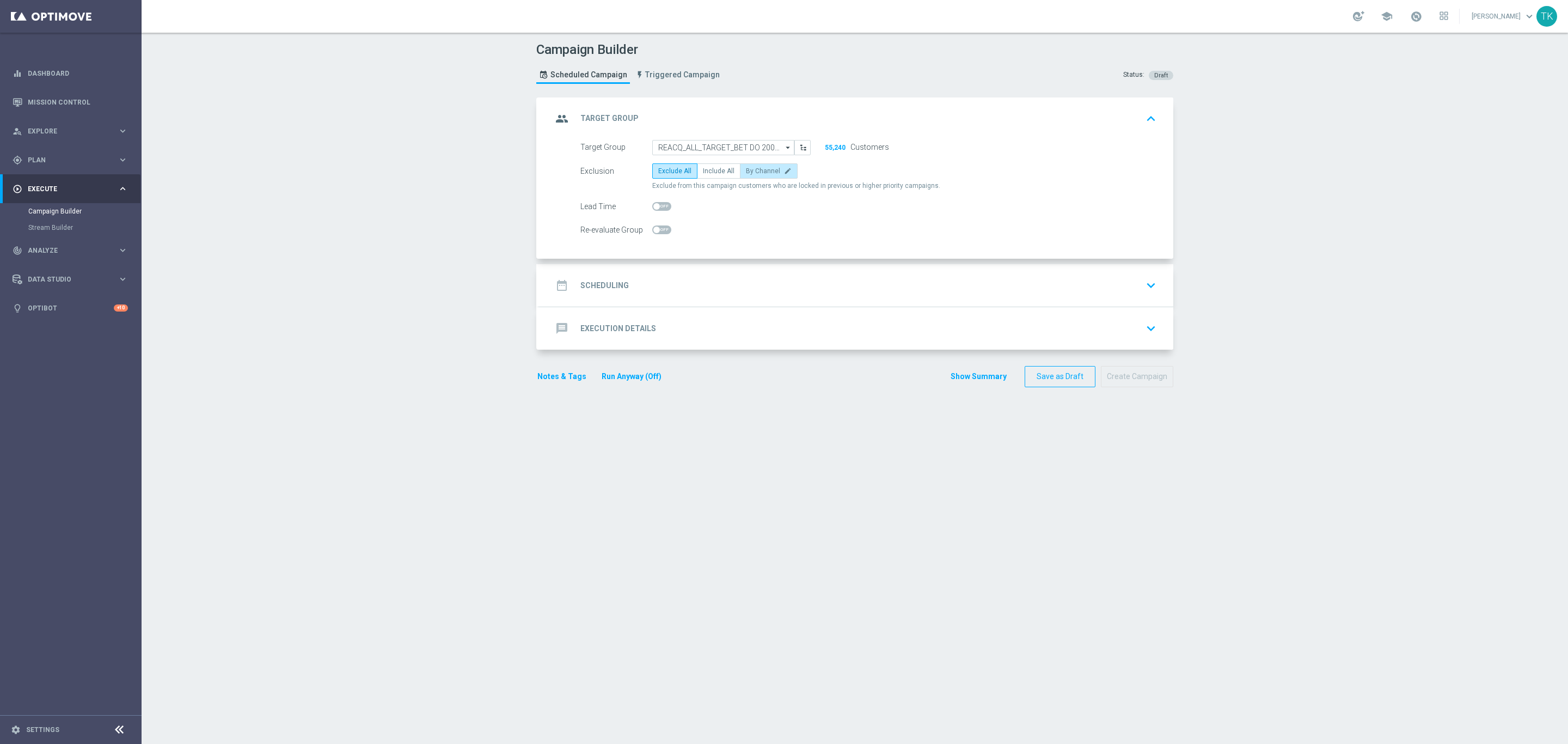
click at [760, 167] on label "By Channel edit" at bounding box center [769, 170] width 58 height 15
click at [753, 169] on input "By Channel edit" at bounding box center [749, 173] width 7 height 7
radio input "true"
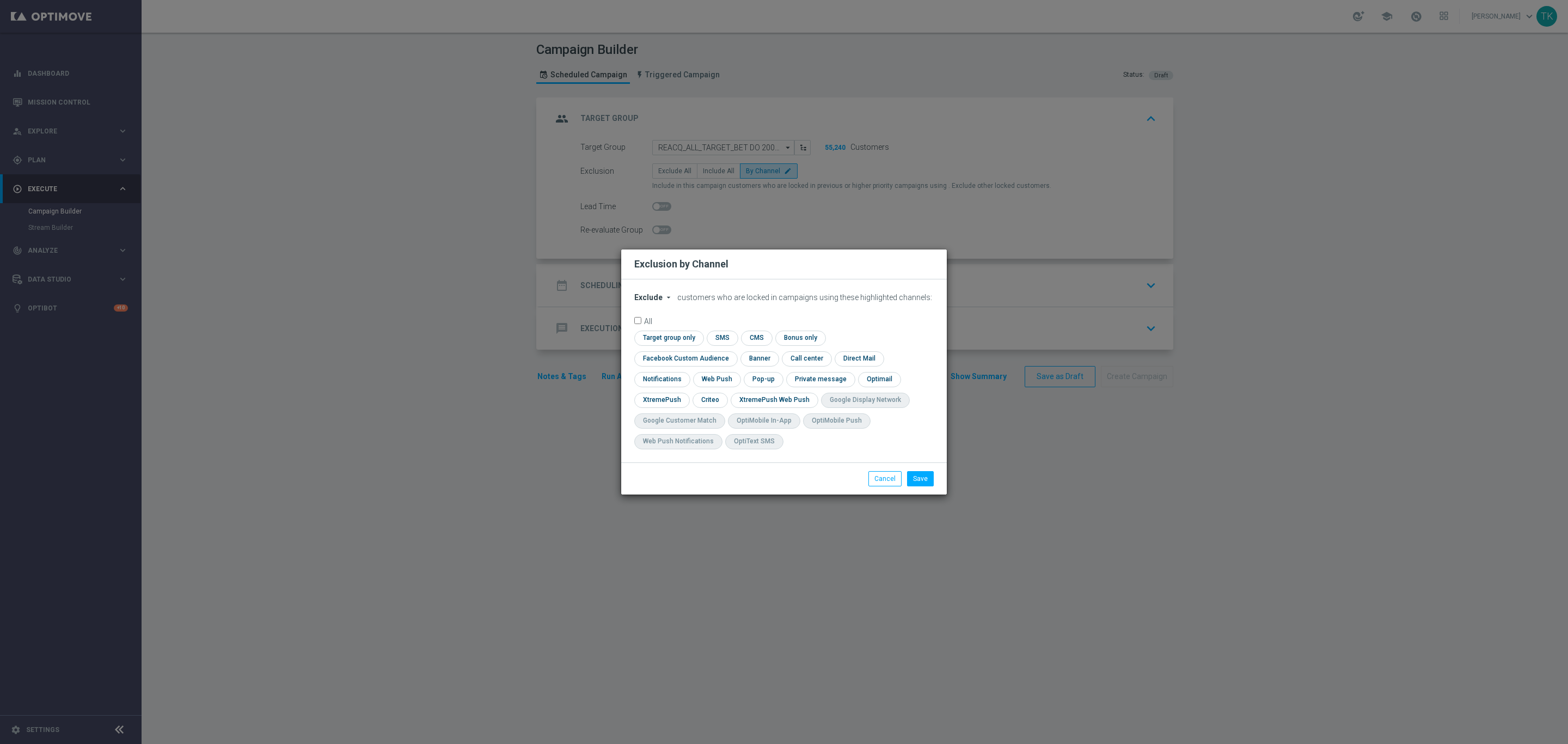
click at [646, 302] on span "Exclude" at bounding box center [648, 297] width 29 height 9
click at [0, 0] on span "Include" at bounding box center [0, 0] width 0 height 0
click at [733, 351] on input "checkbox" at bounding box center [684, 359] width 99 height 15
checkbox input "true"
click at [715, 400] on input "checkbox" at bounding box center [709, 400] width 33 height 15
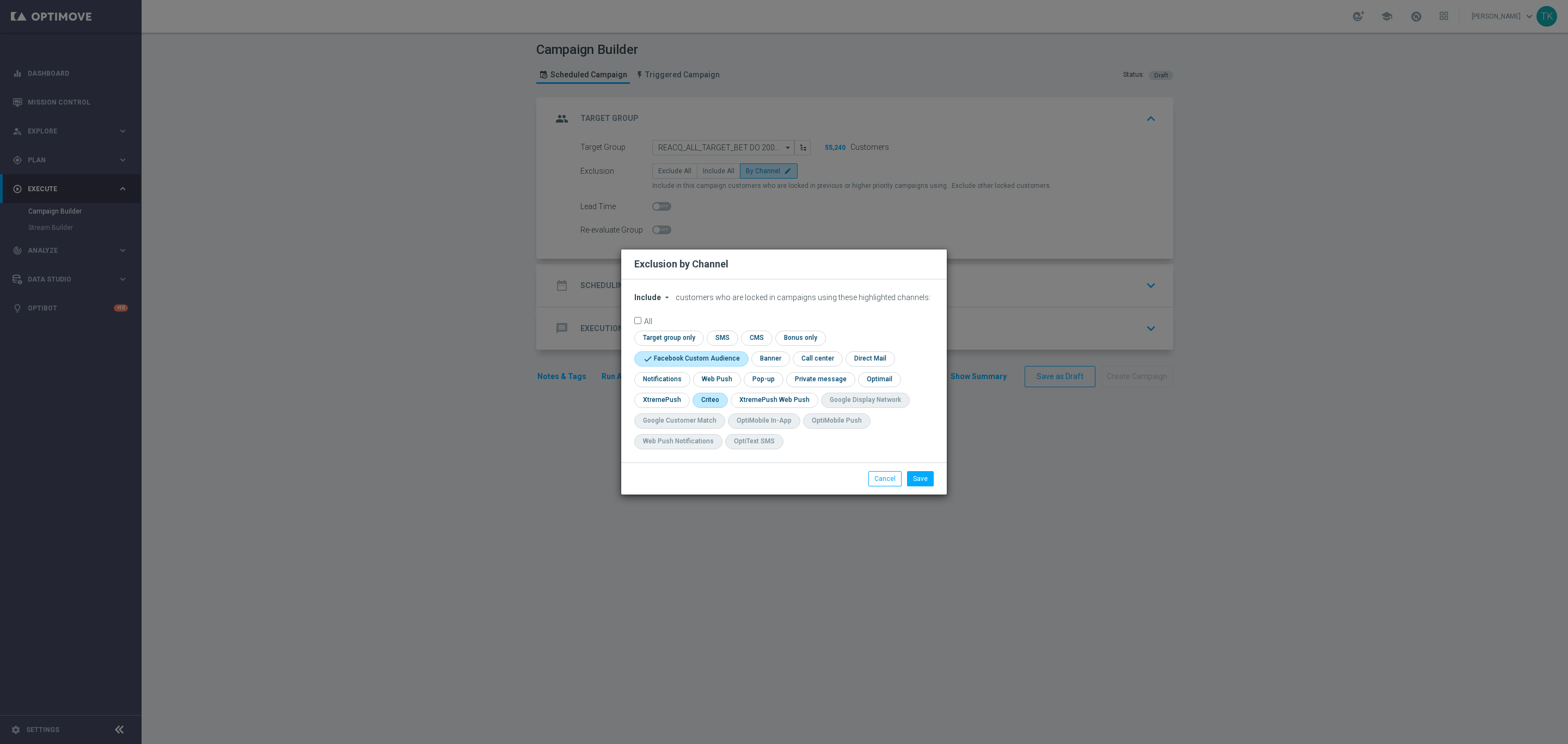
checkbox input "true"
click at [760, 378] on input "checkbox" at bounding box center [763, 379] width 38 height 15
checkbox input "true"
click at [926, 477] on button "Save" at bounding box center [920, 479] width 27 height 15
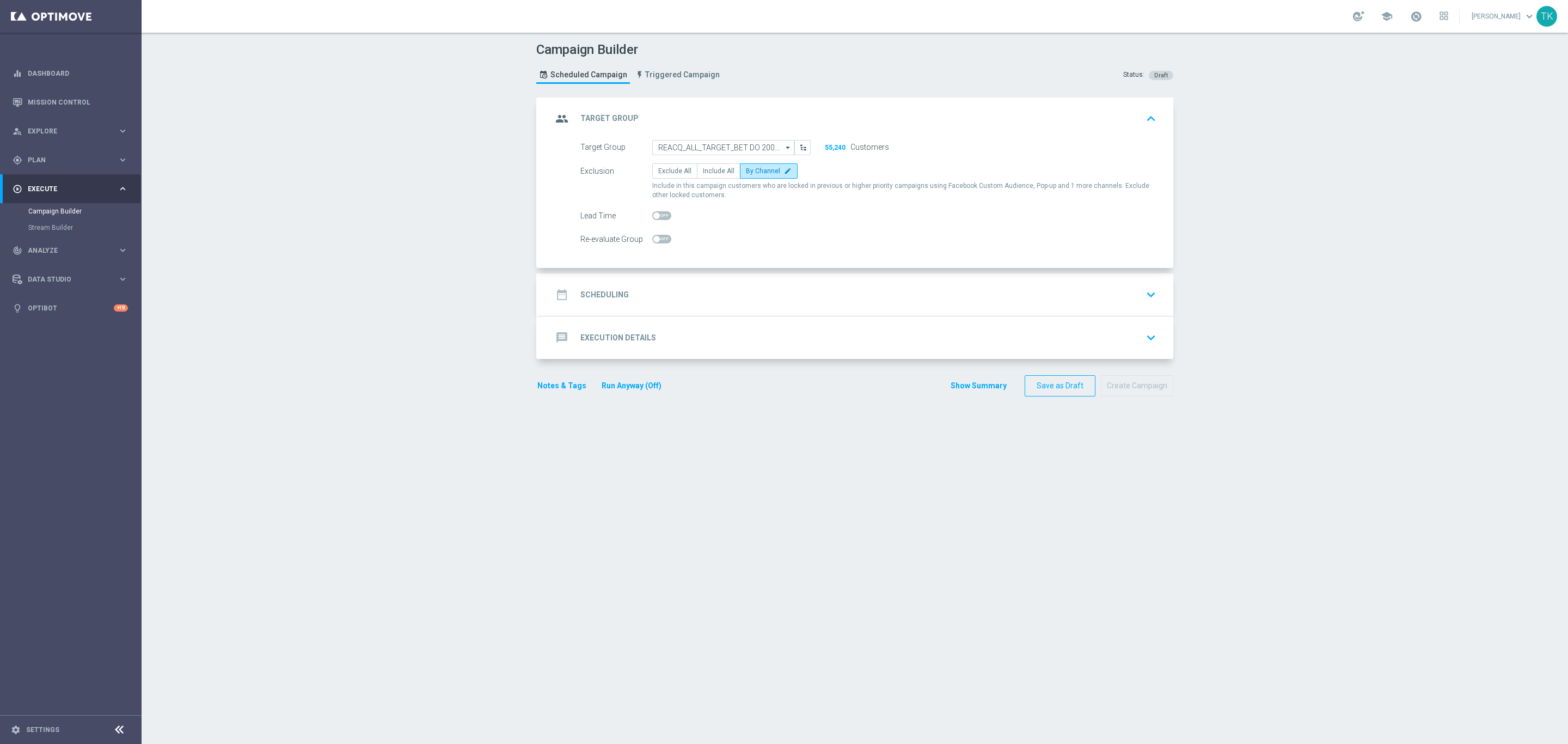
click at [708, 293] on div "date_range Scheduling keyboard_arrow_down" at bounding box center [856, 295] width 608 height 21
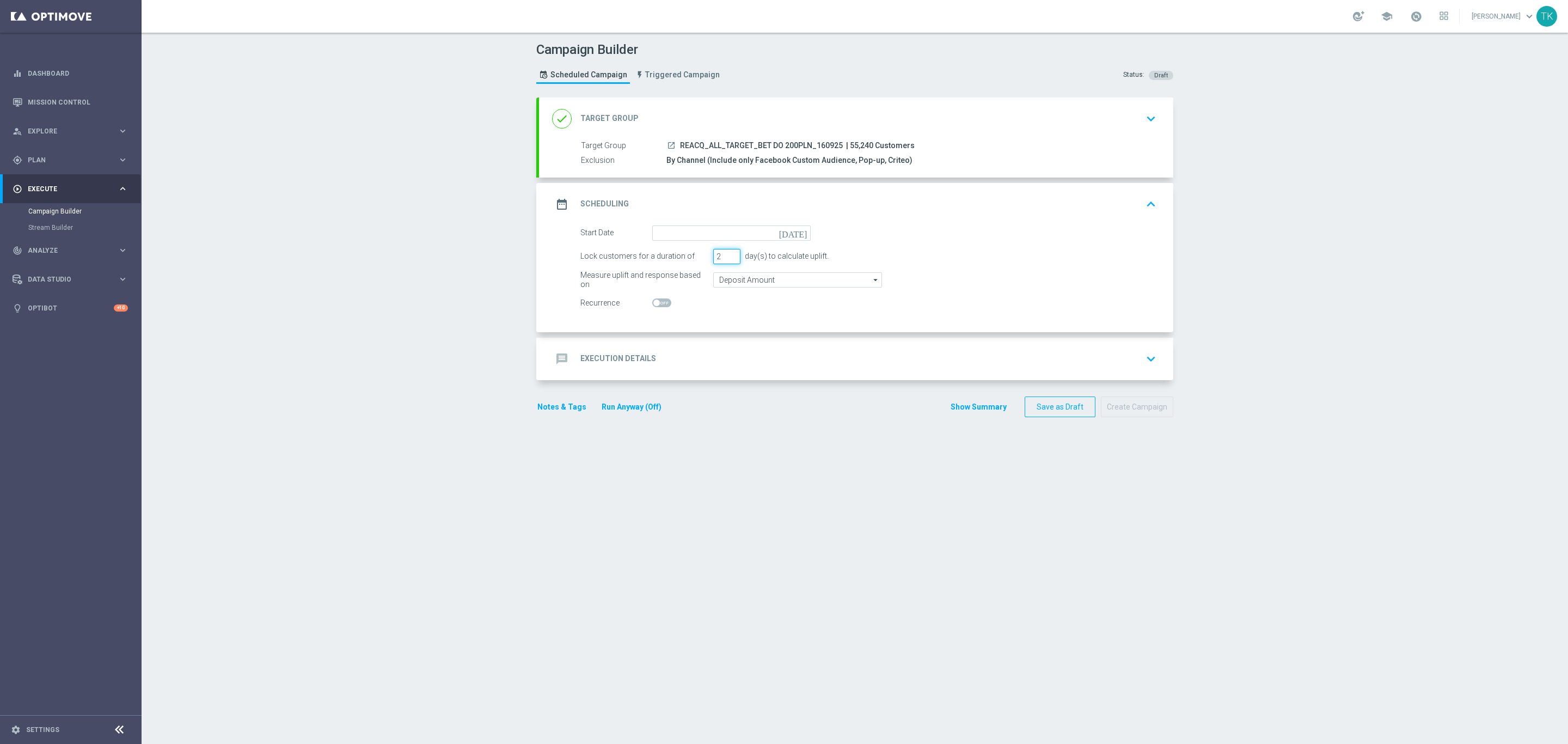
click at [730, 261] on input "2" at bounding box center [727, 256] width 27 height 15
click at [719, 261] on input "2" at bounding box center [727, 256] width 27 height 15
type input "1"
click at [725, 259] on input "1" at bounding box center [727, 256] width 27 height 15
click at [693, 234] on input at bounding box center [732, 233] width 158 height 15
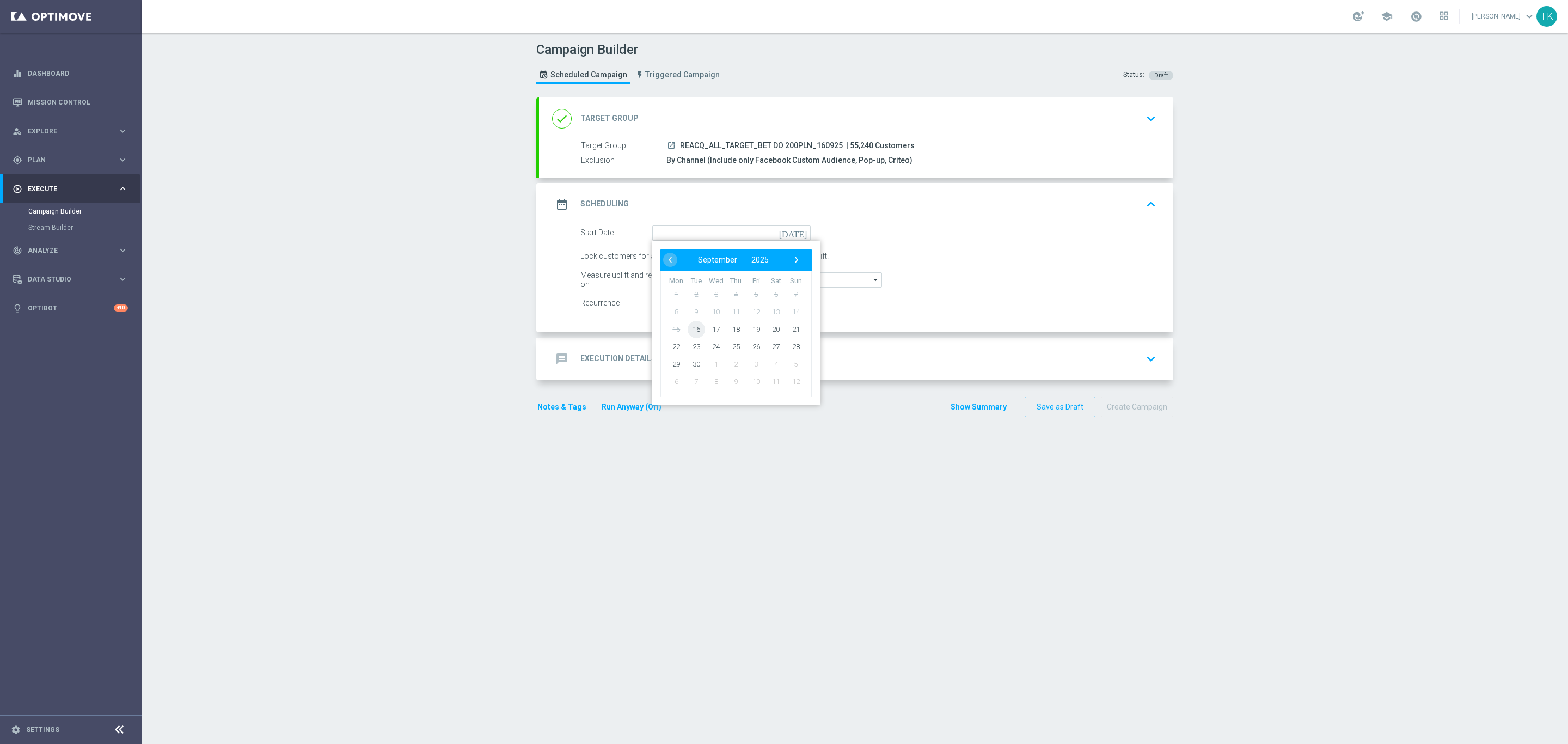
click at [695, 326] on span "16" at bounding box center [696, 329] width 18 height 18
type input "[DATE]"
click at [659, 350] on div "message Execution Details keyboard_arrow_down" at bounding box center [856, 359] width 608 height 21
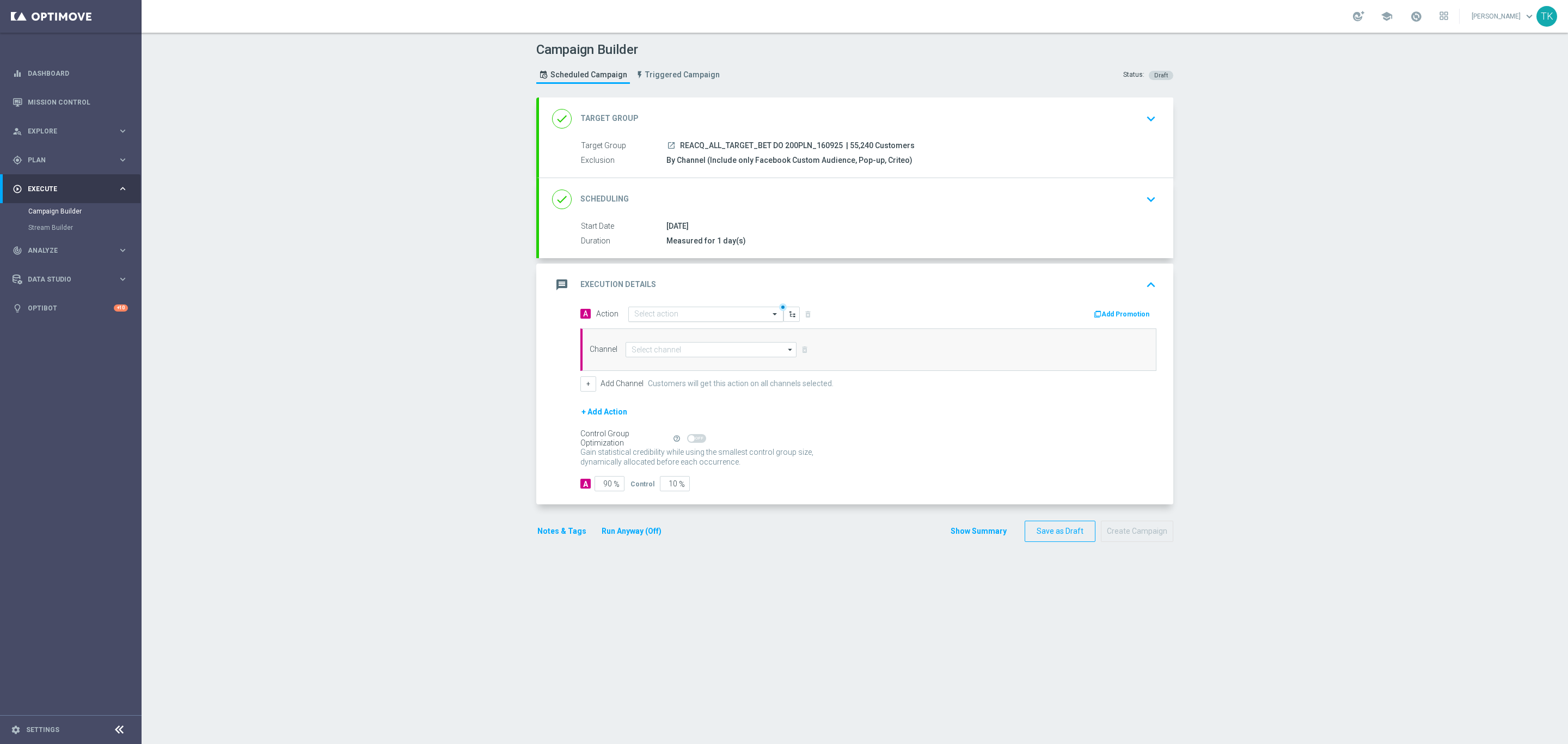
click at [634, 316] on input "text" at bounding box center [695, 314] width 121 height 9
paste input "REACQ_ALL_TARGET_BET DO 200PLN_160925"
type input "REACQ_ALL_TARGET_BET DO 200PLN_160925"
click at [646, 346] on span "Create new action" at bounding box center [673, 348] width 57 height 8
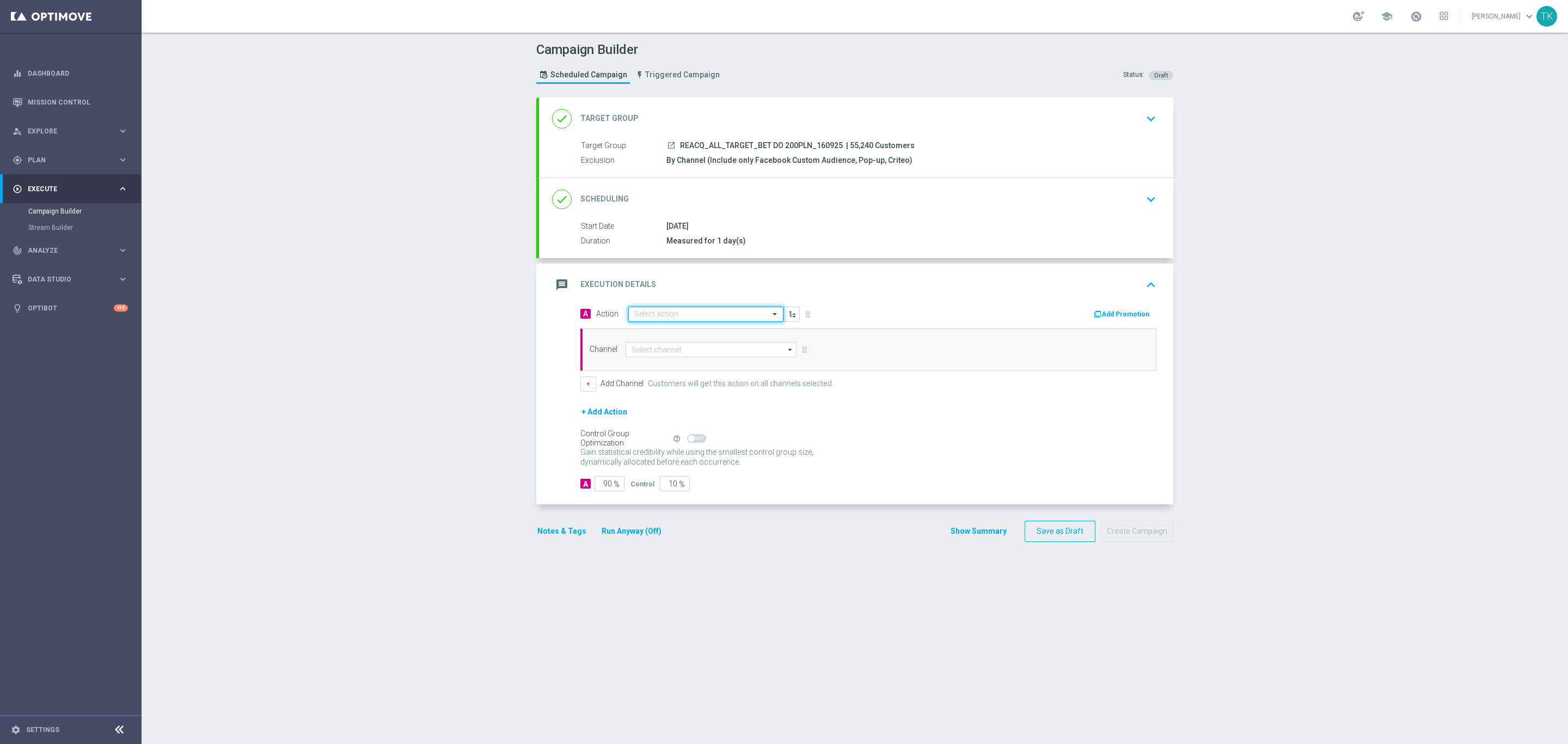
scroll to position [0, 0]
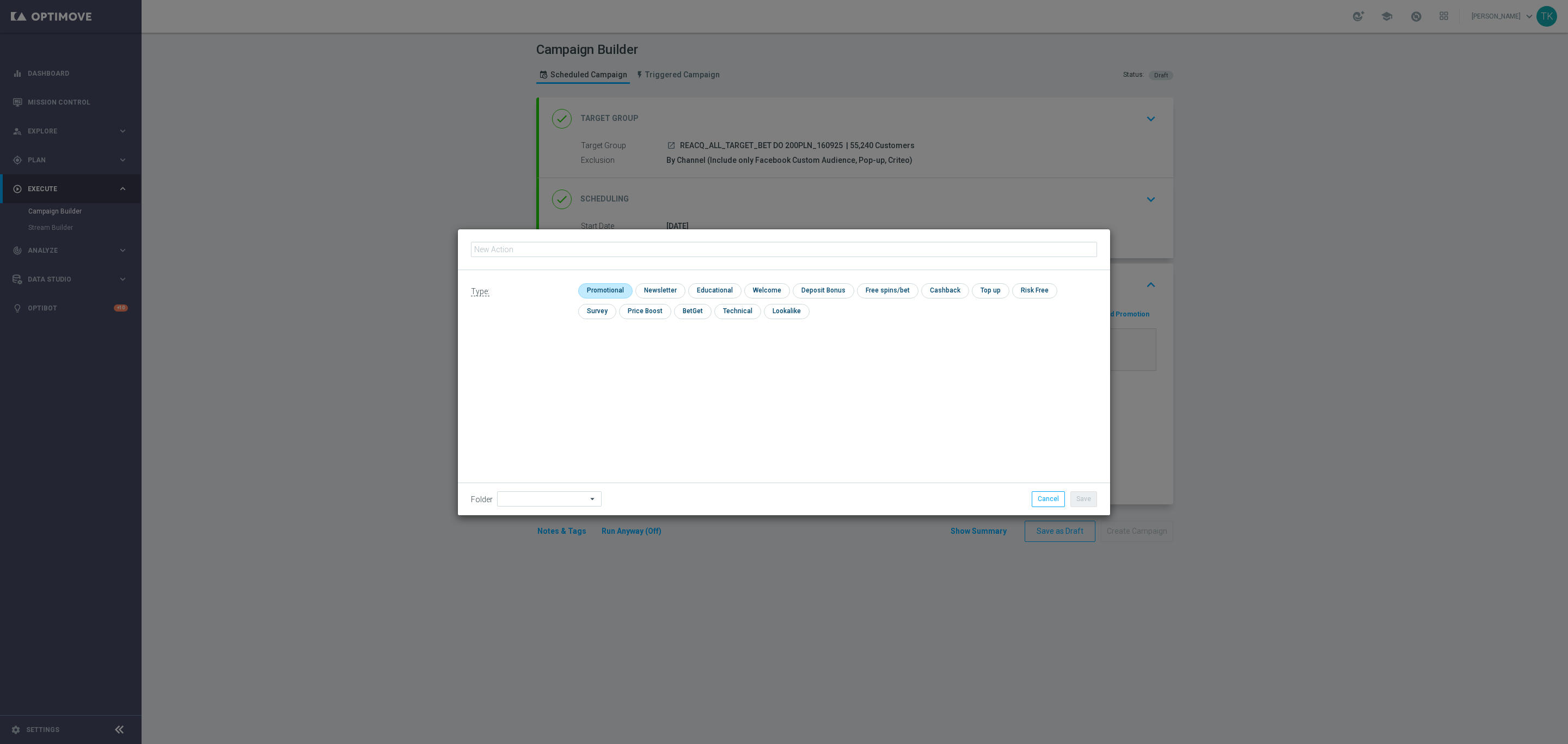
click at [598, 289] on input "checkbox" at bounding box center [604, 290] width 52 height 15
checkbox input "true"
click at [533, 242] on input "text" at bounding box center [784, 249] width 626 height 15
paste input "REACQ_ALL_TARGET_BET DO 200PLN_160925"
type input "REACQ_ALL_TARGET_BET DO 200PLN_160925"
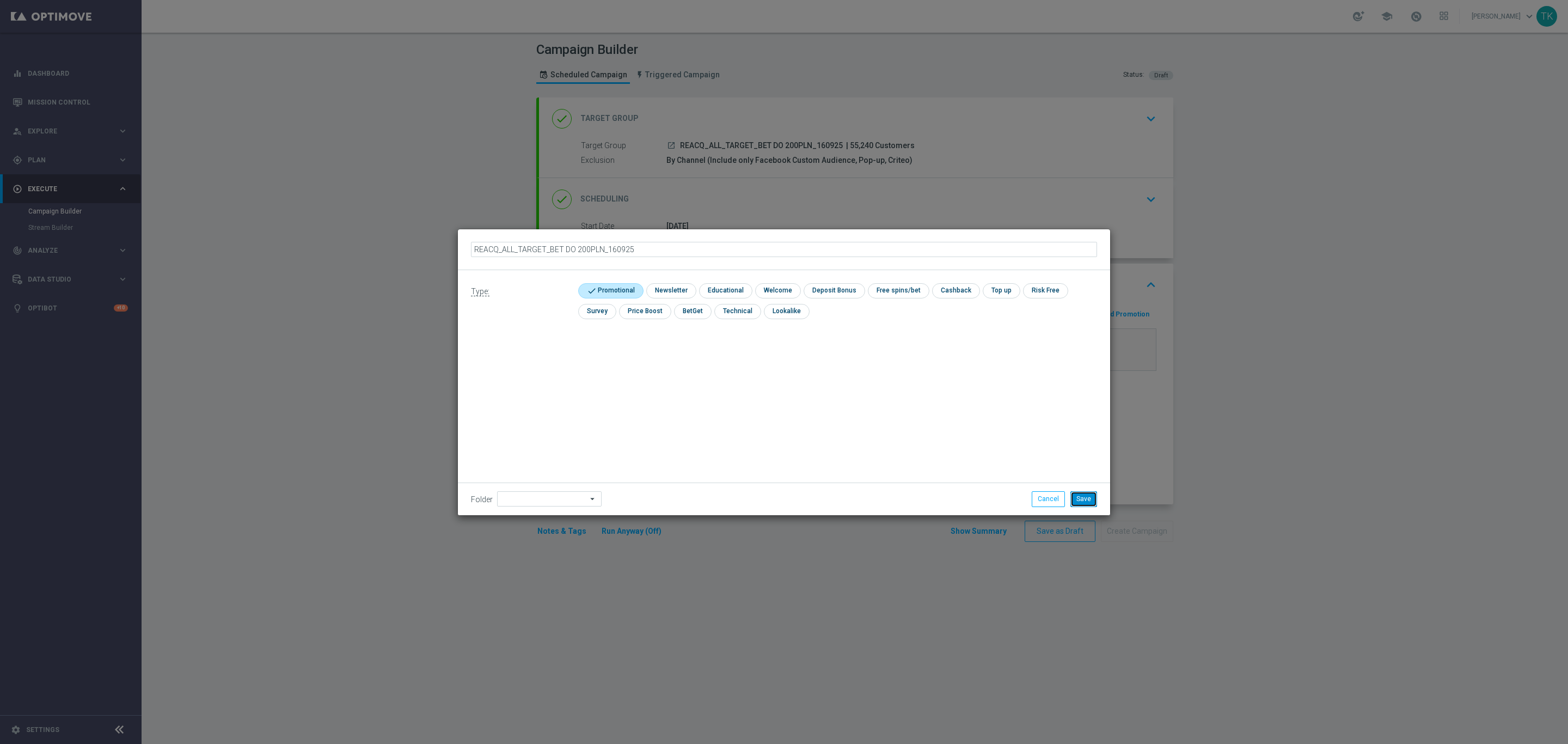
click at [1088, 500] on button "Save" at bounding box center [1083, 499] width 27 height 15
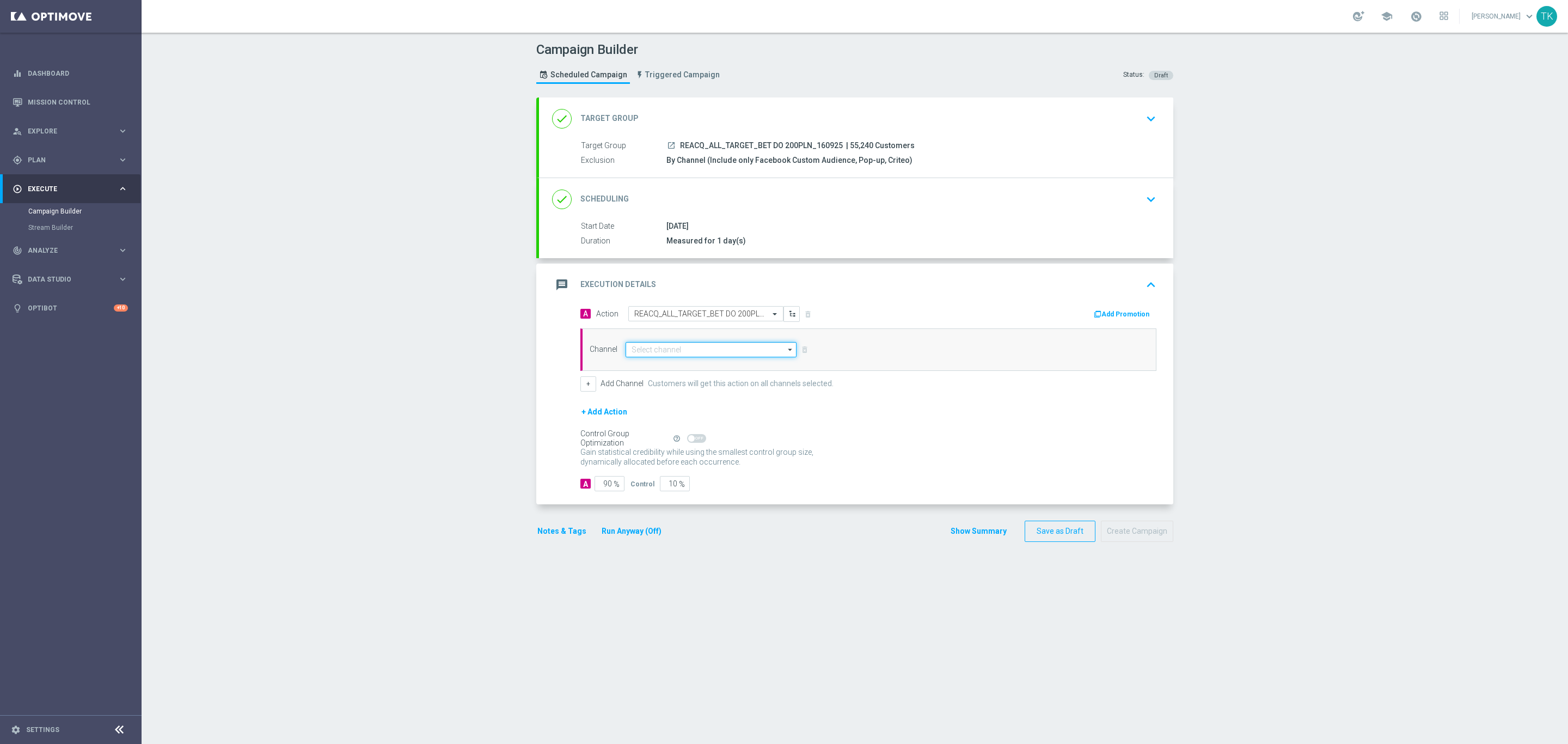
click at [654, 351] on input at bounding box center [711, 349] width 171 height 15
click at [665, 365] on div "Private message" at bounding box center [657, 365] width 51 height 10
type input "Private message"
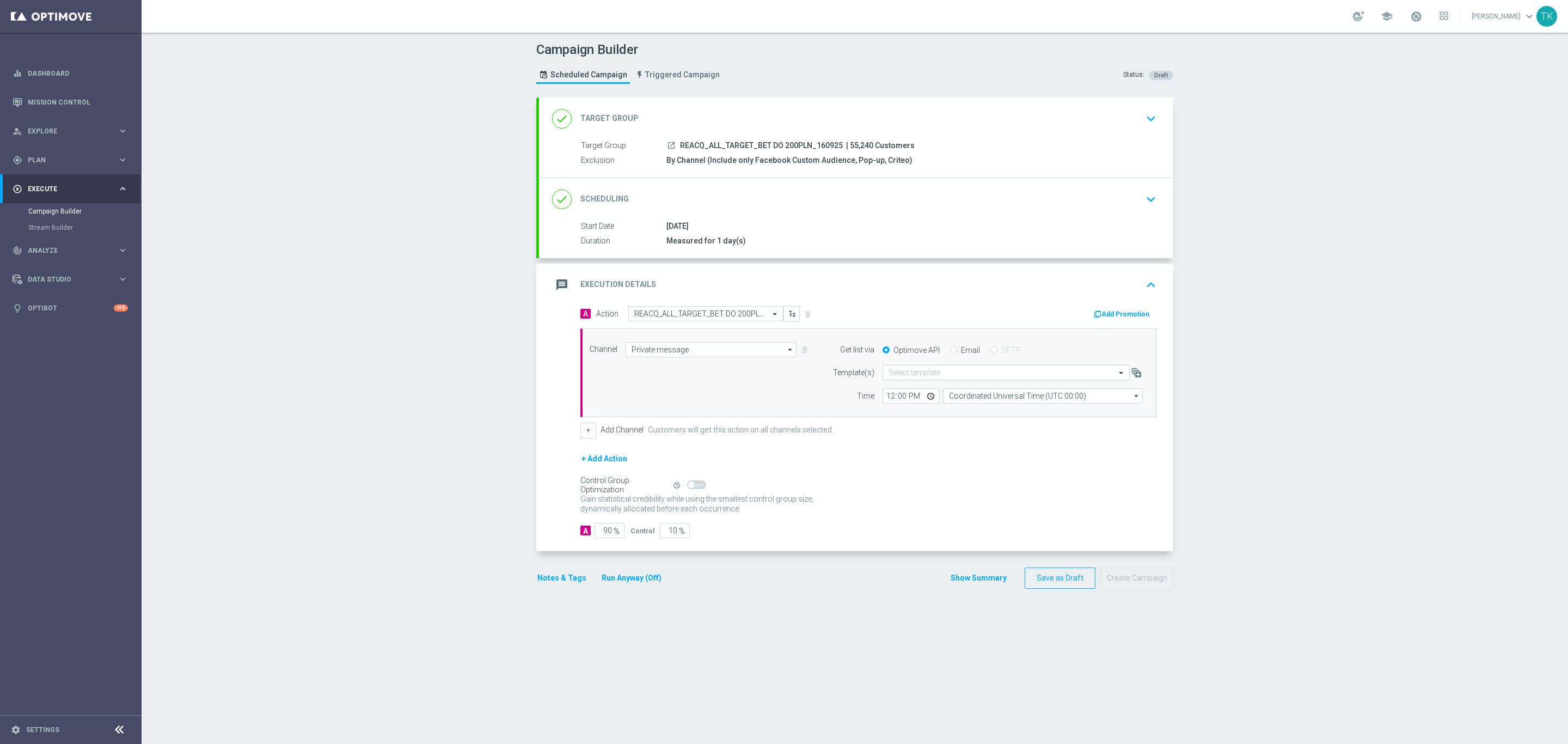
click at [905, 377] on input "text" at bounding box center [995, 373] width 214 height 9
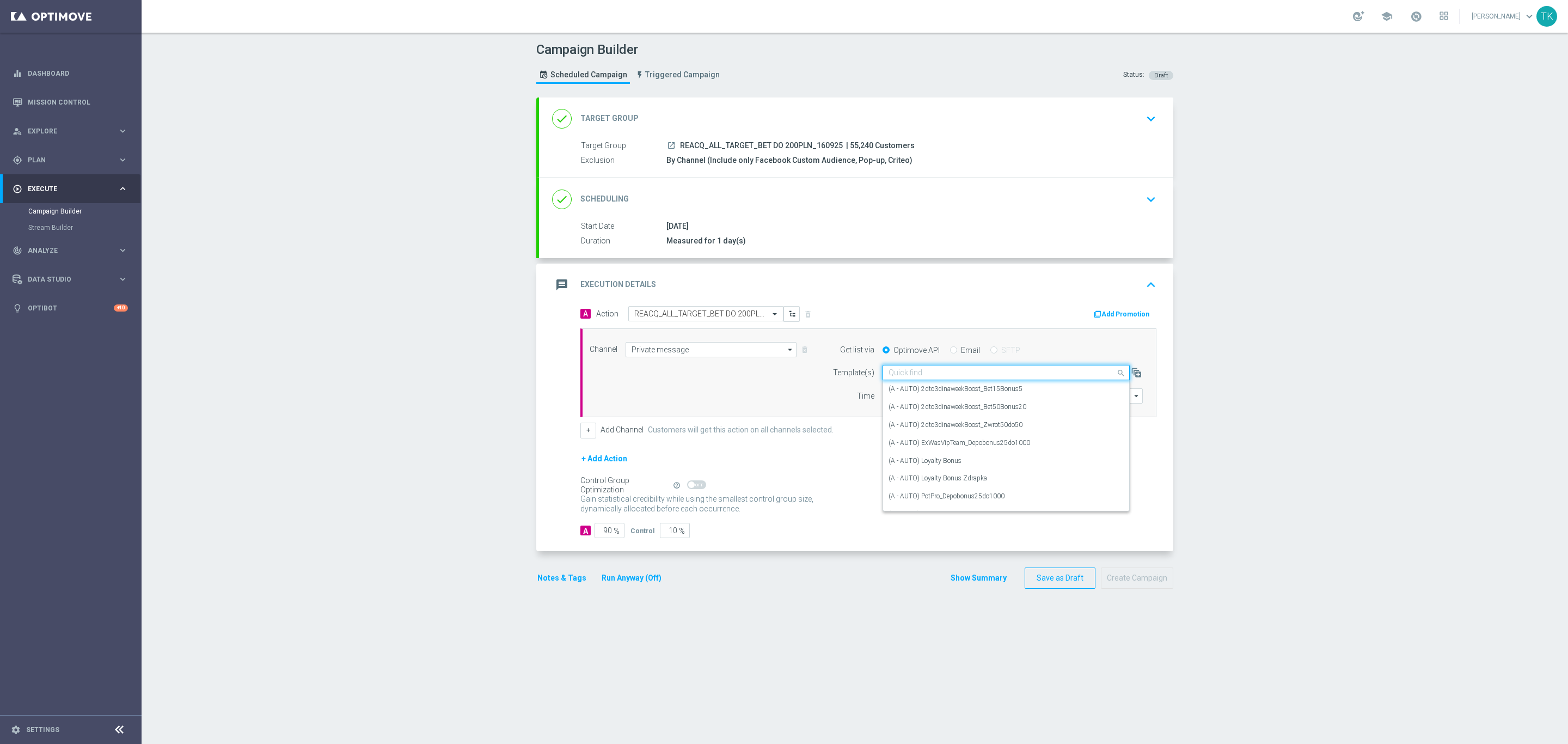
click at [763, 144] on span "REACQ_ALL_TARGET_BET DO 200PLN_160925" at bounding box center [761, 146] width 163 height 10
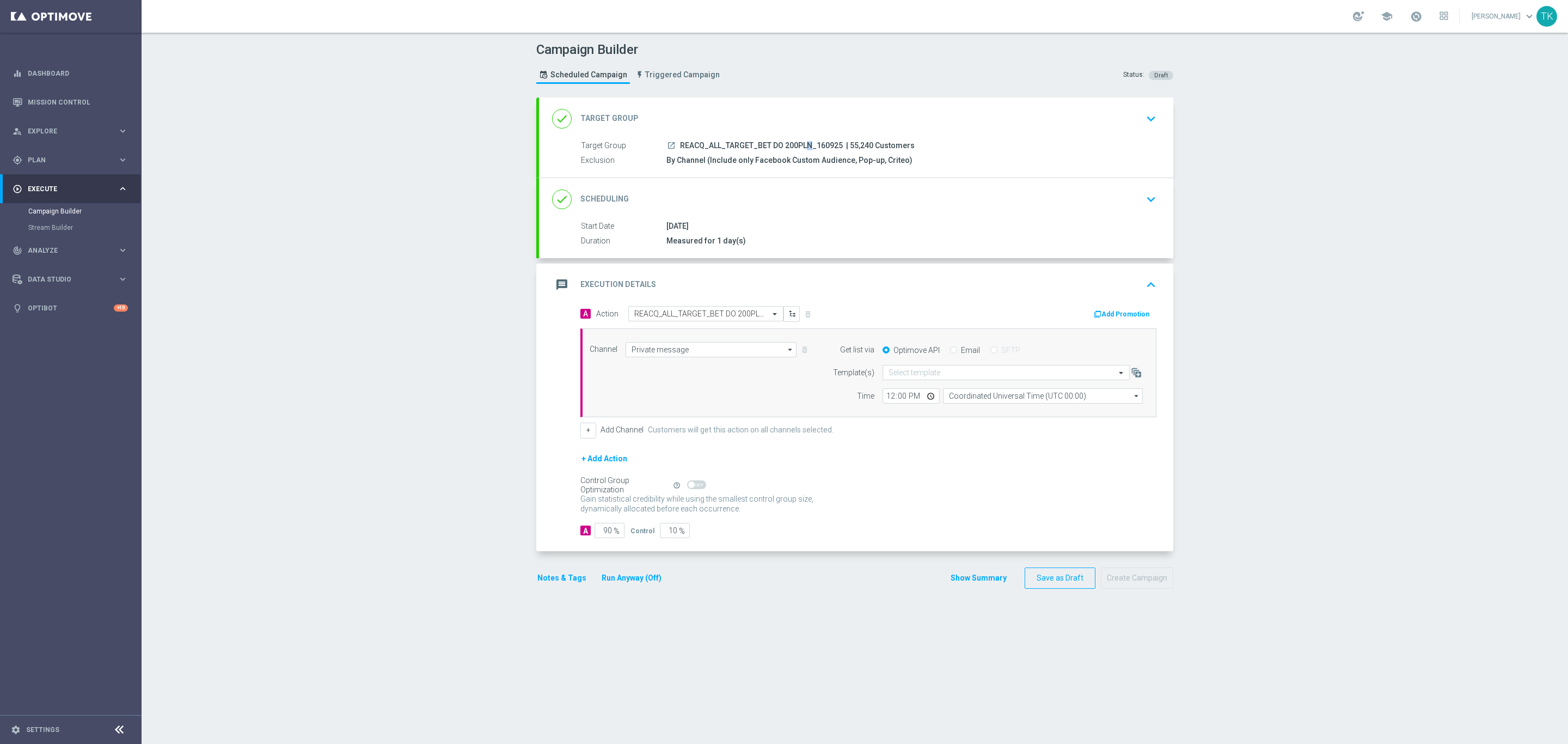
click at [763, 144] on span "REACQ_ALL_TARGET_BET DO 200PLN_160925" at bounding box center [761, 146] width 163 height 10
copy div "REACQ_ALL_TARGET_BET DO 200PLN_160925"
click at [889, 371] on input "text" at bounding box center [995, 373] width 214 height 9
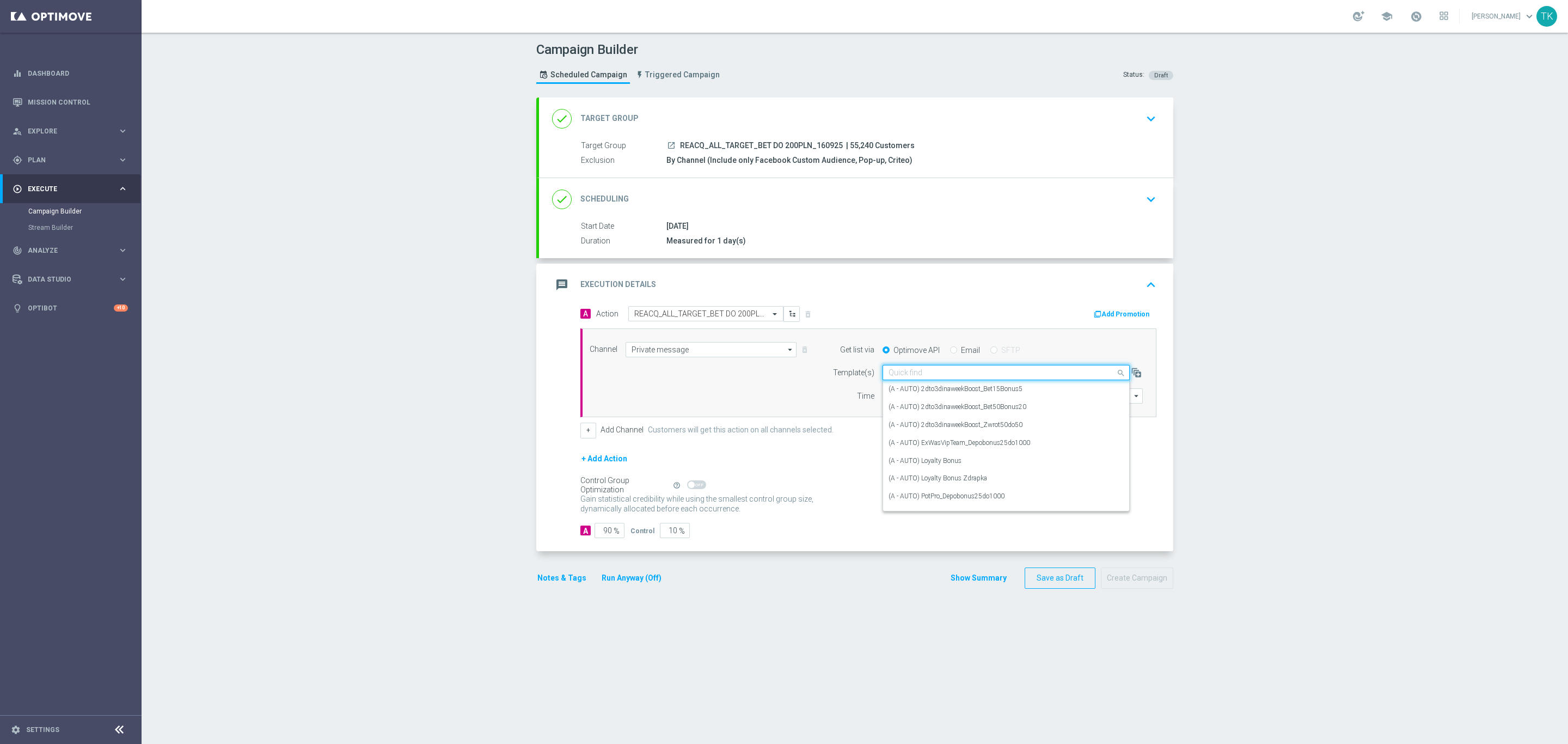
paste input "REACQ_ALL_TARGET_BET DO 200PLN_160925"
type input "REACQ_ALL_TARGET_BET DO 200PLN_160925"
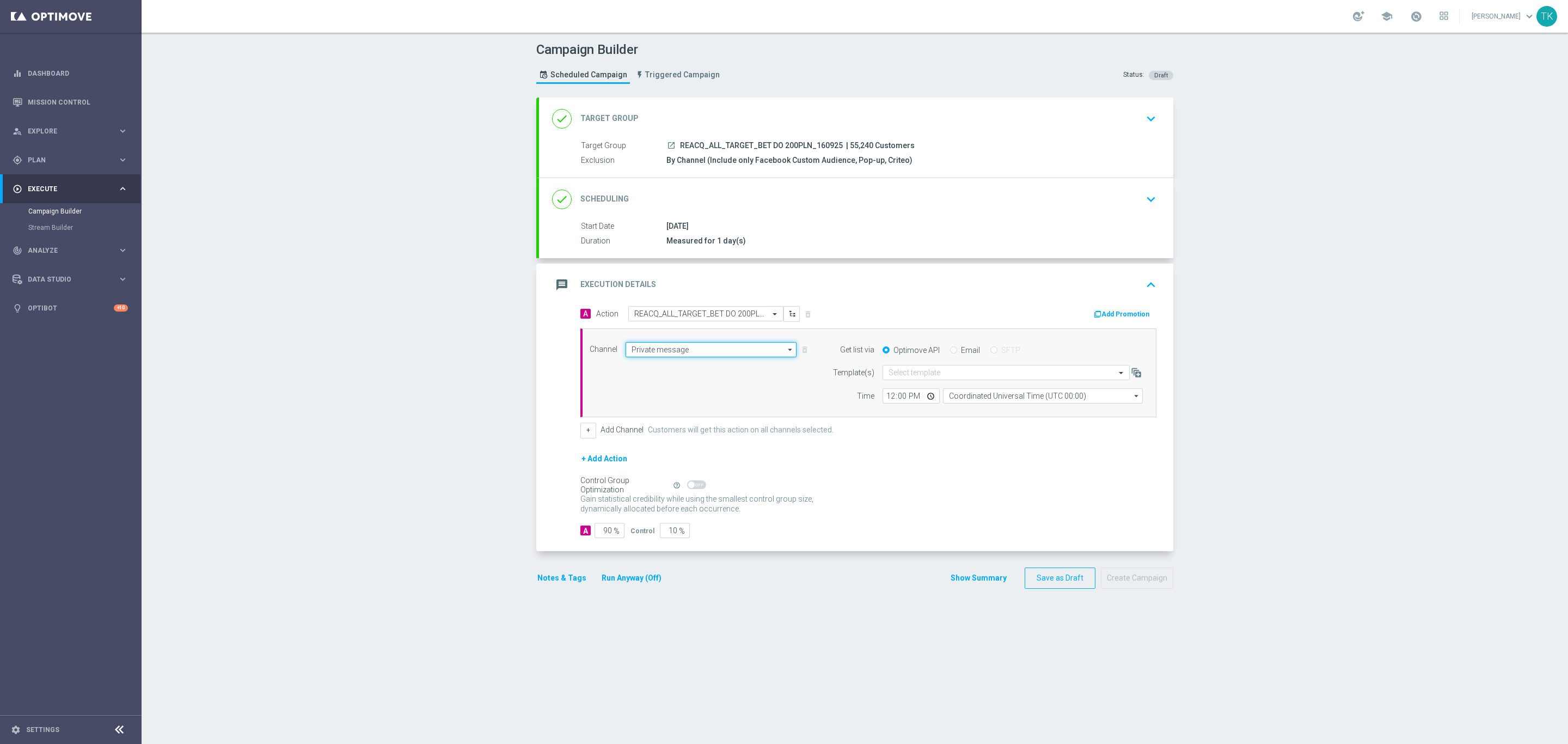
click at [646, 353] on input "Private message" at bounding box center [711, 349] width 171 height 15
click at [648, 377] on div "Optimail" at bounding box center [711, 381] width 171 height 15
type input "Optimail"
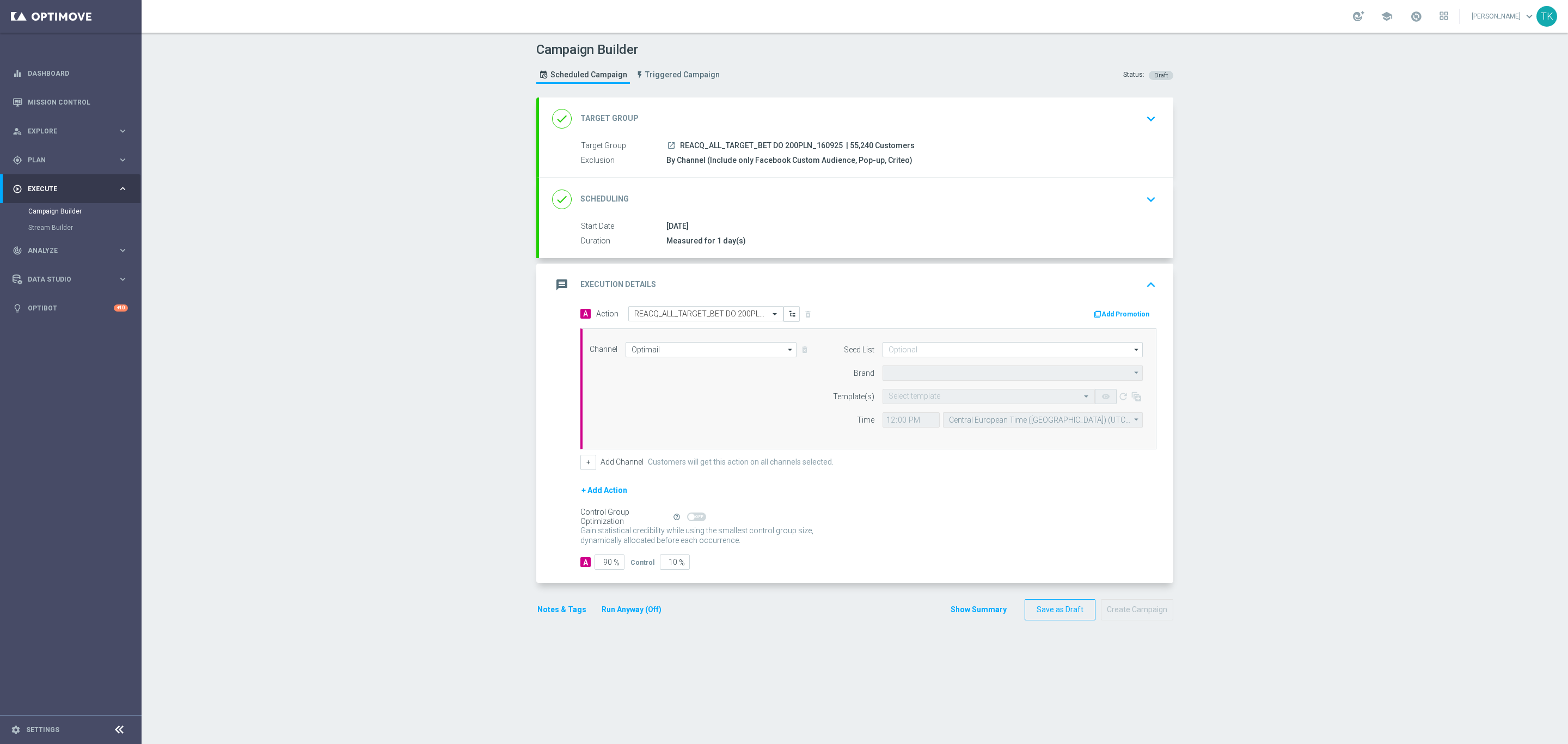
type input "STS"
click at [900, 352] on input at bounding box center [1013, 349] width 261 height 15
click at [919, 404] on div "Brand design" at bounding box center [919, 406] width 40 height 10
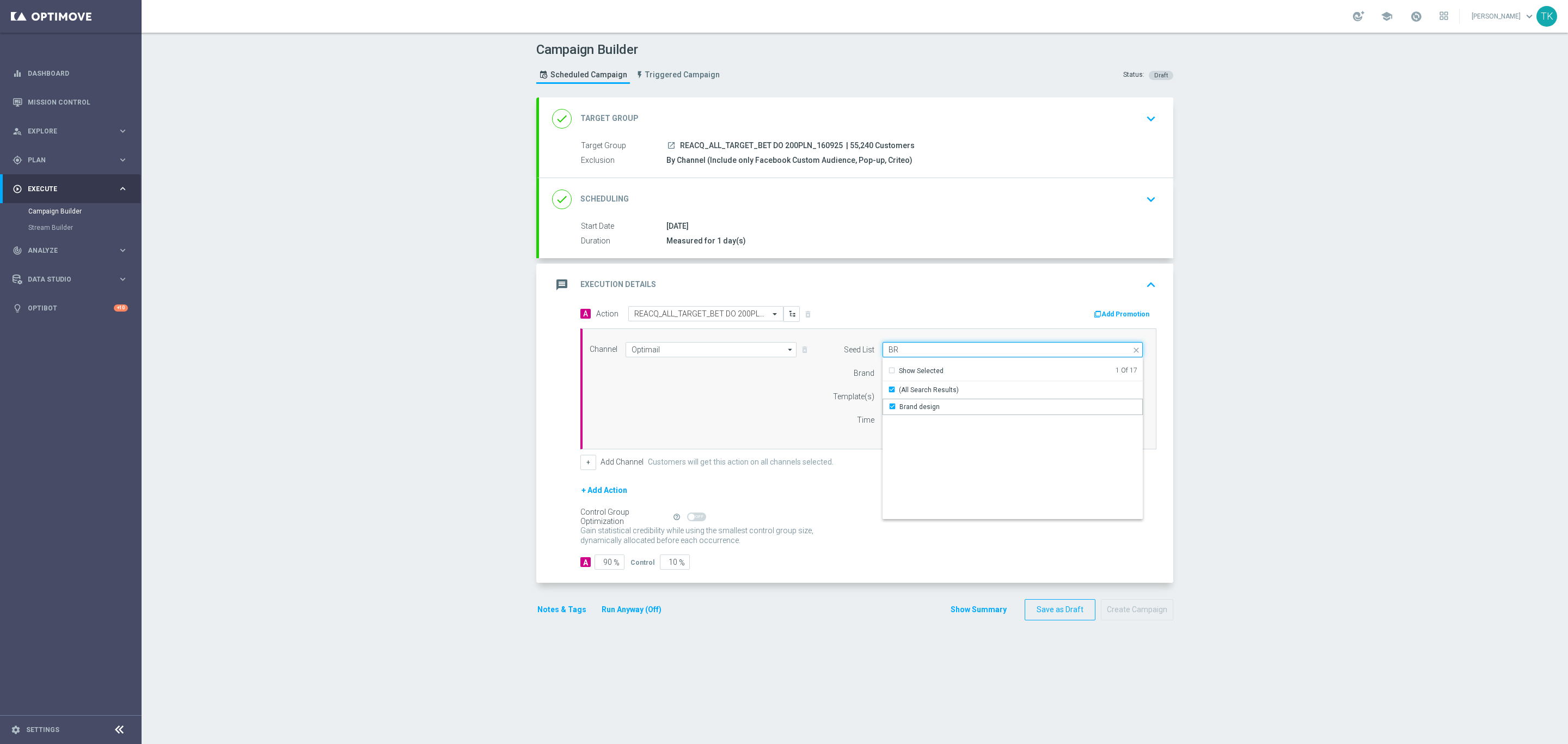
click at [898, 356] on input "BR" at bounding box center [1013, 349] width 261 height 15
click at [895, 350] on input "BR" at bounding box center [1013, 349] width 261 height 15
click at [902, 404] on div "Reactivation" at bounding box center [919, 407] width 38 height 10
click at [786, 399] on div "Channel Optimail Optimail arrow_drop_down Show Selected 1 of 22 Target group on…" at bounding box center [866, 389] width 570 height 94
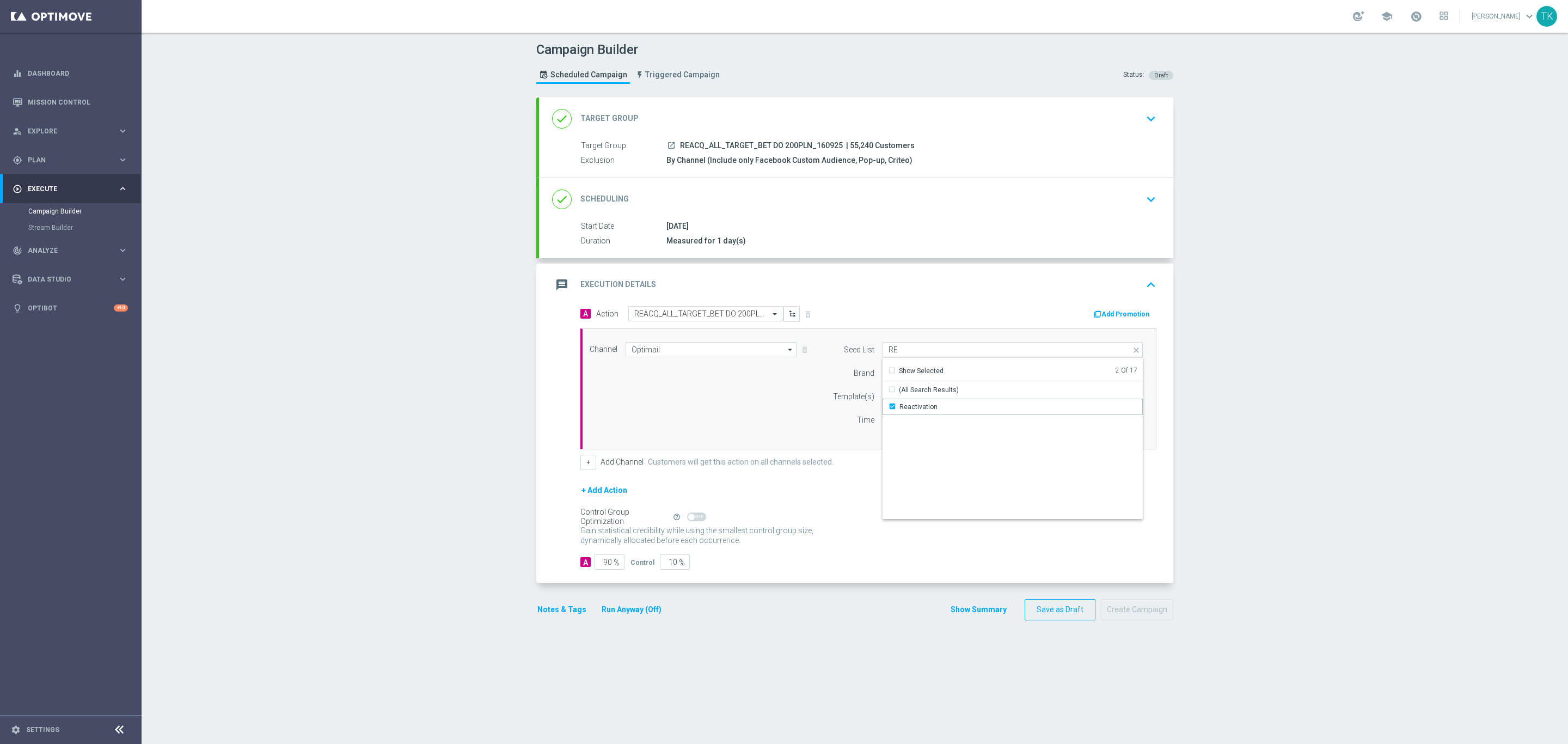
type input "Selected 2 of 17"
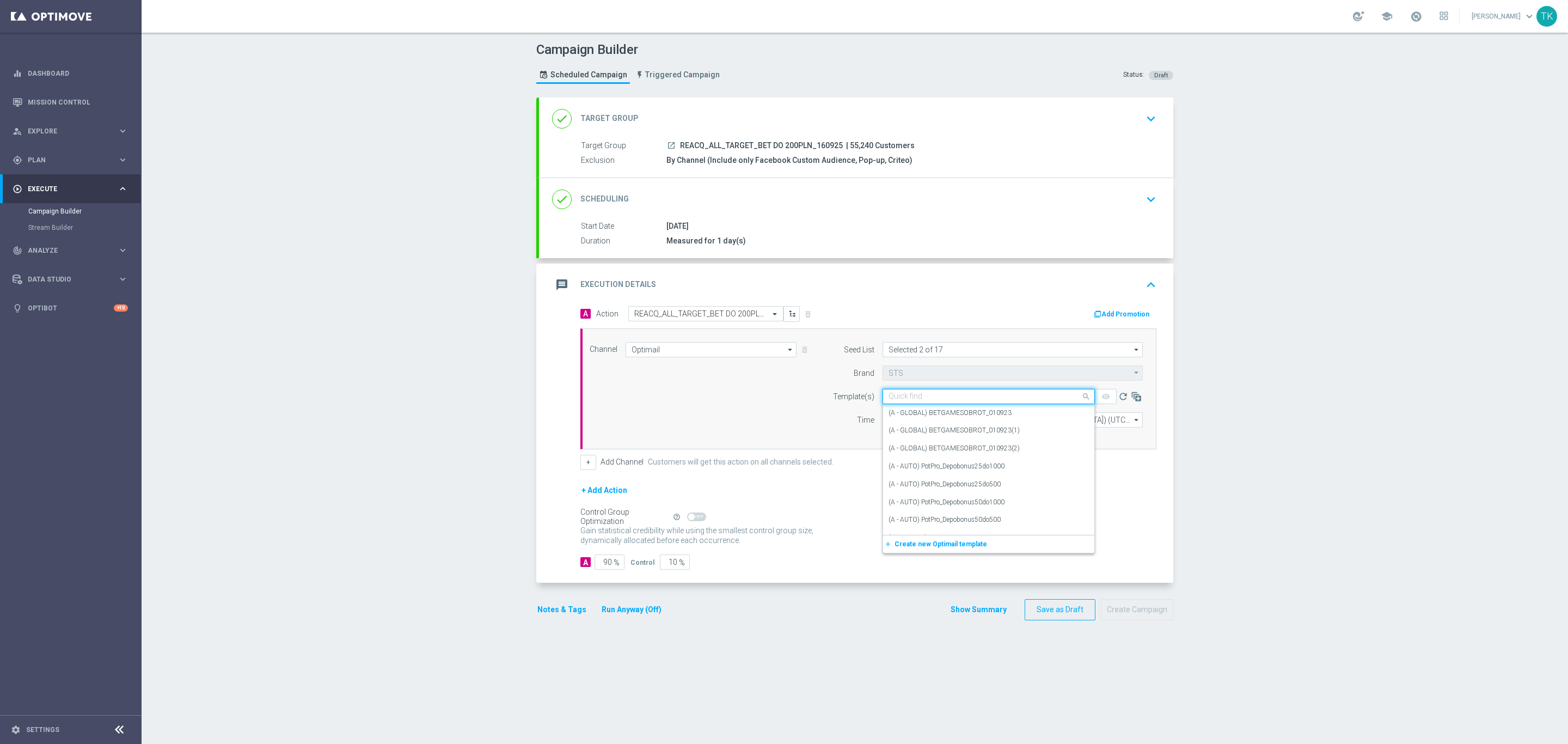
click at [909, 397] on input "text" at bounding box center [978, 396] width 178 height 9
paste input "REACQ_ALL_TARGET_BET DO 200PLN_160925"
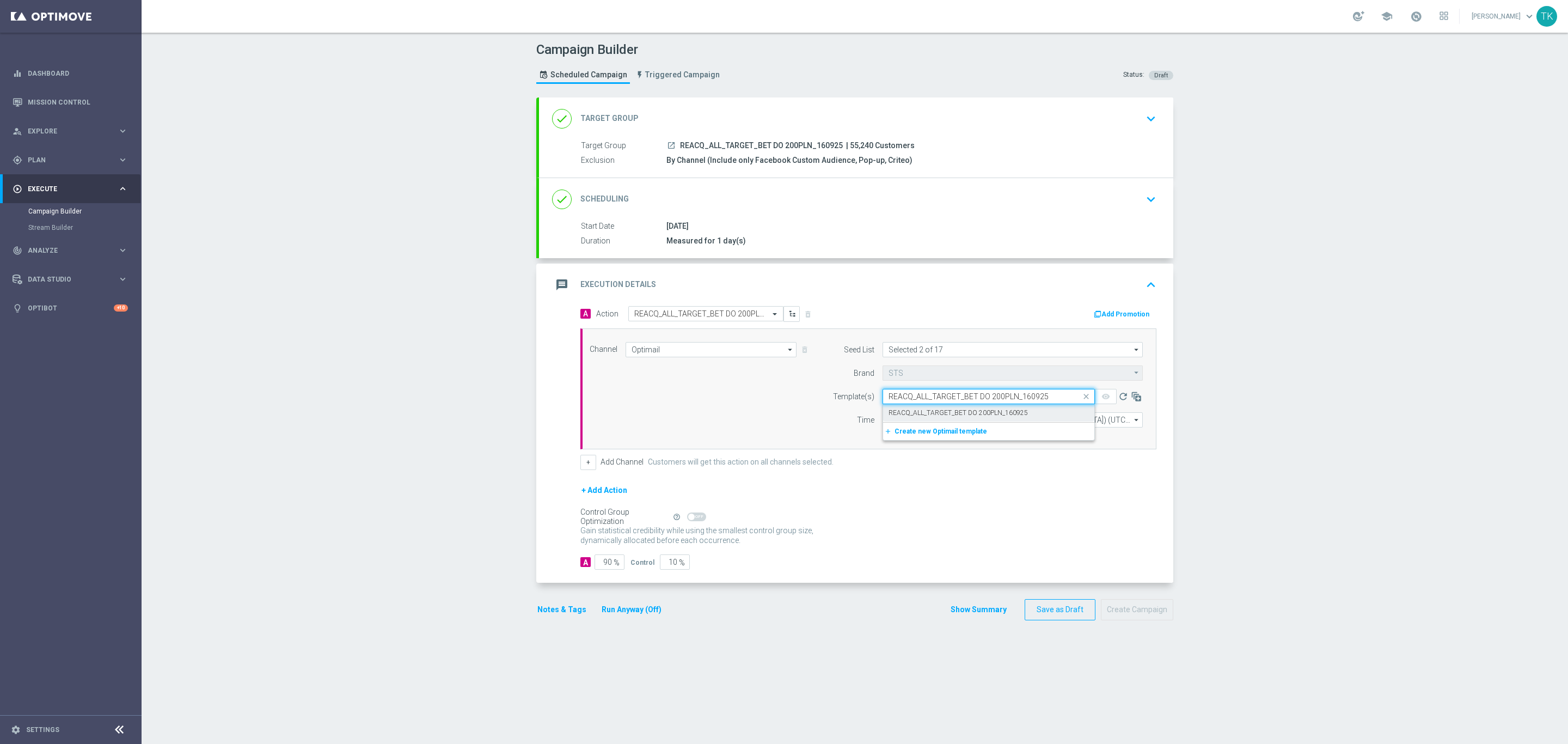
click at [911, 410] on label "REACQ_ALL_TARGET_BET DO 200PLN_160925" at bounding box center [958, 413] width 139 height 9
type input "REACQ_ALL_TARGET_BET DO 200PLN_160925"
click at [887, 426] on input "12:00" at bounding box center [911, 419] width 57 height 15
type input "16:02"
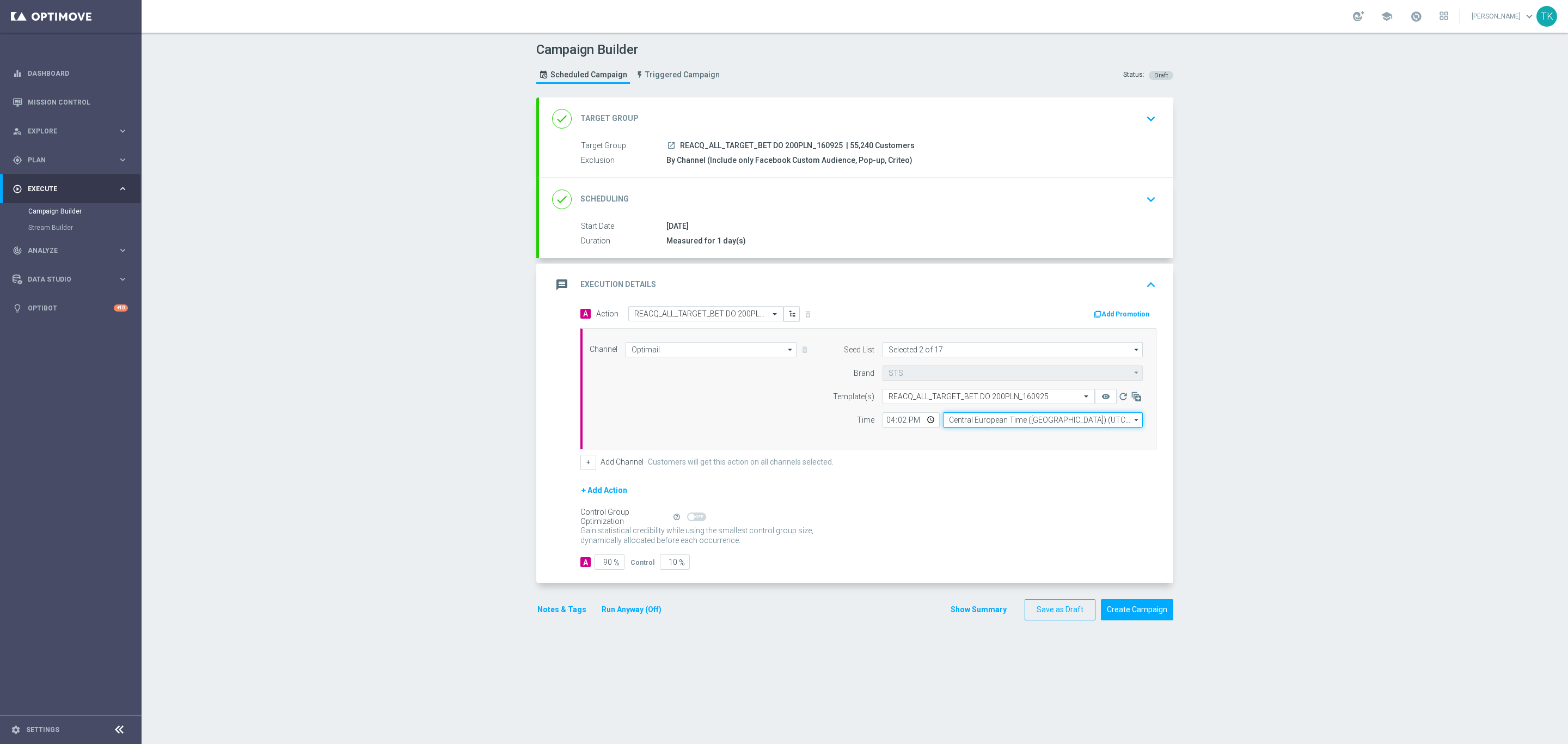
click at [962, 426] on input "Central European Time ([GEOGRAPHIC_DATA]) (UTC +02:00)" at bounding box center [1043, 419] width 200 height 15
click at [972, 435] on div "Central European Time ([GEOGRAPHIC_DATA]) (UTC +02:00)" at bounding box center [1037, 436] width 178 height 10
type input "Central European Time ([GEOGRAPHIC_DATA]) (UTC +02:00)"
click at [580, 470] on button "+" at bounding box center [588, 462] width 16 height 15
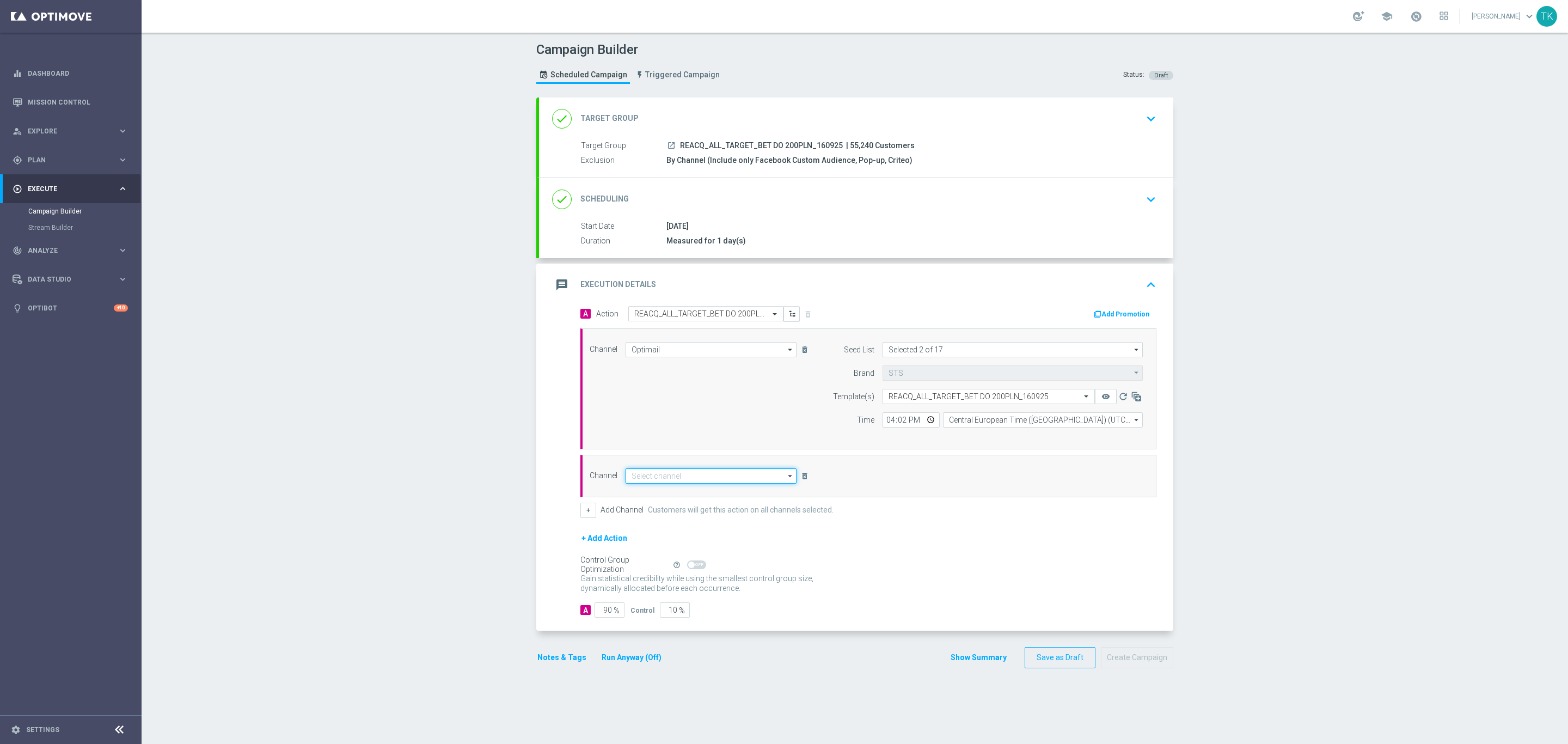
click at [639, 480] on input at bounding box center [711, 476] width 171 height 15
click at [644, 483] on input "SMS" at bounding box center [711, 476] width 171 height 15
click at [640, 494] on div "SMS" at bounding box center [711, 492] width 171 height 16
type input "SMS"
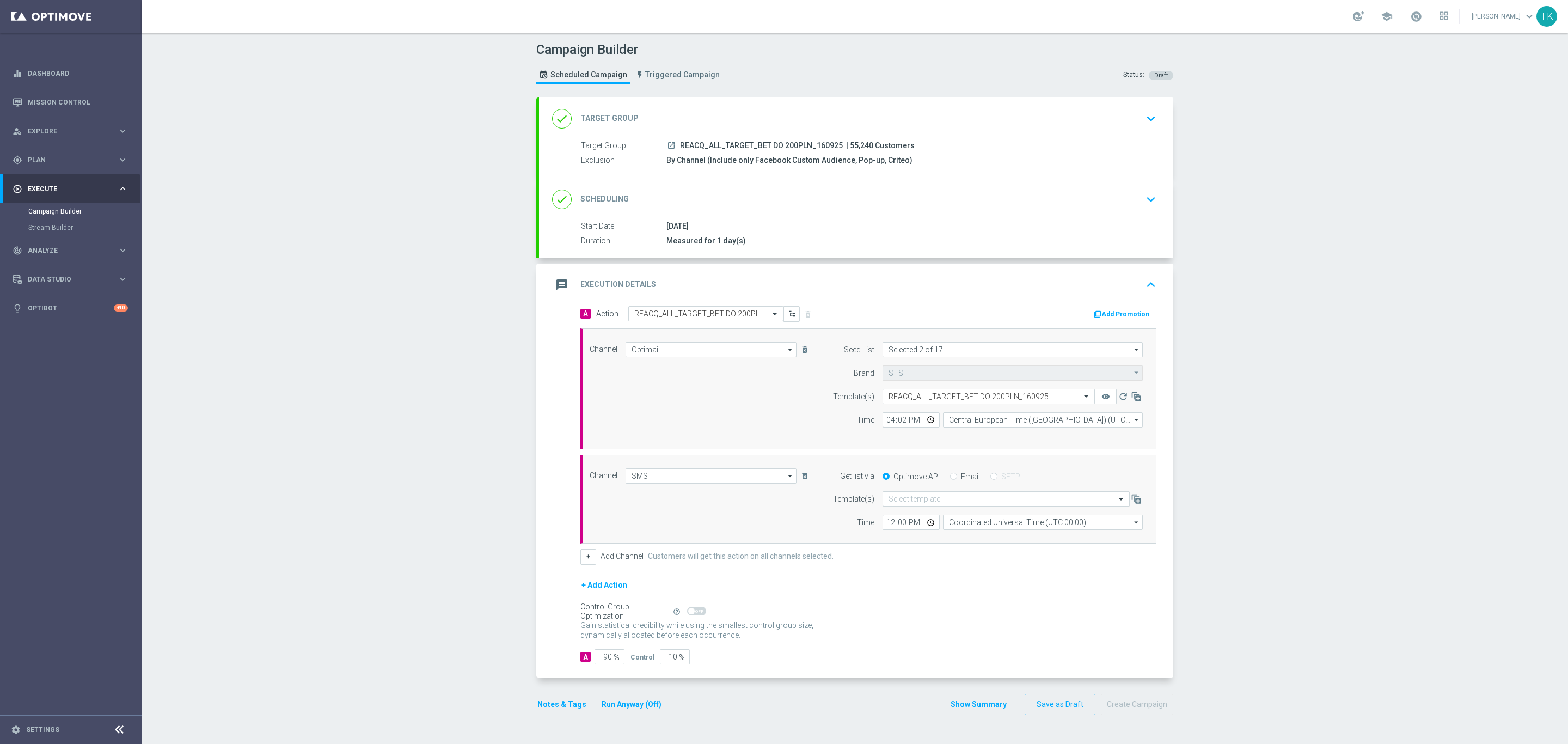
click at [901, 499] on input "text" at bounding box center [995, 499] width 214 height 9
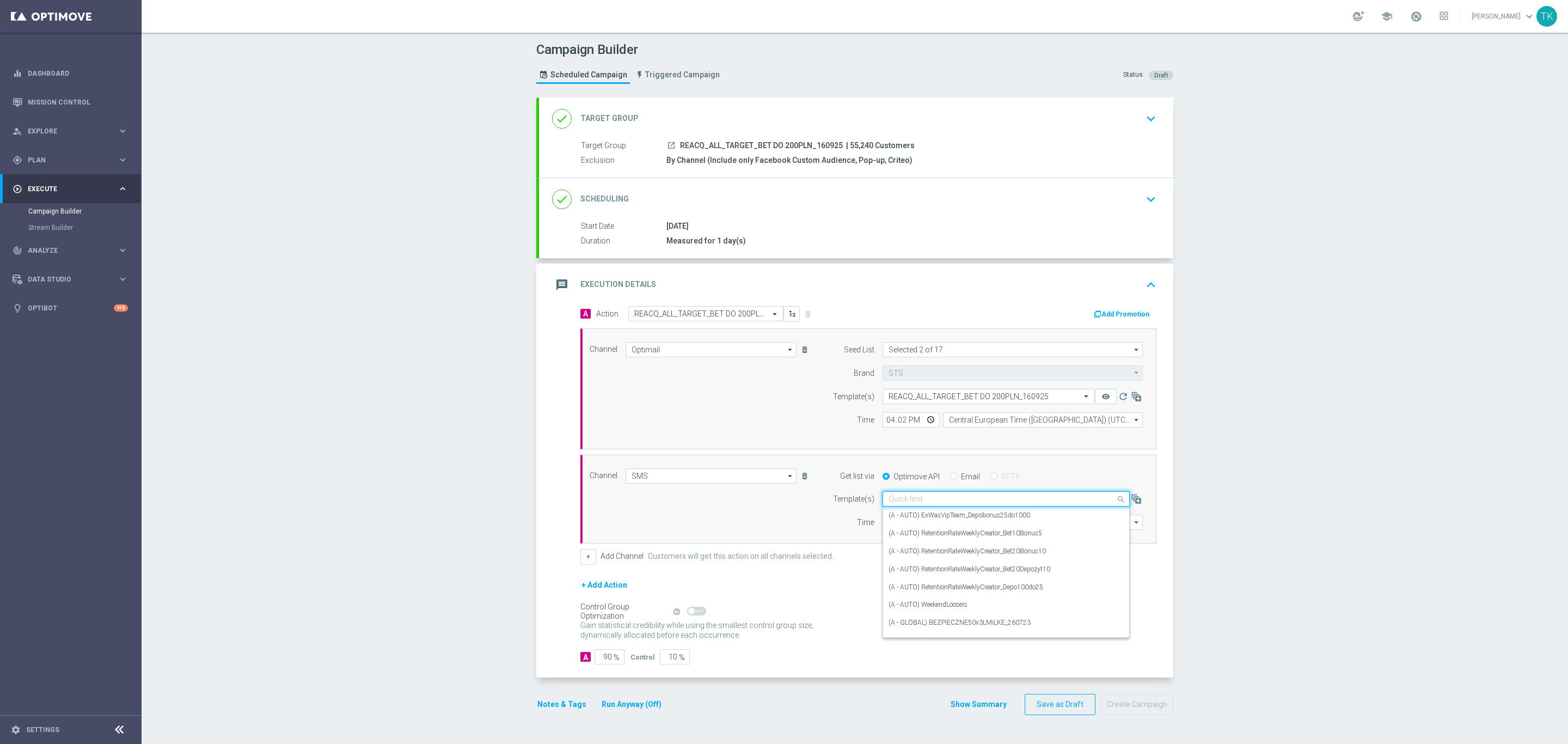
paste input "REACQ_ALL_TARGET_BET DO 200PLN_160925"
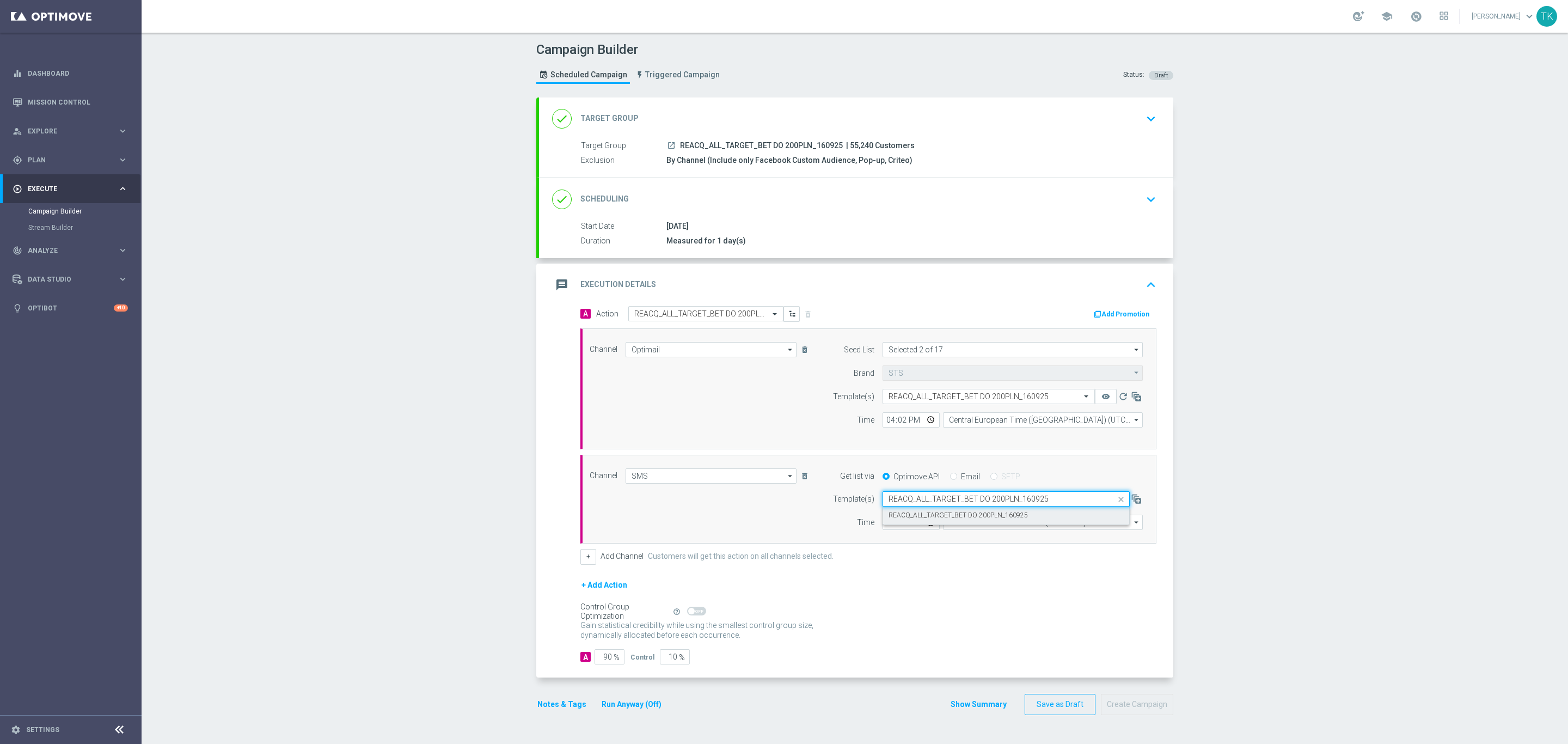
click at [901, 517] on label "REACQ_ALL_TARGET_BET DO 200PLN_160925" at bounding box center [958, 515] width 139 height 9
type input "REACQ_ALL_TARGET_BET DO 200PLN_160925"
click at [883, 525] on input "12:00" at bounding box center [911, 522] width 57 height 15
click at [883, 526] on input "15:00" at bounding box center [911, 522] width 57 height 15
type input "16:02"
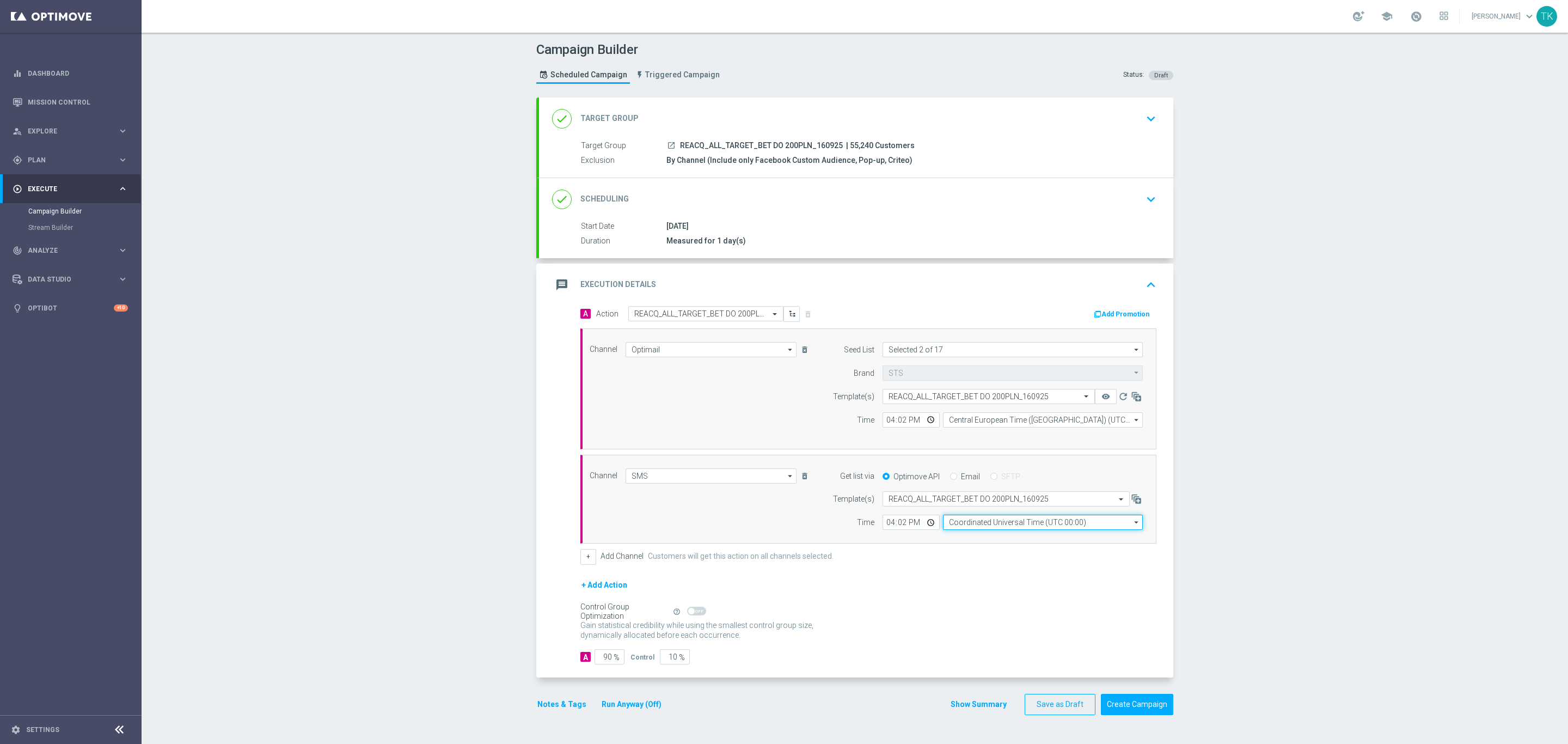
click at [964, 527] on input "Coordinated Universal Time (UTC 00:00)" at bounding box center [1043, 522] width 200 height 15
click at [974, 539] on div "Central European Time ([GEOGRAPHIC_DATA]) (UTC +02:00)" at bounding box center [1037, 538] width 178 height 10
type input "Central European Time ([GEOGRAPHIC_DATA]) (UTC +02:00)"
click at [970, 711] on button "Show Summary" at bounding box center [979, 704] width 57 height 13
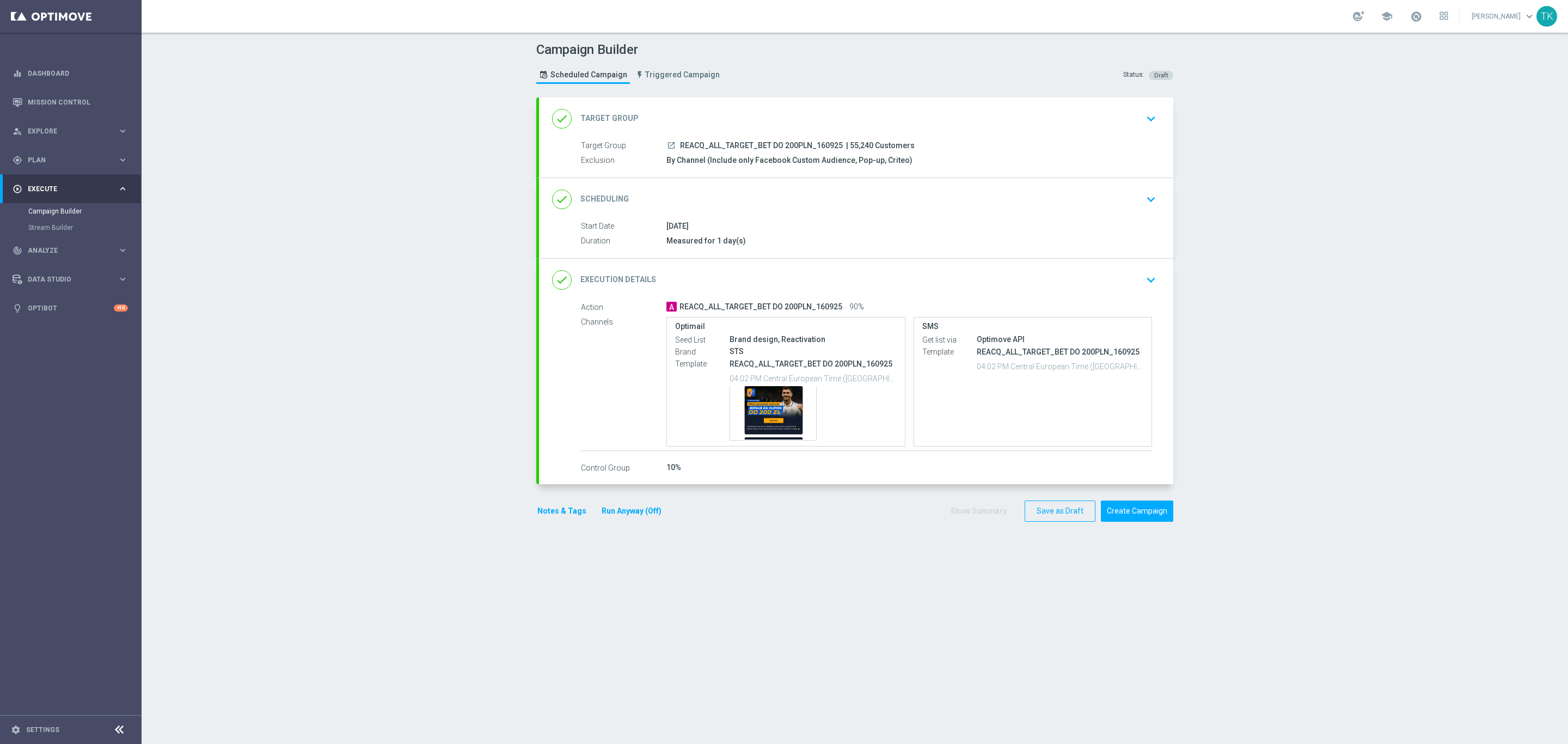
click at [548, 513] on button "Notes & Tags" at bounding box center [562, 511] width 51 height 13
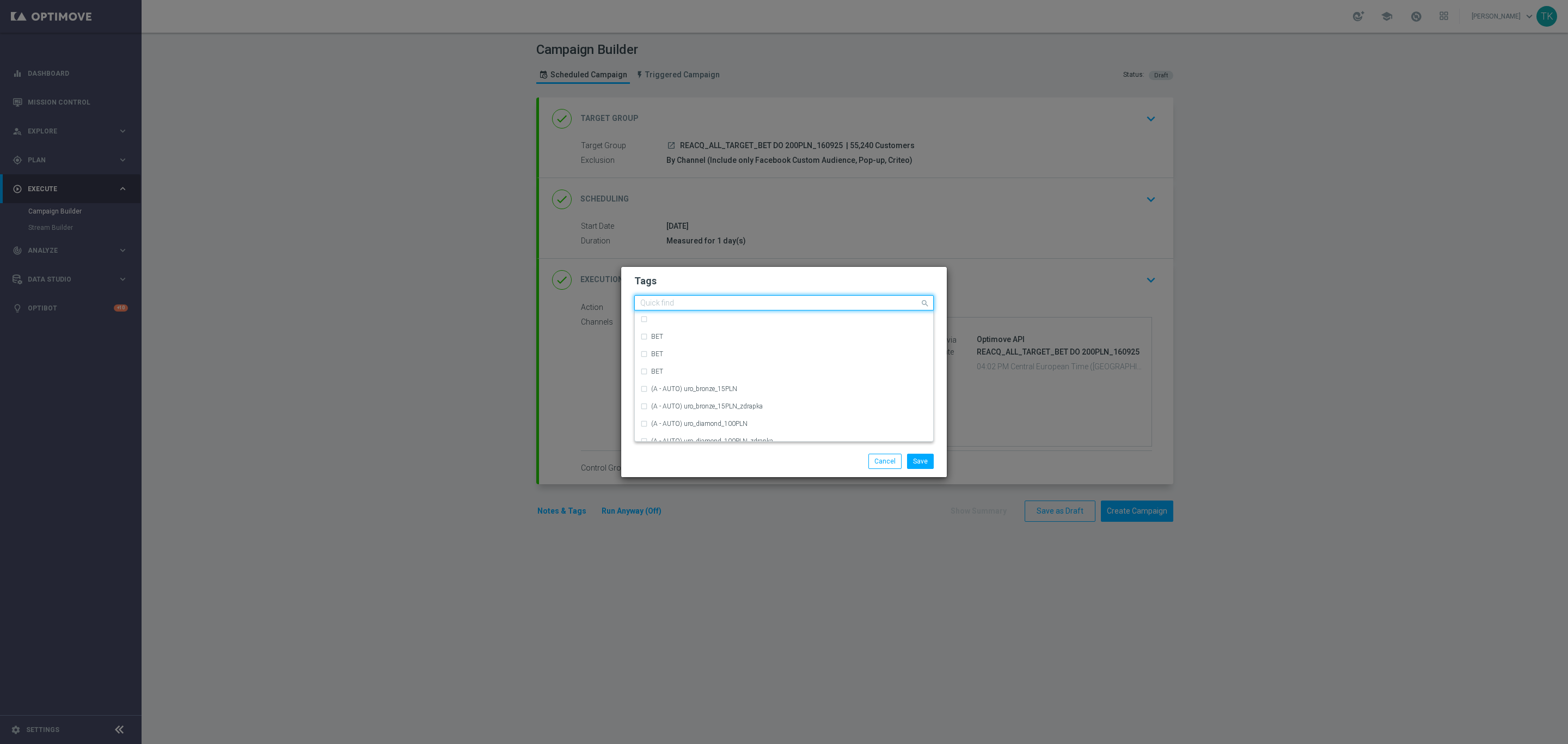
click at [665, 301] on input "text" at bounding box center [780, 303] width 279 height 9
click at [678, 320] on div "REACQ" at bounding box center [789, 319] width 276 height 7
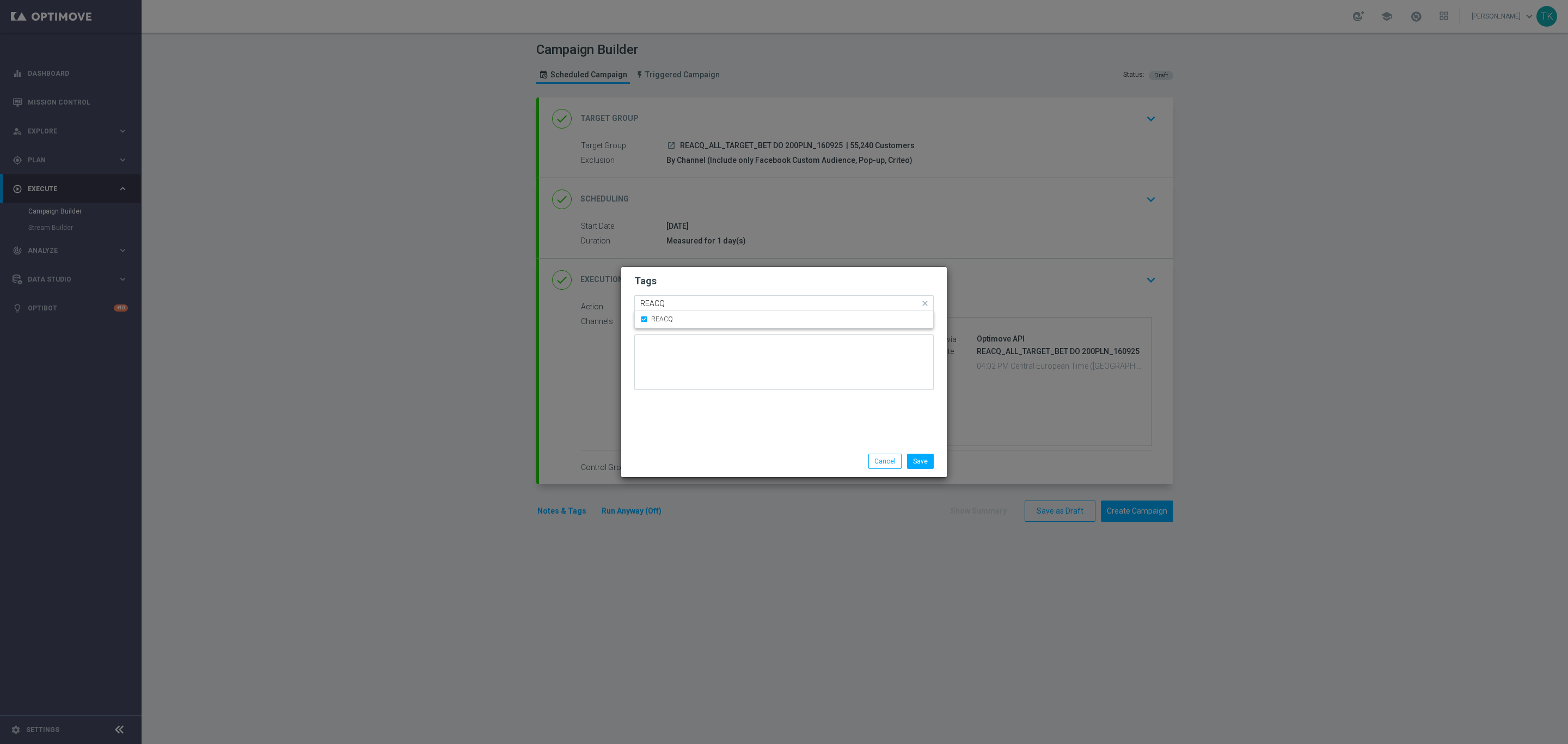
click at [667, 304] on input "REACQ" at bounding box center [780, 303] width 279 height 9
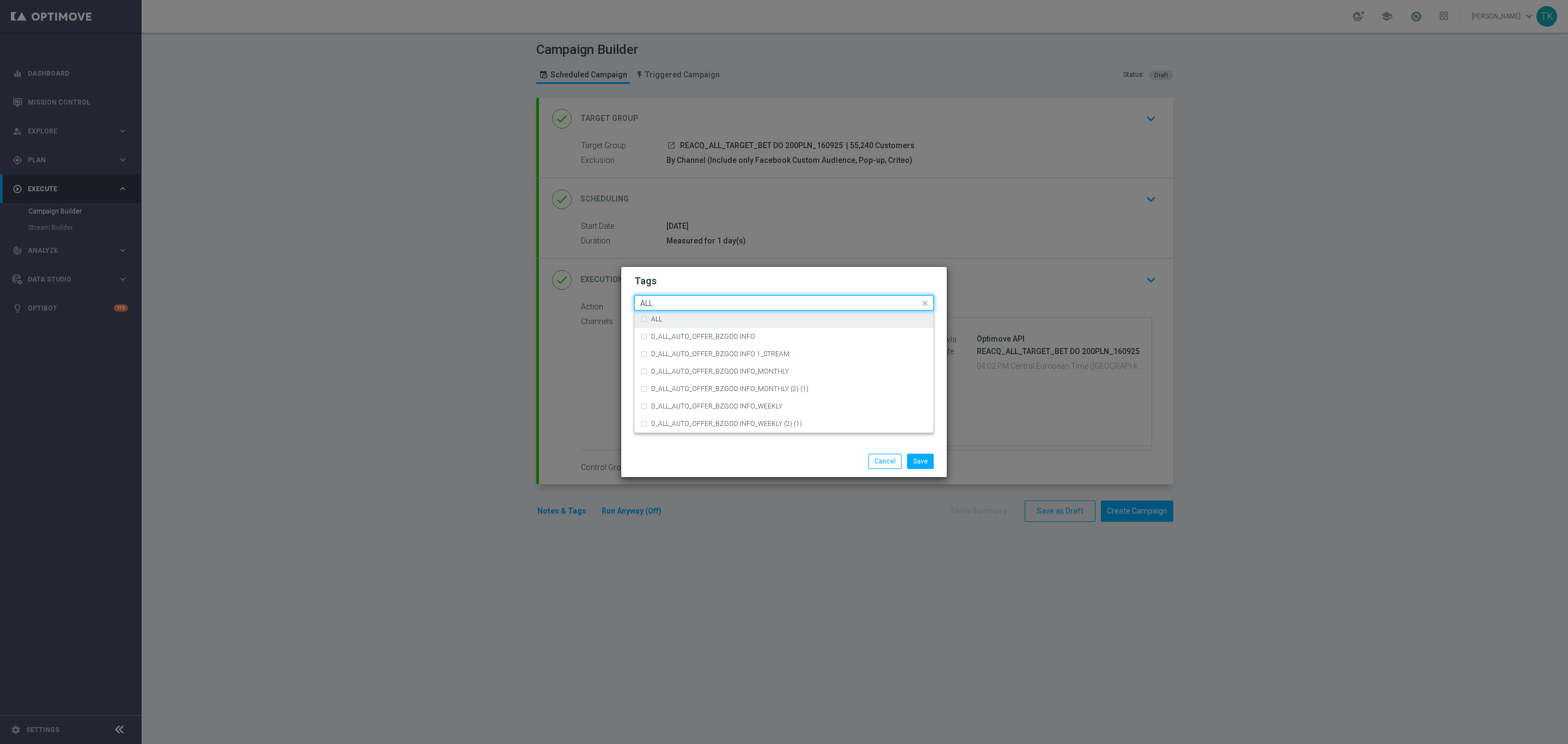
click at [668, 317] on div "ALL" at bounding box center [789, 319] width 276 height 7
click at [660, 304] on input "ALL" at bounding box center [780, 303] width 279 height 9
click at [670, 368] on label "TARGET" at bounding box center [663, 371] width 25 height 7
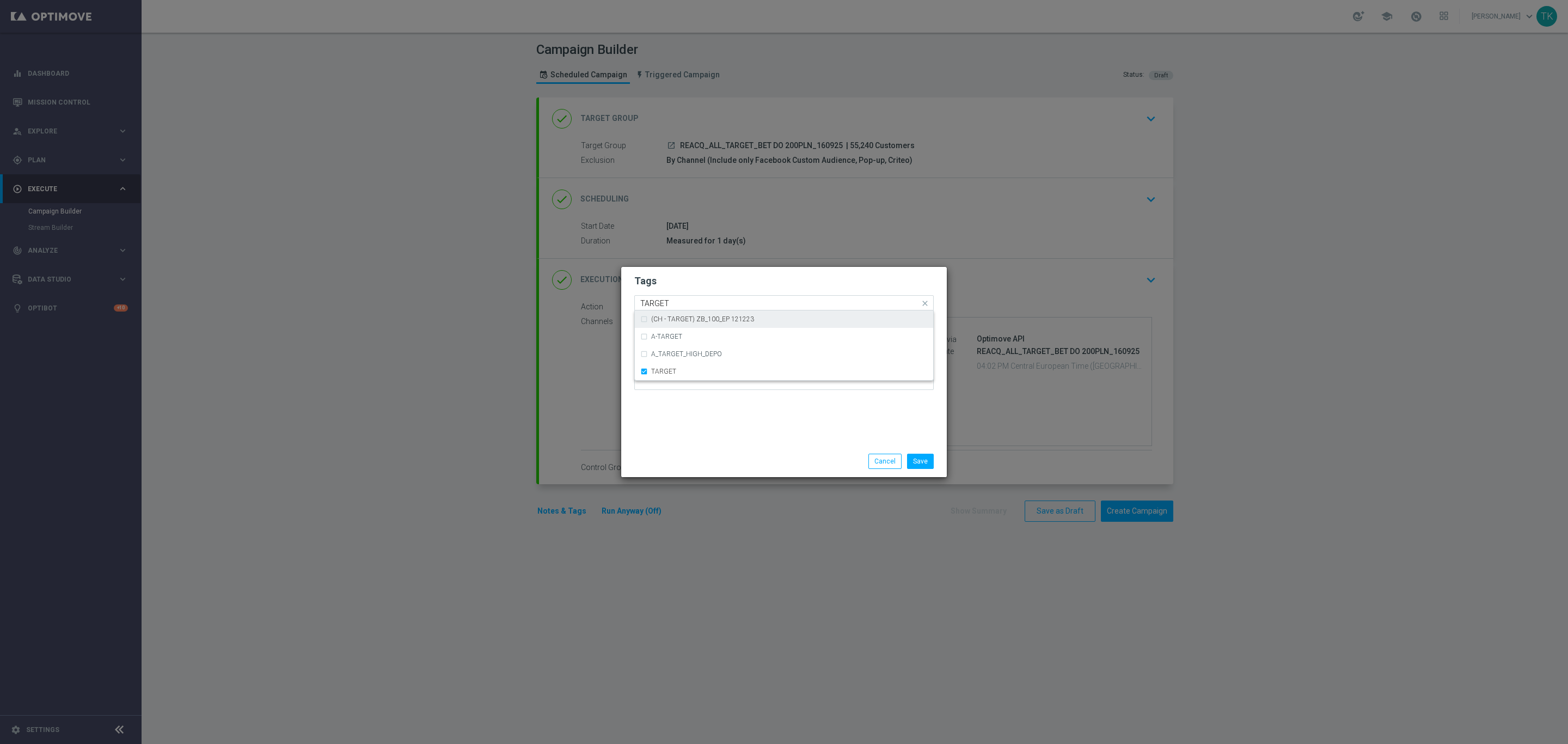
click at [667, 300] on input "TARGET" at bounding box center [780, 303] width 279 height 9
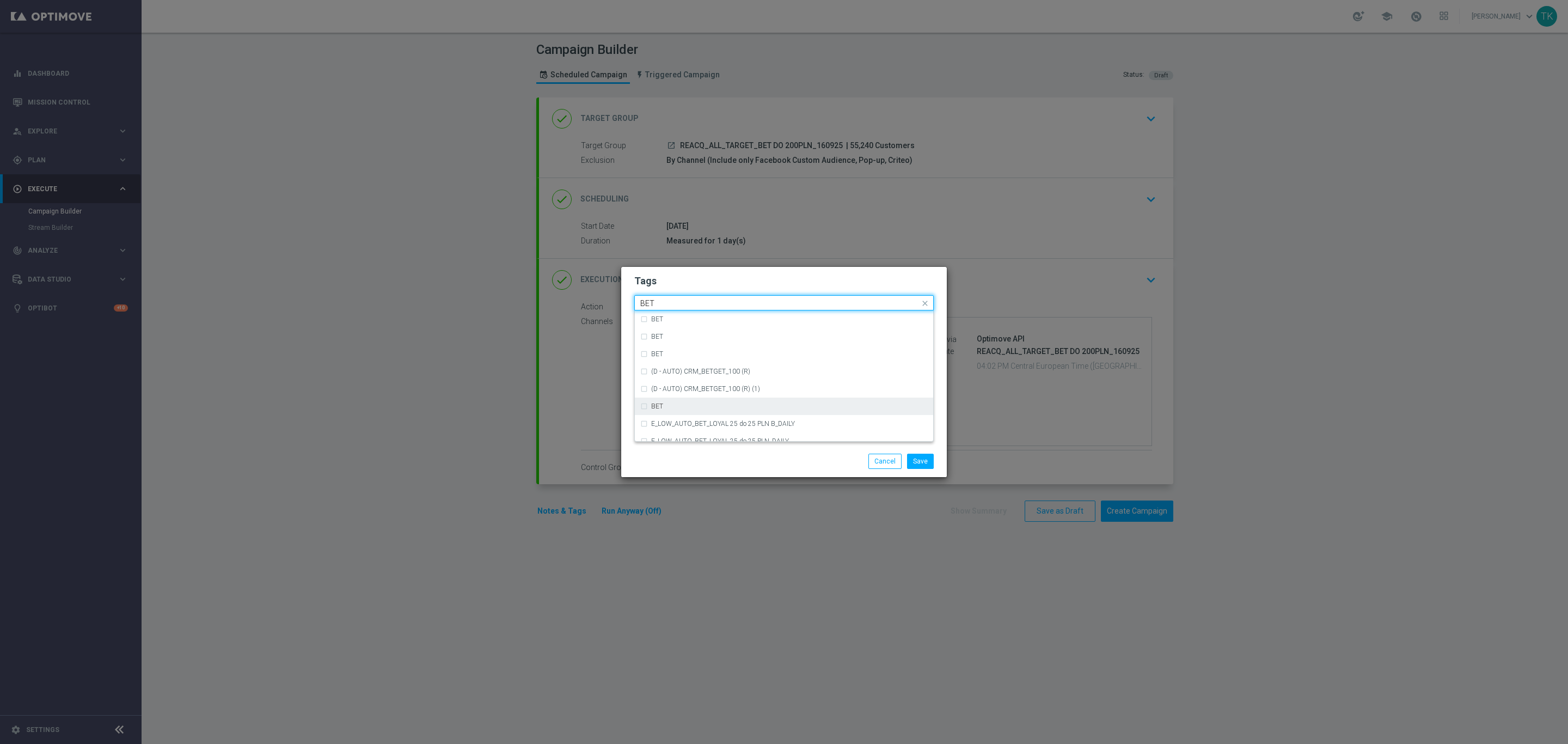
click at [673, 401] on div "BET" at bounding box center [784, 406] width 287 height 18
type input "BET"
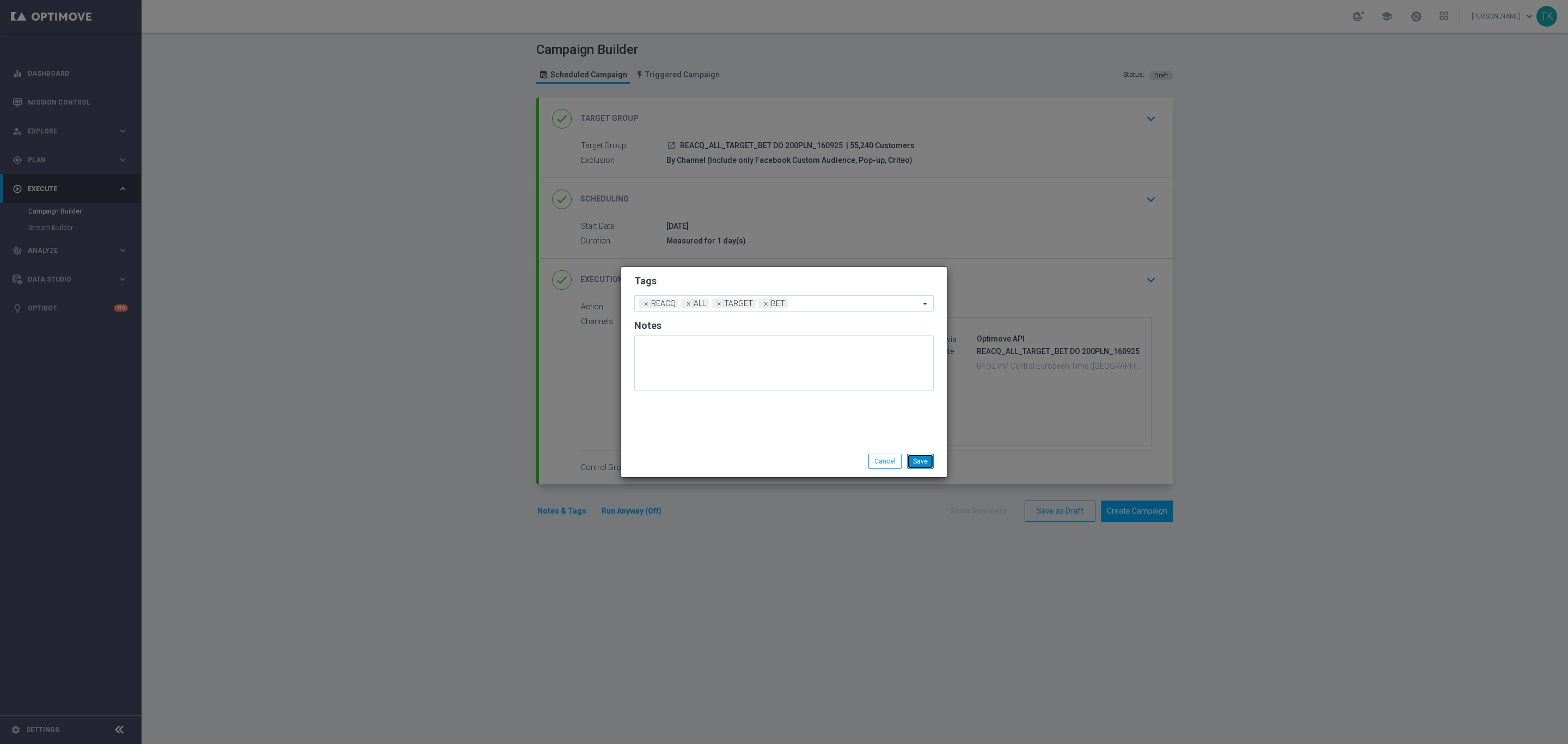
click at [928, 459] on button "Save" at bounding box center [920, 461] width 27 height 15
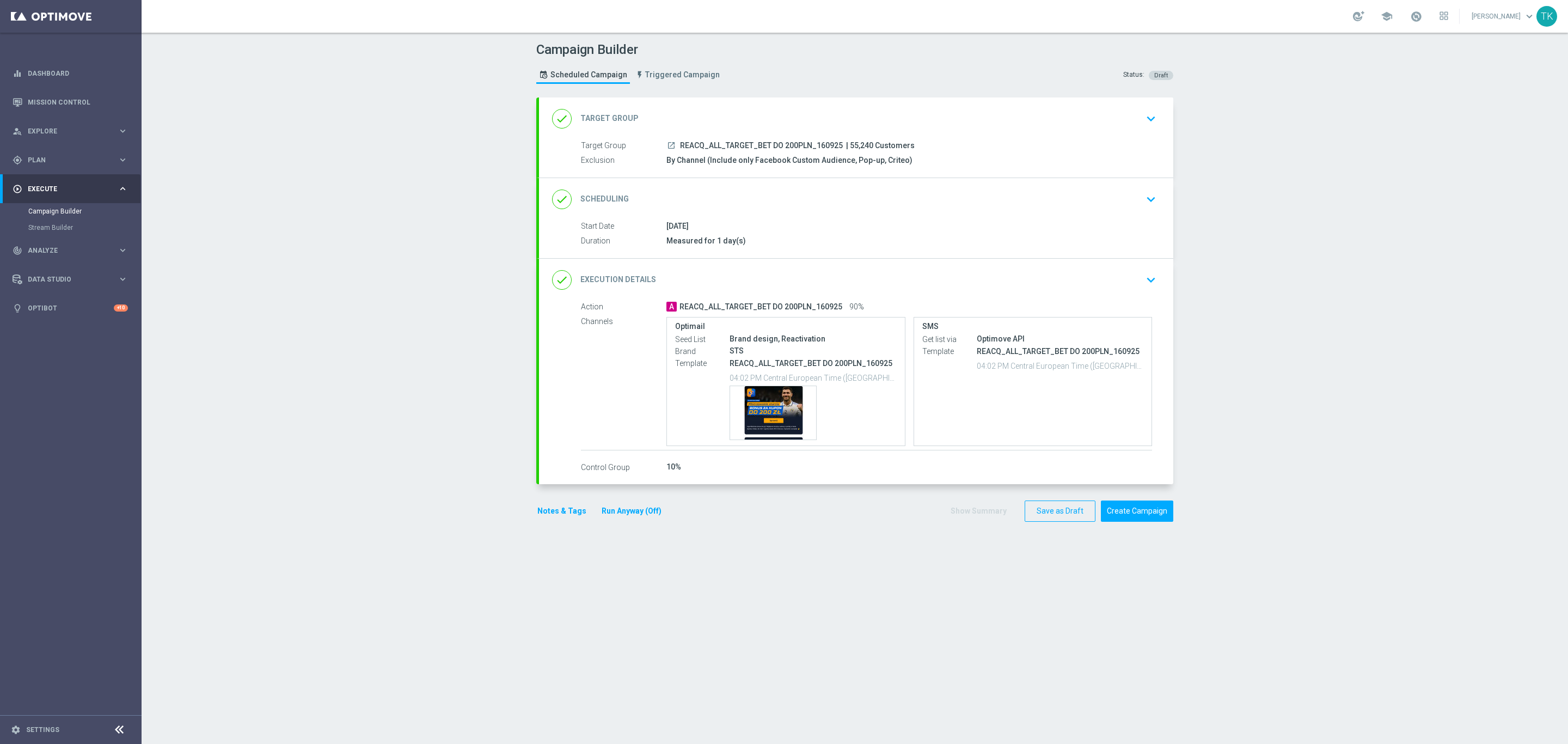
click at [741, 144] on span "REACQ_ALL_TARGET_BET DO 200PLN_160925" at bounding box center [761, 146] width 163 height 10
copy div "REACQ_ALL_TARGET_BET DO 200PLN_160925"
click at [802, 75] on div "Campaign Builder Scheduled Campaign Triggered Campaign Status: Draft" at bounding box center [855, 64] width 653 height 50
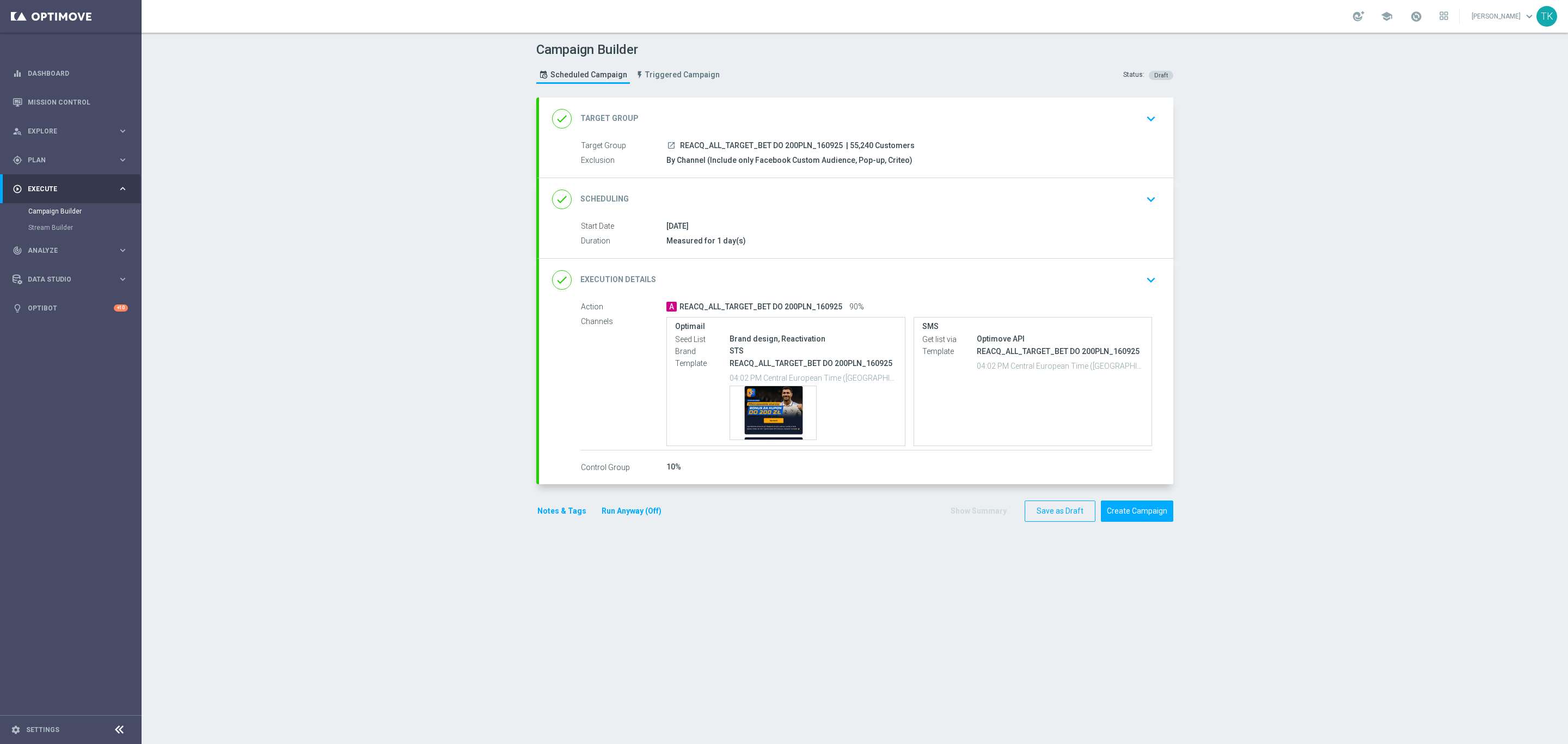
click at [884, 209] on div "done Scheduling keyboard_arrow_down" at bounding box center [856, 199] width 608 height 21
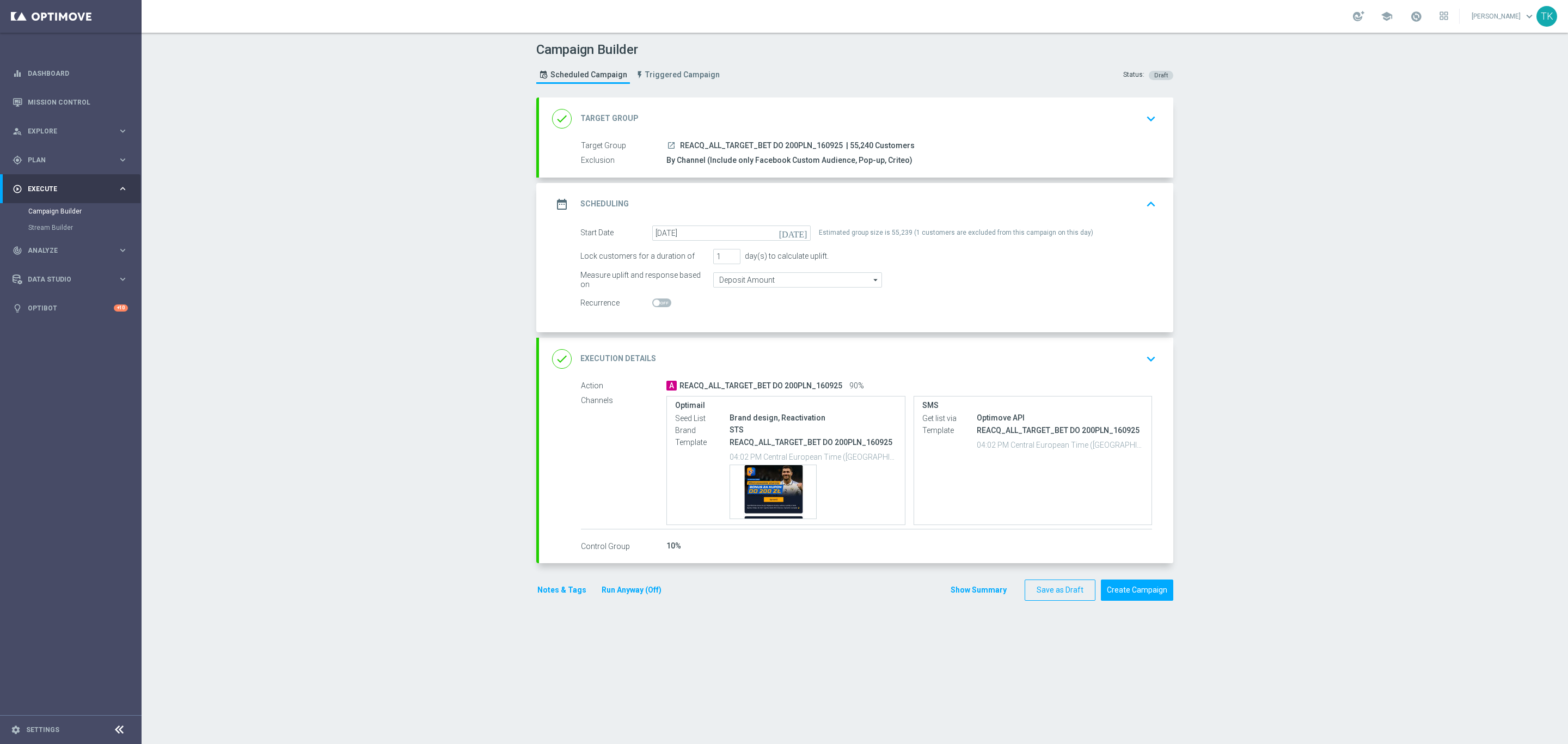
click at [887, 203] on div "date_range Scheduling keyboard_arrow_up" at bounding box center [856, 204] width 608 height 21
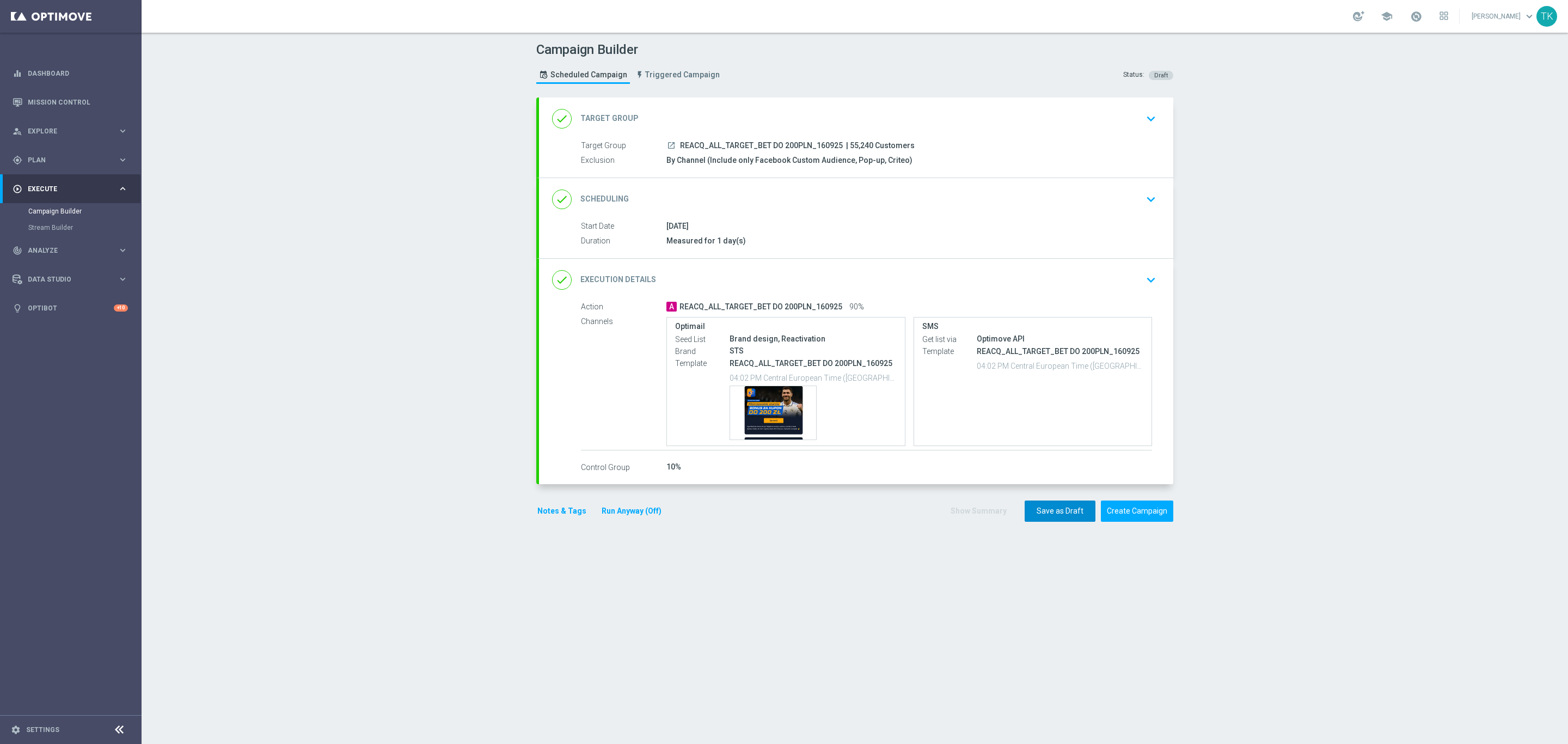
click at [1045, 510] on button "Save as Draft" at bounding box center [1060, 511] width 71 height 21
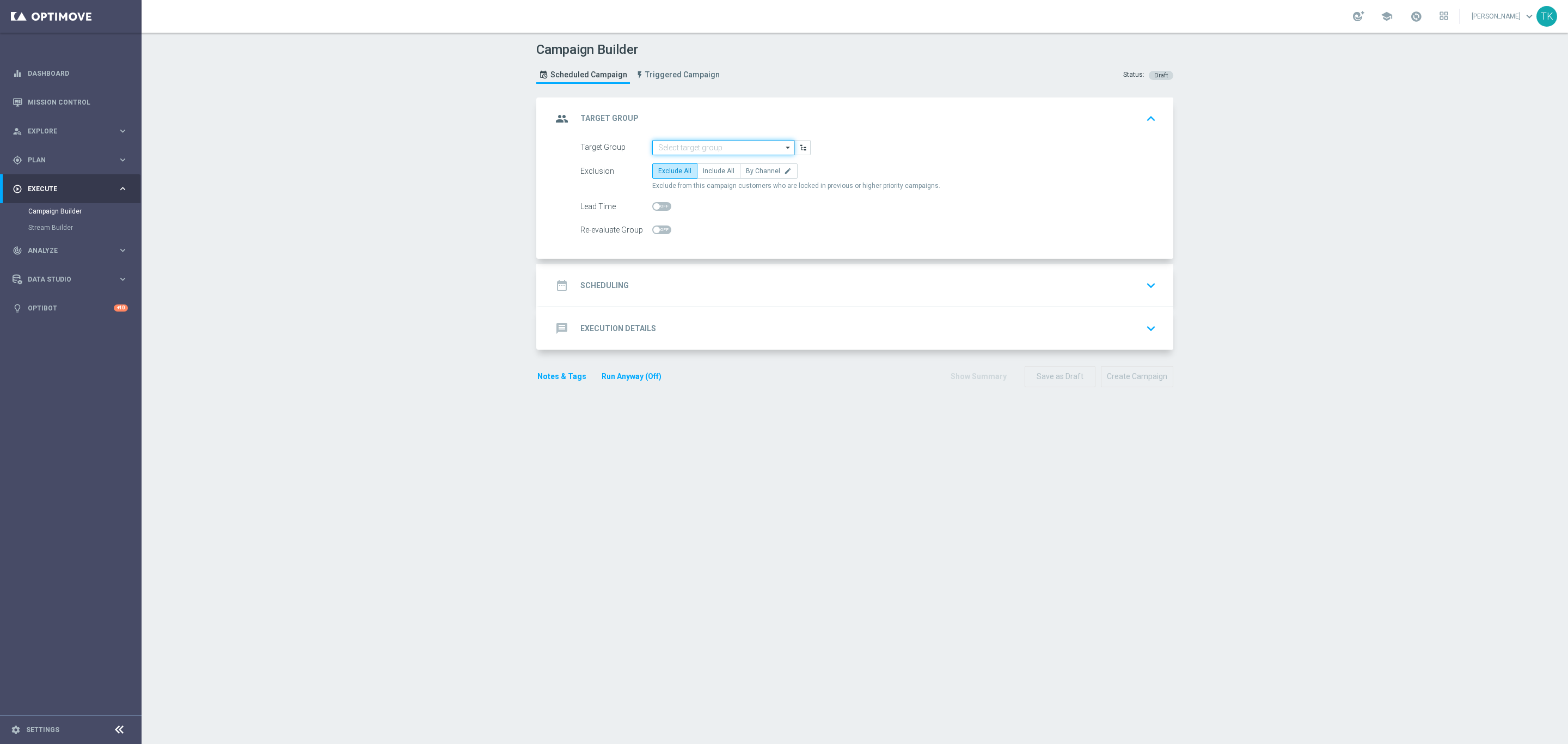
click at [665, 149] on input at bounding box center [723, 147] width 142 height 15
paste input "E_ALL_TARGET_OFFER_3DEPO_LM_160925"
click at [674, 158] on div "E_ALL_TARGET_OFFER_3DEPO_LM_160925" at bounding box center [724, 164] width 142 height 16
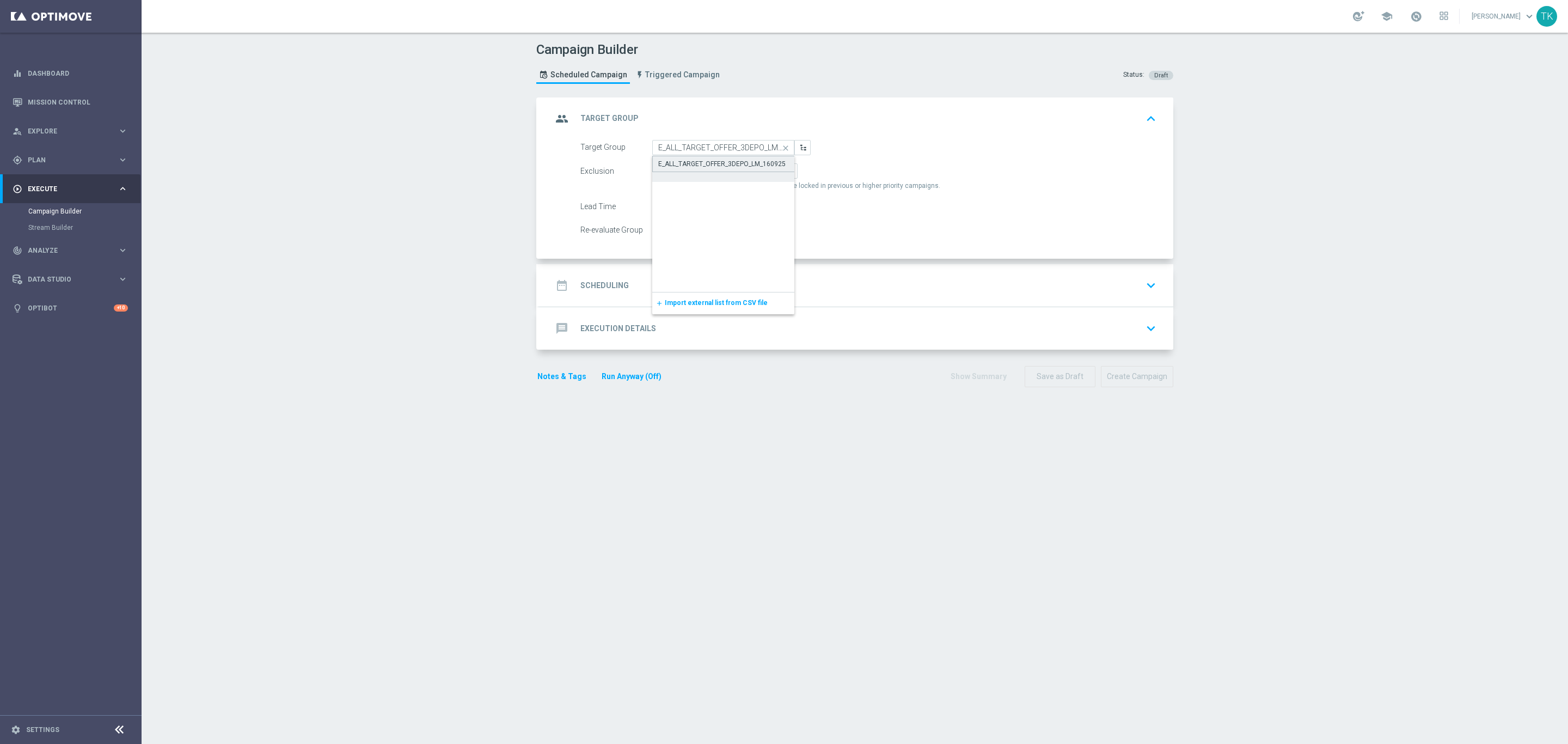
type input "E_ALL_TARGET_OFFER_3DEPO_LM_160925"
click at [755, 173] on span "By Channel" at bounding box center [763, 171] width 34 height 8
click at [753, 173] on input "By Channel edit" at bounding box center [749, 173] width 7 height 7
radio input "true"
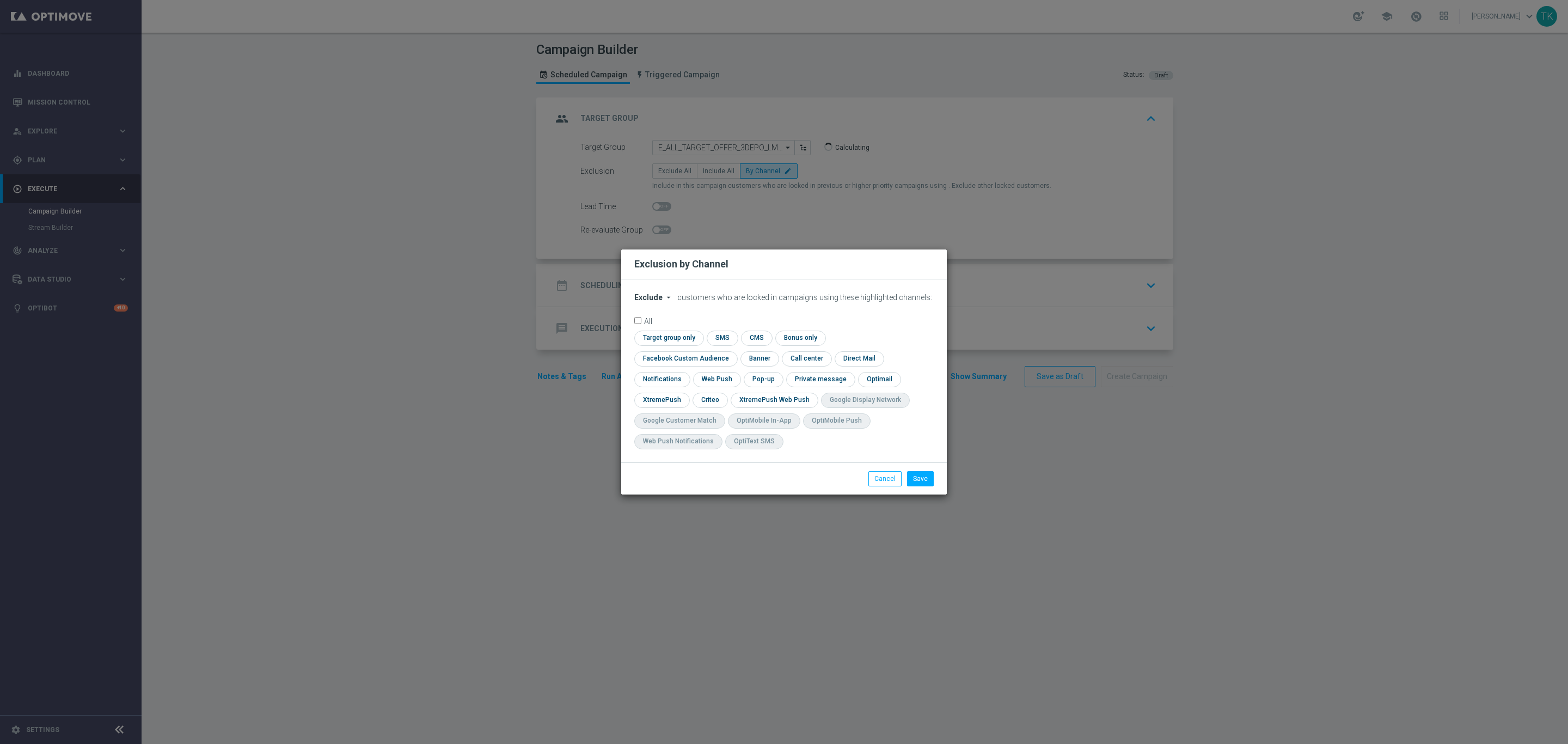
click at [646, 302] on span "Exclude" at bounding box center [648, 297] width 29 height 9
click at [0, 0] on span "Include" at bounding box center [0, 0] width 0 height 0
click at [733, 351] on input "checkbox" at bounding box center [684, 359] width 99 height 15
checkbox input "true"
click at [703, 404] on input "checkbox" at bounding box center [709, 400] width 33 height 15
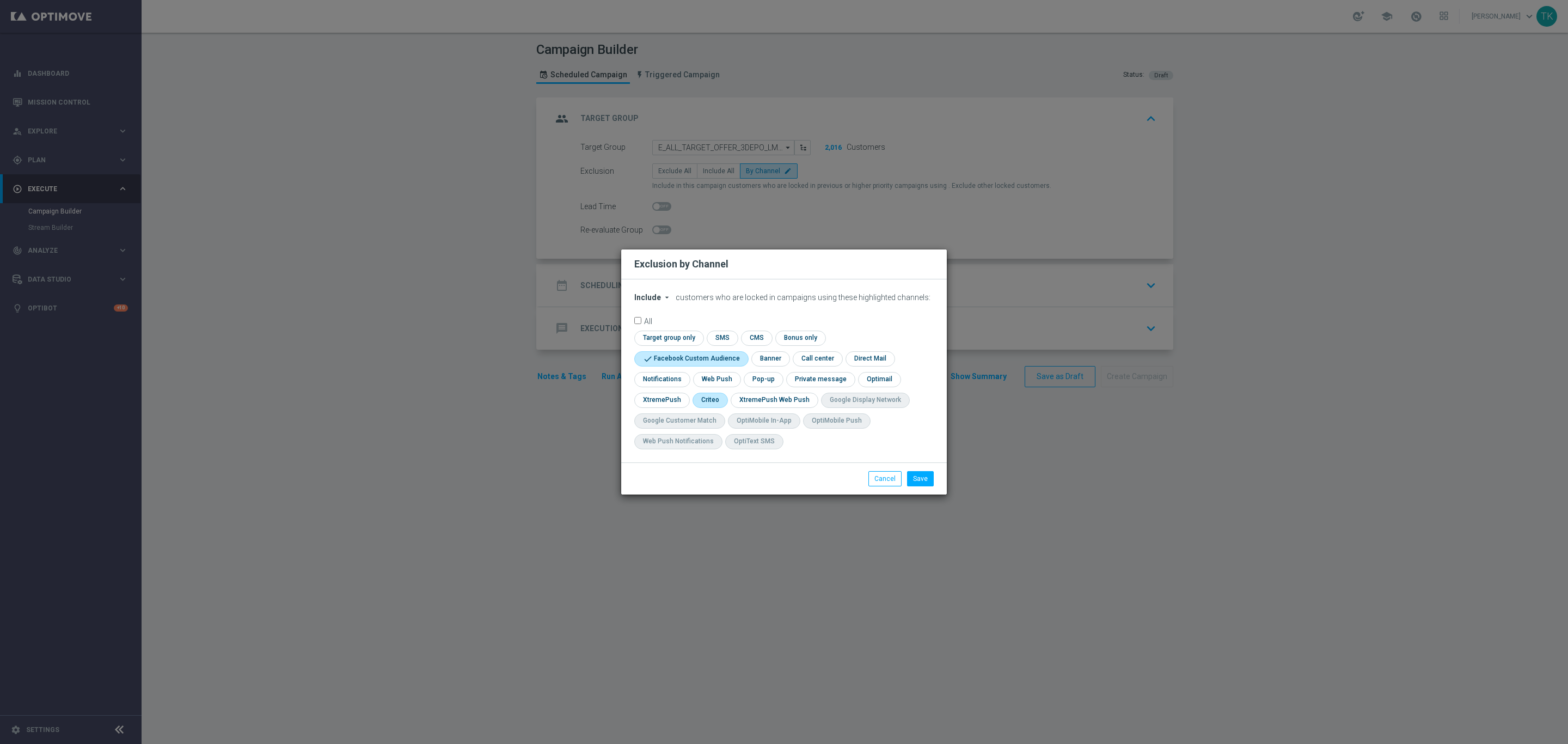
checkbox input "true"
click at [758, 374] on input "checkbox" at bounding box center [763, 379] width 38 height 15
checkbox input "true"
click at [920, 471] on button "Save" at bounding box center [920, 479] width 27 height 15
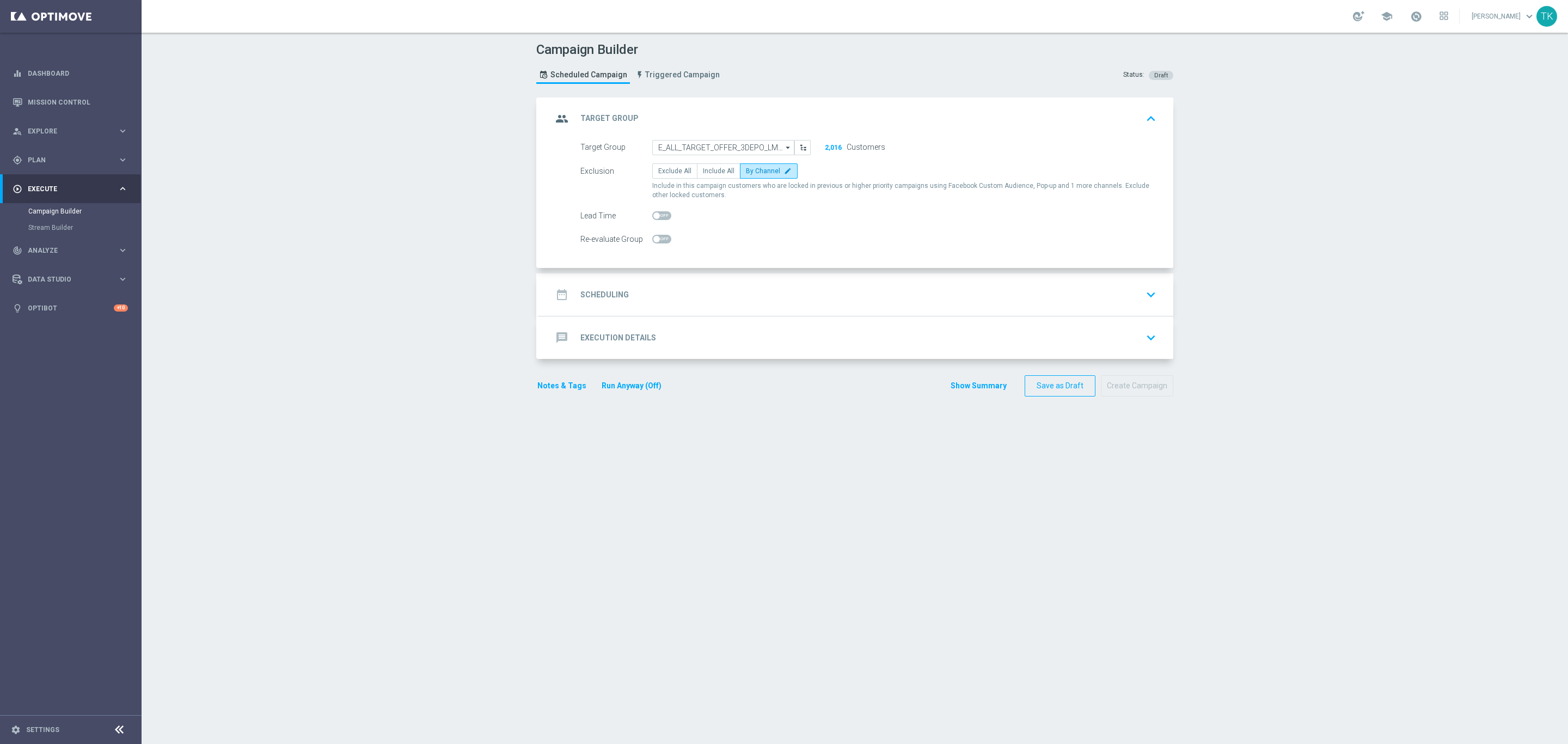
click at [643, 287] on div "date_range Scheduling keyboard_arrow_down" at bounding box center [856, 295] width 608 height 21
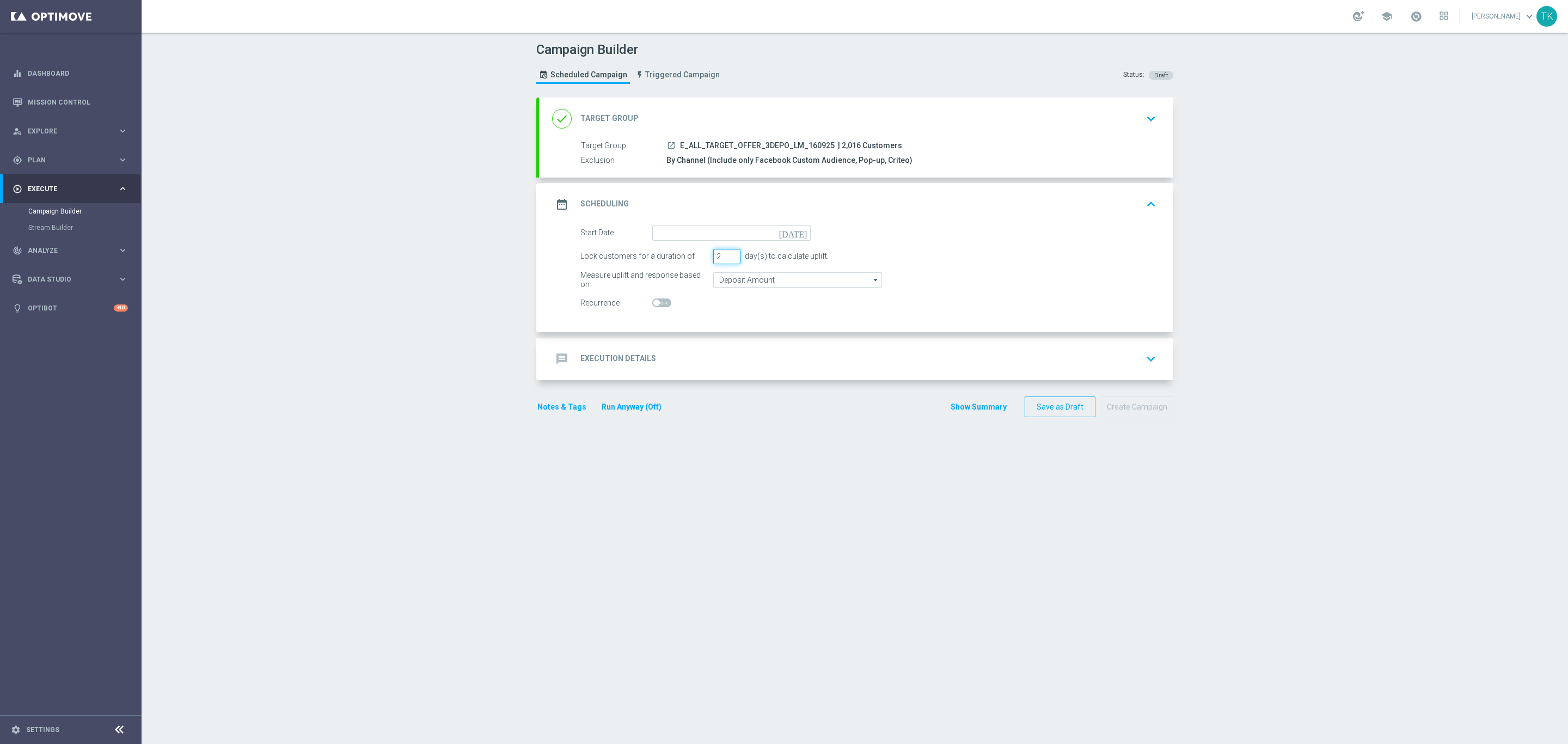
click at [723, 258] on input "2" at bounding box center [727, 256] width 27 height 15
type input "1"
click at [723, 258] on input "1" at bounding box center [727, 256] width 27 height 15
click at [677, 237] on input at bounding box center [732, 233] width 158 height 15
click at [688, 332] on span "16" at bounding box center [696, 329] width 18 height 18
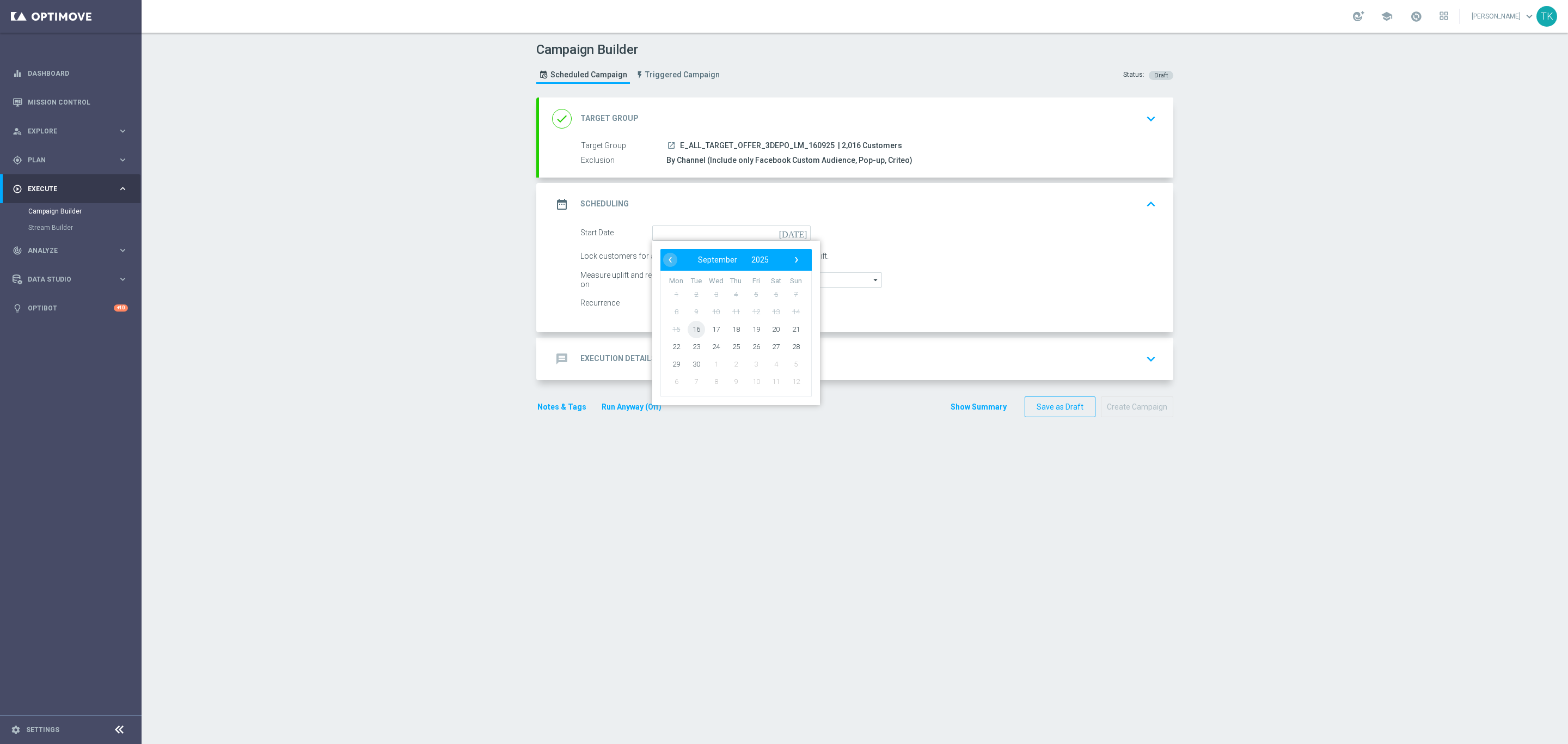
type input "[DATE]"
click at [667, 357] on div "message Execution Details keyboard_arrow_down" at bounding box center [856, 359] width 608 height 21
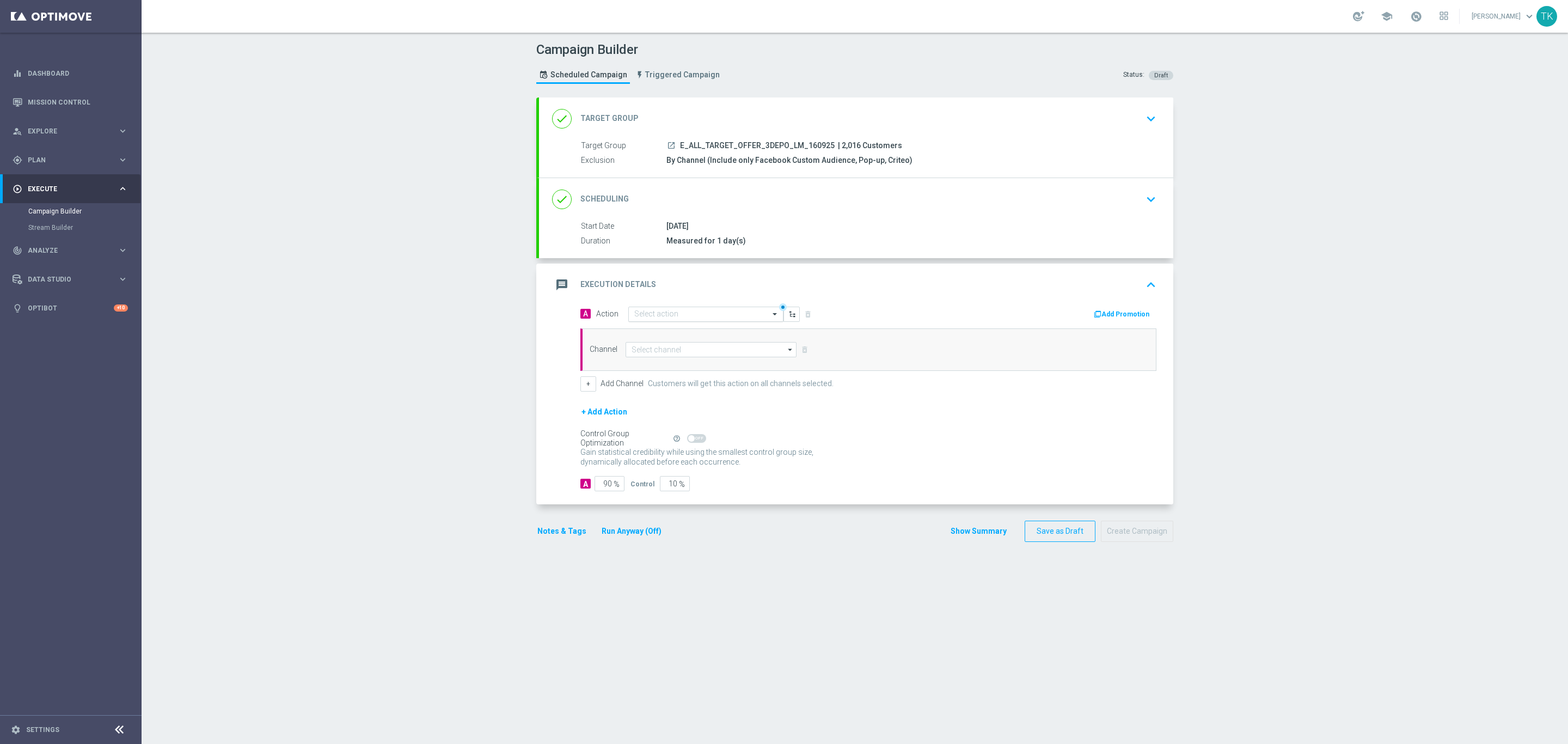
click at [635, 312] on input "text" at bounding box center [695, 314] width 121 height 9
paste input "E_ALL_TARGET_OFFER_3DEPO_LM_160925"
type input "E_ALL_TARGET_OFFER_3DEPO_LM_160925"
click at [651, 354] on button "add_new Create new action" at bounding box center [704, 348] width 150 height 13
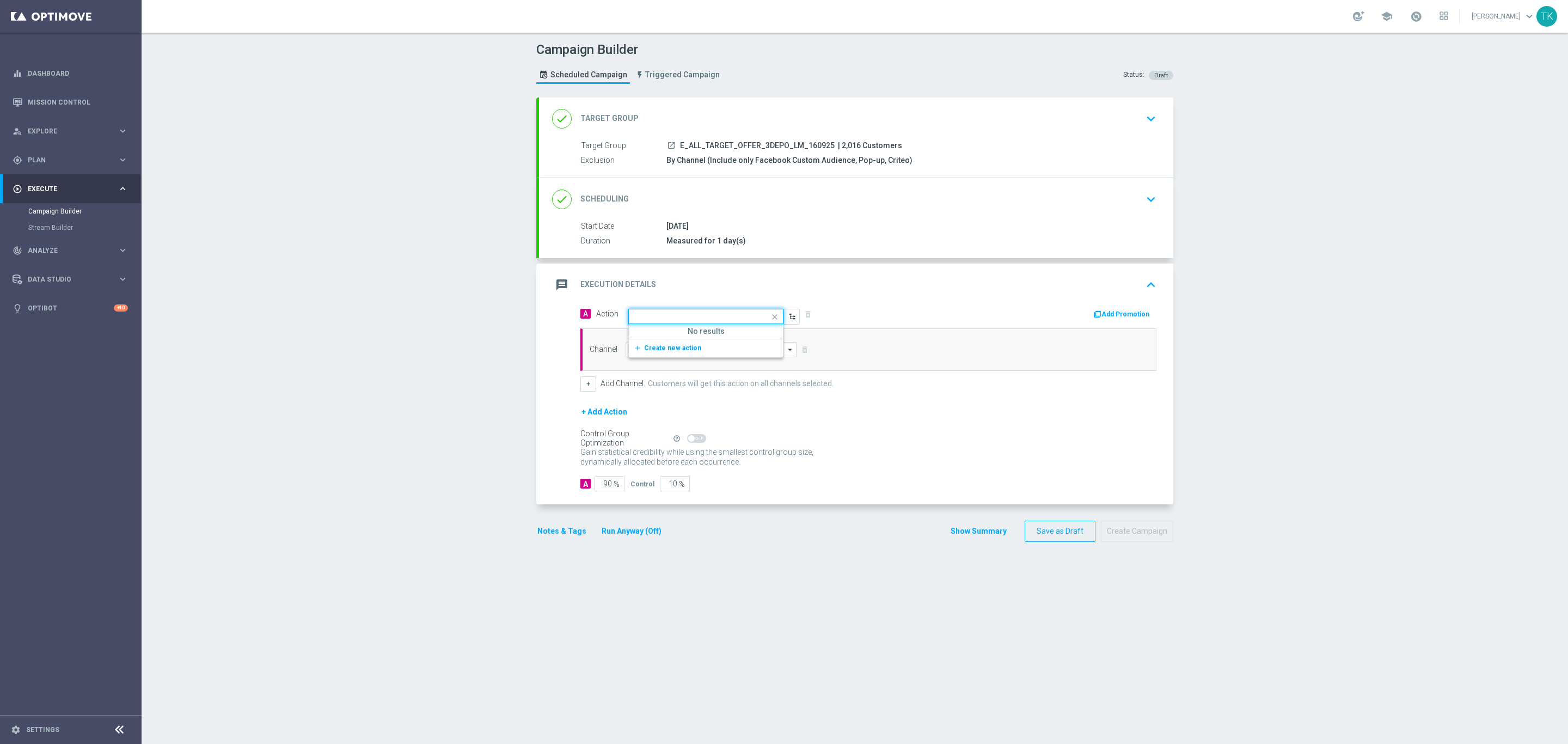
scroll to position [0, 0]
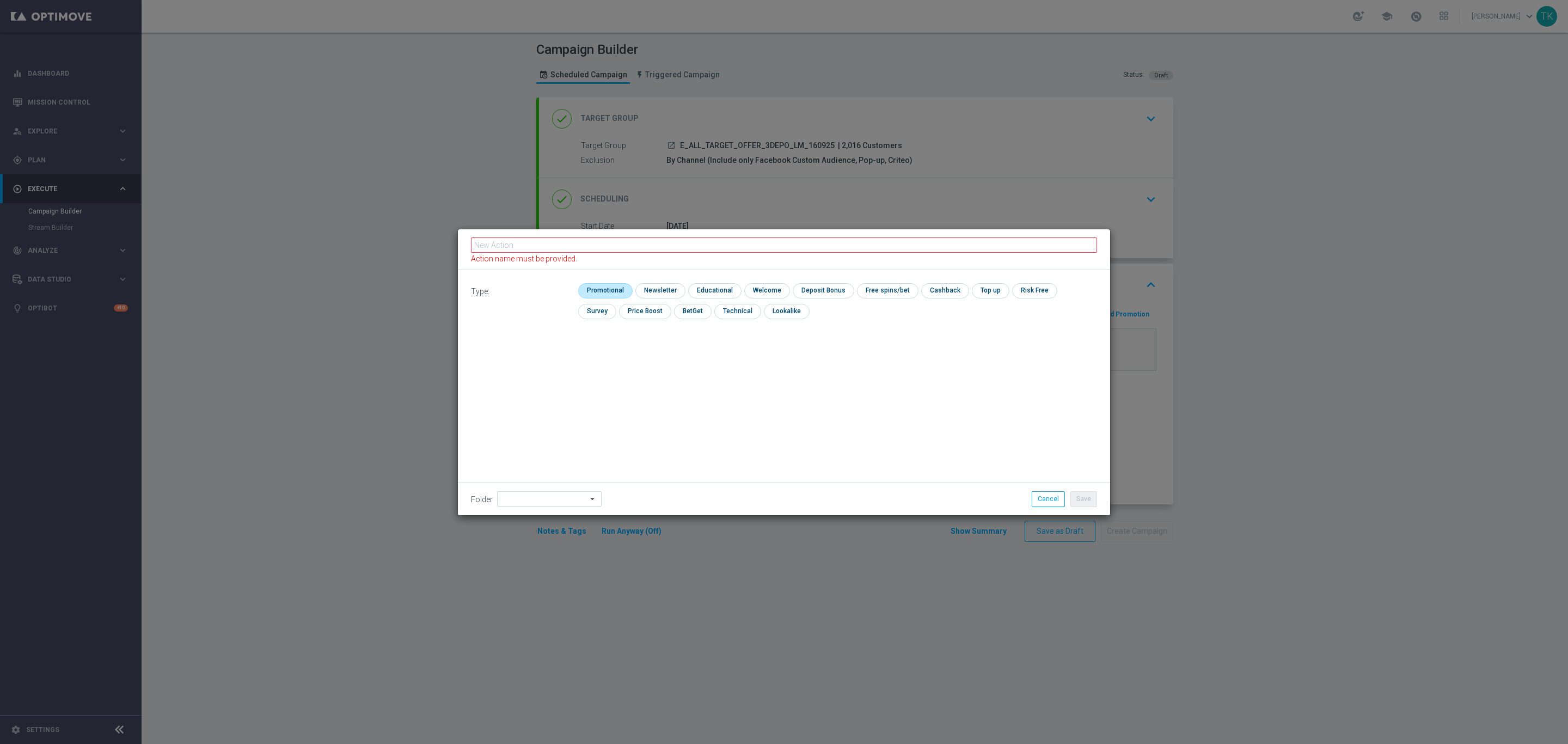
click at [593, 288] on input "checkbox" at bounding box center [604, 290] width 52 height 15
click at [616, 286] on input "checkbox" at bounding box center [609, 290] width 62 height 15
checkbox input "false"
click at [715, 316] on input "checkbox" at bounding box center [737, 311] width 44 height 15
checkbox input "true"
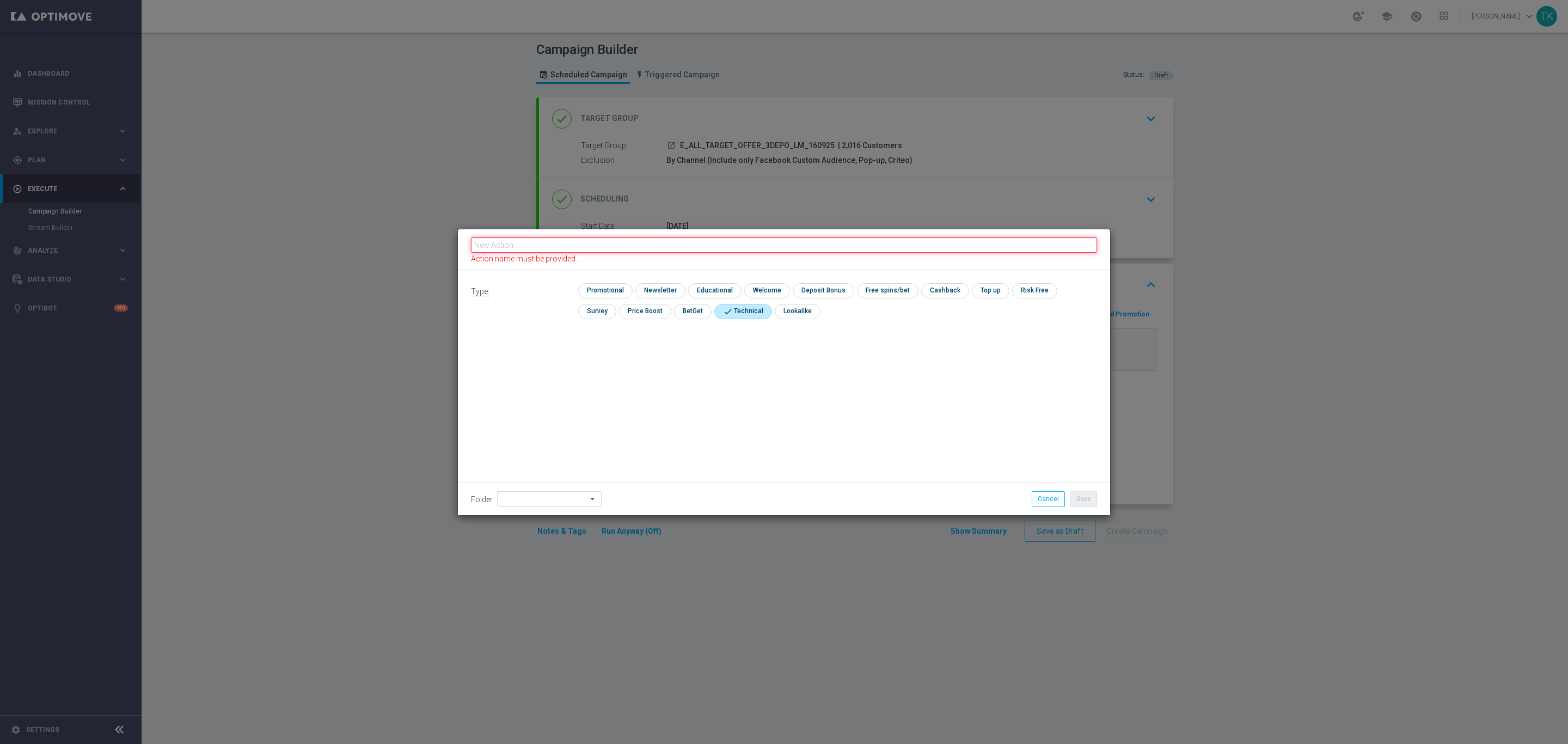
click at [555, 251] on input "text" at bounding box center [784, 245] width 626 height 15
paste input "E_ALL_TARGET_OFFER_3DEPO_LM_160925"
type input "E_ALL_TARGET_OFFER_3DEPO_LM_160925"
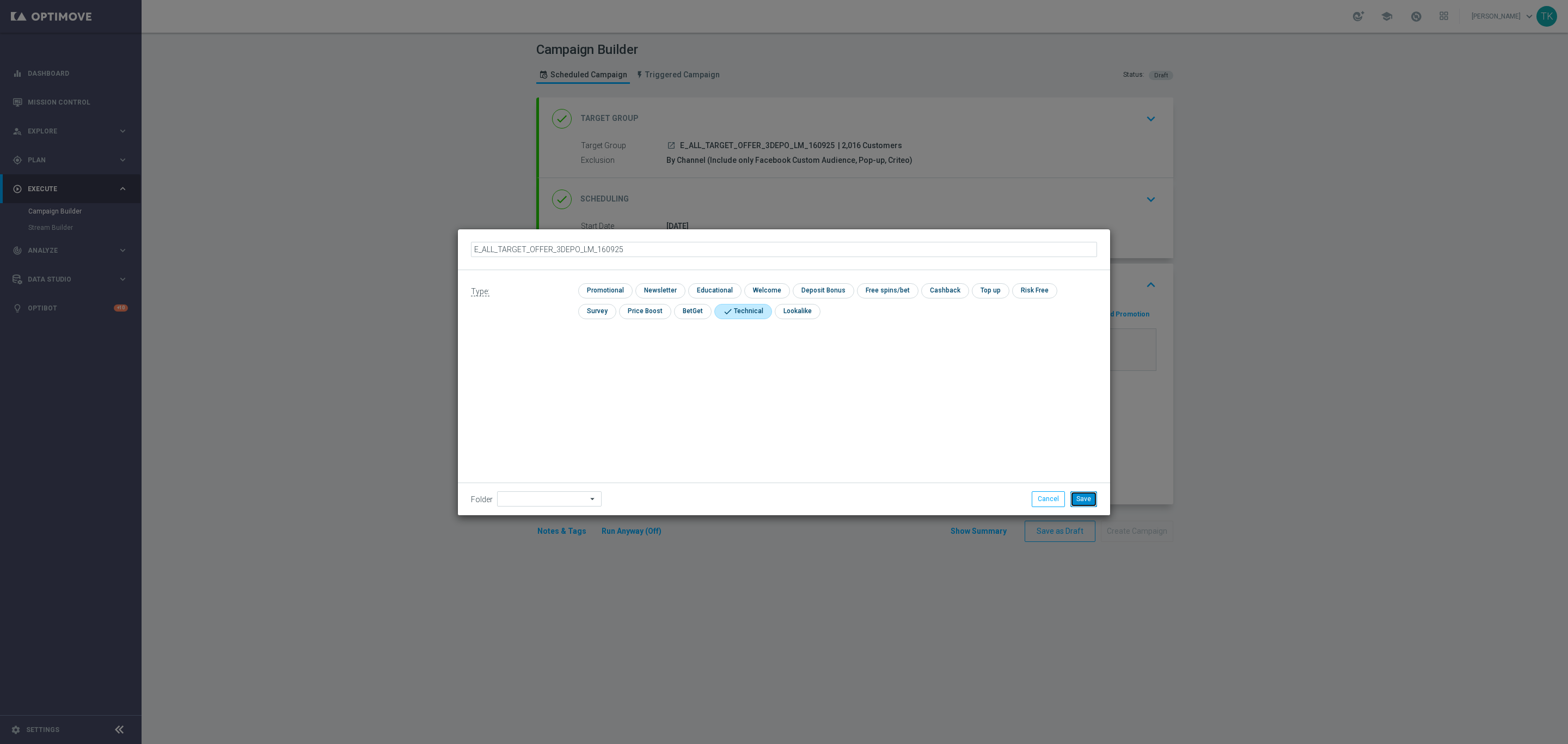
click at [1087, 500] on button "Save" at bounding box center [1083, 499] width 27 height 15
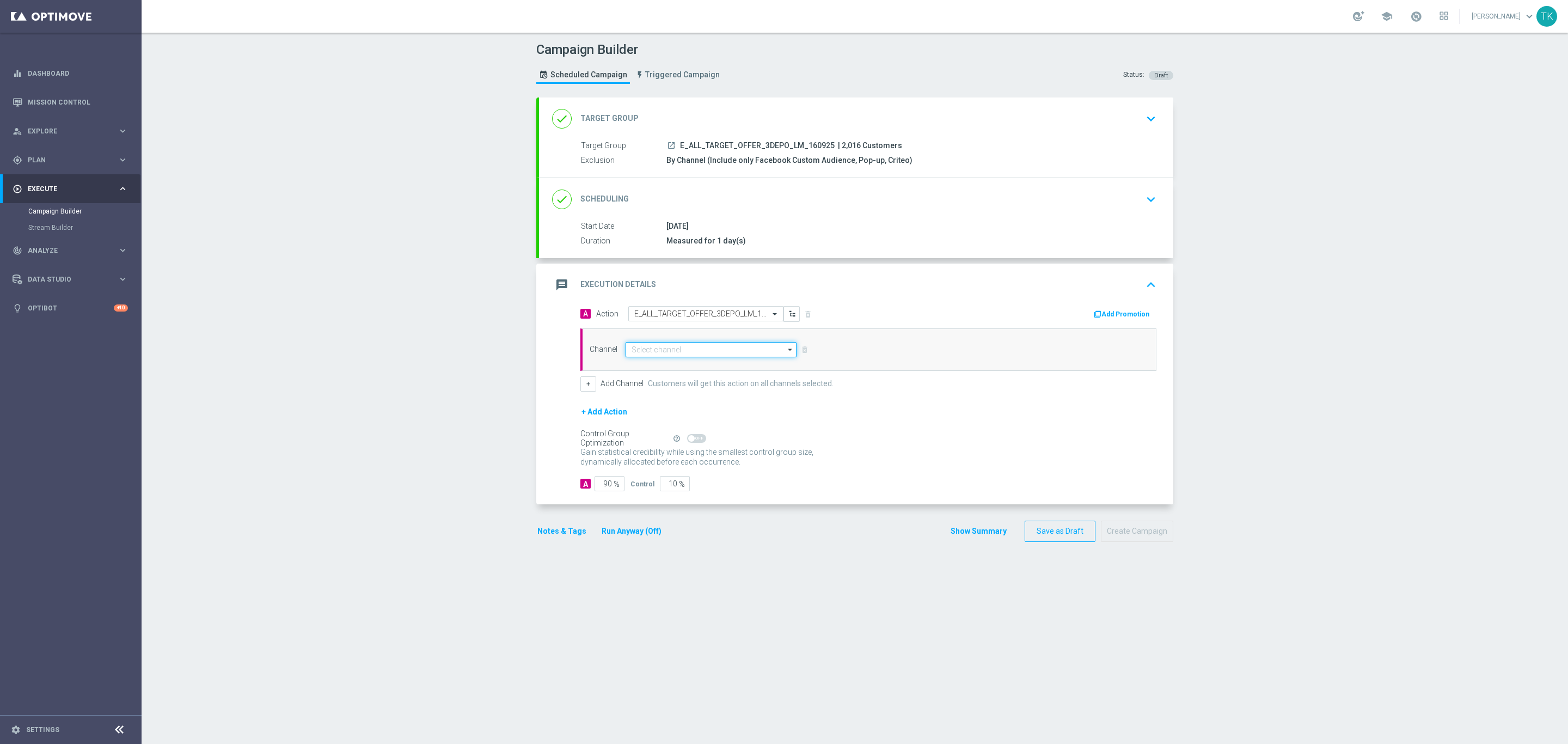
click at [634, 351] on input at bounding box center [711, 349] width 171 height 15
type input "p"
click at [656, 382] on div "Optimail" at bounding box center [711, 382] width 171 height 16
type input "Optimail"
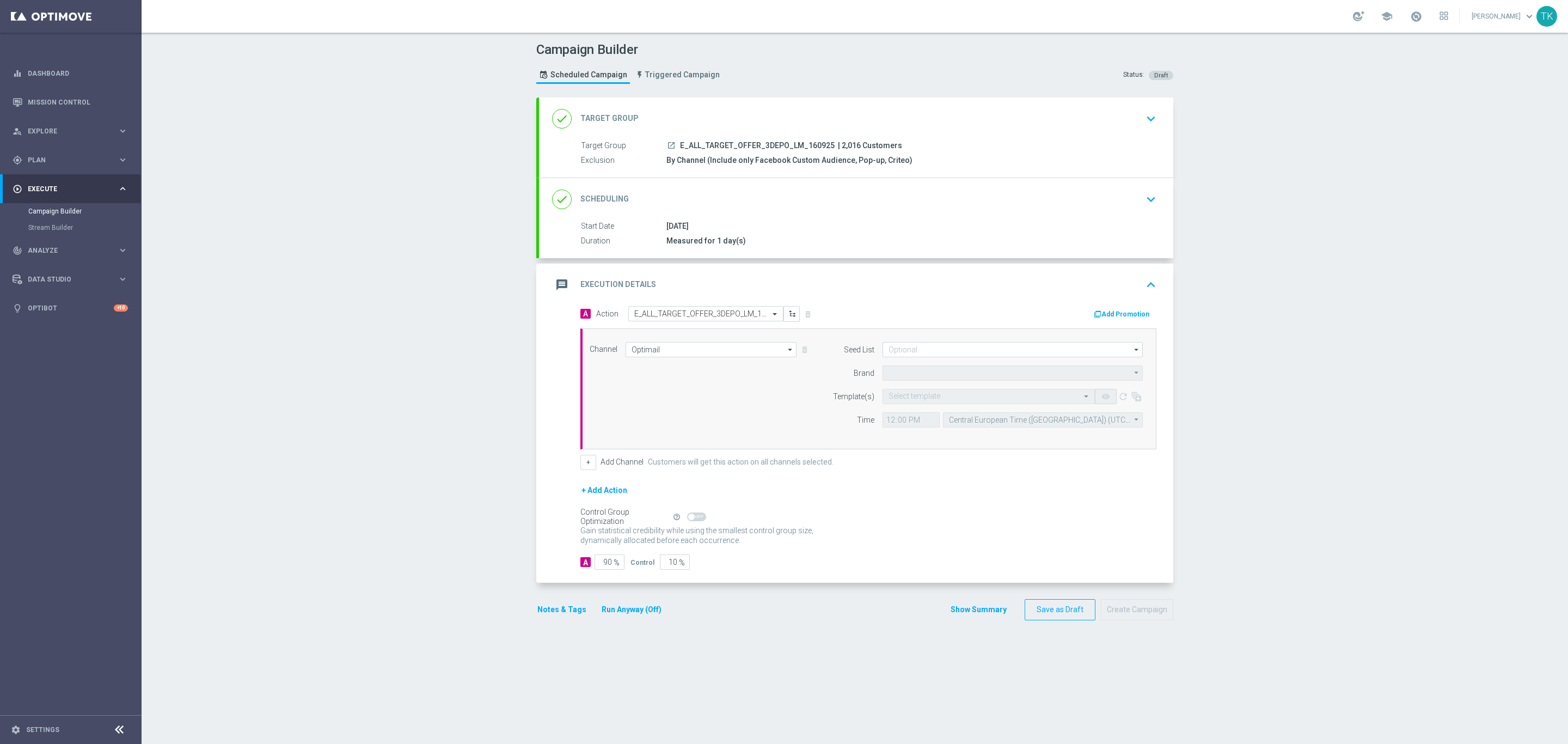
type input "STS"
click at [891, 353] on input at bounding box center [1013, 349] width 261 height 15
click at [921, 413] on div "Brand design" at bounding box center [1013, 406] width 261 height 15
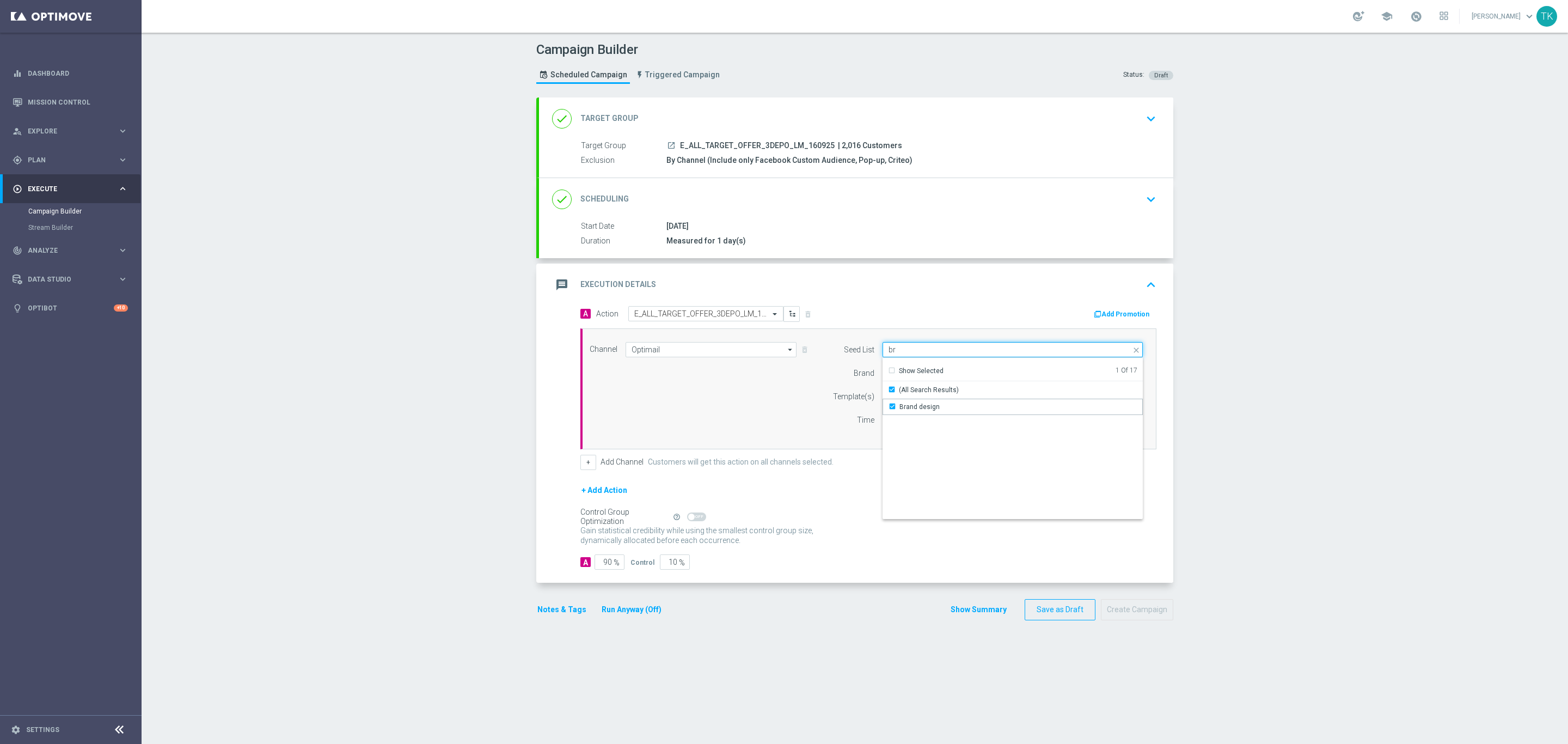
click at [897, 351] on input "br" at bounding box center [1013, 349] width 261 height 15
click at [906, 410] on div "Reactivation" at bounding box center [919, 407] width 38 height 10
click at [627, 377] on div "Channel Optimail Optimail arrow_drop_down Show Selected 1 of 22 Target group on…" at bounding box center [866, 389] width 570 height 94
type input "Selected 2 of 17"
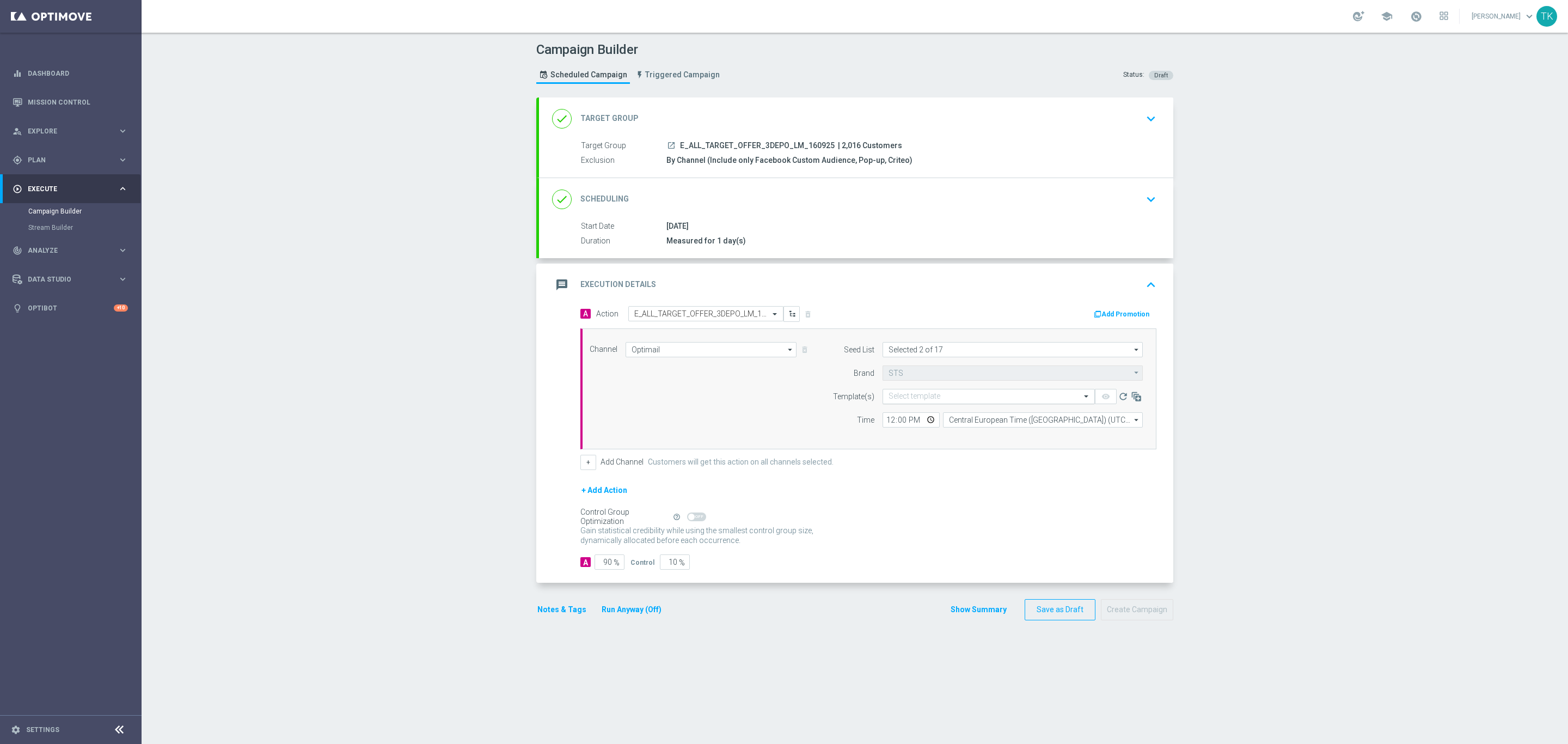
click at [895, 401] on input "text" at bounding box center [978, 396] width 178 height 9
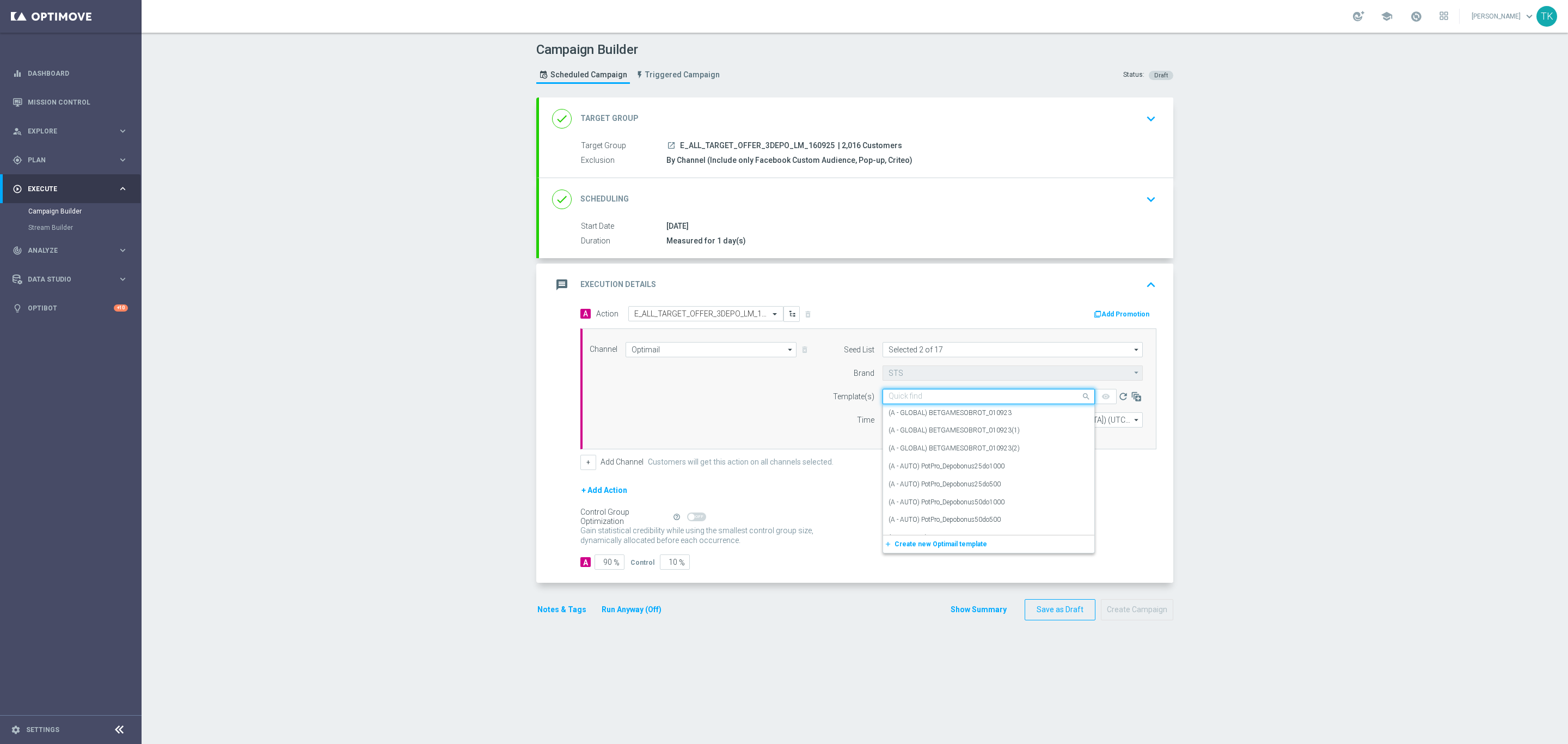
paste input "E_ALL_TARGET_OFFER_3DEPO_LM_160925"
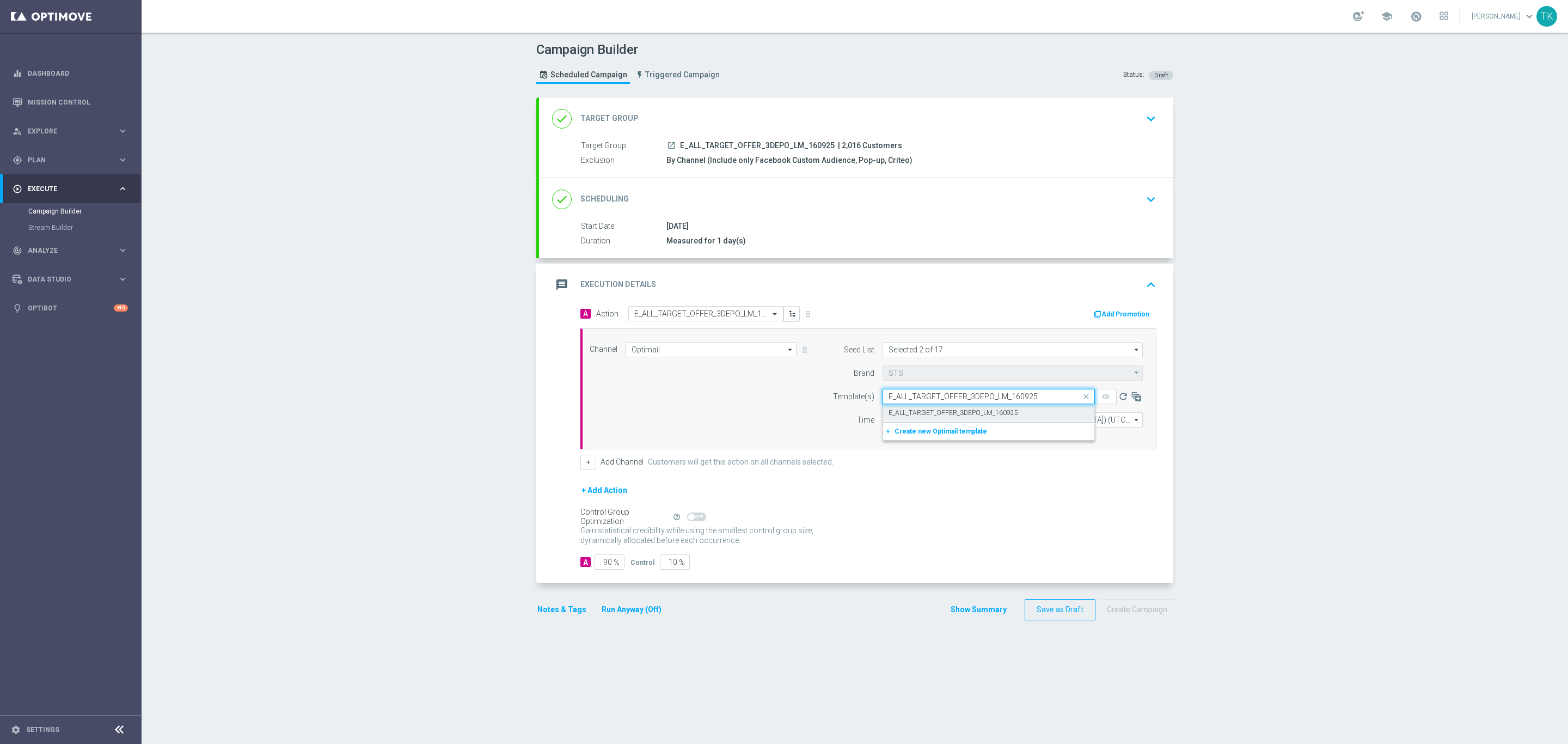
click at [916, 416] on label "E_ALL_TARGET_OFFER_3DEPO_LM_160925" at bounding box center [953, 413] width 130 height 9
type input "E_ALL_TARGET_OFFER_3DEPO_LM_160925"
click at [886, 422] on input "12:00" at bounding box center [911, 419] width 57 height 15
type input "16:02"
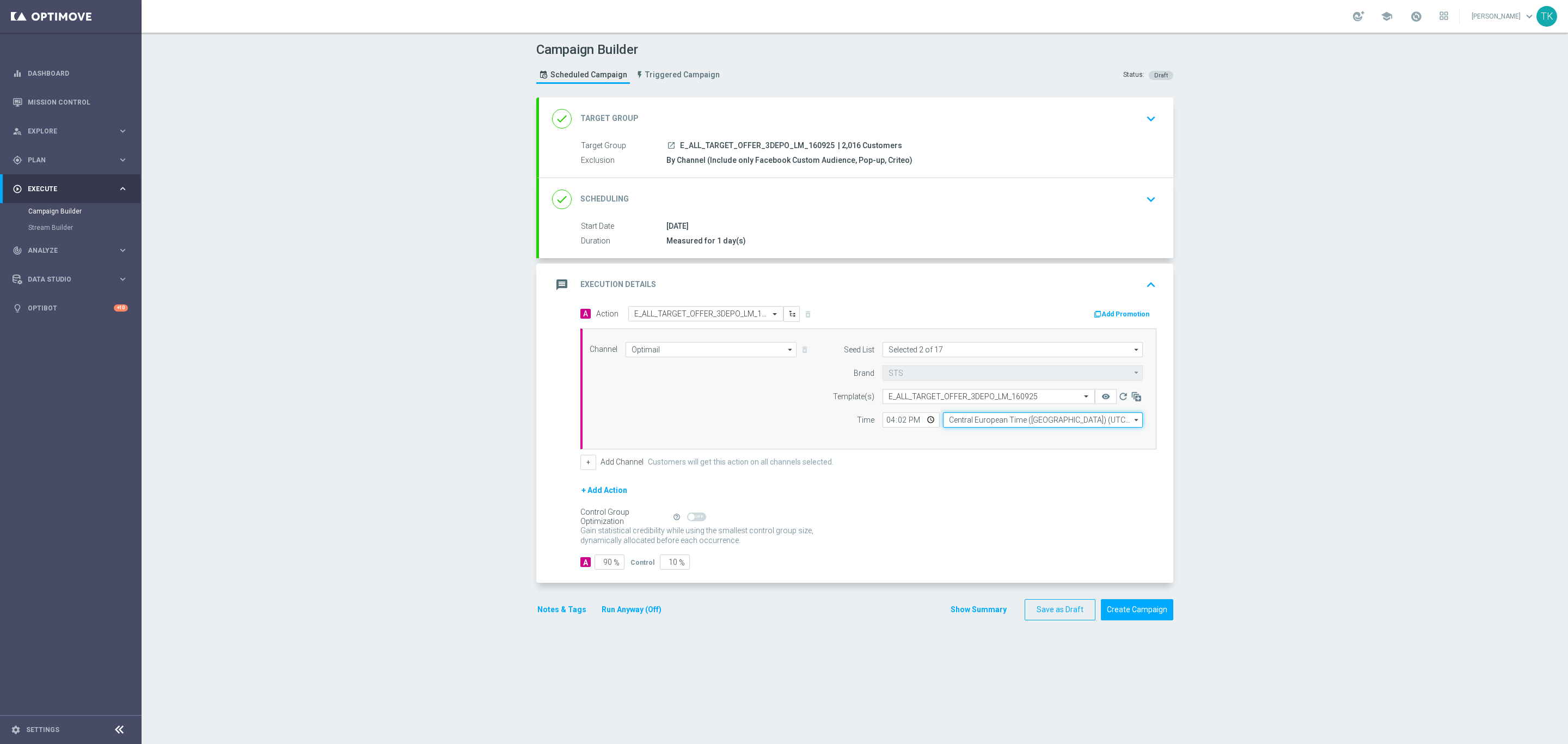
click at [951, 423] on input "Central European Time ([GEOGRAPHIC_DATA]) (UTC +02:00)" at bounding box center [1043, 419] width 200 height 15
click at [957, 437] on div "Central European Time ([GEOGRAPHIC_DATA]) (UTC +02:00)" at bounding box center [1038, 436] width 178 height 10
type input "Central European Time ([GEOGRAPHIC_DATA]) (UTC +02:00)"
click at [973, 614] on button "Show Summary" at bounding box center [979, 609] width 57 height 13
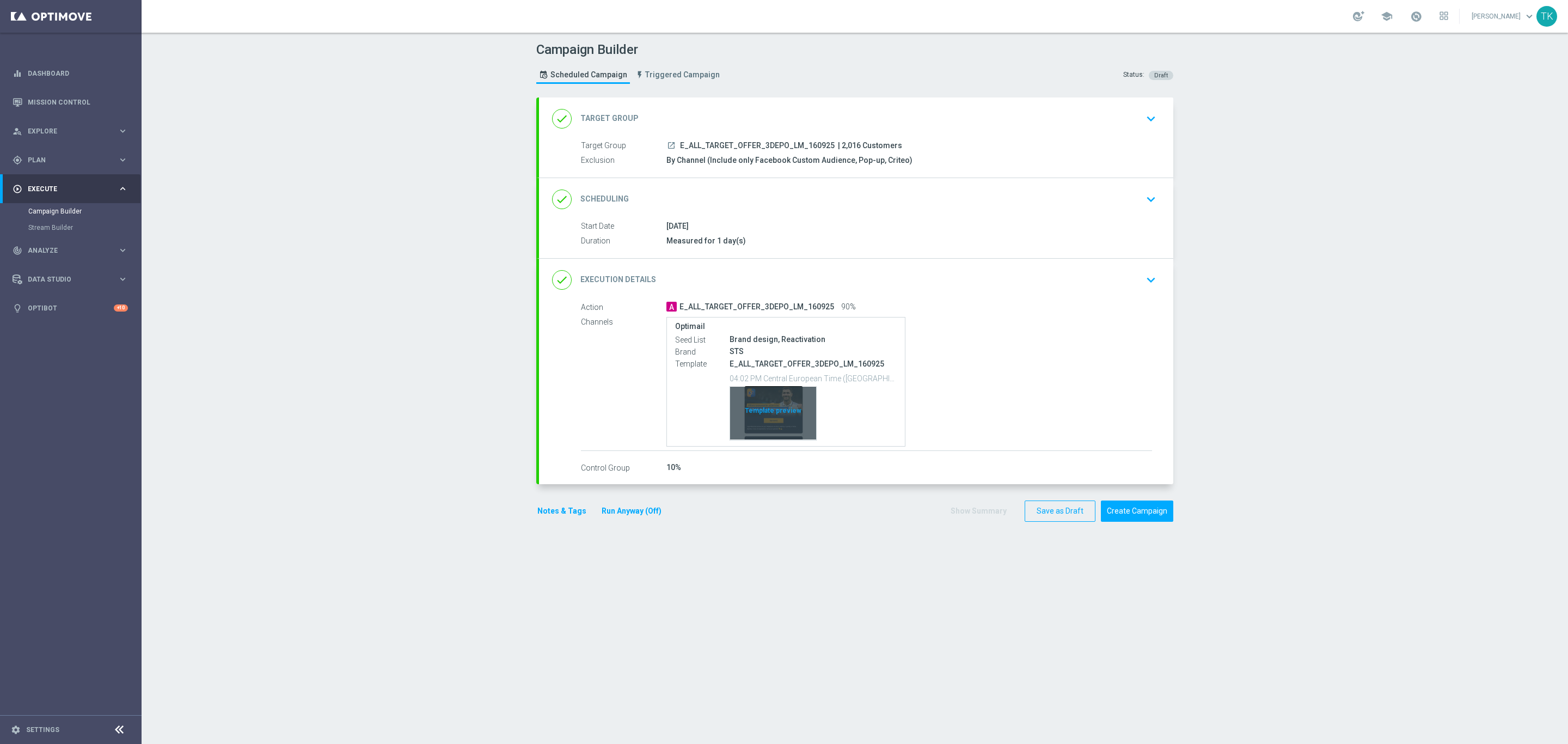
click at [766, 398] on div "Template preview" at bounding box center [772, 413] width 86 height 54
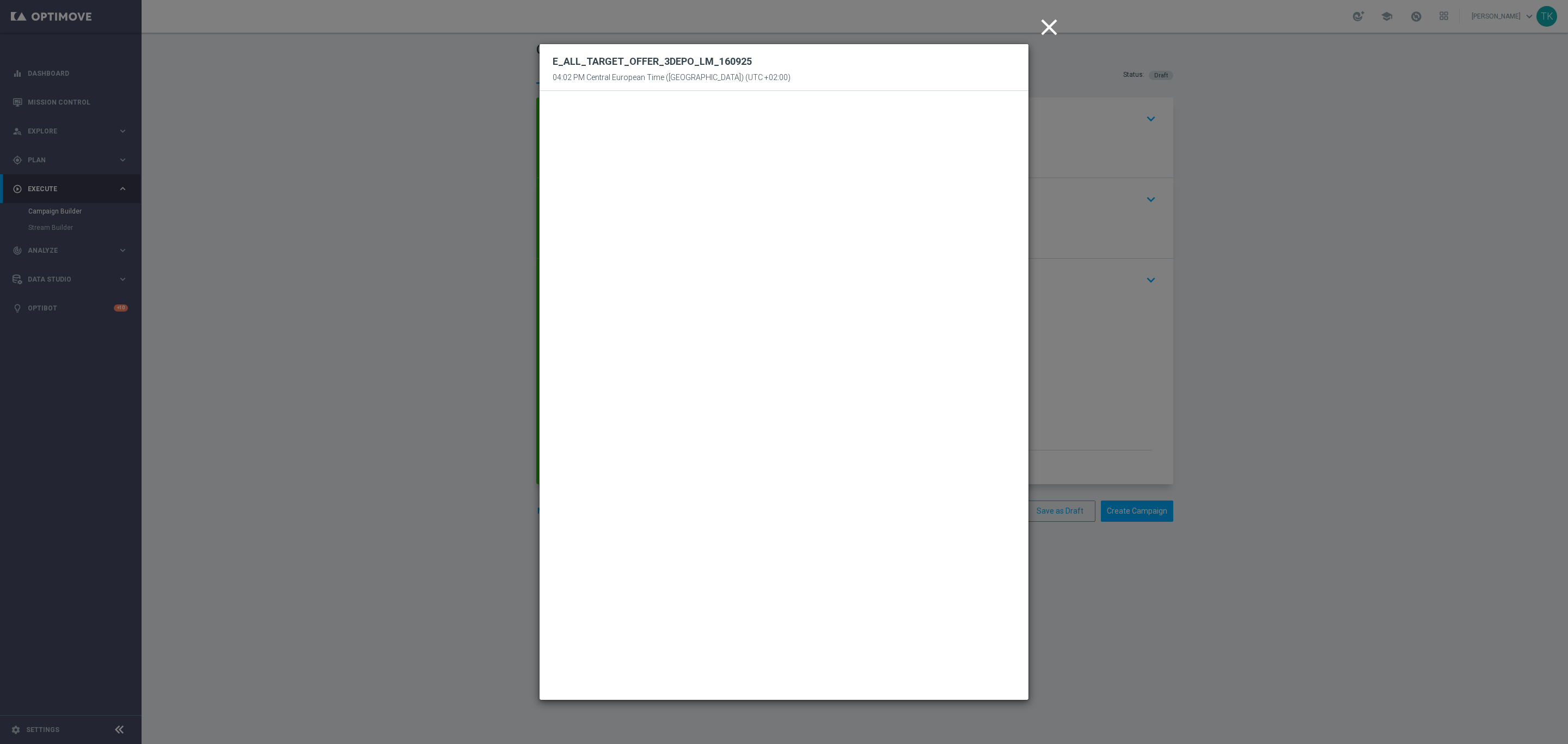
click at [1044, 23] on icon "close" at bounding box center [1049, 27] width 27 height 27
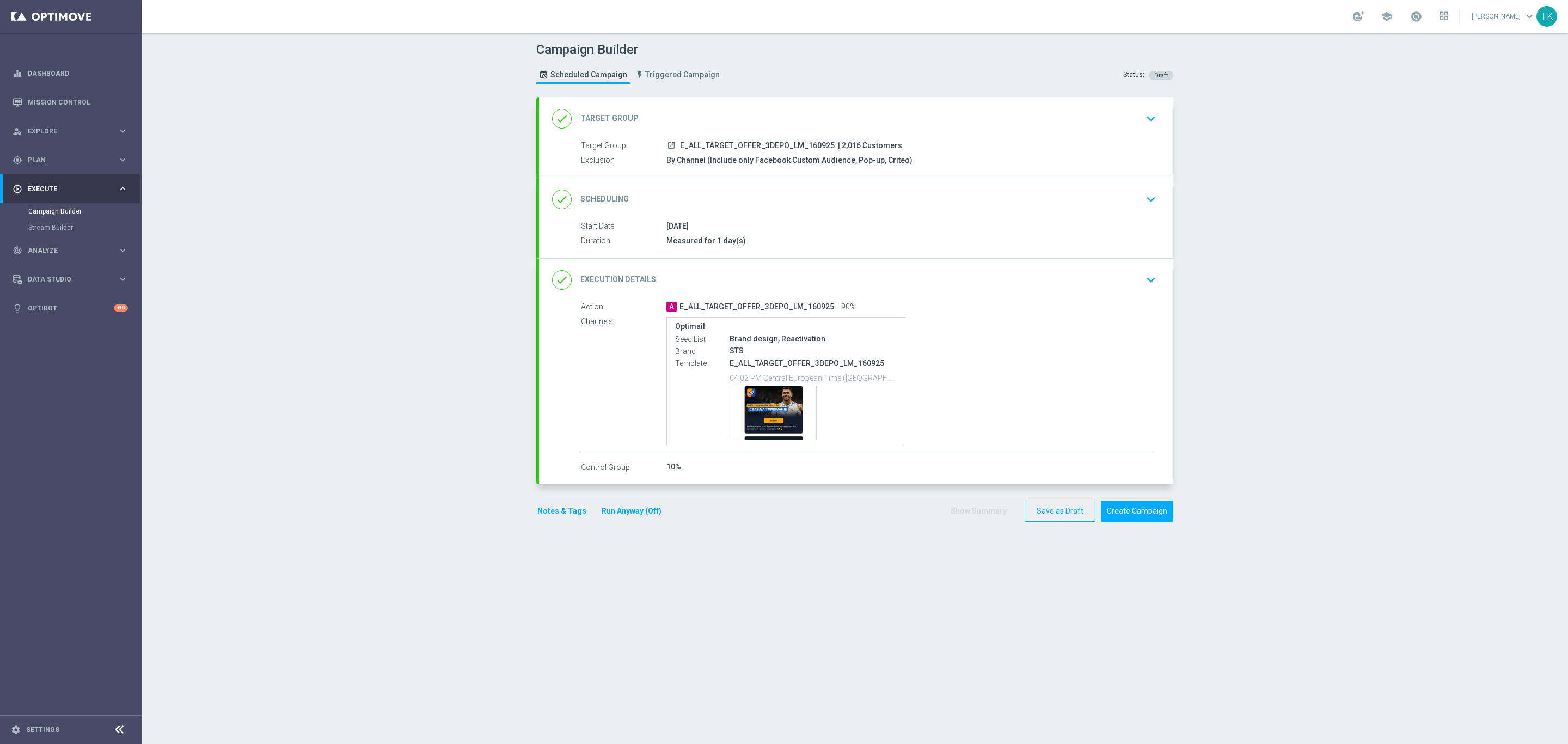
click at [715, 146] on span "E_ALL_TARGET_OFFER_3DEPO_LM_160925" at bounding box center [757, 146] width 155 height 10
copy div "E_ALL_TARGET_OFFER_3DEPO_LM_160925"
click at [745, 79] on div "Campaign Builder Scheduled Campaign Triggered Campaign Status: Draft" at bounding box center [855, 64] width 653 height 50
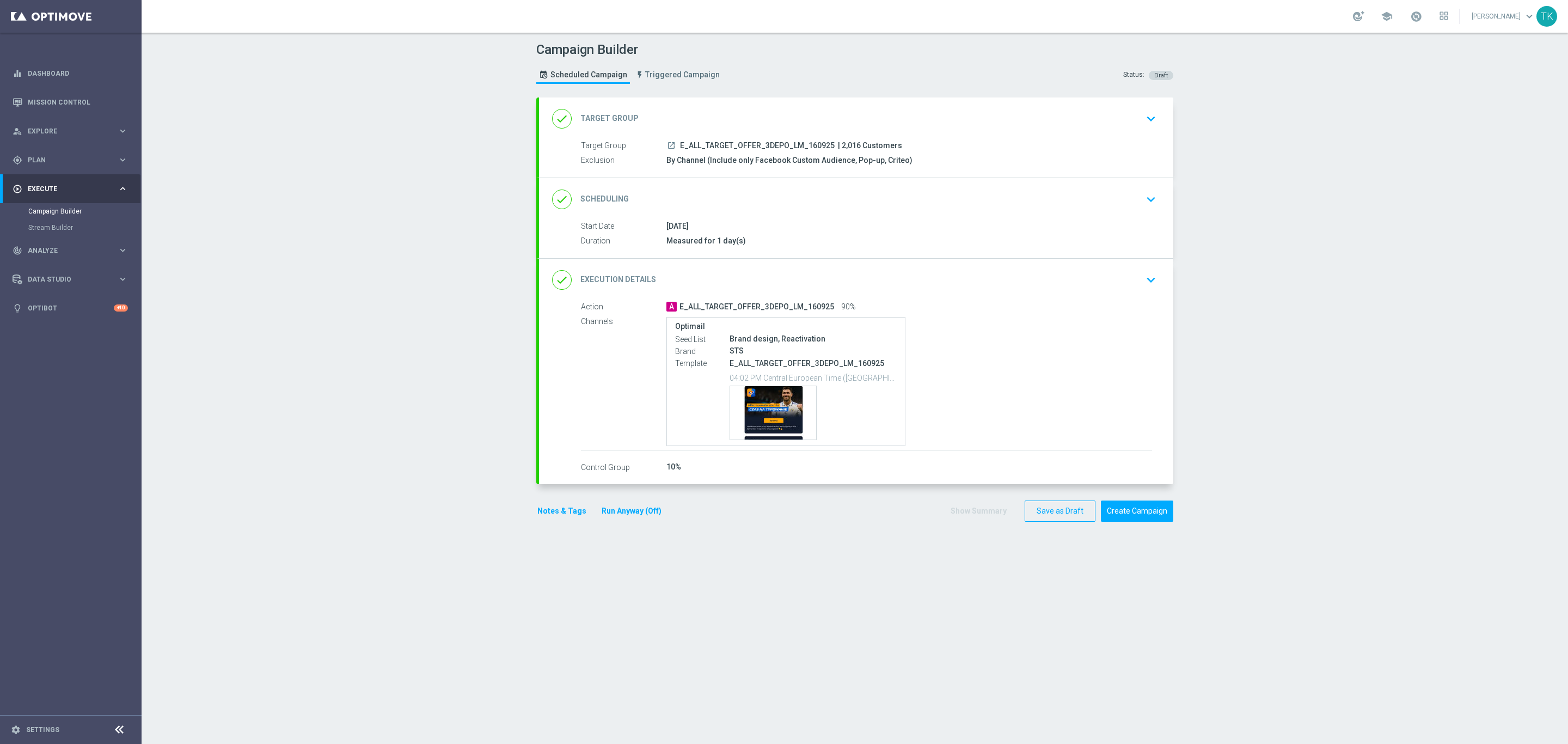
click at [541, 515] on button "Notes & Tags" at bounding box center [562, 511] width 51 height 13
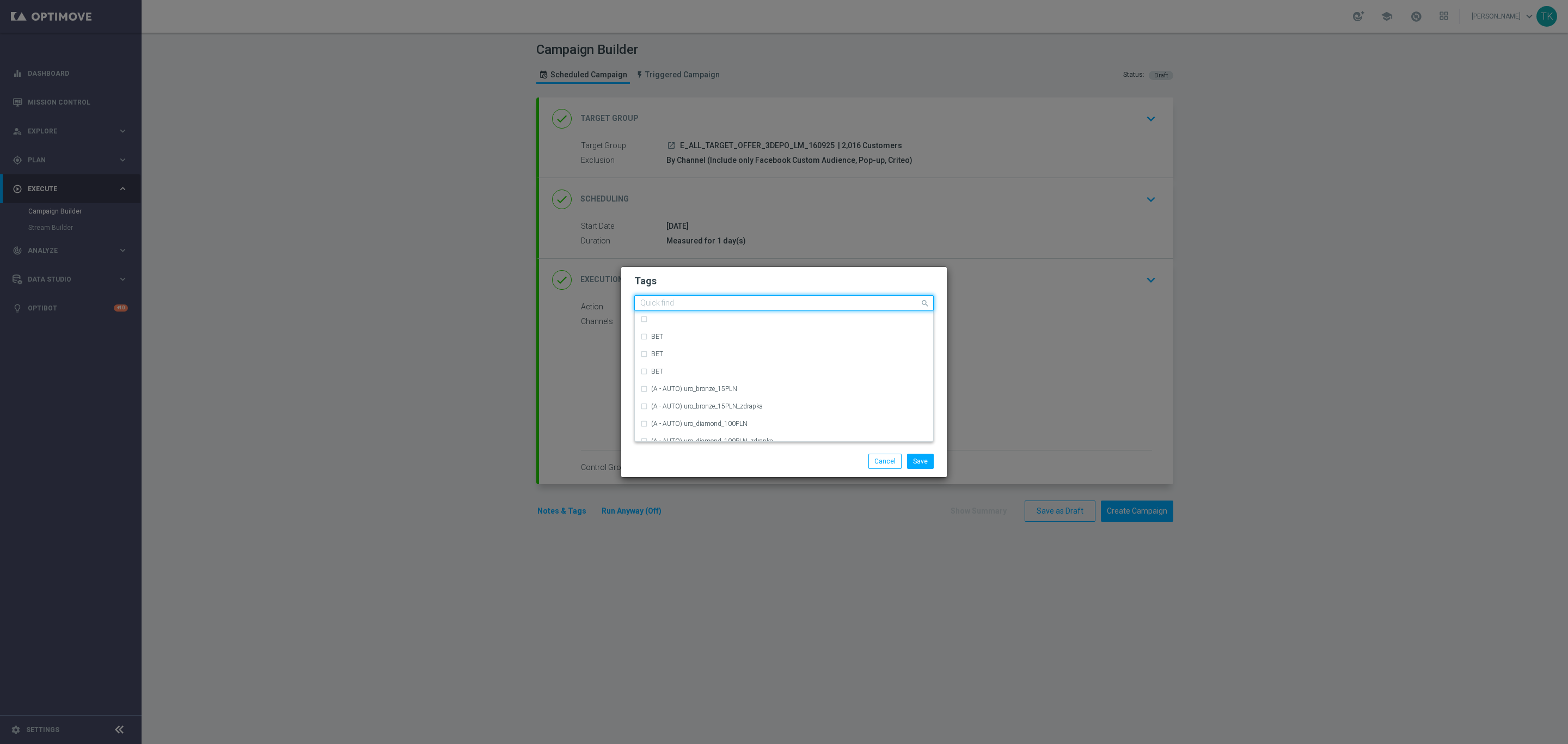
click at [662, 299] on input "text" at bounding box center [780, 303] width 279 height 9
click at [681, 410] on div "E" at bounding box center [784, 417] width 287 height 18
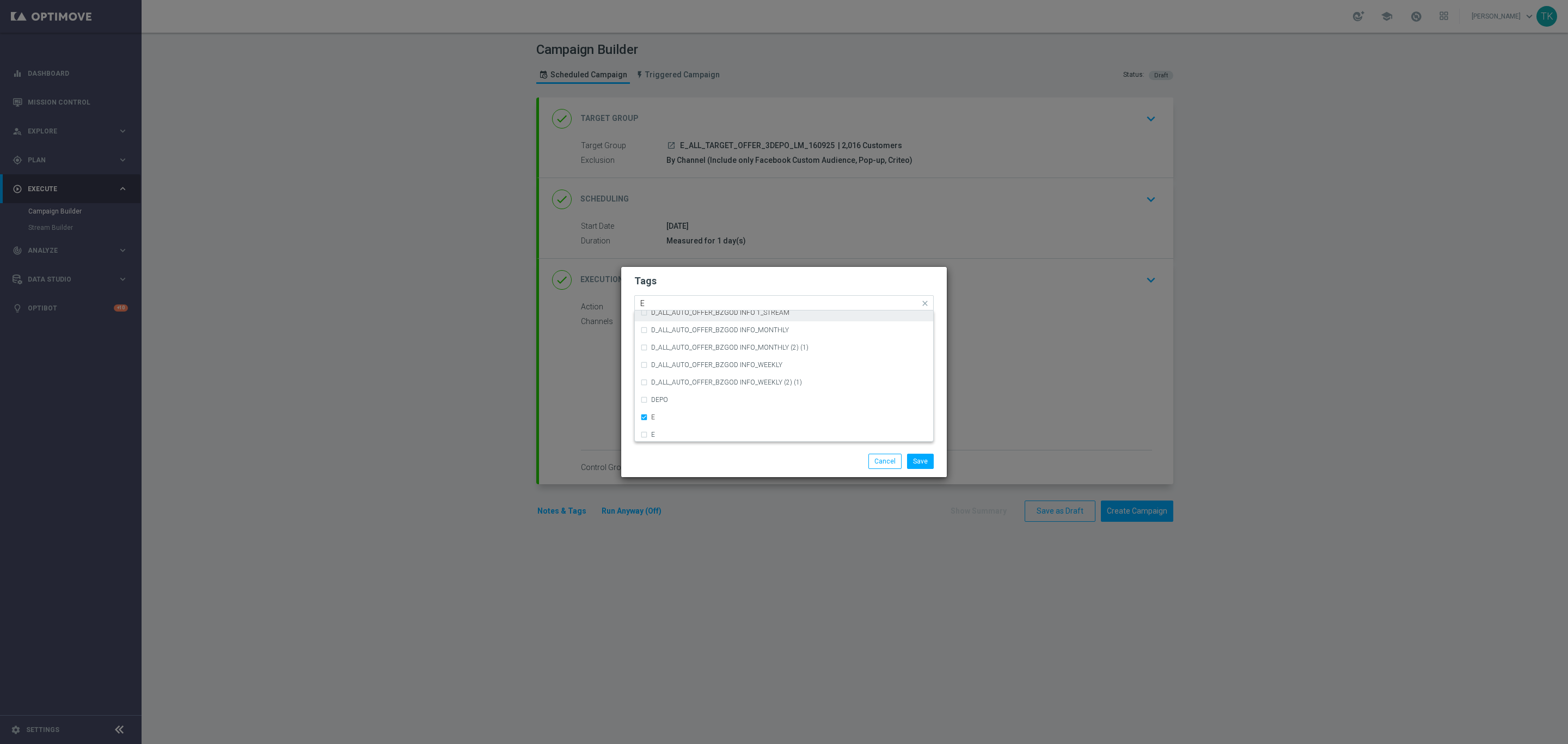
click at [649, 306] on input "E" at bounding box center [780, 303] width 279 height 9
click at [660, 317] on label "ALL" at bounding box center [657, 319] width 11 height 7
click at [662, 304] on input "ALL" at bounding box center [780, 303] width 279 height 9
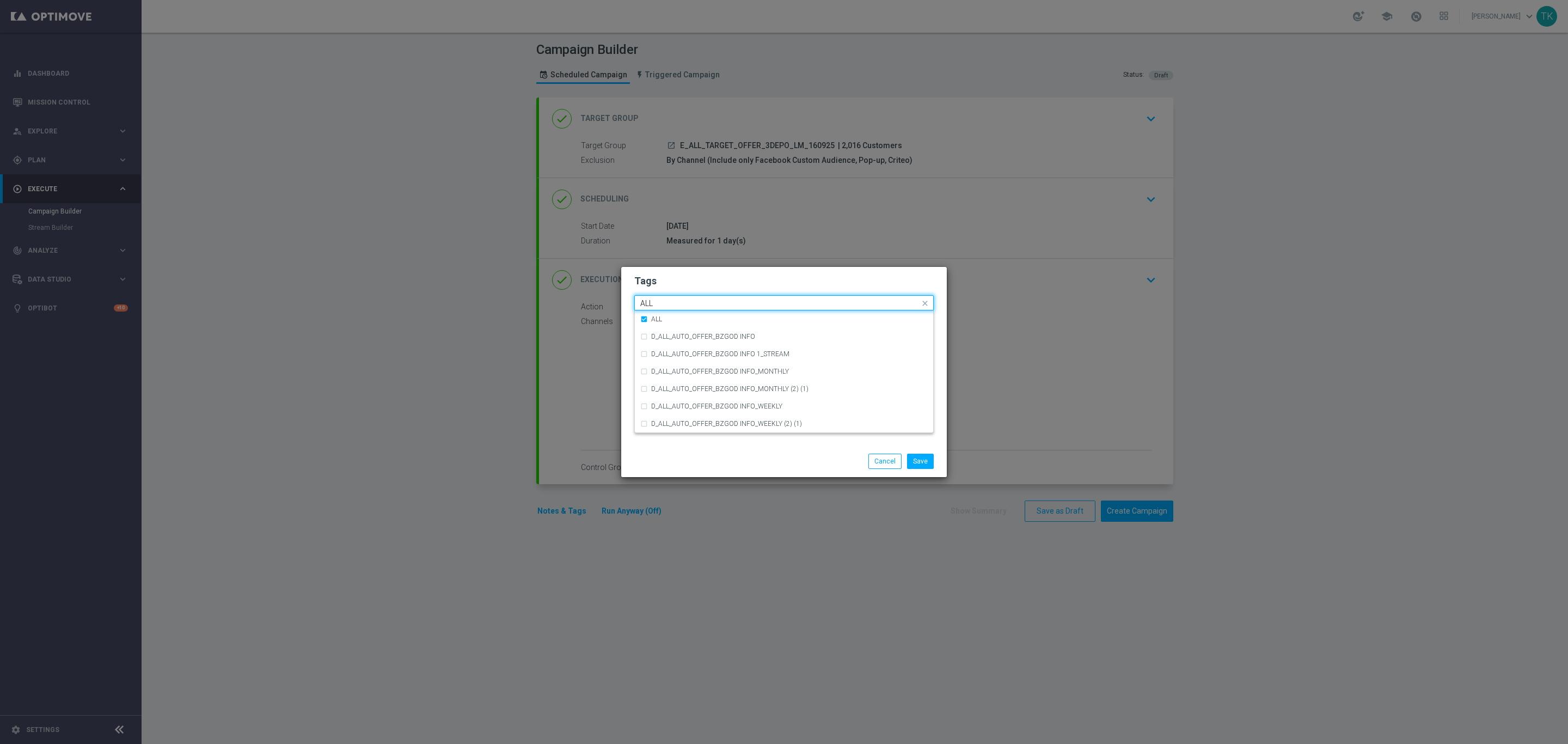
click at [662, 304] on input "ALL" at bounding box center [780, 303] width 279 height 9
click at [662, 366] on div "TARGET" at bounding box center [784, 371] width 287 height 18
type input "TARGET"
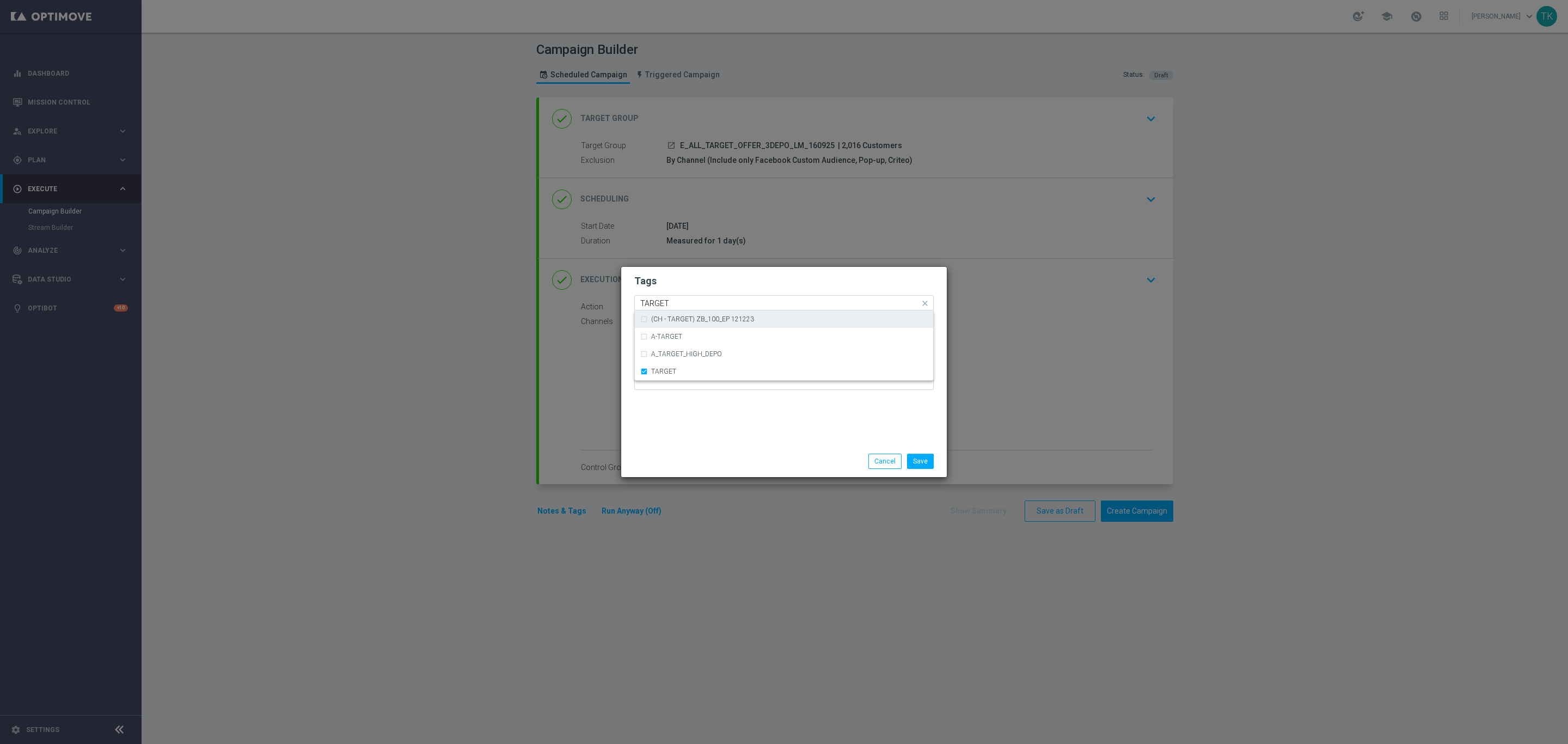
click at [663, 303] on input "TARGET" at bounding box center [780, 303] width 279 height 9
click at [922, 462] on button "Save" at bounding box center [920, 461] width 27 height 15
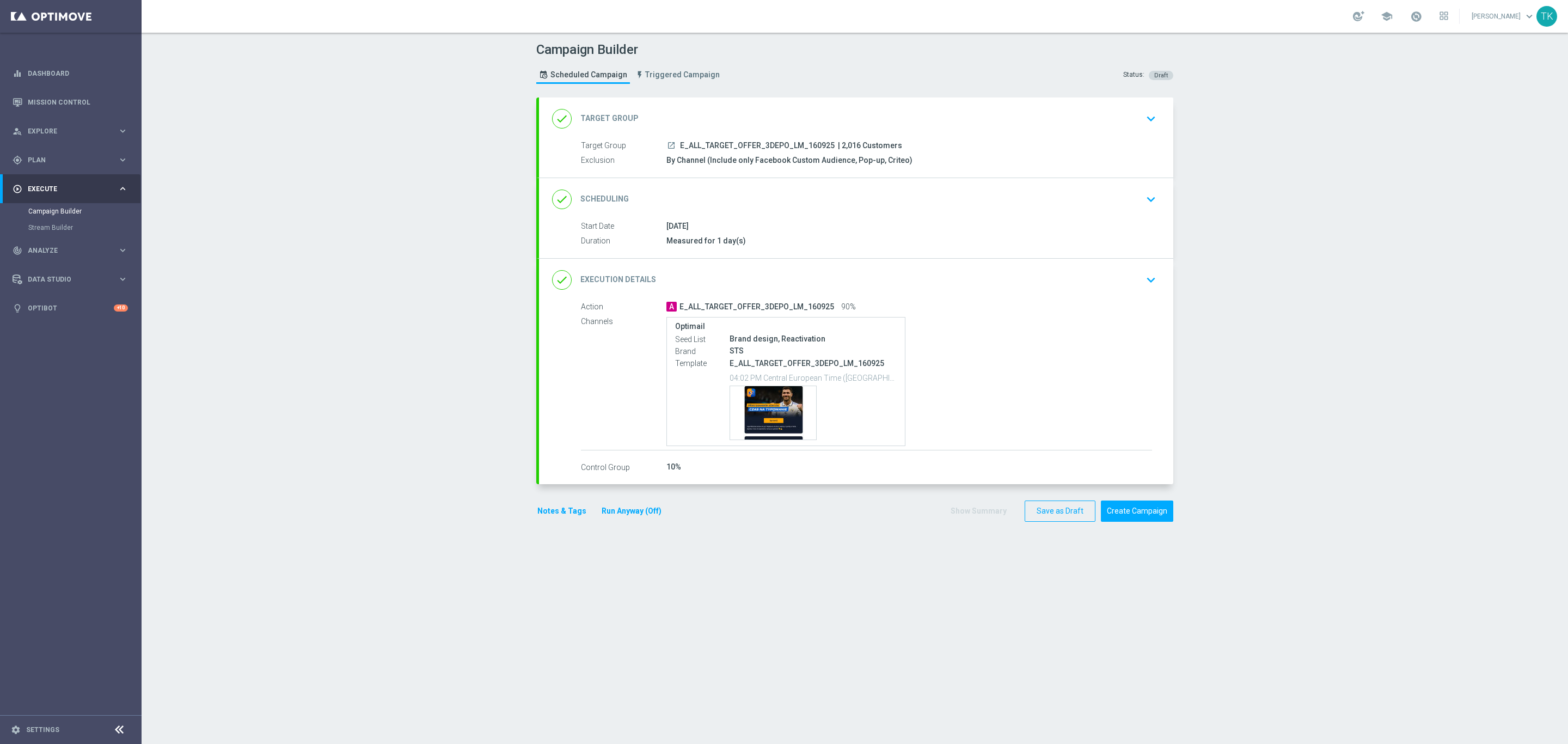
click at [554, 515] on button "Notes & Tags" at bounding box center [562, 511] width 51 height 13
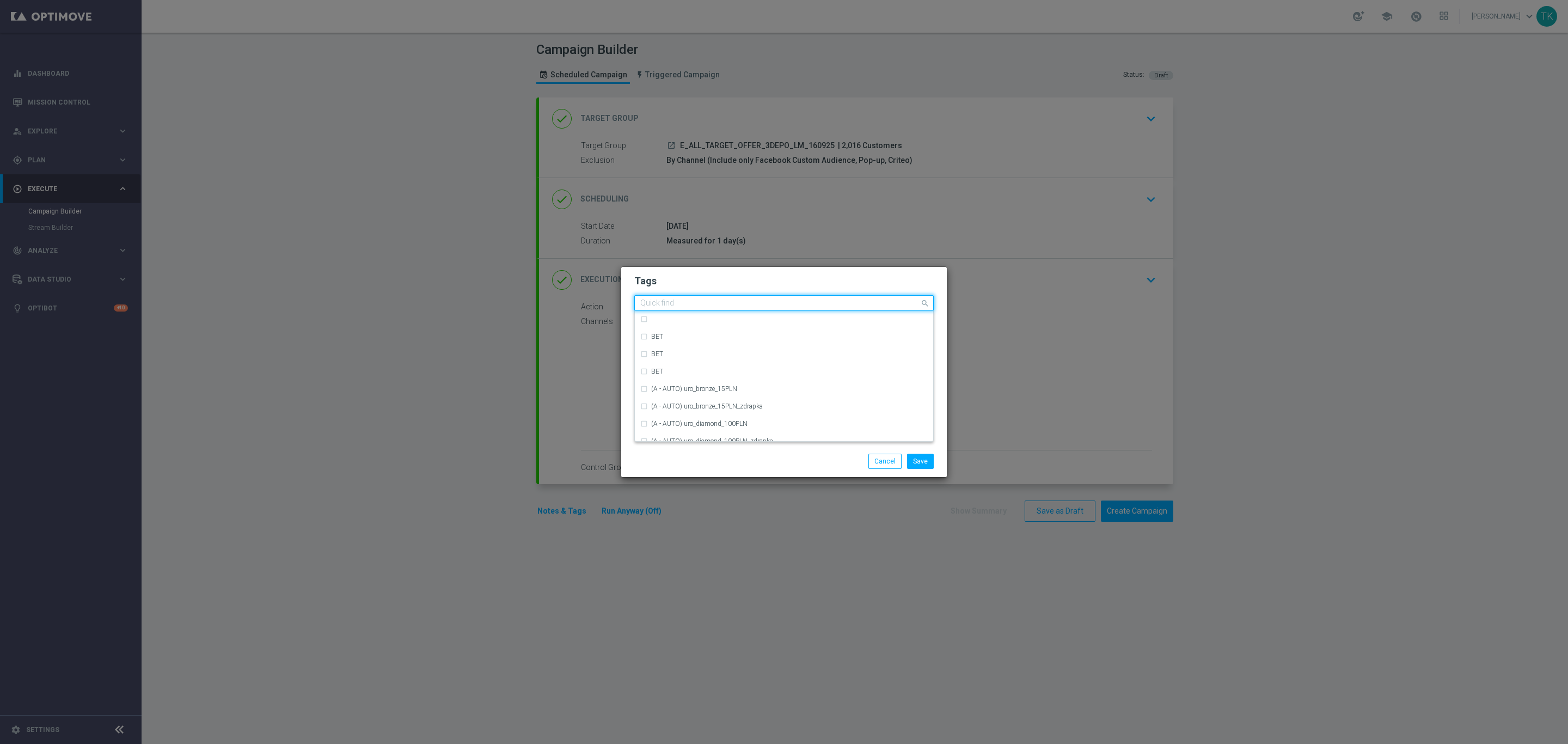
click at [760, 304] on input "text" at bounding box center [780, 303] width 279 height 9
click at [658, 425] on label "OFFER" at bounding box center [662, 424] width 21 height 7
type input "OFFER"
click at [910, 461] on button "Save" at bounding box center [920, 461] width 27 height 15
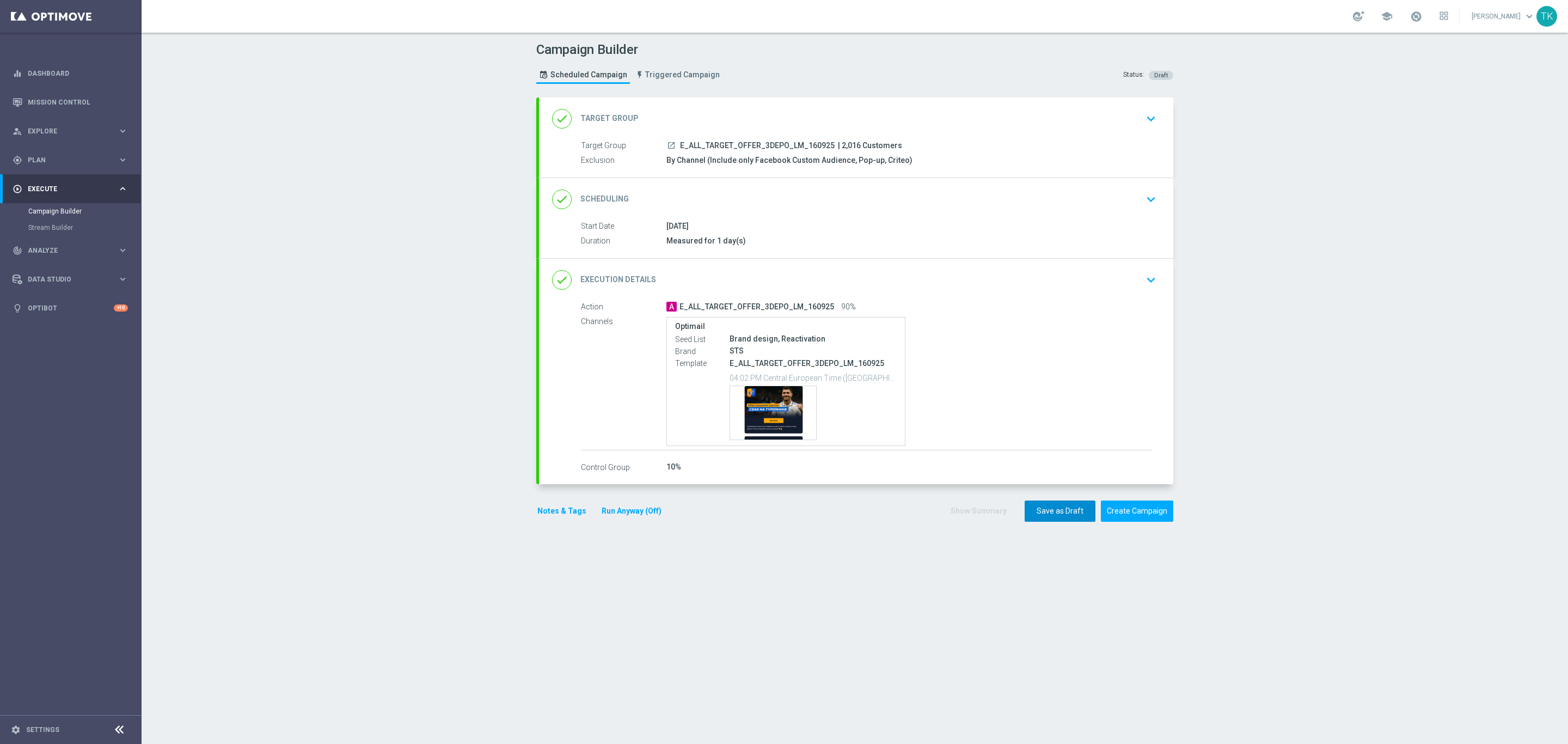
click at [1034, 518] on button "Save as Draft" at bounding box center [1060, 511] width 71 height 21
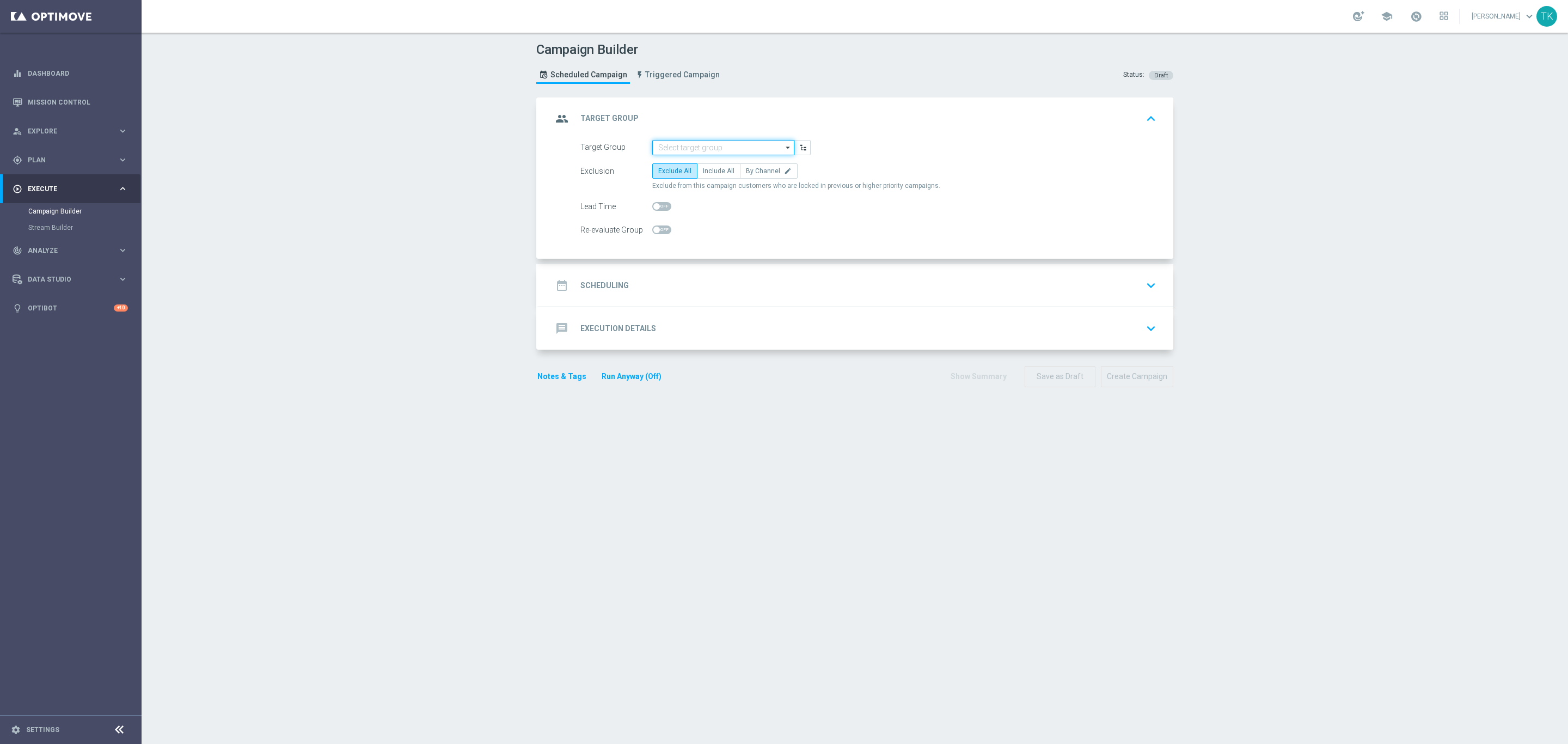
click at [691, 146] on input at bounding box center [723, 147] width 142 height 15
paste input "E_ALL_TARGET_OFFER_1-2DEPO_WO_LM_160925"
click at [687, 167] on div "E_ALL_TARGET_OFFER_1-2DEPO_WO_LM_160925" at bounding box center [723, 168] width 131 height 19
type input "E_ALL_TARGET_OFFER_1-2DEPO_WO_LM_160925"
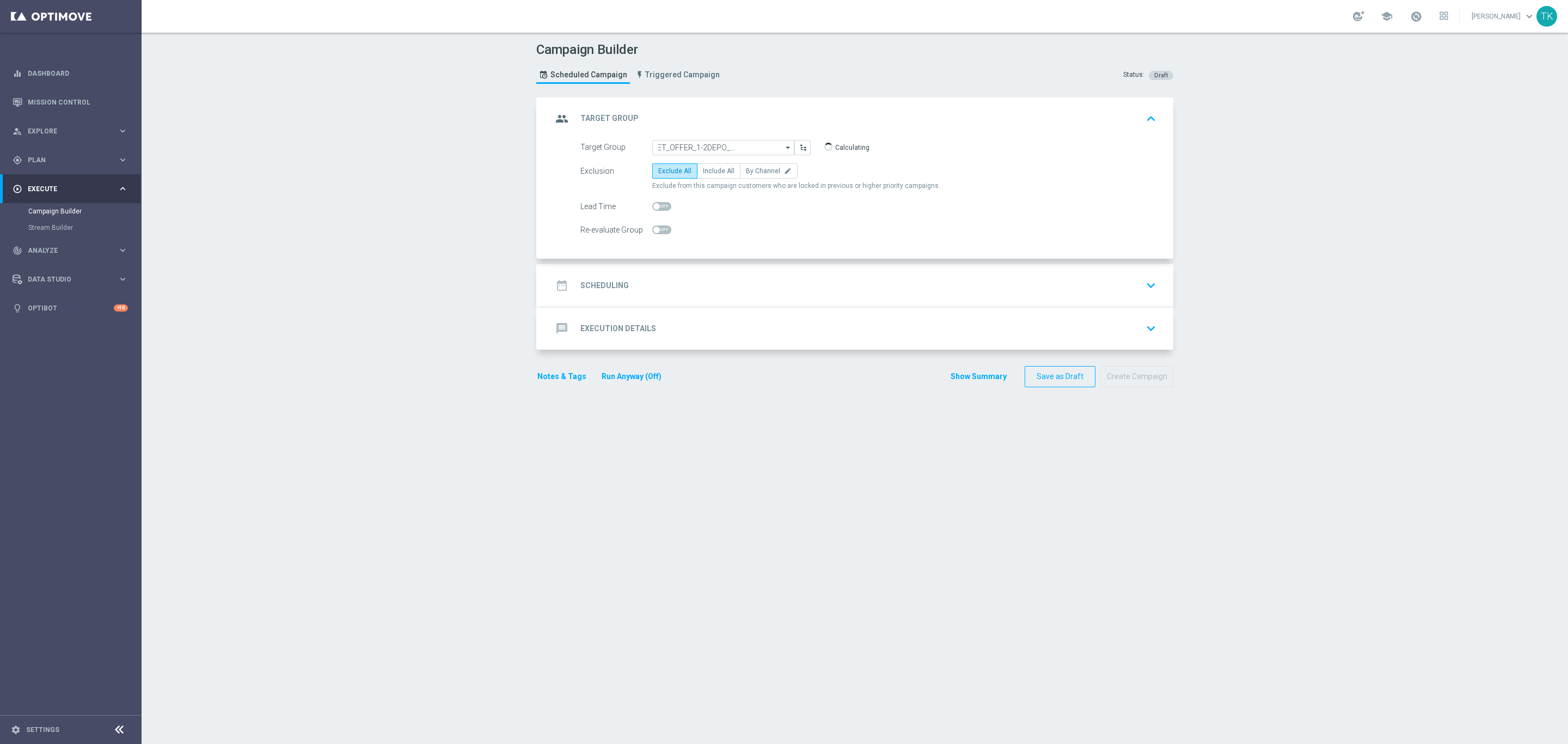
scroll to position [0, 0]
click at [768, 175] on span "By Channel" at bounding box center [763, 171] width 34 height 8
click at [753, 175] on input "By Channel edit" at bounding box center [749, 173] width 7 height 7
radio input "true"
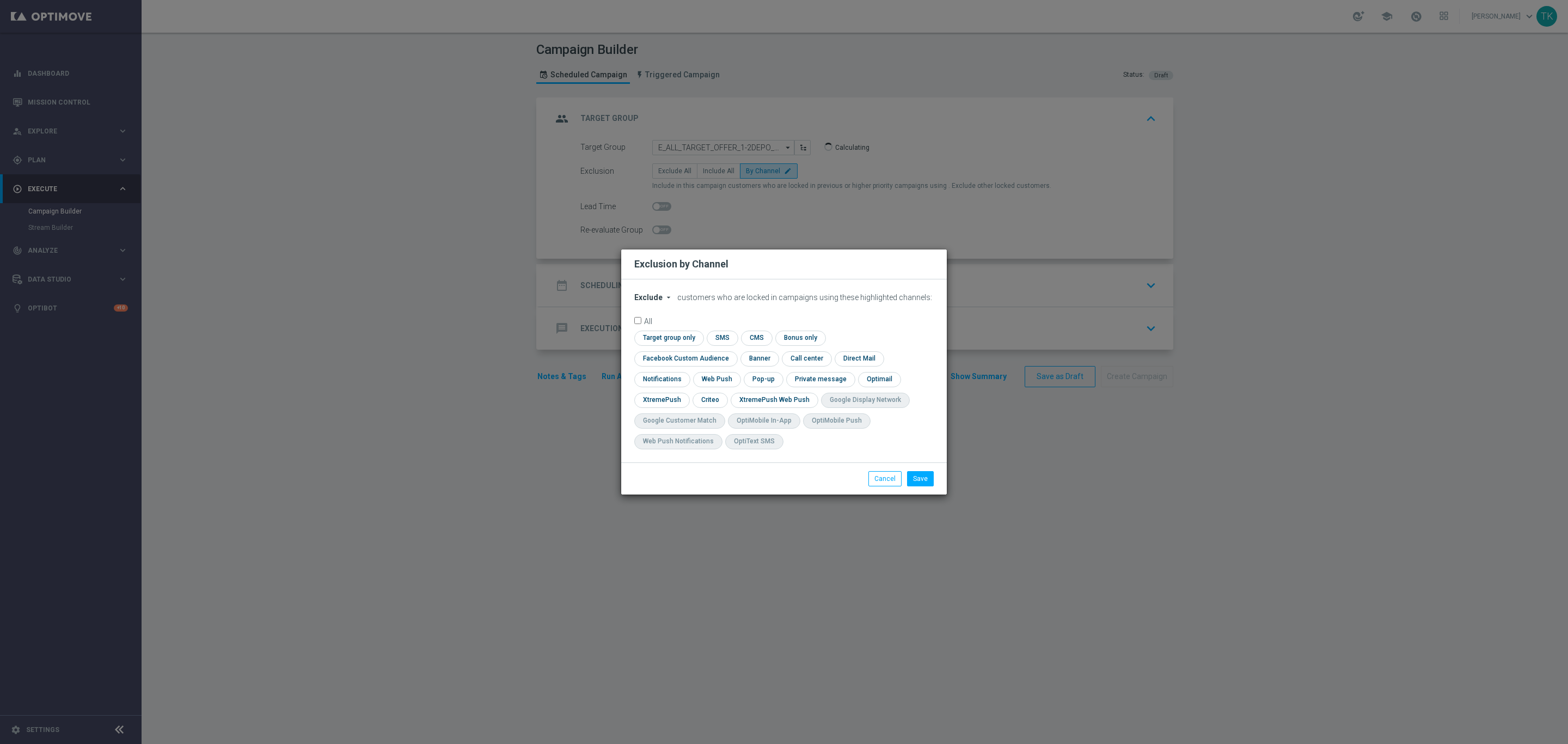
click at [645, 302] on div "Exclude arrow_drop_down × Exclude customers who are locked in campaigns using t…" at bounding box center [784, 371] width 326 height 183
click at [644, 301] on div "Exclude arrow_drop_down × Exclude customers who are locked in campaigns using t…" at bounding box center [784, 371] width 326 height 183
click at [644, 302] on span "Exclude" at bounding box center [648, 297] width 29 height 9
click at [0, 0] on span "Include" at bounding box center [0, 0] width 0 height 0
click at [733, 351] on input "checkbox" at bounding box center [684, 359] width 99 height 15
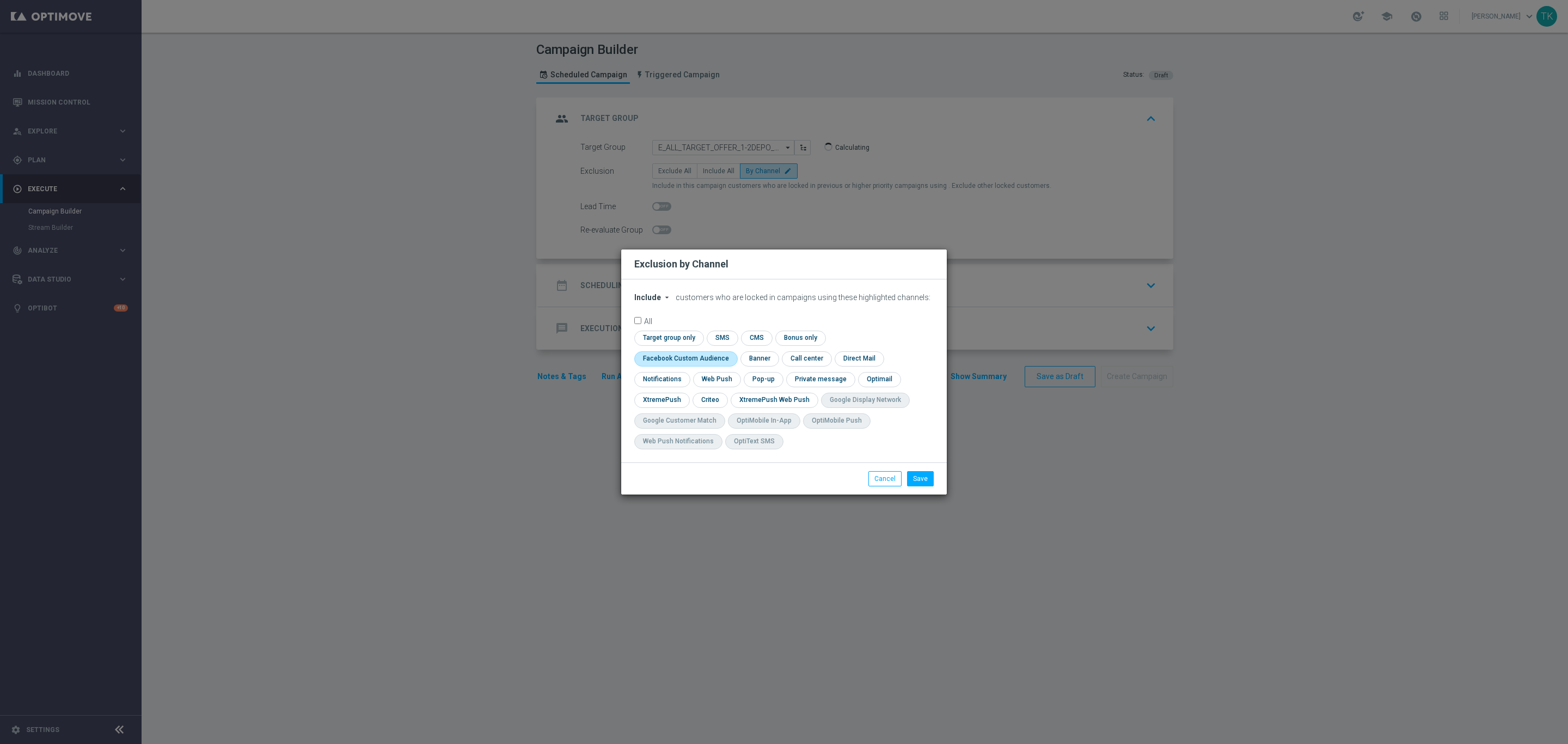
checkbox input "true"
click at [702, 397] on input "checkbox" at bounding box center [709, 400] width 33 height 15
checkbox input "true"
click at [756, 376] on input "checkbox" at bounding box center [763, 379] width 38 height 15
checkbox input "true"
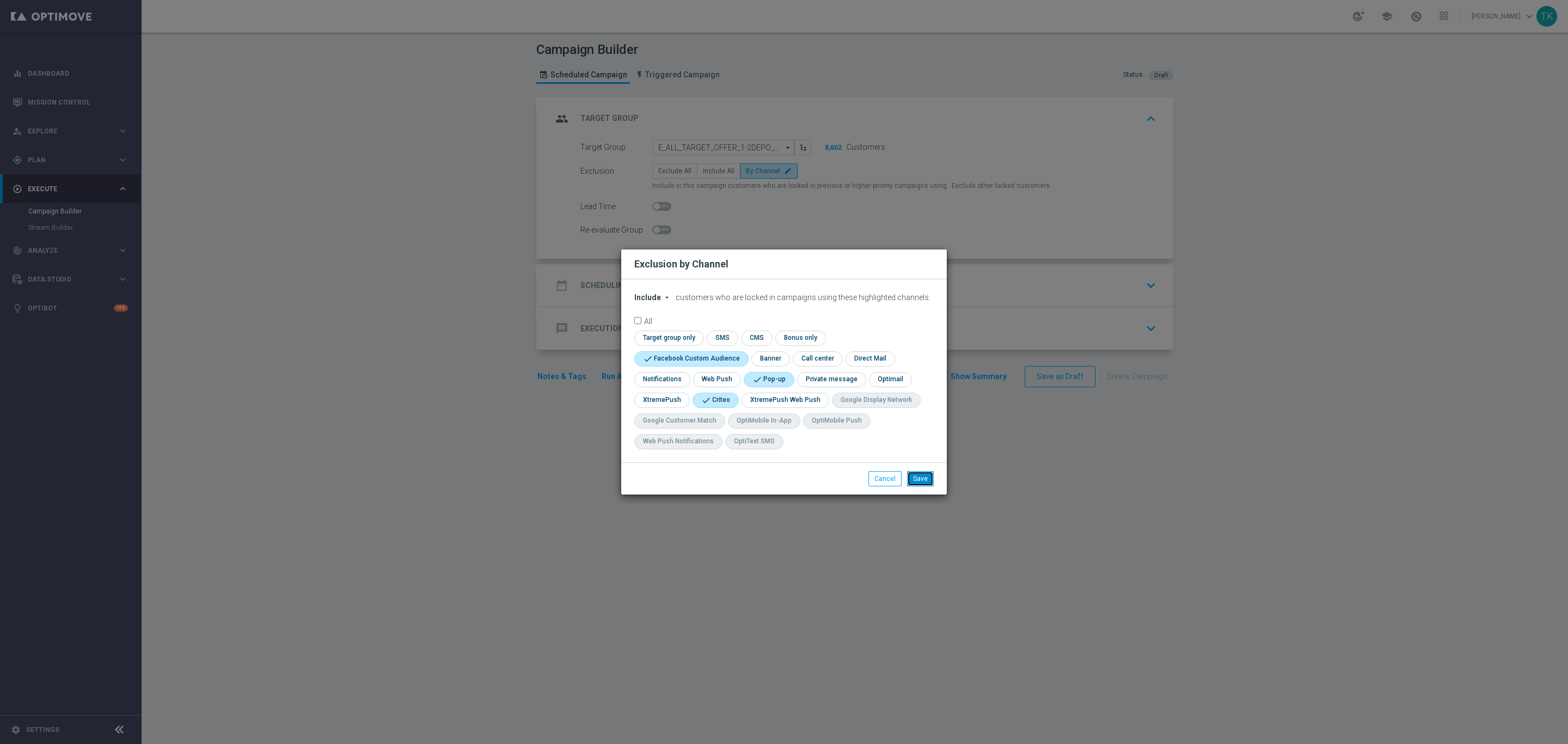
click at [917, 472] on button "Save" at bounding box center [920, 479] width 27 height 15
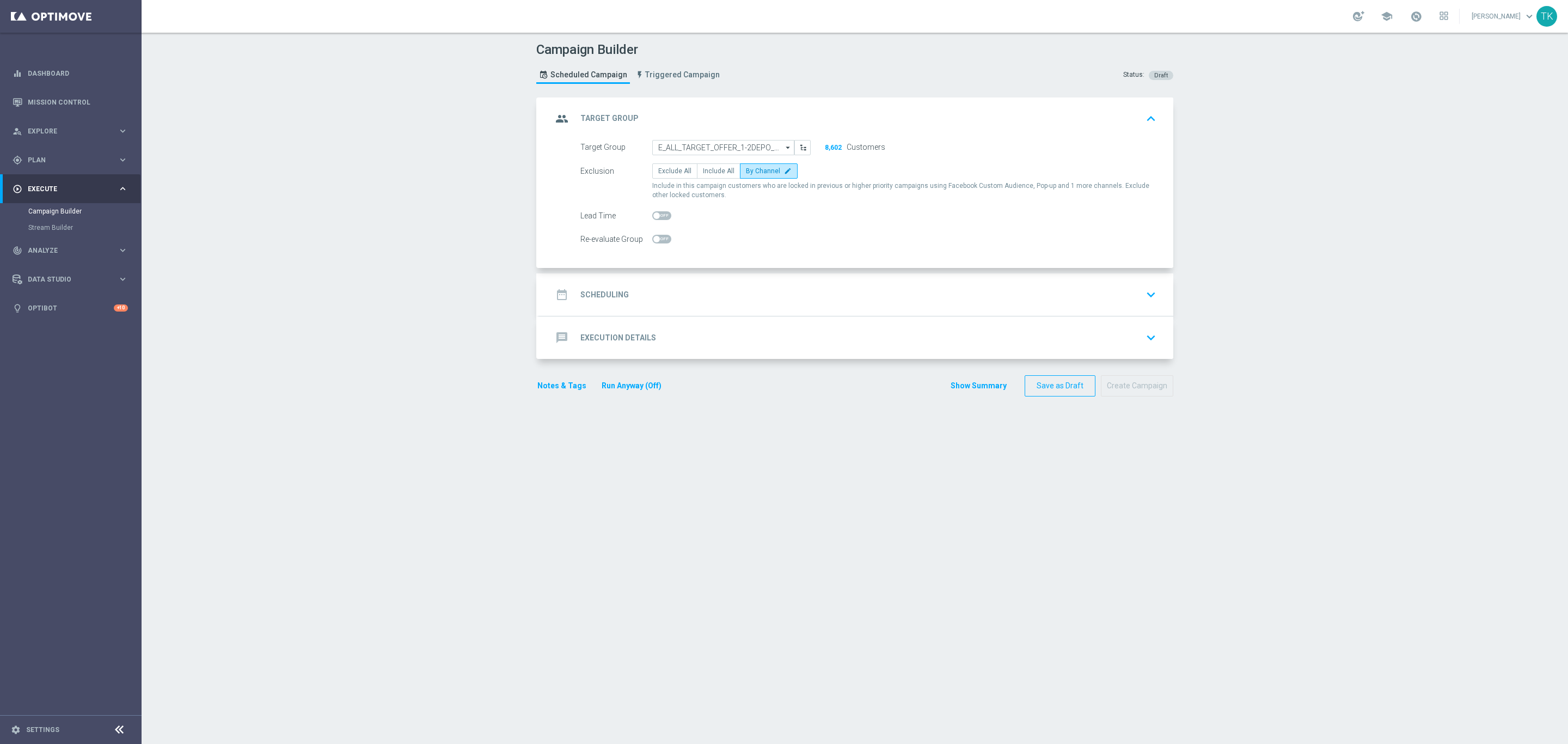
click at [673, 298] on div "date_range Scheduling keyboard_arrow_down" at bounding box center [856, 295] width 608 height 21
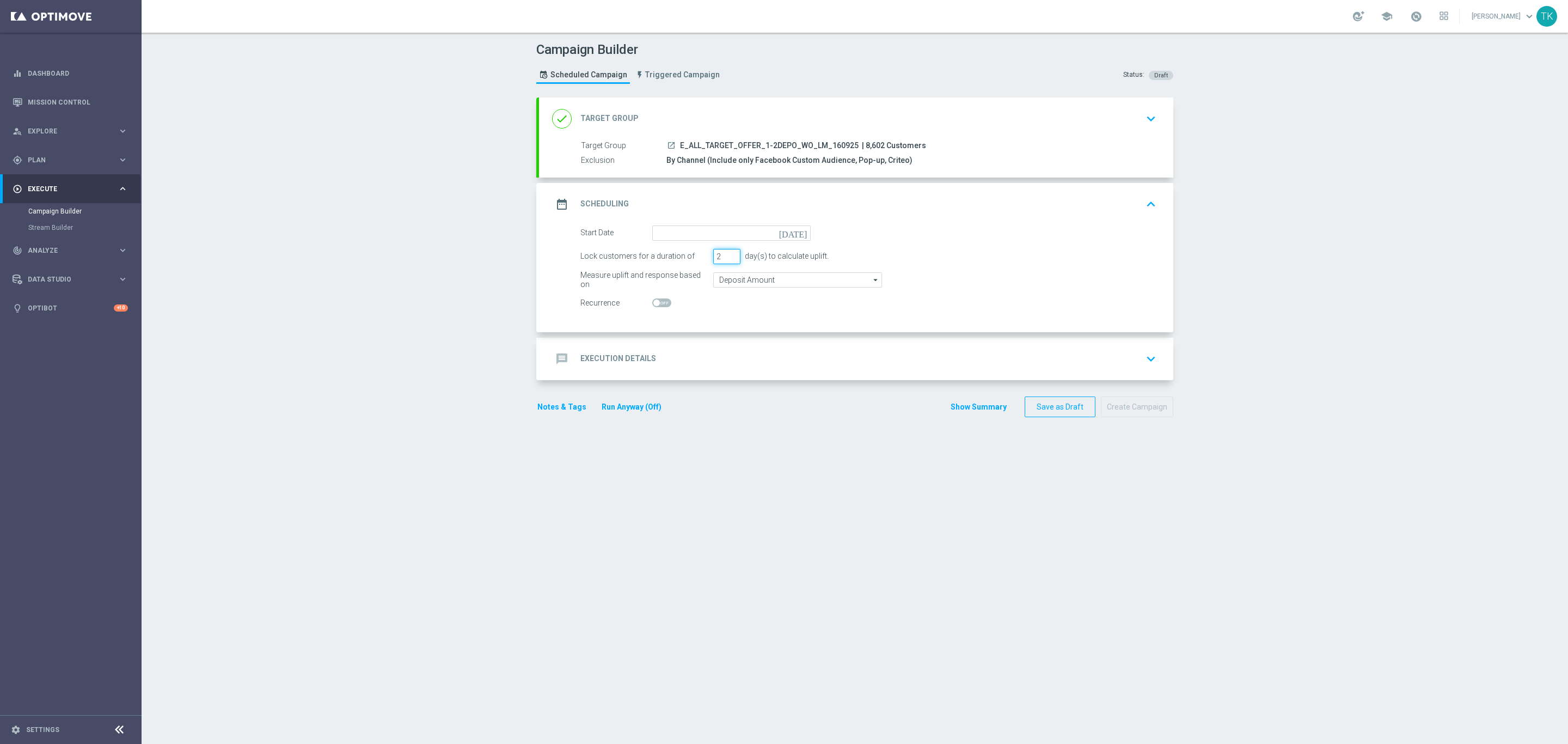
click at [725, 260] on input "2" at bounding box center [727, 256] width 27 height 15
type input "1"
click at [725, 260] on input "1" at bounding box center [727, 256] width 27 height 15
click at [694, 229] on input at bounding box center [732, 233] width 158 height 15
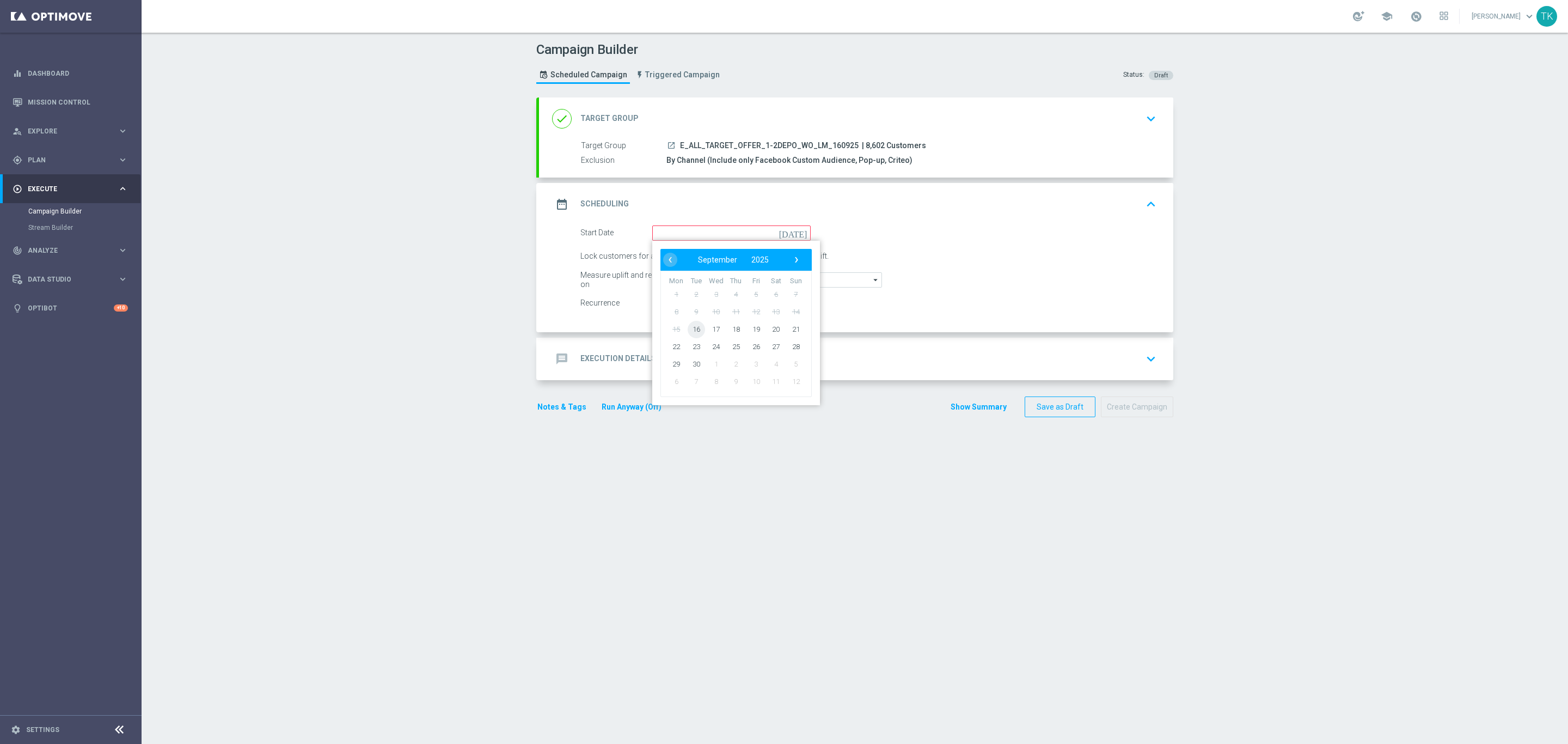
click at [688, 325] on span "16" at bounding box center [696, 329] width 18 height 18
type input "[DATE]"
click at [654, 348] on div "message Execution Details keyboard_arrow_down" at bounding box center [856, 359] width 634 height 43
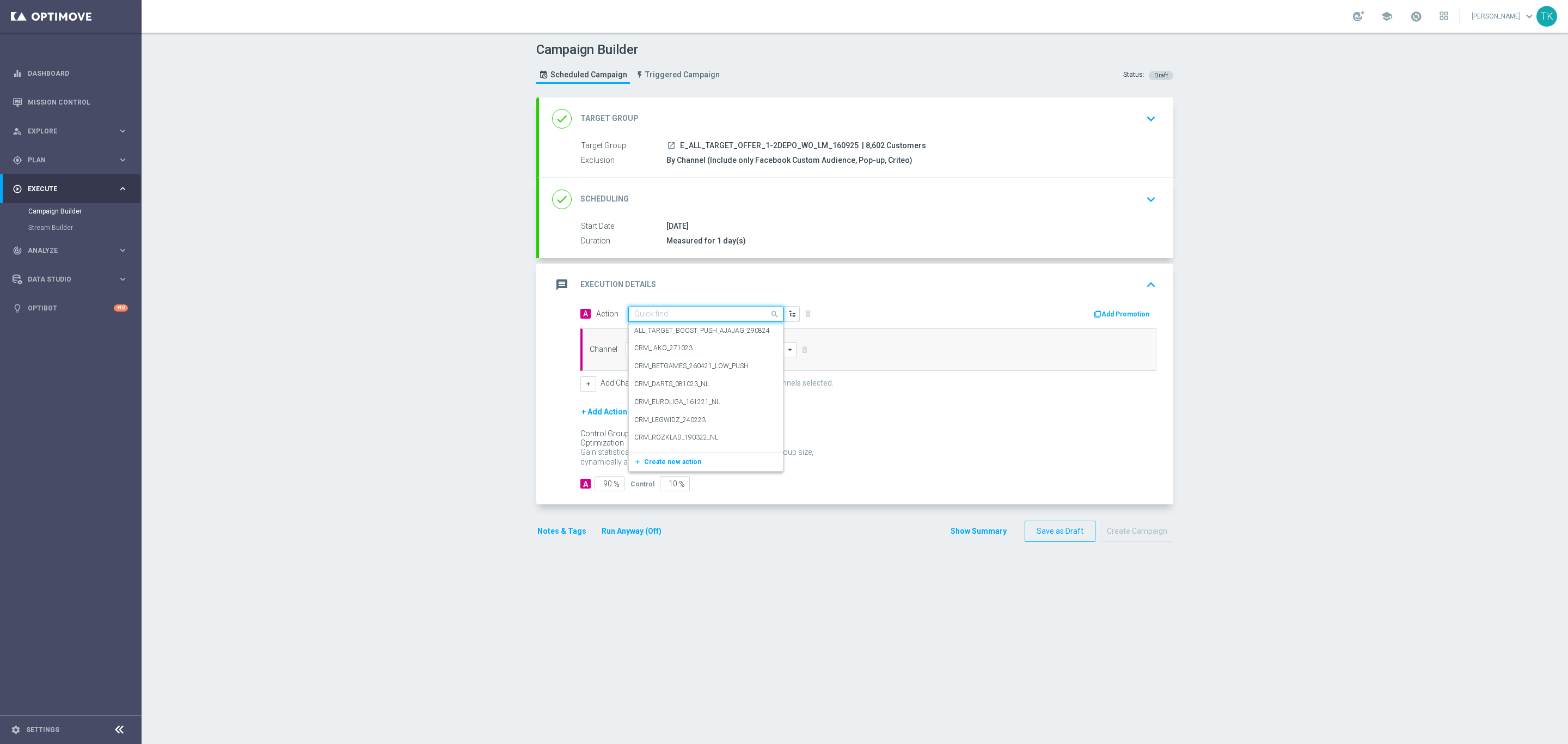
click at [634, 317] on input "text" at bounding box center [695, 314] width 121 height 9
paste input "E_ALL_TARGET_OFFER_1-2DEPO_WO_LM_160925"
type input "E_ALL_TARGET_OFFER_1-2DEPO_WO_LM_160925"
click at [644, 352] on span "Create new action" at bounding box center [673, 348] width 57 height 8
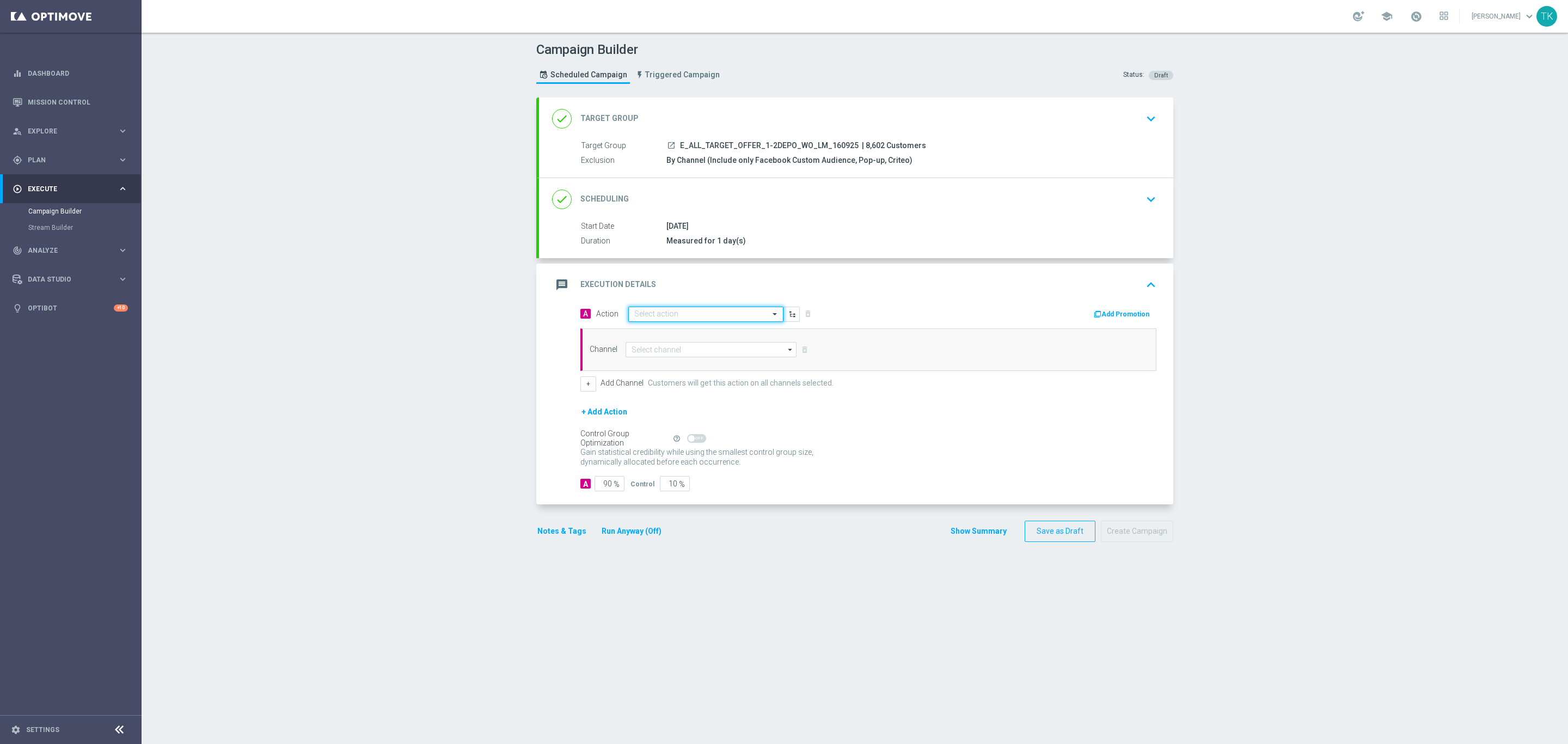
scroll to position [0, 0]
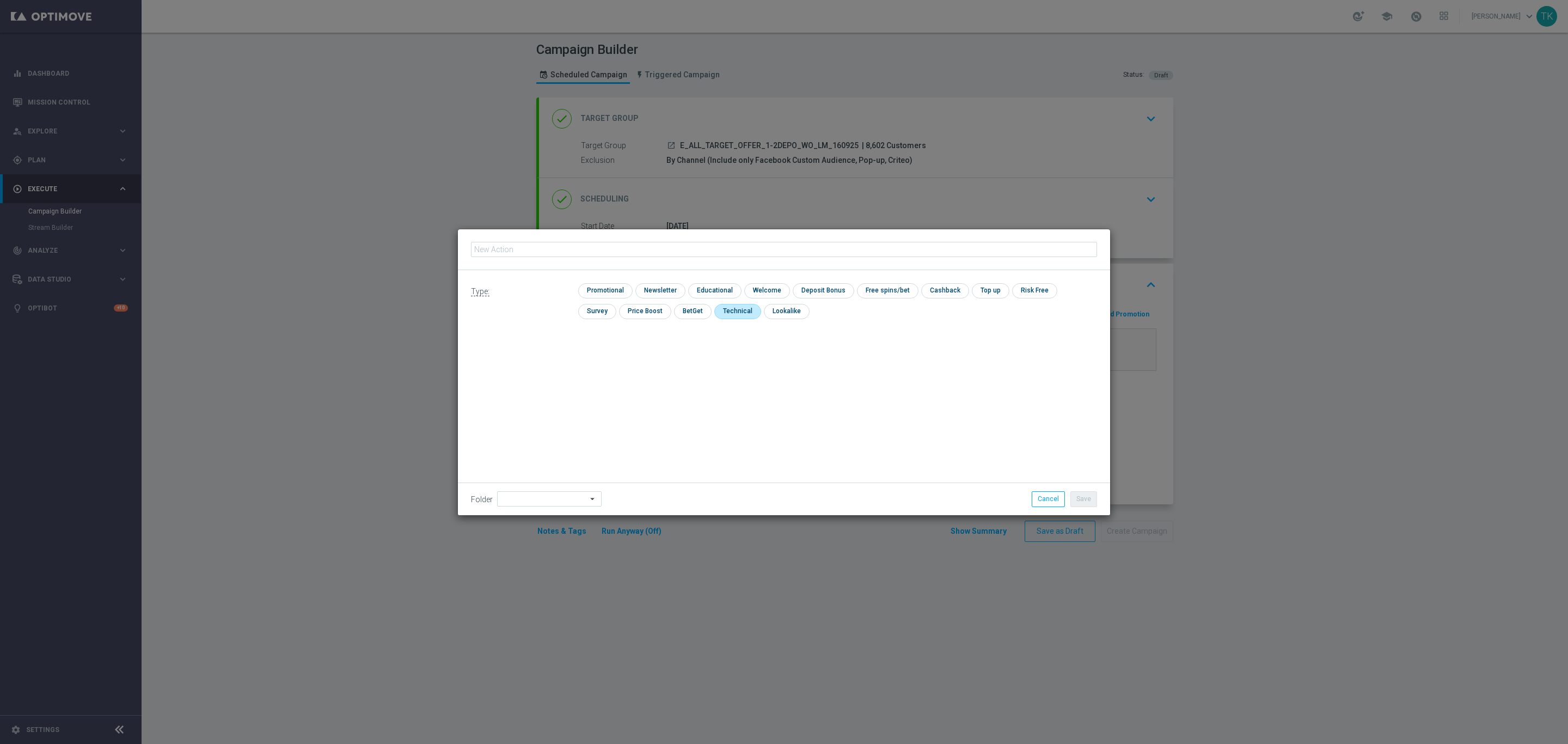
click at [715, 311] on input "checkbox" at bounding box center [737, 311] width 44 height 15
checkbox input "true"
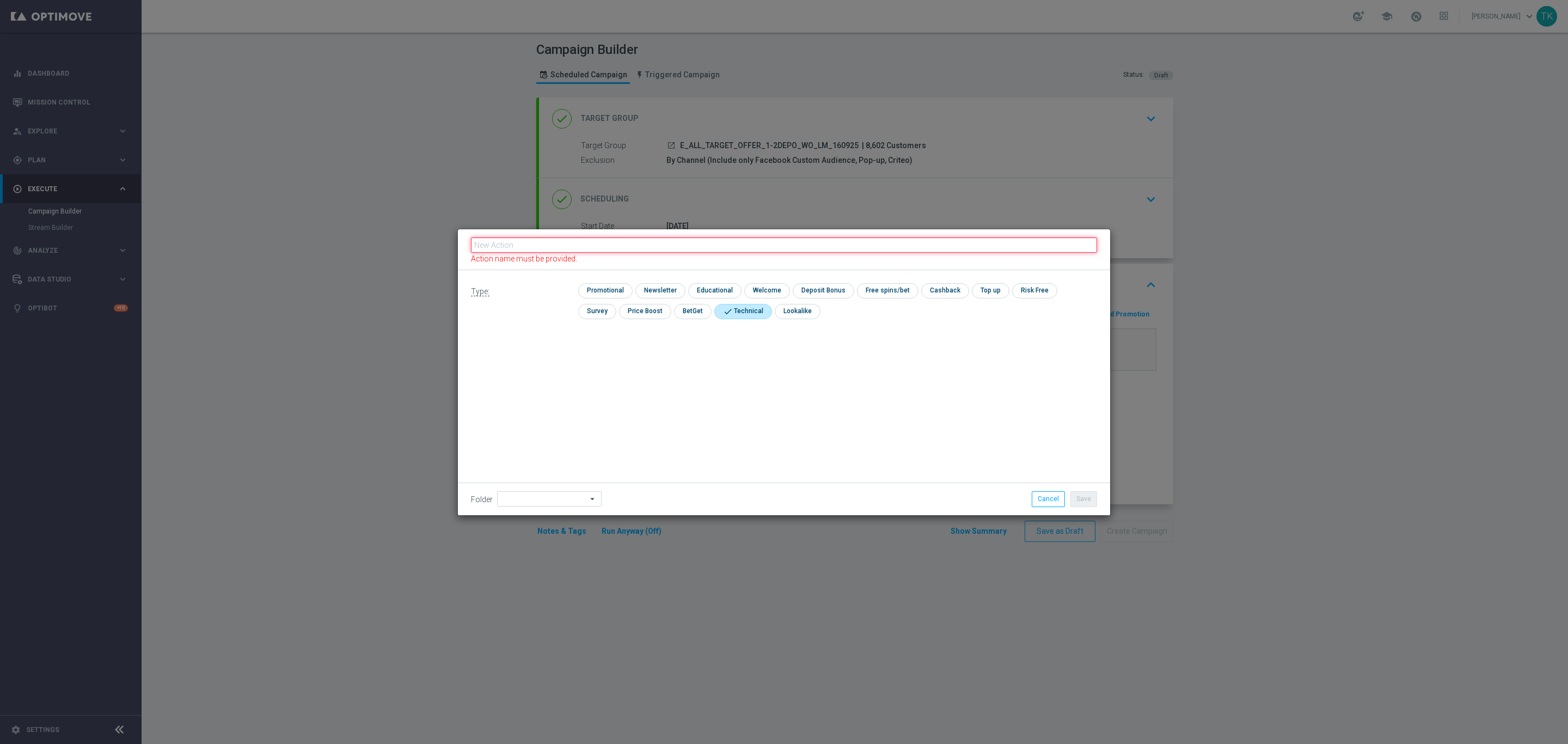
click at [611, 247] on input "text" at bounding box center [784, 245] width 626 height 15
paste input "E_ALL_TARGET_OFFER_1-2DEPO_WO_LM_160925"
type input "E_ALL_TARGET_OFFER_1-2DEPO_WO_LM_160925"
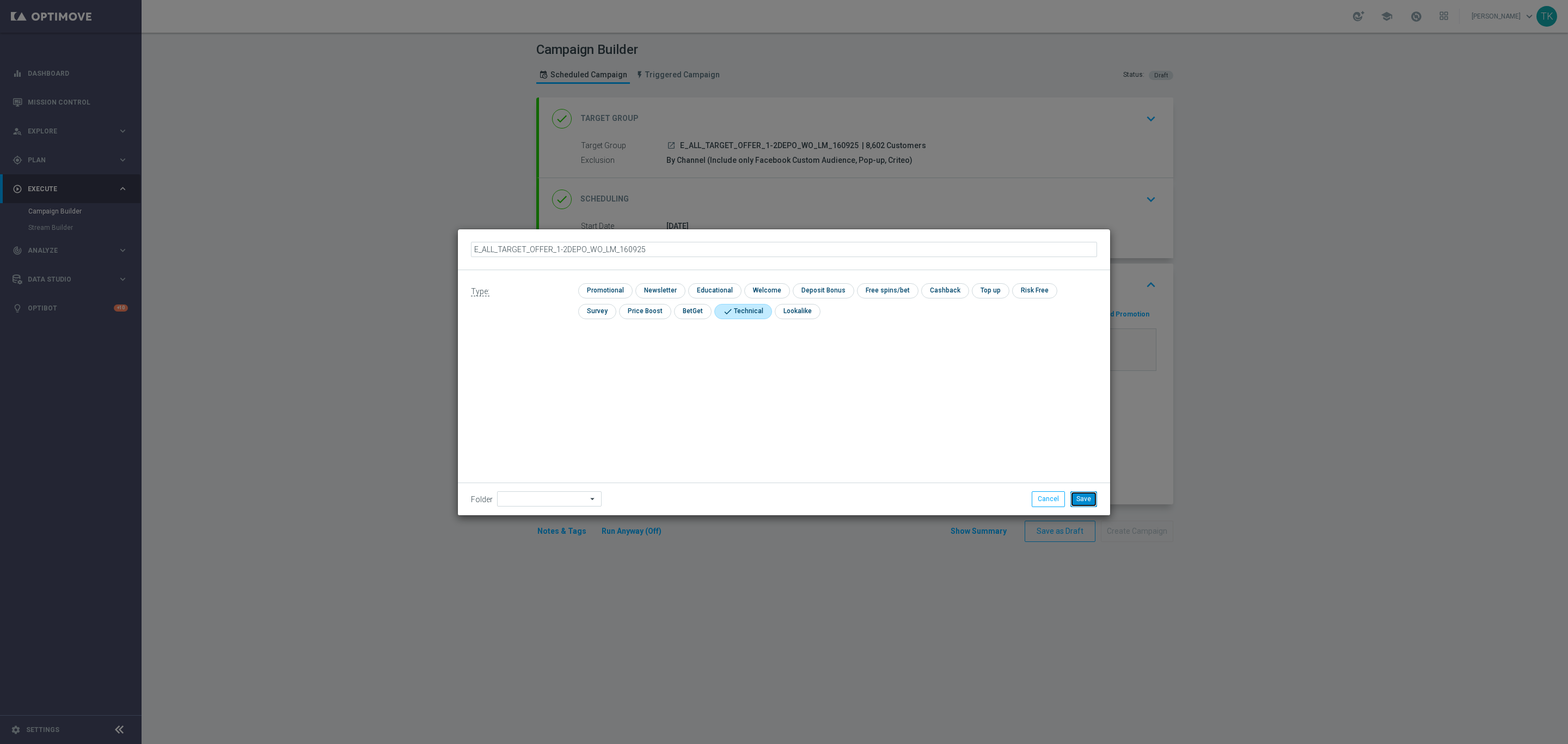
click at [1079, 497] on button "Save" at bounding box center [1083, 499] width 27 height 15
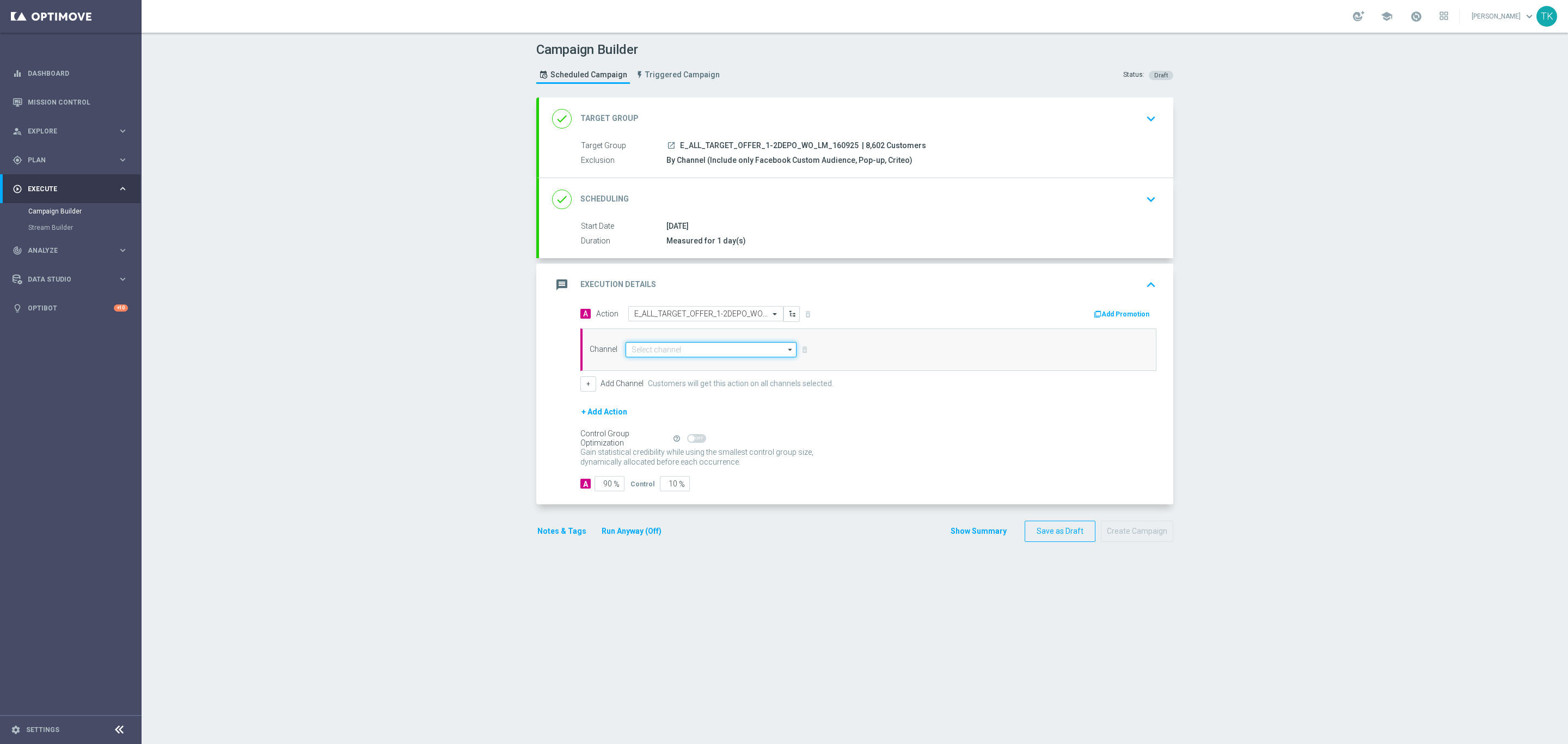
click at [647, 351] on input at bounding box center [711, 349] width 171 height 15
click at [651, 368] on div "Optimail" at bounding box center [711, 365] width 171 height 15
type input "Optimail"
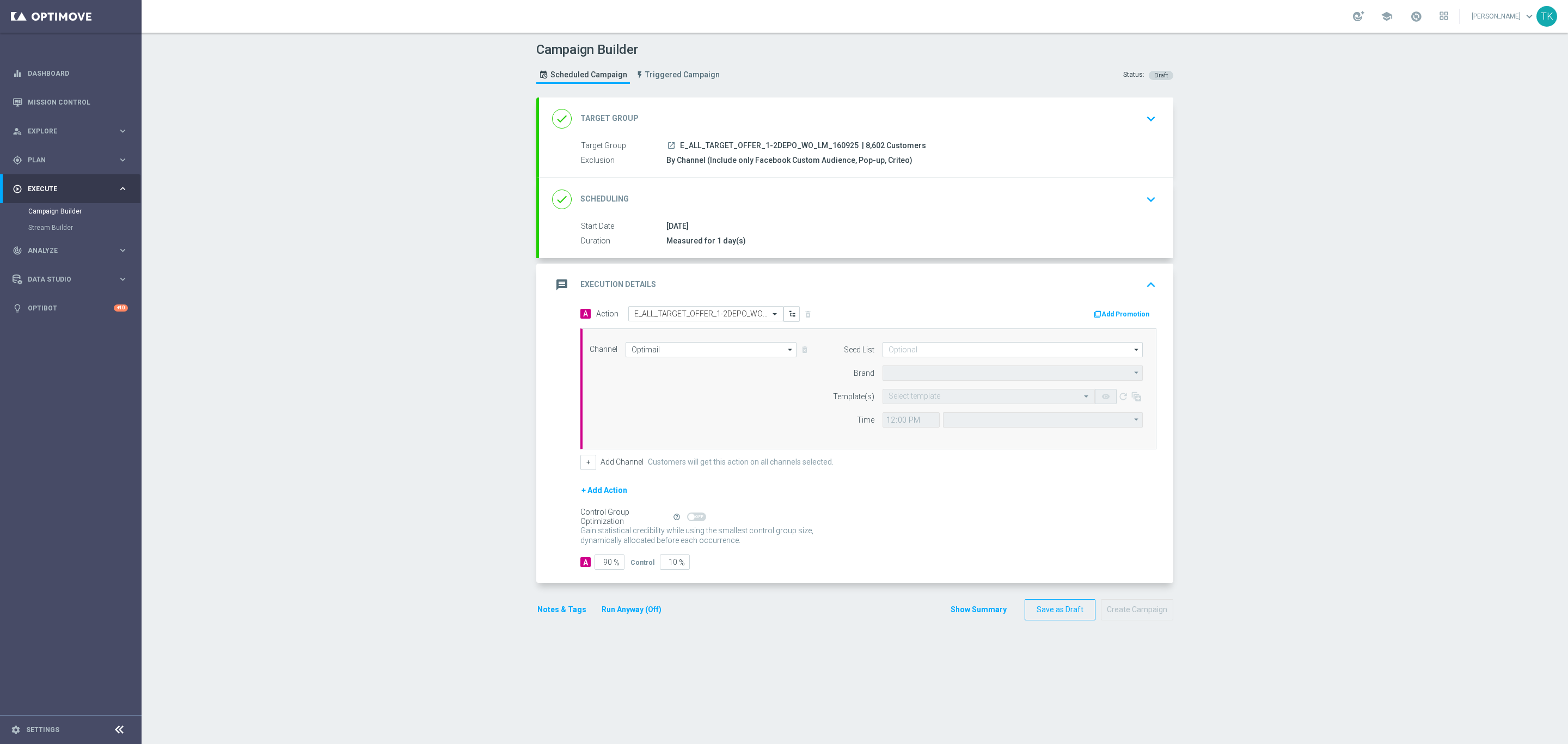
type input "Central European Time ([GEOGRAPHIC_DATA]) (UTC +02:00)"
type input "STS"
click at [905, 348] on input at bounding box center [1013, 349] width 261 height 15
click at [917, 409] on div "Brand design" at bounding box center [919, 406] width 40 height 10
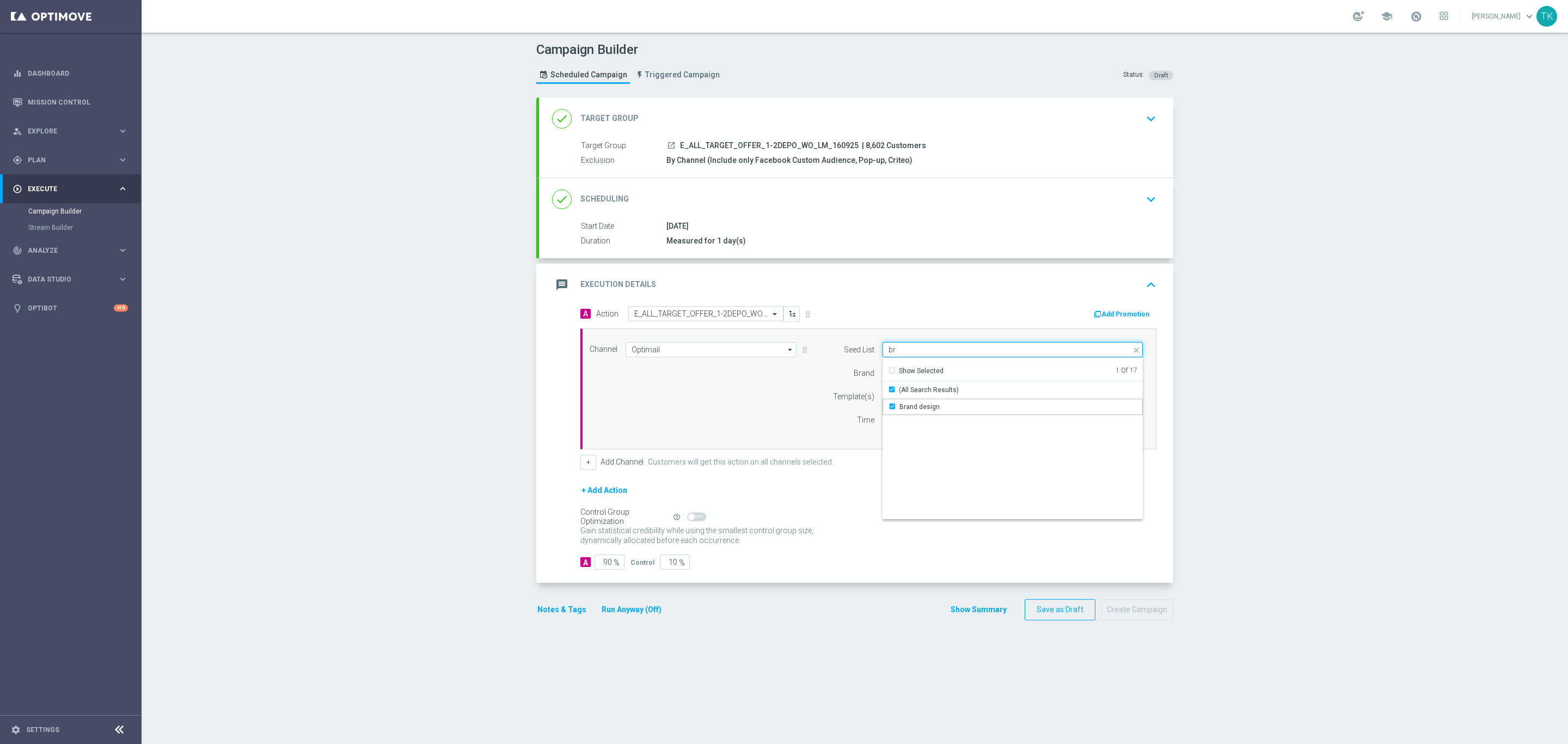
click at [897, 351] on input "br" at bounding box center [1013, 349] width 261 height 15
click at [907, 407] on div "Reactivation" at bounding box center [919, 407] width 38 height 10
click at [756, 405] on div "Channel Optimail Optimail arrow_drop_down Show Selected 1 of 22 Target group on…" at bounding box center [866, 389] width 570 height 94
type input "Selected 2 of 17"
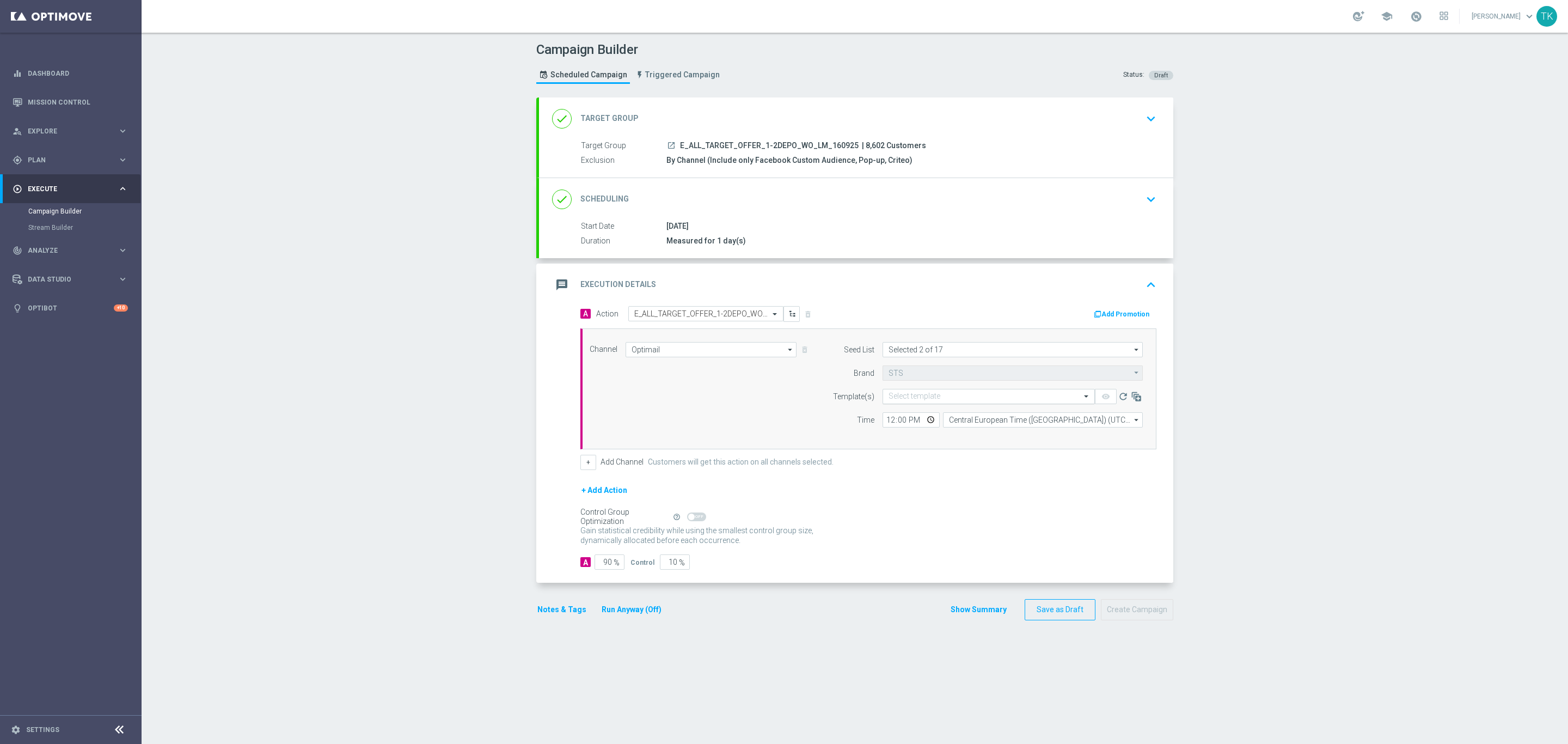
click at [903, 392] on div "Select template" at bounding box center [989, 396] width 212 height 15
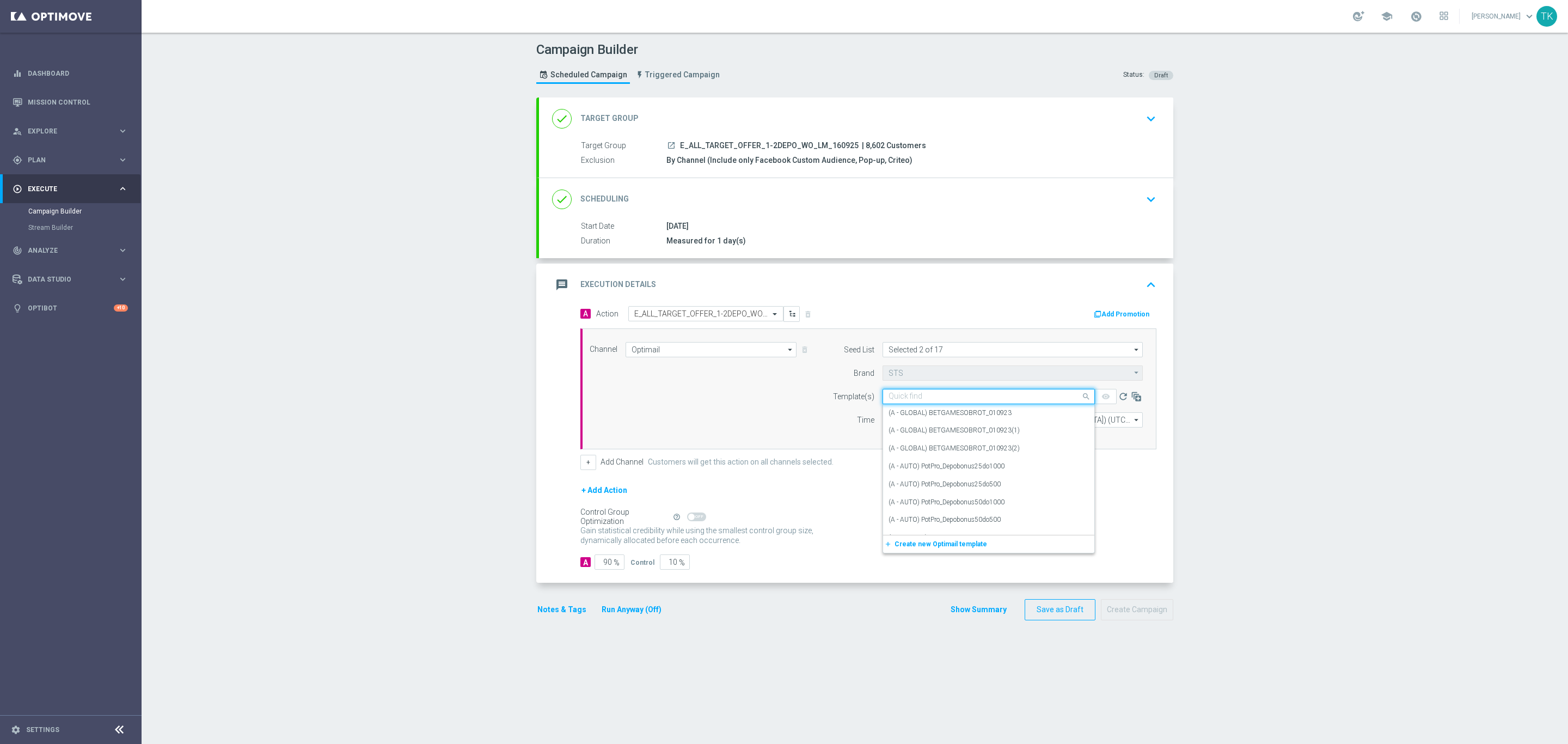
paste input "E_ALL_TARGET_OFFER_1-2DEPO_WO_LM_160925"
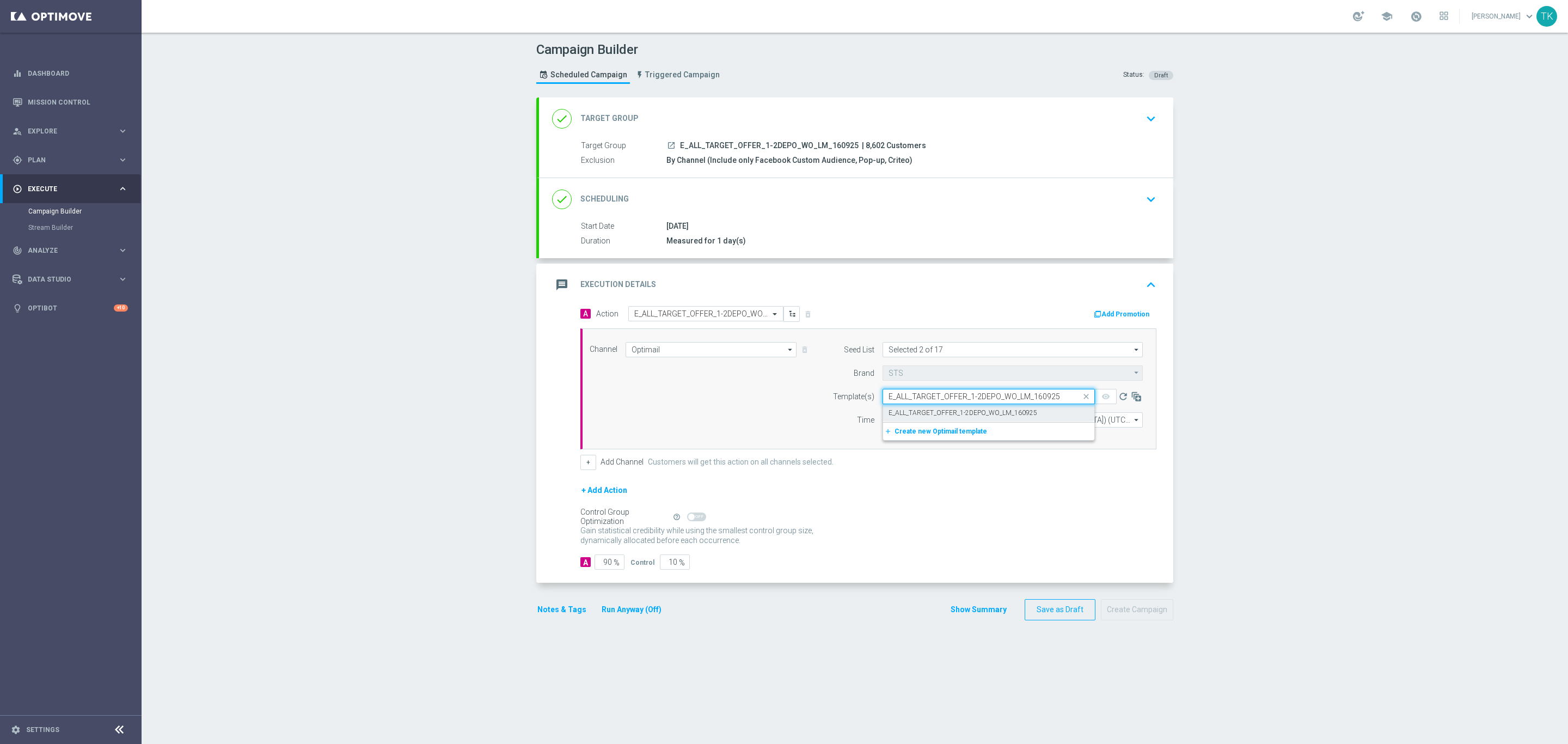
click at [926, 413] on label "E_ALL_TARGET_OFFER_1-2DEPO_WO_LM_160925" at bounding box center [963, 413] width 149 height 9
type input "E_ALL_TARGET_OFFER_1-2DEPO_WO_LM_160925"
click at [887, 422] on input "12:00" at bounding box center [911, 419] width 57 height 15
type input "16:02"
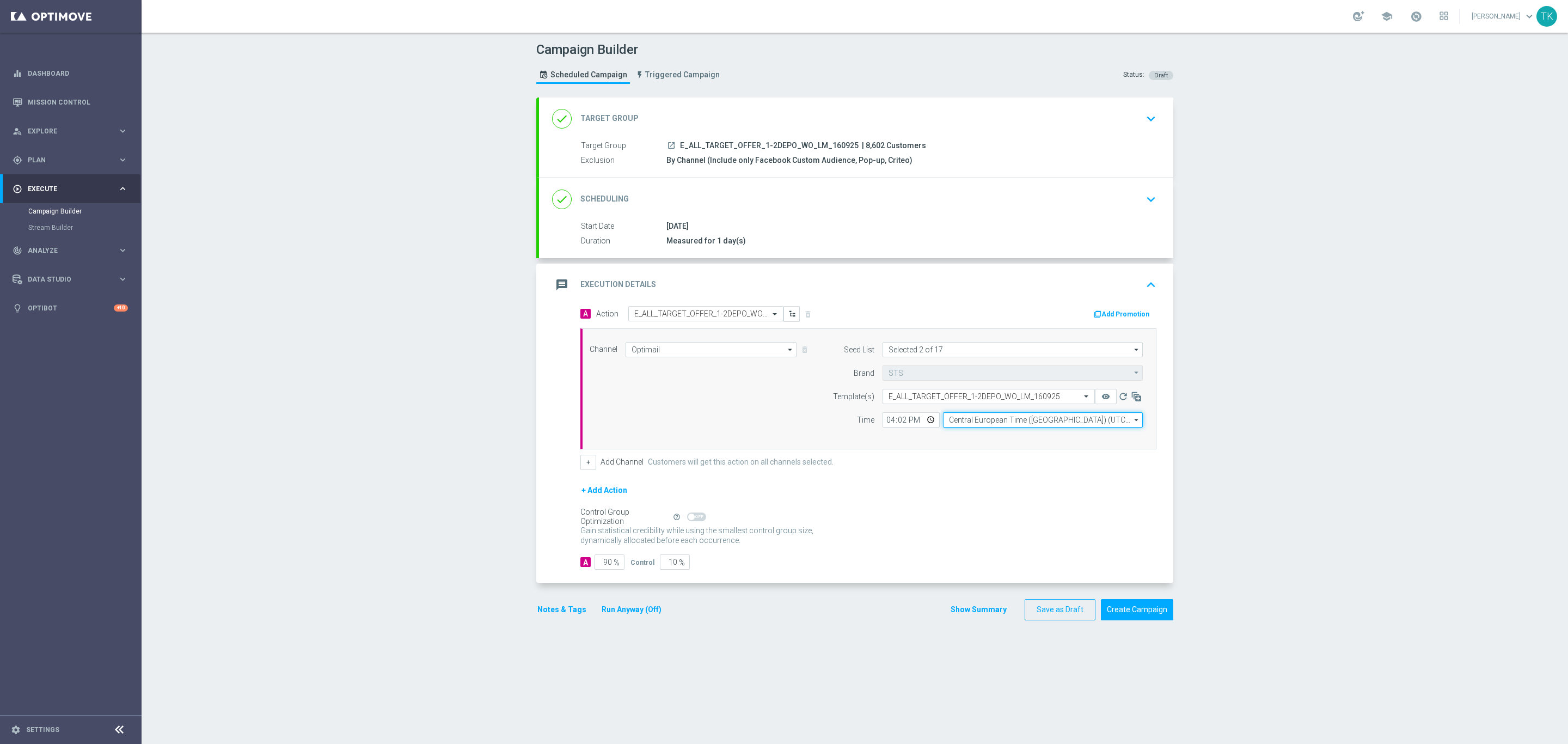
click at [961, 426] on input "Central European Time ([GEOGRAPHIC_DATA]) (UTC +02:00)" at bounding box center [1043, 419] width 200 height 15
click at [964, 435] on div "Central European Time ([GEOGRAPHIC_DATA]) (UTC +02:00)" at bounding box center [1038, 436] width 178 height 10
type input "Central European Time ([GEOGRAPHIC_DATA]) (UTC +02:00)"
click at [950, 615] on button "Show Summary" at bounding box center [979, 609] width 57 height 13
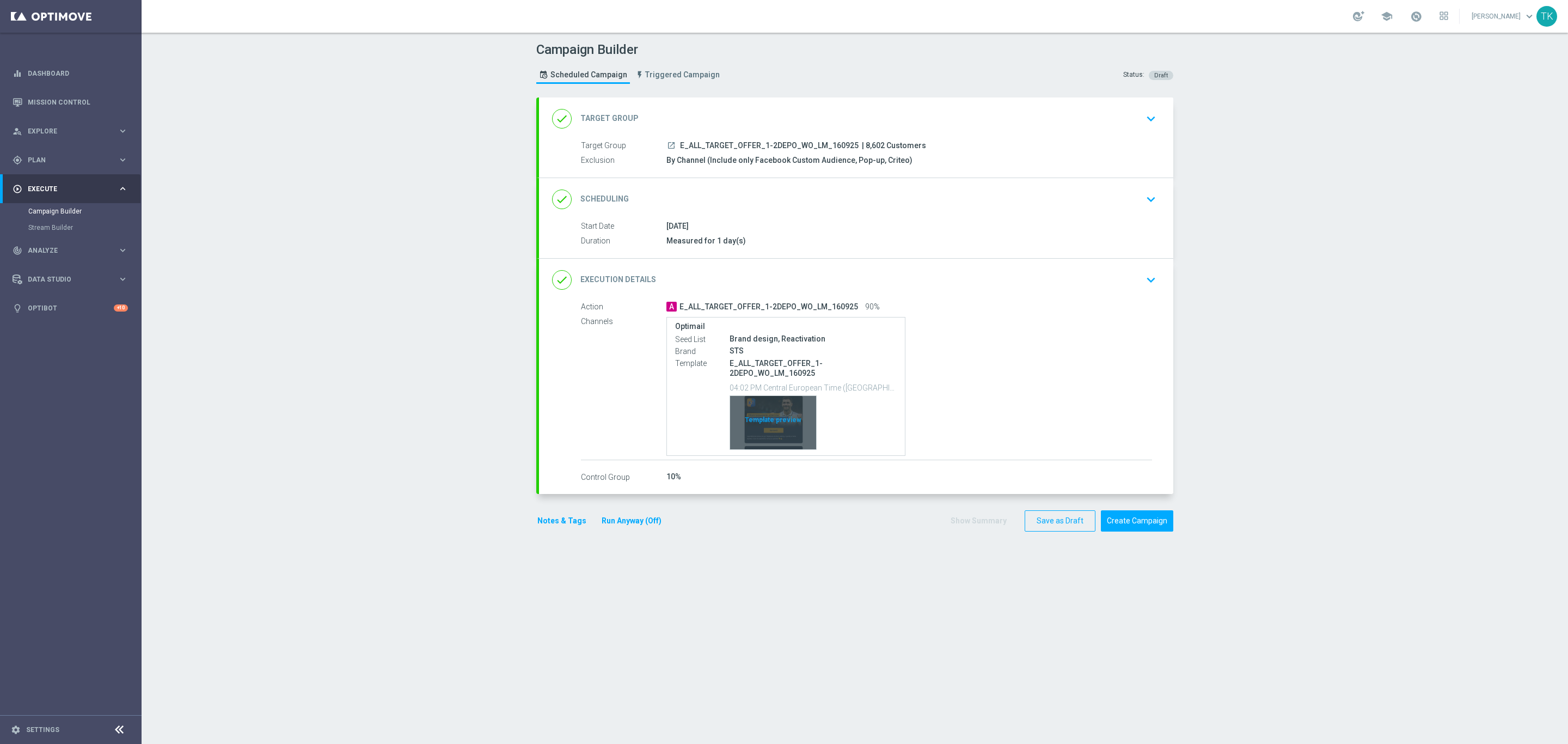
click at [782, 417] on div "Template preview" at bounding box center [772, 423] width 86 height 54
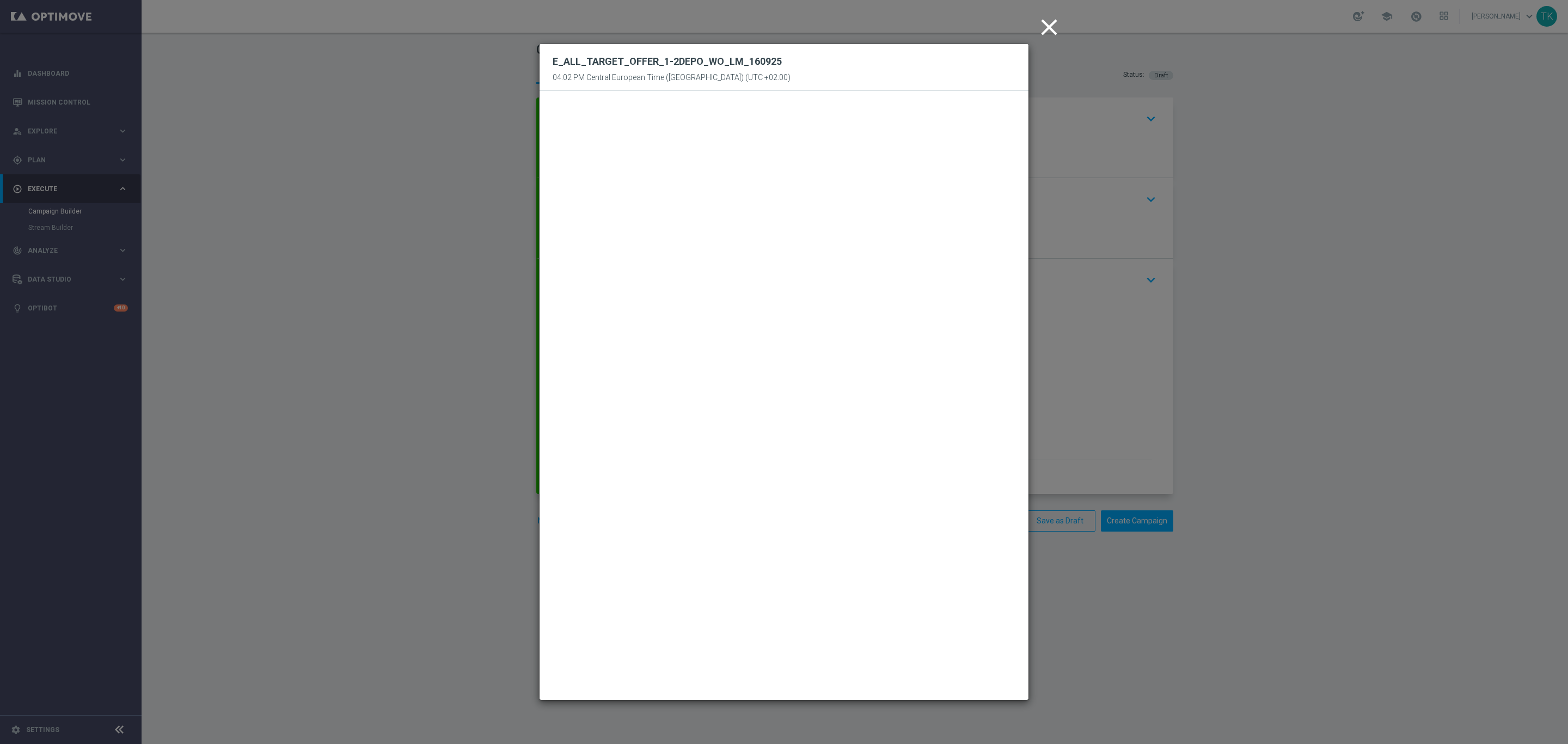
click at [1052, 23] on icon "close" at bounding box center [1049, 27] width 27 height 27
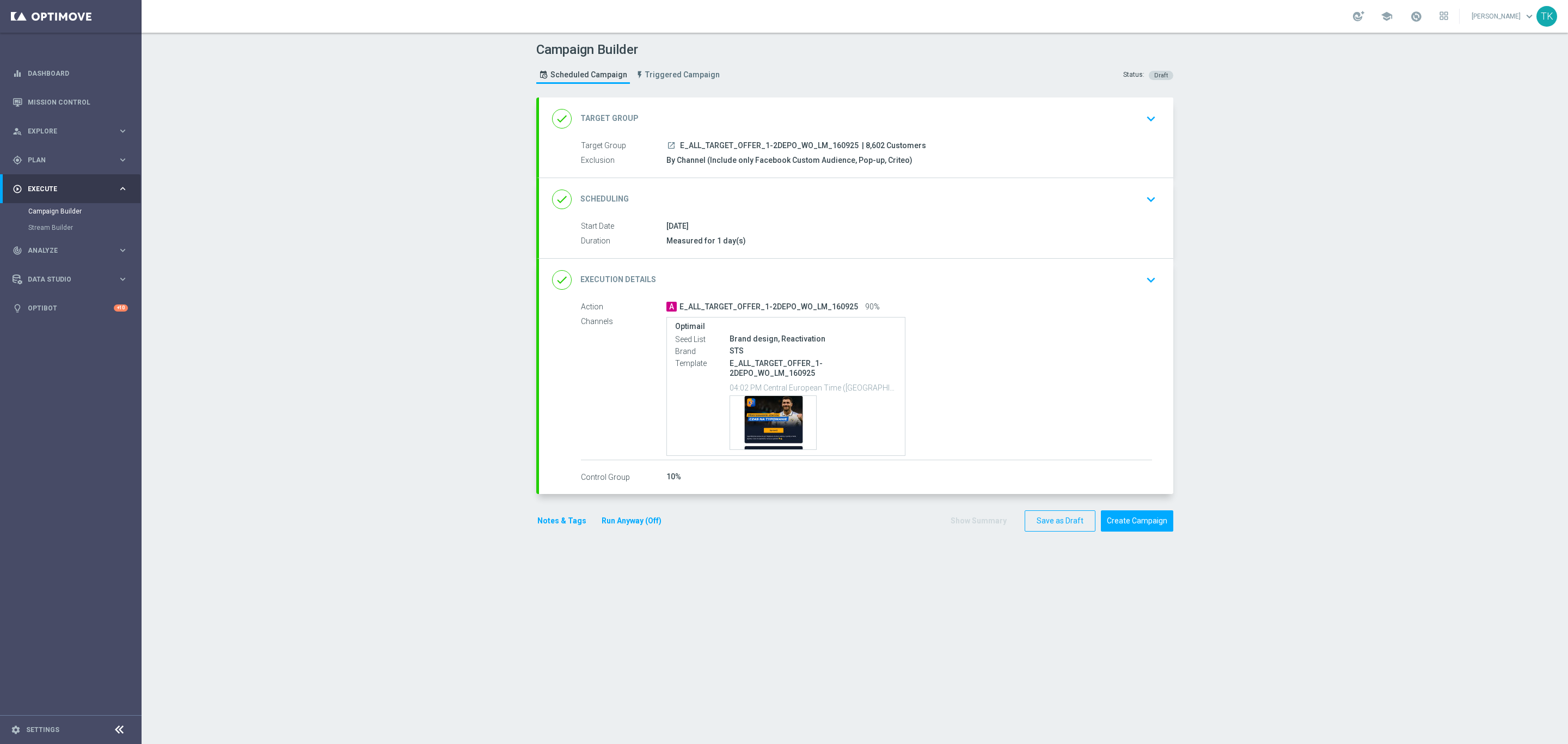
click at [549, 521] on button "Notes & Tags" at bounding box center [562, 521] width 51 height 13
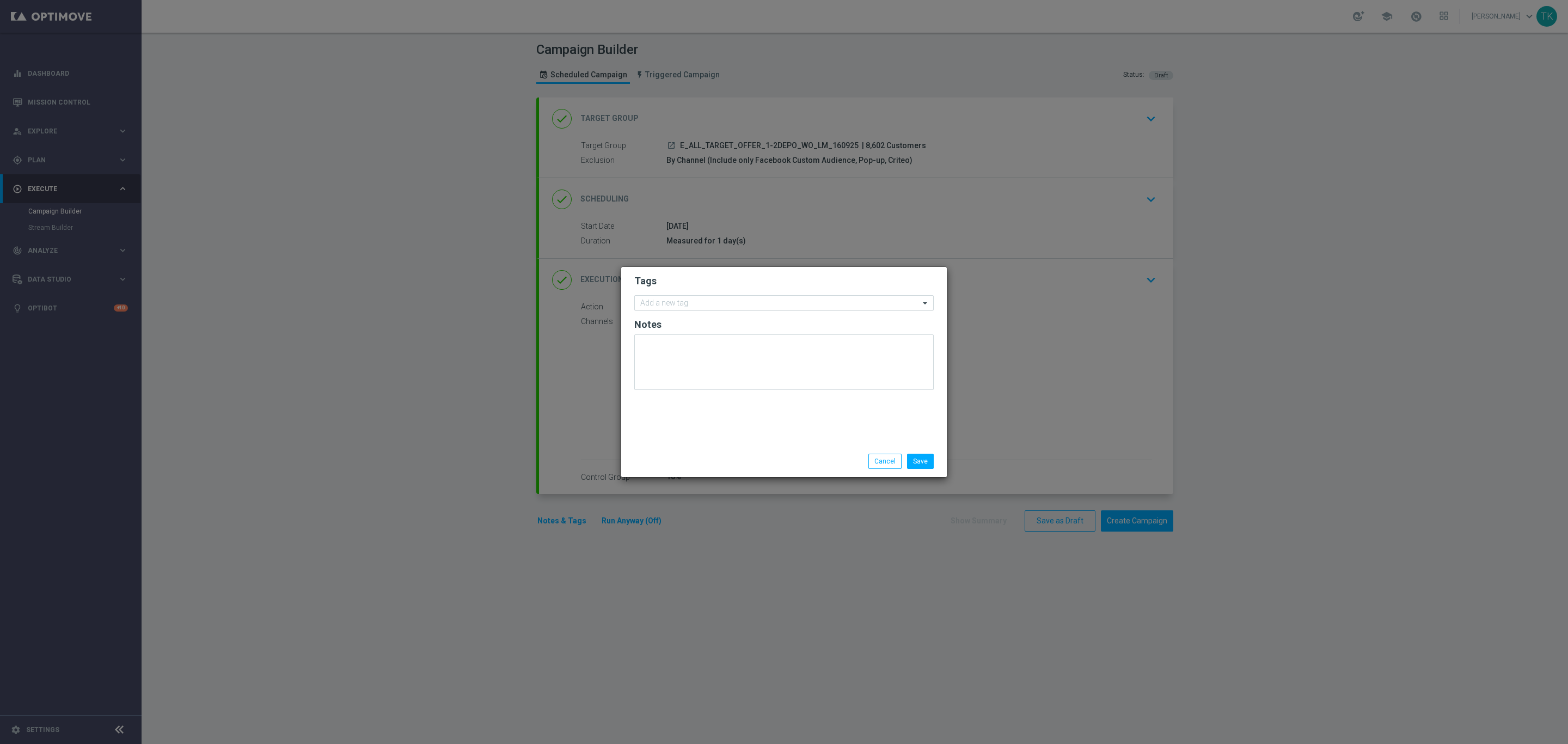
click at [689, 301] on input "text" at bounding box center [780, 303] width 279 height 9
type input "e"
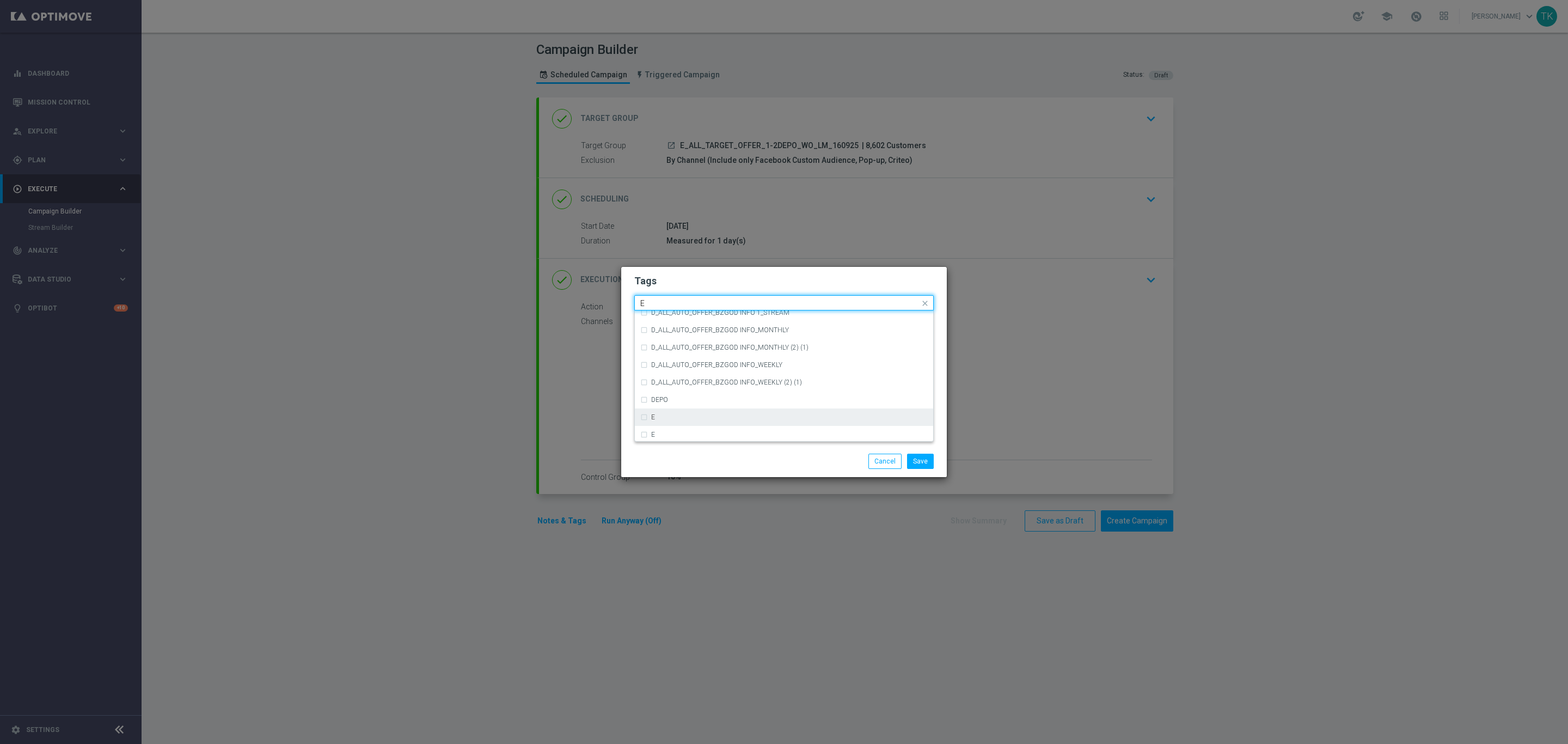
click at [667, 409] on div "E" at bounding box center [784, 417] width 287 height 18
click at [660, 303] on input "E" at bounding box center [780, 303] width 279 height 9
click at [660, 325] on div "ALL" at bounding box center [784, 319] width 287 height 18
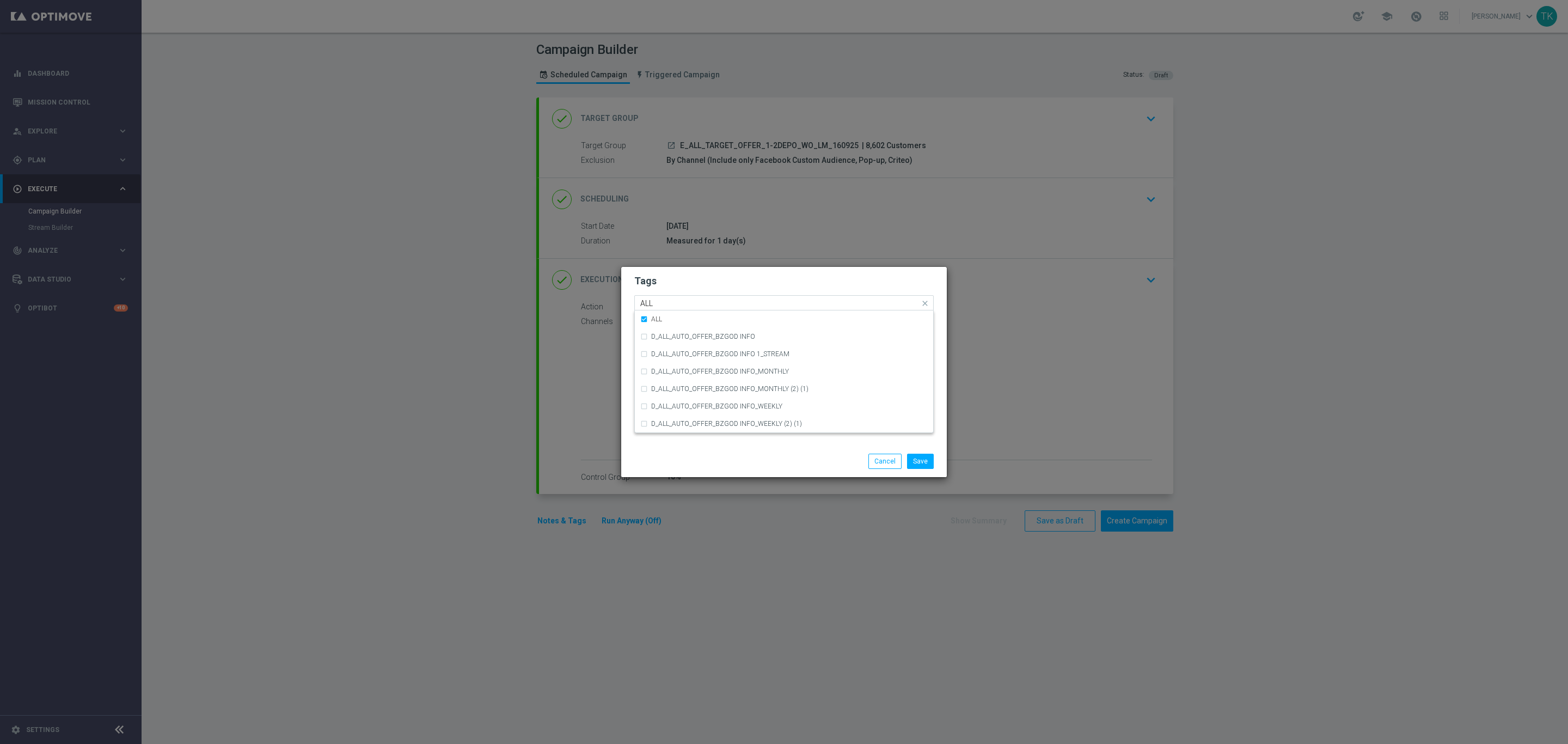
click at [660, 301] on input "ALL" at bounding box center [780, 303] width 279 height 9
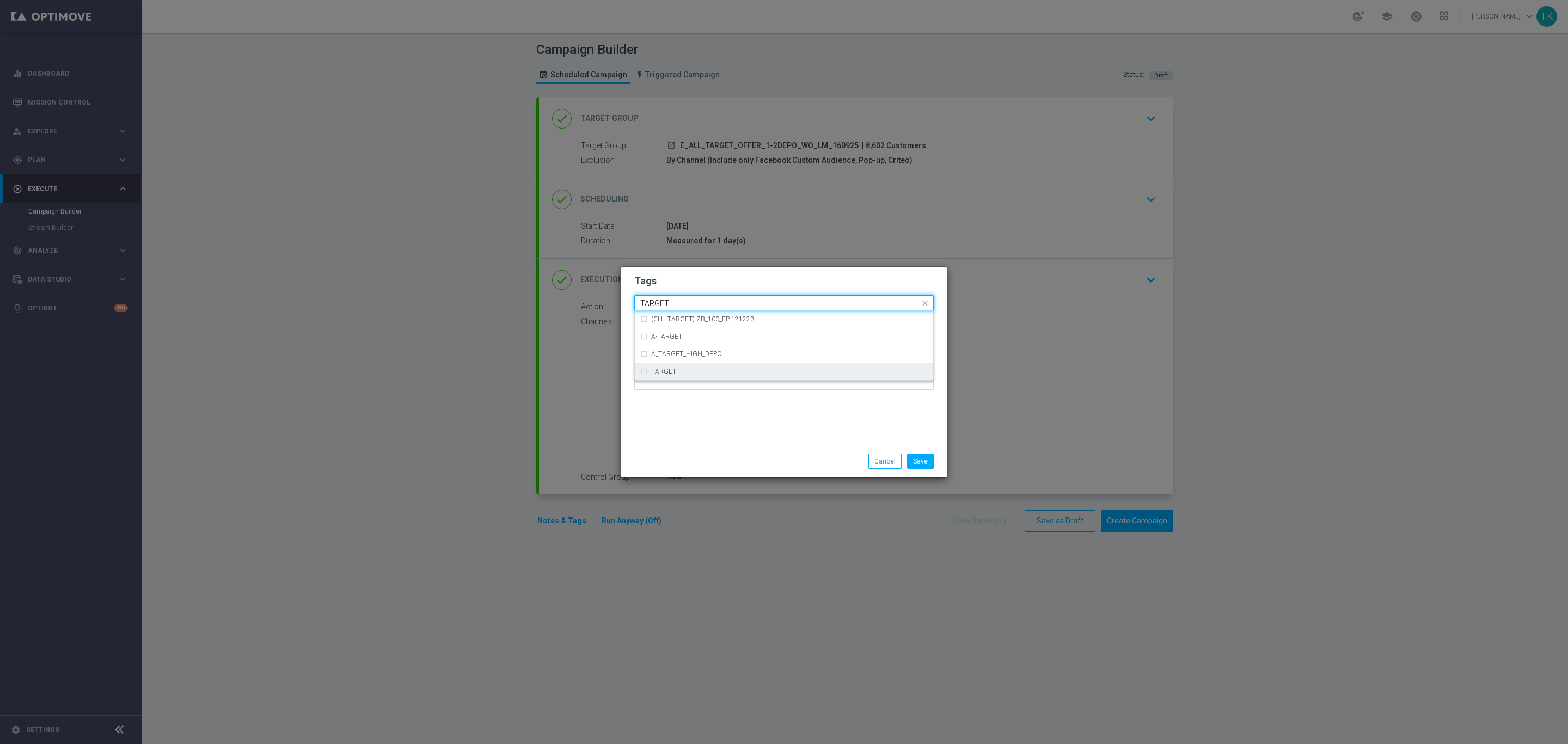
click at [667, 370] on label "TARGET" at bounding box center [663, 371] width 25 height 7
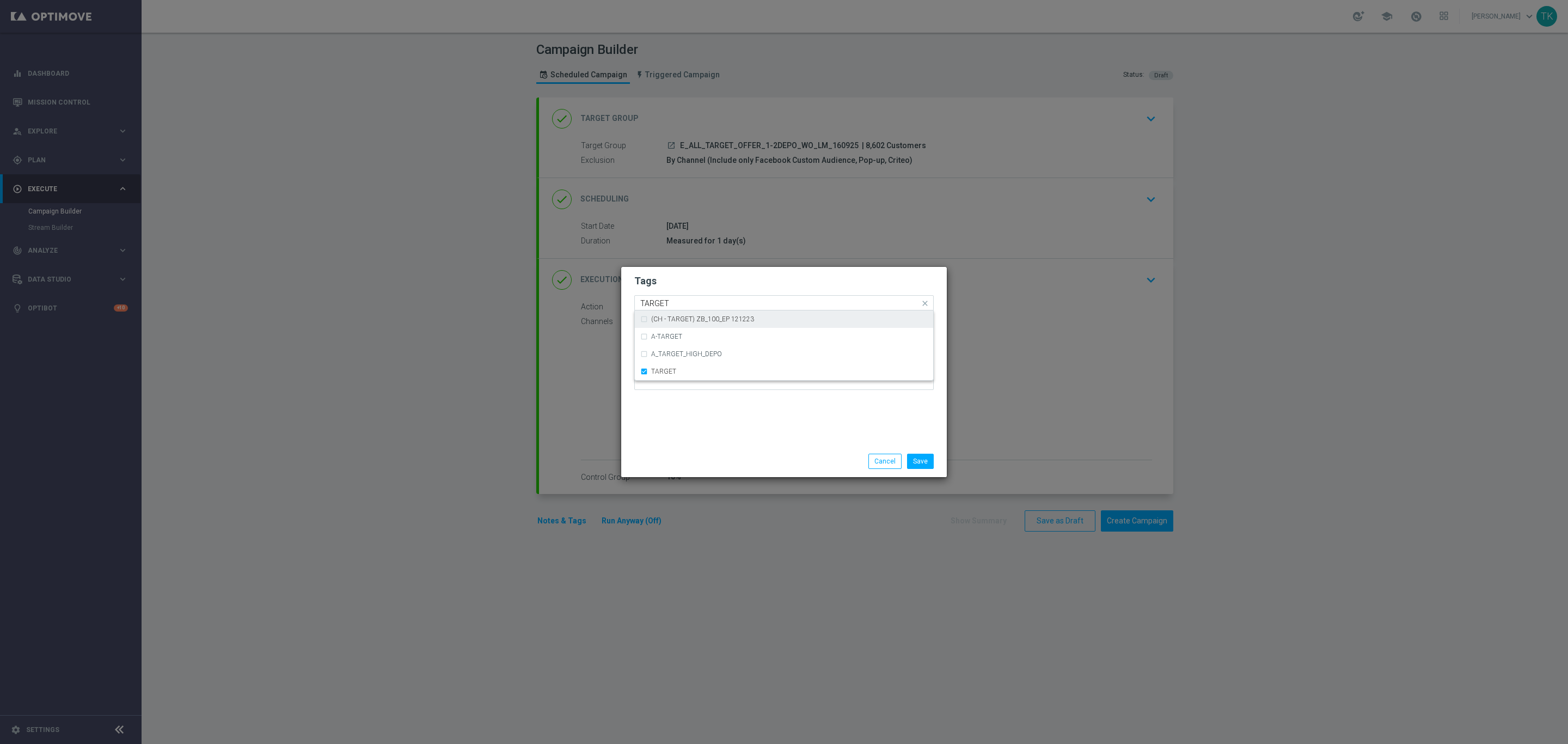
click at [660, 299] on input "TARGET" at bounding box center [780, 303] width 279 height 9
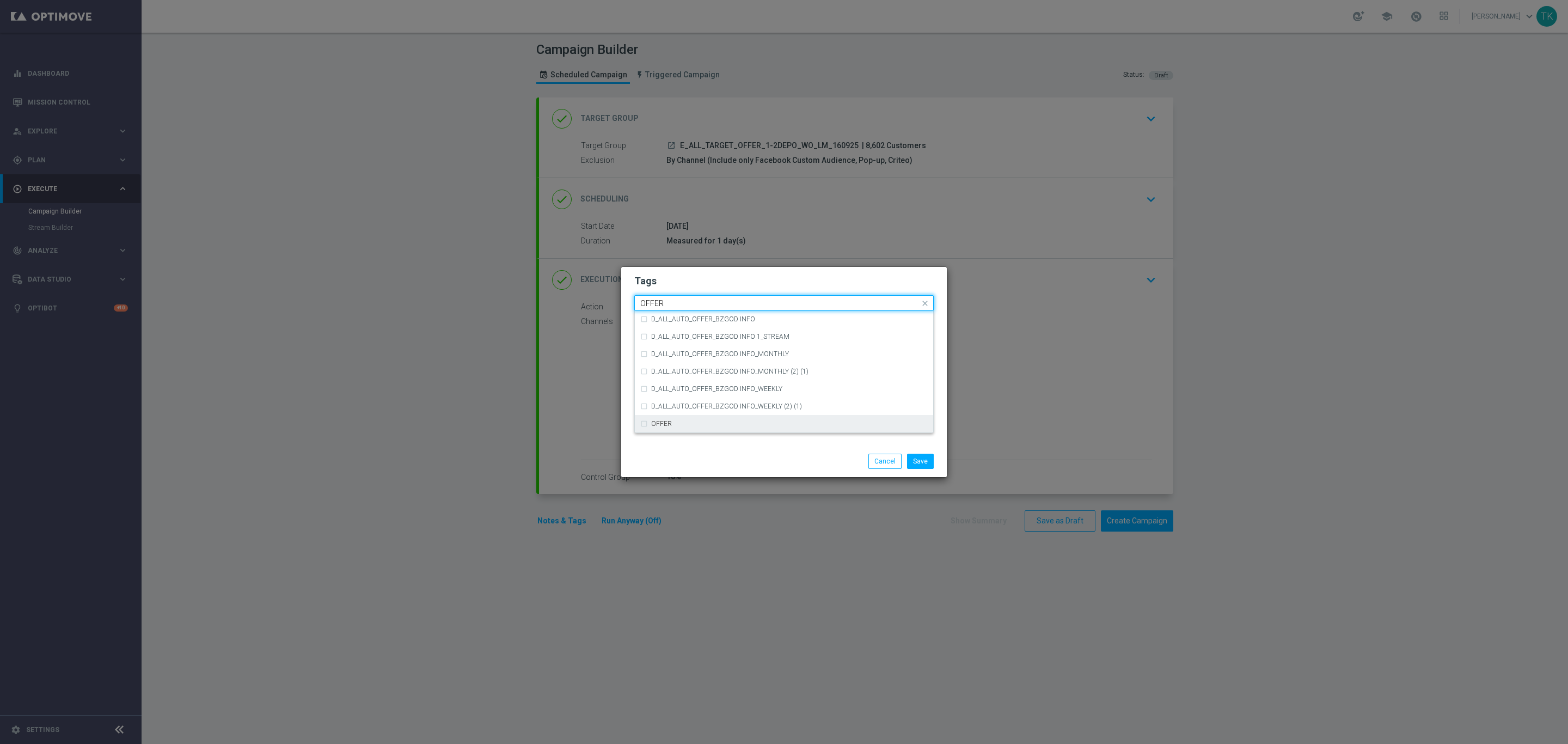
click at [656, 417] on div "OFFER" at bounding box center [784, 424] width 287 height 18
type input "OFFER"
click at [923, 461] on button "Save" at bounding box center [920, 461] width 27 height 15
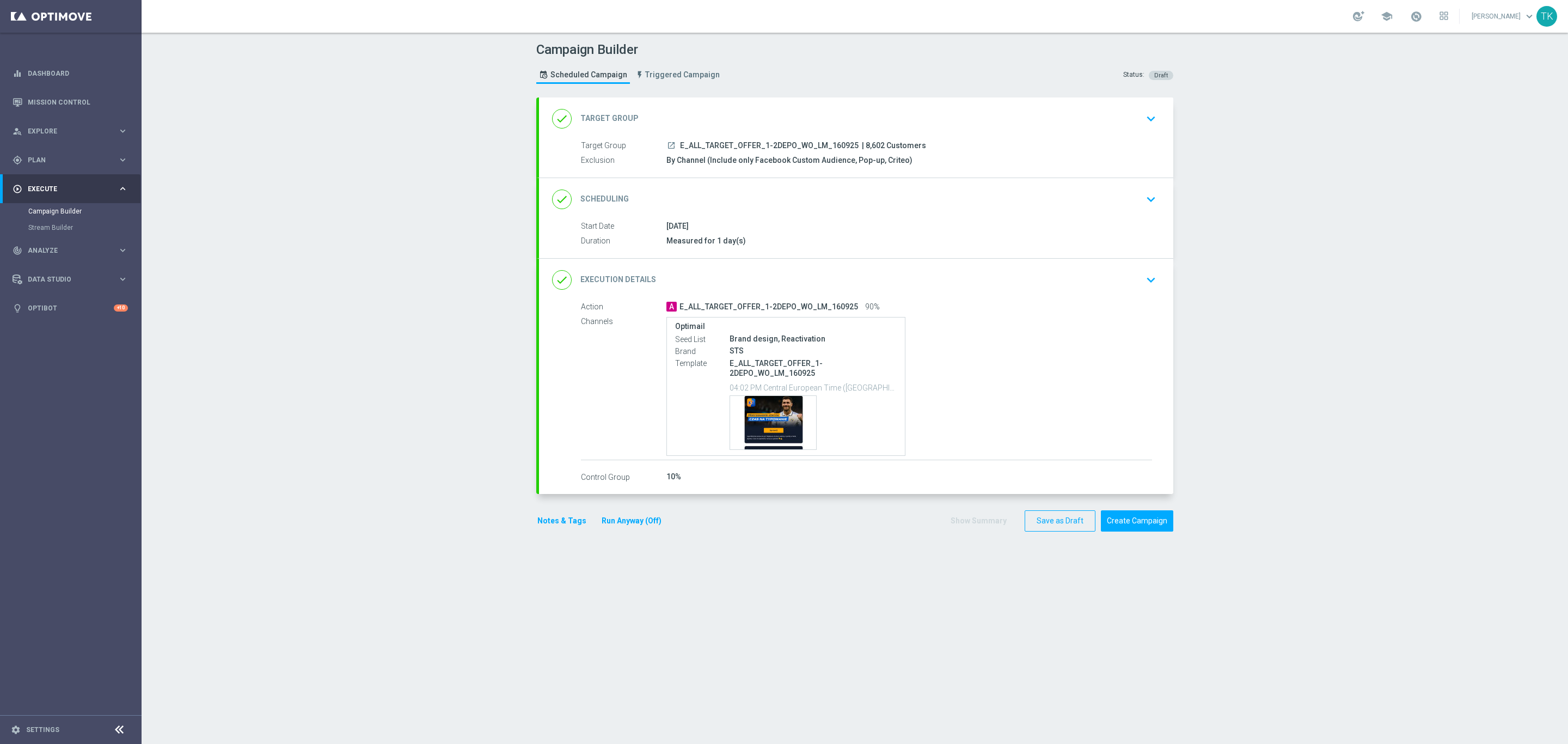
click at [752, 142] on span "E_ALL_TARGET_OFFER_1-2DEPO_WO_LM_160925" at bounding box center [769, 146] width 178 height 10
copy div "E_ALL_TARGET_OFFER_1-2DEPO_WO_LM_160925"
click at [761, 74] on div "Campaign Builder Scheduled Campaign Triggered Campaign Status: Draft" at bounding box center [855, 64] width 653 height 50
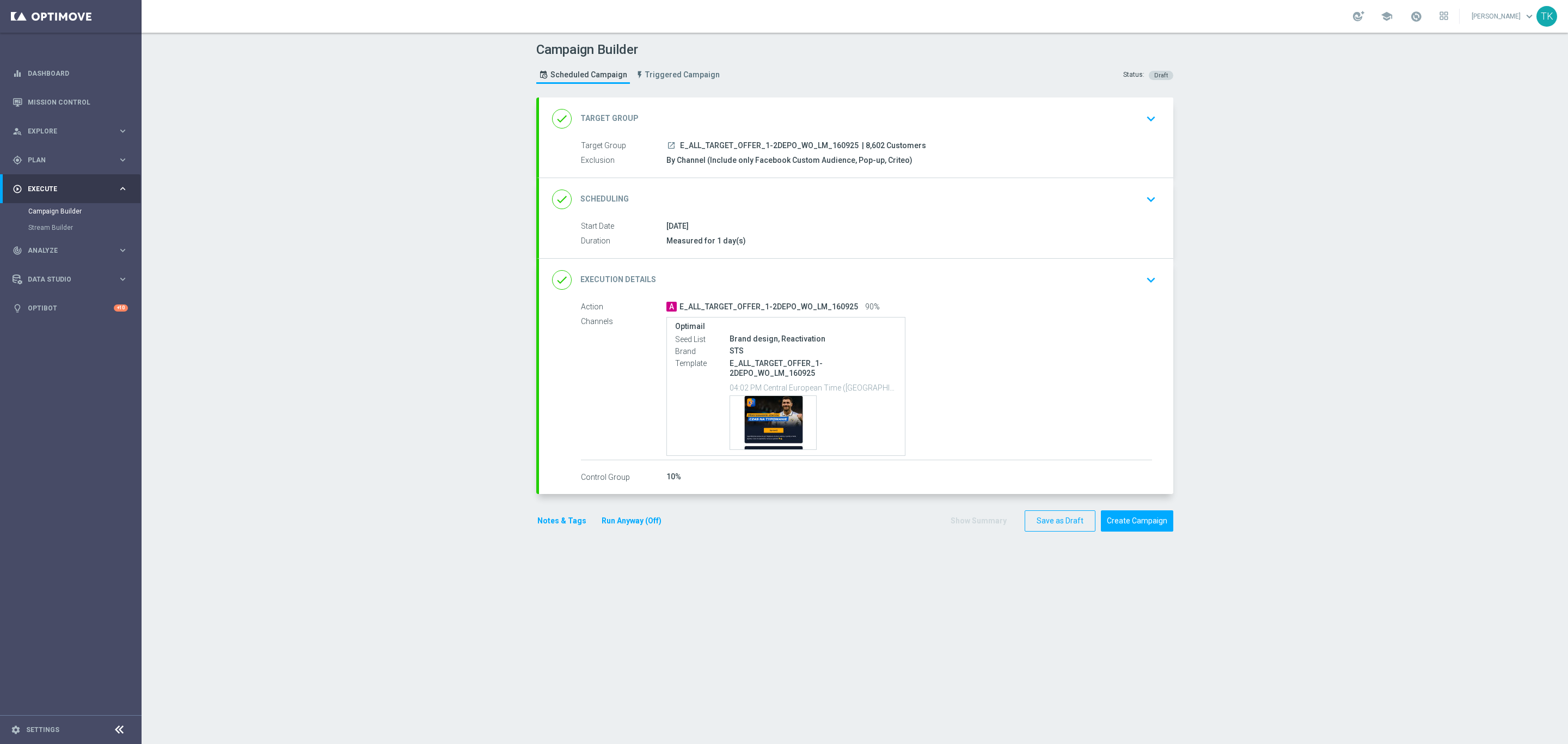
click at [887, 221] on div "[DATE]" at bounding box center [909, 226] width 486 height 11
click at [891, 208] on div "done Scheduling keyboard_arrow_down" at bounding box center [856, 199] width 608 height 21
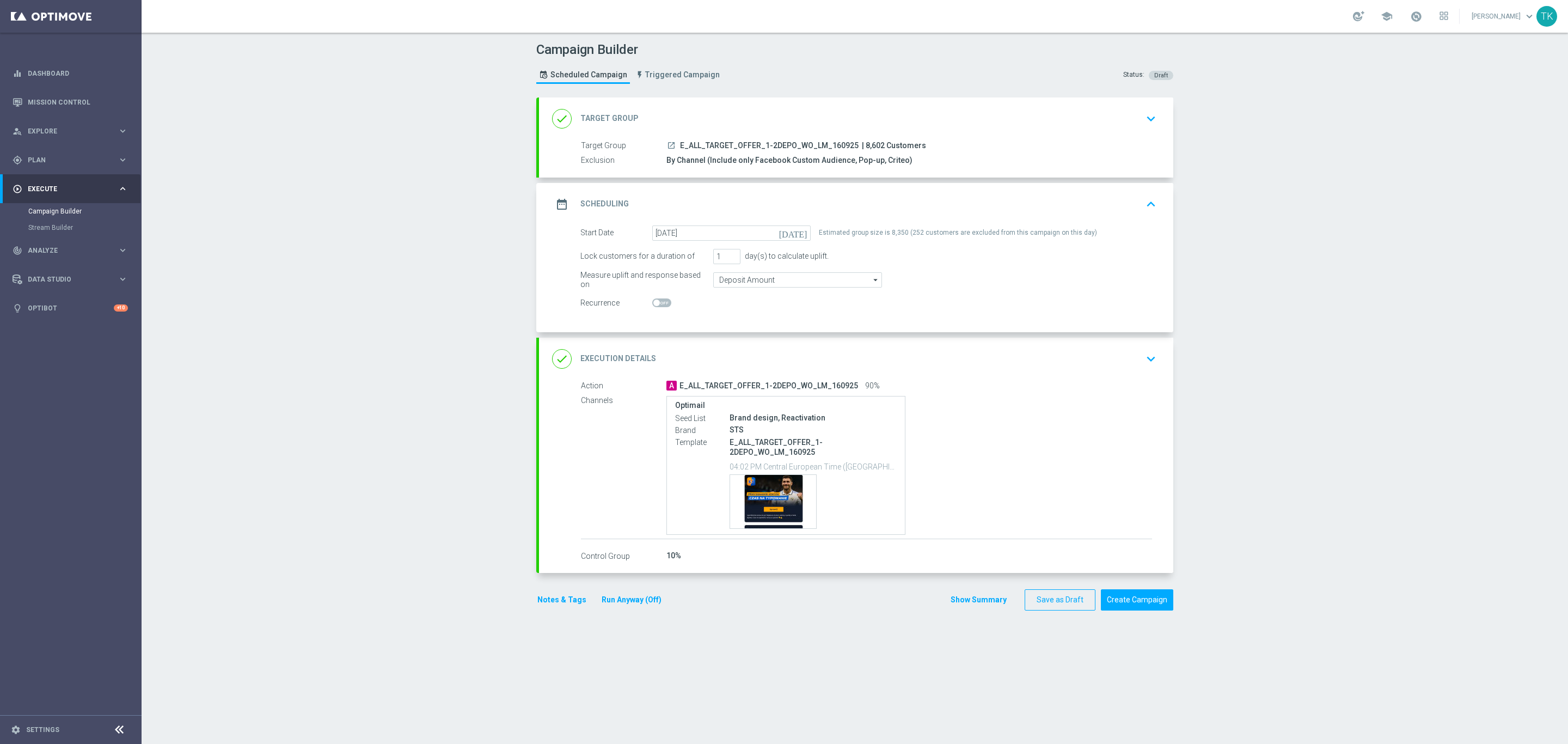
click at [876, 205] on div "date_range Scheduling keyboard_arrow_up" at bounding box center [856, 204] width 608 height 21
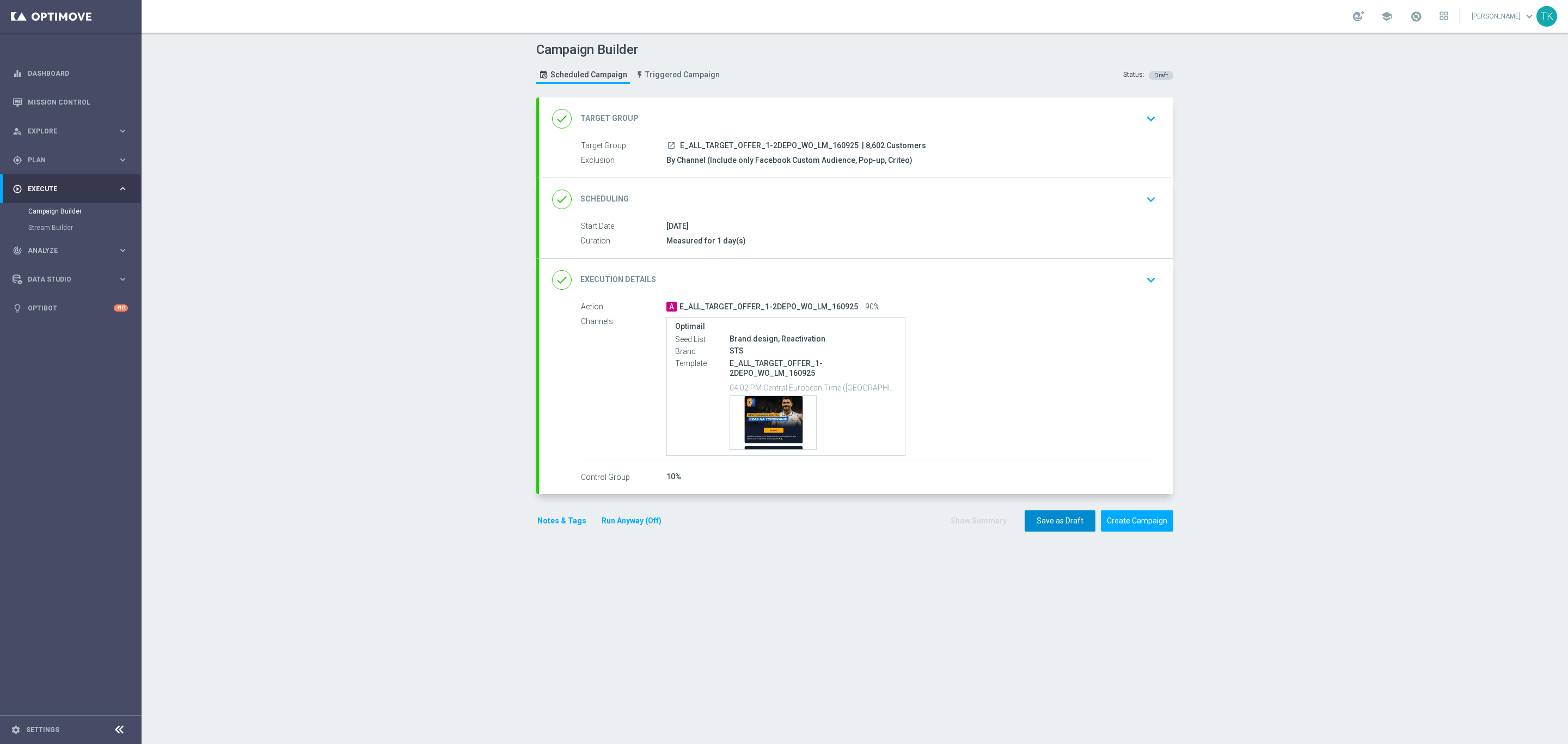
click at [1046, 532] on button "Save as Draft" at bounding box center [1060, 521] width 71 height 21
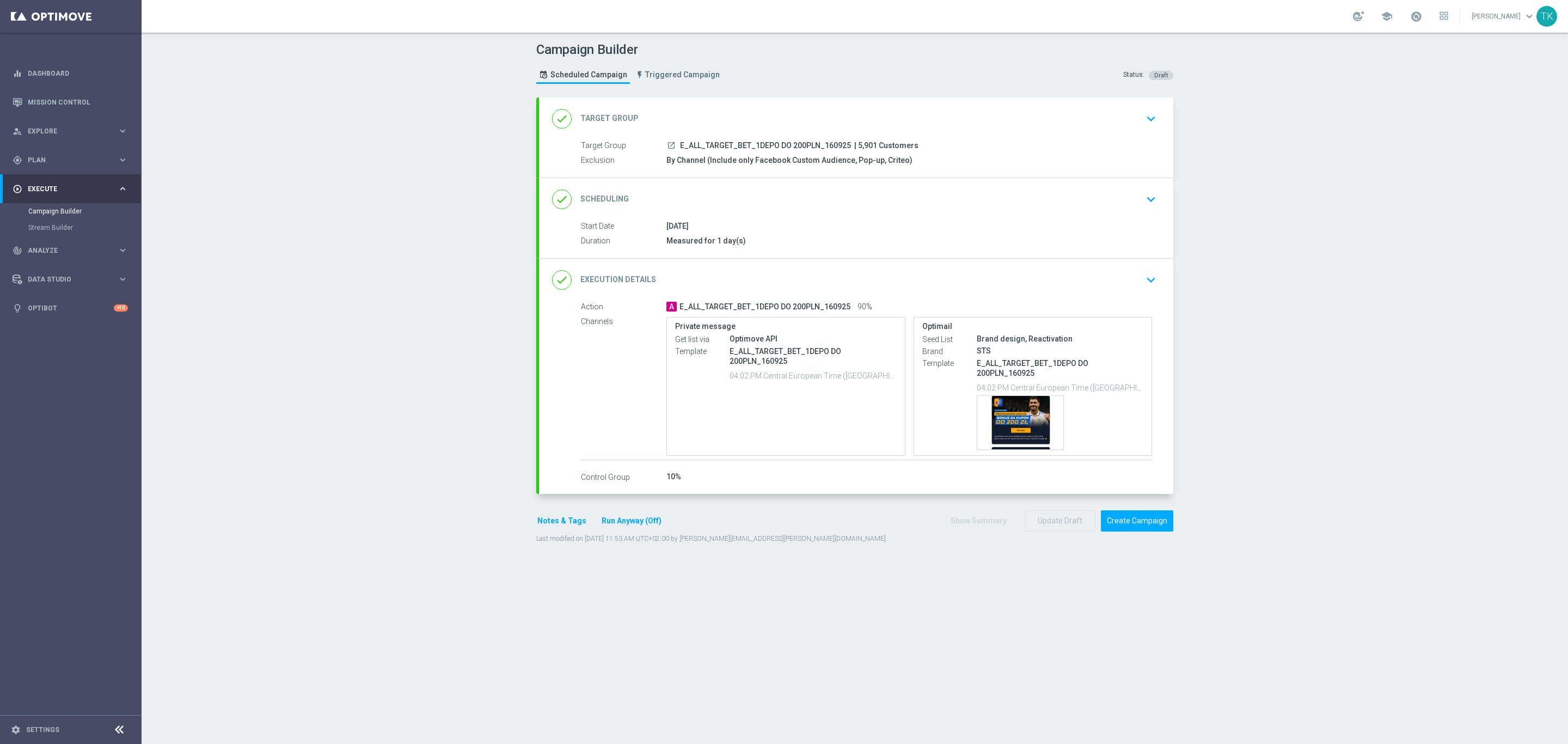
click at [797, 142] on span "E_ALL_TARGET_BET_1DEPO DO 200PLN_160925" at bounding box center [765, 146] width 171 height 10
copy div "E_ALL_TARGET_BET_1DEPO DO 200PLN_160925"
click at [802, 79] on div "Campaign Builder Scheduled Campaign Triggered Campaign Status: Draft" at bounding box center [855, 64] width 653 height 50
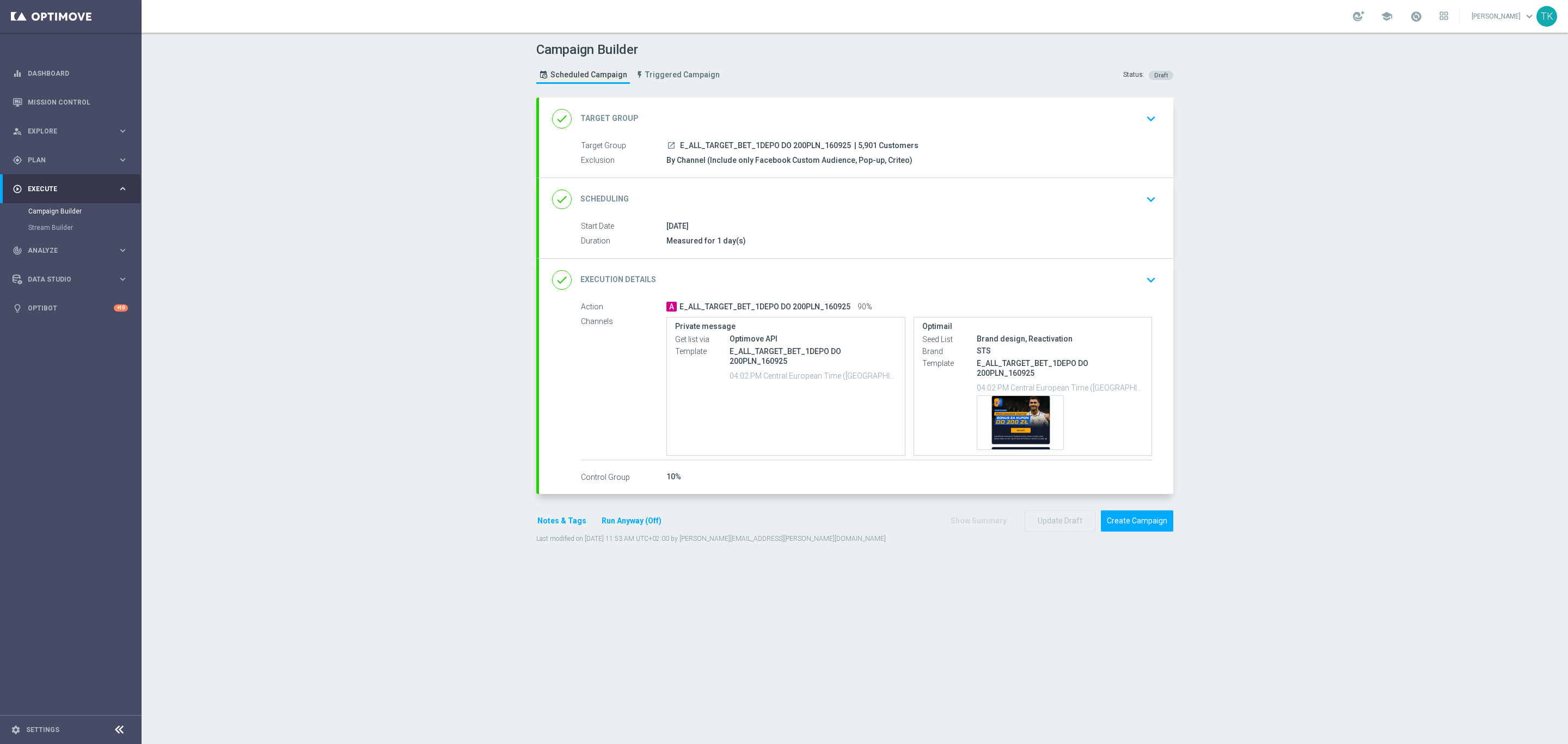
click at [887, 203] on div "done Scheduling keyboard_arrow_down" at bounding box center [856, 199] width 608 height 21
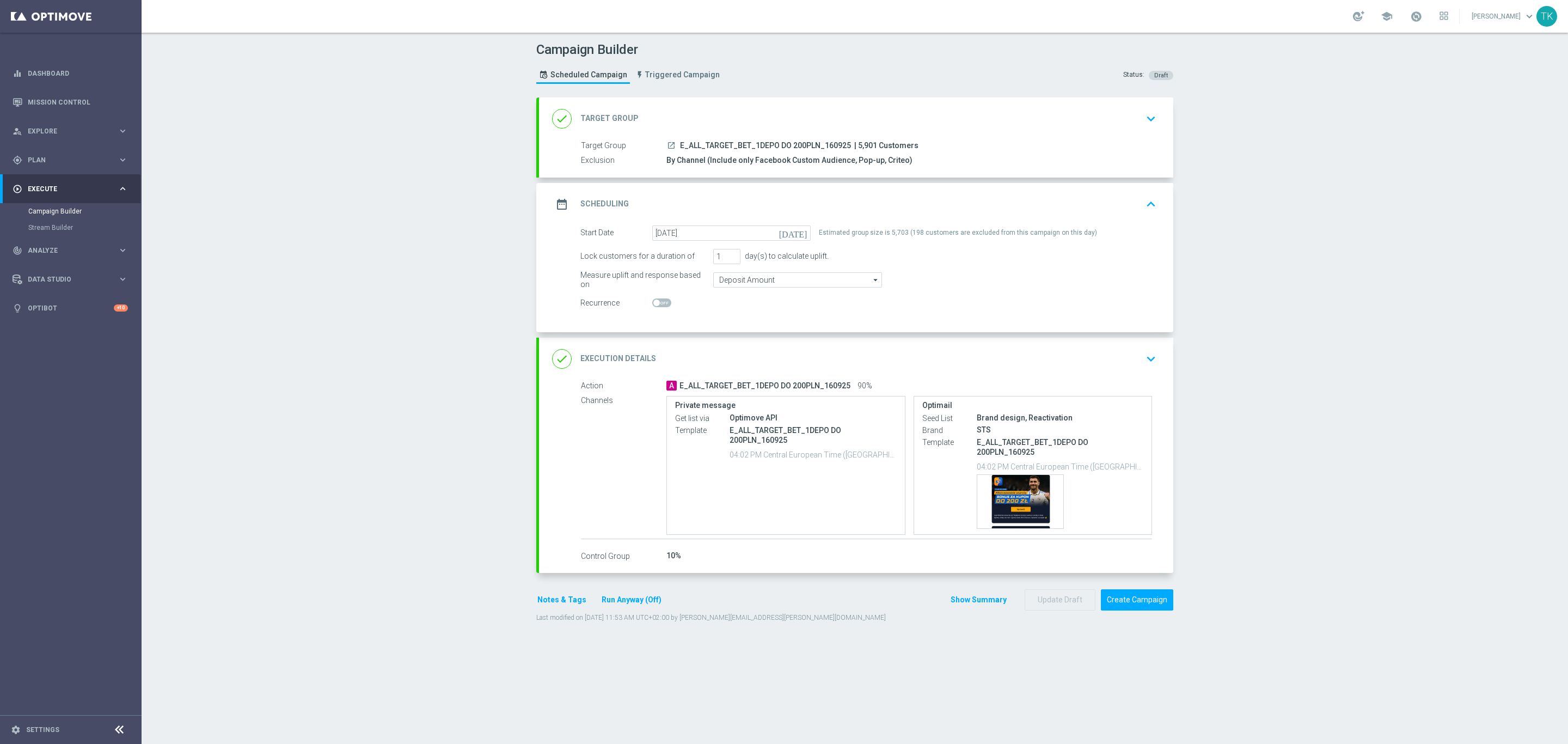
click at [884, 198] on div "date_range Scheduling keyboard_arrow_up" at bounding box center [856, 204] width 608 height 21
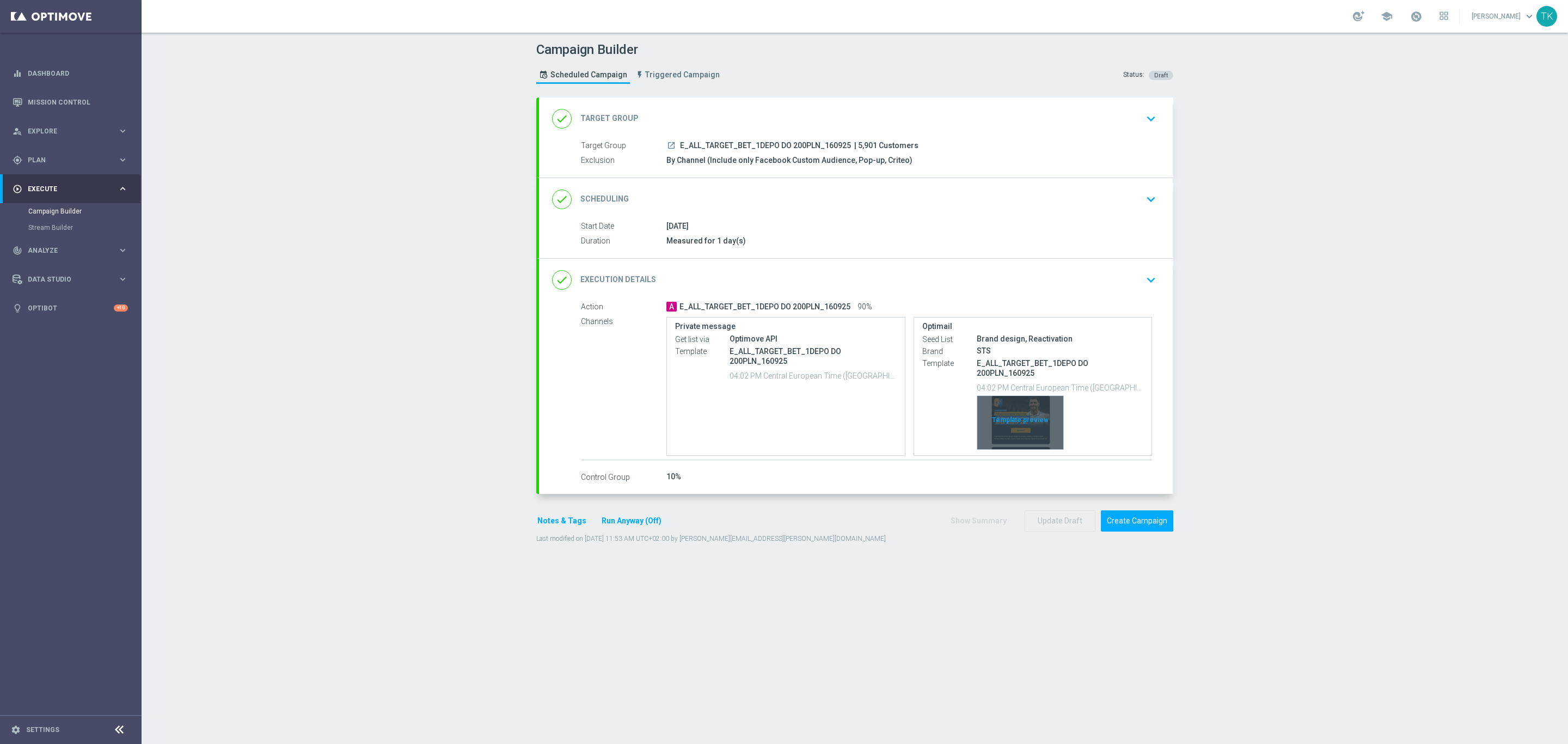
click at [1029, 409] on div "Template preview" at bounding box center [1020, 423] width 86 height 54
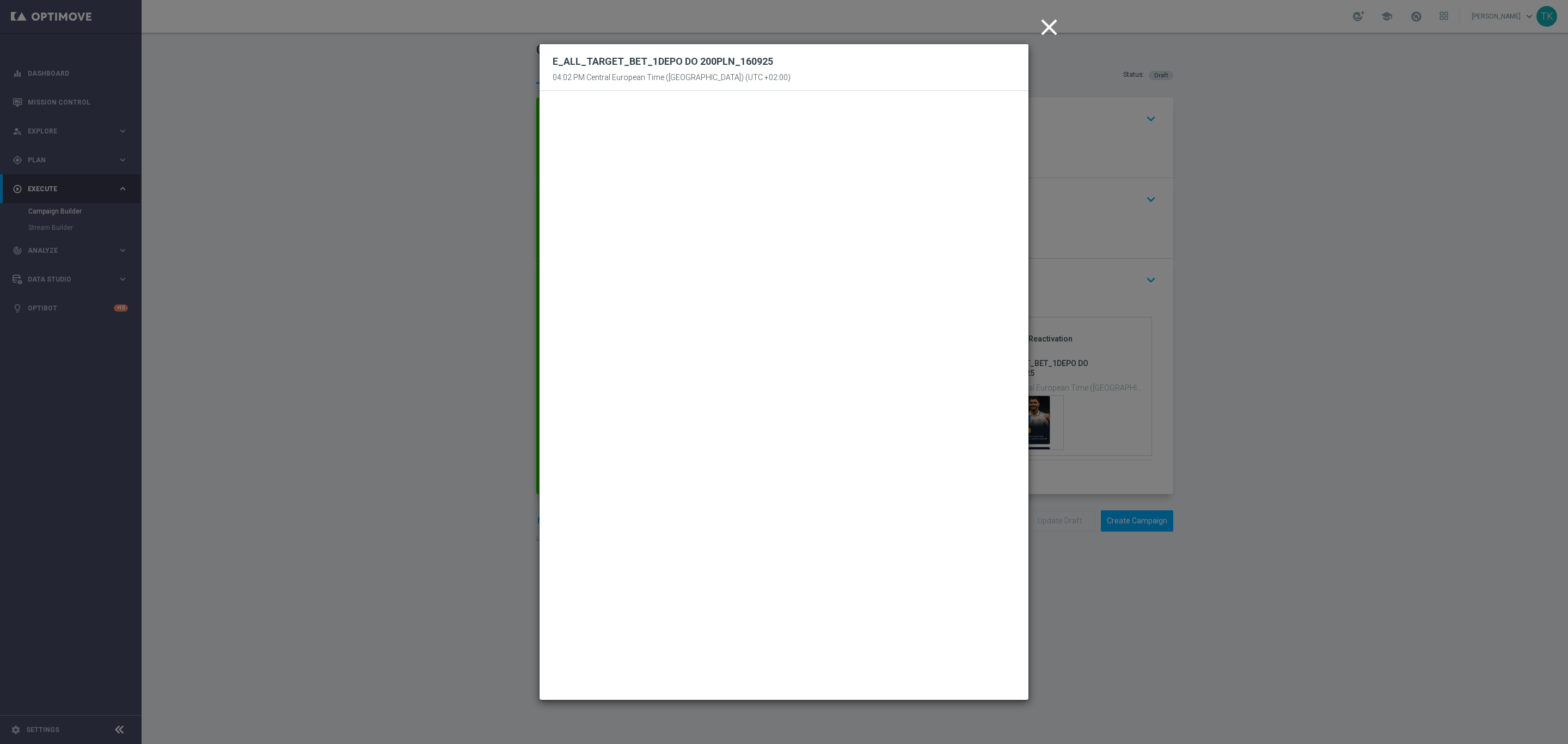
click at [1052, 31] on icon "close" at bounding box center [1049, 27] width 27 height 27
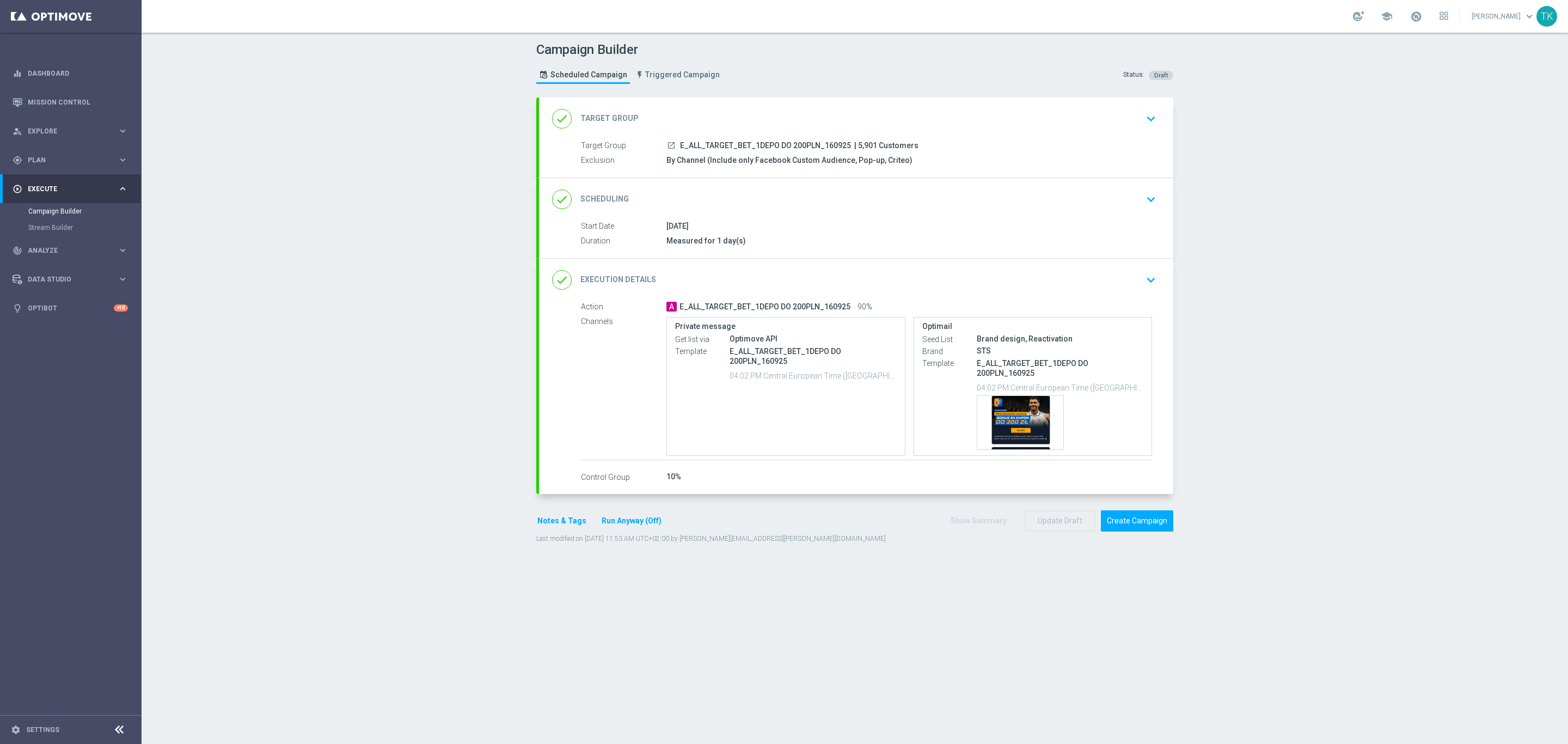
click at [545, 526] on button "Notes & Tags" at bounding box center [562, 521] width 51 height 13
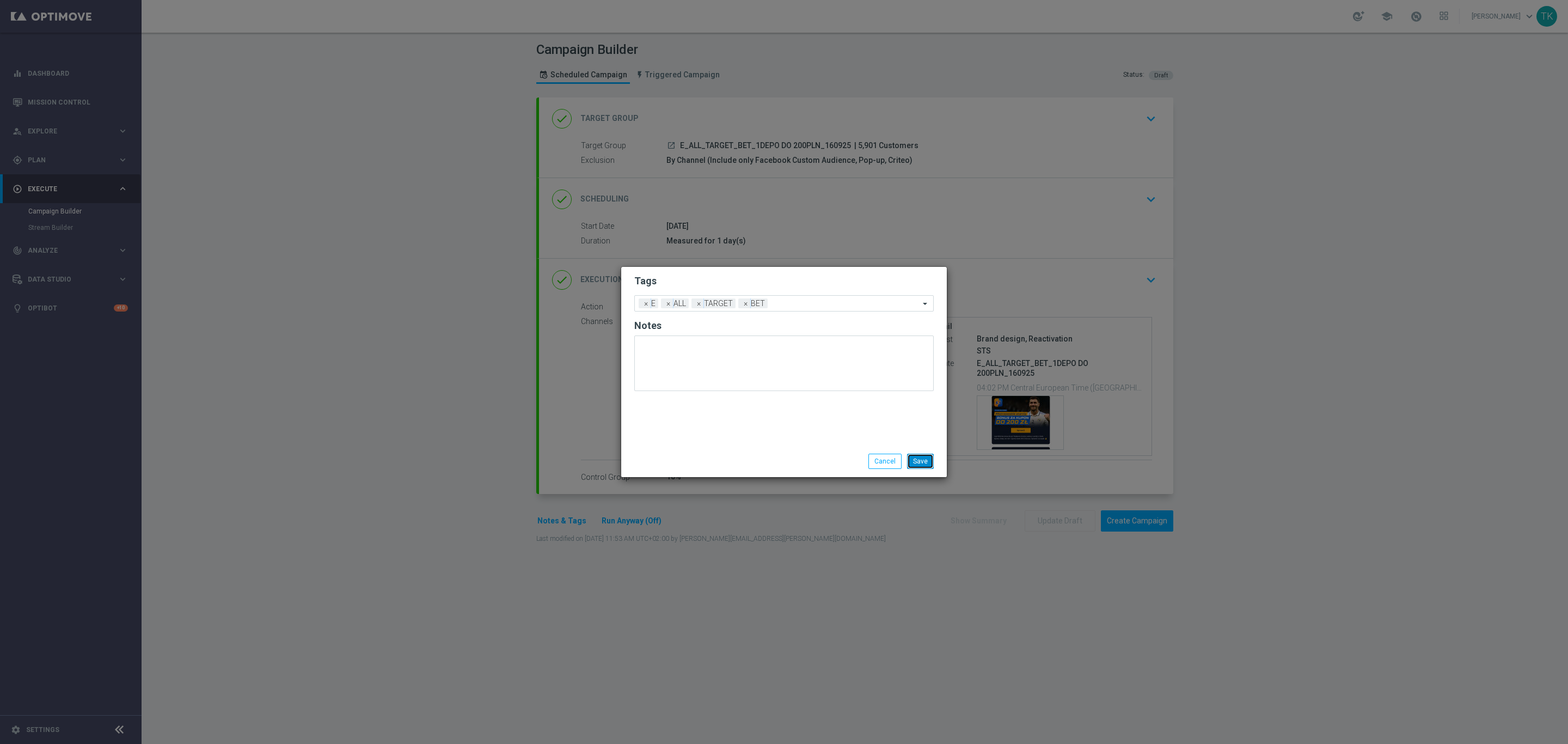
click at [914, 458] on button "Save" at bounding box center [920, 461] width 27 height 15
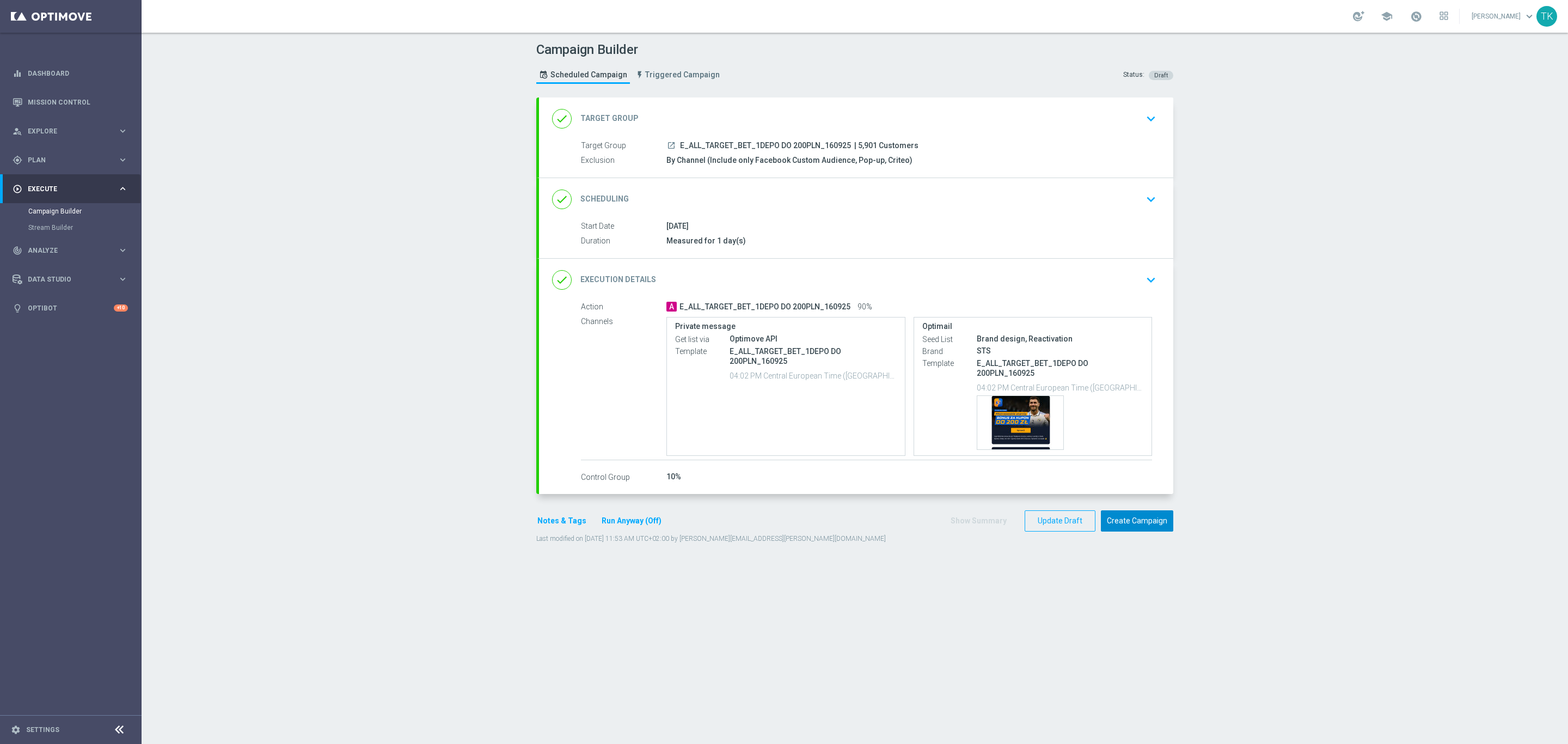
click at [1122, 523] on button "Create Campaign" at bounding box center [1137, 521] width 72 height 21
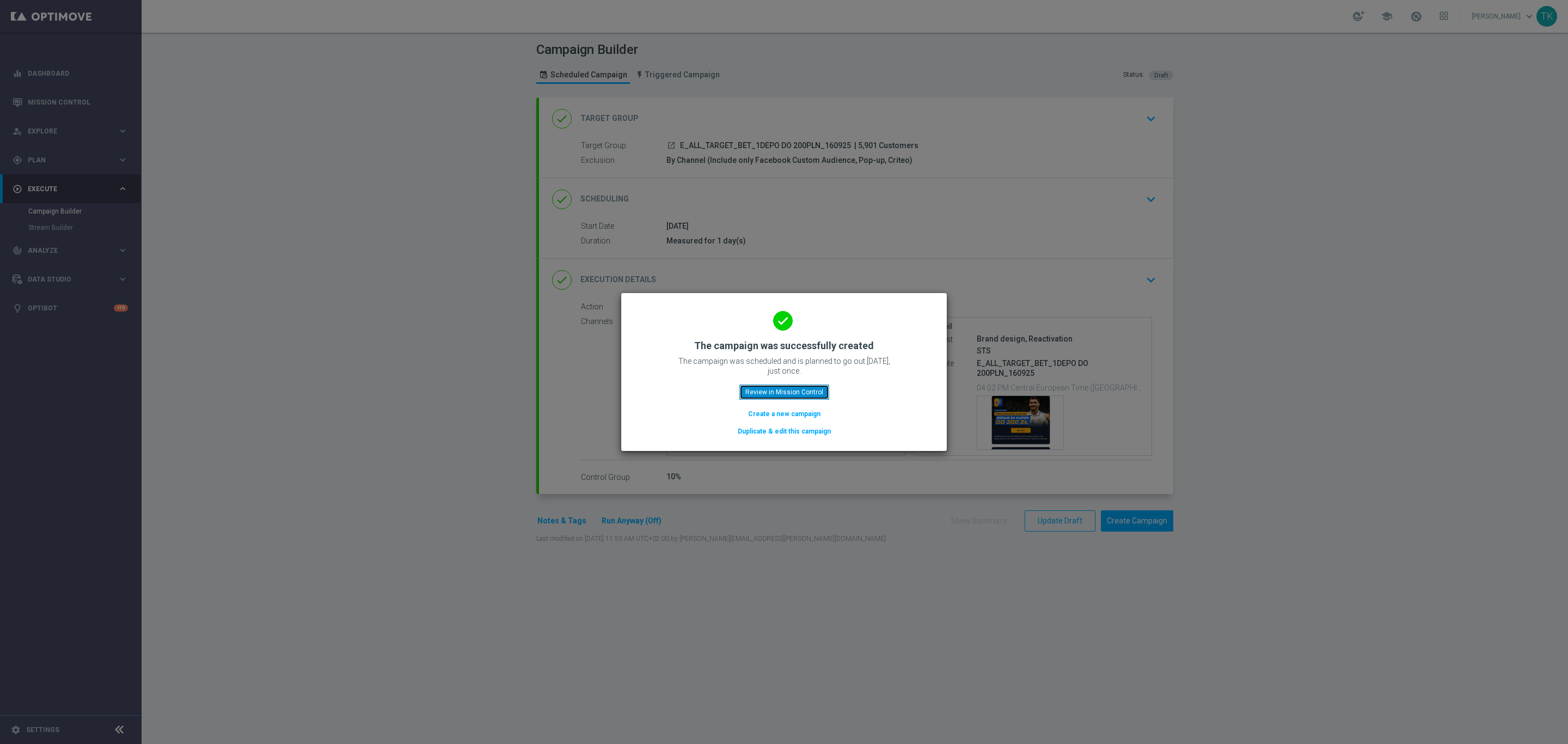
click at [771, 392] on button "Review in Mission Control" at bounding box center [785, 391] width 90 height 15
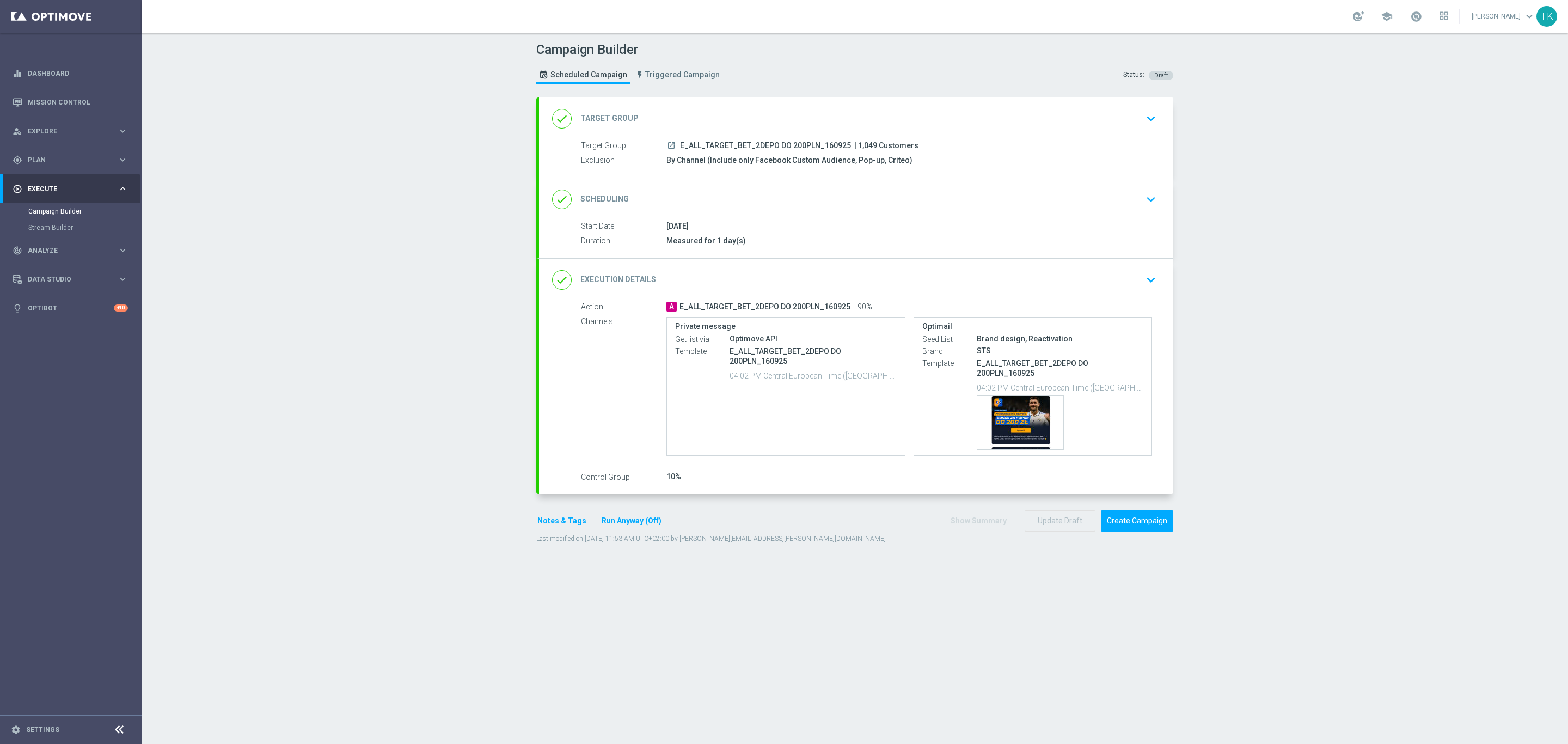
click at [751, 146] on span "E_ALL_TARGET_BET_2DEPO DO 200PLN_160925" at bounding box center [765, 146] width 171 height 10
copy div "E_ALL_TARGET_BET_2DEPO DO 200PLN_160925"
click at [765, 72] on div "Campaign Builder Scheduled Campaign Triggered Campaign Status: Draft" at bounding box center [855, 64] width 653 height 50
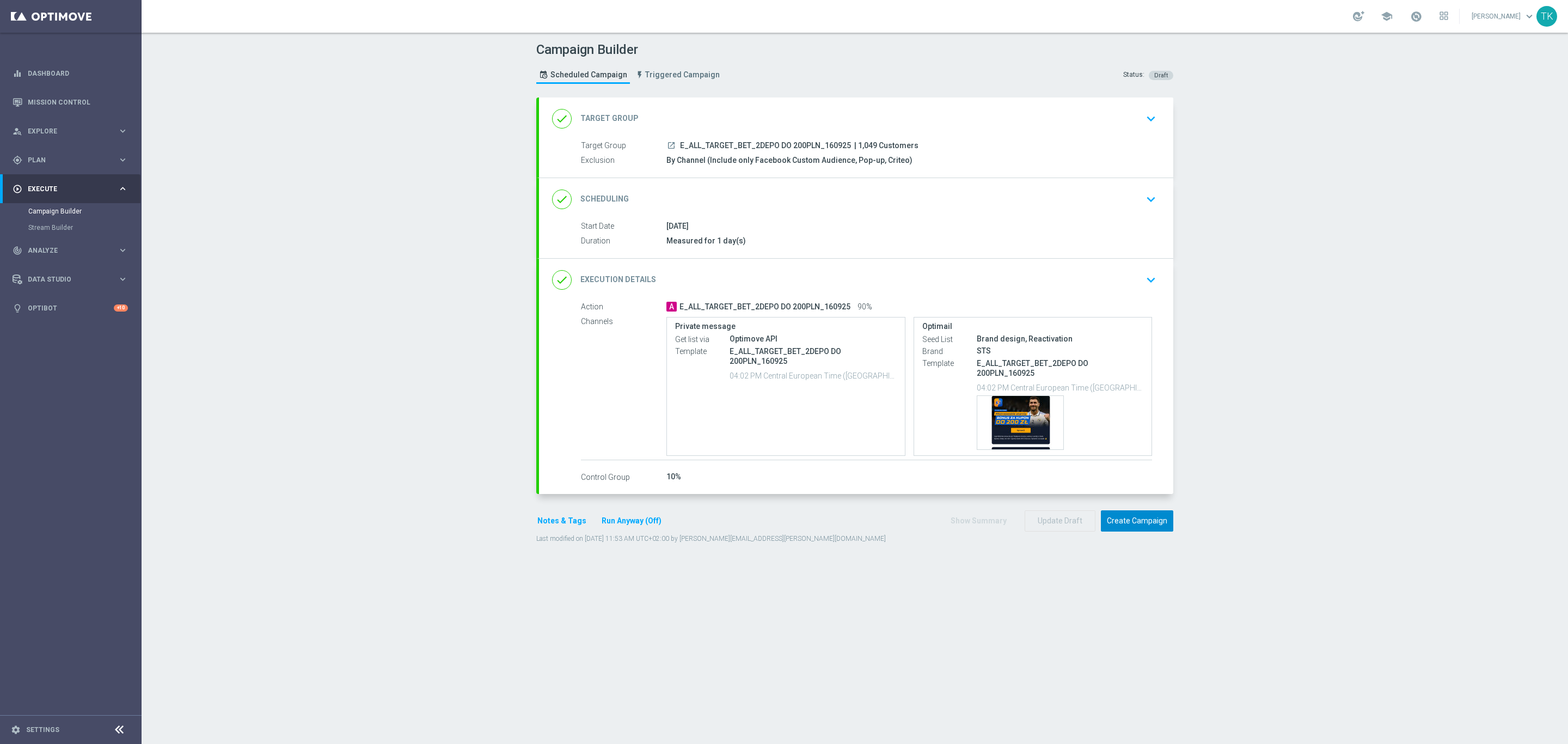
click at [1122, 528] on button "Create Campaign" at bounding box center [1137, 521] width 72 height 21
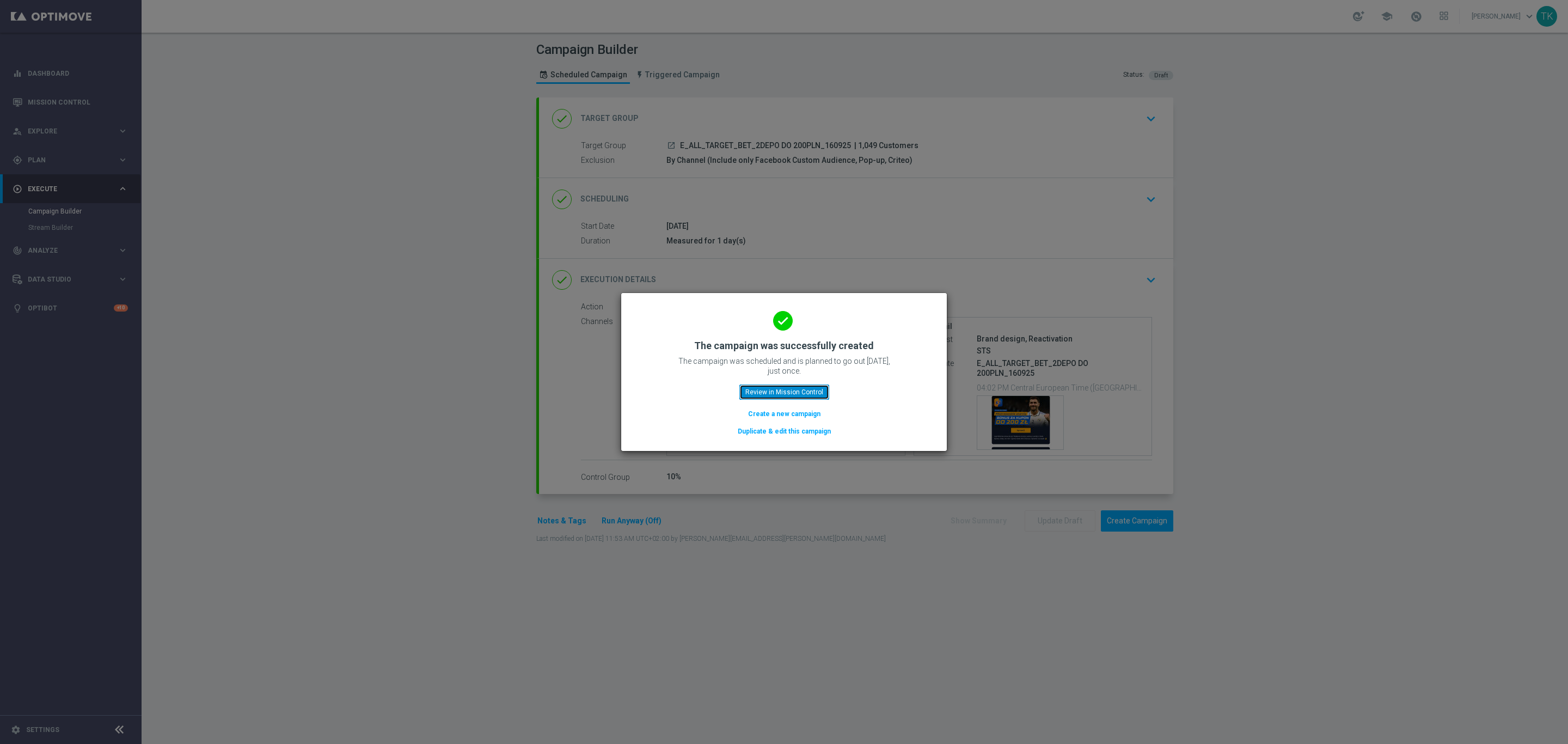
click at [789, 389] on button "Review in Mission Control" at bounding box center [785, 391] width 90 height 15
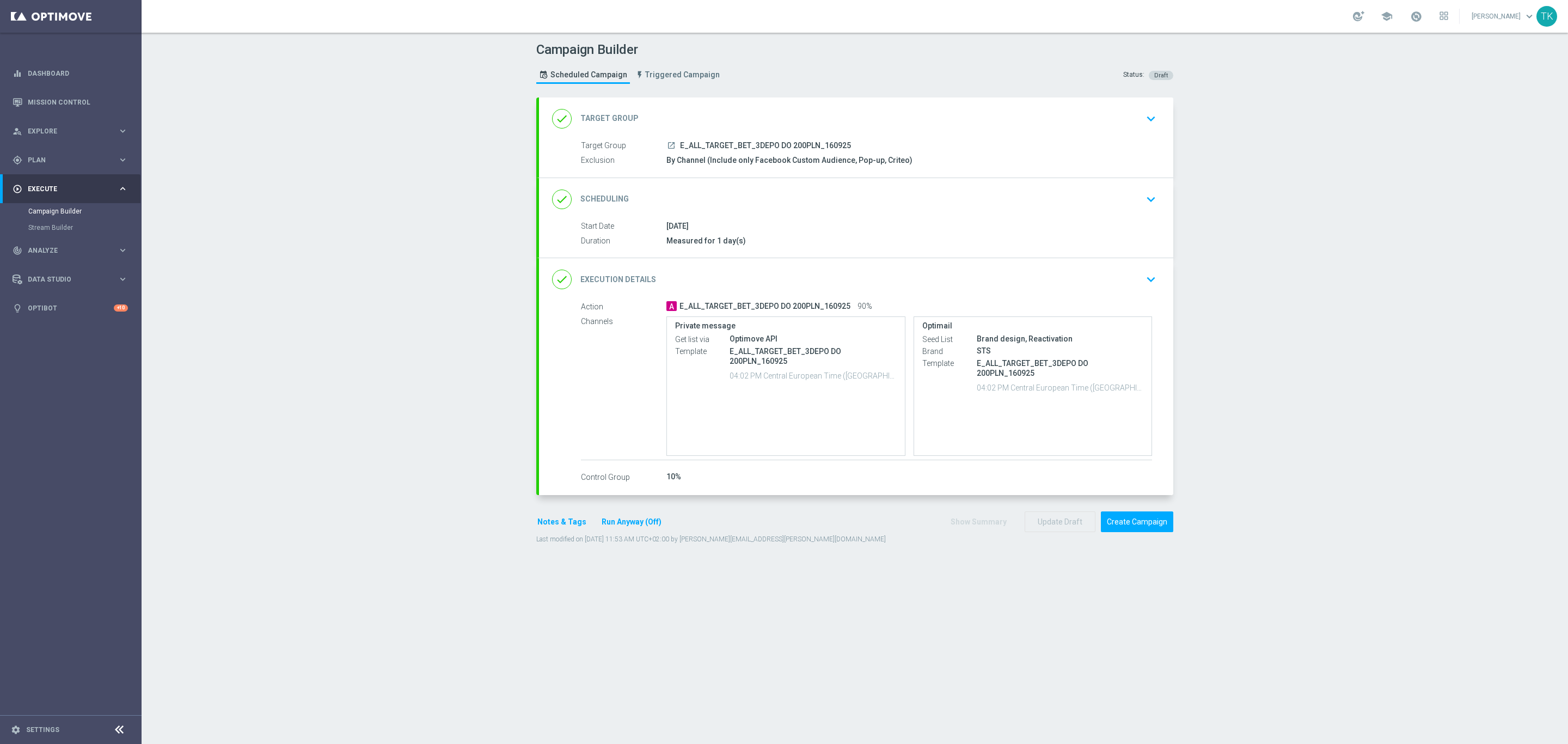
type input "E_ALL_TARGET_BET_3DEPO DO 200PLN_160925"
click at [753, 144] on span "E_ALL_TARGET_BET_3DEPO DO 200PLN_160925" at bounding box center [765, 146] width 171 height 10
copy div "E_ALL_TARGET_BET_3DEPO DO 200PLN_160925"
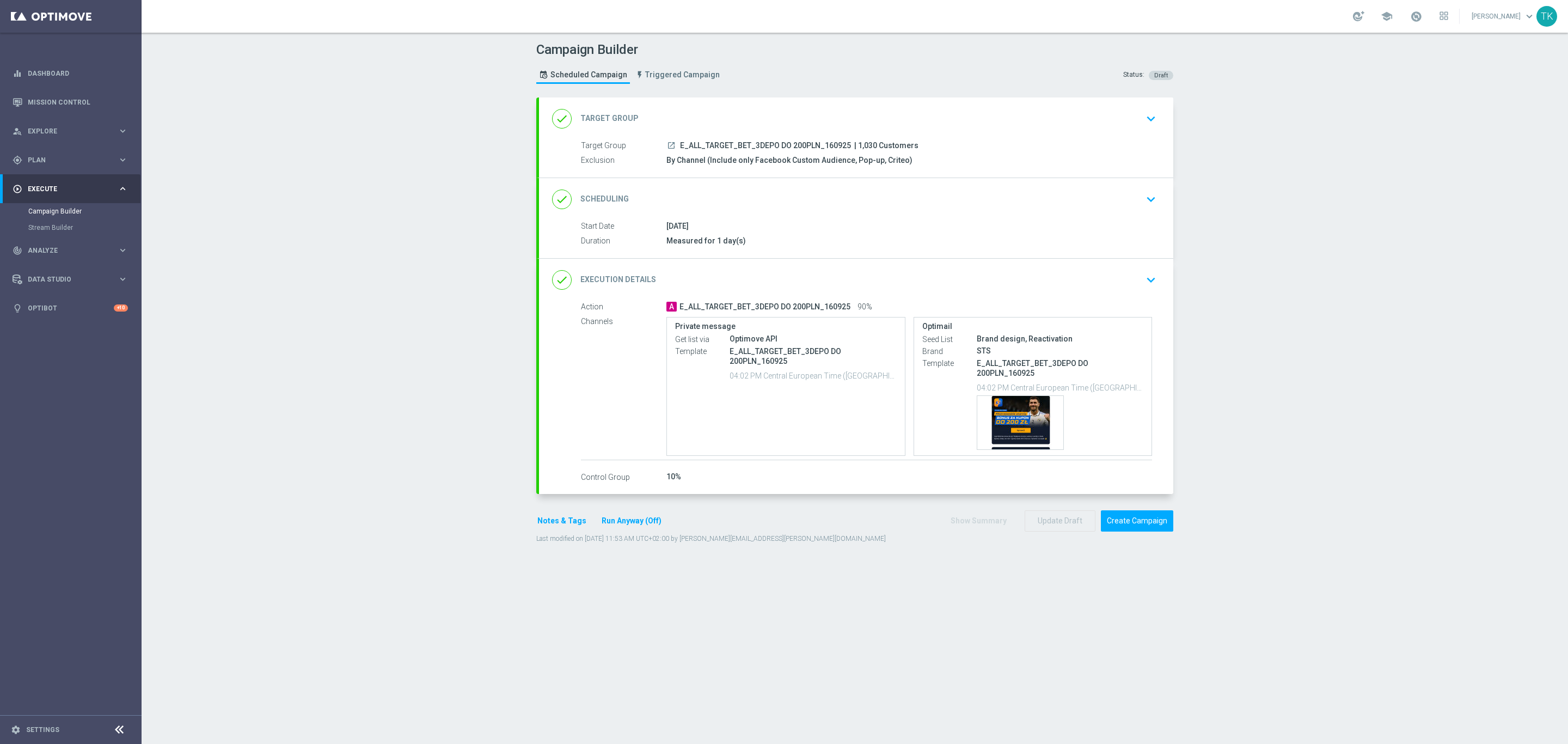
click at [786, 85] on div "Campaign Builder Scheduled Campaign Triggered Campaign Status: Draft" at bounding box center [855, 64] width 653 height 50
click at [1122, 522] on button "Create Campaign" at bounding box center [1137, 521] width 72 height 21
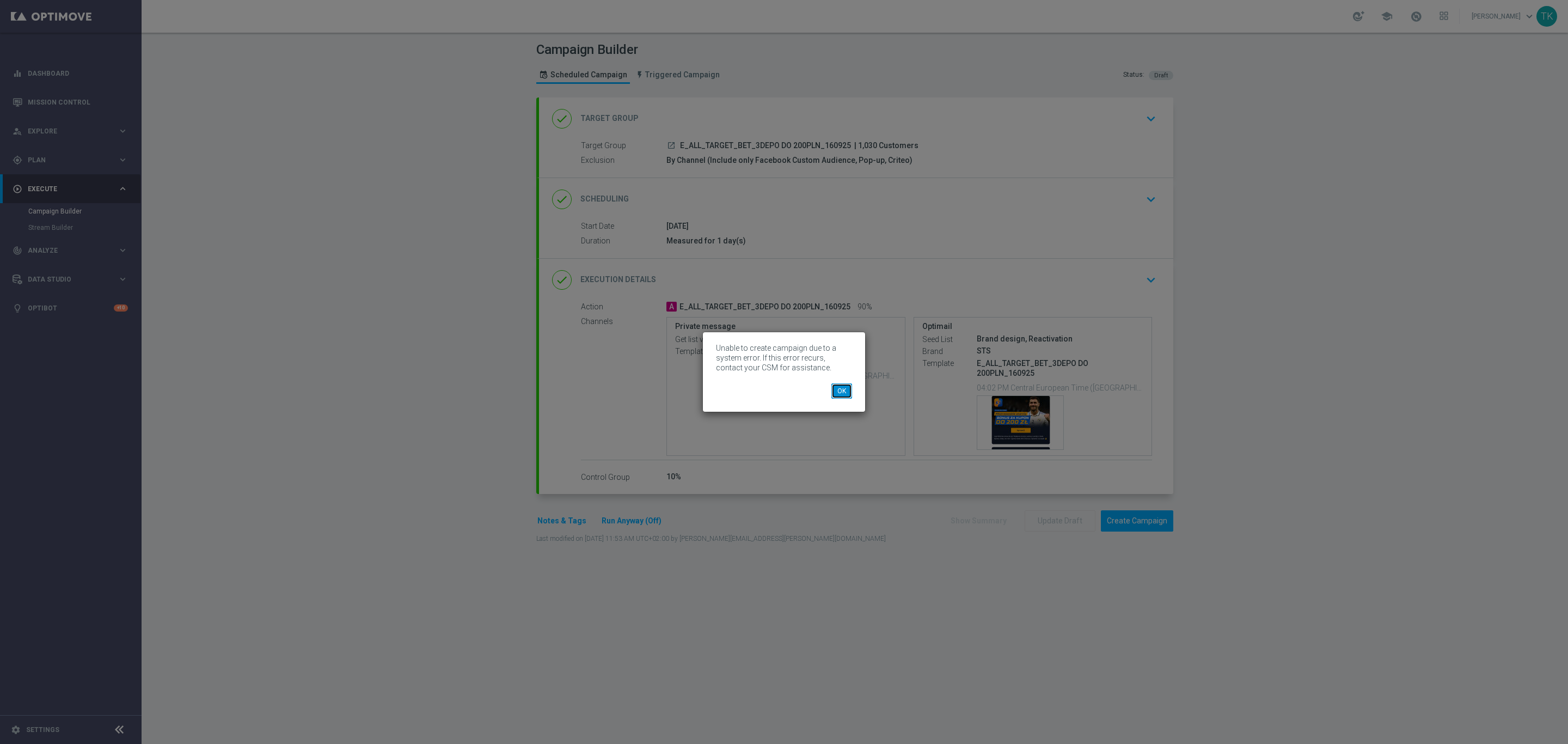
click at [843, 384] on button "OK" at bounding box center [842, 391] width 21 height 15
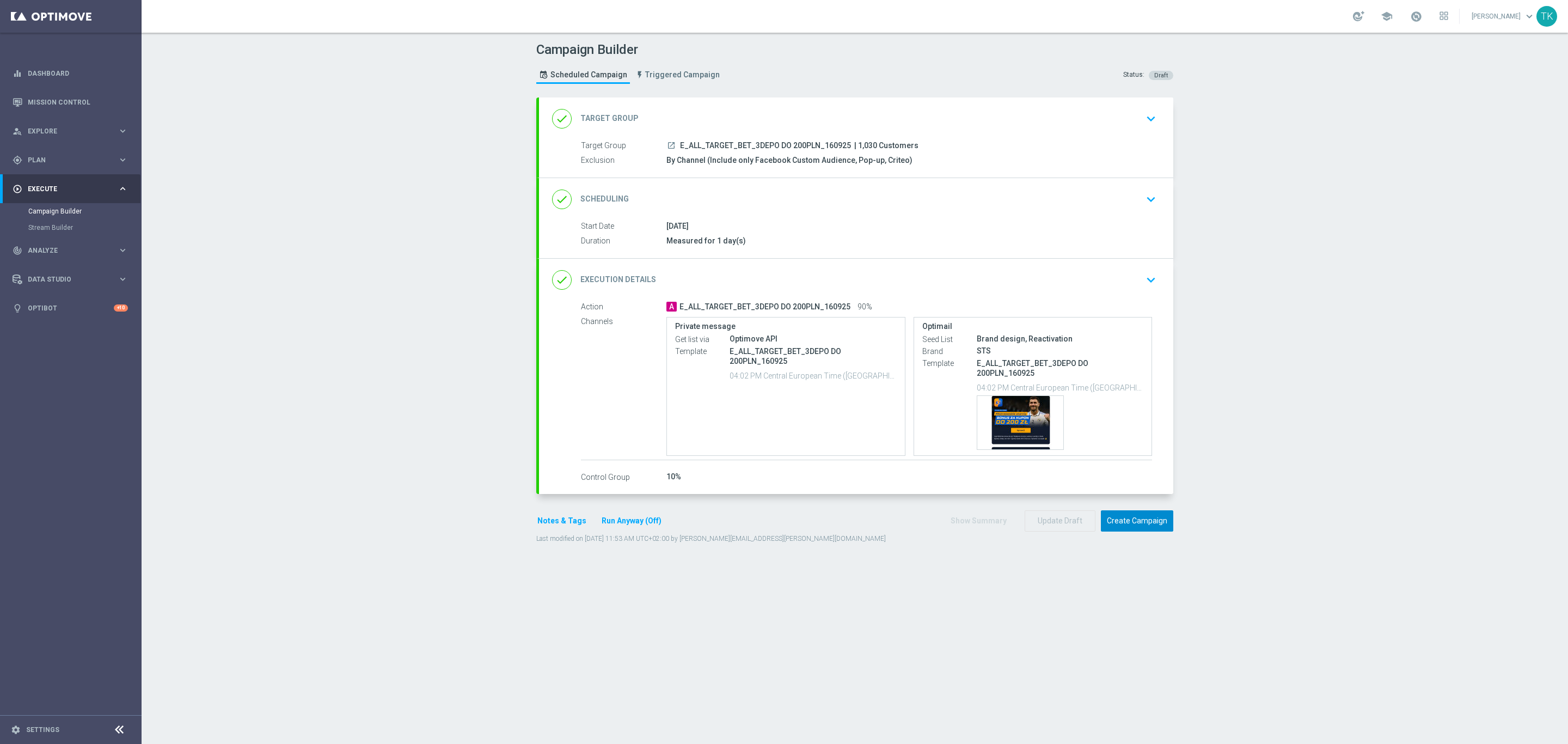
click at [1129, 531] on button "Create Campaign" at bounding box center [1137, 521] width 72 height 21
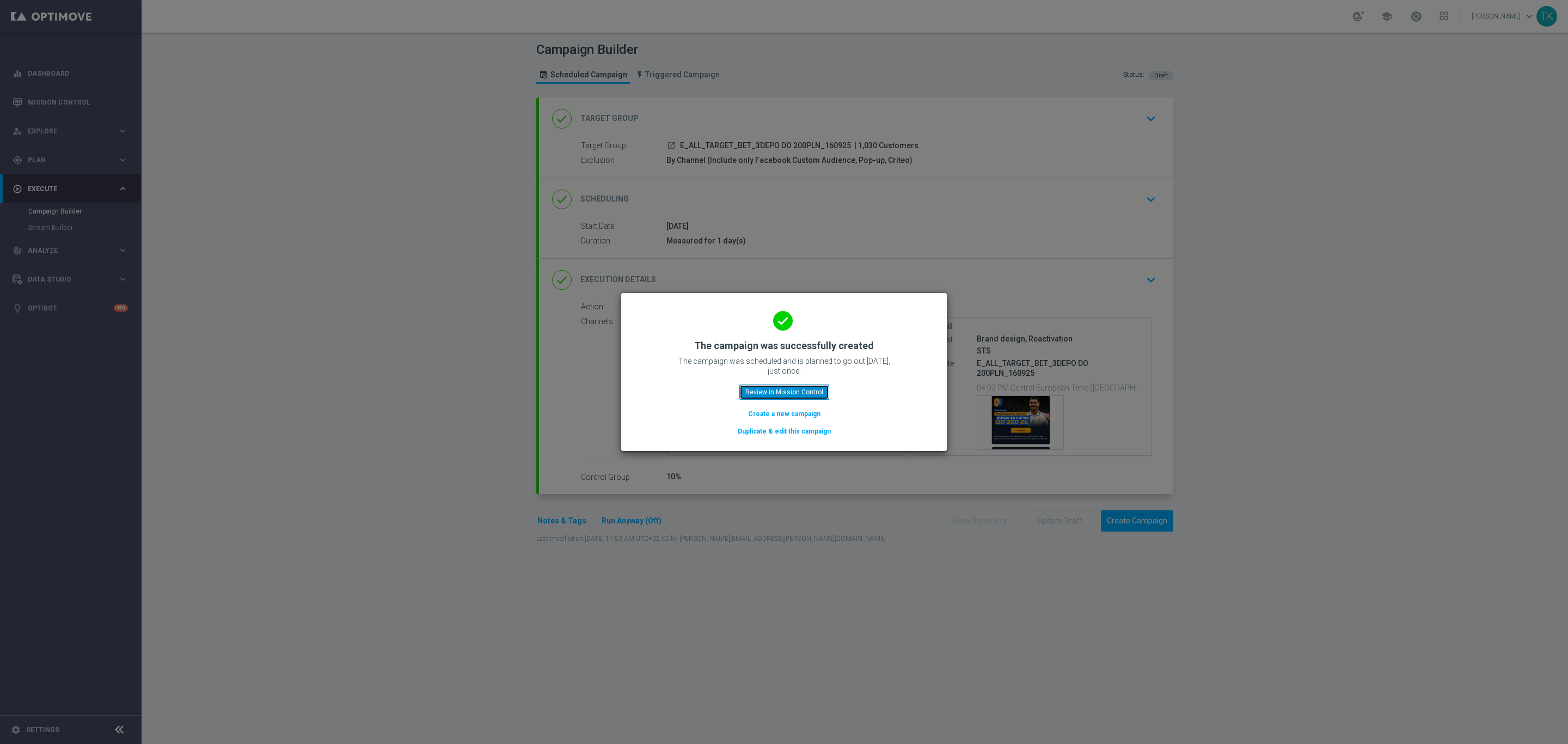
click at [765, 386] on button "Review in Mission Control" at bounding box center [785, 391] width 90 height 15
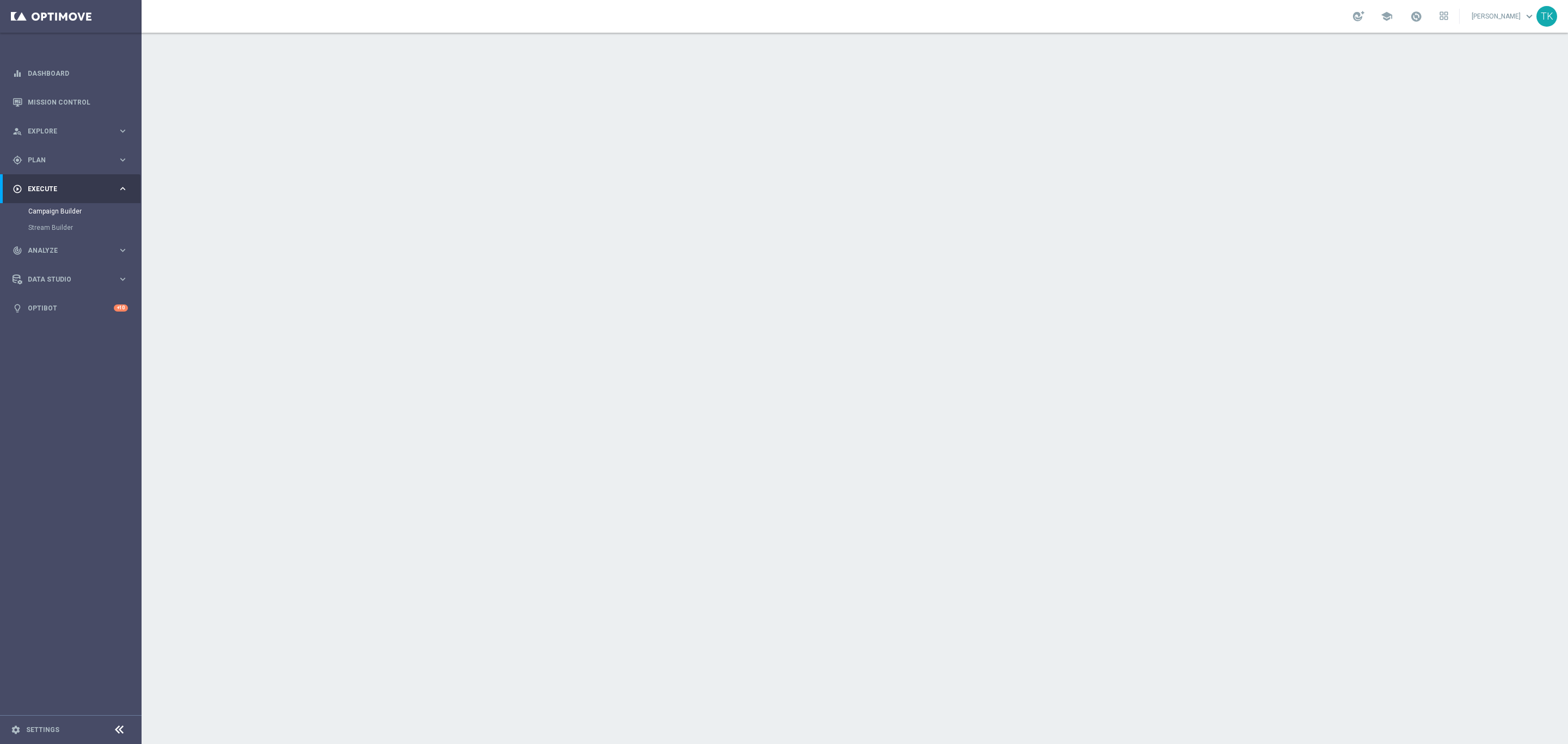
click at [768, 144] on span "REACQ_ALL_TARGET_BET DO 200PLN_160925" at bounding box center [761, 146] width 163 height 10
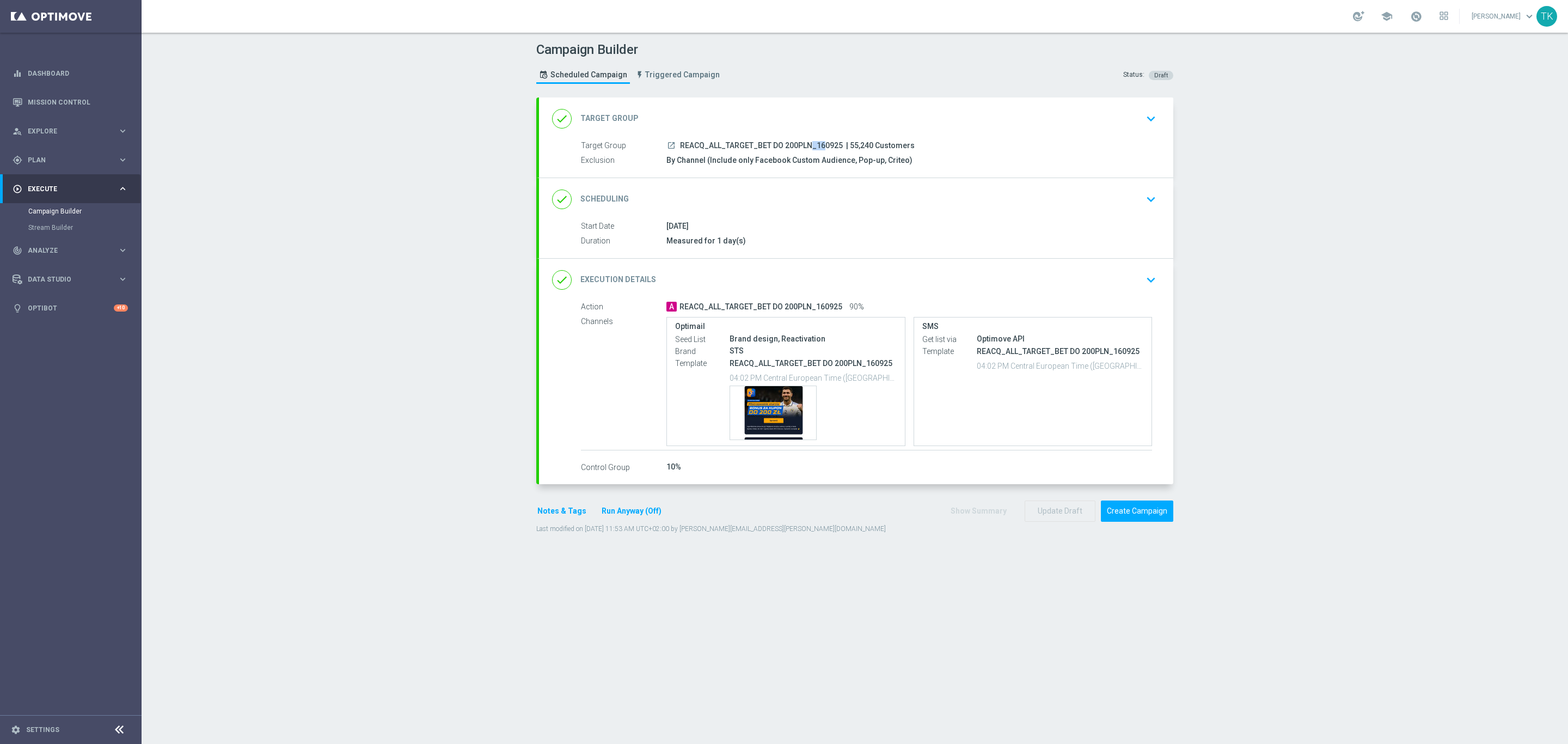
click at [768, 144] on span "REACQ_ALL_TARGET_BET DO 200PLN_160925" at bounding box center [761, 146] width 163 height 10
copy div "REACQ_ALL_TARGET_BET DO 200PLN_160925"
click at [821, 72] on div "Campaign Builder Scheduled Campaign Triggered Campaign Status: Draft" at bounding box center [855, 64] width 653 height 50
click at [779, 396] on div "Template preview" at bounding box center [772, 413] width 86 height 54
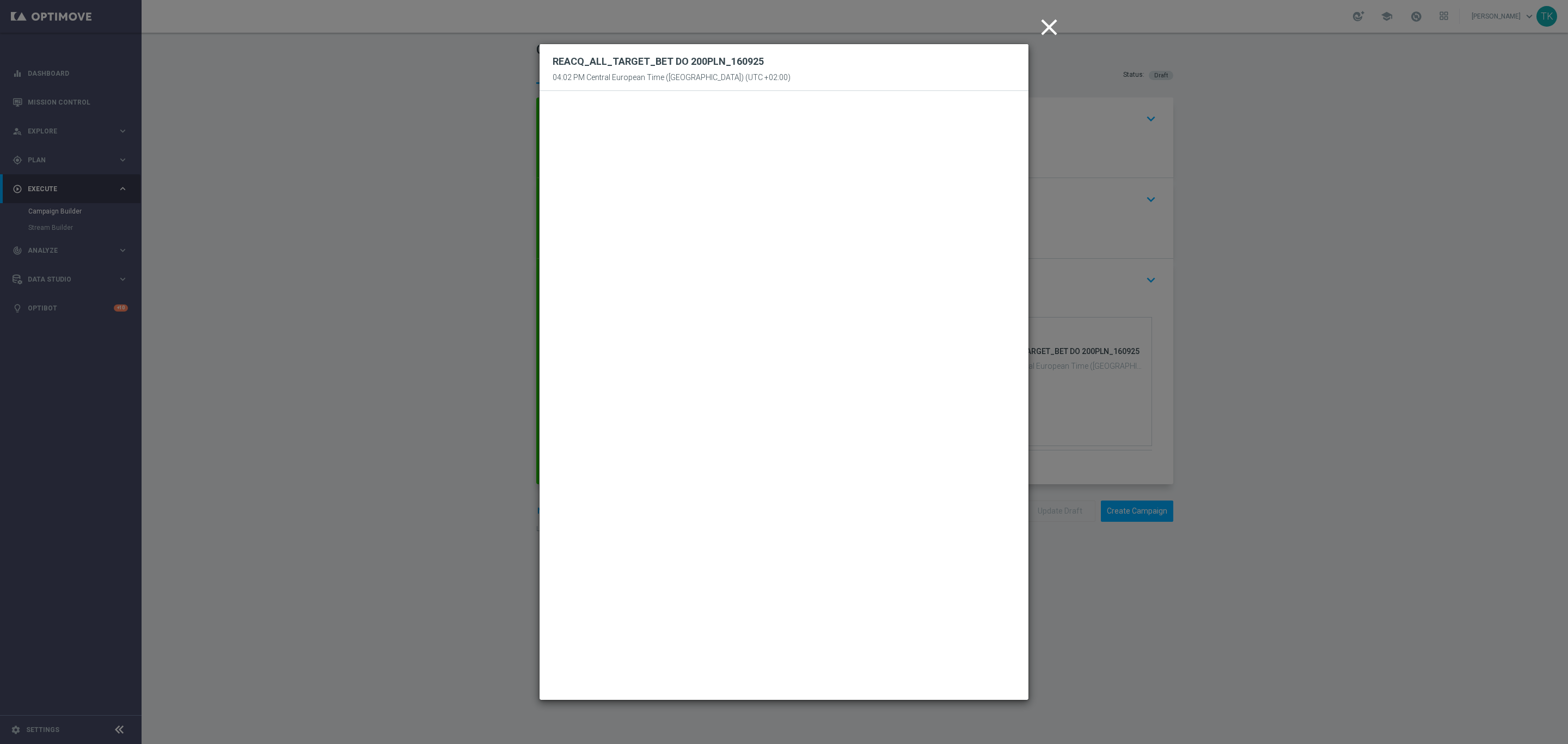
click at [1046, 29] on icon "close" at bounding box center [1049, 27] width 27 height 27
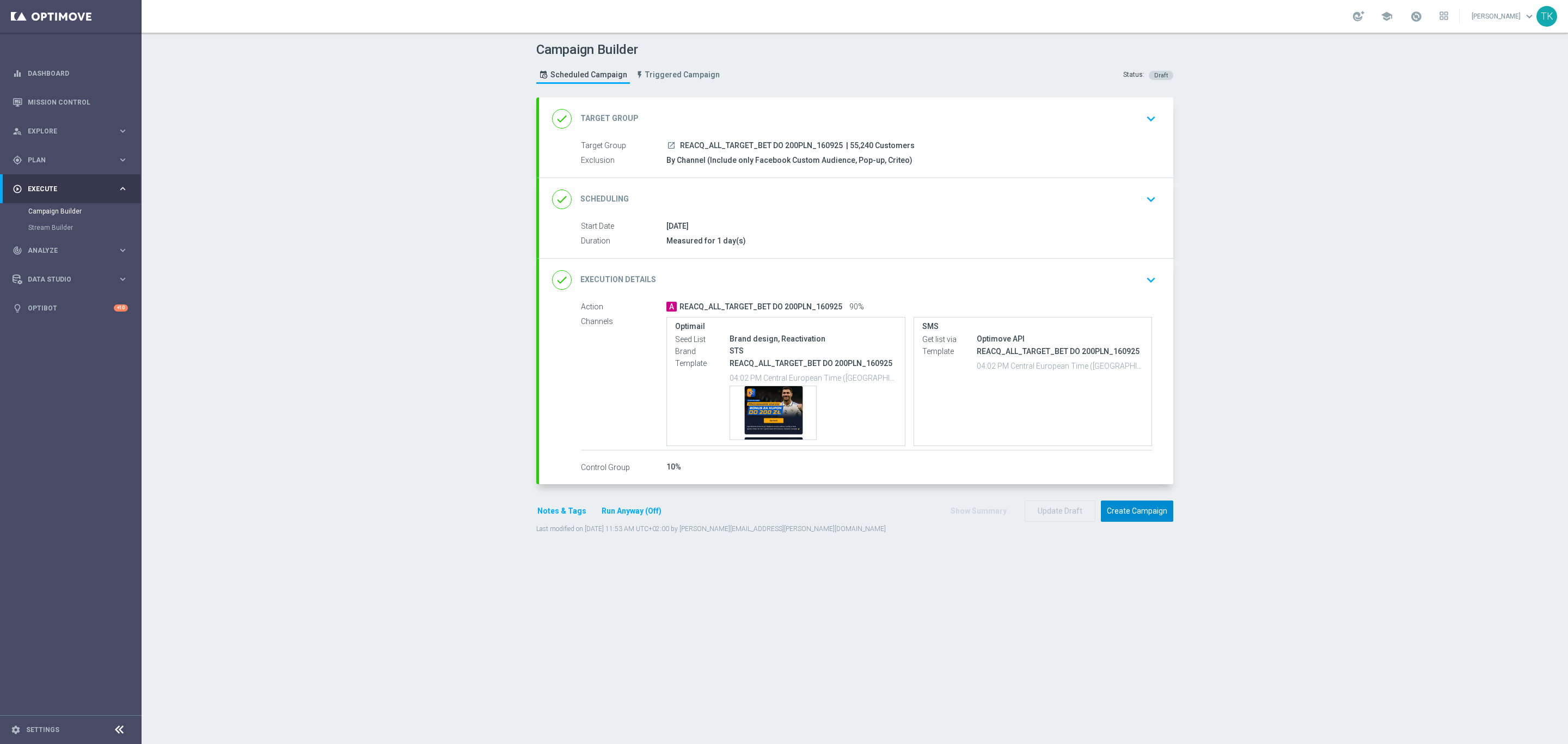
click at [1138, 511] on button "Create Campaign" at bounding box center [1137, 511] width 72 height 21
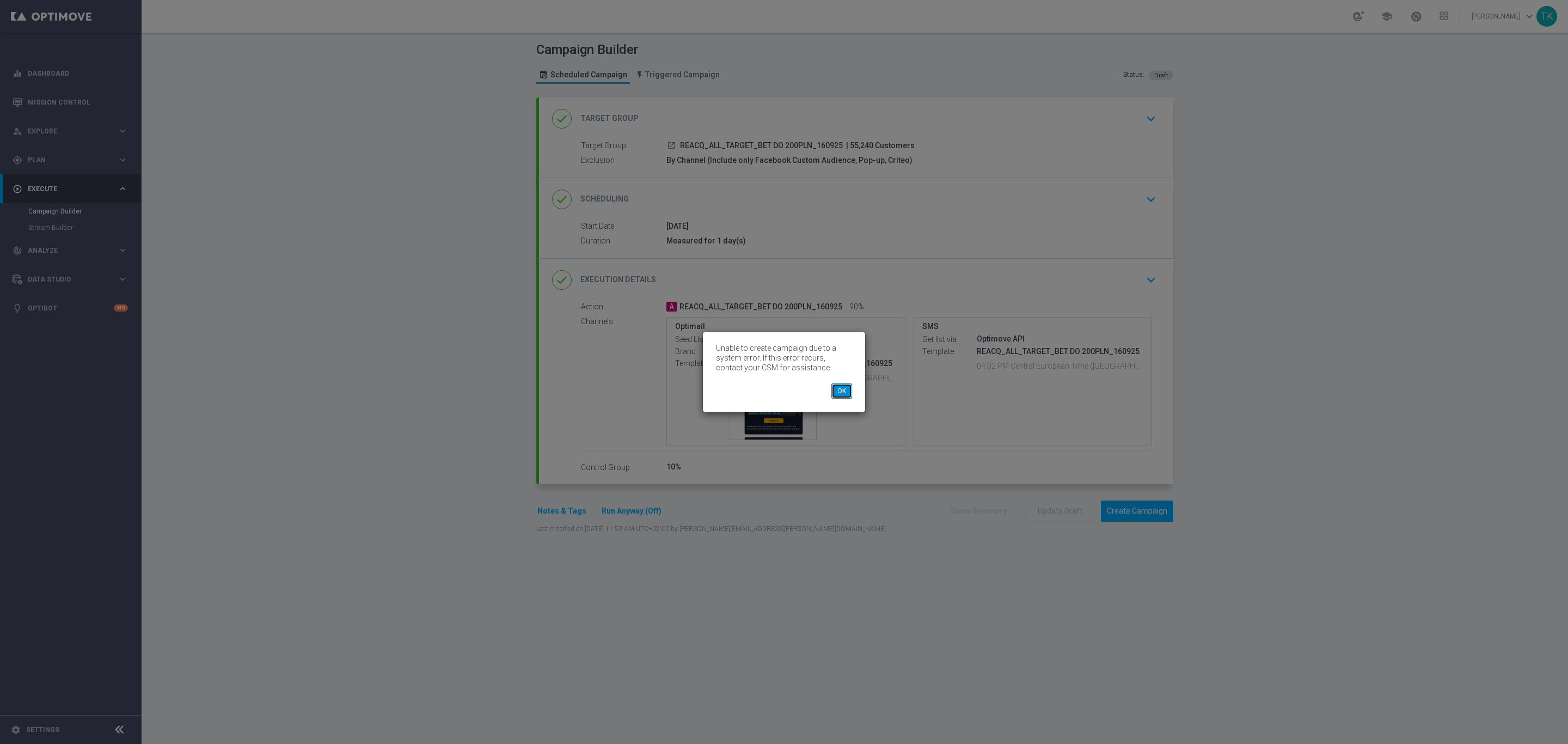
click at [838, 393] on button "OK" at bounding box center [842, 391] width 21 height 15
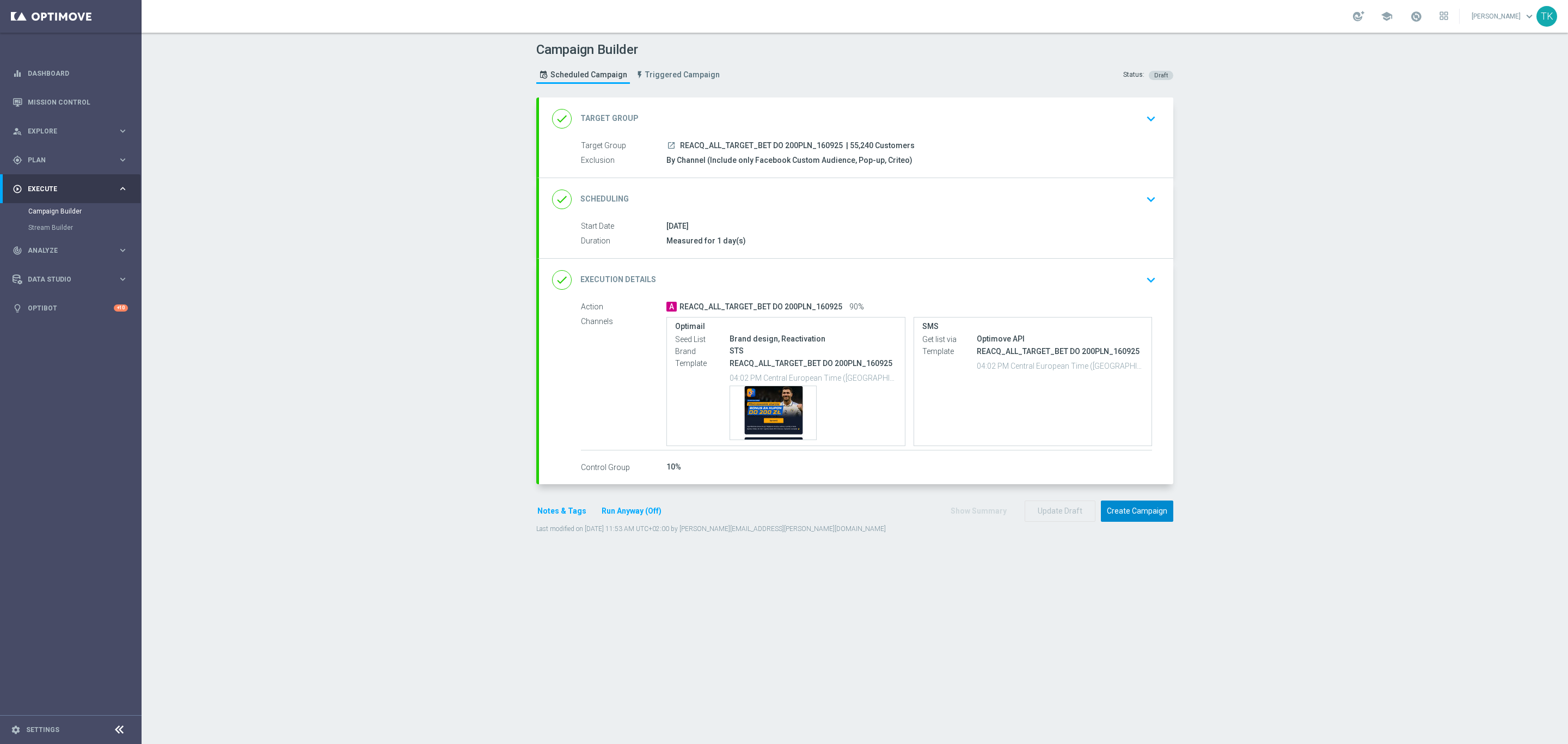
click at [1142, 517] on button "Create Campaign" at bounding box center [1137, 511] width 72 height 21
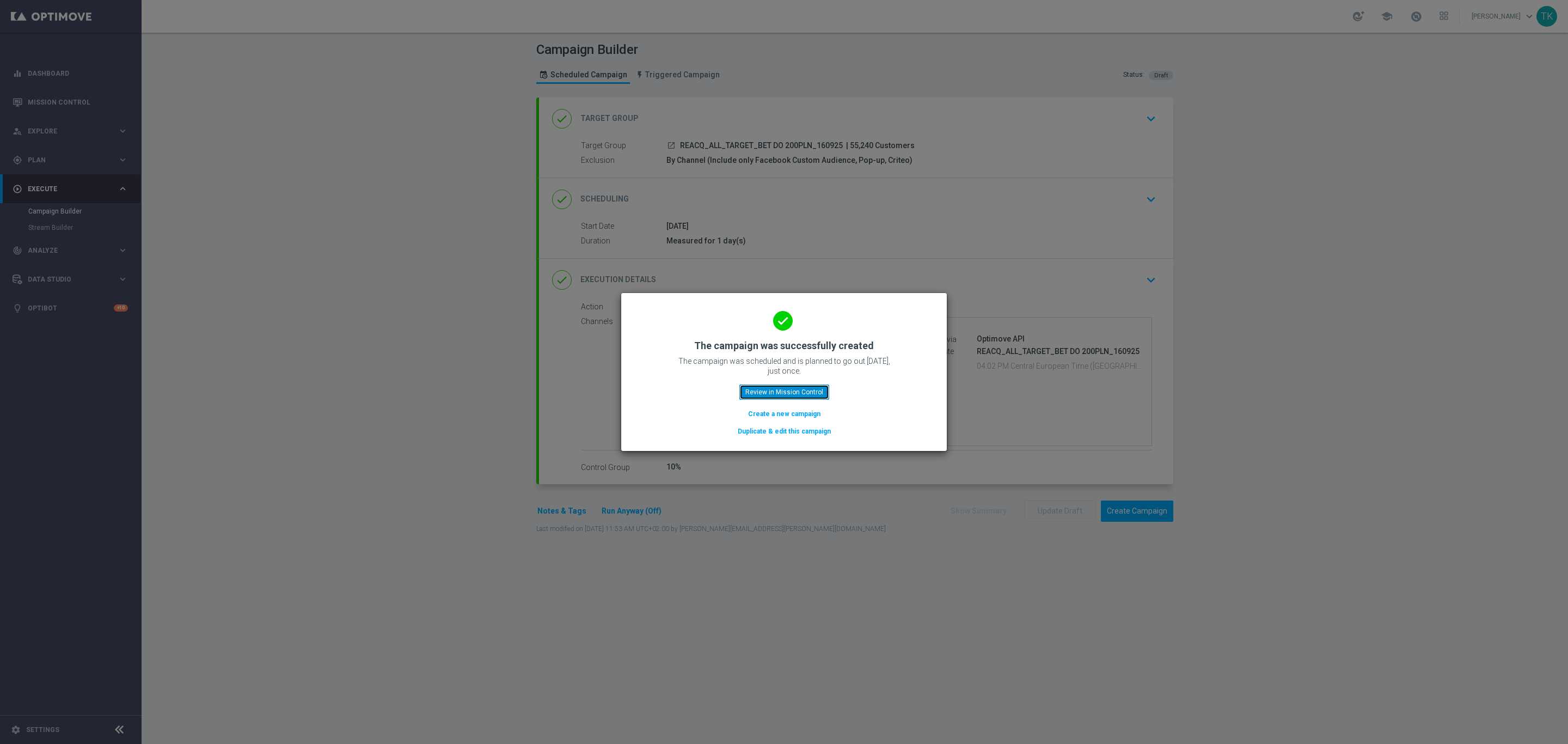
click at [784, 385] on button "Review in Mission Control" at bounding box center [785, 391] width 90 height 15
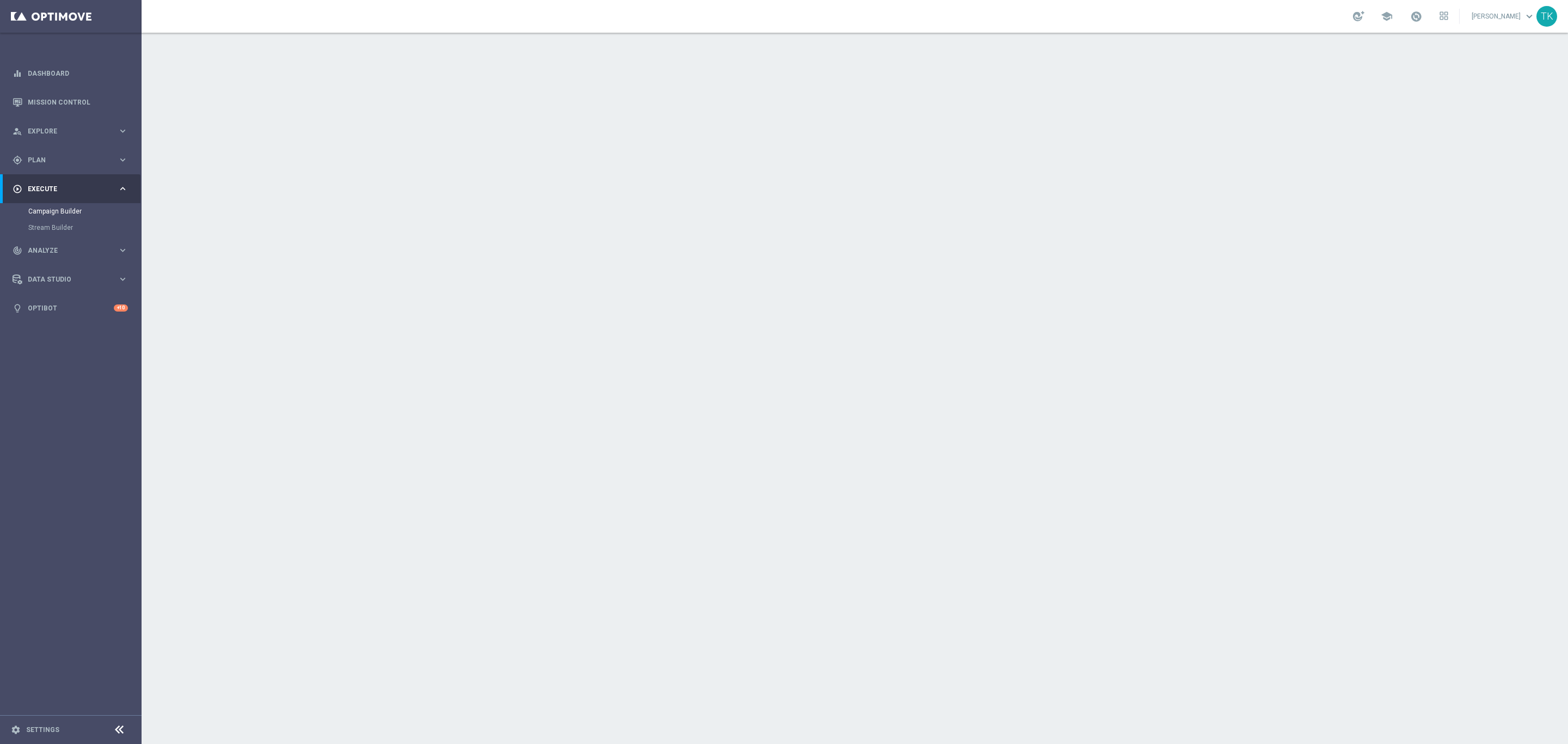
click at [782, 142] on span "E_ALL_TARGET_OFFER_3DEPO_LM_160925" at bounding box center [757, 146] width 155 height 10
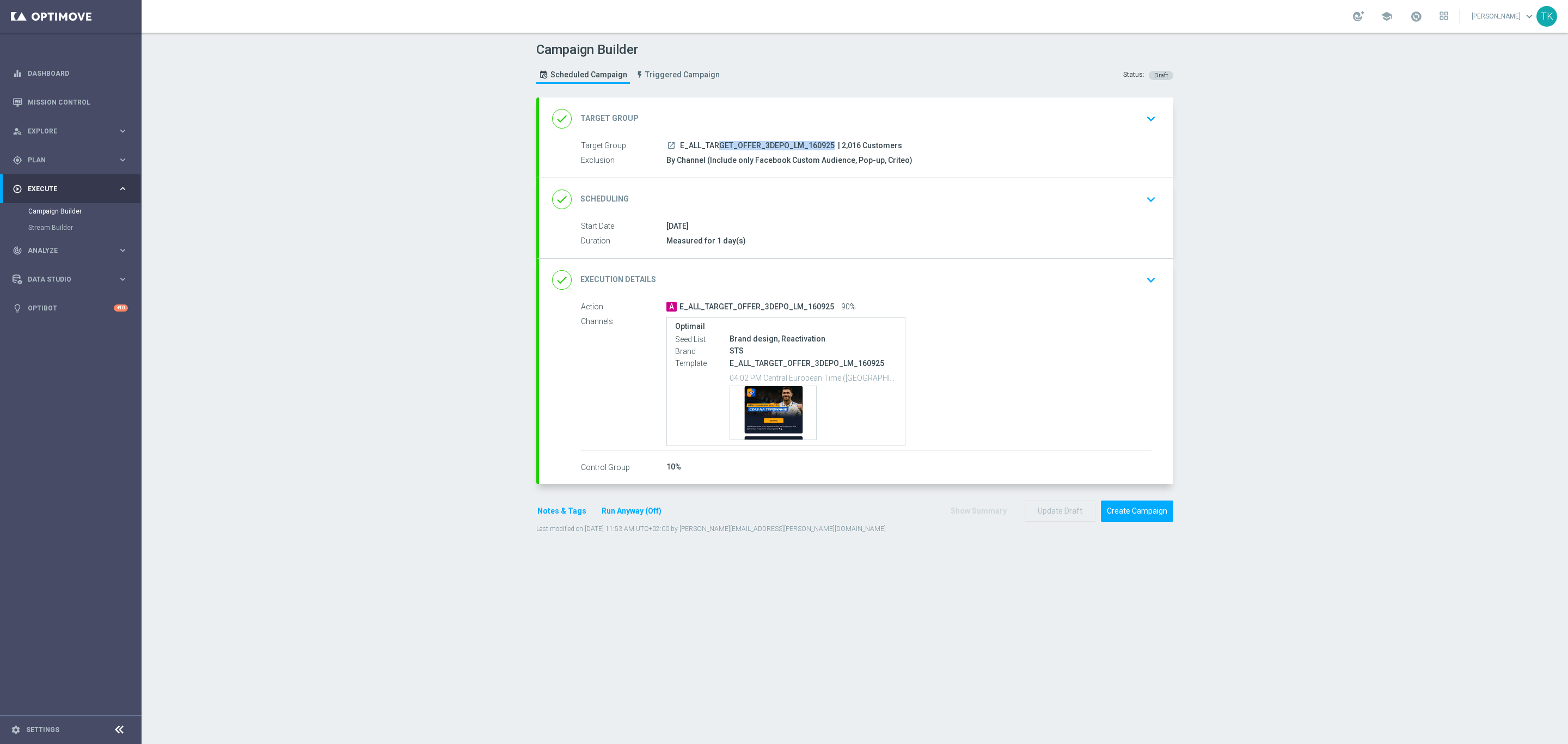
click at [782, 142] on span "E_ALL_TARGET_OFFER_3DEPO_LM_160925" at bounding box center [757, 146] width 155 height 10
copy div "E_ALL_TARGET_OFFER_3DEPO_LM_160925"
click at [794, 80] on div "Campaign Builder Scheduled Campaign Triggered Campaign Status: Draft" at bounding box center [855, 64] width 653 height 50
click at [777, 399] on div "Template preview" at bounding box center [772, 413] width 86 height 54
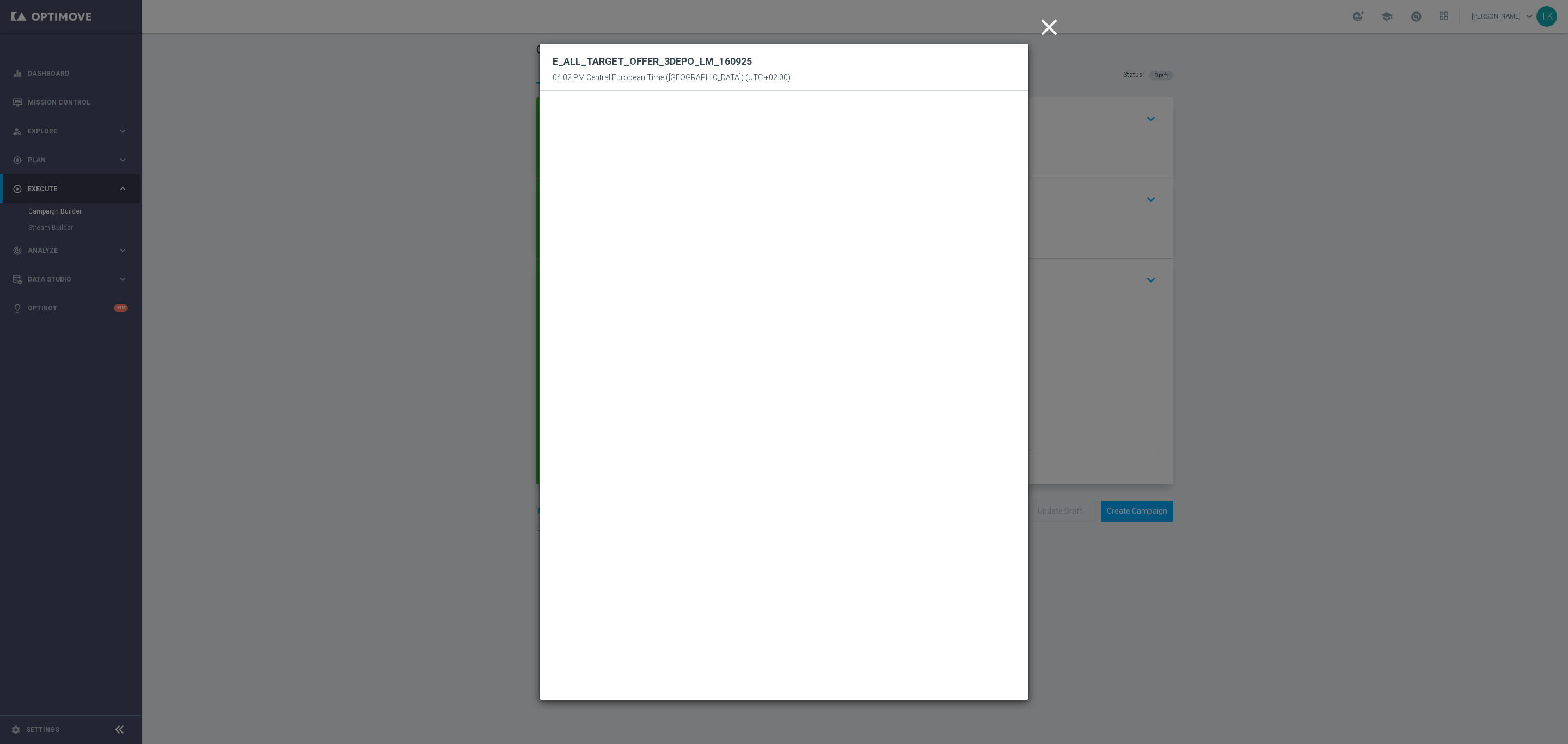
click at [1045, 29] on icon "close" at bounding box center [1049, 27] width 27 height 27
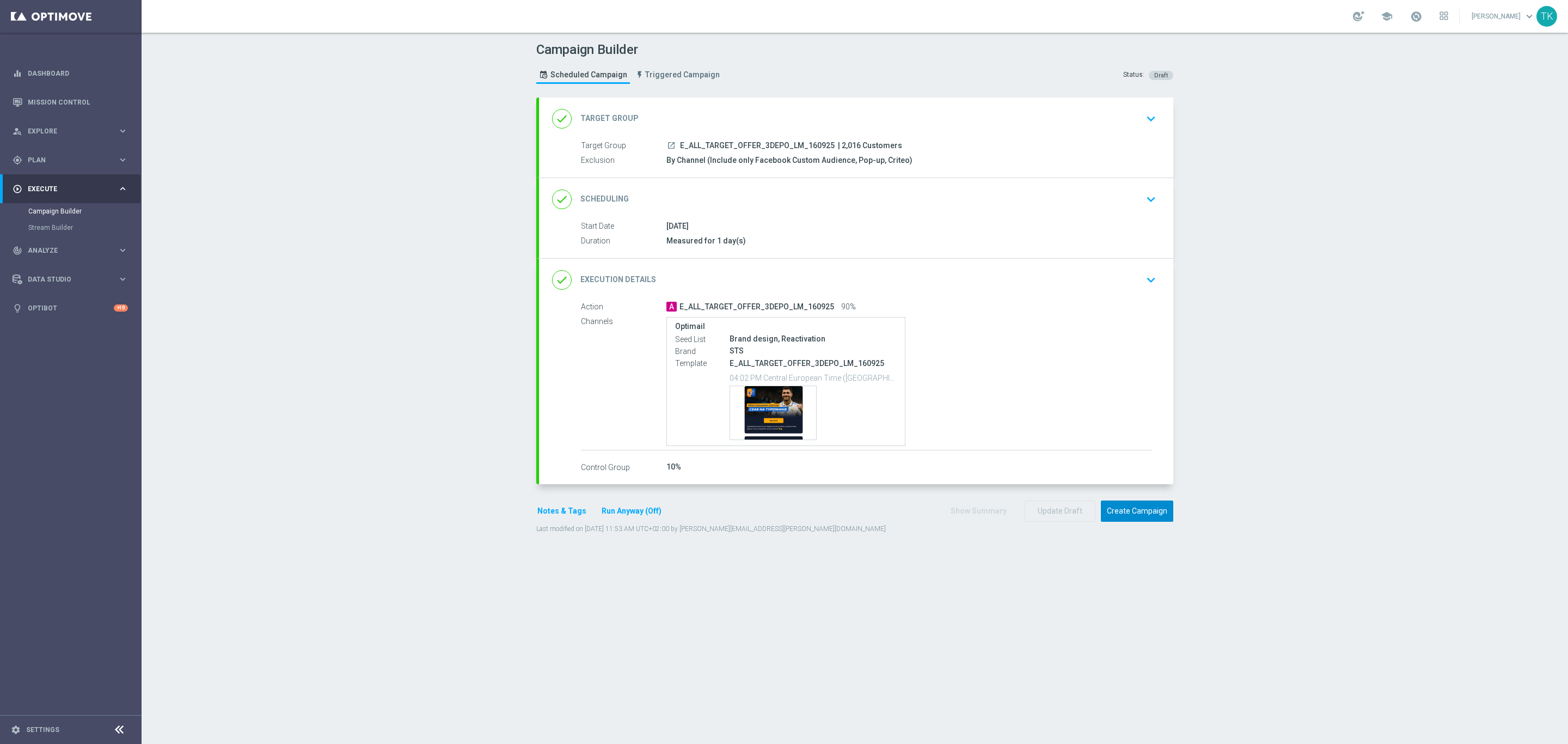
click at [1134, 508] on button "Create Campaign" at bounding box center [1137, 511] width 72 height 21
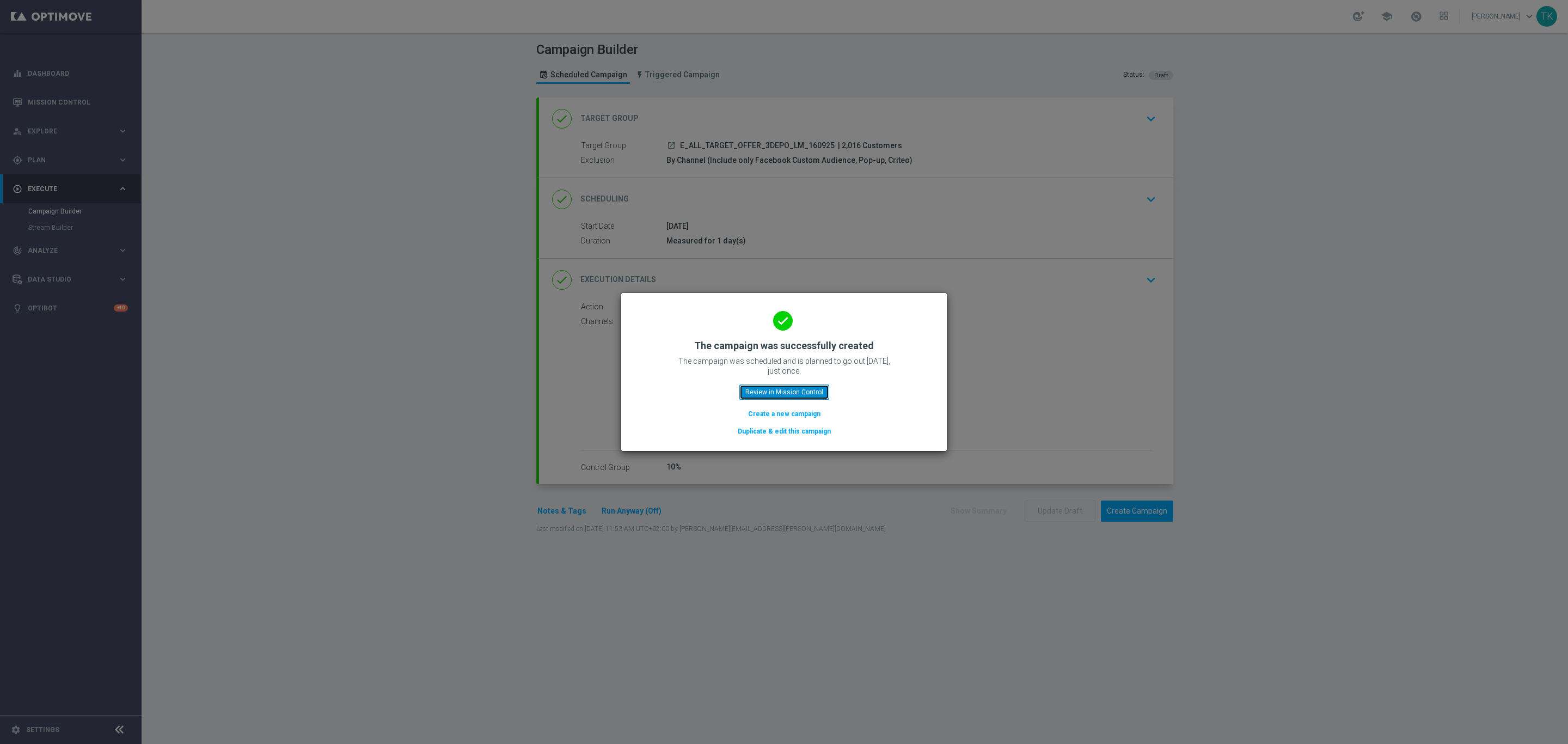
click at [797, 395] on button "Review in Mission Control" at bounding box center [785, 391] width 90 height 15
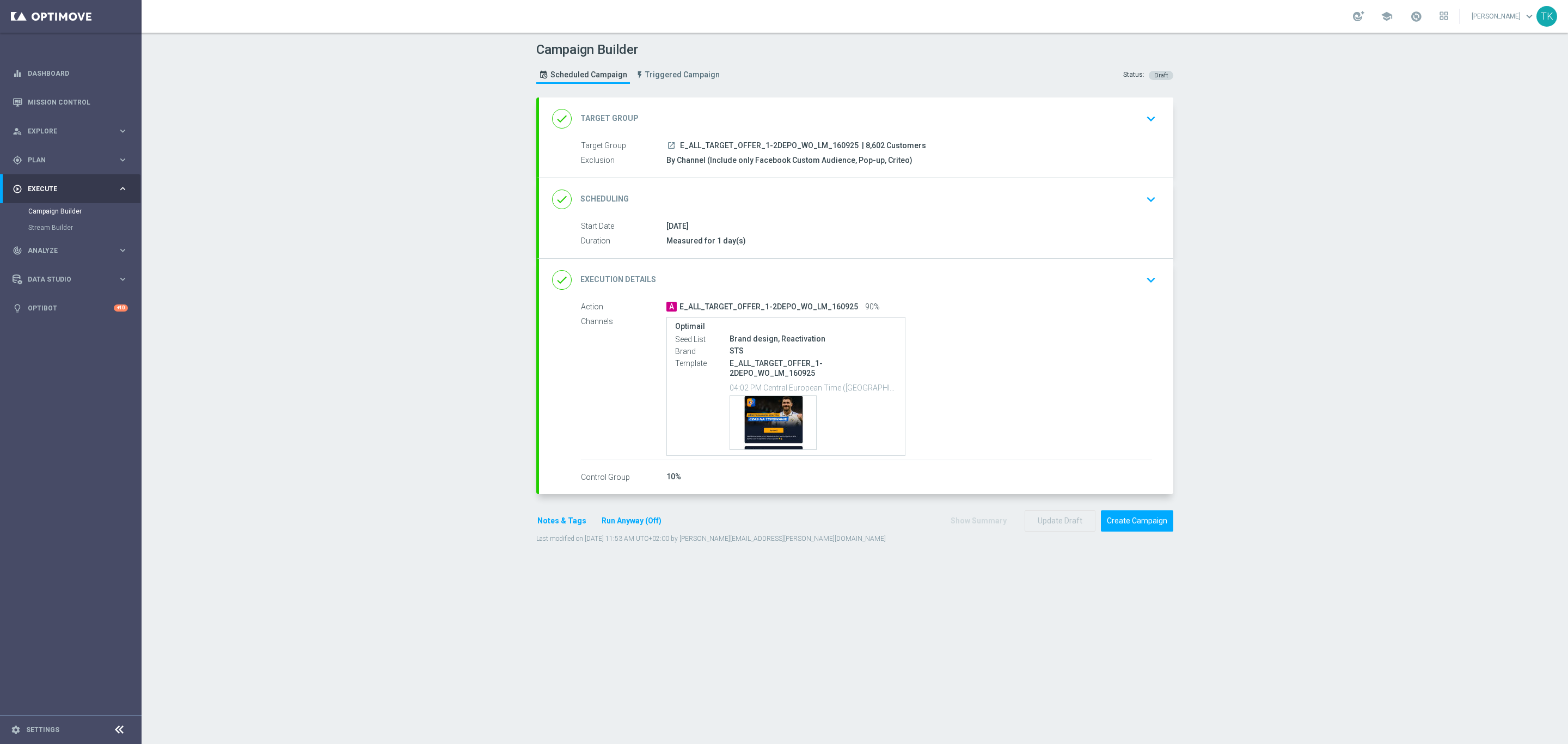
click at [719, 144] on span "E_ALL_TARGET_OFFER_1-2DEPO_WO_LM_160925" at bounding box center [769, 146] width 178 height 10
copy div "E_ALL_TARGET_OFFER_1-2DEPO_WO_LM_160925"
click at [835, 68] on div "Campaign Builder Scheduled Campaign Triggered Campaign Status: Draft" at bounding box center [855, 64] width 653 height 50
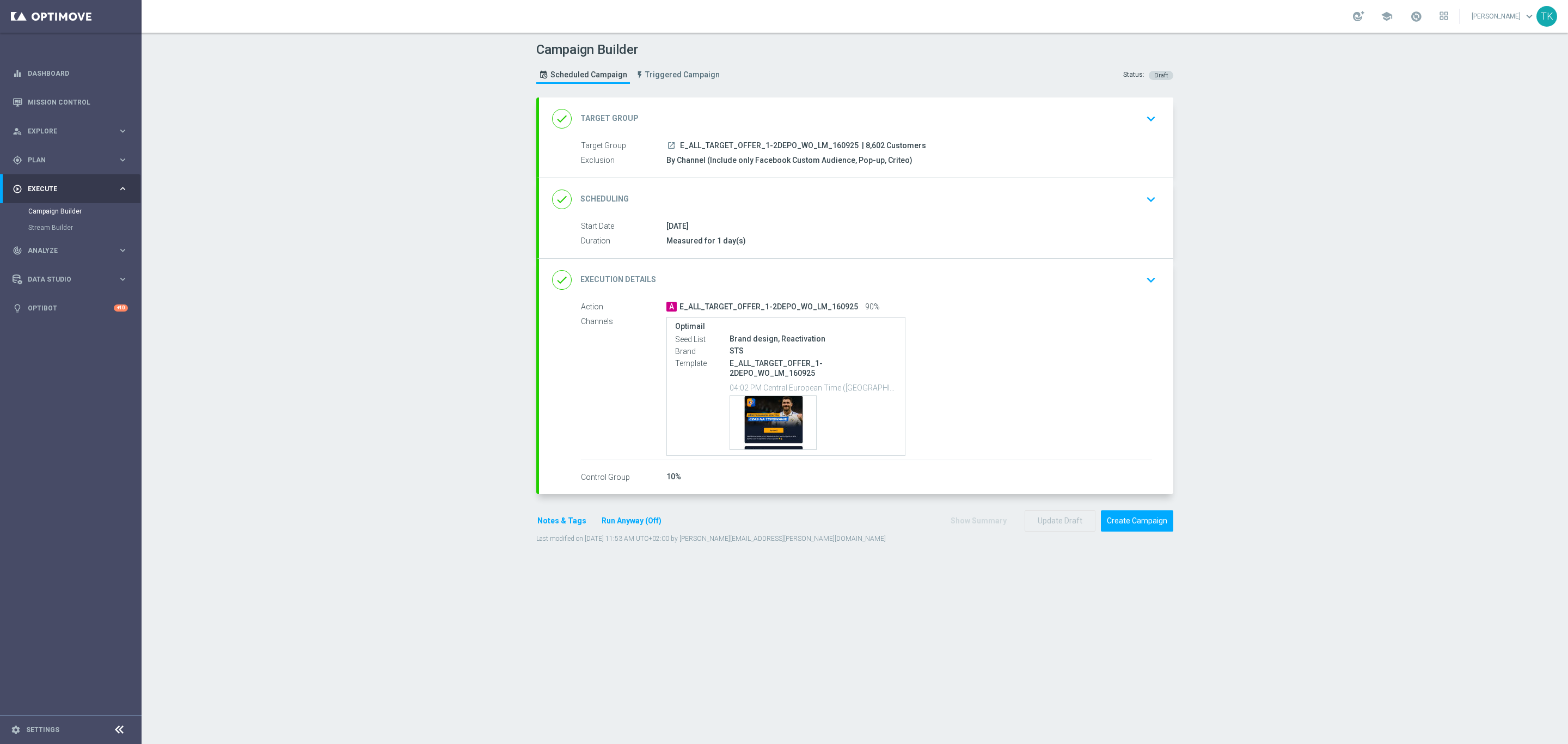
click at [536, 520] on button "Notes & Tags" at bounding box center [562, 521] width 51 height 13
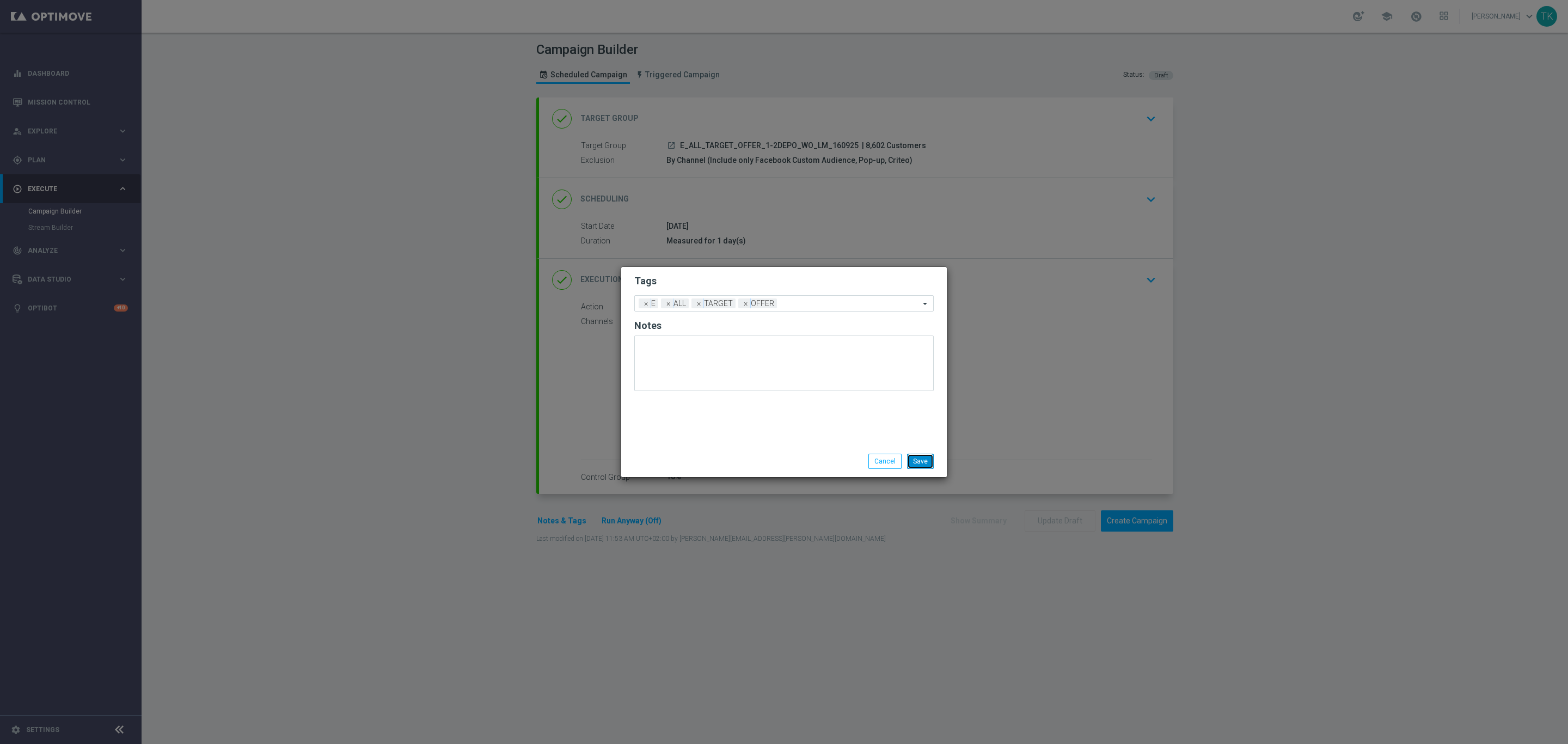
click at [922, 465] on button "Save" at bounding box center [920, 461] width 27 height 15
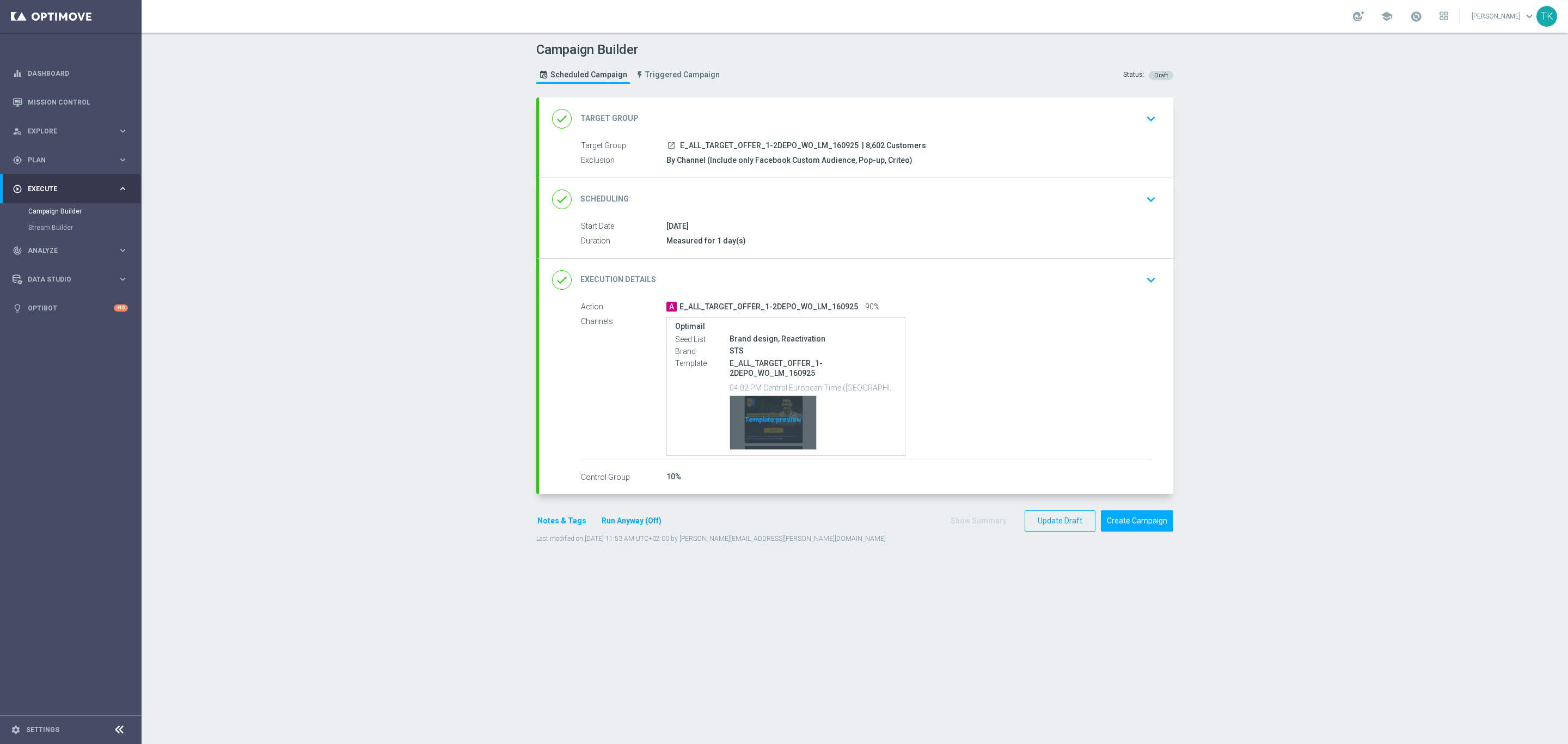
click at [768, 409] on div "Template preview" at bounding box center [772, 423] width 86 height 54
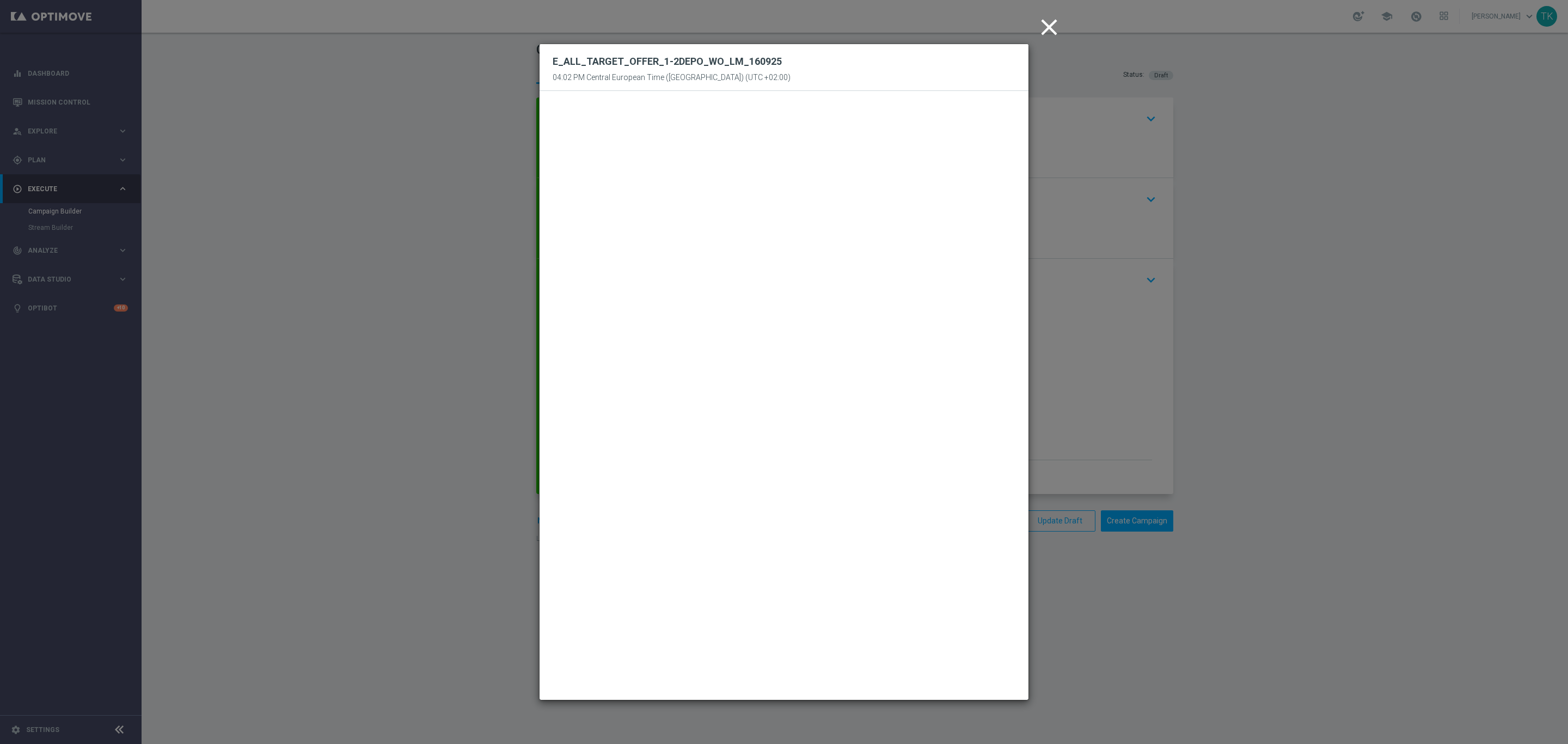
click at [1049, 31] on icon "close" at bounding box center [1049, 27] width 27 height 27
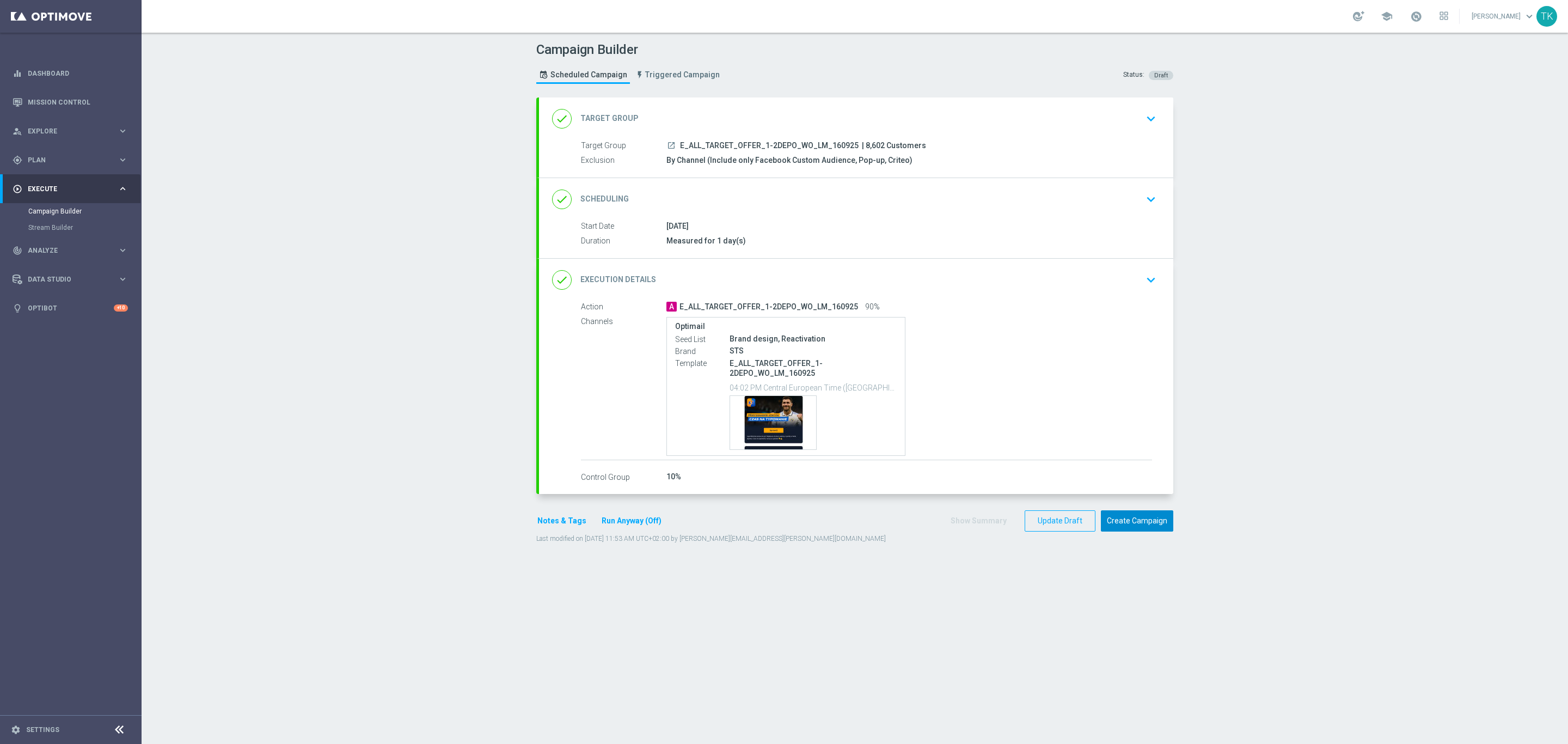
click at [1150, 530] on button "Create Campaign" at bounding box center [1137, 521] width 72 height 21
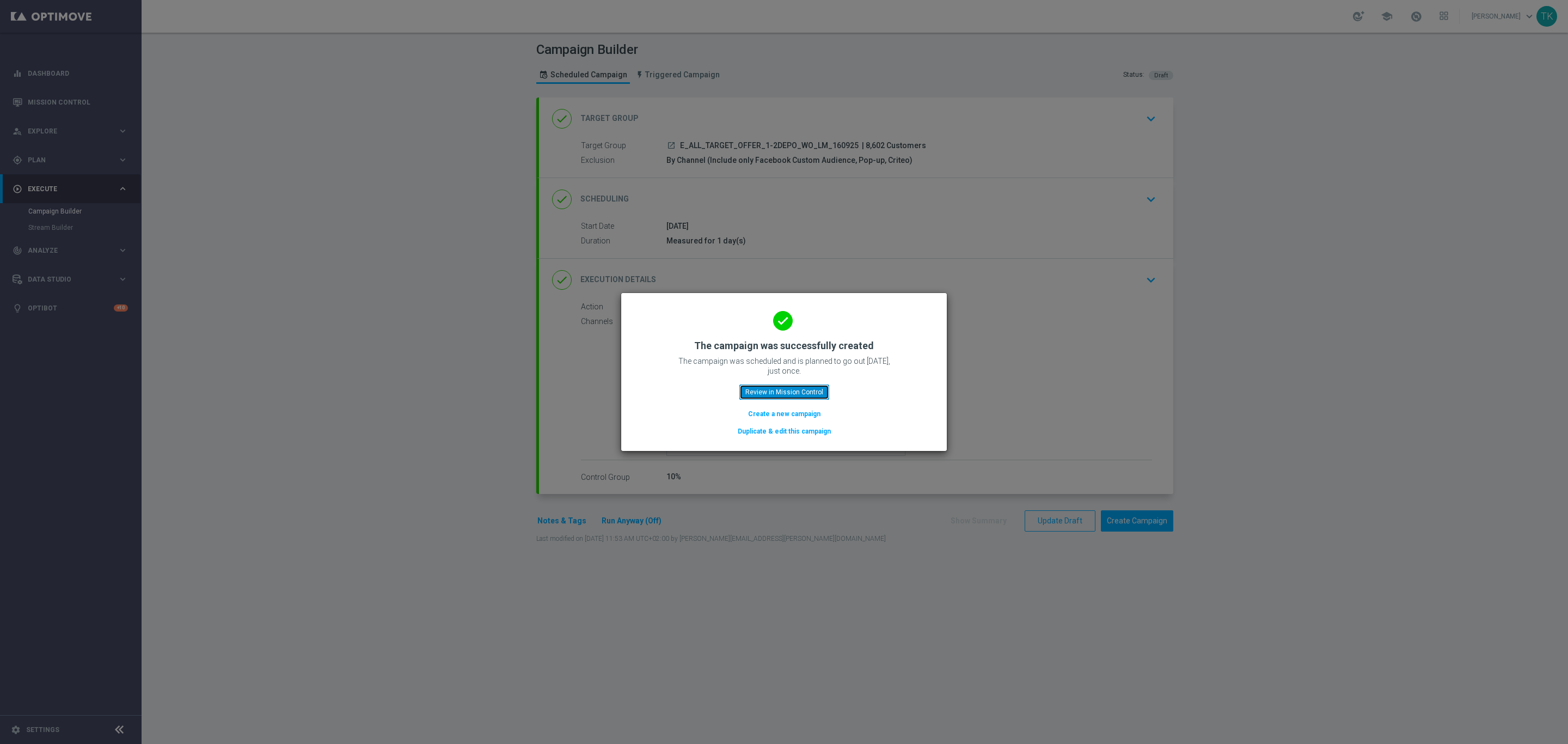
click at [802, 391] on button "Review in Mission Control" at bounding box center [785, 391] width 90 height 15
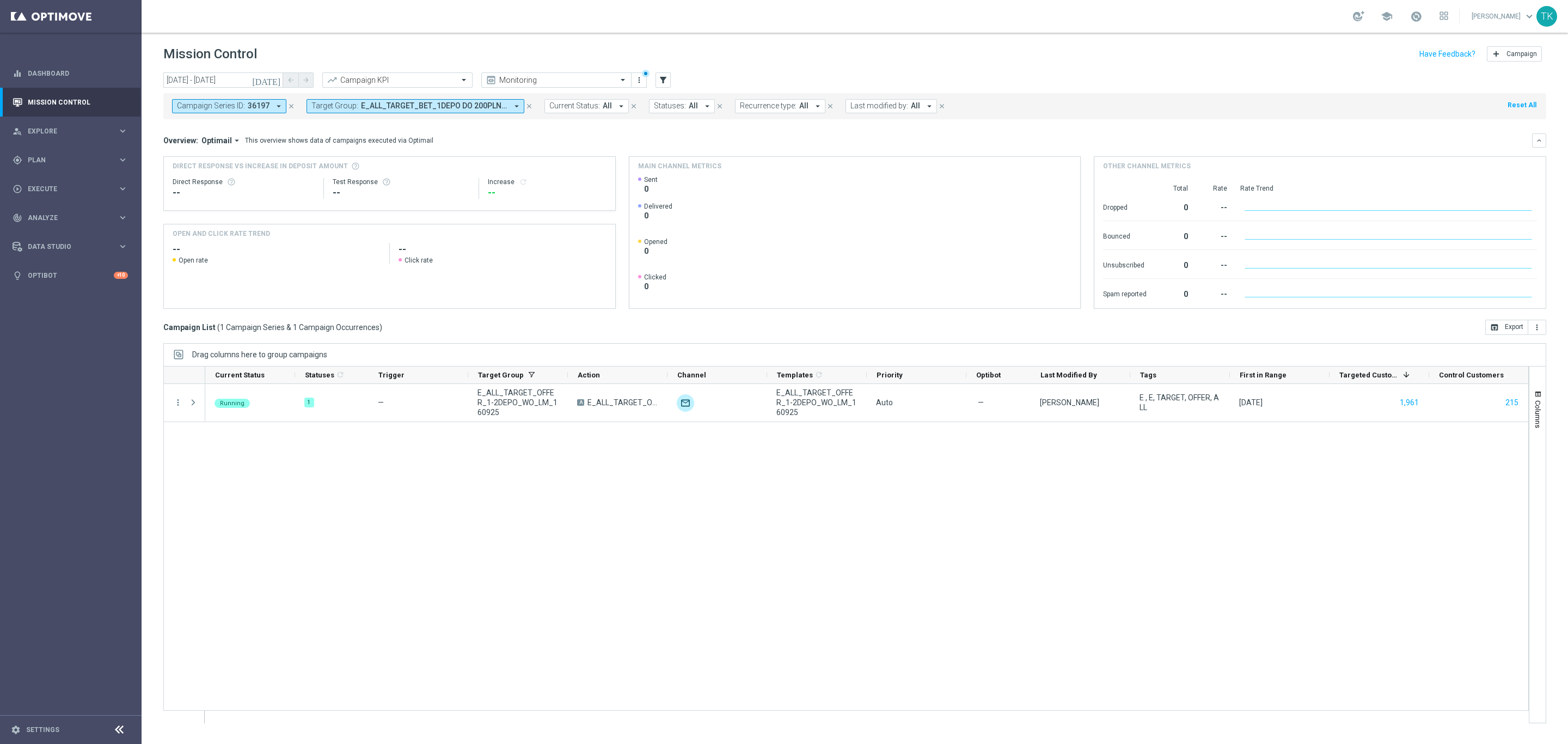
click at [289, 101] on button "close" at bounding box center [291, 107] width 10 height 12
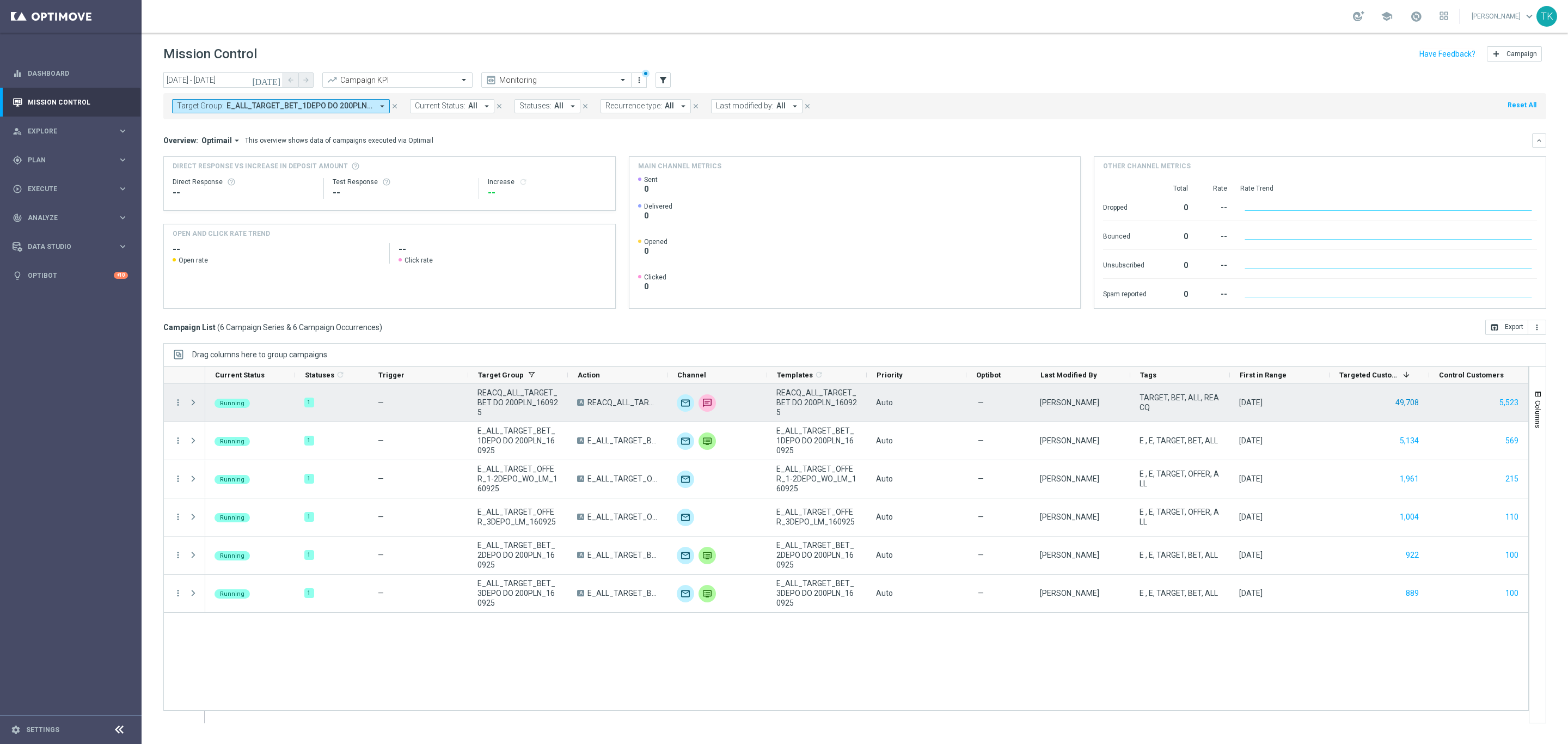
click at [1399, 401] on button "49,708" at bounding box center [1407, 402] width 26 height 13
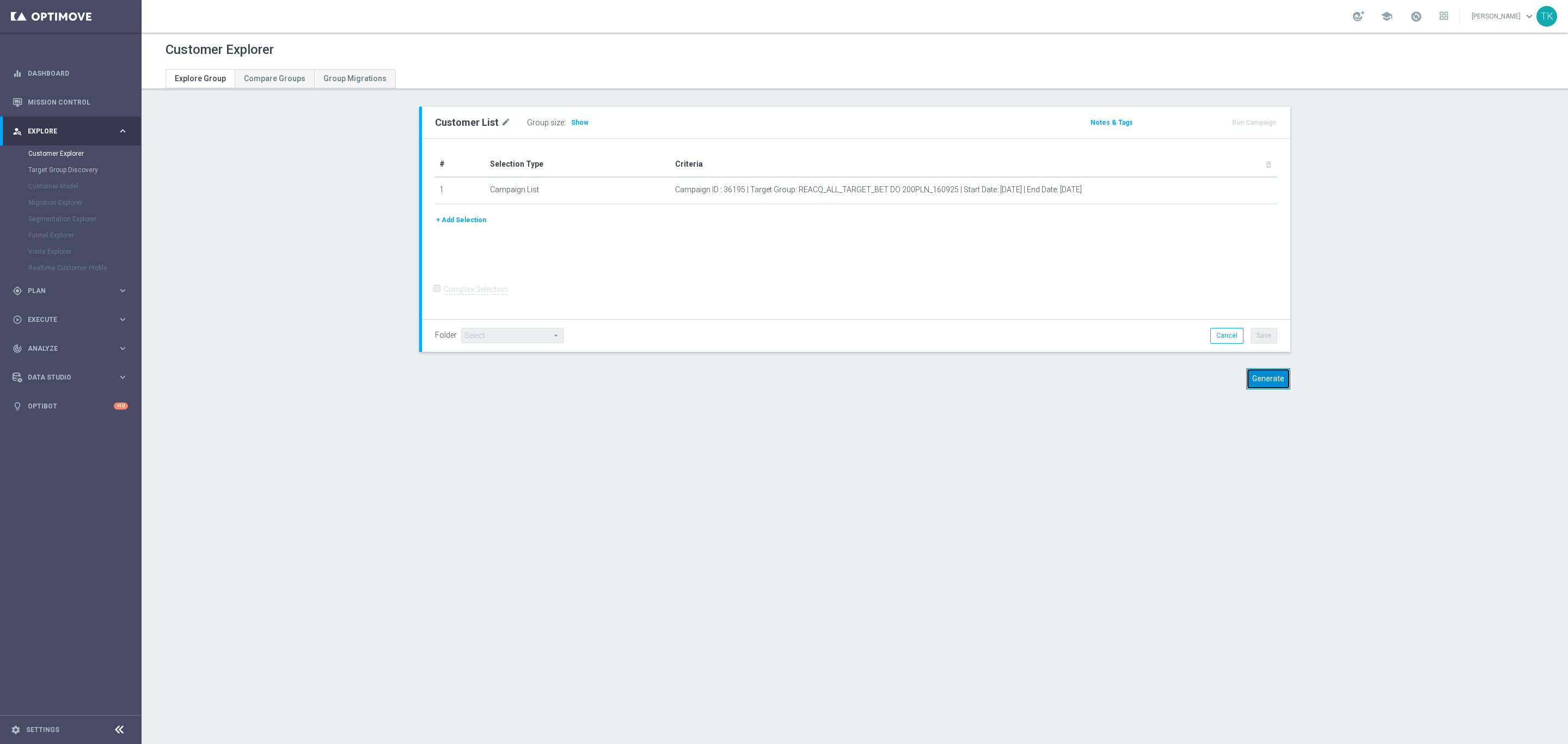
click at [1271, 371] on button "Generate" at bounding box center [1268, 379] width 44 height 21
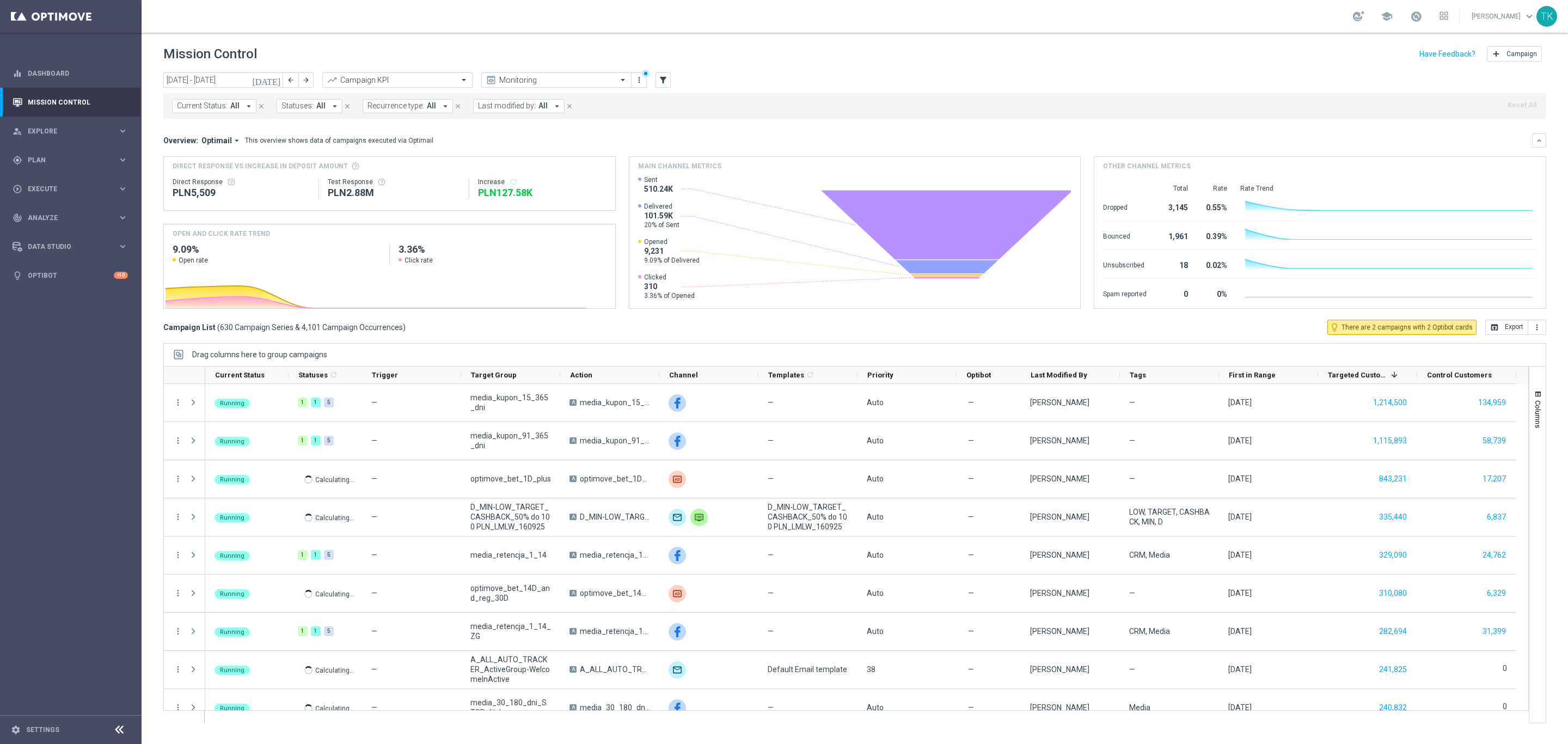
click at [206, 106] on span "Current Status:" at bounding box center [202, 105] width 51 height 9
click at [180, 160] on div "(All Search Results)" at bounding box center [221, 157] width 86 height 9
type input "16092025"
click at [178, 157] on div "(All Search Results)" at bounding box center [221, 157] width 86 height 9
drag, startPoint x: 184, startPoint y: 158, endPoint x: 177, endPoint y: 158, distance: 7.0
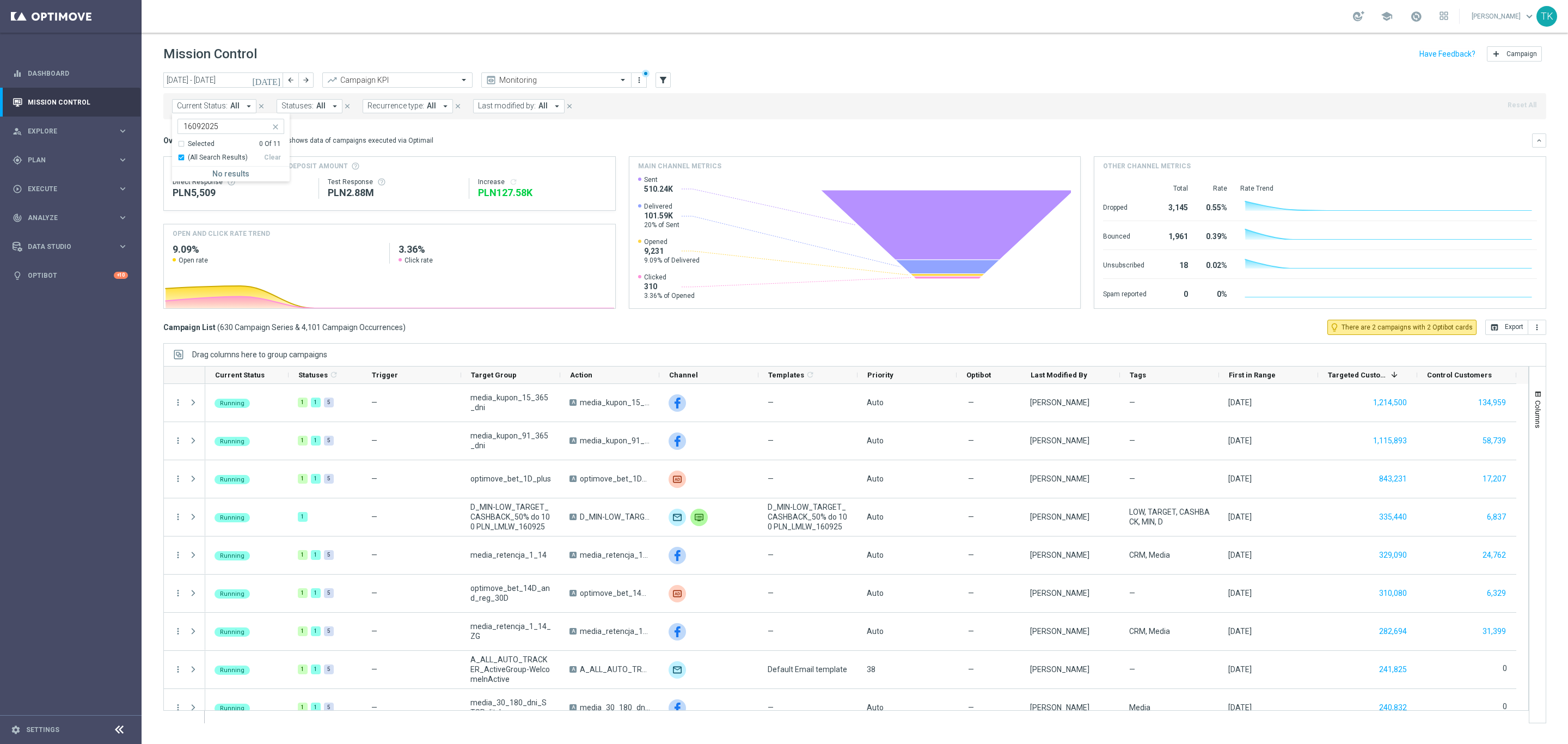
click at [181, 158] on div "(All Search Results)" at bounding box center [221, 157] width 86 height 9
click at [178, 158] on div "(All Search Results)" at bounding box center [221, 157] width 86 height 9
click at [180, 158] on div "(All Search Results)" at bounding box center [221, 157] width 86 height 9
click at [273, 127] on icon "close" at bounding box center [275, 127] width 9 height 9
click at [641, 133] on div "Overview: Optimail arrow_drop_down This overview shows data of campaigns execut…" at bounding box center [855, 140] width 1383 height 14
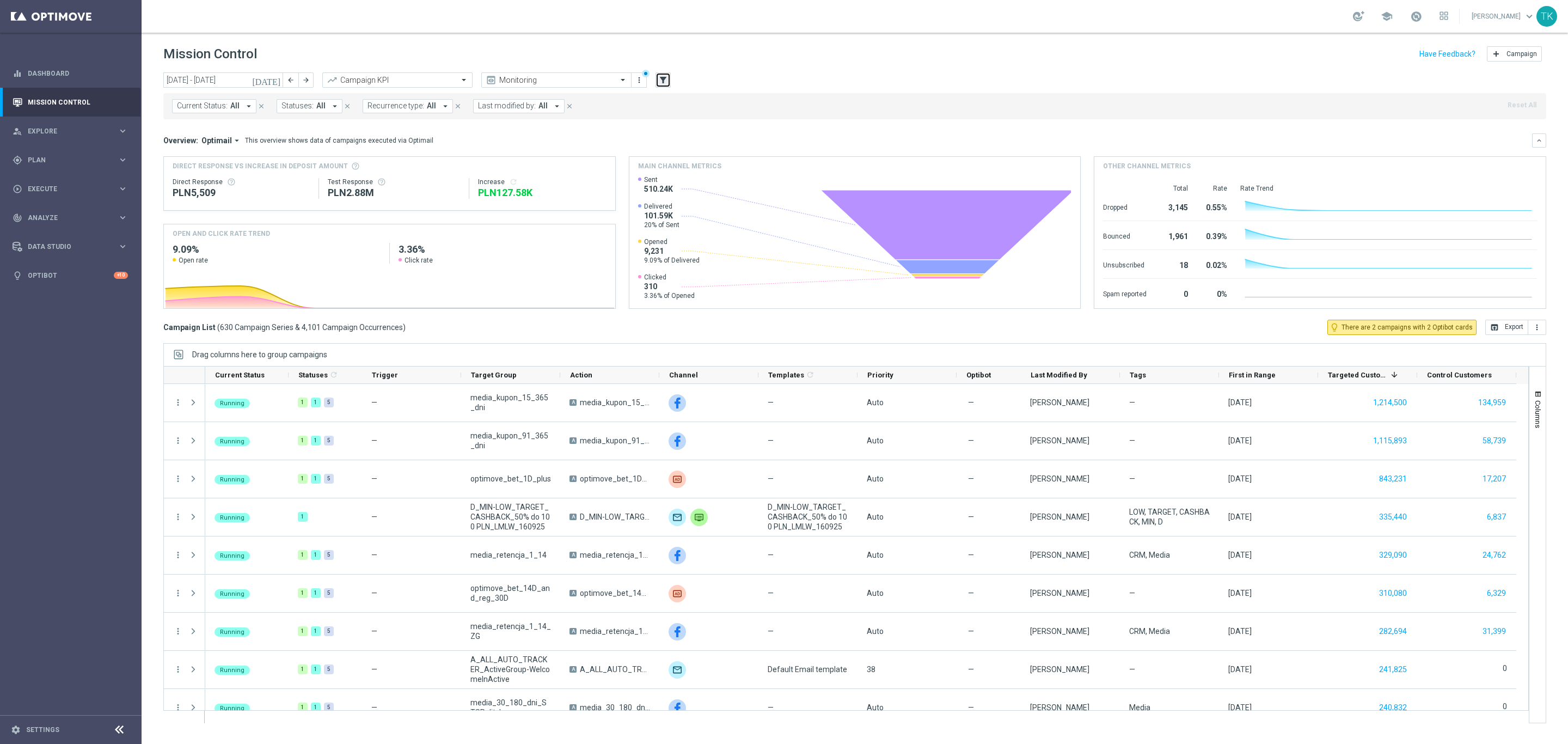
click at [662, 82] on icon "filter_alt" at bounding box center [663, 80] width 10 height 10
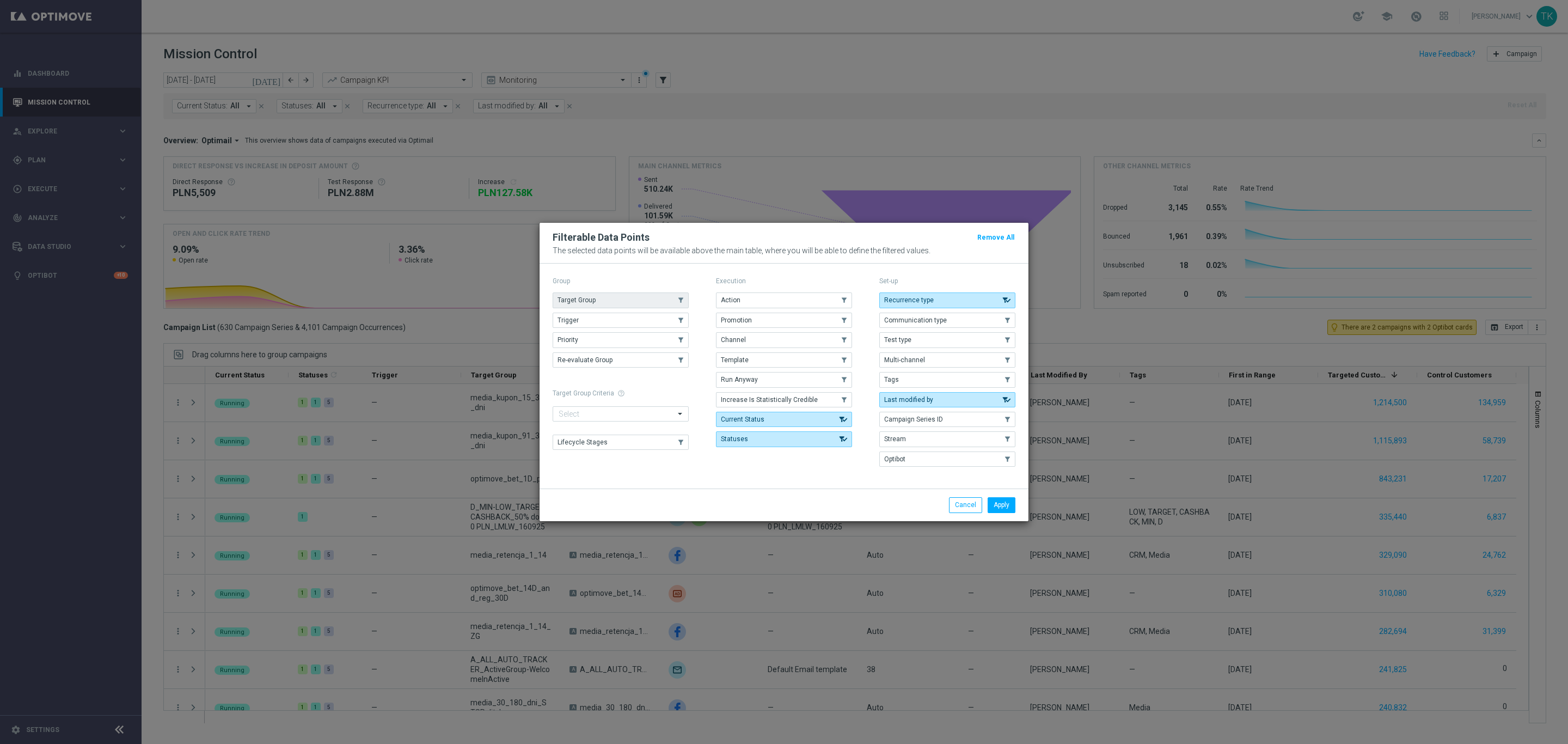
click at [572, 297] on span "Target Group" at bounding box center [576, 300] width 38 height 8
click at [1009, 507] on button "Apply" at bounding box center [1002, 505] width 28 height 15
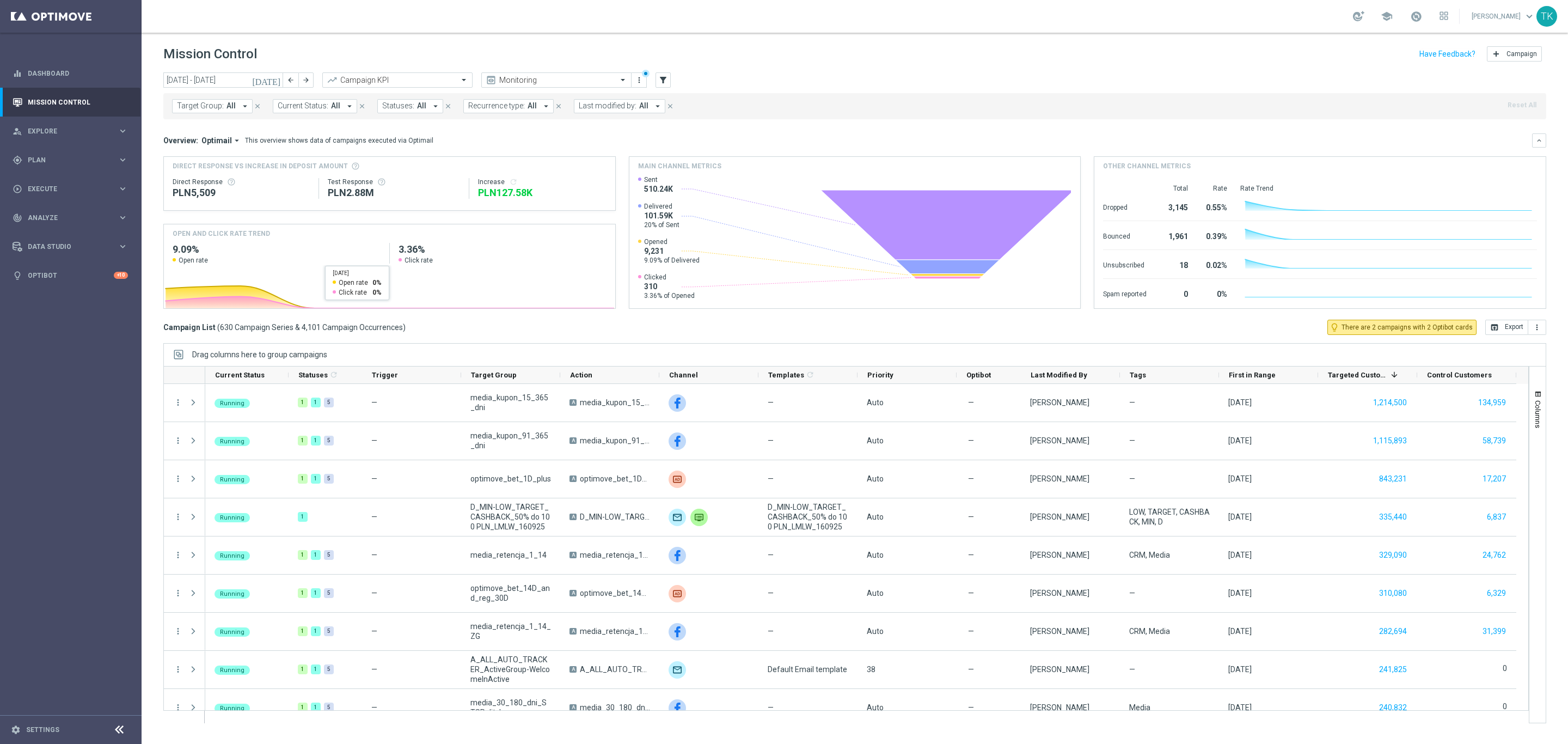
click at [201, 111] on button "Target Group: All arrow_drop_down" at bounding box center [212, 106] width 80 height 14
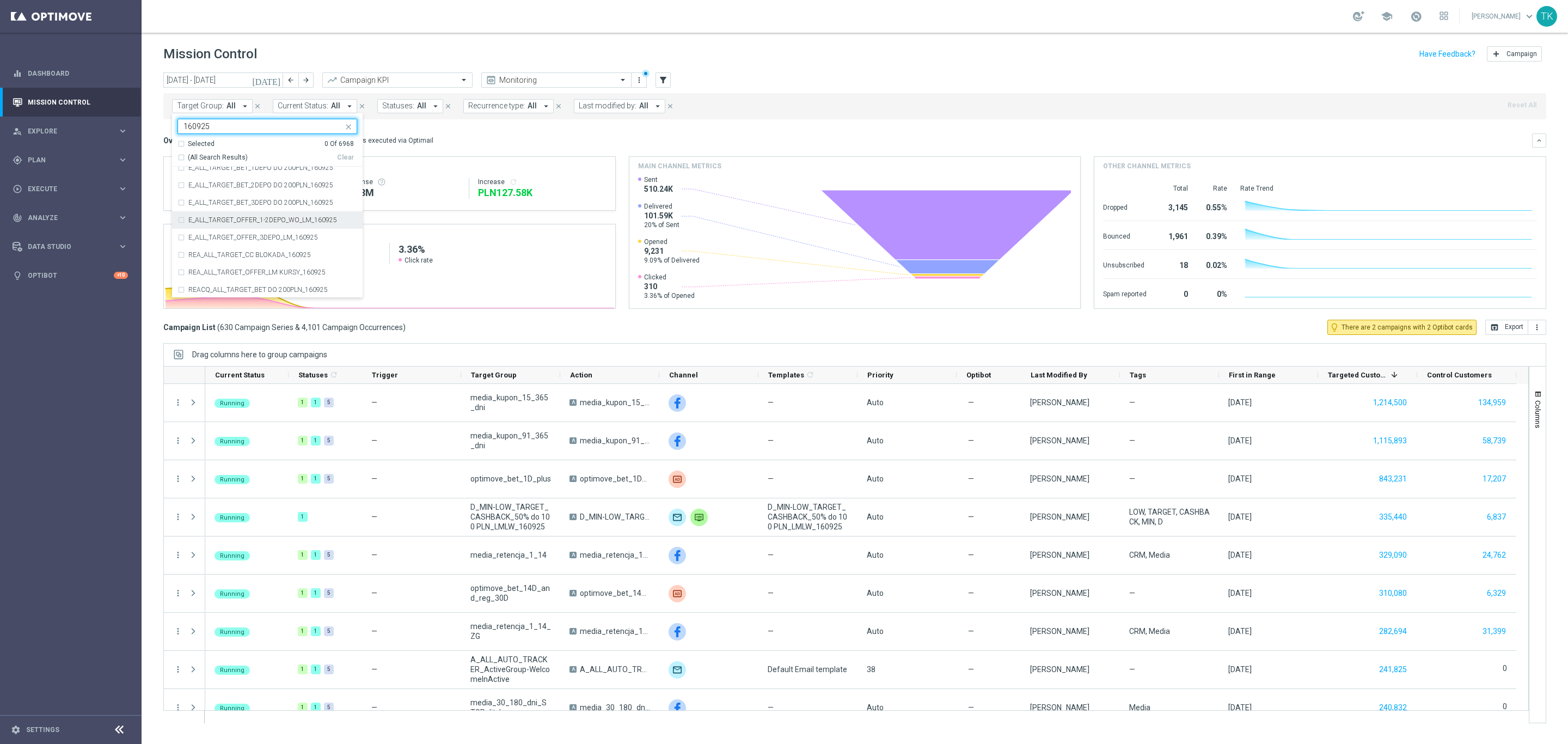
scroll to position [131, 0]
click at [229, 288] on label "REACQ_ALL_TARGET_BET DO 200PLN_160925" at bounding box center [257, 289] width 139 height 7
type input "160925"
click at [225, 239] on label "E_ALL_TARGET_OFFER_3DEPO_LM_160925" at bounding box center [253, 236] width 130 height 7
click at [224, 221] on label "E_ALL_TARGET_OFFER_1-2DEPO_WO_LM_160925" at bounding box center [262, 219] width 149 height 7
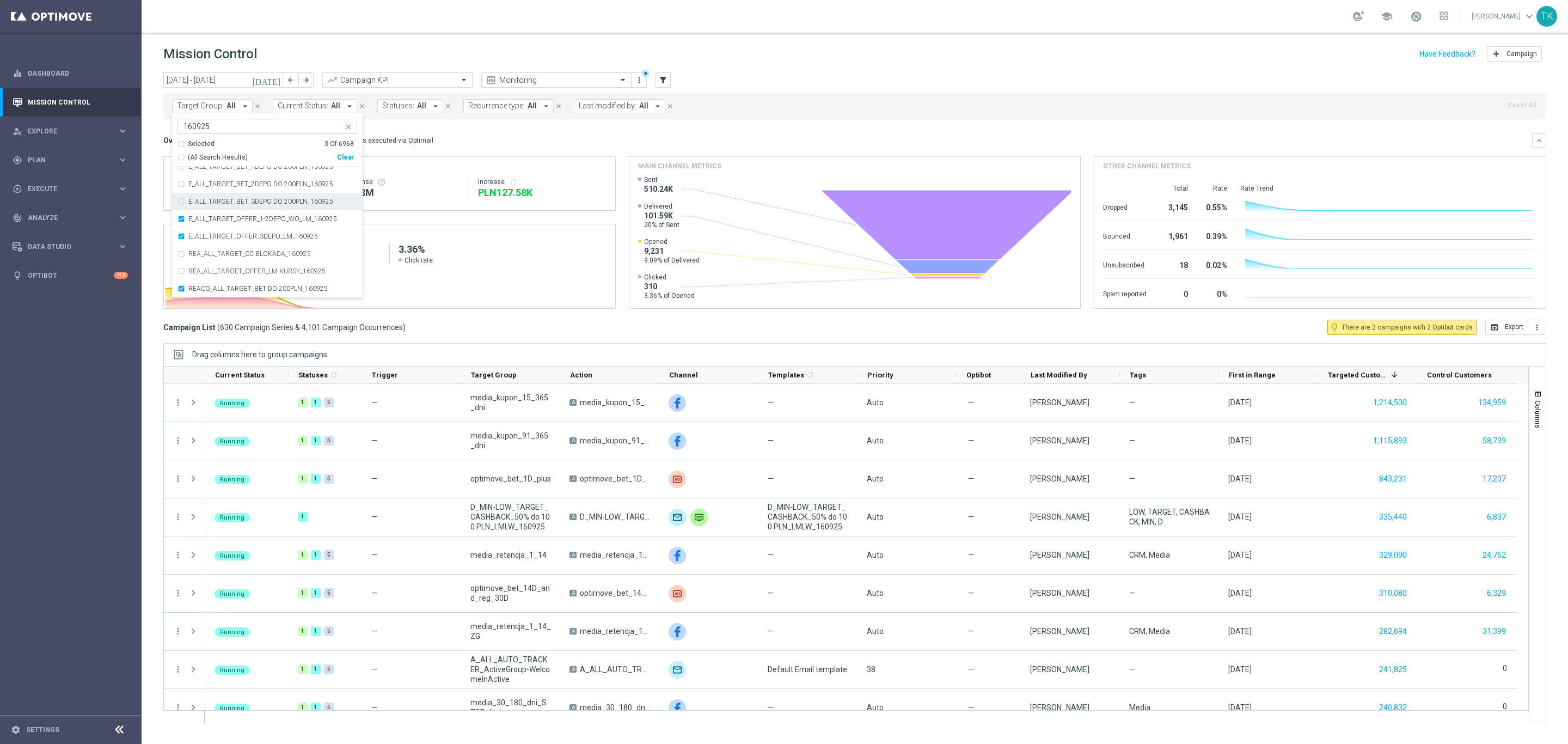
click at [224, 198] on label "E_ALL_TARGET_BET_3DEPO DO 200PLN_160925" at bounding box center [261, 202] width 145 height 7
click at [224, 178] on div "E_ALL_TARGET_BET_2DEPO DO 200PLN_160925" at bounding box center [267, 184] width 180 height 18
click at [216, 257] on div "E_ALL_TARGET_BET_2DEPO DO 200PLN_160925" at bounding box center [267, 265] width 180 height 18
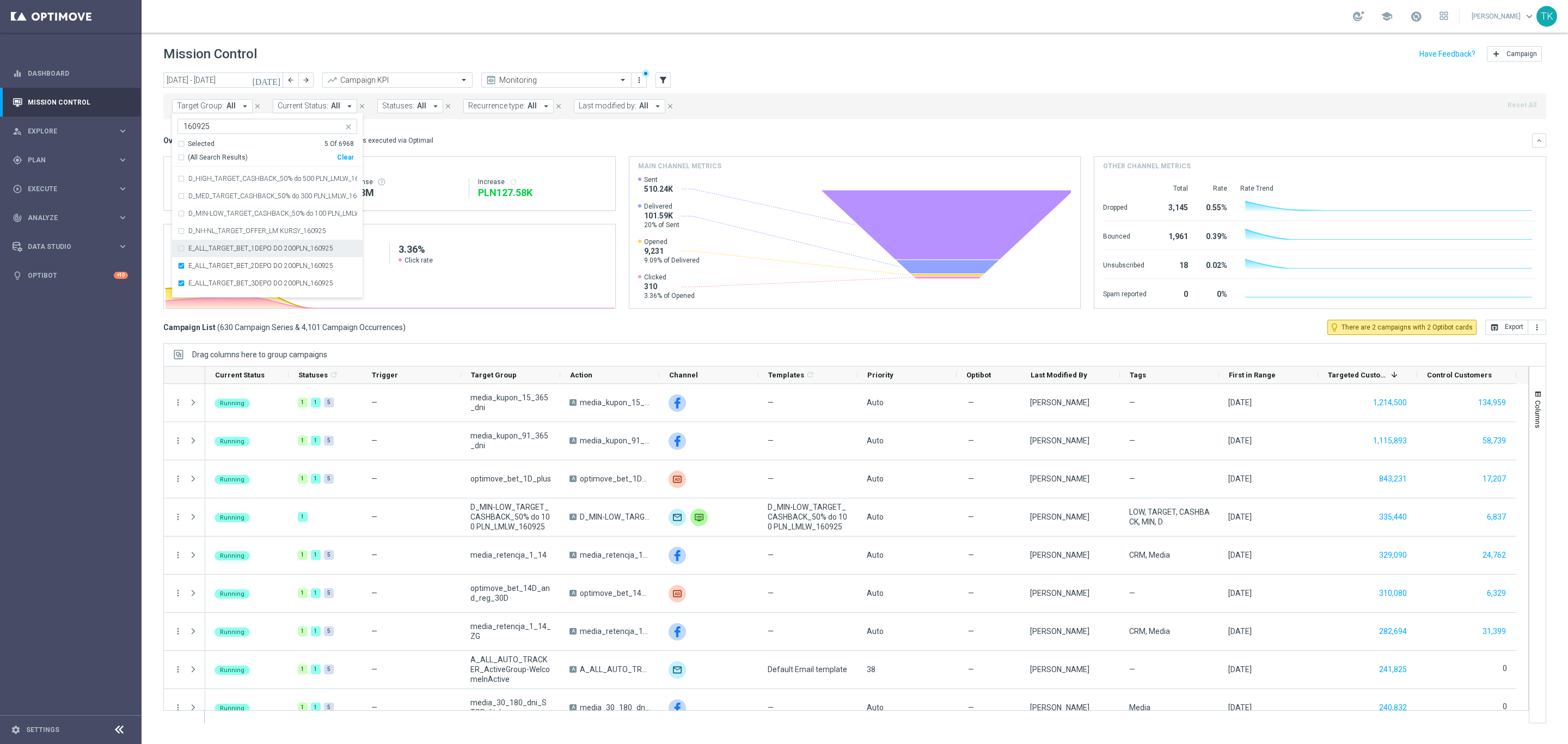
click at [214, 248] on label "E_ALL_TARGET_BET_1DEPO DO 200PLN_160925" at bounding box center [261, 248] width 145 height 7
click at [147, 108] on div "today 15 Sep 2025 - 21 Sep 2025 arrow_back arrow_forward Campaign KPI trending_…" at bounding box center [855, 403] width 1426 height 662
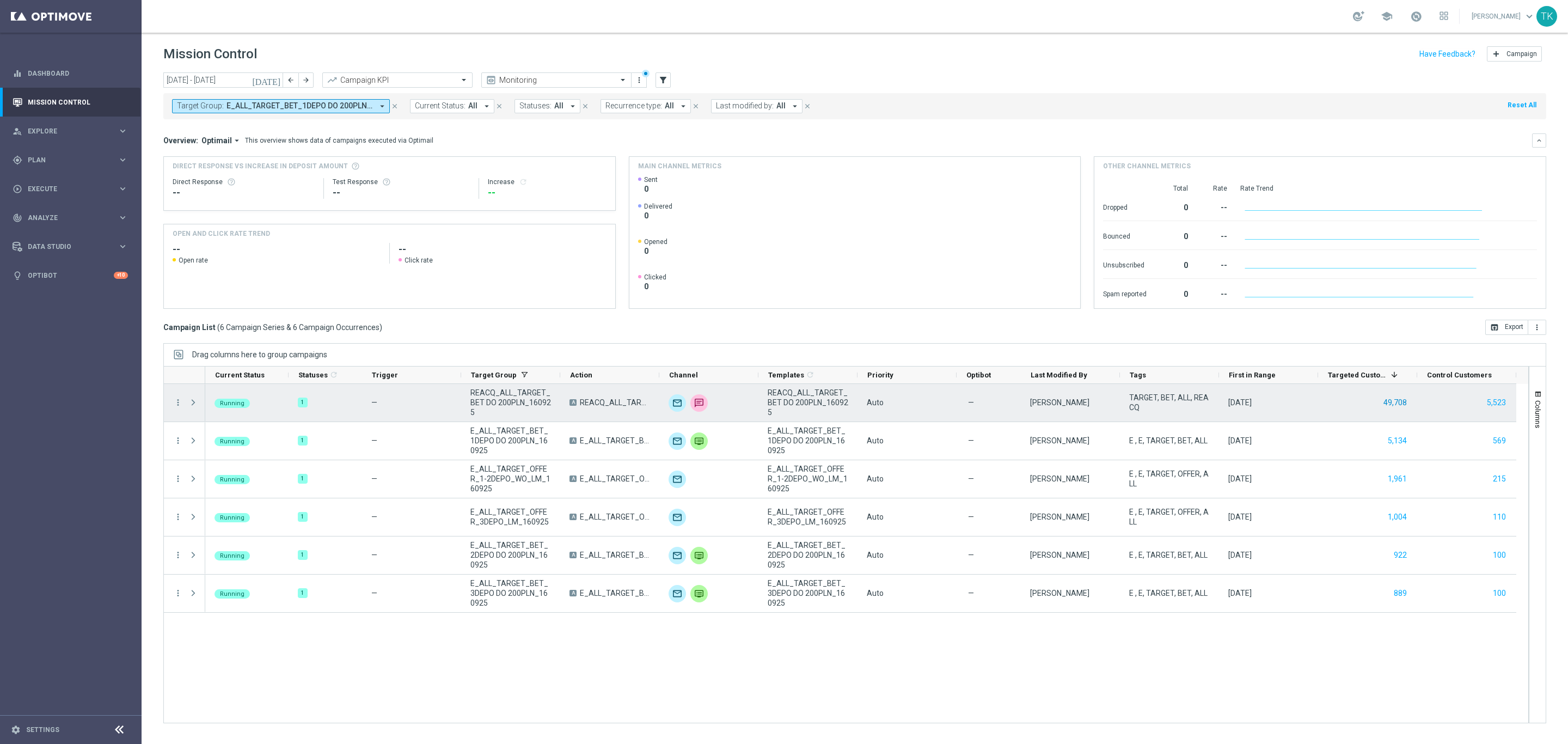
click at [1389, 400] on button "49,708" at bounding box center [1395, 402] width 26 height 13
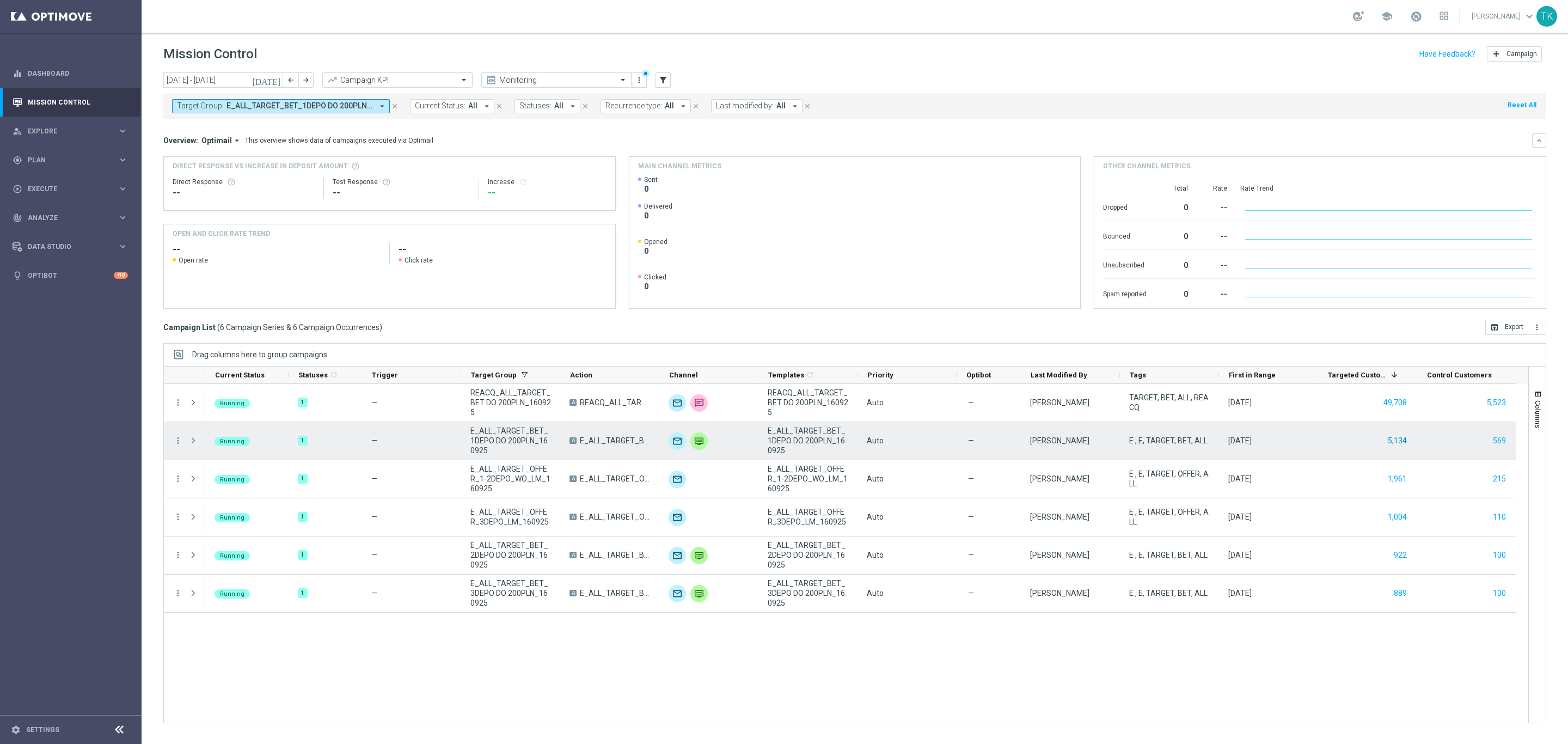
click at [1401, 435] on button "5,134" at bounding box center [1397, 441] width 21 height 13
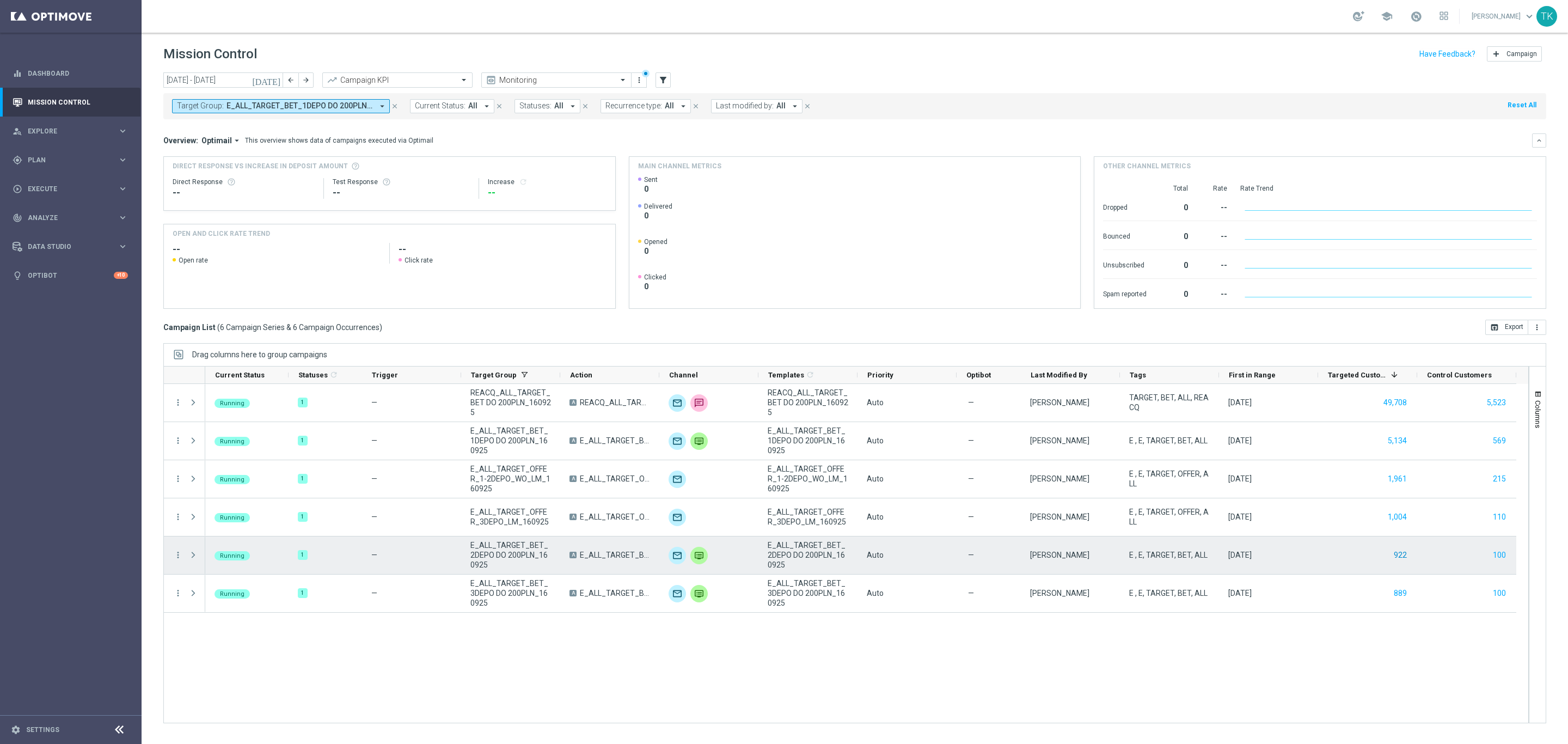
click at [1397, 556] on button "922" at bounding box center [1400, 555] width 15 height 13
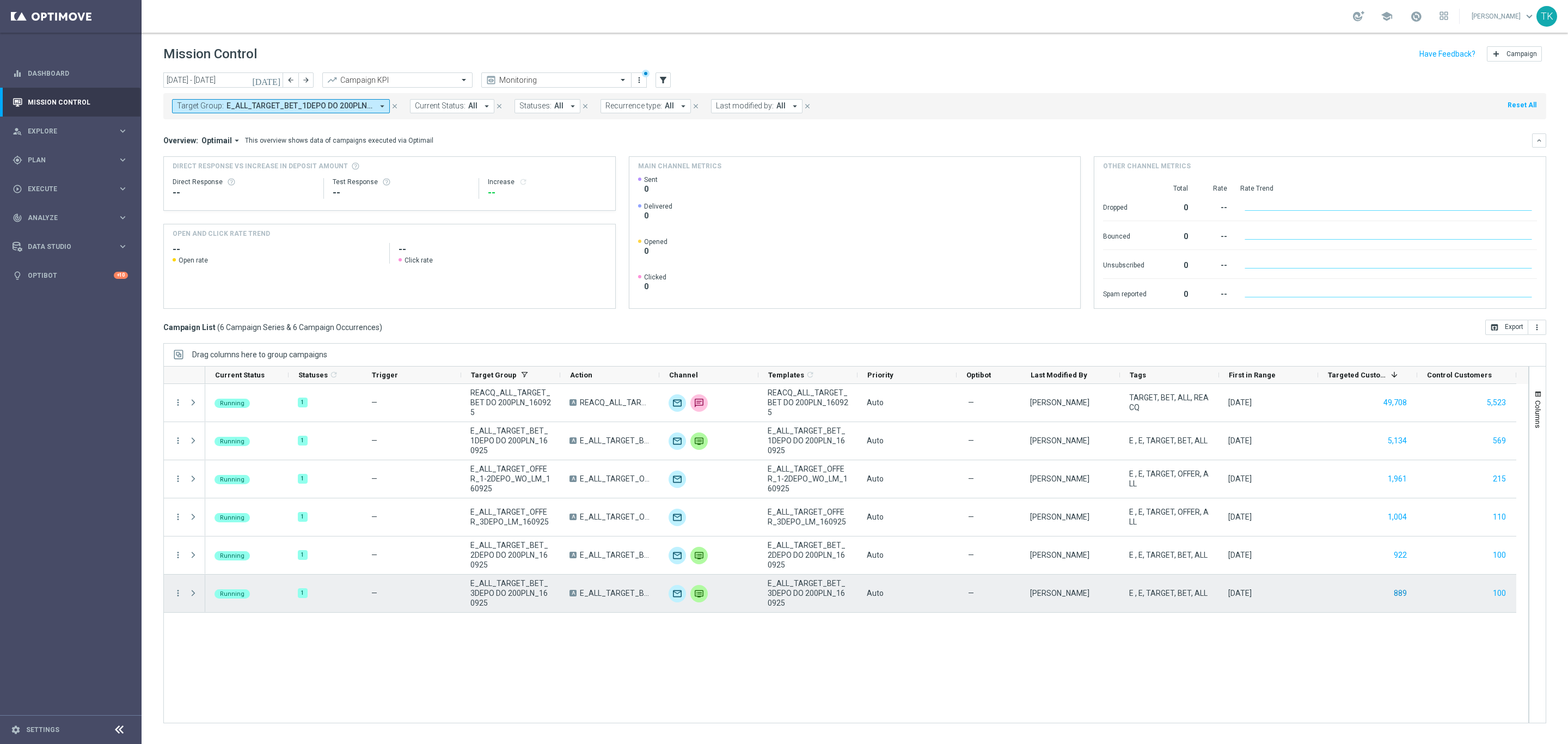
click at [1405, 591] on button "889" at bounding box center [1400, 593] width 15 height 13
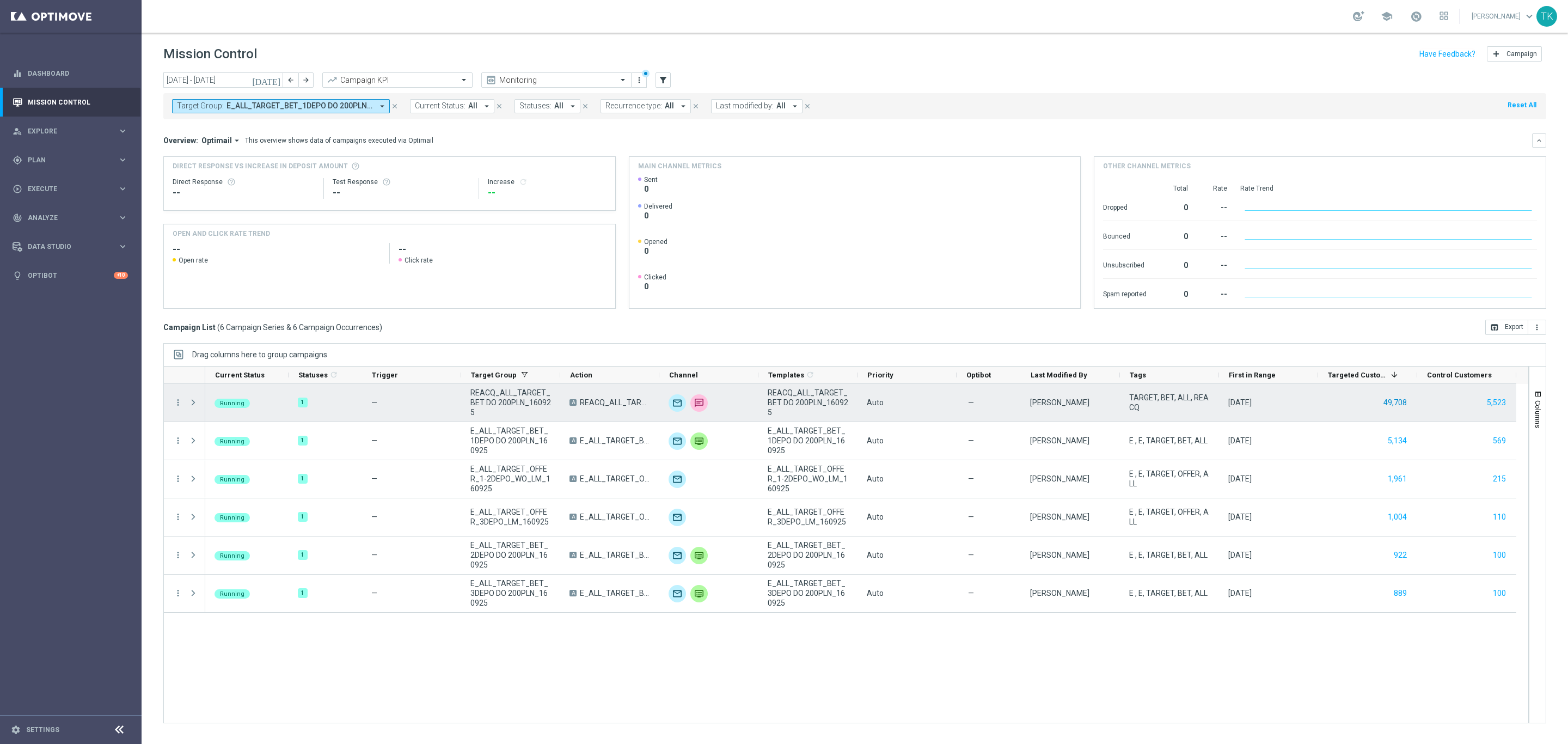
click at [1397, 399] on button "49,708" at bounding box center [1395, 402] width 26 height 13
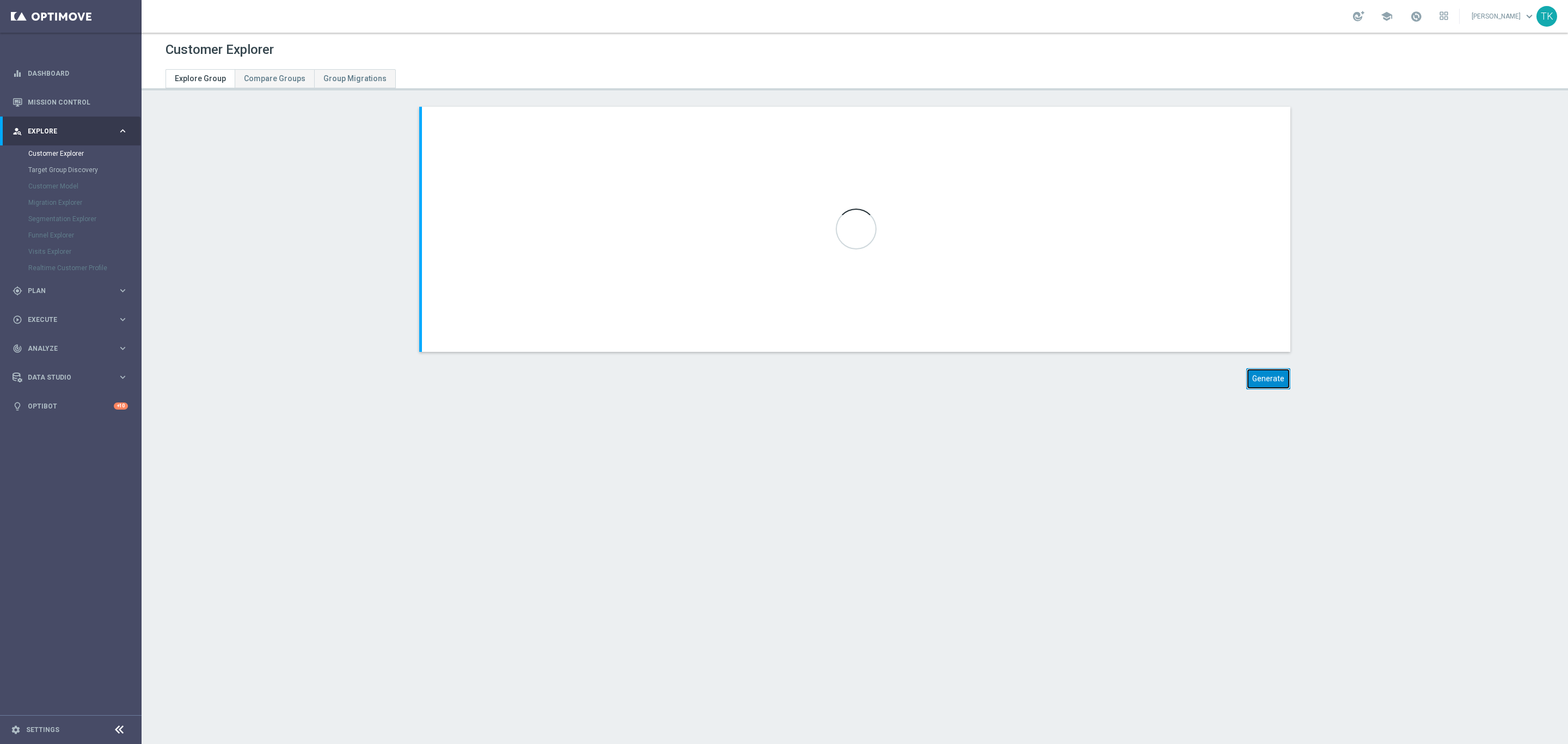
click at [1261, 377] on button "Generate" at bounding box center [1268, 379] width 44 height 21
click at [1266, 382] on button "Generate" at bounding box center [1268, 379] width 44 height 21
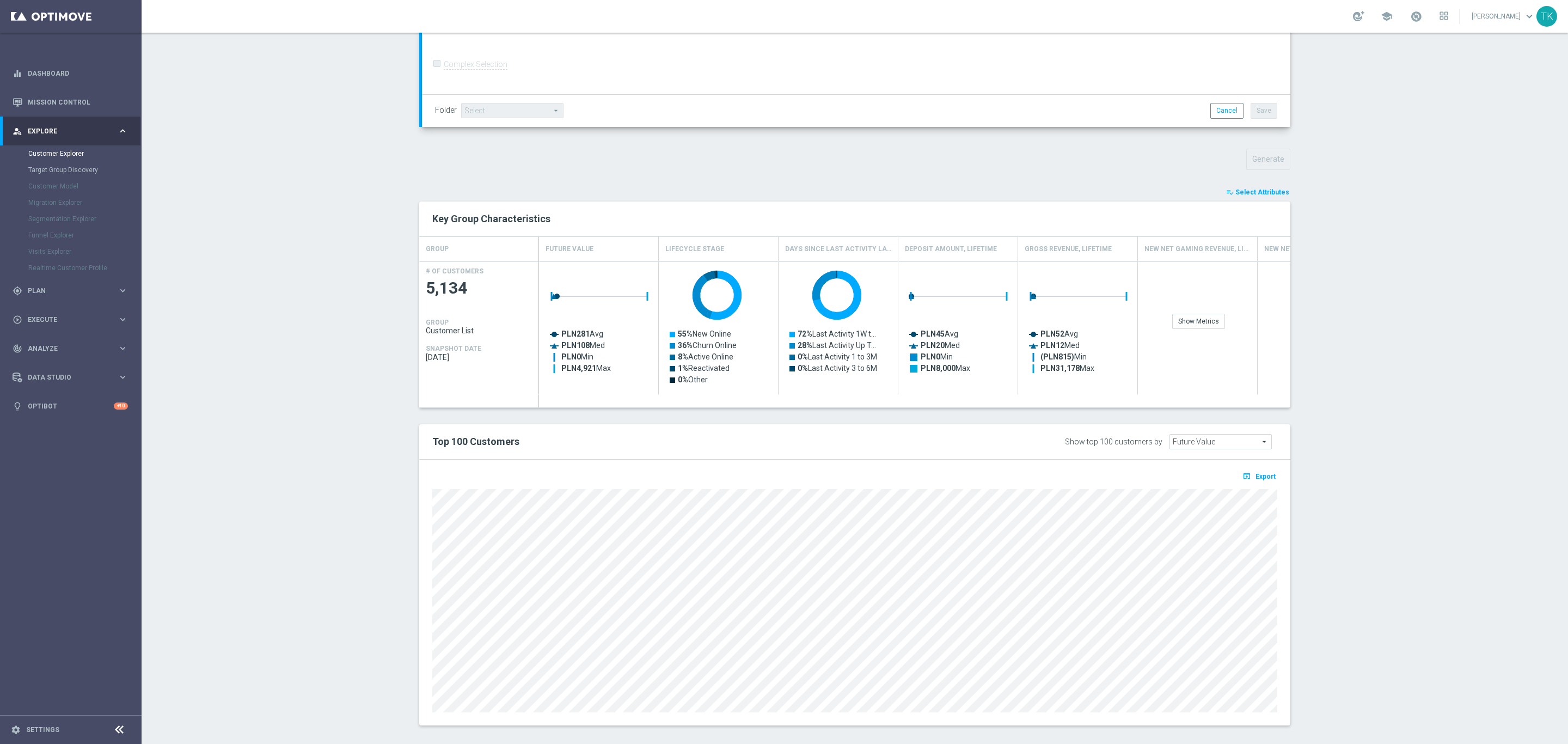
scroll to position [288, 0]
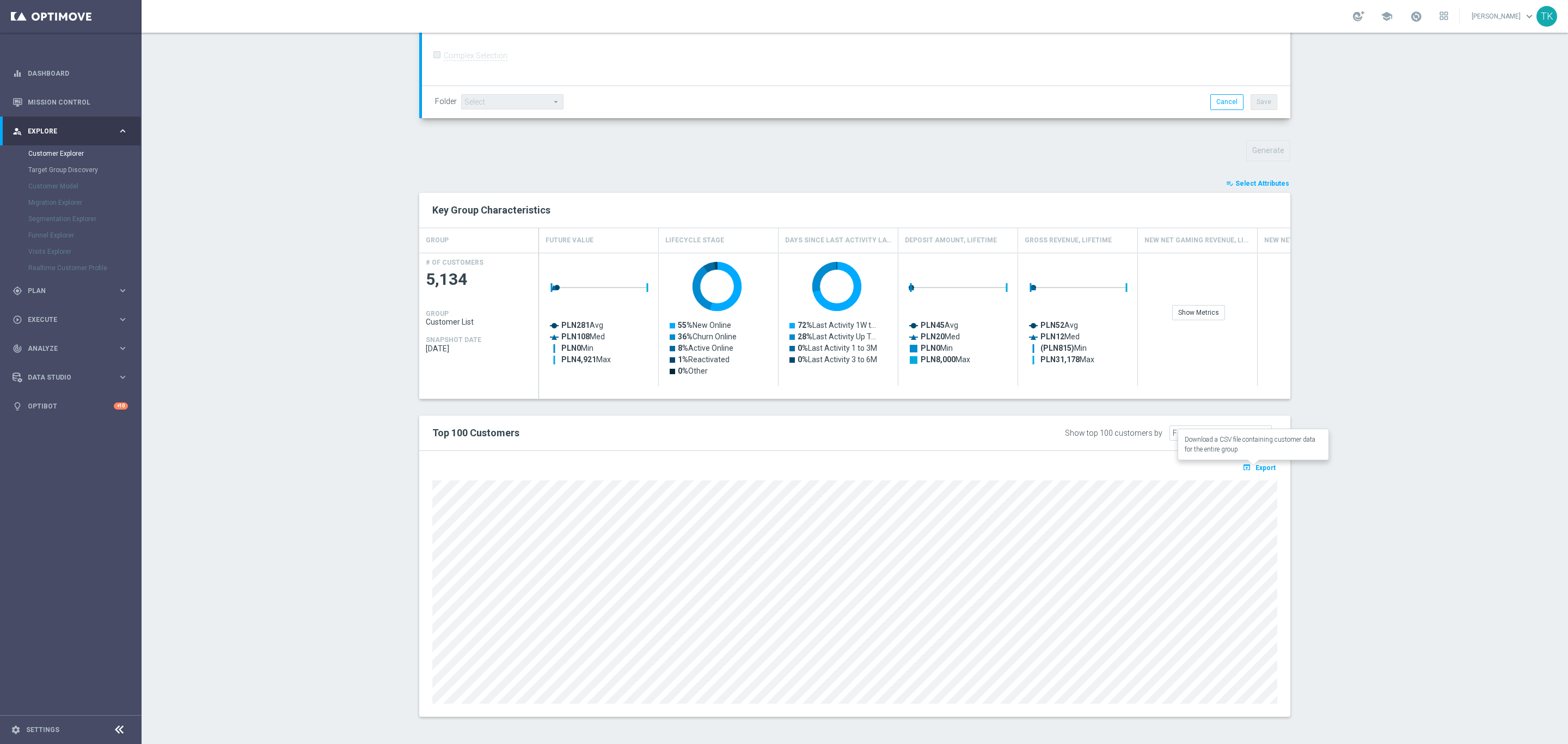
click at [1260, 467] on span "Export" at bounding box center [1265, 468] width 20 height 8
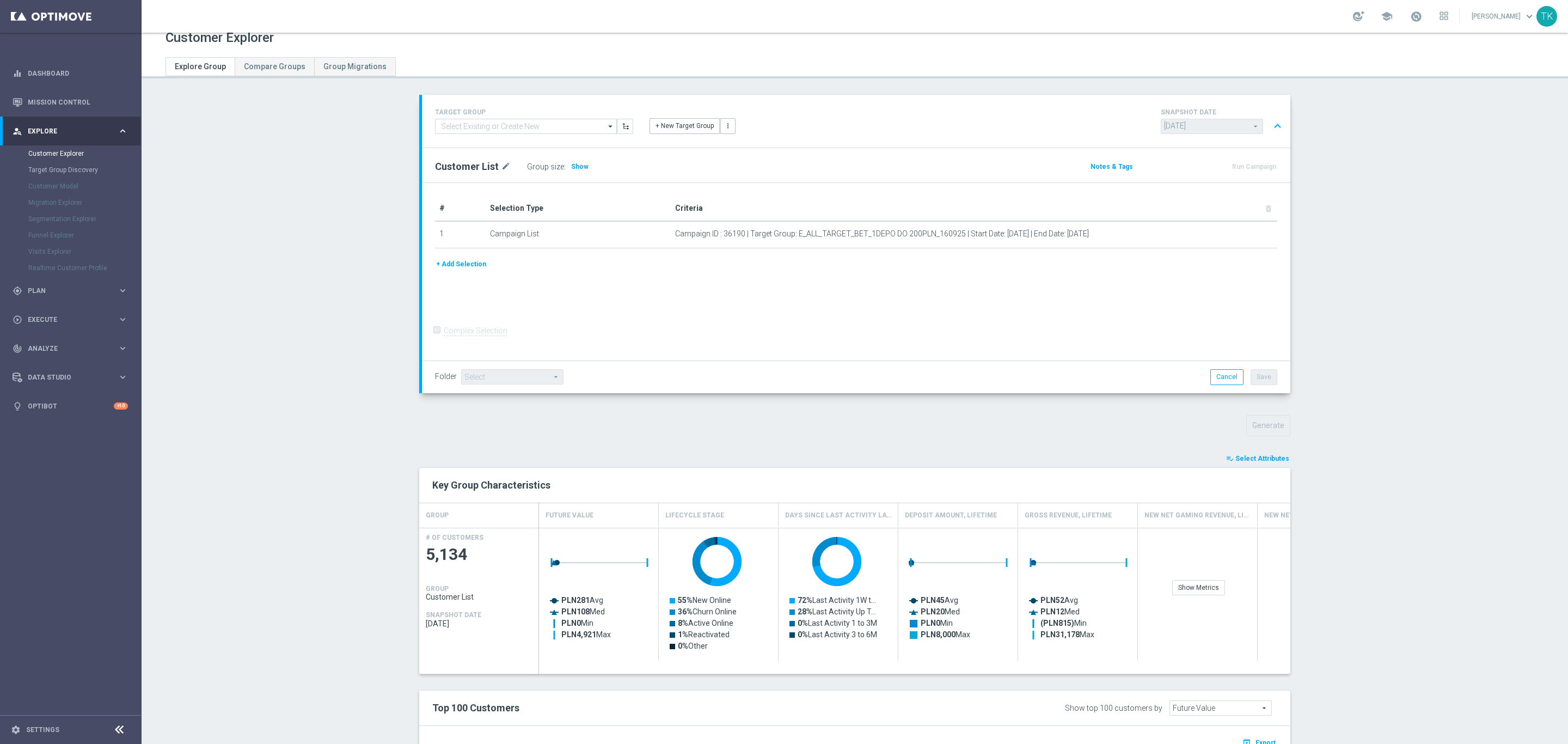
scroll to position [0, 0]
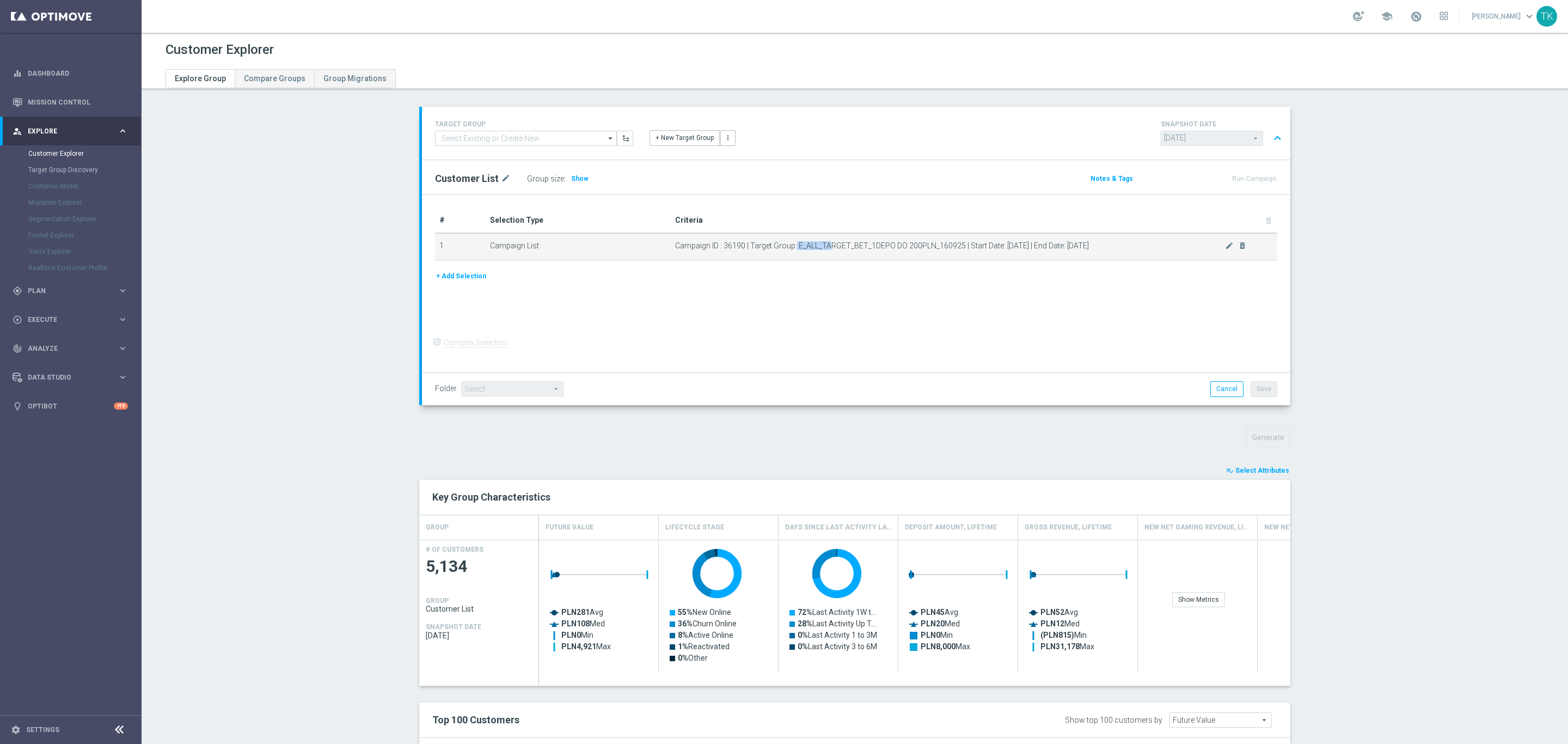
drag, startPoint x: 789, startPoint y: 247, endPoint x: 825, endPoint y: 245, distance: 36.1
click at [825, 245] on span "Campaign ID : 36190 | Target Group: E_ALL_TARGET_BET_1DEPO DO 200PLN_160925 | S…" at bounding box center [950, 245] width 550 height 9
click at [825, 244] on span "Campaign ID : 36190 | Target Group: E_ALL_TARGET_BET_1DEPO DO 200PLN_160925 | S…" at bounding box center [950, 245] width 550 height 9
drag, startPoint x: 791, startPoint y: 244, endPoint x: 954, endPoint y: 248, distance: 163.0
click at [954, 248] on span "Campaign ID : 36190 | Target Group: E_ALL_TARGET_BET_1DEPO DO 200PLN_160925 | S…" at bounding box center [950, 245] width 550 height 9
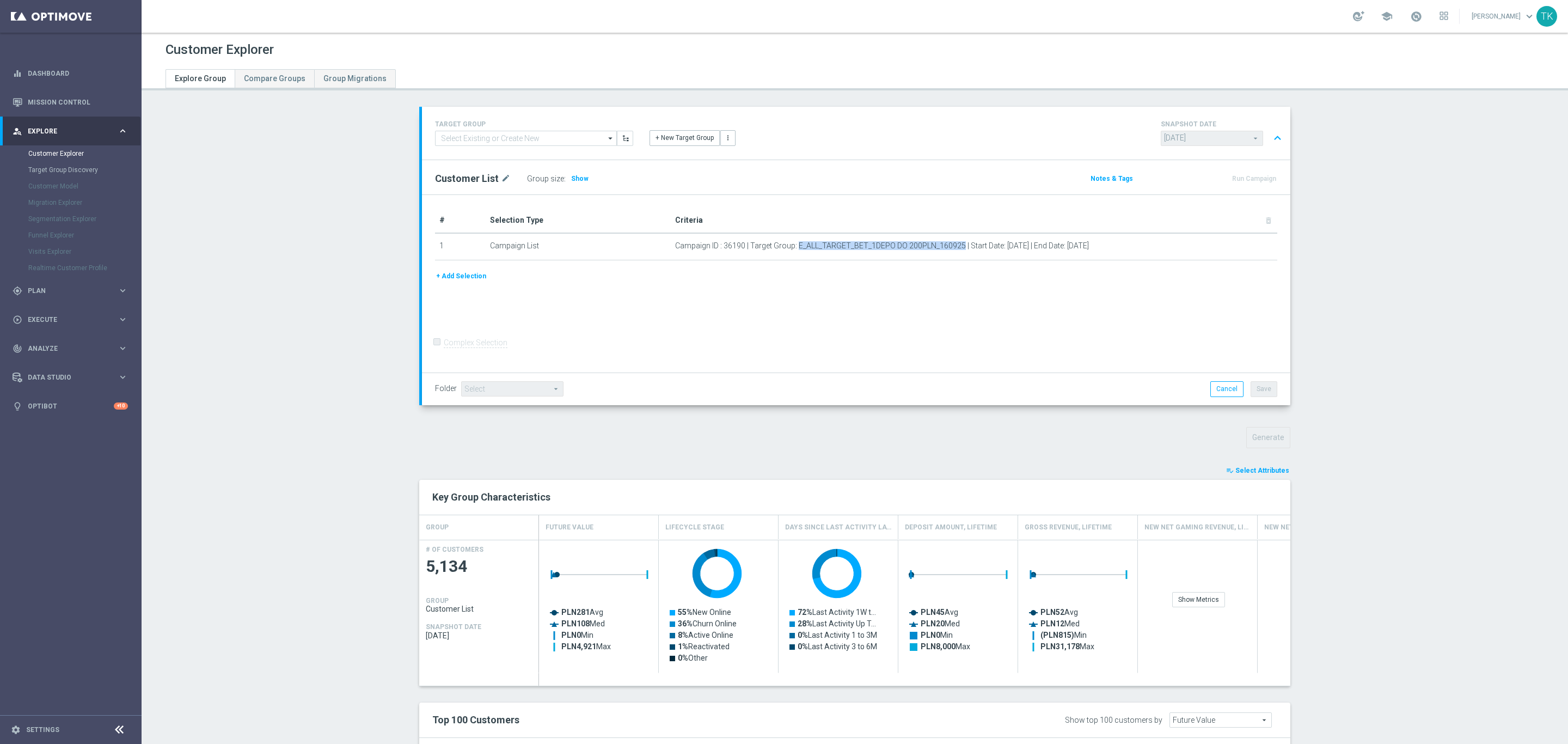
copy span "E_ALL_TARGET_BET_1DEPO DO 200PLN_160925"
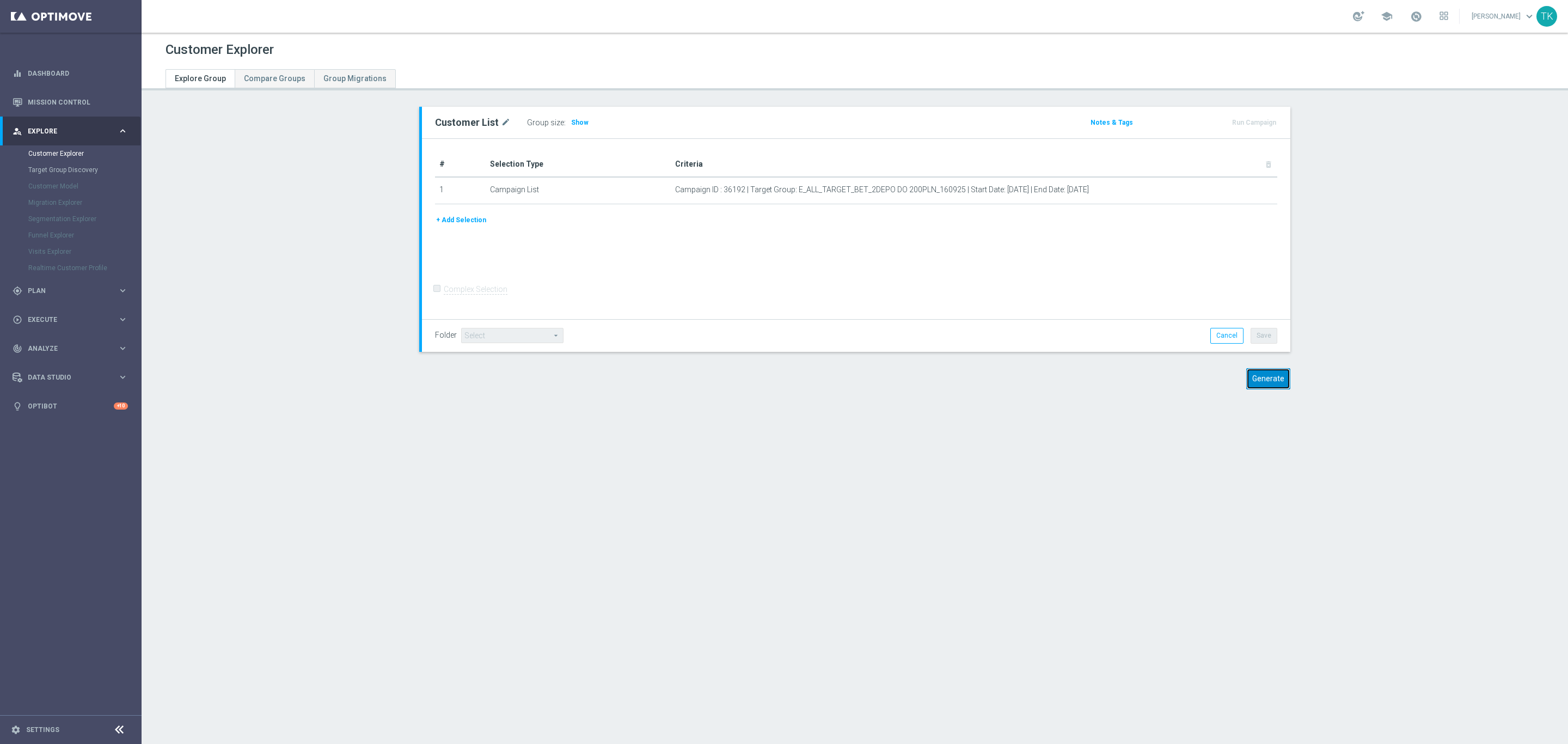
click at [1270, 376] on button "Generate" at bounding box center [1268, 379] width 44 height 21
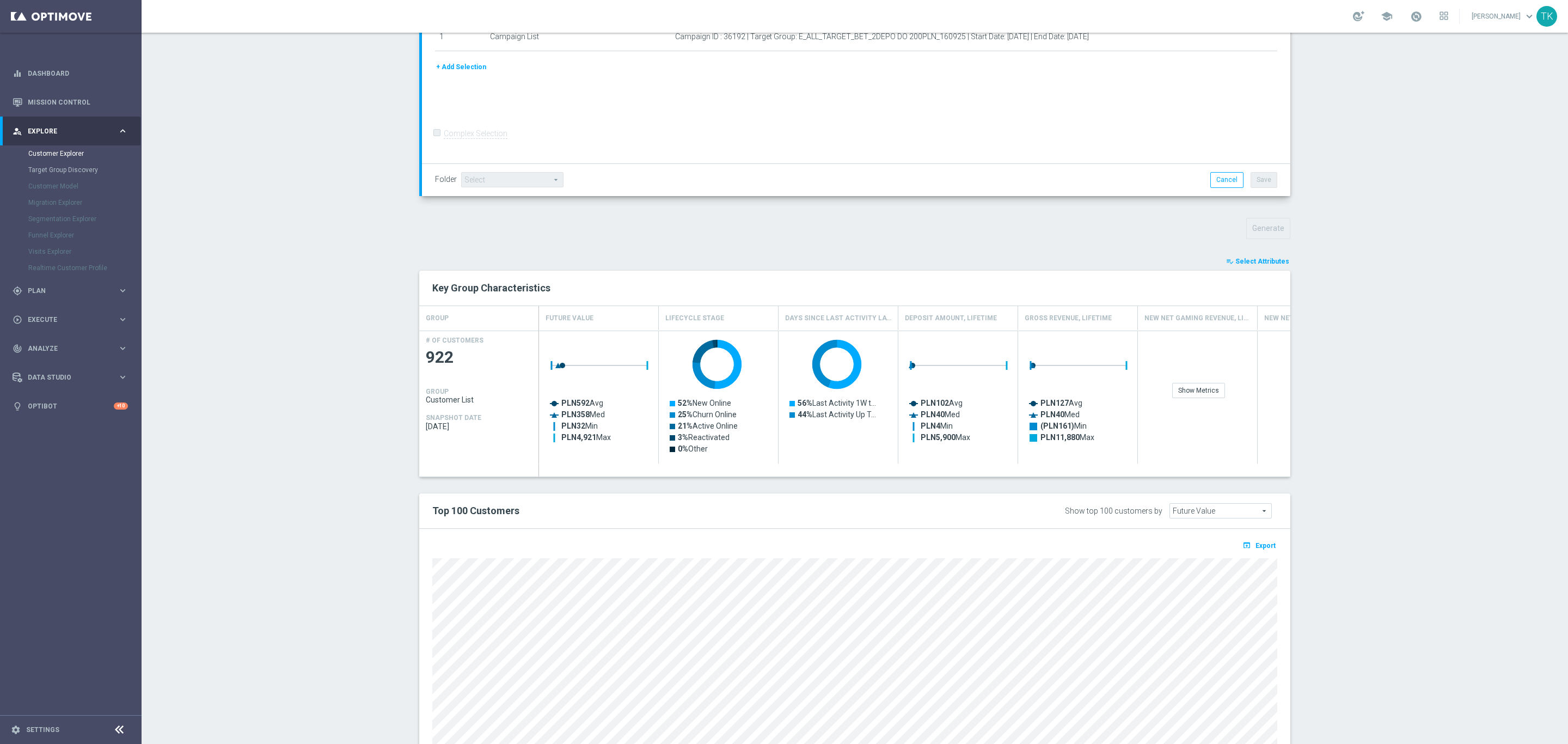
scroll to position [288, 0]
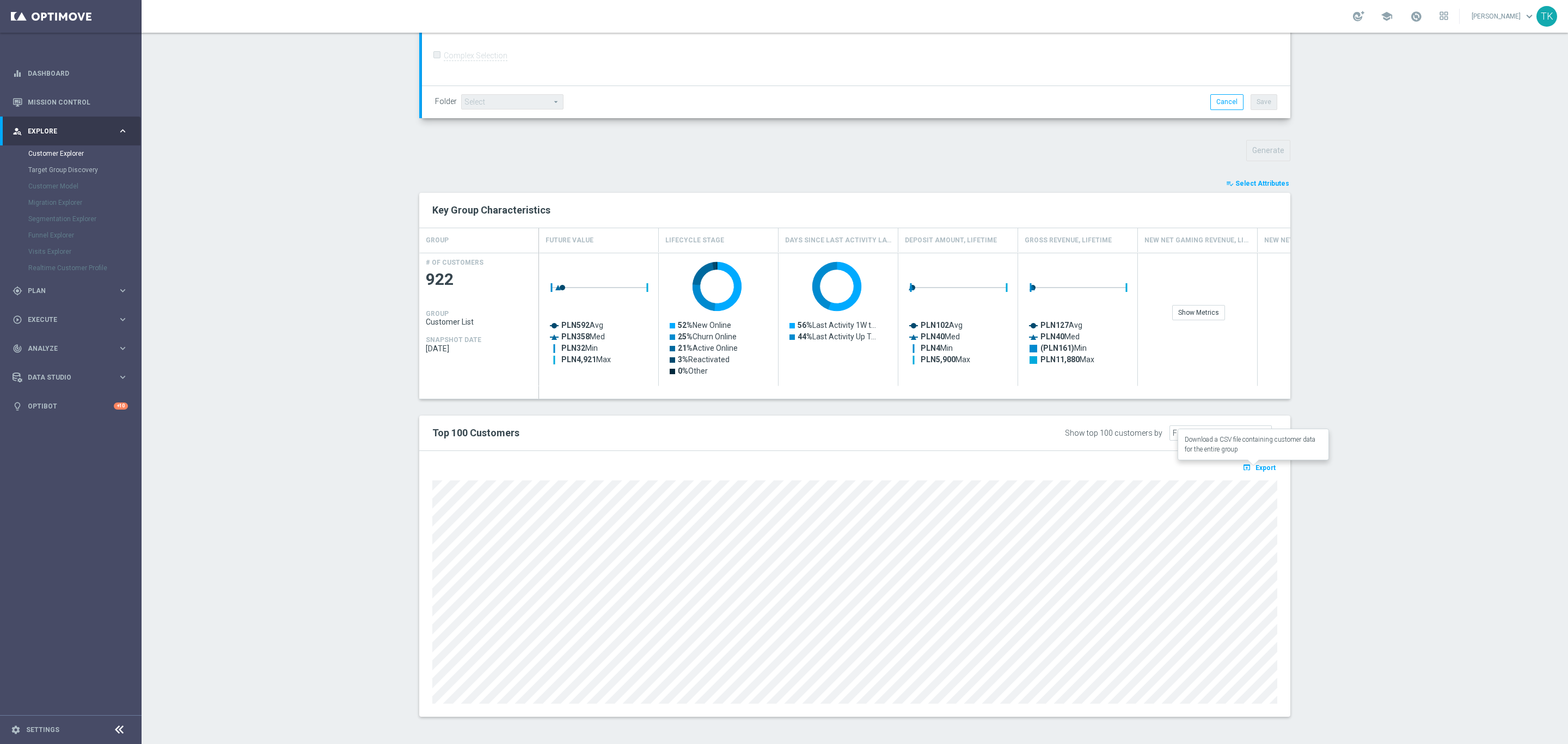
click at [1255, 462] on button "open_in_browser Export" at bounding box center [1259, 467] width 37 height 14
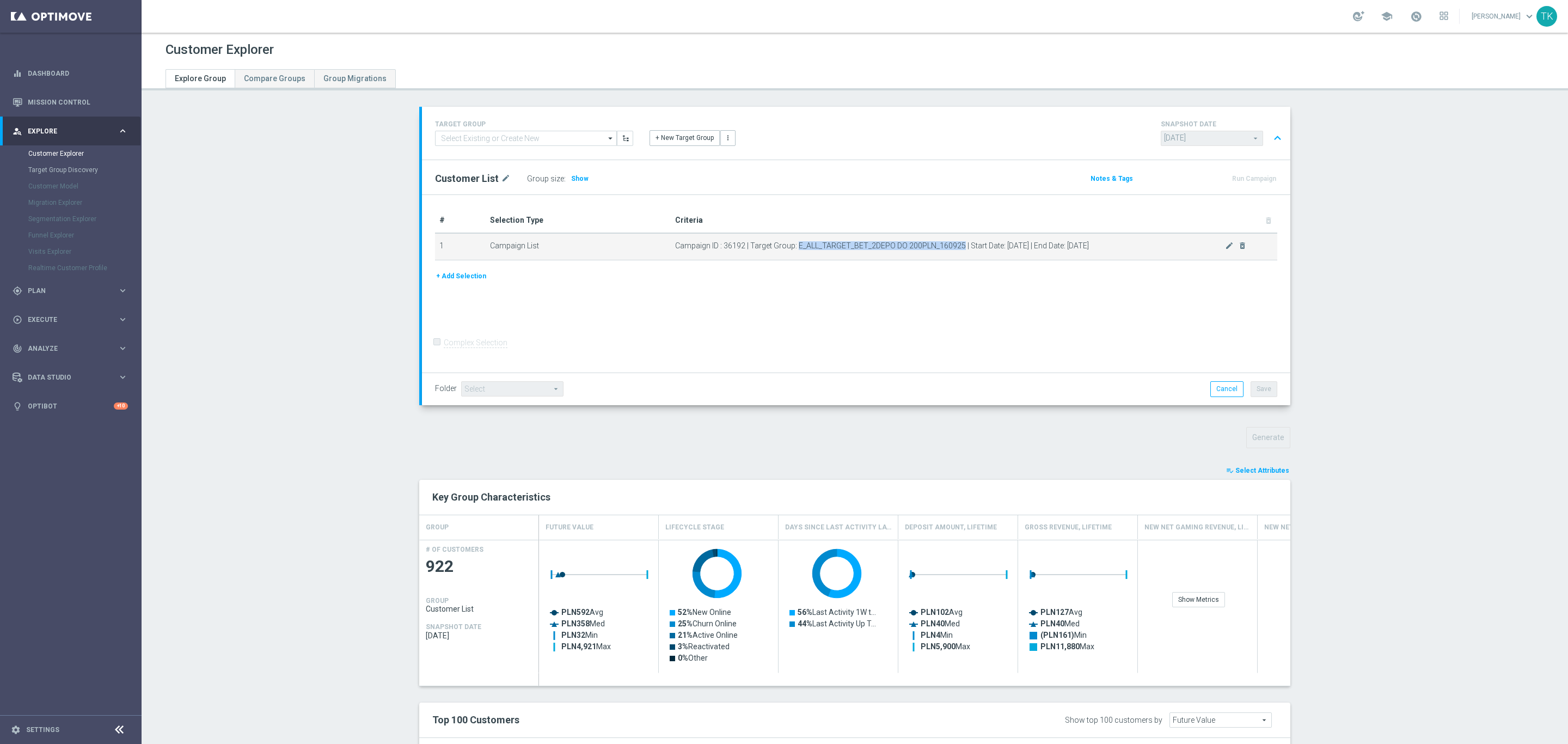
drag, startPoint x: 791, startPoint y: 244, endPoint x: 954, endPoint y: 244, distance: 163.0
click at [954, 244] on span "Campaign ID : 36192 | Target Group: E_ALL_TARGET_BET_2DEPO DO 200PLN_160925 | S…" at bounding box center [950, 245] width 550 height 9
copy span "E_ALL_TARGET_BET_2DEPO DO 200PLN_160925"
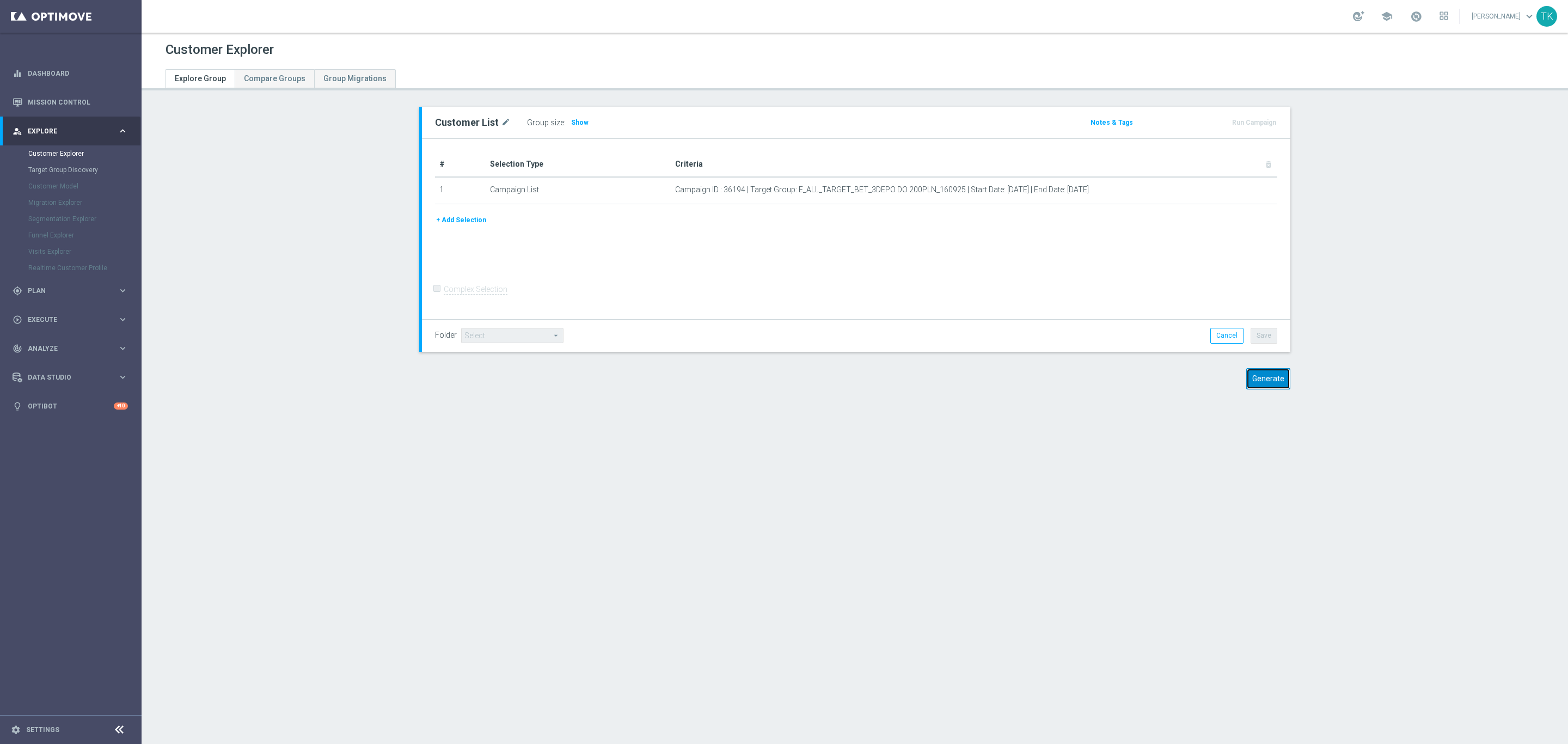
click at [1266, 373] on button "Generate" at bounding box center [1268, 379] width 44 height 21
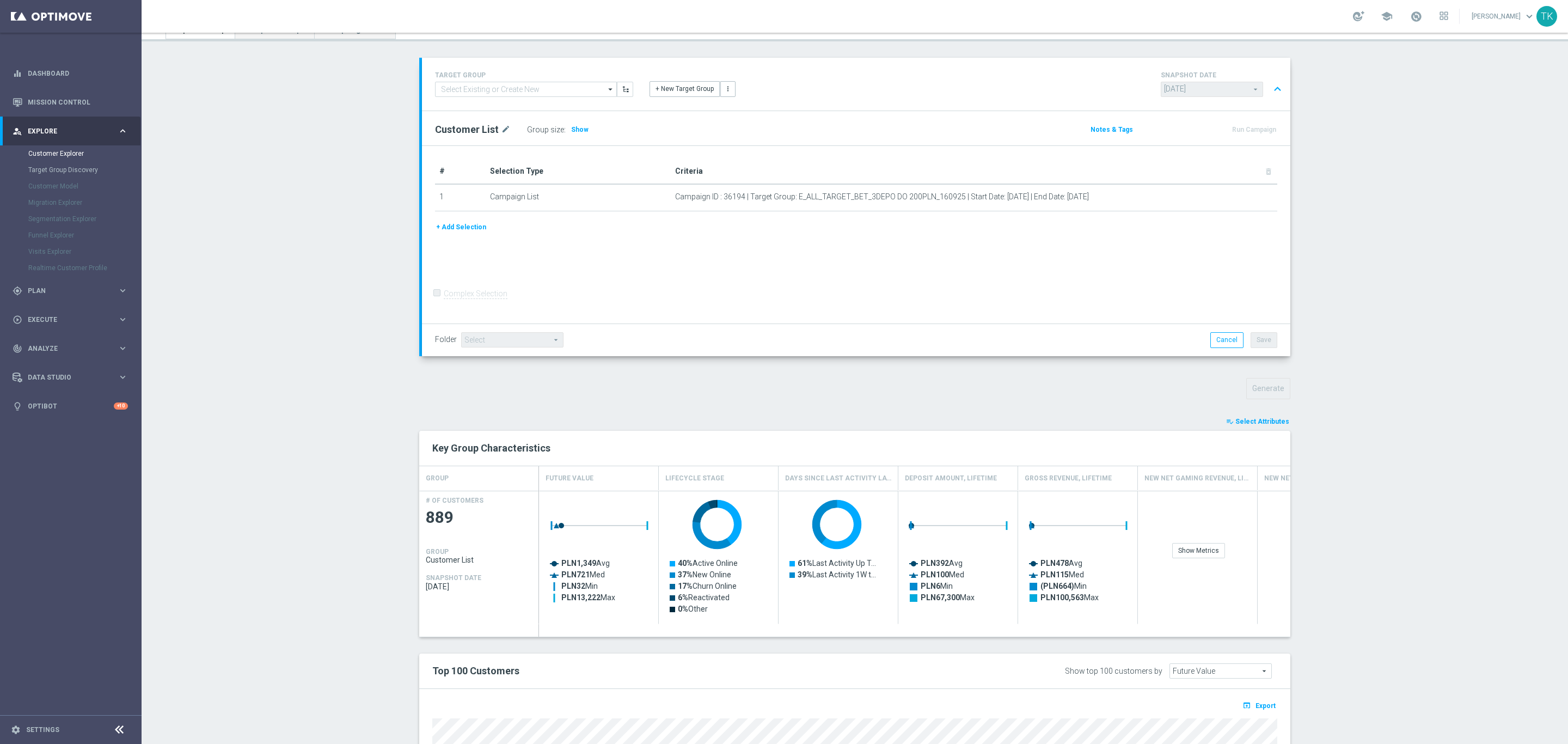
scroll to position [288, 0]
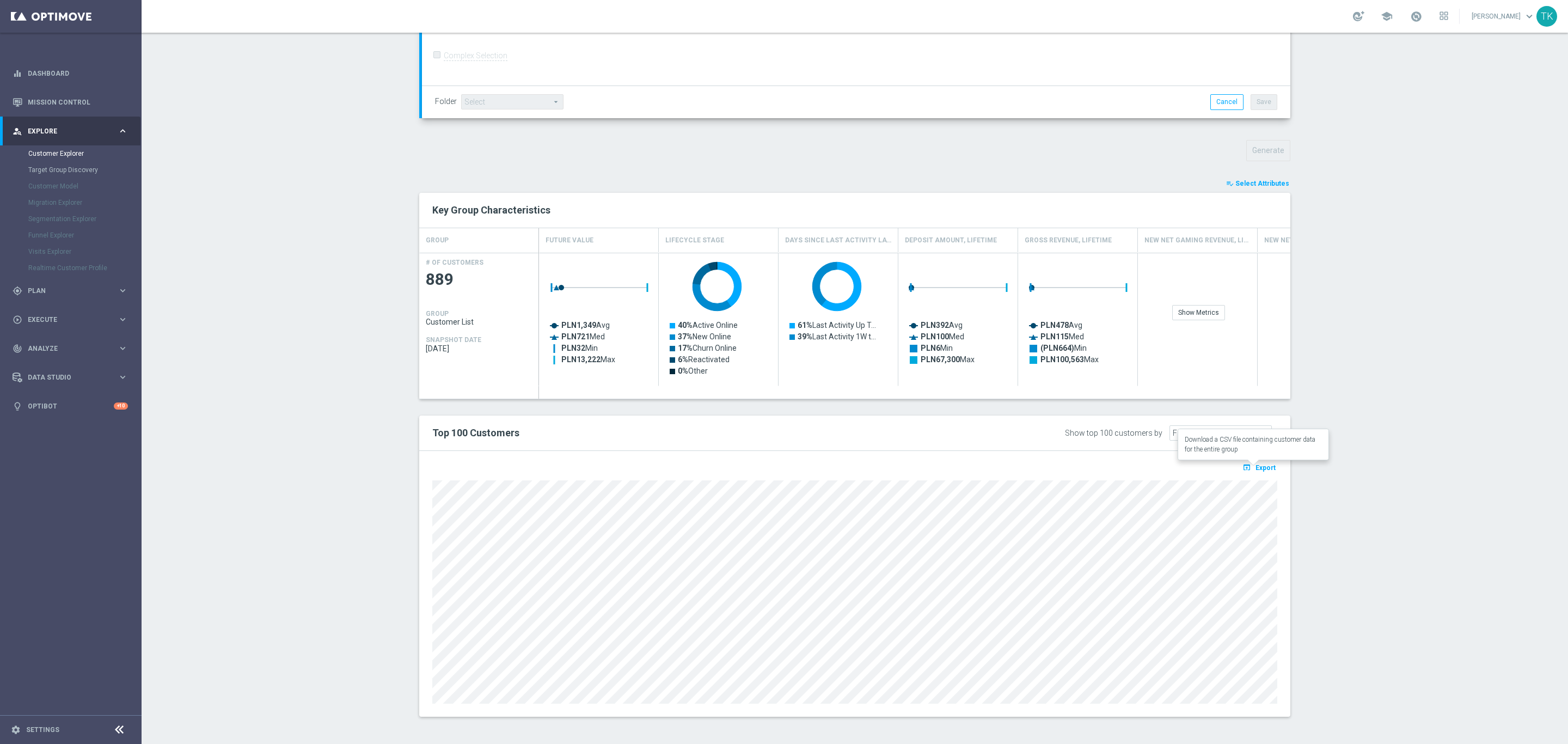
click at [1258, 464] on span "Export" at bounding box center [1265, 468] width 20 height 8
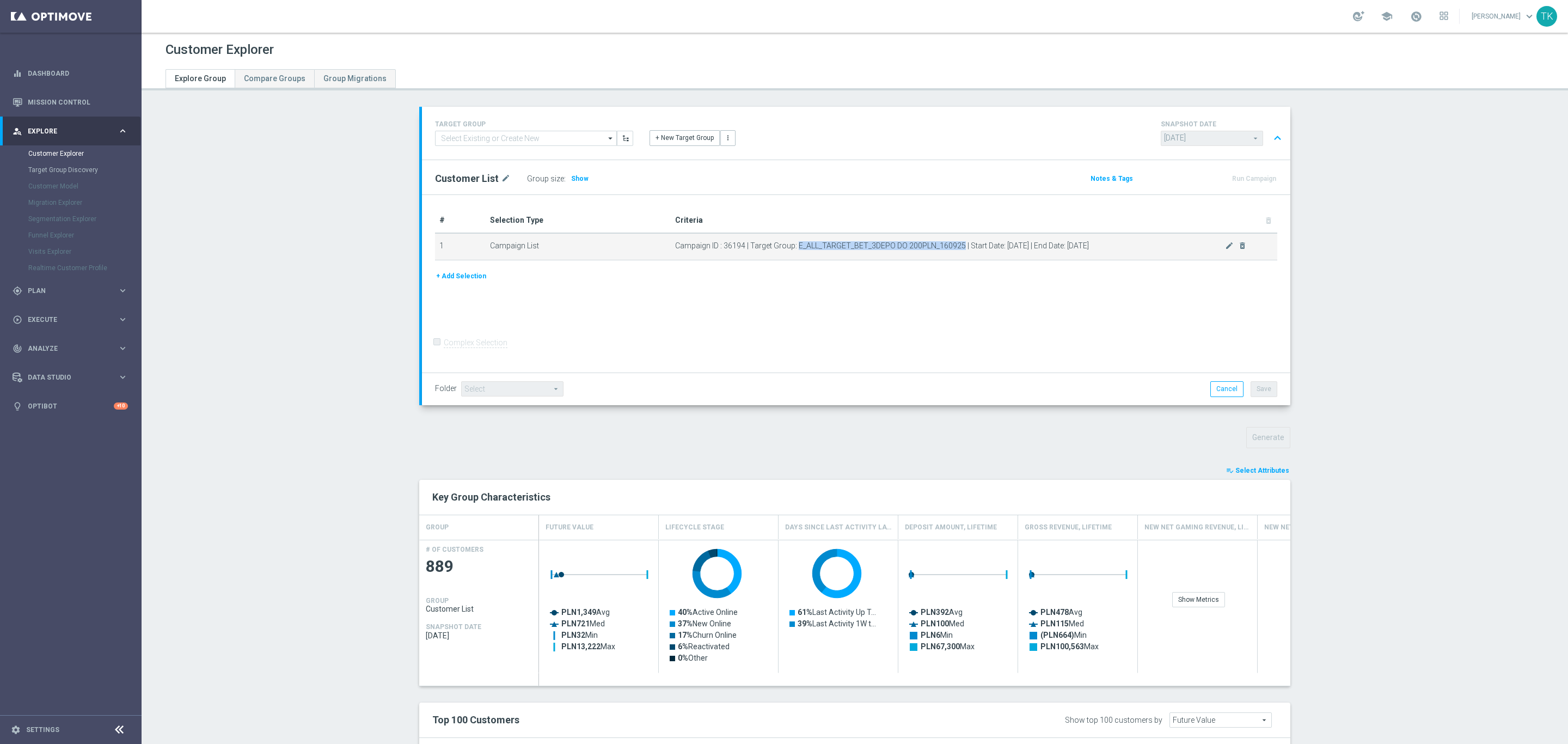
drag, startPoint x: 791, startPoint y: 245, endPoint x: 954, endPoint y: 247, distance: 163.0
click at [954, 247] on span "Campaign ID : 36194 | Target Group: E_ALL_TARGET_BET_3DEPO DO 200PLN_160925 | S…" at bounding box center [950, 245] width 550 height 9
copy span "E_ALL_TARGET_BET_3DEPO DO 200PLN_160925"
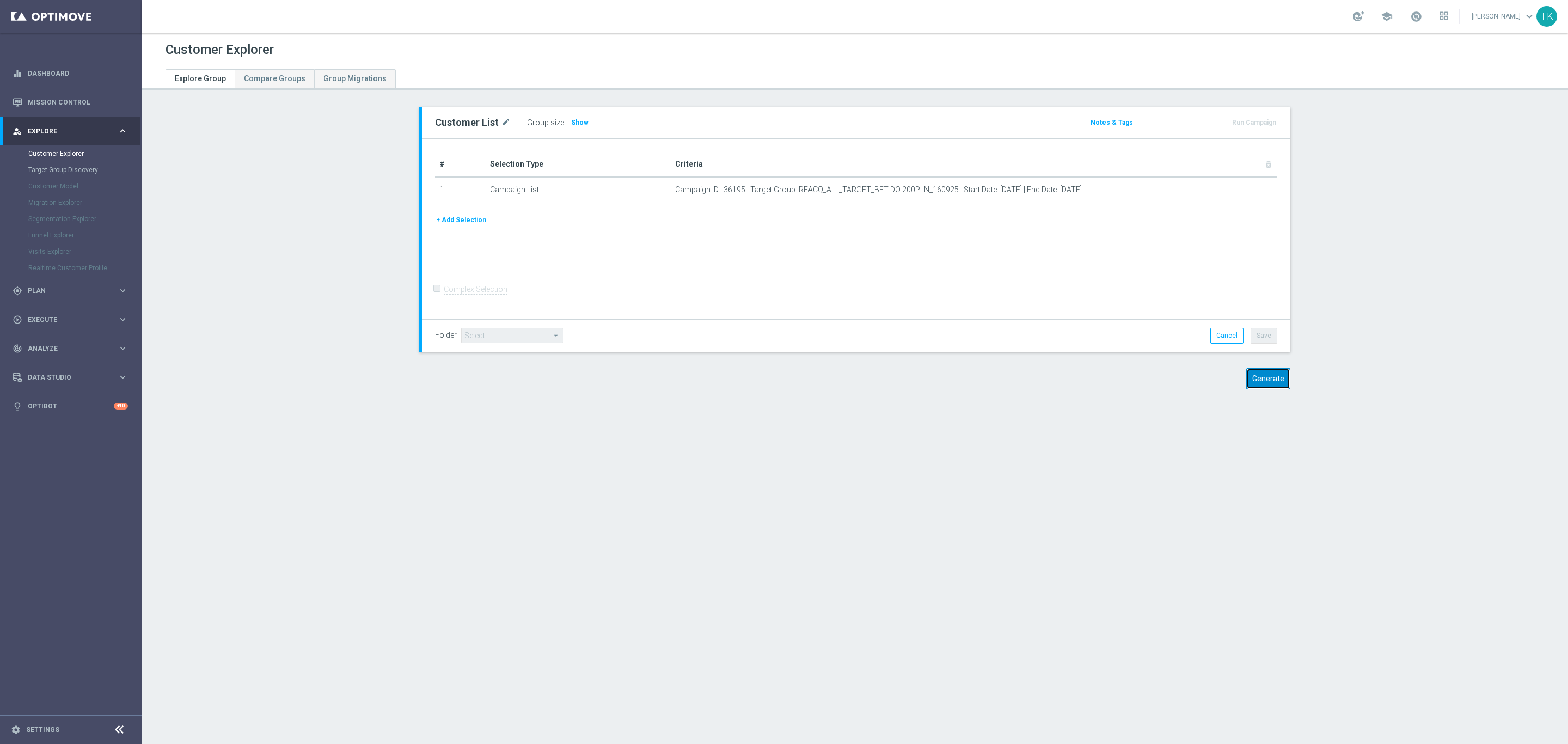
click at [1274, 377] on button "Generate" at bounding box center [1268, 379] width 44 height 21
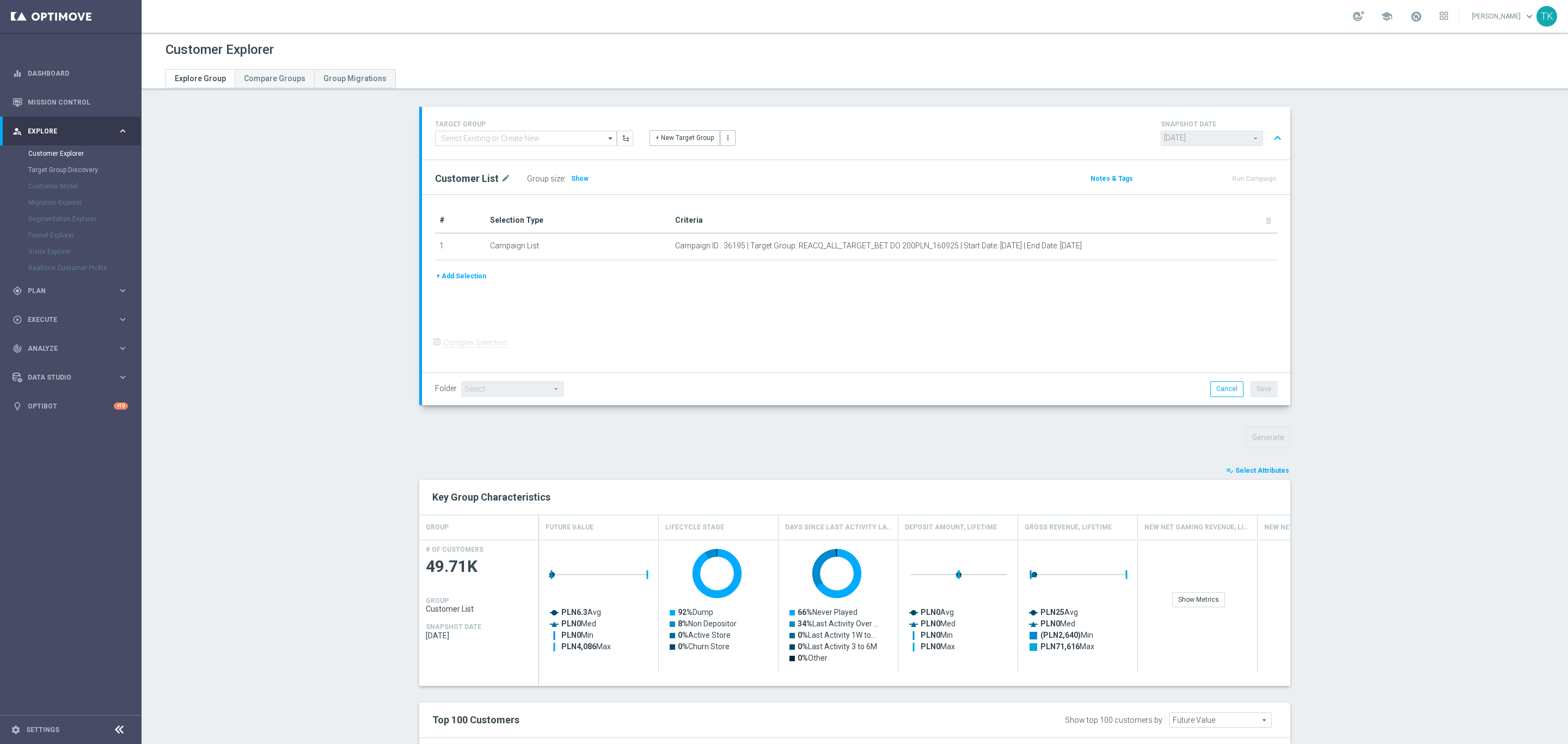
scroll to position [288, 0]
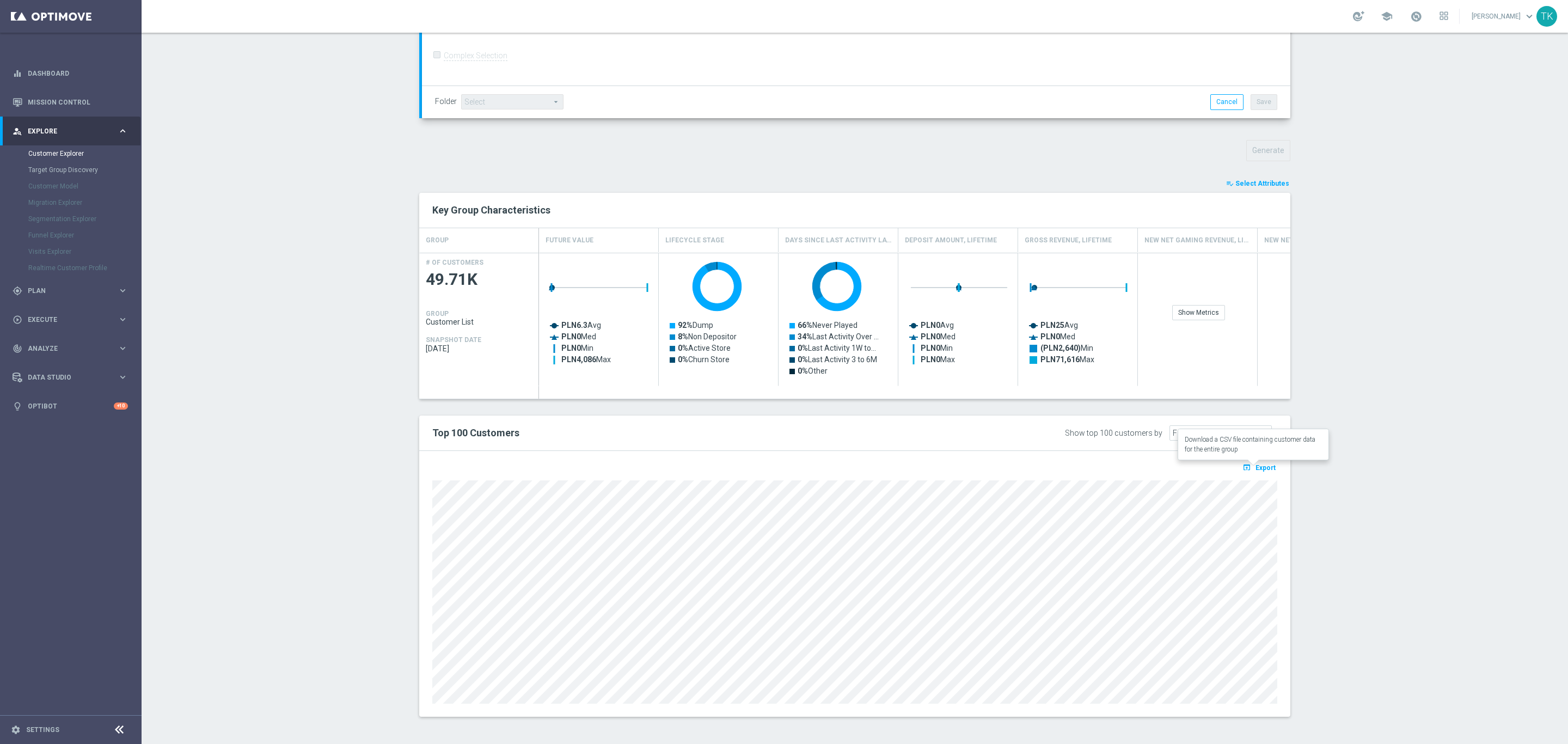
click at [1258, 467] on span "Export" at bounding box center [1265, 468] width 20 height 8
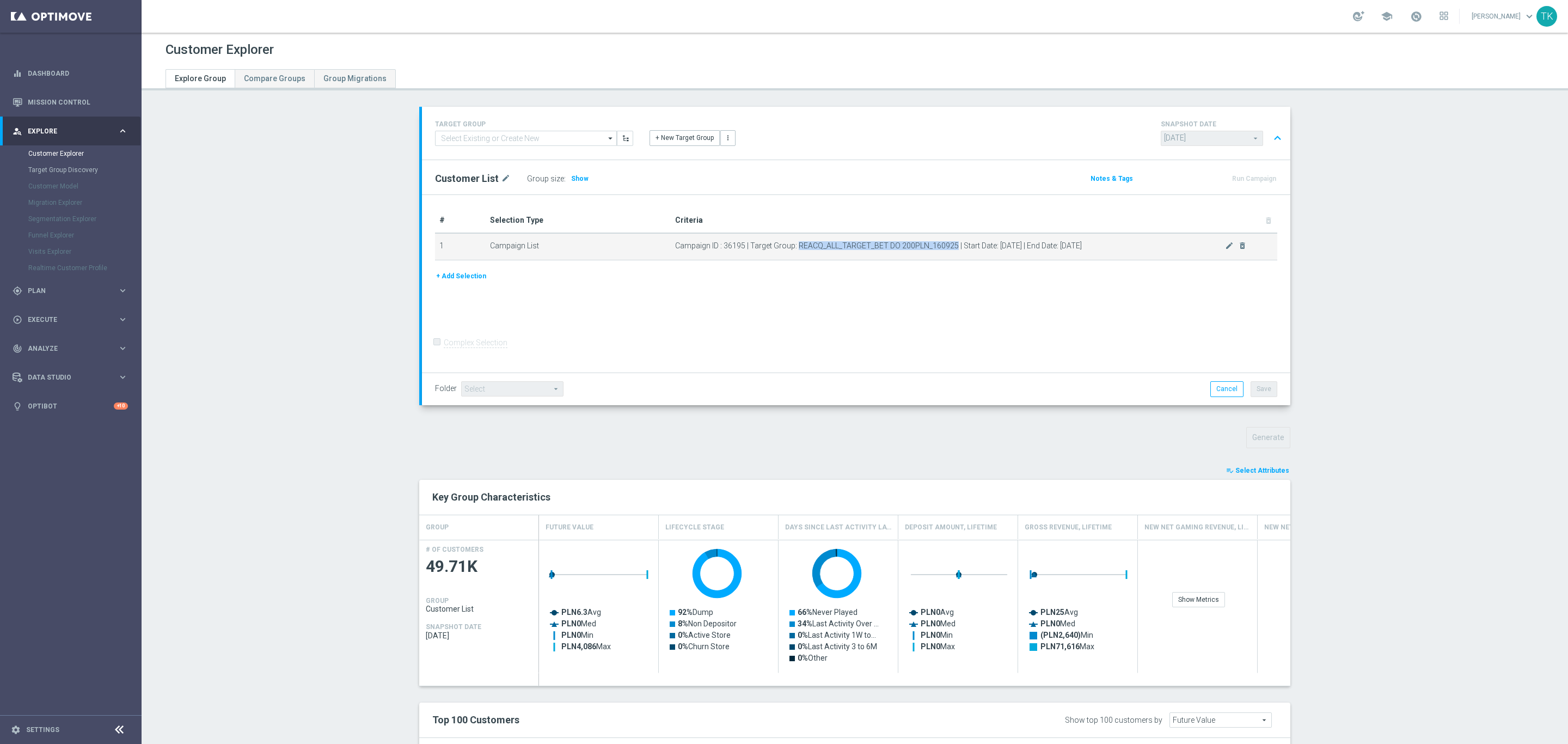
drag, startPoint x: 791, startPoint y: 245, endPoint x: 947, endPoint y: 250, distance: 156.1
click at [947, 250] on span "Campaign ID : 36195 | Target Group: REACQ_ALL_TARGET_BET DO 200PLN_160925 | Sta…" at bounding box center [950, 245] width 550 height 9
copy span "REACQ_ALL_TARGET_BET DO 200PLN_160925"
